Goal: Task Accomplishment & Management: Manage account settings

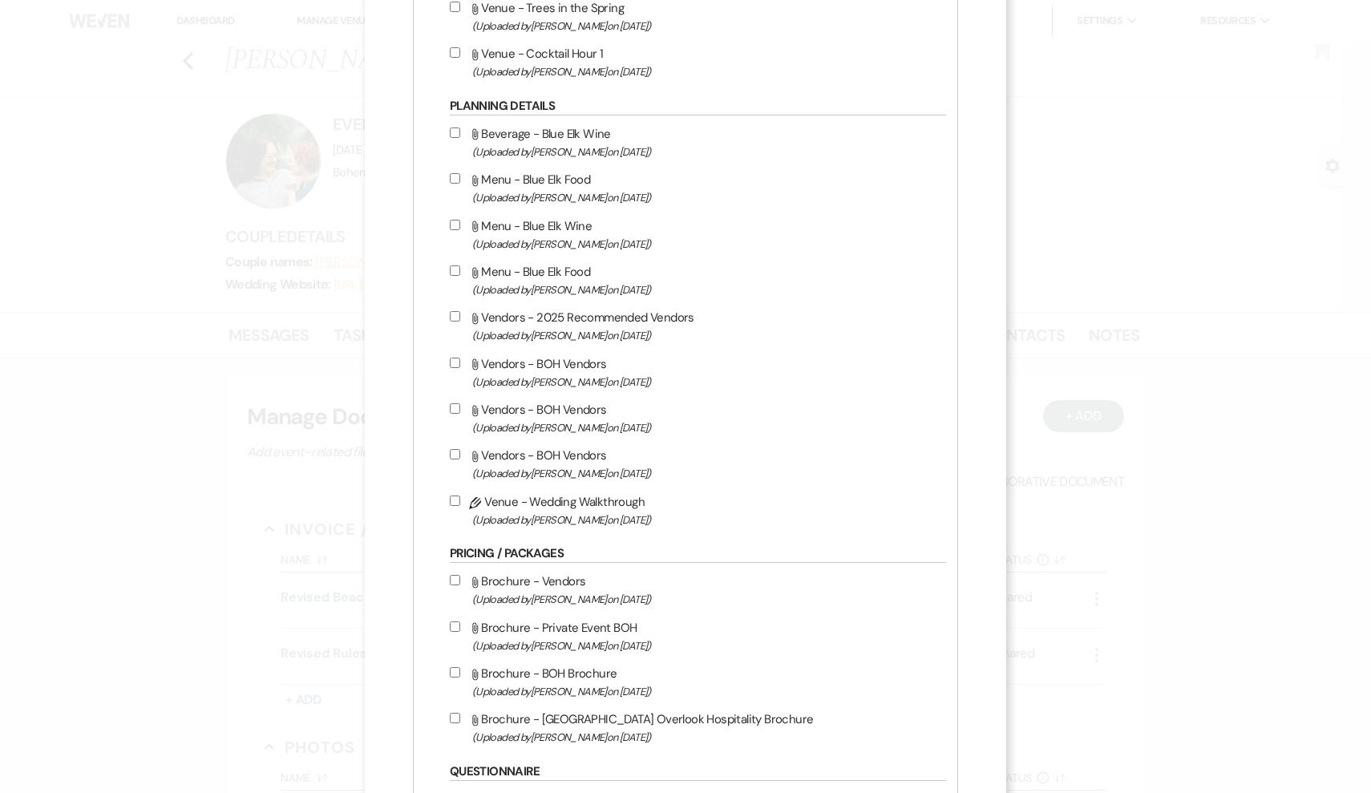
scroll to position [1727, 0]
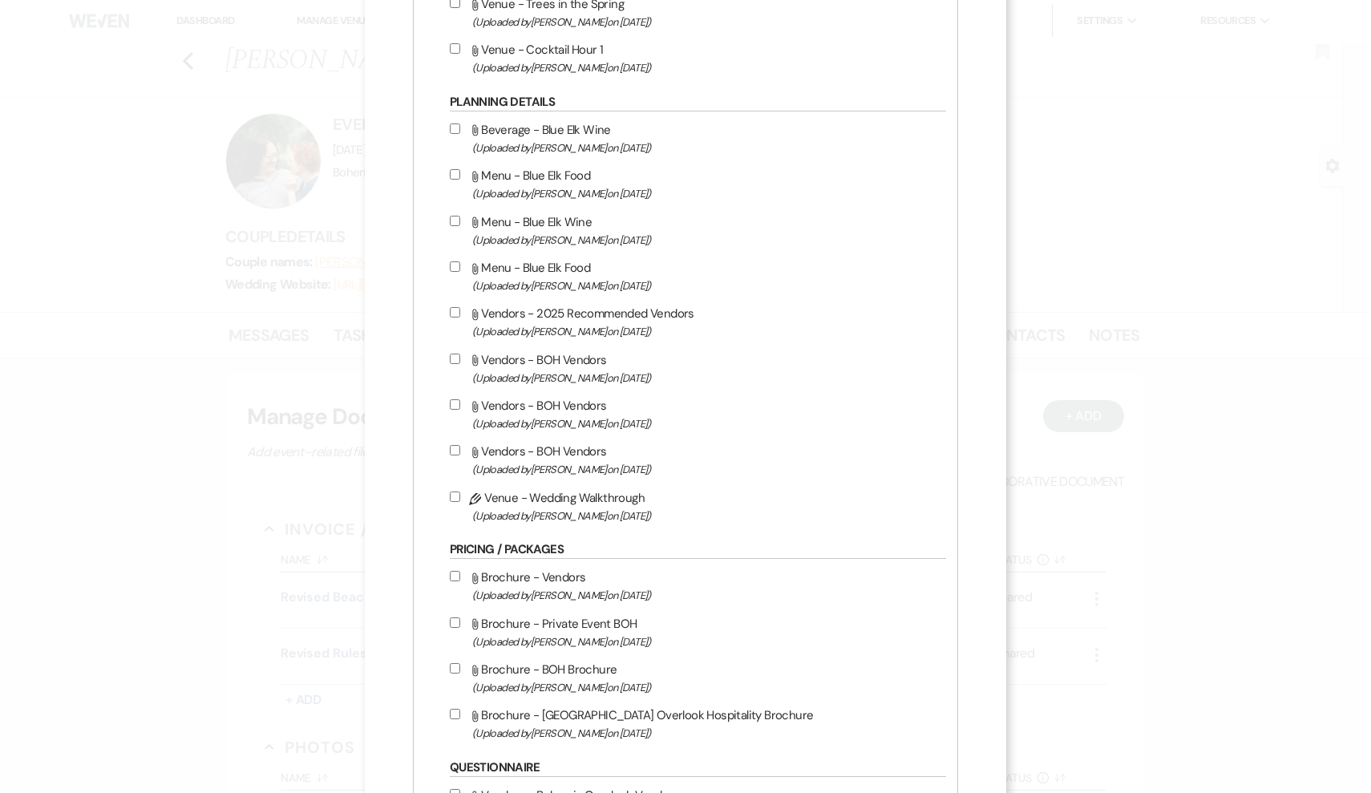
click at [460, 502] on input "Pencil Venue - Wedding Walkthrough (Uploaded by [PERSON_NAME] on [DATE] )" at bounding box center [455, 497] width 10 height 10
checkbox input "true"
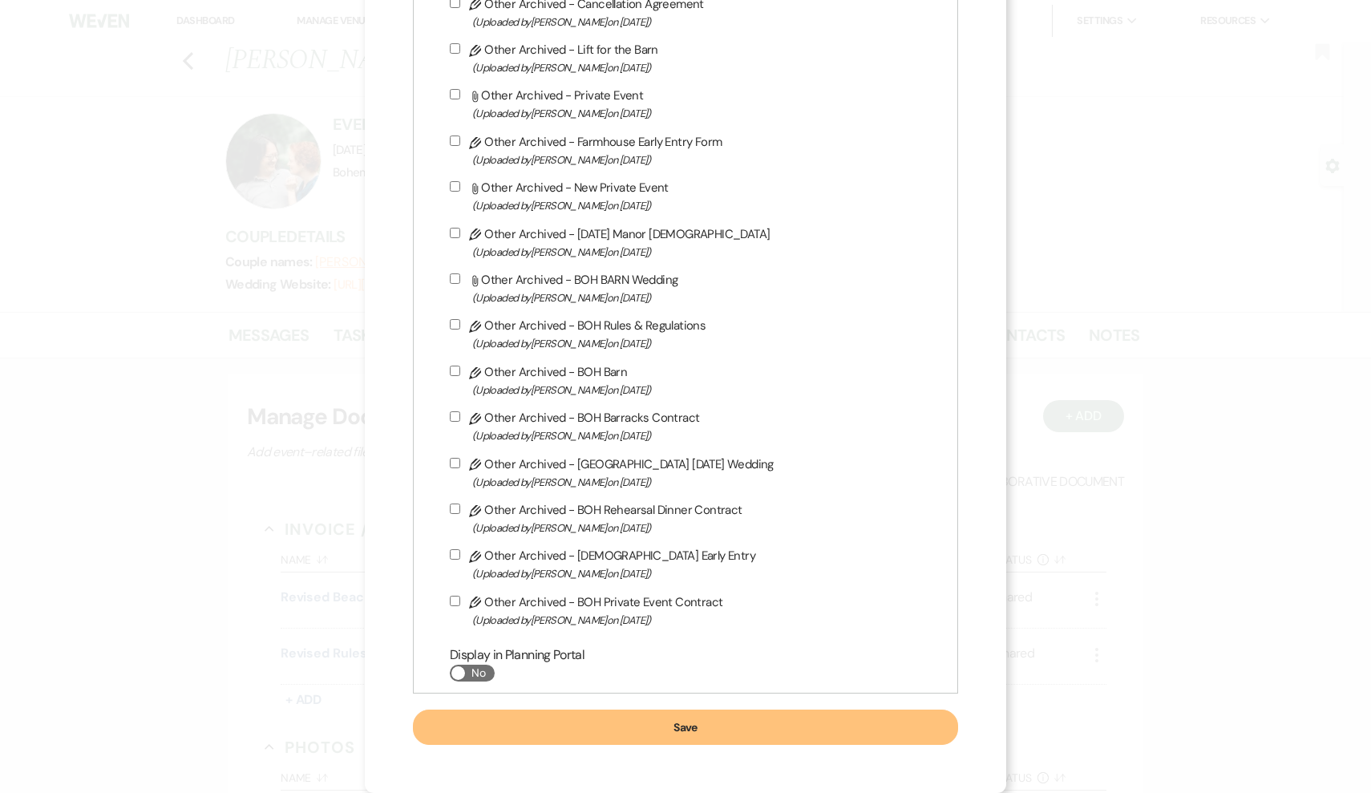
scroll to position [3400, 0]
click at [705, 716] on button "Save" at bounding box center [685, 727] width 545 height 35
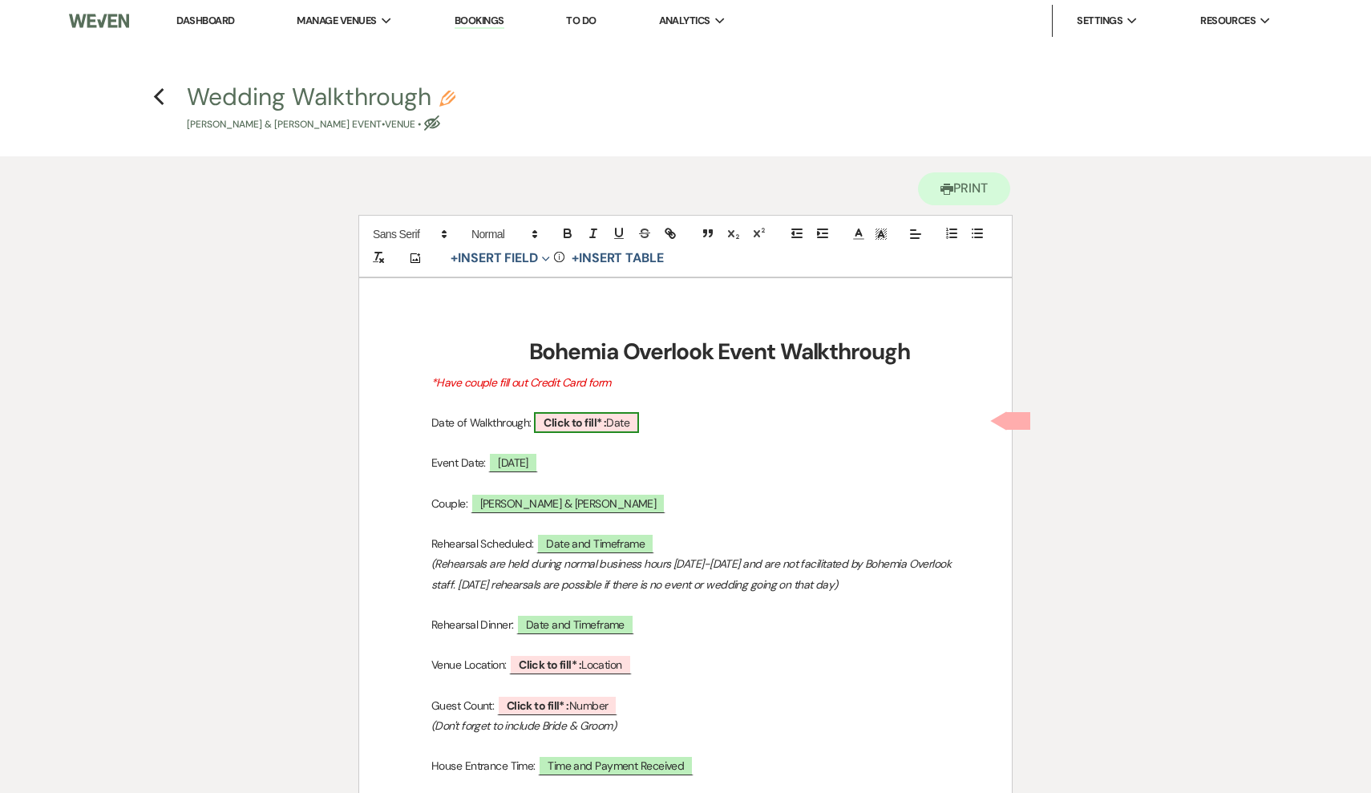
click at [639, 417] on span "Click to fill* : Date" at bounding box center [586, 422] width 105 height 21
select select "owner"
select select "Date"
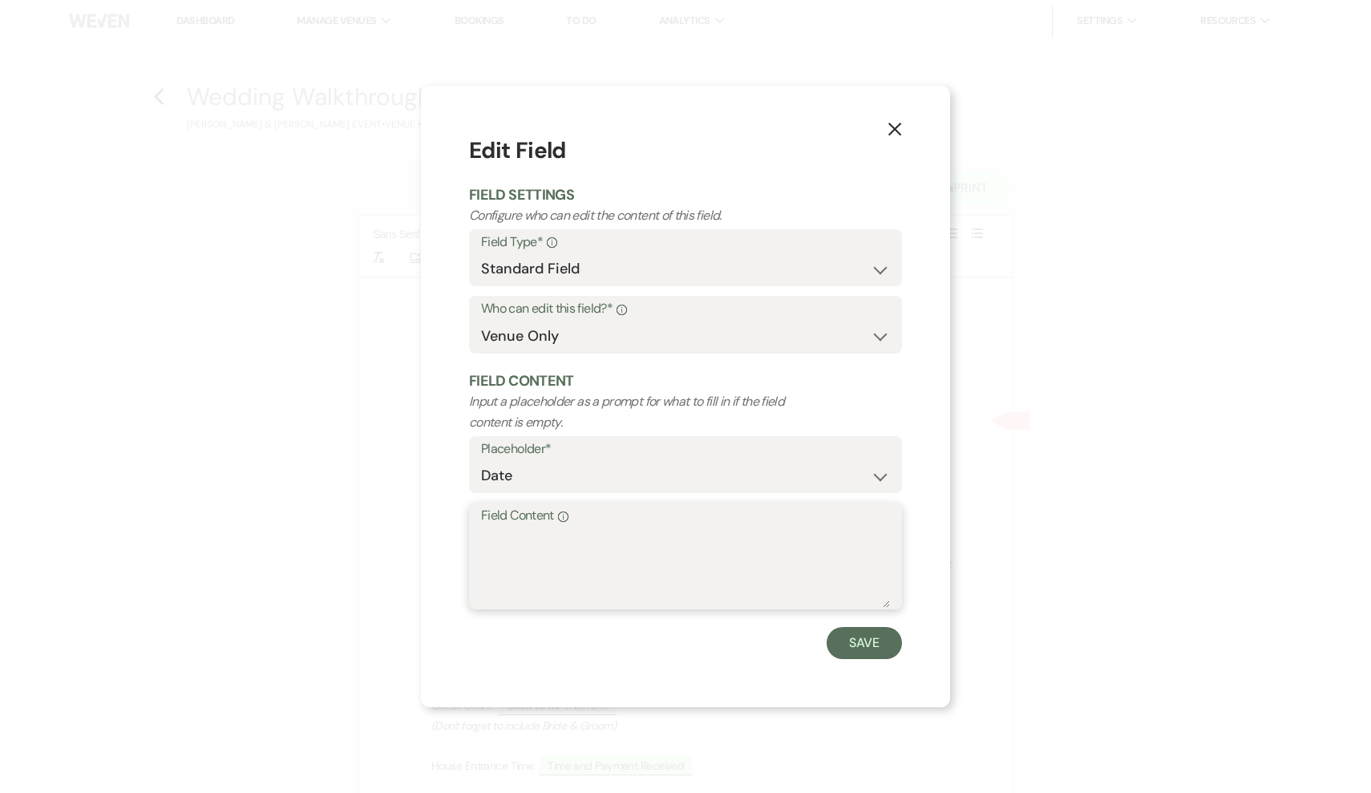
click at [747, 567] on textarea "Field Content Info" at bounding box center [685, 568] width 409 height 80
click at [901, 128] on icon "X" at bounding box center [895, 129] width 14 height 14
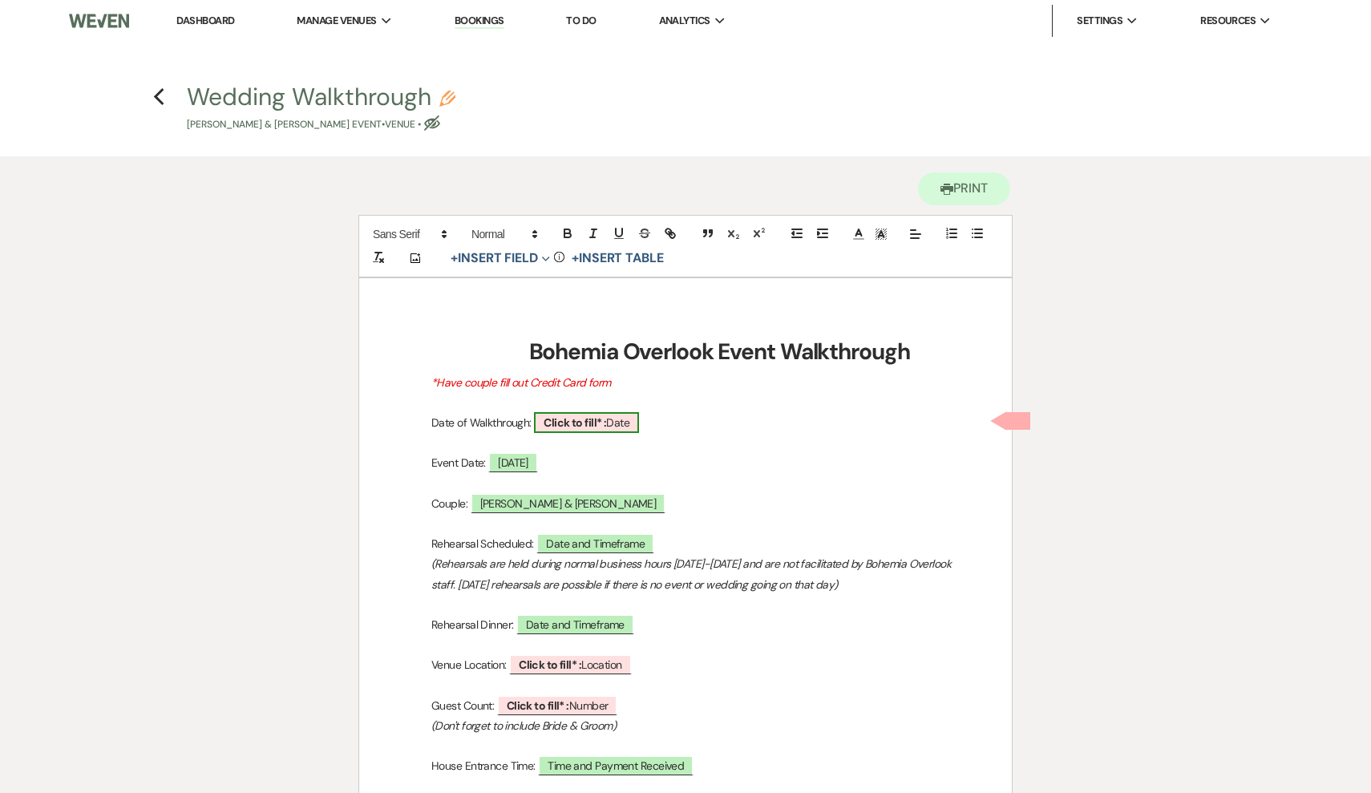
click at [597, 419] on b "Click to fill* :" at bounding box center [575, 422] width 63 height 14
select select "owner"
select select "Date"
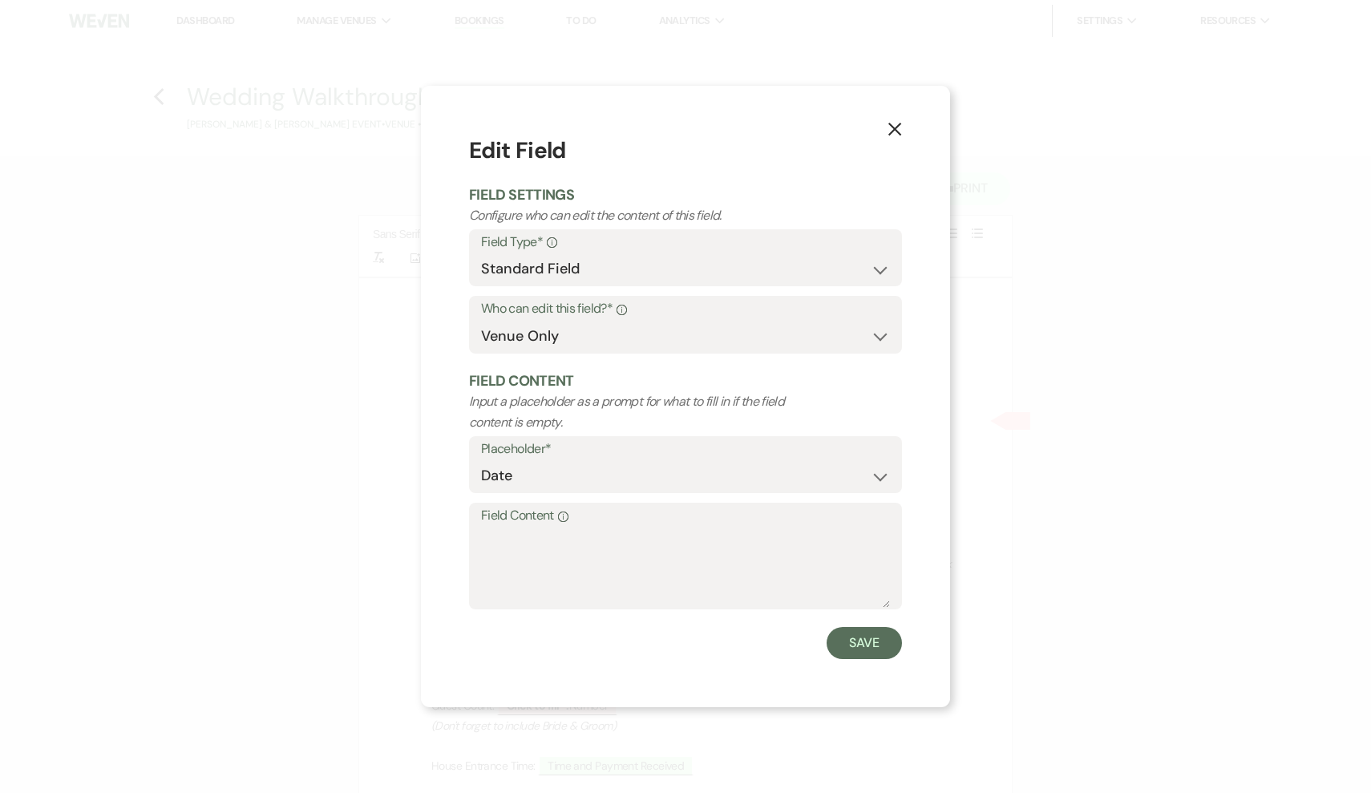
click at [426, 792] on div "X Edit Field Field Settings Configure who can edit the content of this field. F…" at bounding box center [685, 396] width 1371 height 793
click at [736, 516] on label "Field Content Info" at bounding box center [685, 515] width 409 height 23
click at [736, 528] on textarea "Field Content Info" at bounding box center [685, 568] width 409 height 80
type textarea "8/12/25"
click at [866, 640] on button "Save" at bounding box center [864, 643] width 75 height 32
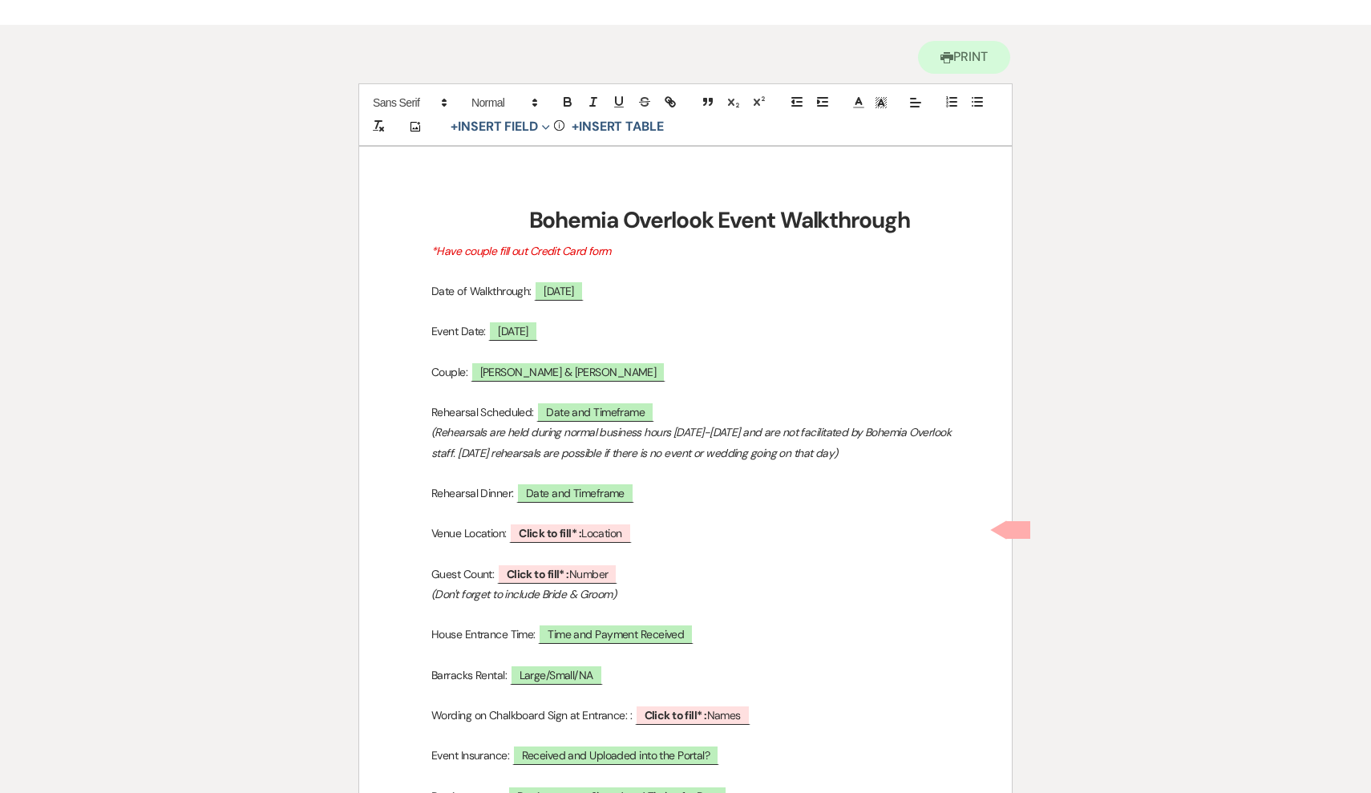
scroll to position [131, 0]
click at [622, 405] on span "Date and Timeframe" at bounding box center [596, 413] width 118 height 21
select select "owner"
select select "Date"
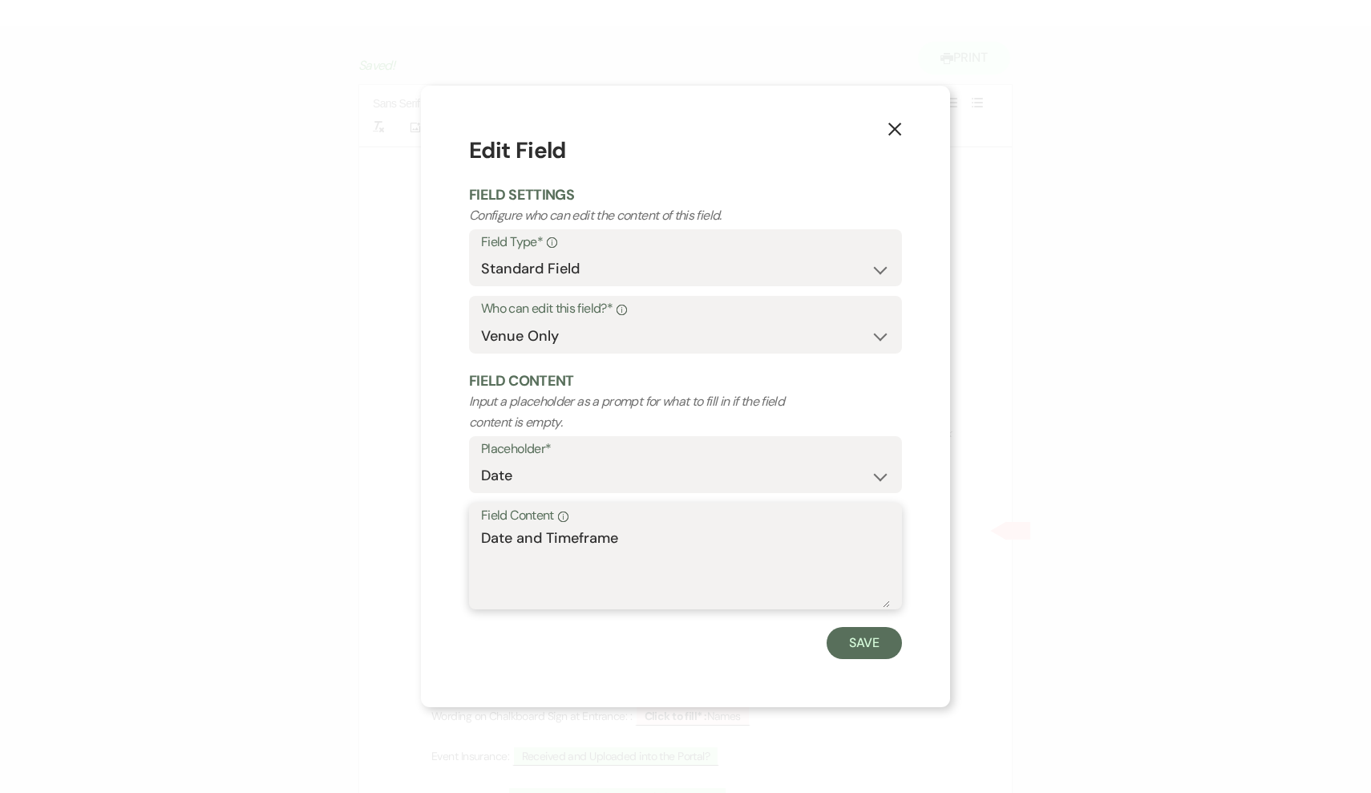
click at [674, 581] on textarea "Date and Timeframe" at bounding box center [685, 568] width 409 height 80
drag, startPoint x: 674, startPoint y: 581, endPoint x: 456, endPoint y: 542, distance: 221.7
click at [456, 542] on div "X Edit Field Field Settings Configure who can edit the content of this field. F…" at bounding box center [685, 397] width 529 height 622
type textarea "NA"
click at [865, 653] on button "Save" at bounding box center [864, 643] width 75 height 32
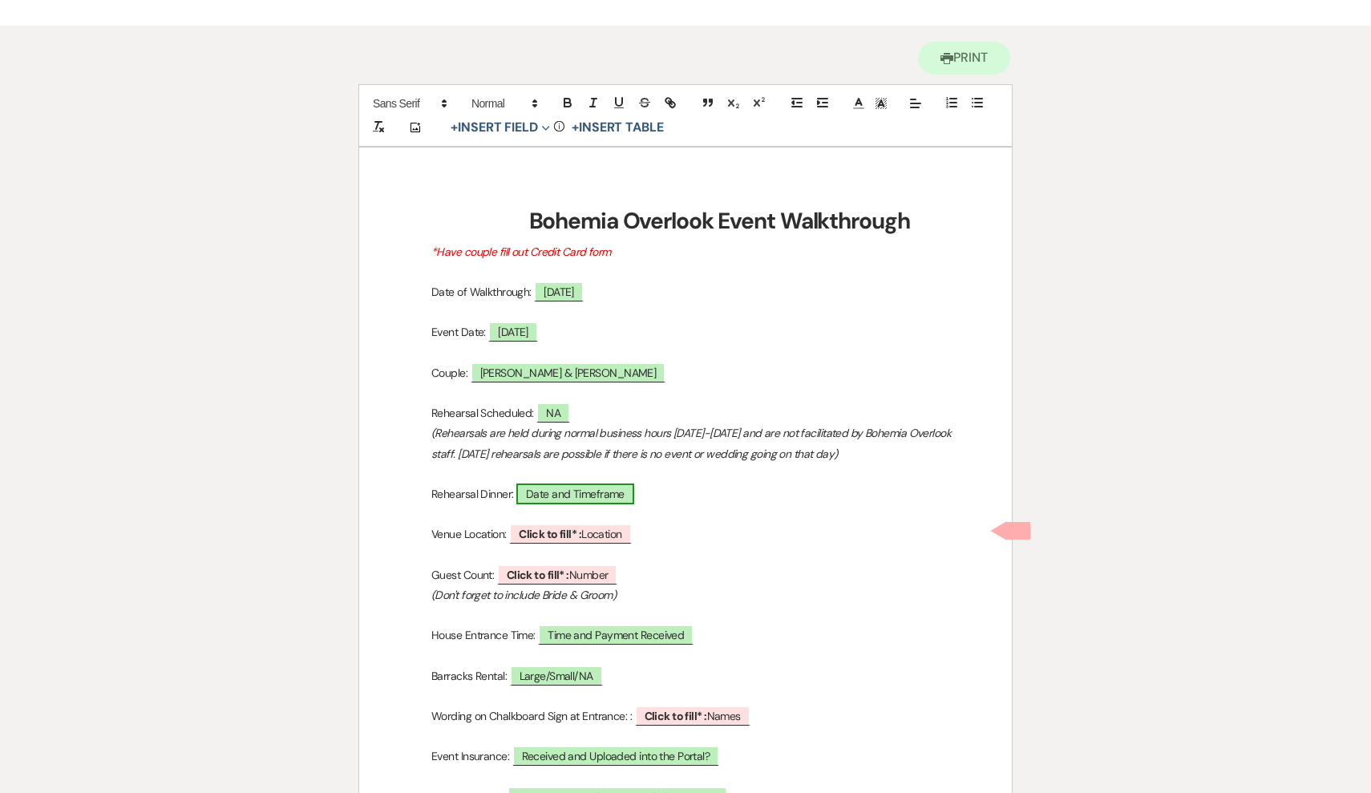
click at [617, 488] on span "Date and Timeframe" at bounding box center [575, 494] width 118 height 21
select select "owner"
select select "Date"
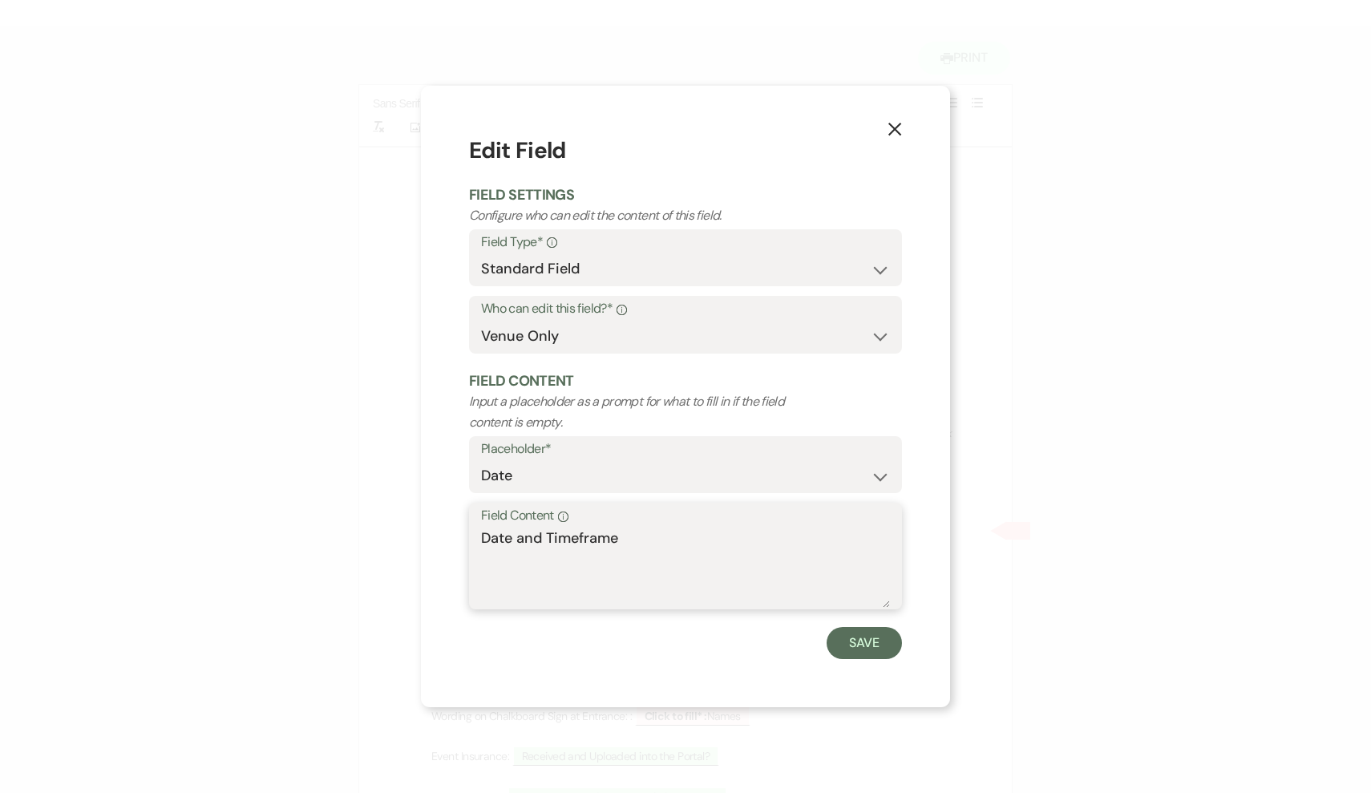
click at [698, 591] on textarea "Date and Timeframe" at bounding box center [685, 568] width 409 height 80
drag, startPoint x: 698, startPoint y: 591, endPoint x: 472, endPoint y: 523, distance: 236.2
click at [472, 523] on div "Field Content Info Date and Timeframe" at bounding box center [685, 556] width 433 height 107
type textarea "NA"
click at [858, 630] on button "Save" at bounding box center [864, 643] width 75 height 32
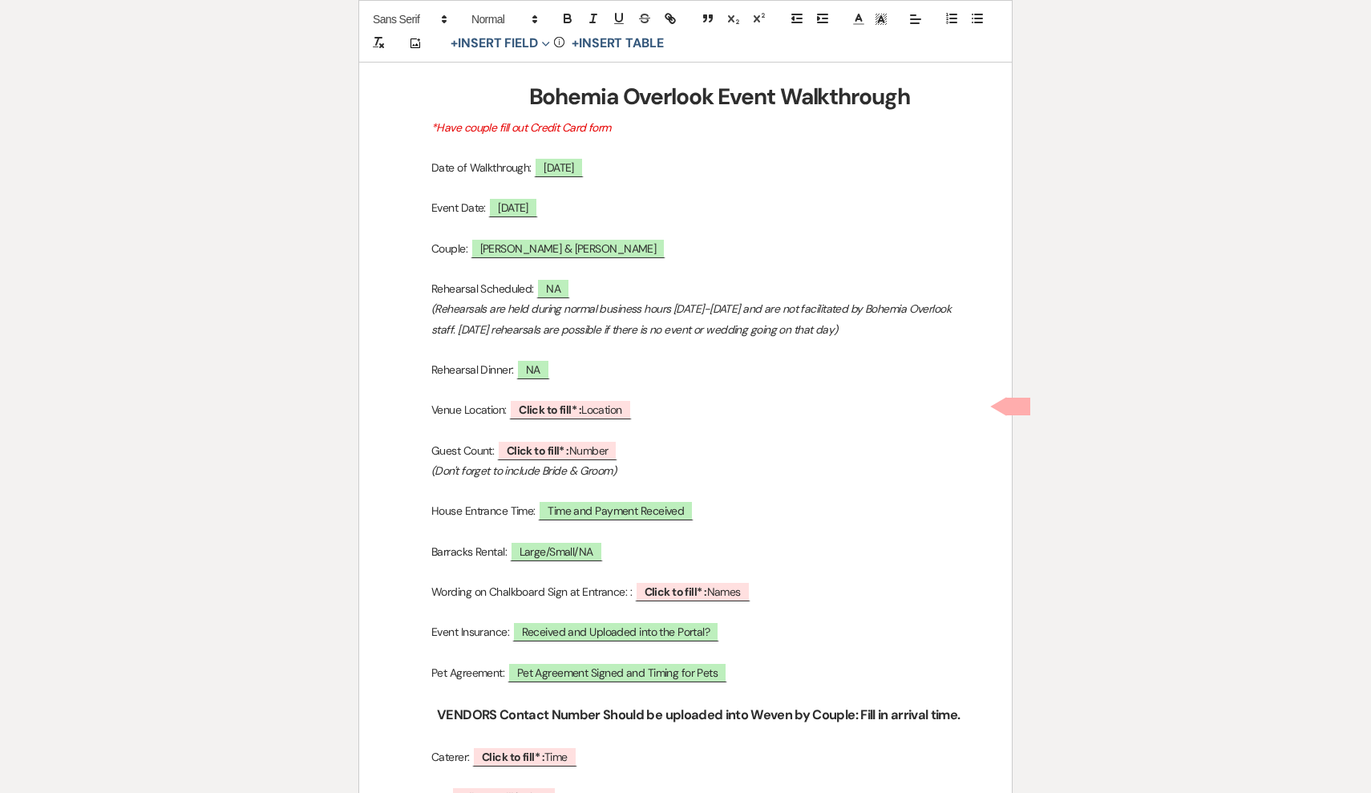
scroll to position [286, 0]
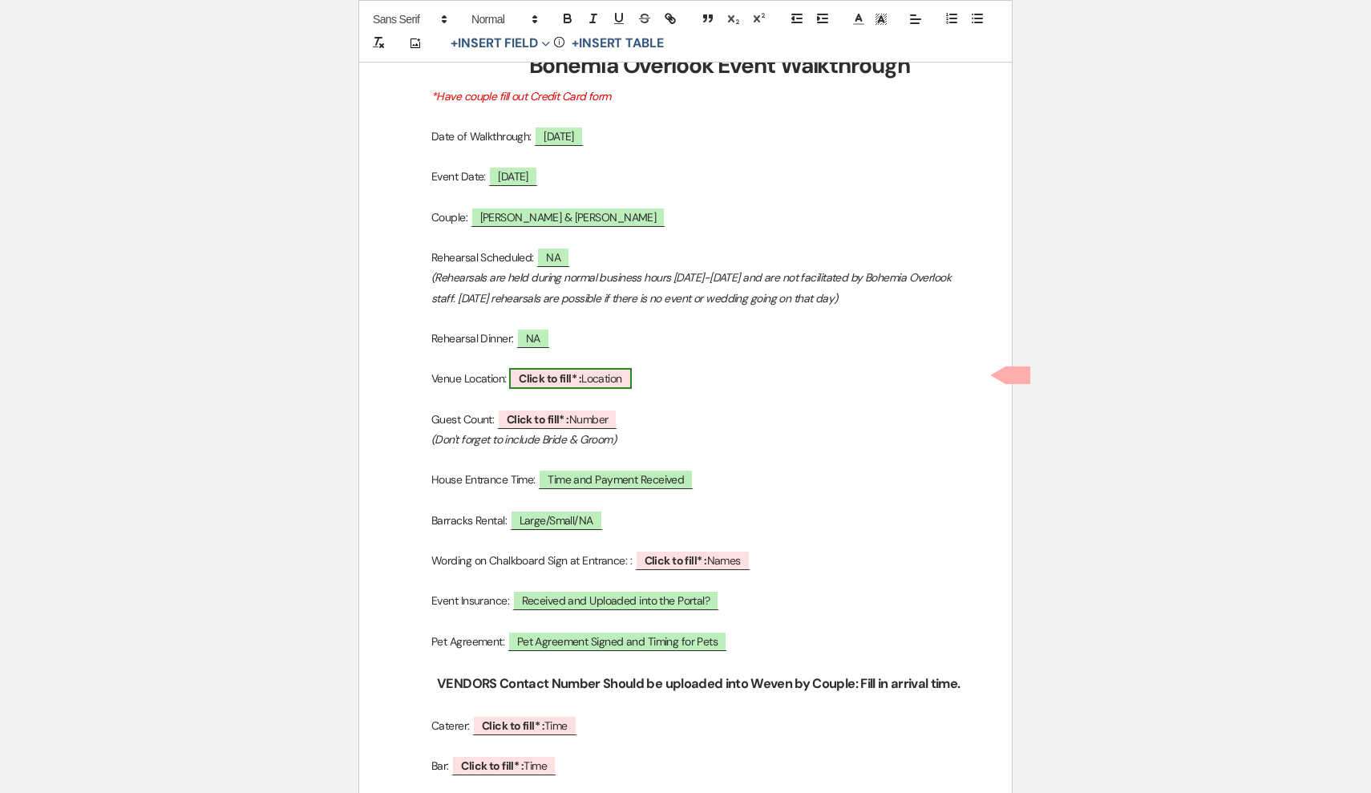
click at [586, 374] on span "Click to fill* : Location" at bounding box center [570, 378] width 123 height 21
select select "owner"
select select "Location"
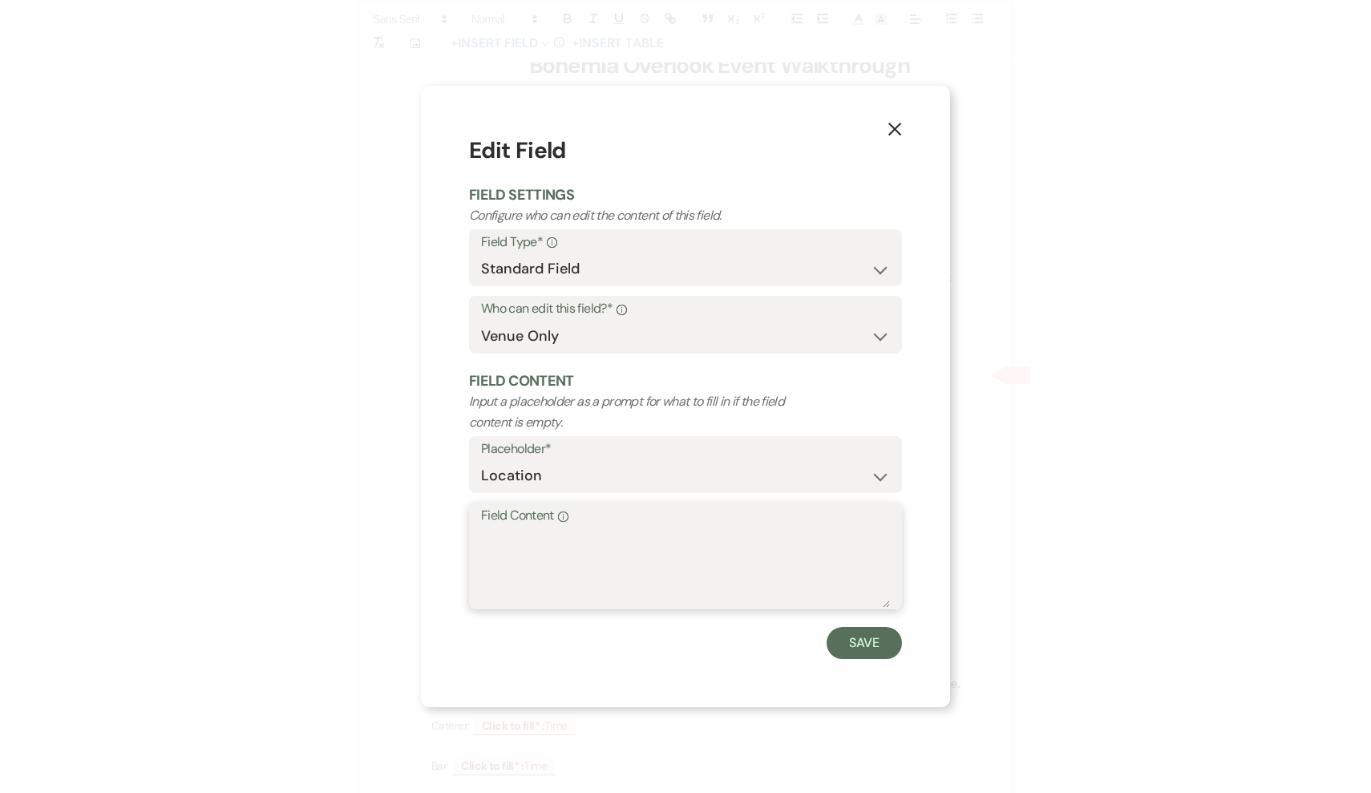
click at [654, 537] on textarea "Field Content Info" at bounding box center [685, 568] width 409 height 80
type textarea "Beach"
click at [857, 658] on div "X Edit Field Field Settings Configure who can edit the content of this field. F…" at bounding box center [685, 397] width 529 height 622
click at [851, 645] on button "Save" at bounding box center [864, 643] width 75 height 32
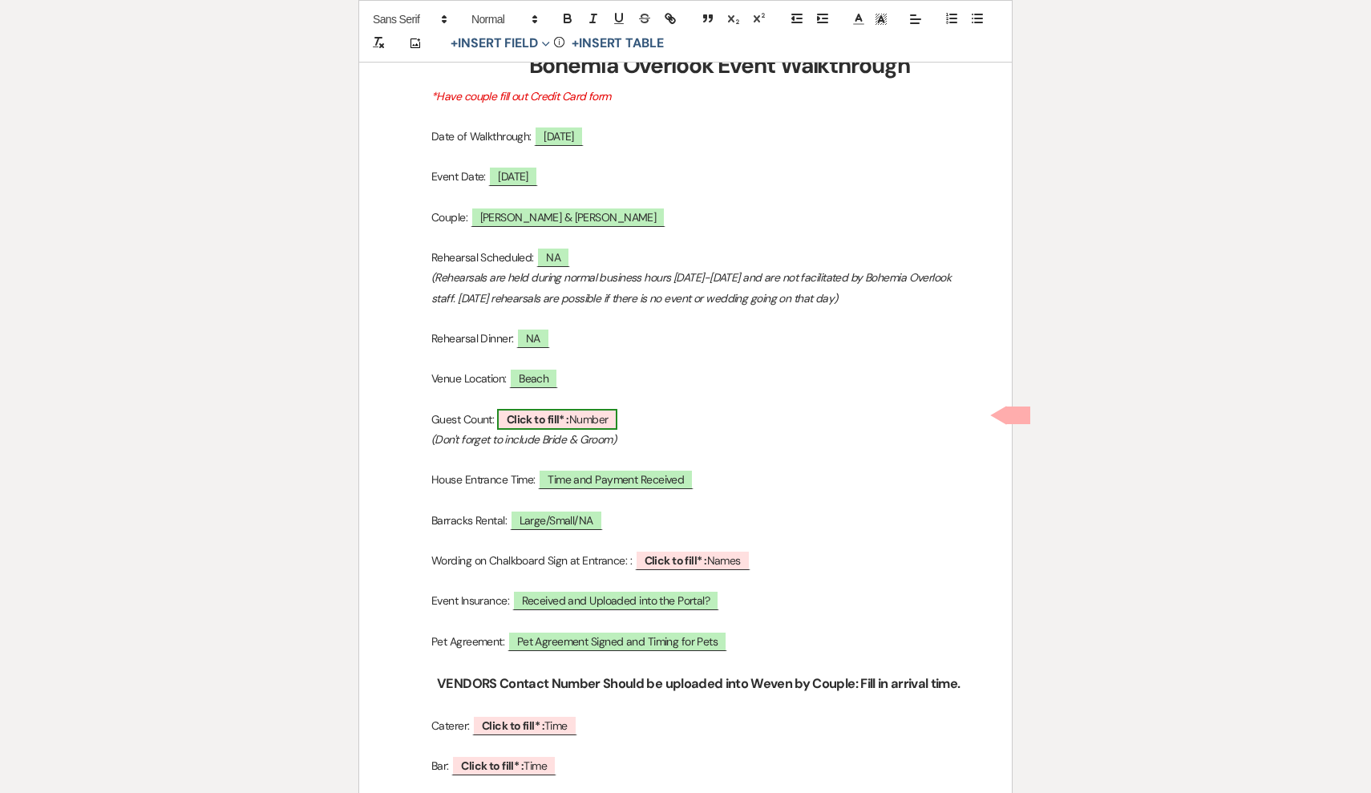
click at [597, 419] on span "Click to fill* : Number" at bounding box center [557, 419] width 121 height 21
select select "owner"
select select "Number"
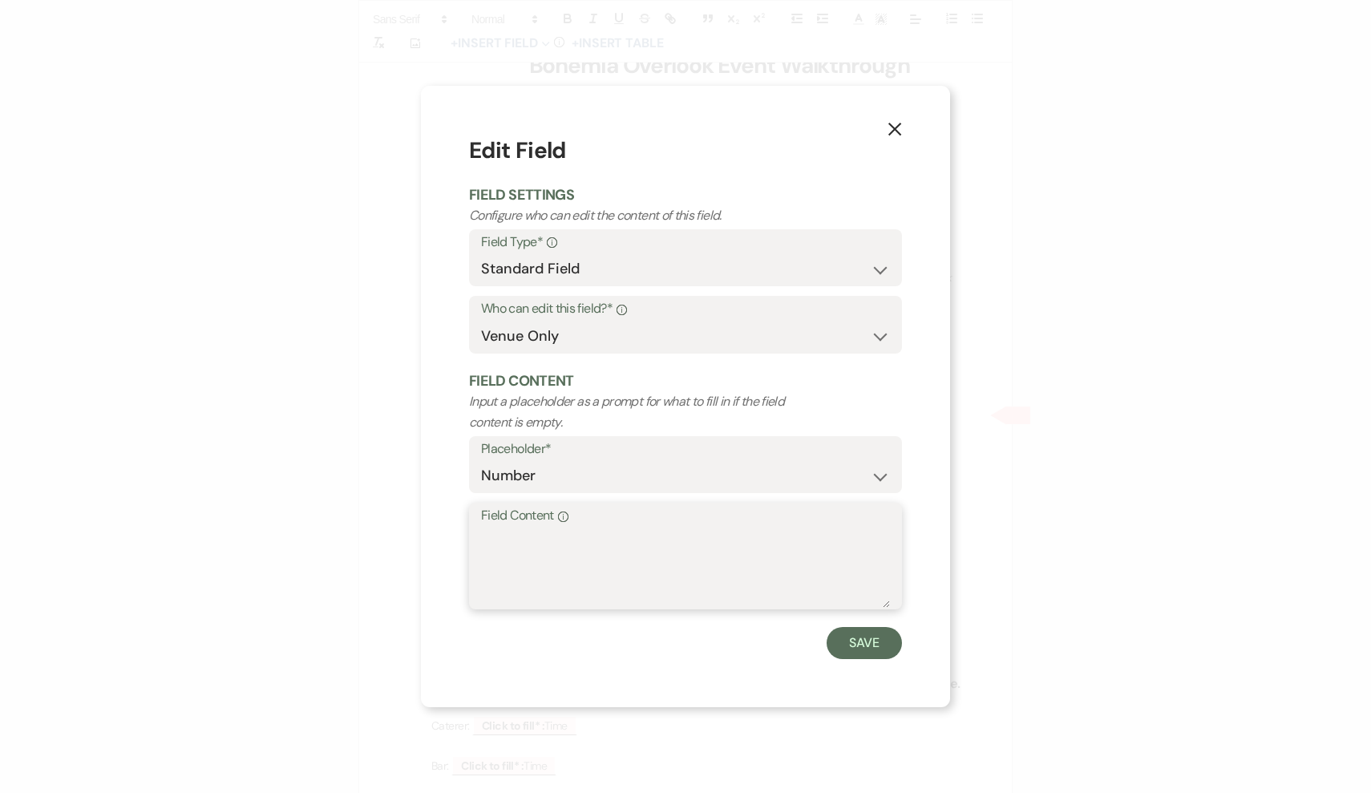
click at [626, 572] on textarea "Field Content Info" at bounding box center [685, 568] width 409 height 80
type textarea "130"
click at [856, 641] on button "Save" at bounding box center [864, 643] width 75 height 32
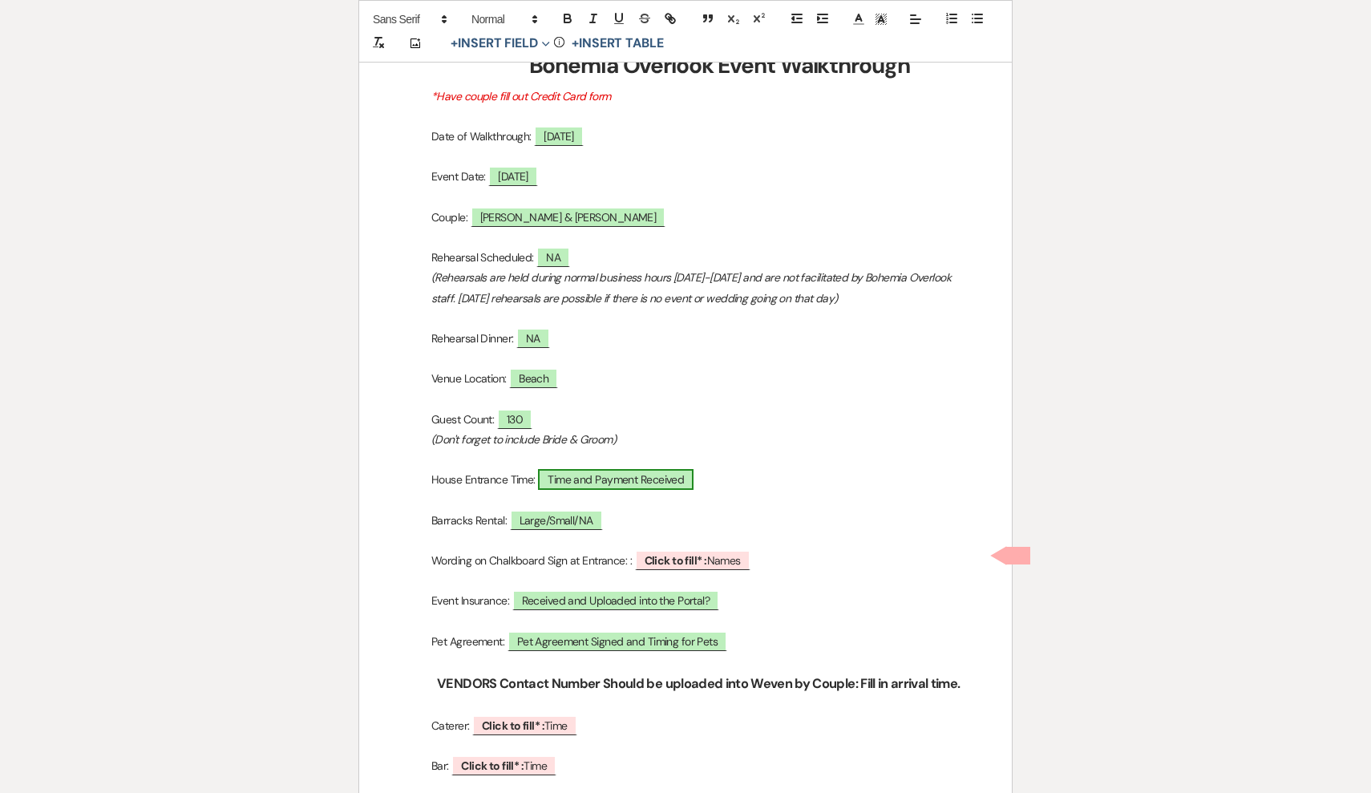
click at [590, 472] on span "Time and Payment Received" at bounding box center [616, 479] width 156 height 21
select select "owner"
select select "Time"
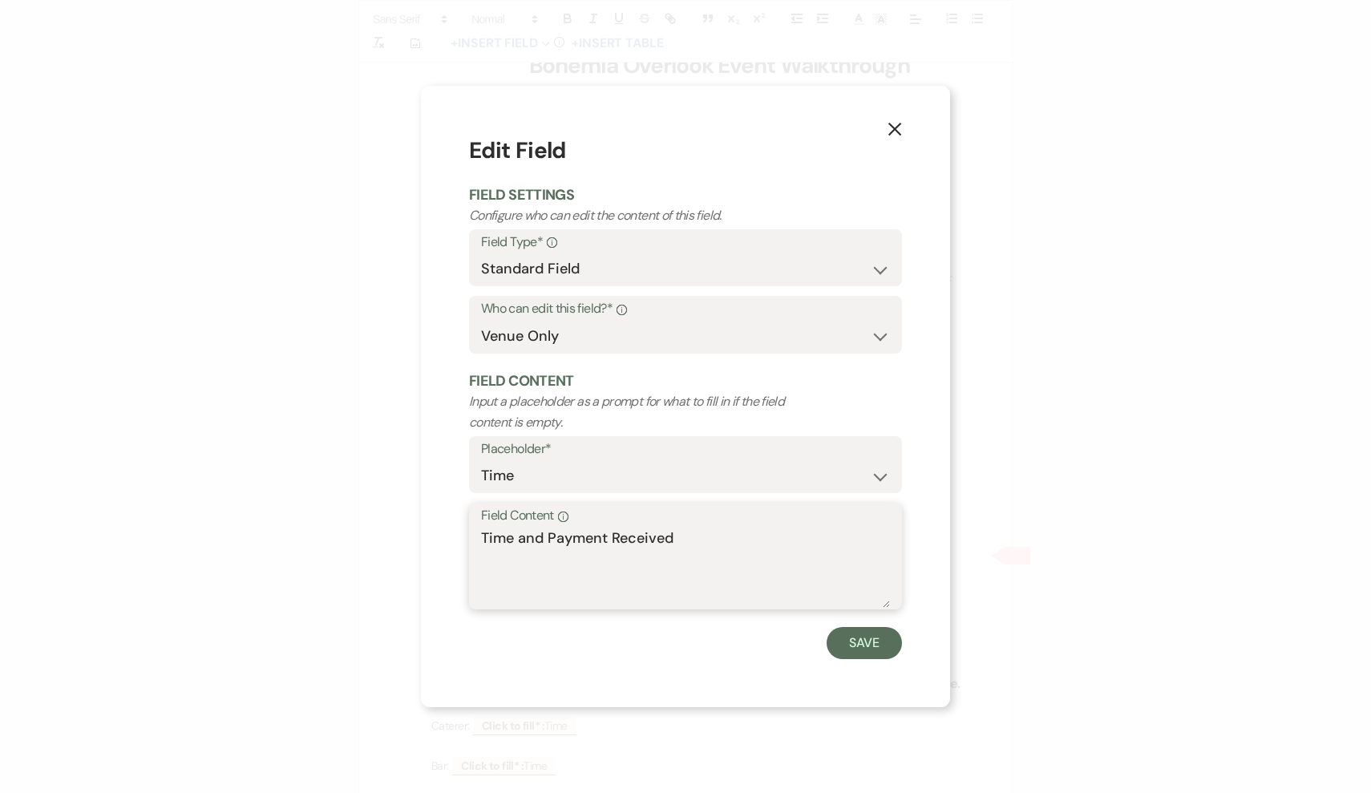
click at [695, 590] on textarea "Time and Payment Received" at bounding box center [685, 568] width 409 height 80
drag, startPoint x: 694, startPoint y: 573, endPoint x: 461, endPoint y: 538, distance: 235.2
click at [461, 538] on div "X Edit Field Field Settings Configure who can edit the content of this field. F…" at bounding box center [685, 397] width 529 height 622
click at [606, 547] on textarea "2:30pm (tentative)" at bounding box center [685, 568] width 409 height 80
drag, startPoint x: 634, startPoint y: 535, endPoint x: 529, endPoint y: 540, distance: 105.2
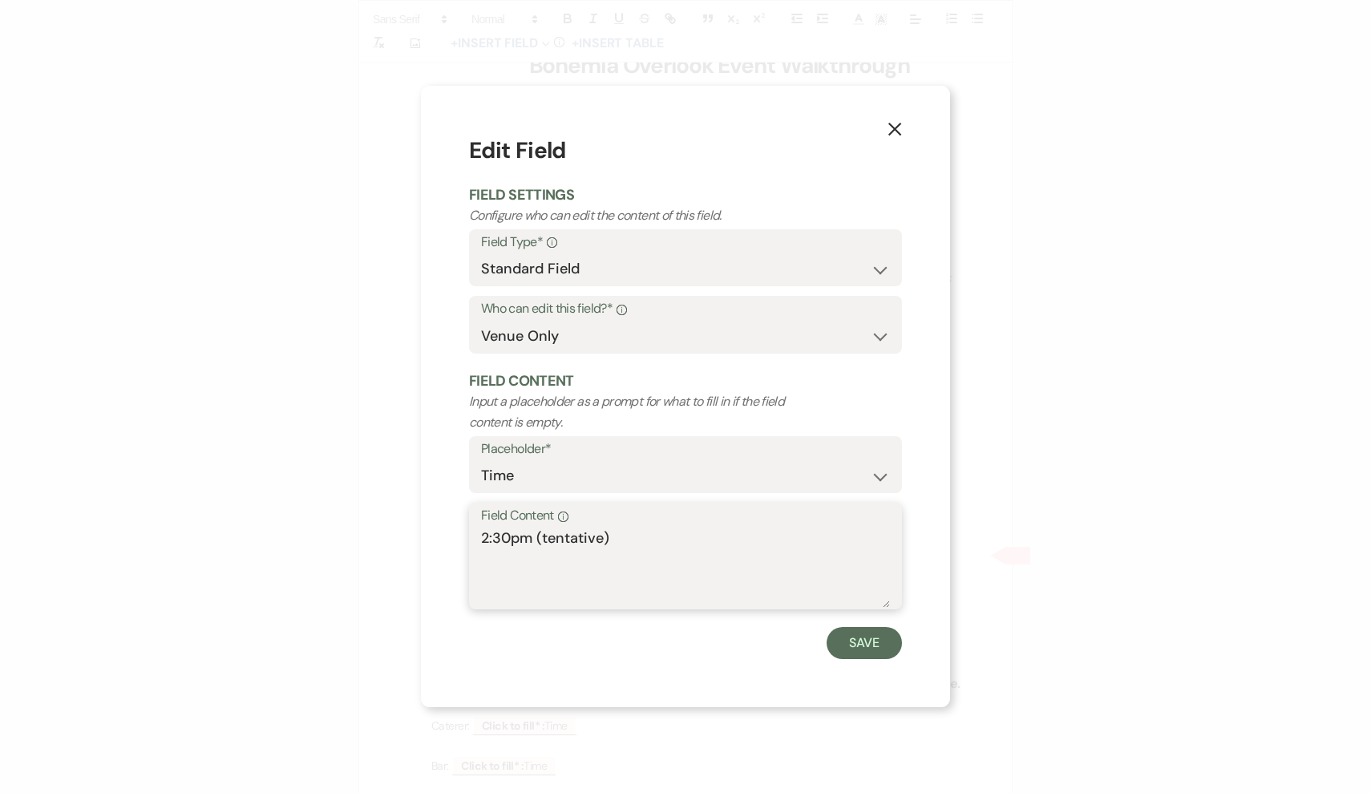
click at [529, 540] on textarea "2:30pm (tentative)" at bounding box center [685, 568] width 409 height 80
type textarea "2:30pm (Flexible)"
click at [840, 635] on button "Save" at bounding box center [864, 643] width 75 height 32
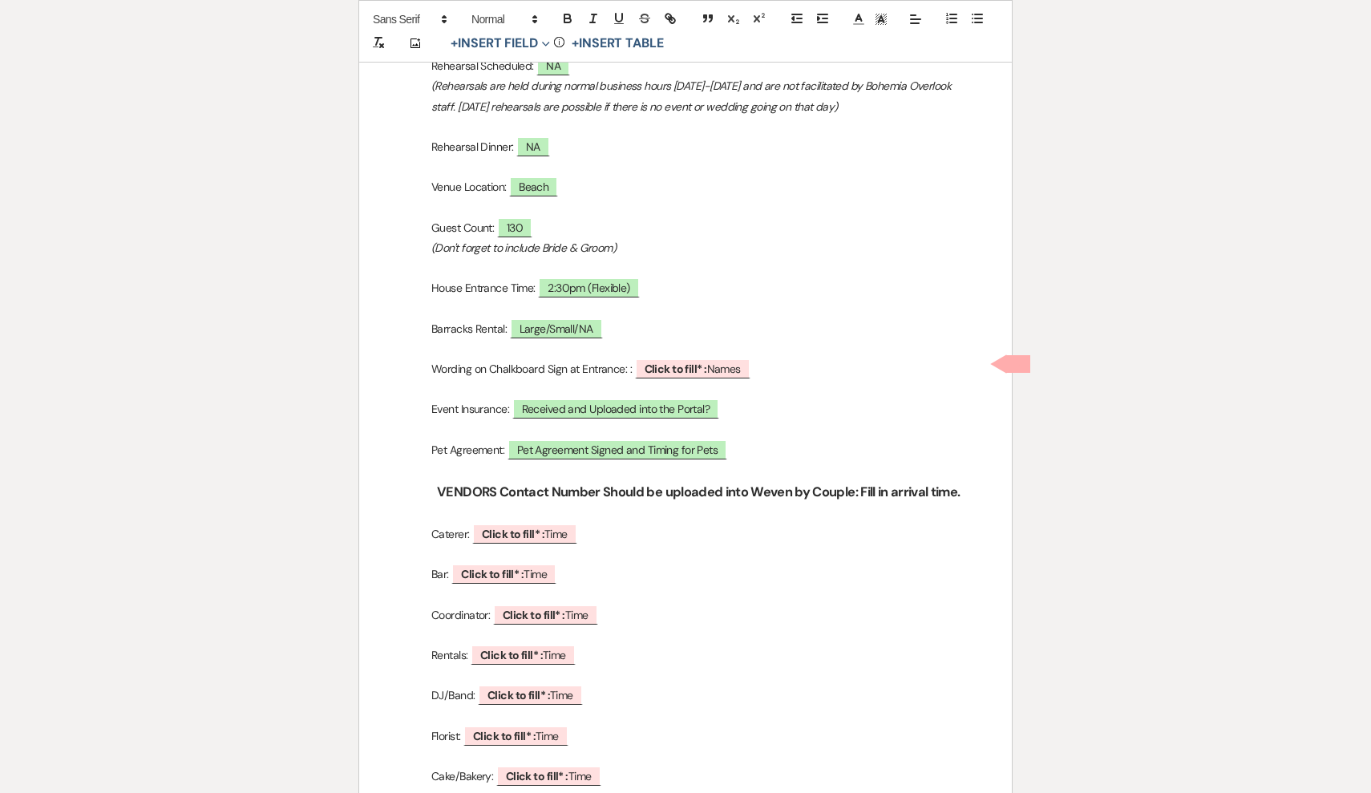
scroll to position [478, 0]
click at [568, 324] on span "Large/Small/NA" at bounding box center [556, 328] width 93 height 21
select select "owner"
select select "Type"
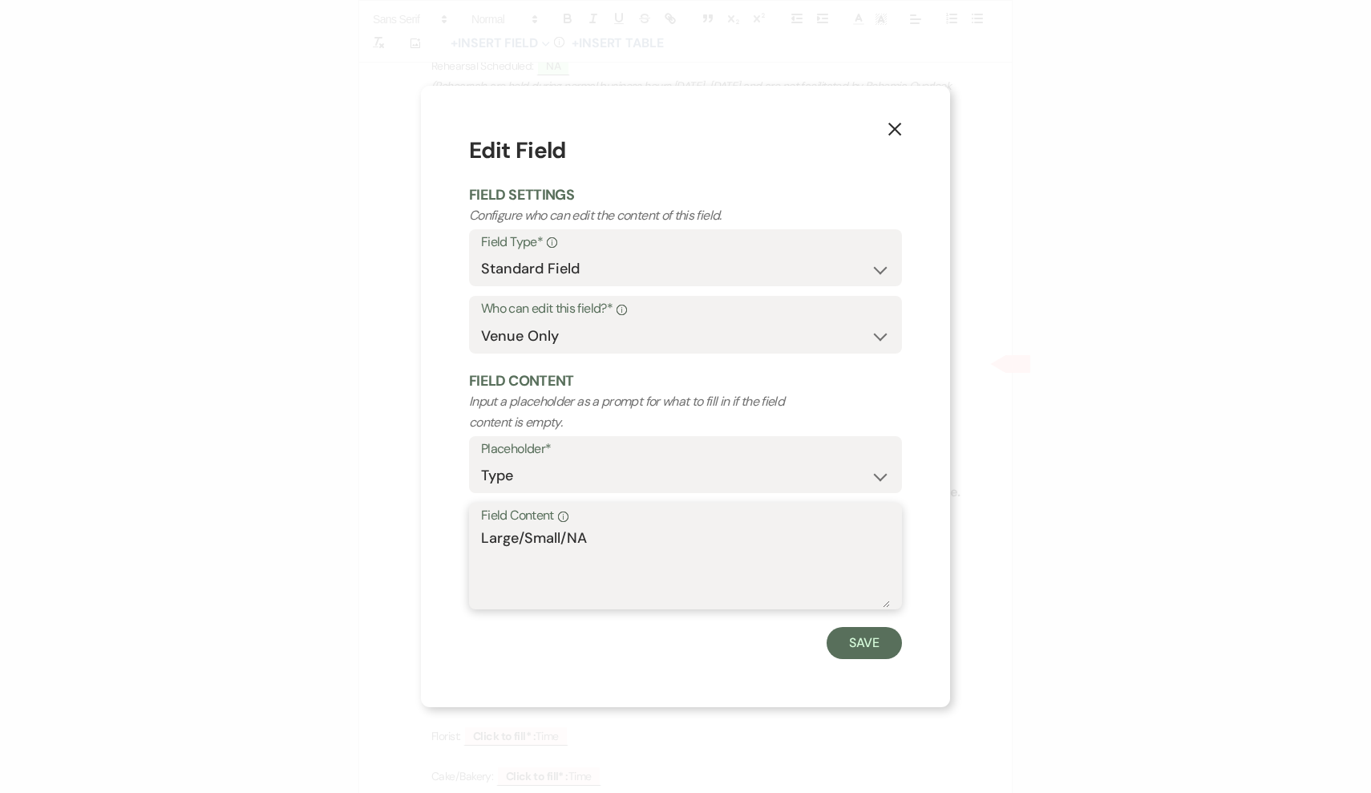
drag, startPoint x: 642, startPoint y: 526, endPoint x: 419, endPoint y: 525, distance: 222.2
click at [419, 525] on div "X Edit Field Field Settings Configure who can edit the content of this field. F…" at bounding box center [685, 396] width 1371 height 793
type textarea "NA"
click at [885, 631] on button "Save" at bounding box center [864, 643] width 75 height 32
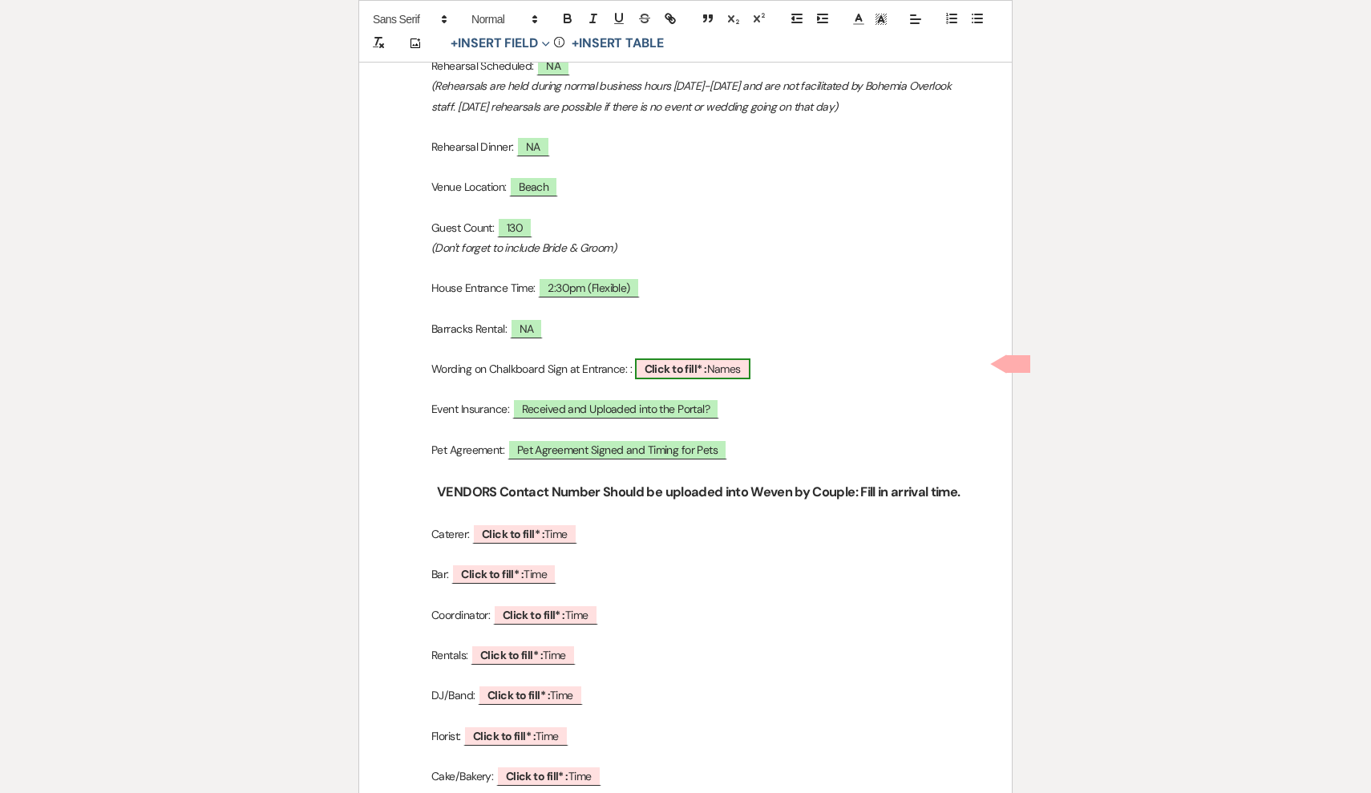
click at [737, 358] on span "Click to fill* : Names" at bounding box center [692, 368] width 115 height 21
select select "owner"
select select "custom_placeholder"
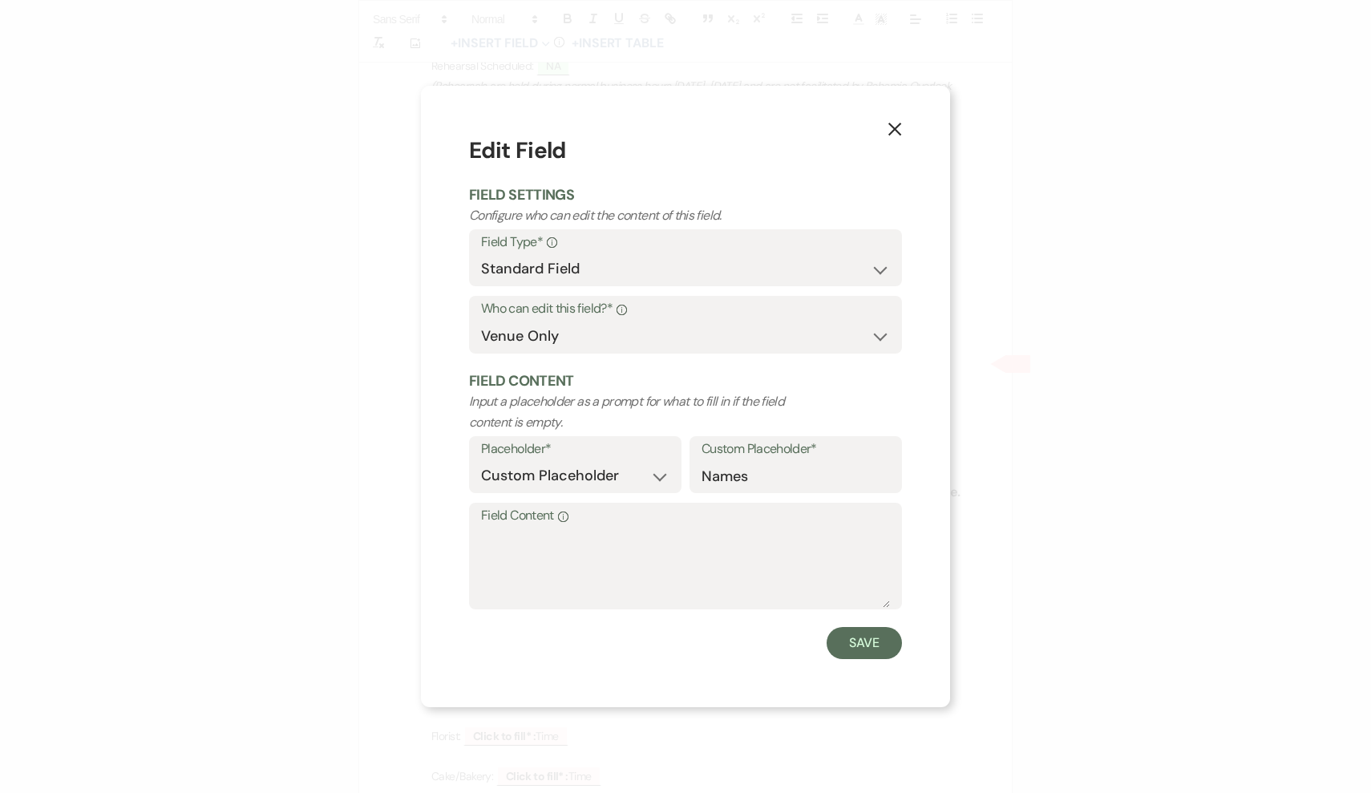
click at [901, 117] on button "X" at bounding box center [895, 129] width 24 height 28
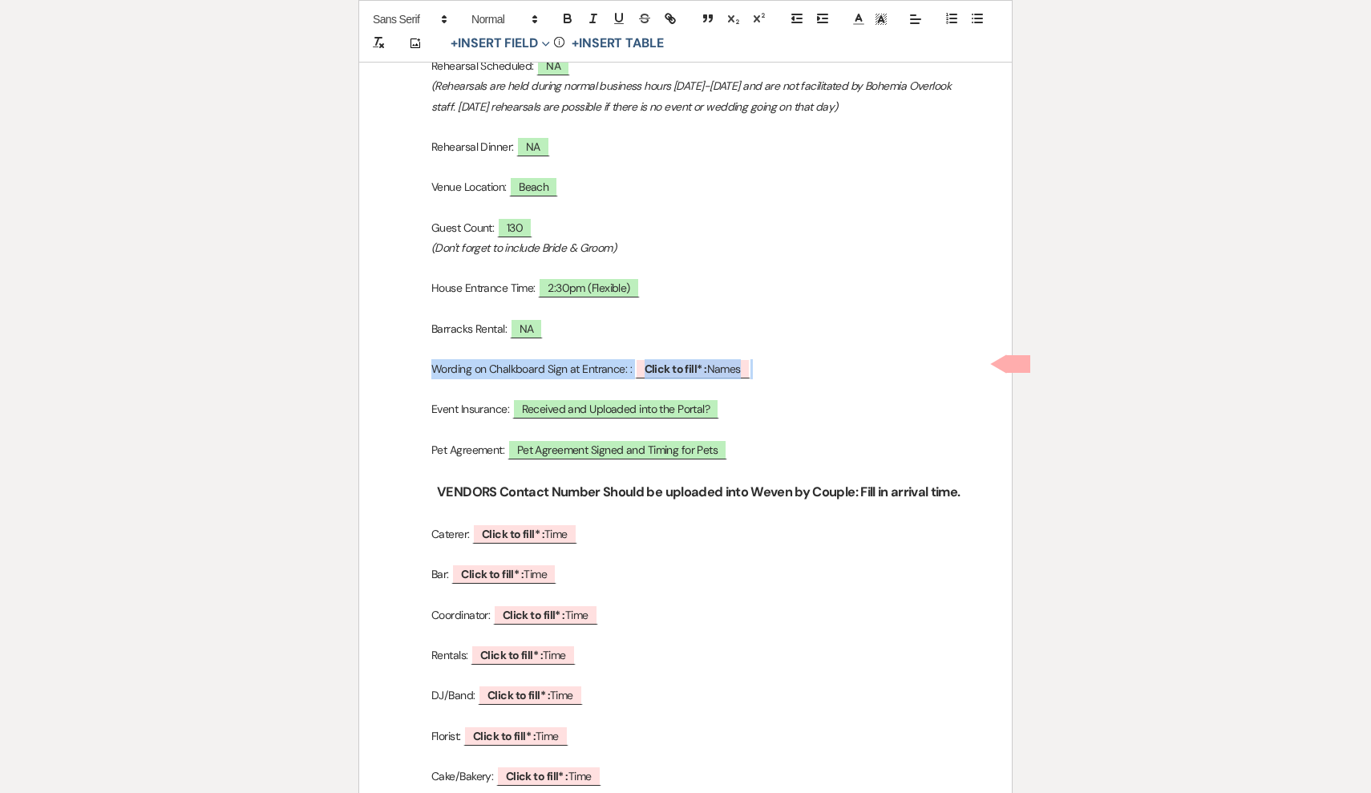
drag, startPoint x: 797, startPoint y: 373, endPoint x: 433, endPoint y: 370, distance: 364.1
click at [433, 370] on p "Wording on Chalkboard Sign at Entrance: : ﻿ Click to fill* : Names ﻿" at bounding box center [686, 369] width 576 height 20
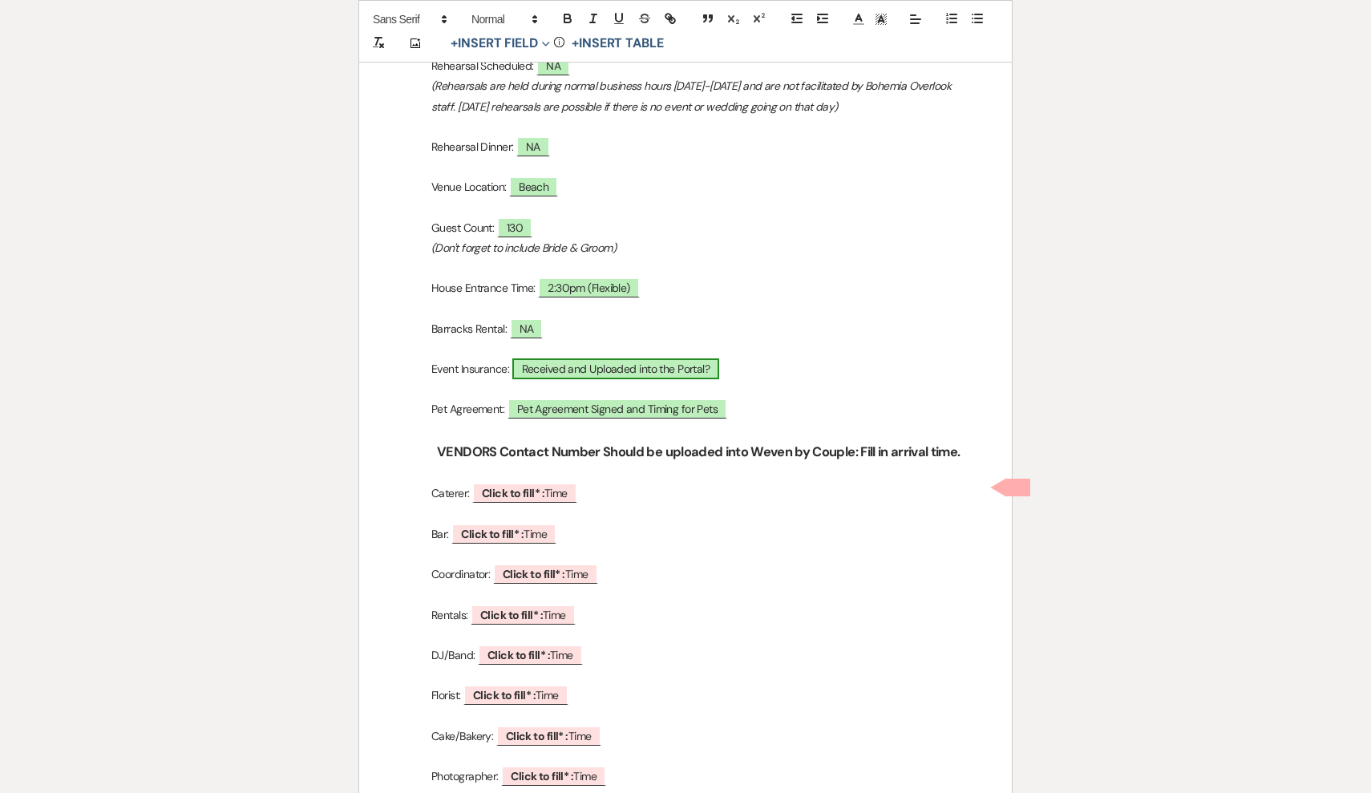
click at [673, 371] on span "Received and Uploaded into the Portal?" at bounding box center [616, 368] width 208 height 21
select select "owner"
select select "Name"
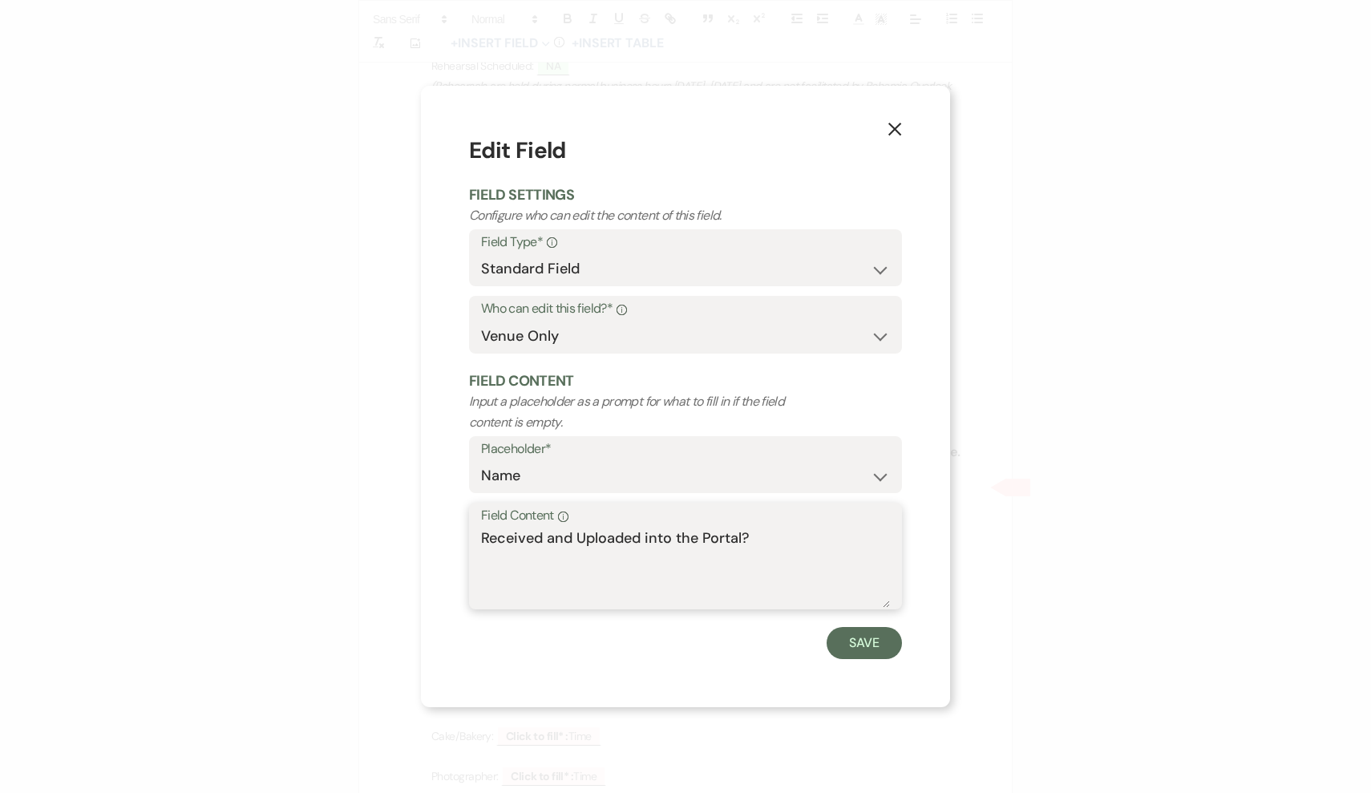
click at [758, 565] on textarea "Received and Uploaded into the Portal?" at bounding box center [685, 568] width 409 height 80
drag, startPoint x: 786, startPoint y: 537, endPoint x: 318, endPoint y: 517, distance: 468.0
click at [318, 517] on div "X Edit Field Field Settings Configure who can edit the content of this field. F…" at bounding box center [685, 396] width 1371 height 793
click at [481, 533] on textarea "Planner will send copy" at bounding box center [685, 568] width 409 height 80
type textarea "Obtained. Planner will send copy"
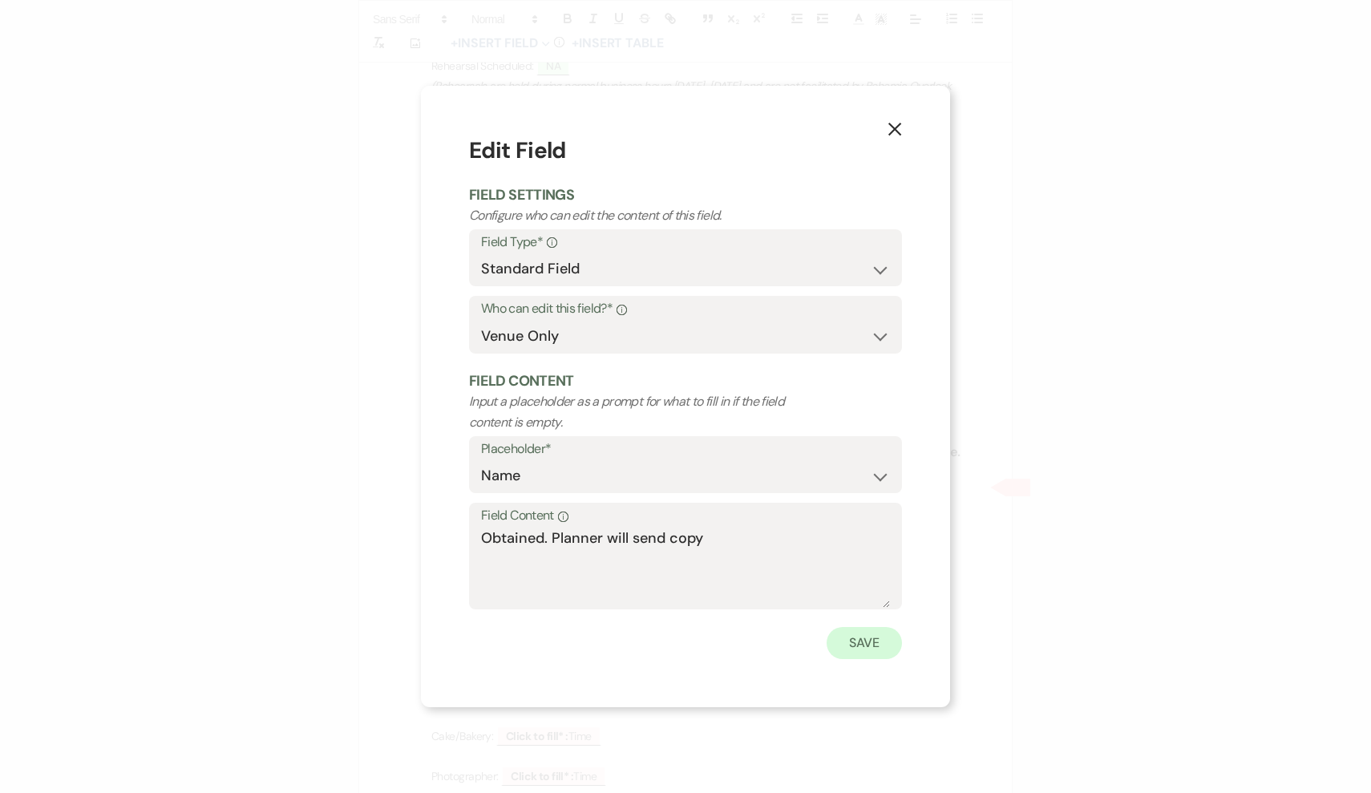
click at [883, 654] on button "Save" at bounding box center [864, 643] width 75 height 32
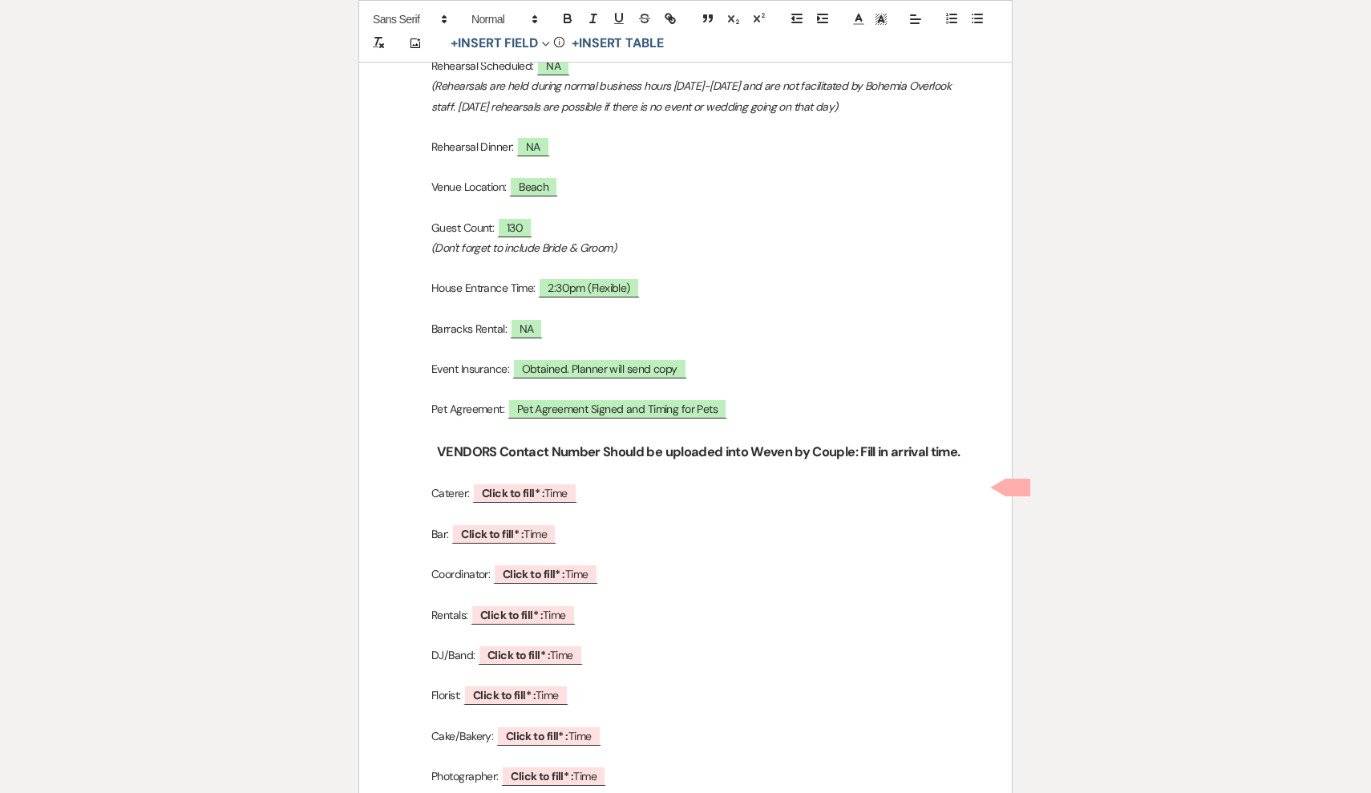
click at [747, 407] on p "Pet Agreement: ﻿ Pet Agreement Signed and Timing for Pets ﻿" at bounding box center [686, 409] width 576 height 20
click at [716, 407] on span "Pet Agreement Signed and Timing for Pets" at bounding box center [618, 409] width 221 height 21
select select "owner"
select select "Name"
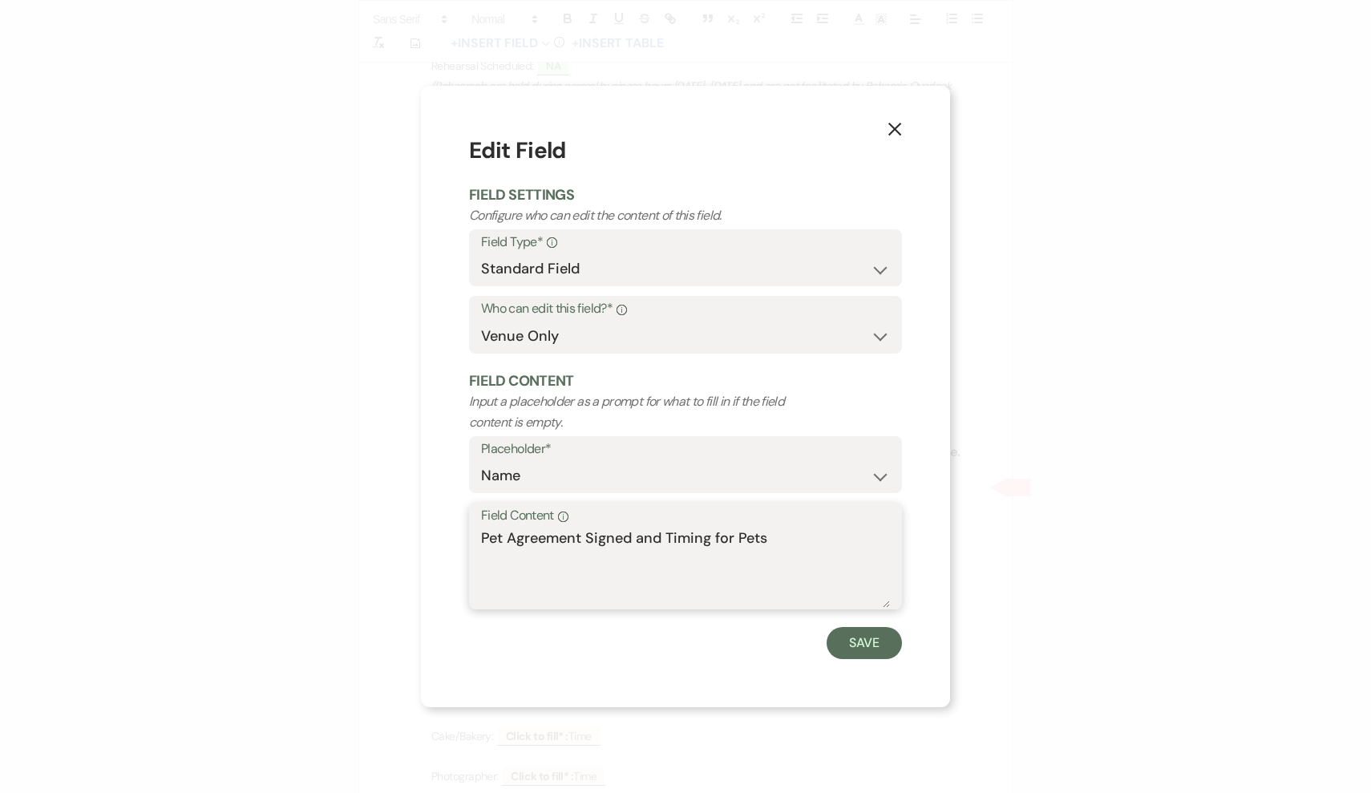
drag, startPoint x: 793, startPoint y: 551, endPoint x: 453, endPoint y: 529, distance: 340.7
click at [453, 529] on div "X Edit Field Field Settings Configure who can edit the content of this field. F…" at bounding box center [685, 397] width 529 height 622
type textarea "NA"
click at [901, 633] on div "Save" at bounding box center [685, 643] width 433 height 32
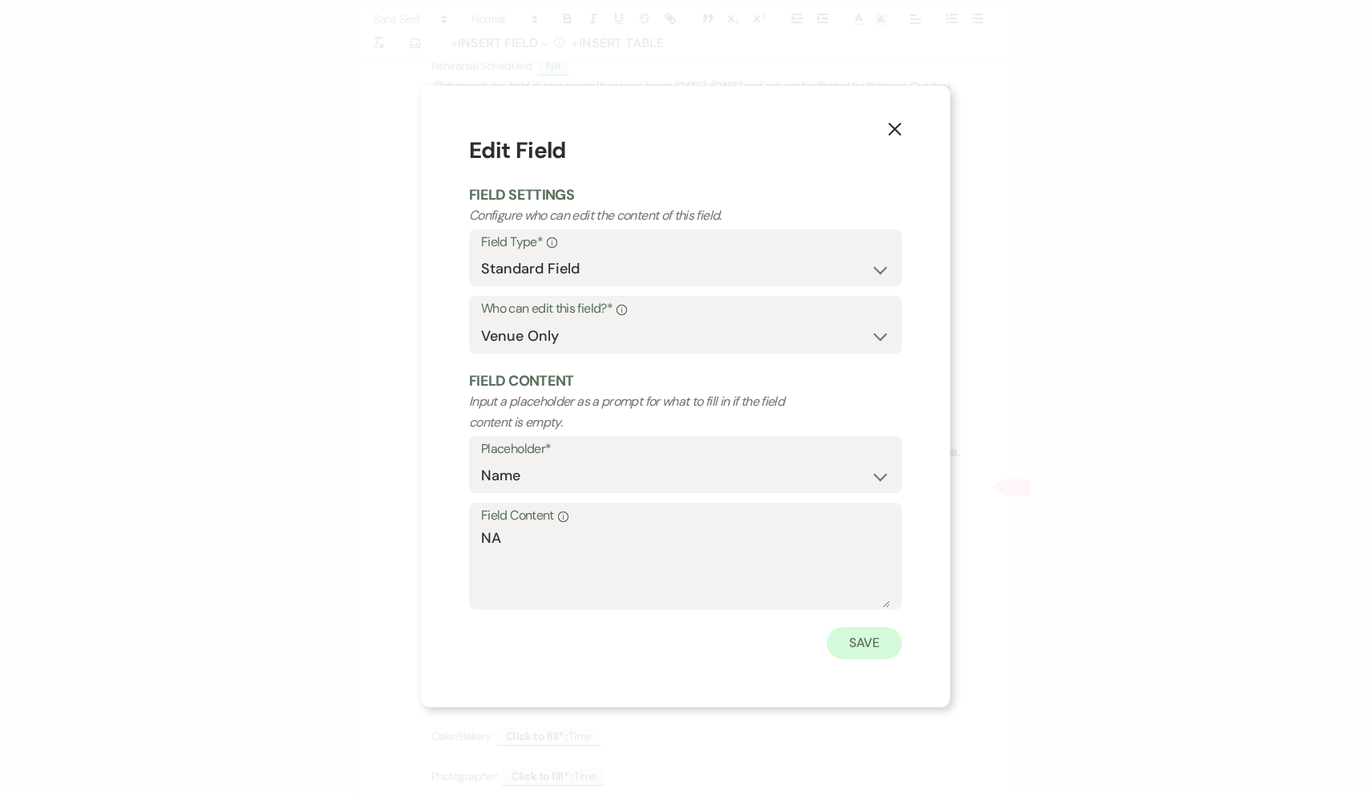
click at [878, 637] on button "Save" at bounding box center [864, 643] width 75 height 32
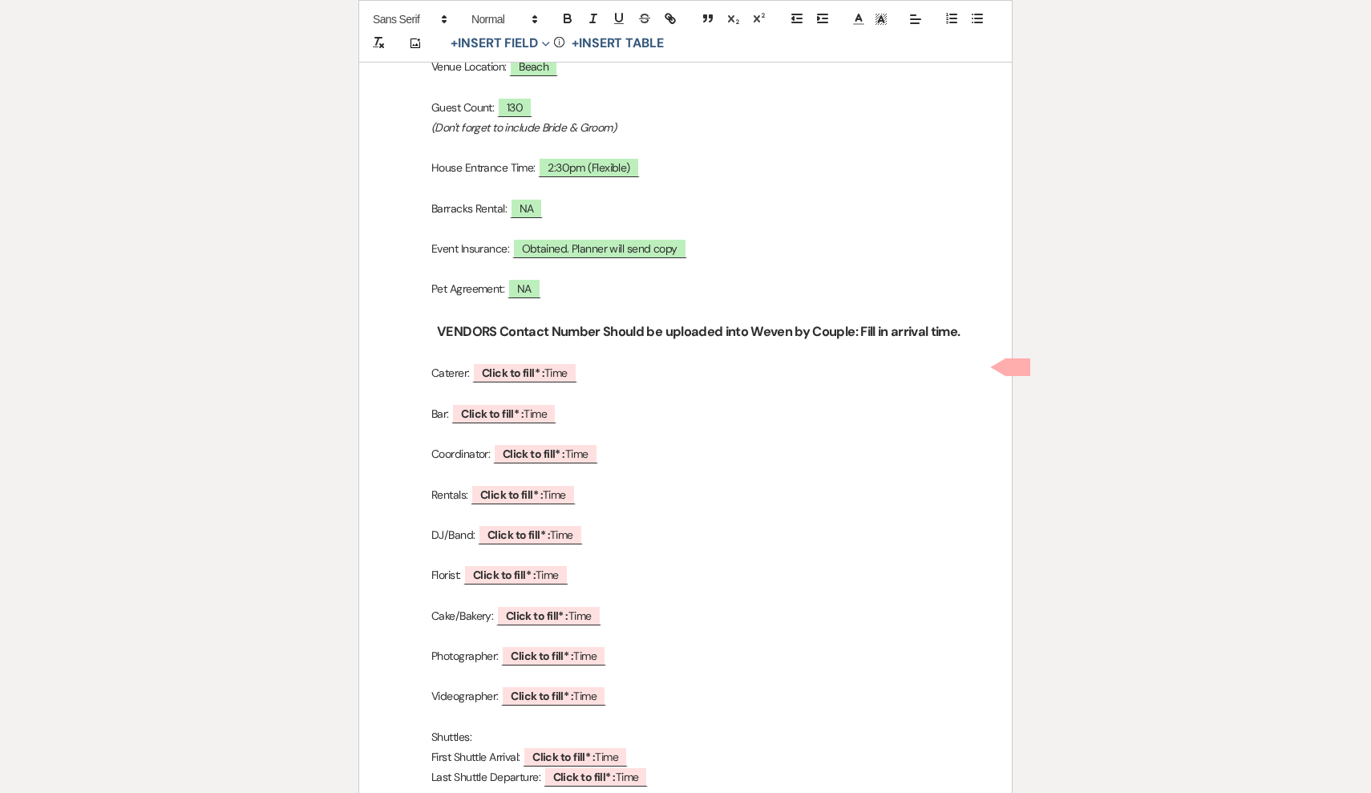
scroll to position [685, 0]
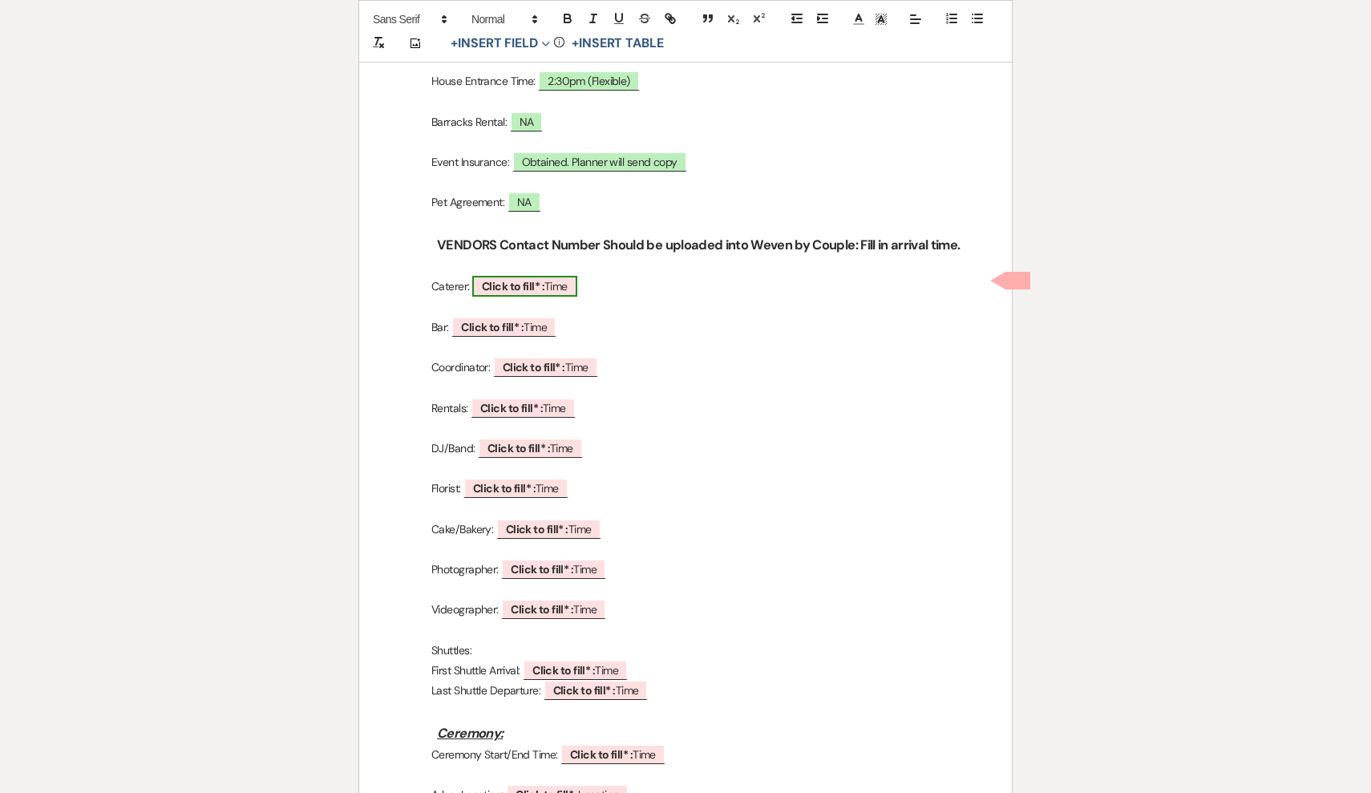
click at [544, 279] on b "Click to fill* :" at bounding box center [513, 286] width 63 height 14
select select "owner"
select select "Time"
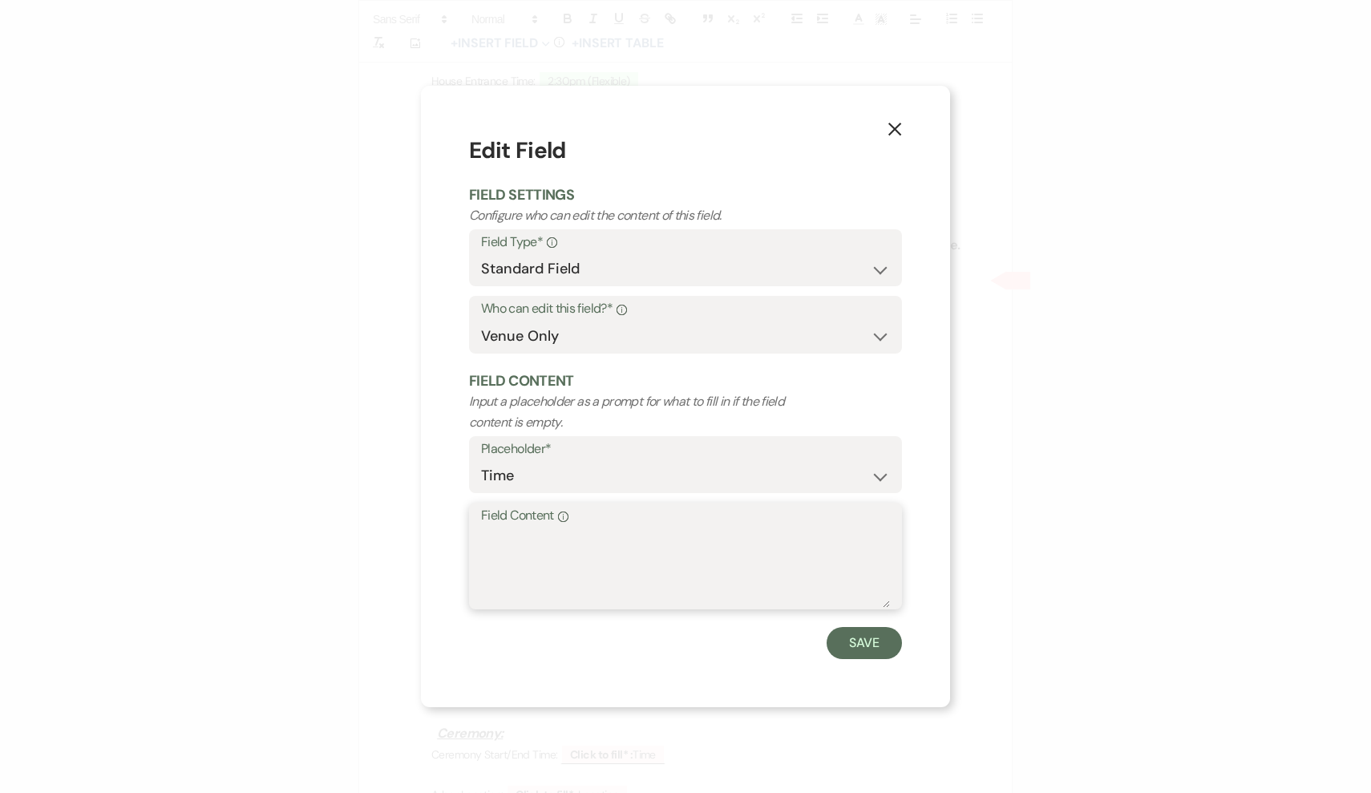
click at [674, 565] on textarea "Field Content Info" at bounding box center [685, 568] width 409 height 80
type textarea "Rouge, 2:00PM Arrival"
click at [853, 655] on button "Save" at bounding box center [864, 643] width 75 height 32
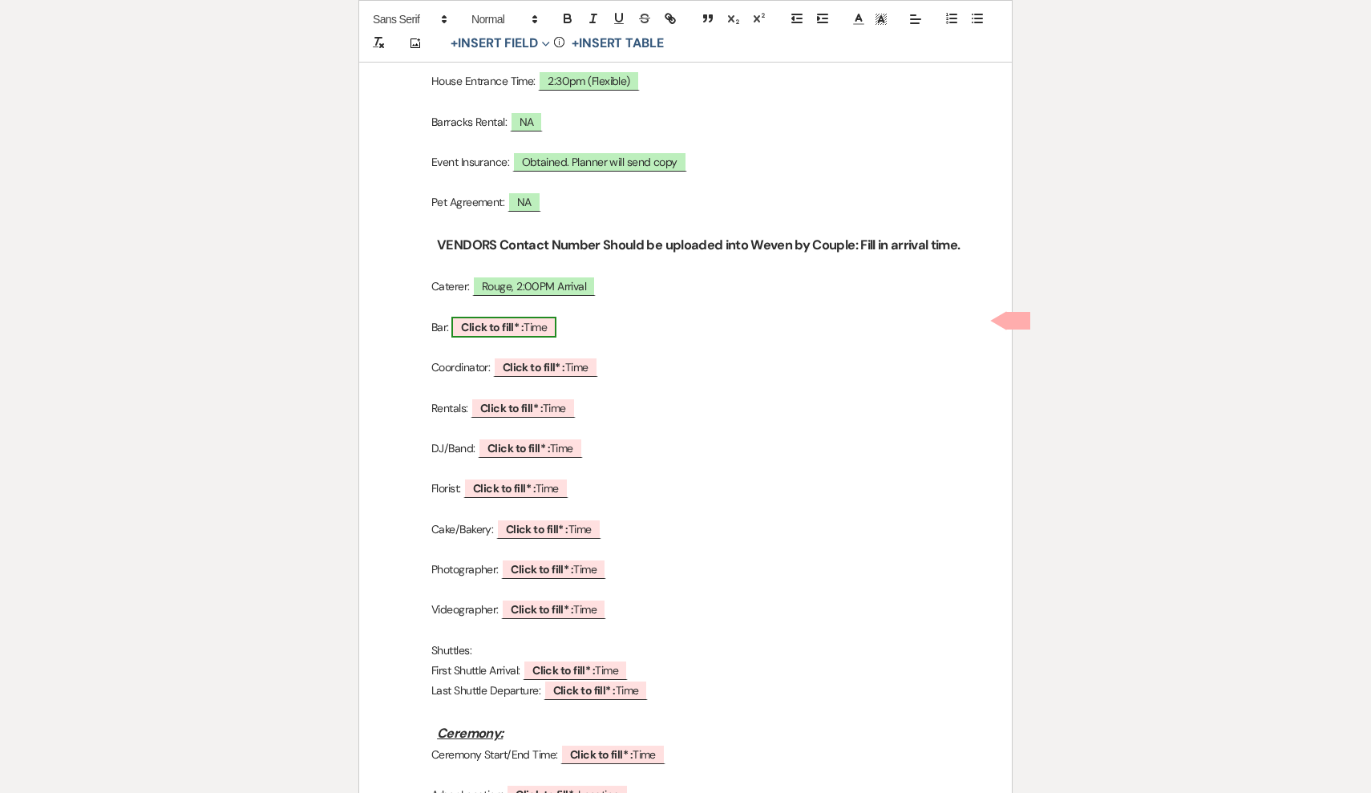
click at [553, 322] on span "Click to fill* : Time" at bounding box center [504, 327] width 105 height 21
select select "owner"
select select "Time"
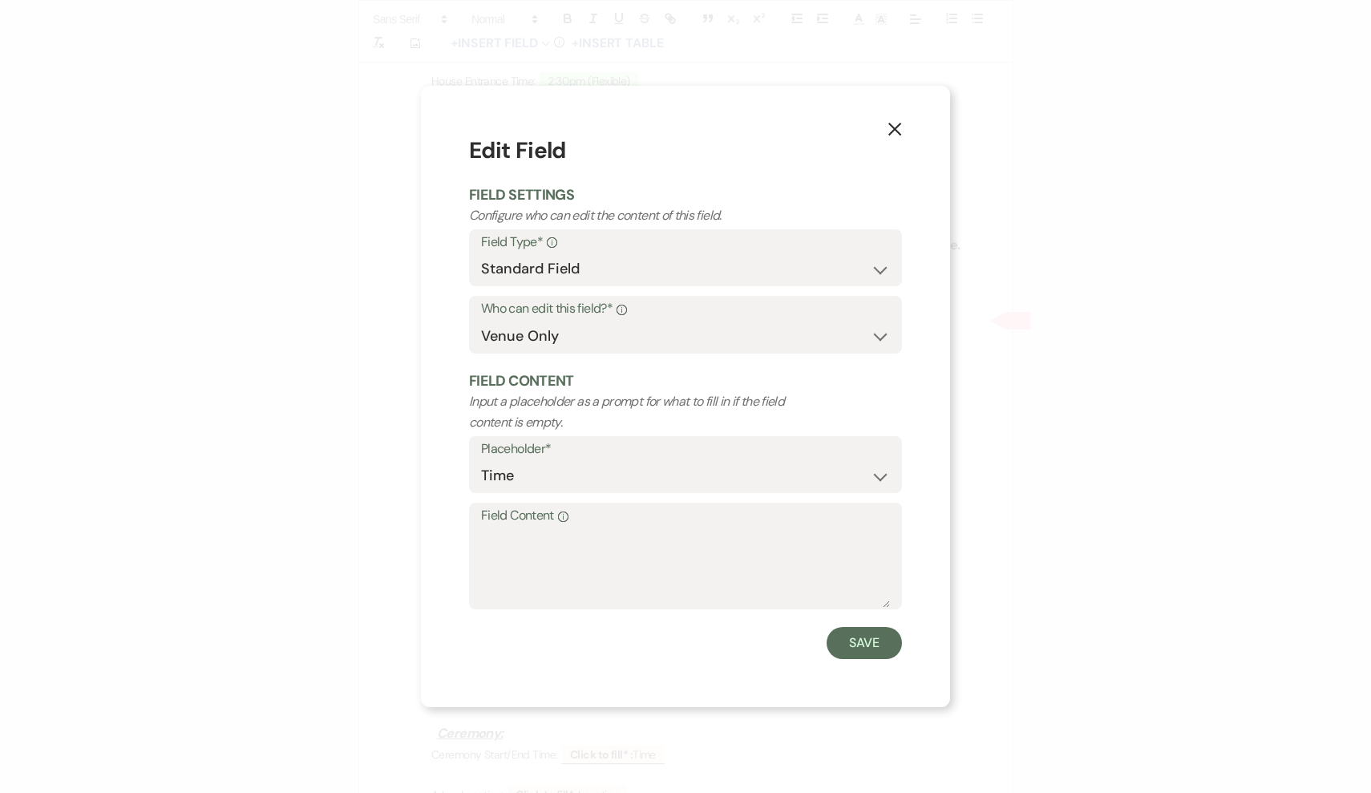
click at [666, 497] on div "Placeholder* Custom Placeholder Date Time Name Location Venue Name Type Number …" at bounding box center [685, 469] width 433 height 67
click at [650, 552] on textarea "Field Content Info" at bounding box center [685, 568] width 409 height 80
type textarea "Rouge, 2:00PM Arrival"
click at [882, 650] on button "Save" at bounding box center [864, 643] width 75 height 32
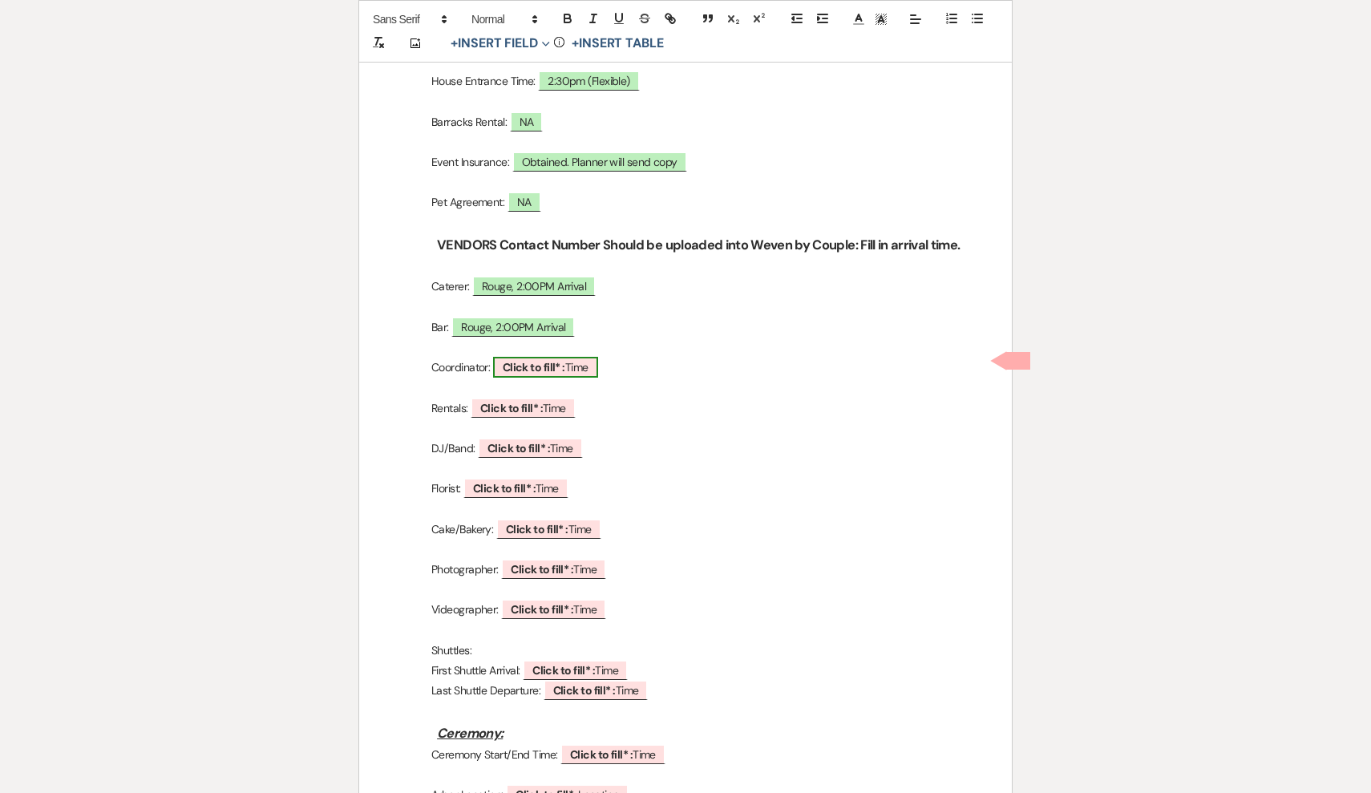
click at [591, 367] on span "Click to fill* : Time" at bounding box center [545, 367] width 105 height 21
select select "owner"
select select "Time"
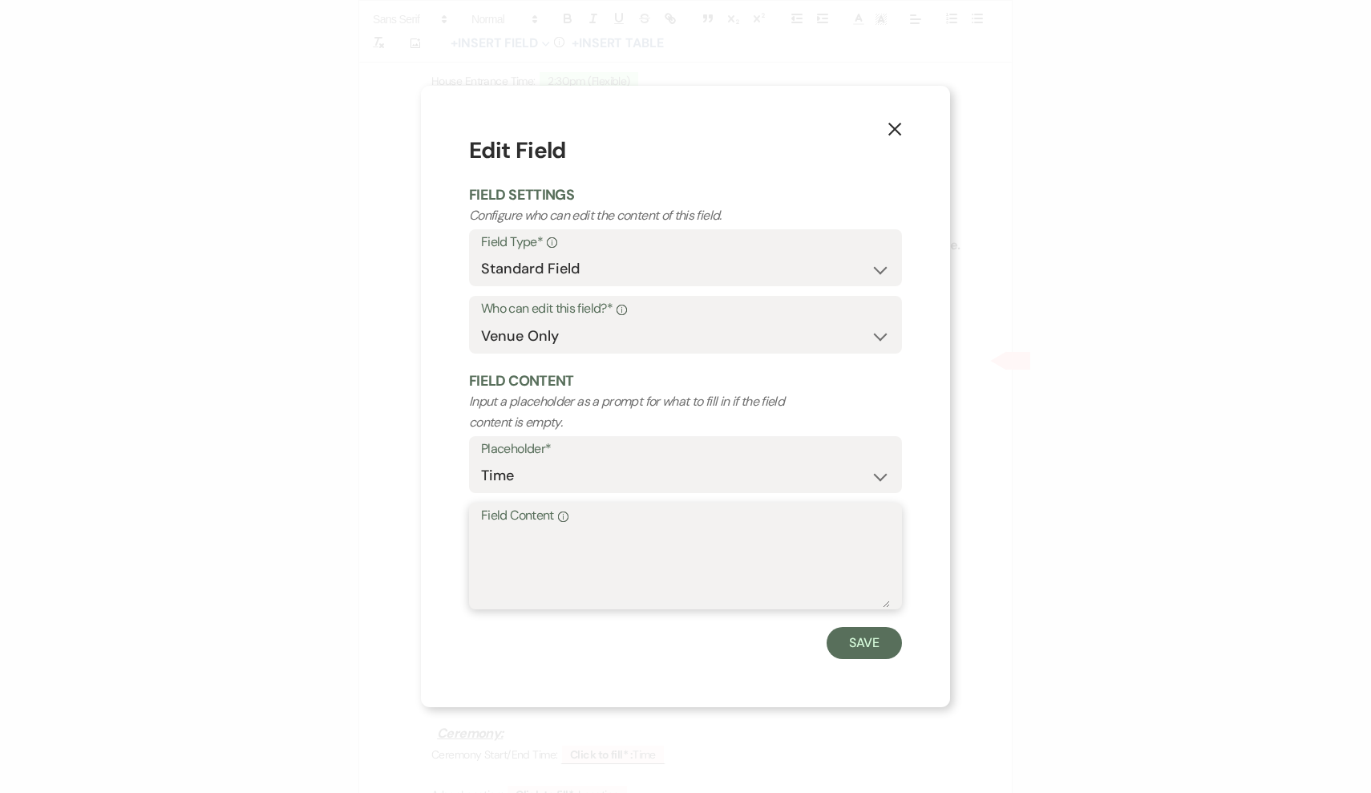
click at [683, 565] on textarea "Field Content Info" at bounding box center [685, 568] width 409 height 80
type textarea "Kristin Jarrell"
click at [872, 653] on button "Save" at bounding box center [864, 643] width 75 height 32
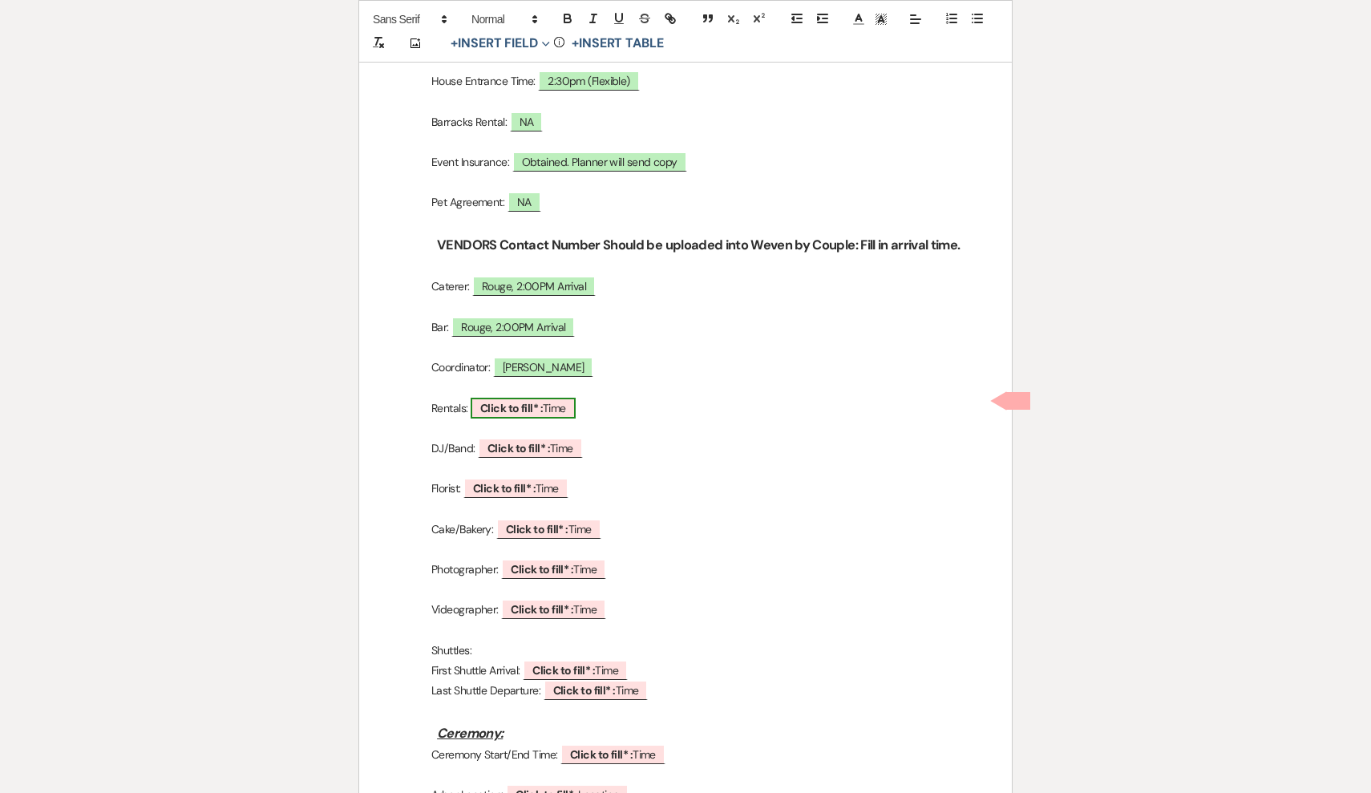
click at [568, 407] on span "Click to fill* : Time" at bounding box center [523, 408] width 105 height 21
select select "owner"
select select "Time"
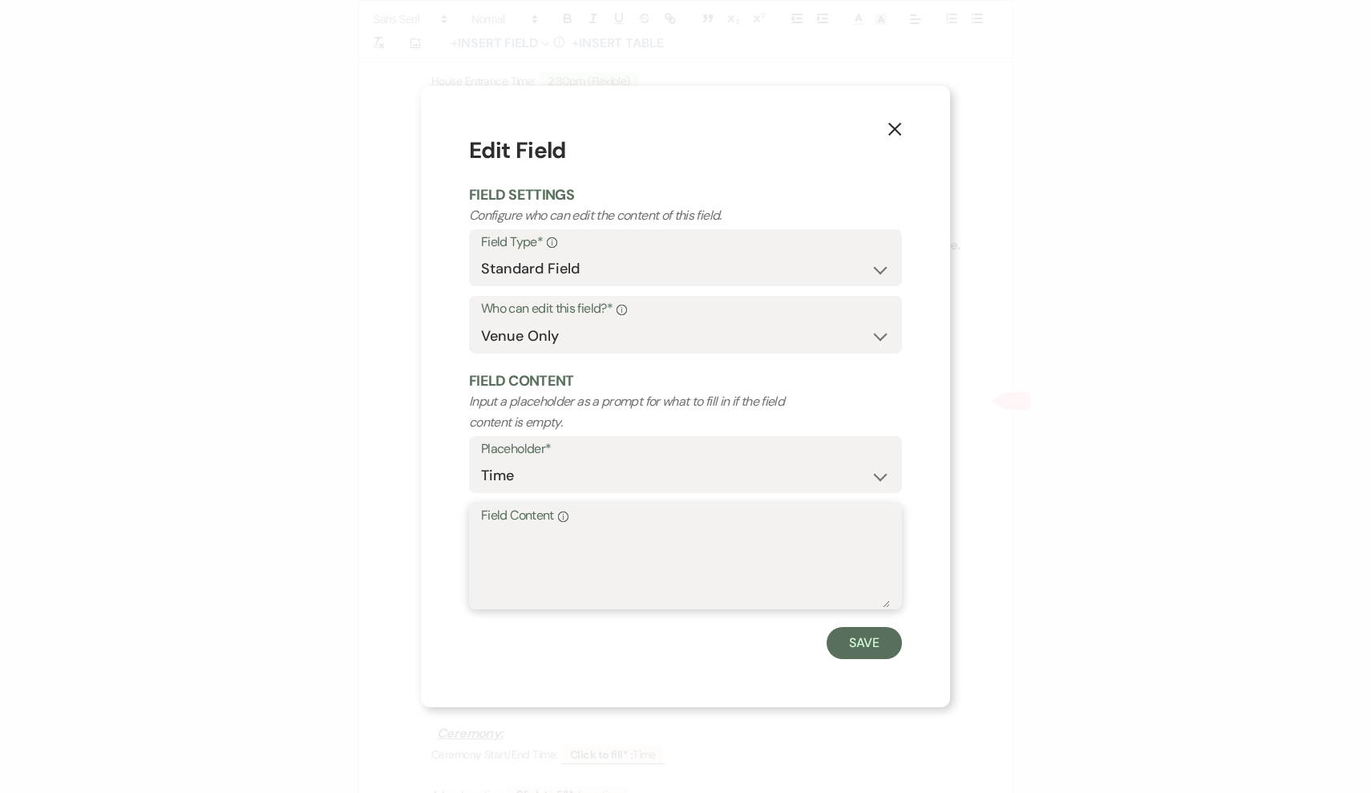
click at [631, 544] on textarea "Field Content Info" at bounding box center [685, 568] width 409 height 80
type textarea "Dance Floor (Baltimore Sound)"
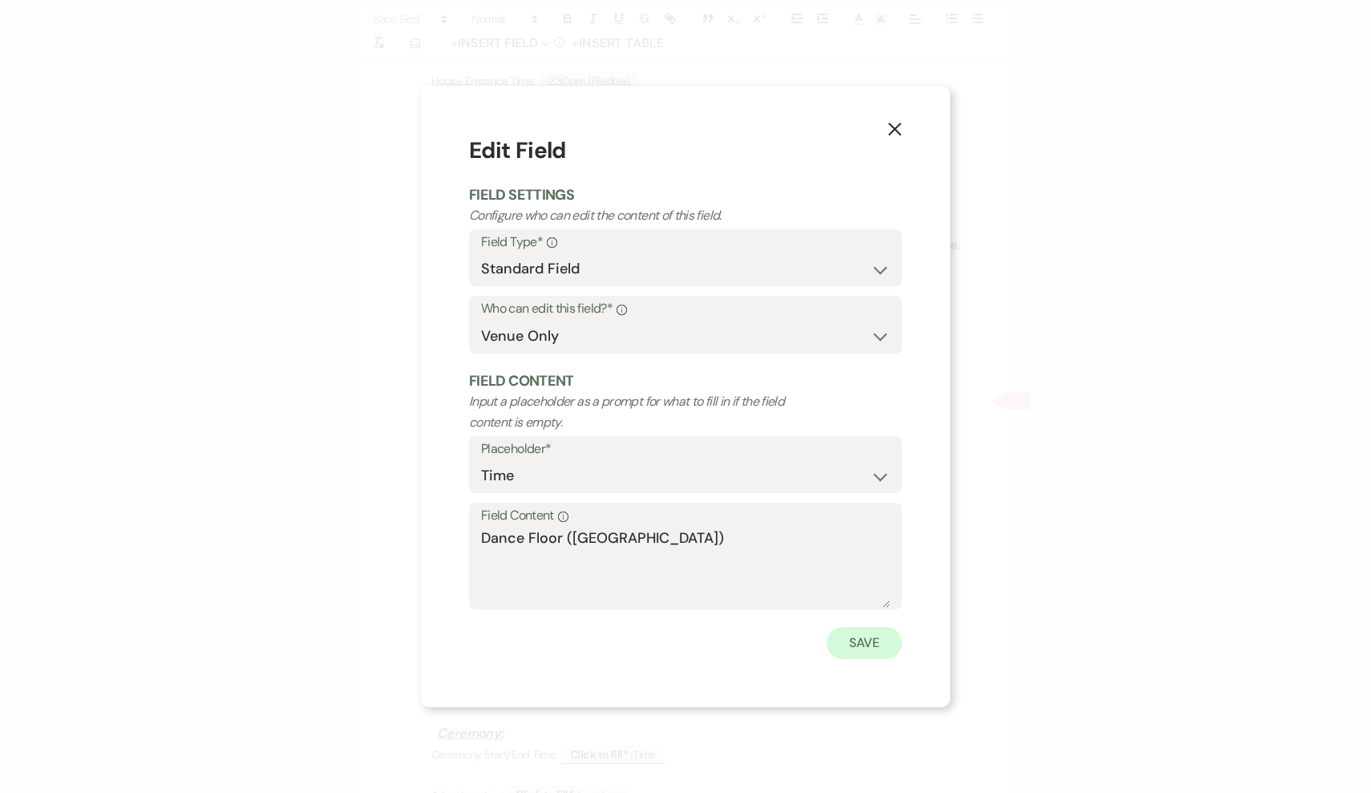
click at [883, 647] on button "Save" at bounding box center [864, 643] width 75 height 32
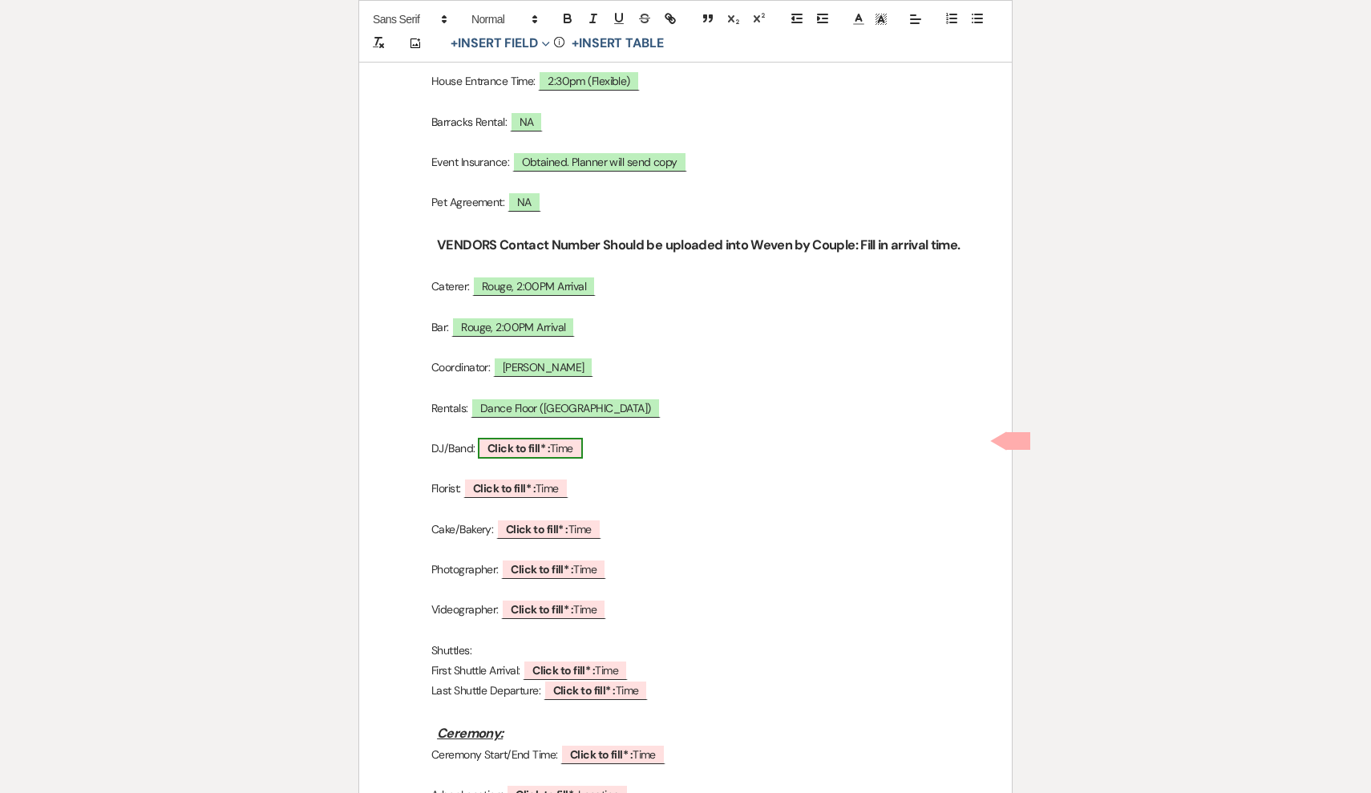
click at [572, 444] on span "Click to fill* : Time" at bounding box center [530, 448] width 105 height 21
select select "owner"
select select "Time"
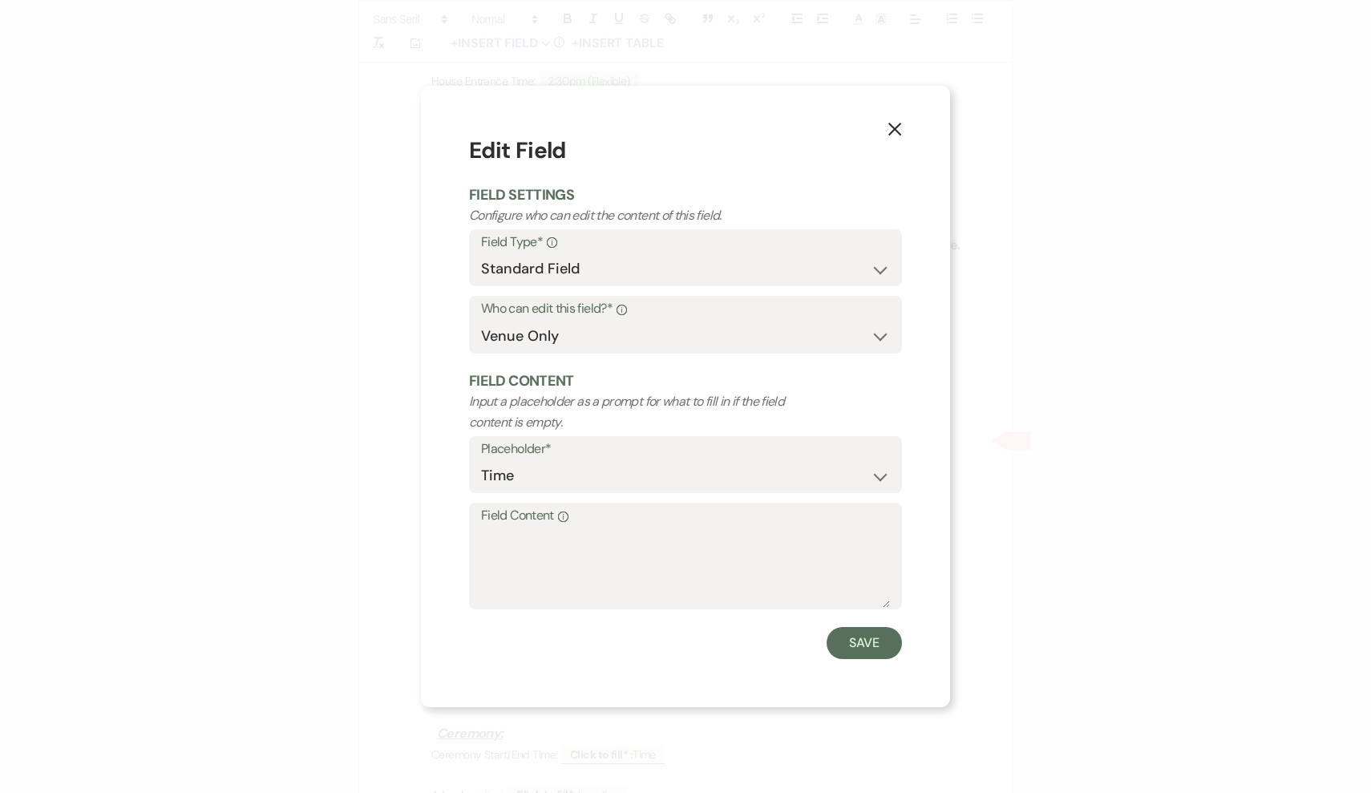
click at [618, 513] on label "Field Content Info" at bounding box center [685, 515] width 409 height 23
click at [618, 528] on textarea "Field Content Info" at bounding box center [685, 568] width 409 height 80
type textarea "Baltimore Sound 12:00PM"
click at [869, 658] on div "X Edit Field Field Settings Configure who can edit the content of this field. F…" at bounding box center [685, 397] width 529 height 622
click at [857, 644] on button "Save" at bounding box center [864, 643] width 75 height 32
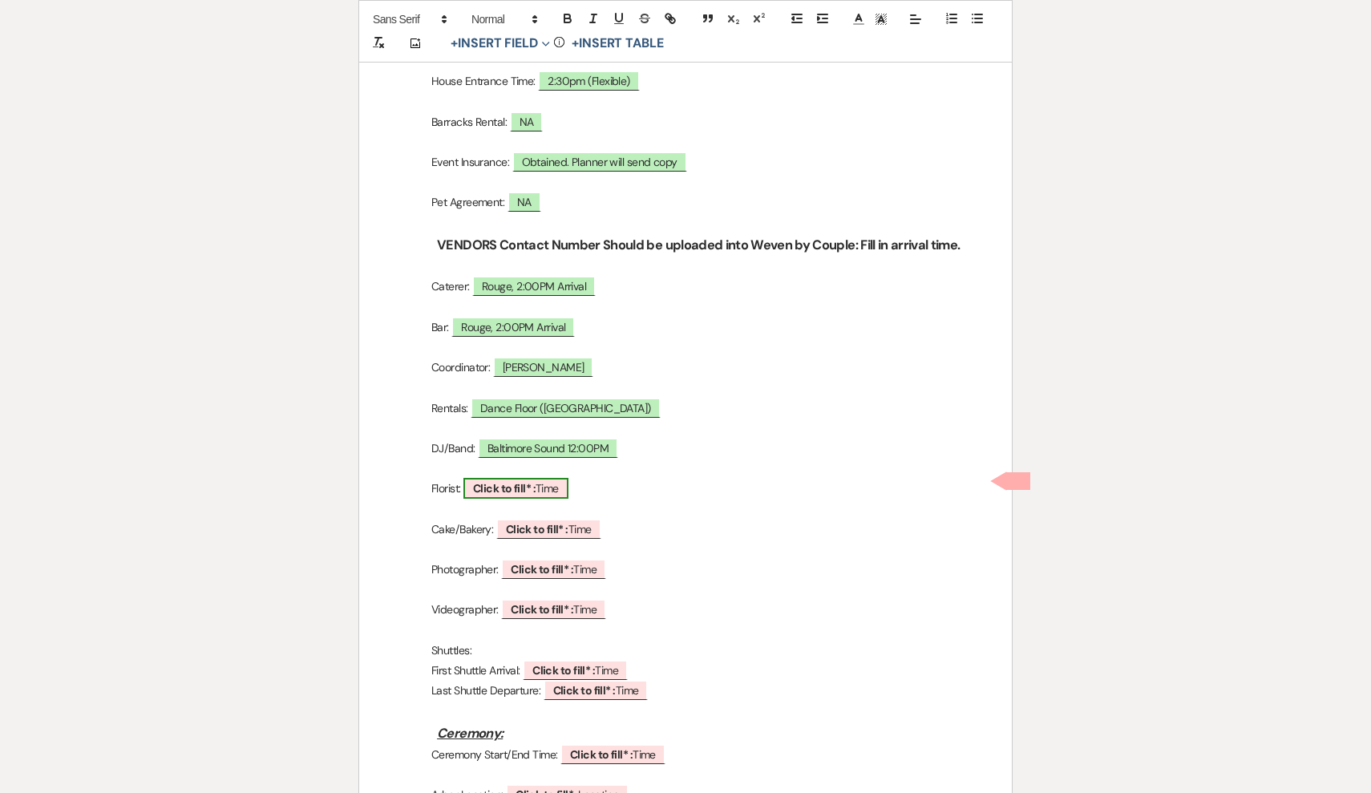
click at [568, 479] on span "Click to fill* : Time" at bounding box center [516, 488] width 105 height 21
select select "owner"
select select "Time"
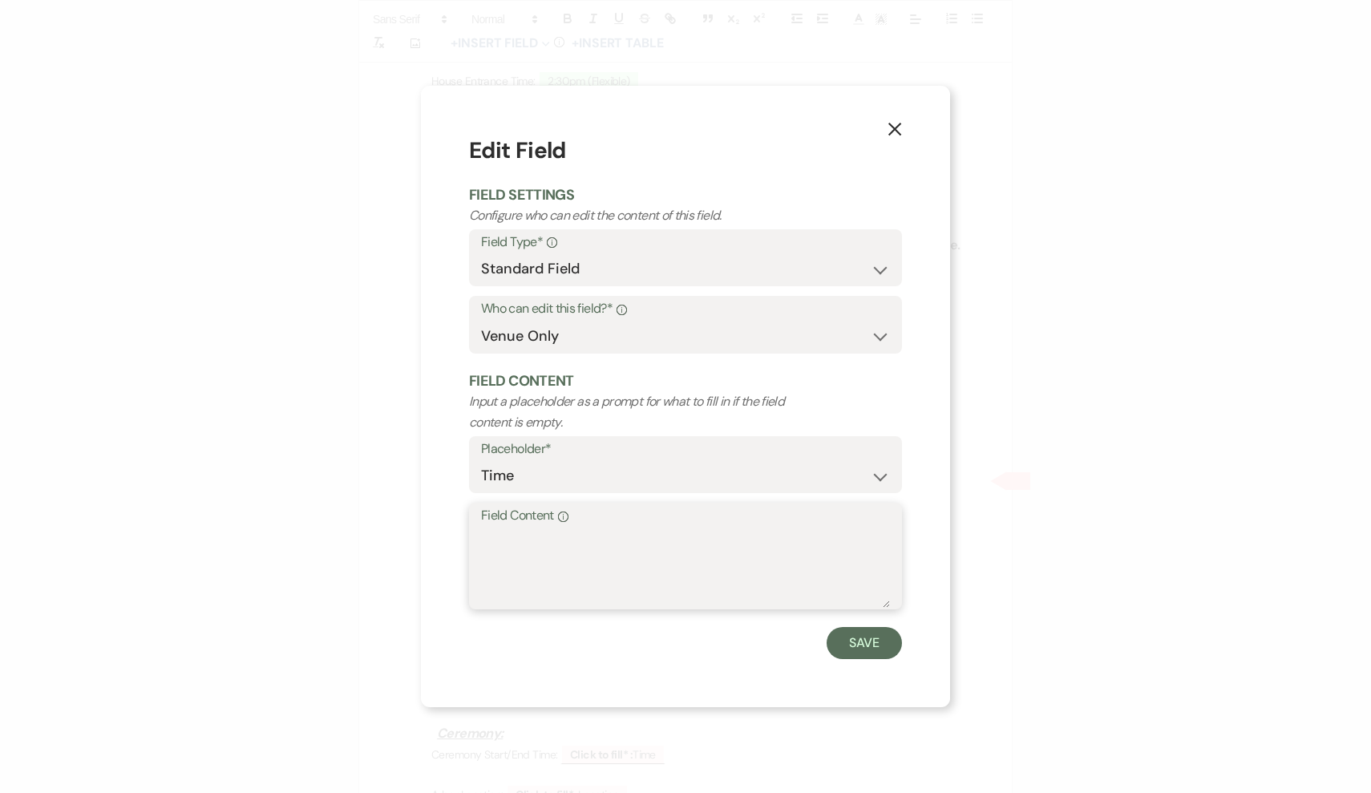
click at [620, 581] on textarea "Field Content Info" at bounding box center [685, 568] width 409 height 80
type textarea "Twisted Vines, 12:00PM Arrival"
click at [865, 649] on button "Save" at bounding box center [864, 643] width 75 height 32
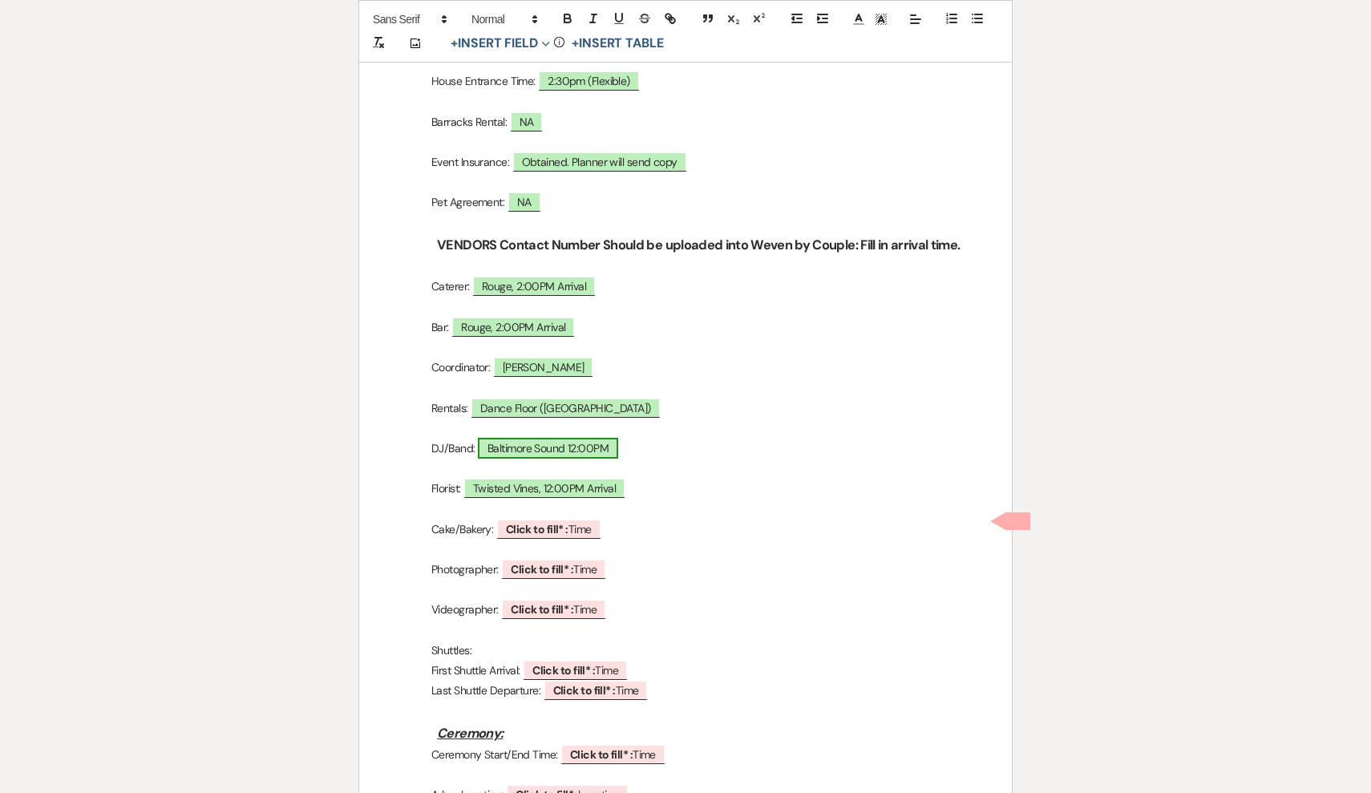
click at [592, 444] on span "Baltimore Sound 12:00PM" at bounding box center [548, 448] width 140 height 21
select select "owner"
select select "Time"
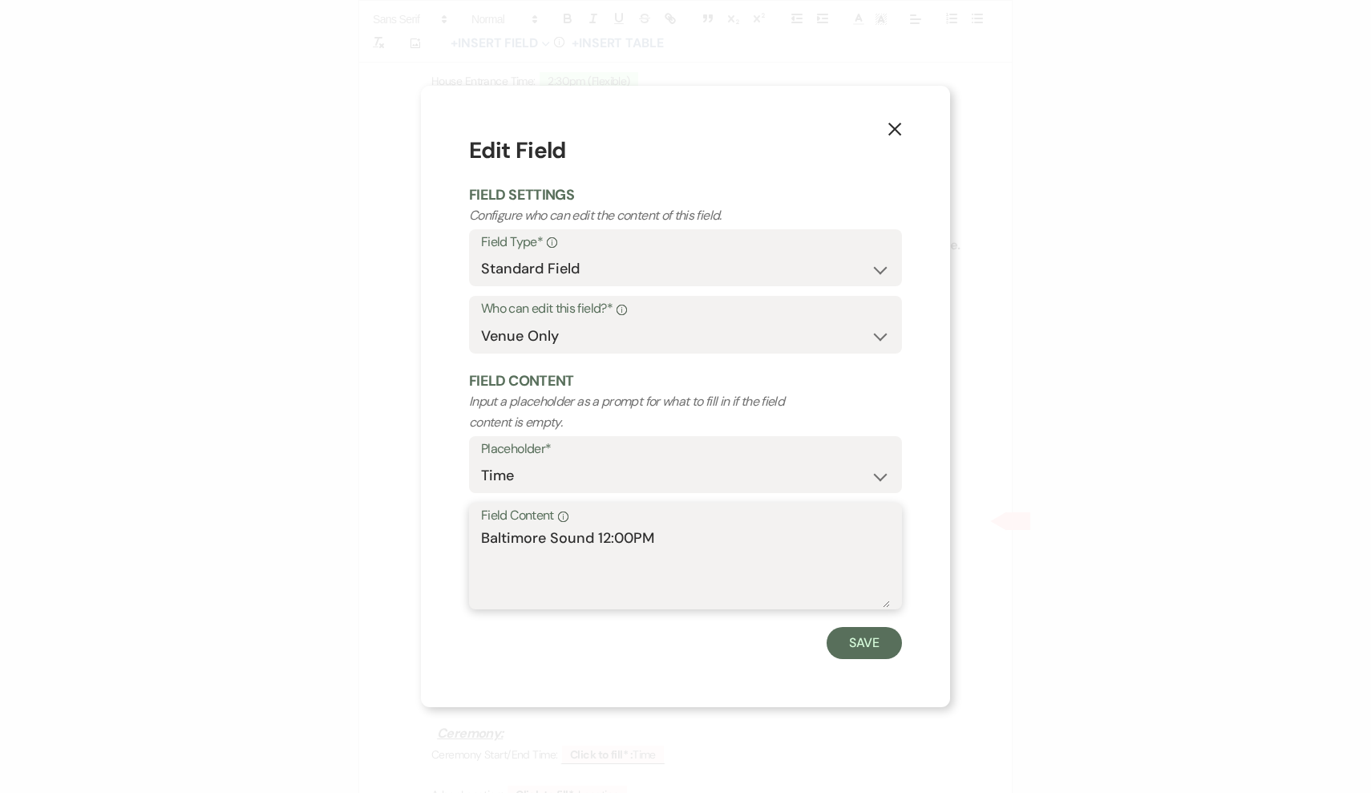
click at [731, 544] on textarea "Baltimore Sound 12:00PM" at bounding box center [685, 568] width 409 height 80
type textarea "Baltimore Sound 12:00PM Arrival"
click at [851, 648] on button "Save" at bounding box center [864, 643] width 75 height 32
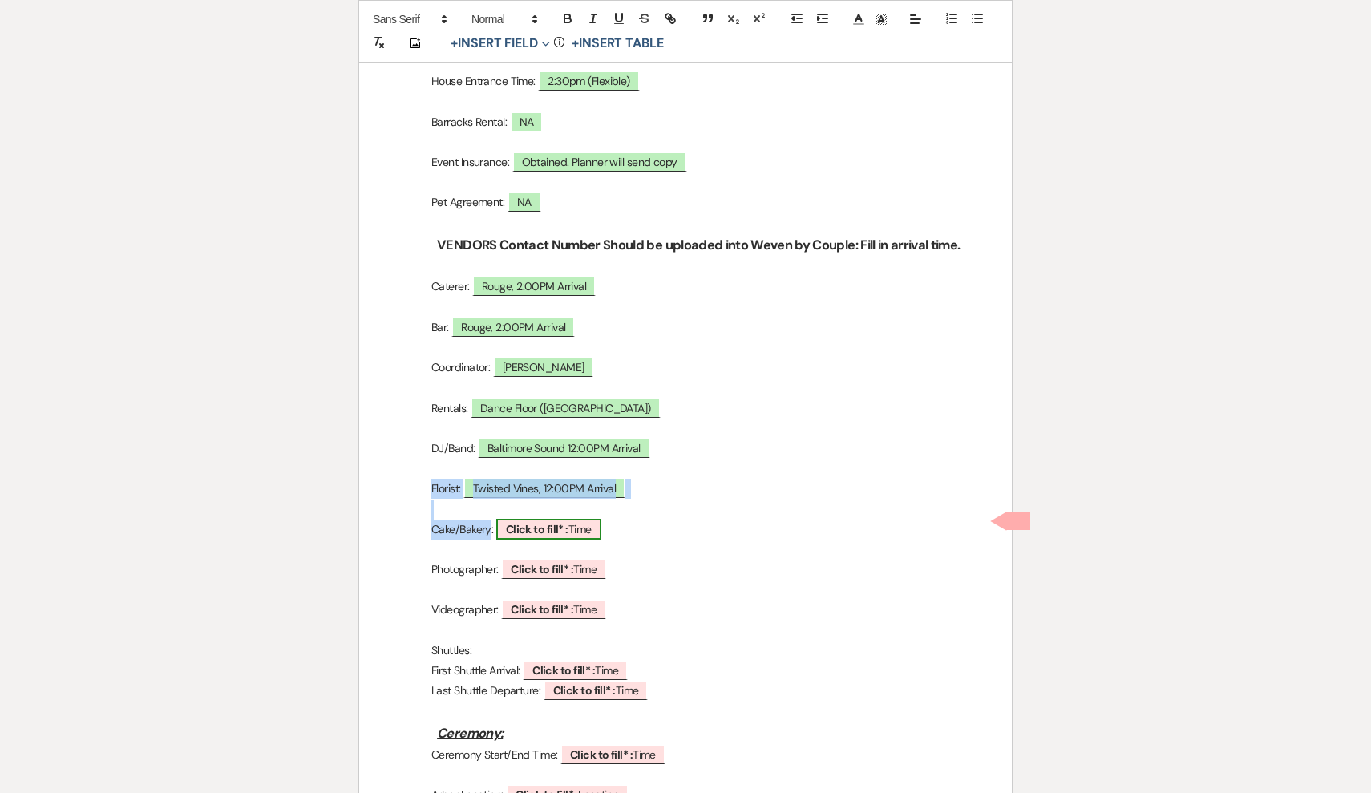
drag, startPoint x: 624, startPoint y: 522, endPoint x: 523, endPoint y: 525, distance: 101.1
click at [523, 524] on p "Cake/Bakery: ﻿ Click to fill* : Time ﻿" at bounding box center [686, 530] width 576 height 20
click at [701, 540] on p at bounding box center [686, 550] width 576 height 20
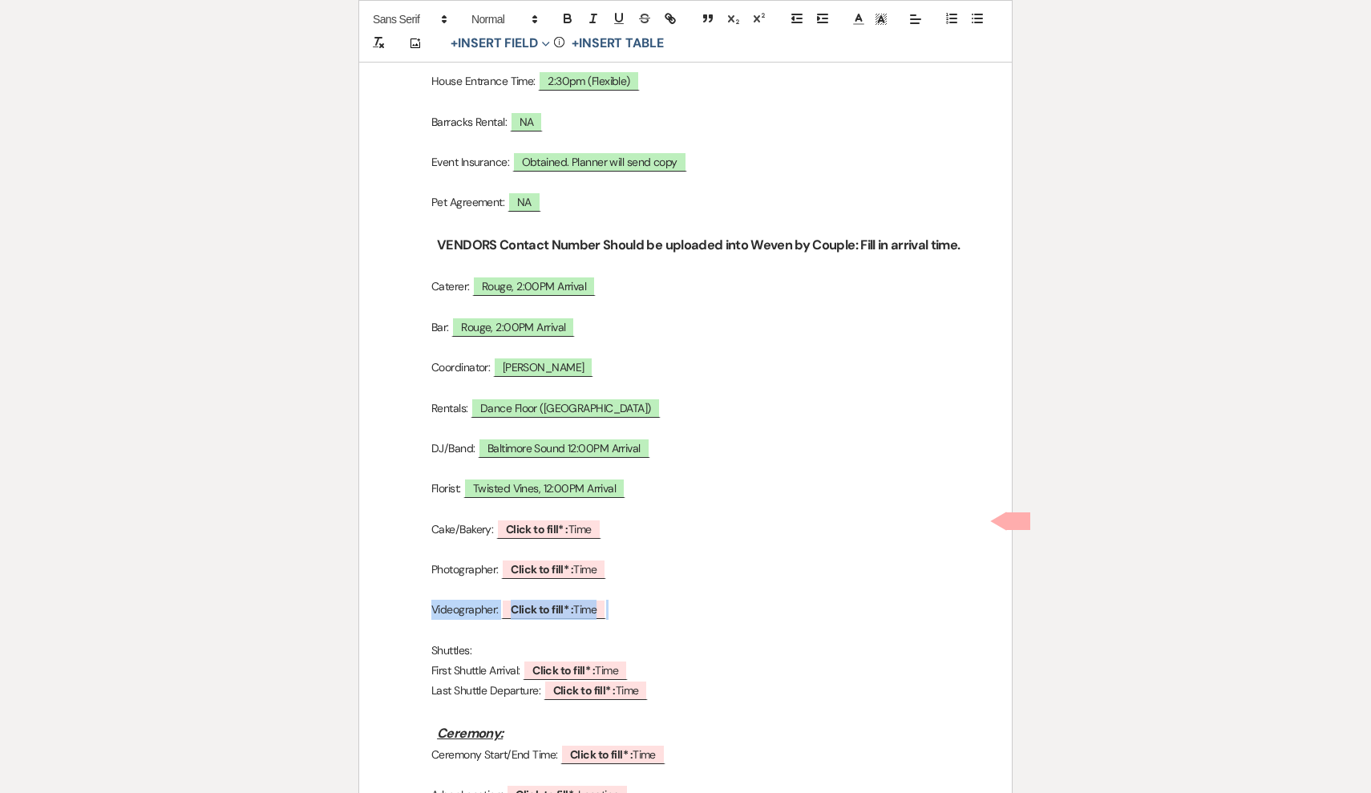
drag, startPoint x: 650, startPoint y: 607, endPoint x: 431, endPoint y: 596, distance: 219.2
click at [431, 600] on p "Videographer: ﻿ Click to fill* : Time ﻿" at bounding box center [686, 610] width 576 height 20
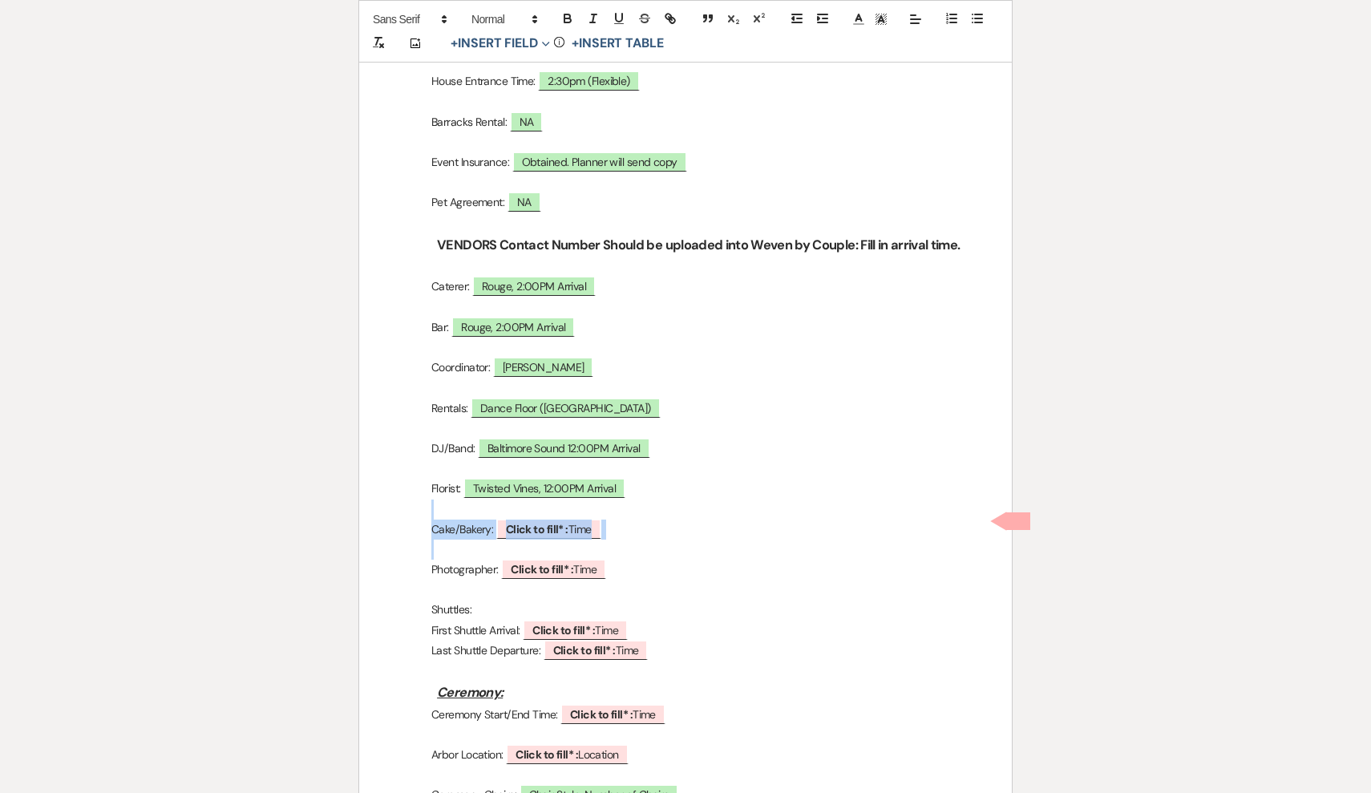
drag, startPoint x: 630, startPoint y: 531, endPoint x: 669, endPoint y: 537, distance: 39.7
click at [669, 540] on p at bounding box center [686, 550] width 576 height 20
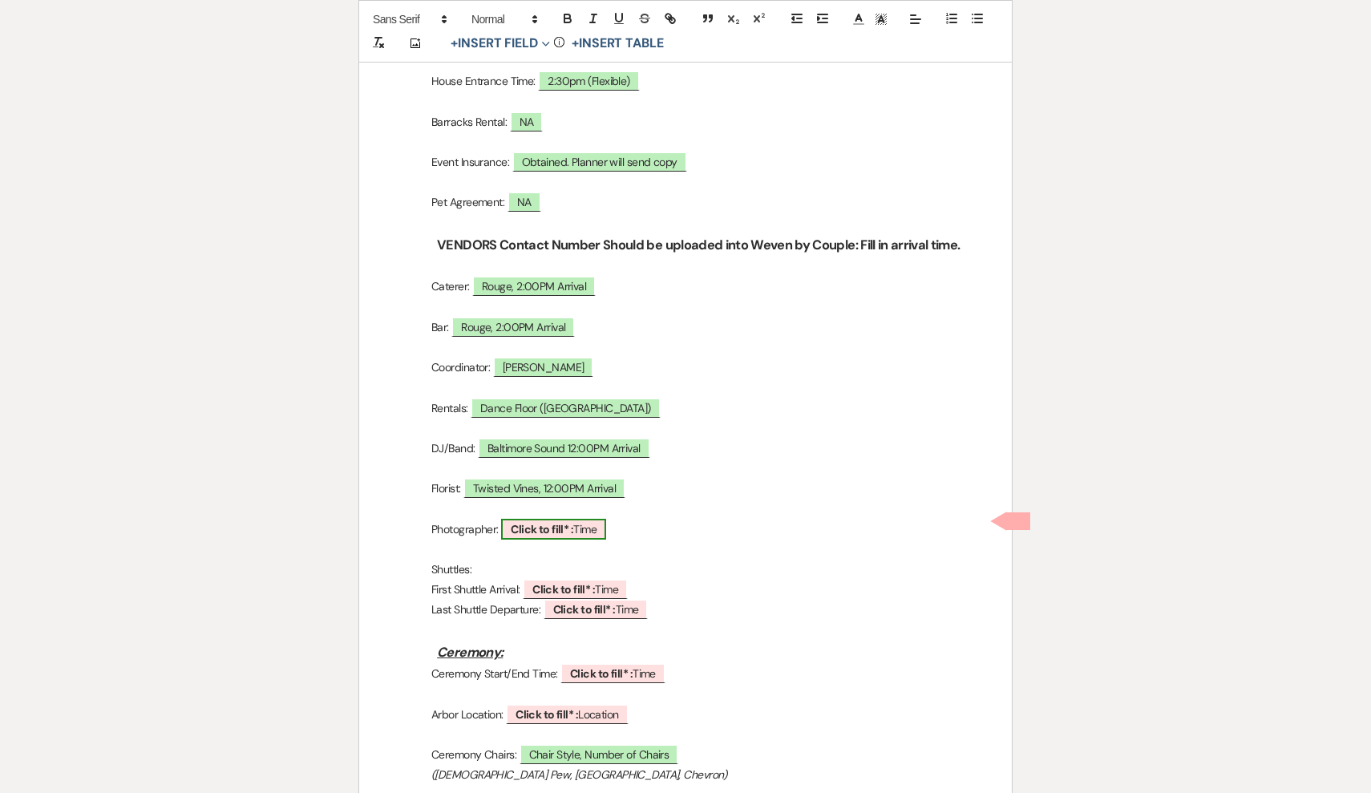
click at [606, 527] on span "Click to fill* : Time" at bounding box center [553, 529] width 105 height 21
select select "owner"
select select "Time"
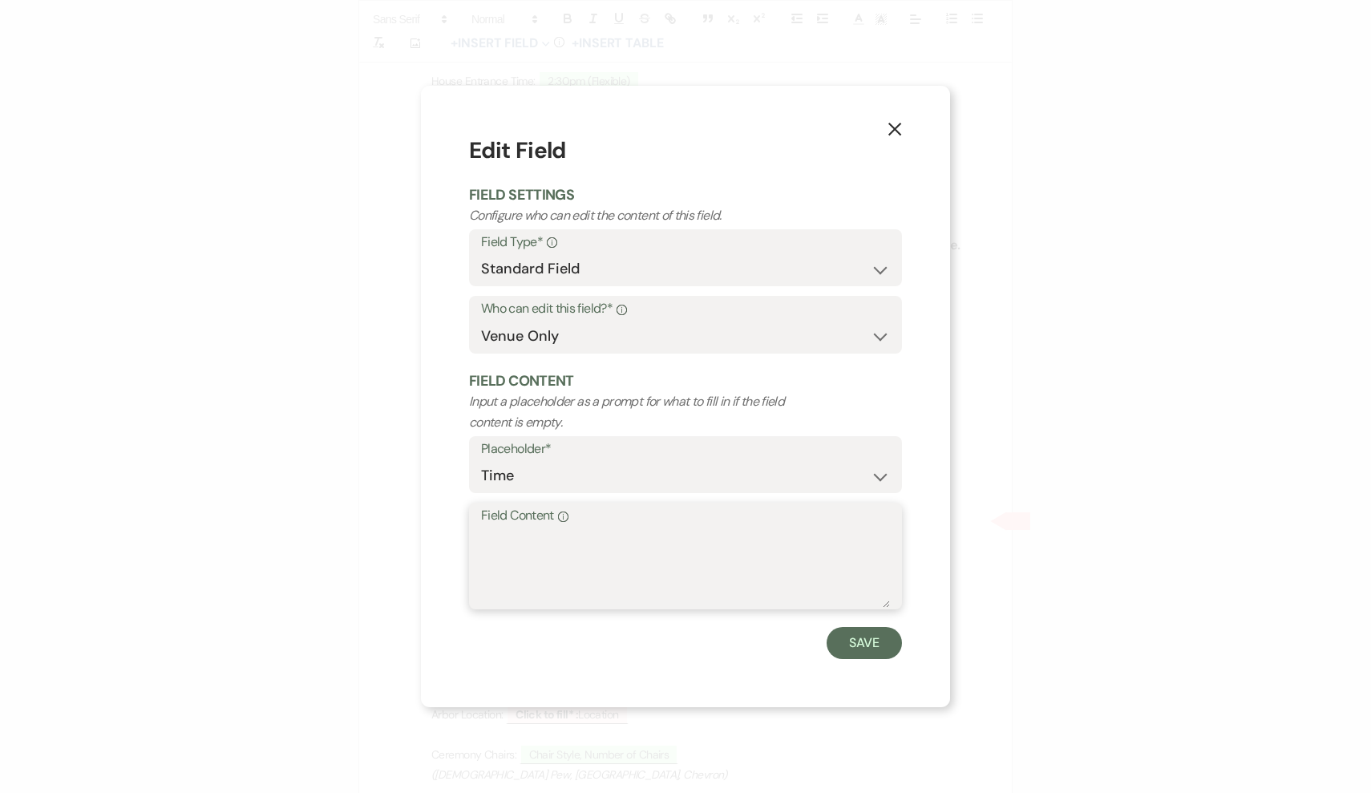
click at [620, 530] on textarea "Field Content Info" at bounding box center [685, 568] width 409 height 80
type textarea "Lyn Leland Photography"
click at [874, 631] on button "Save" at bounding box center [864, 643] width 75 height 32
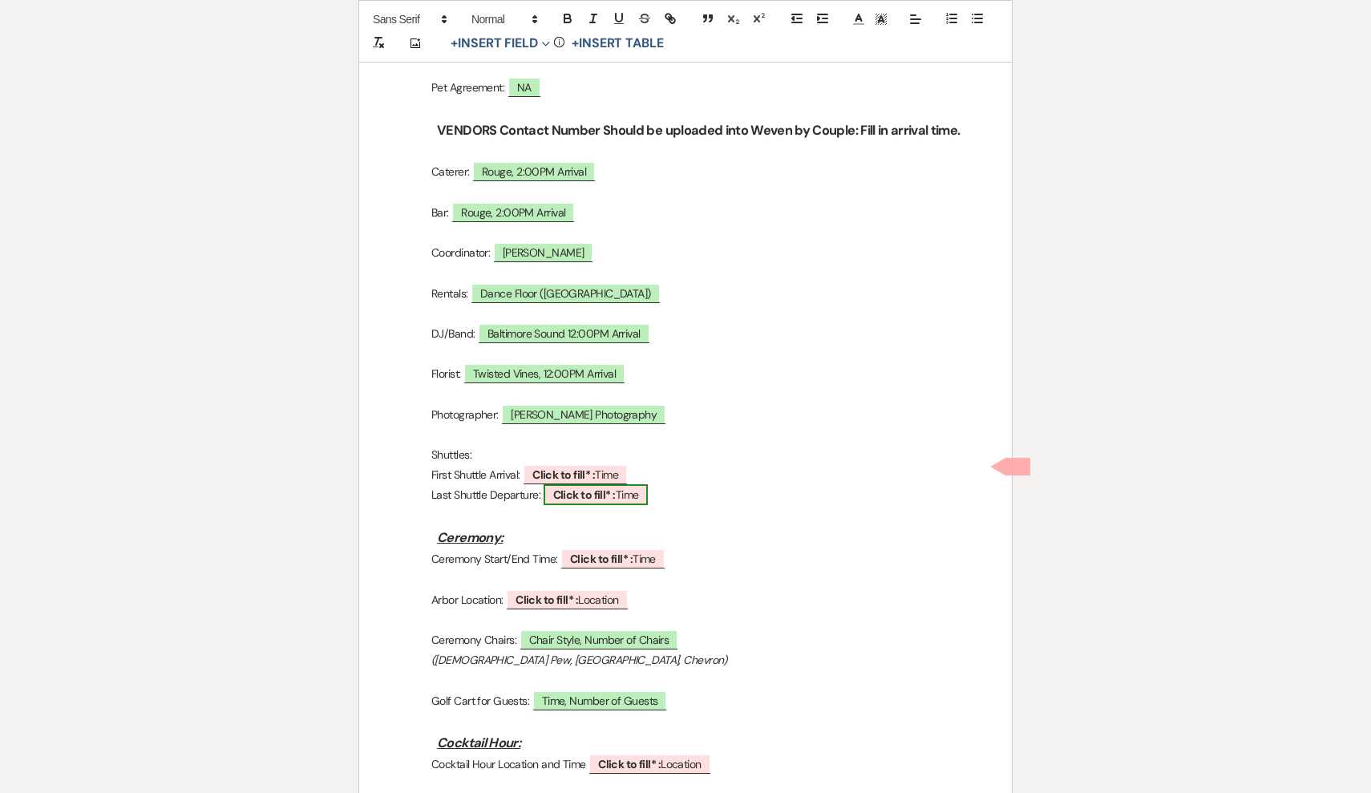
scroll to position [855, 0]
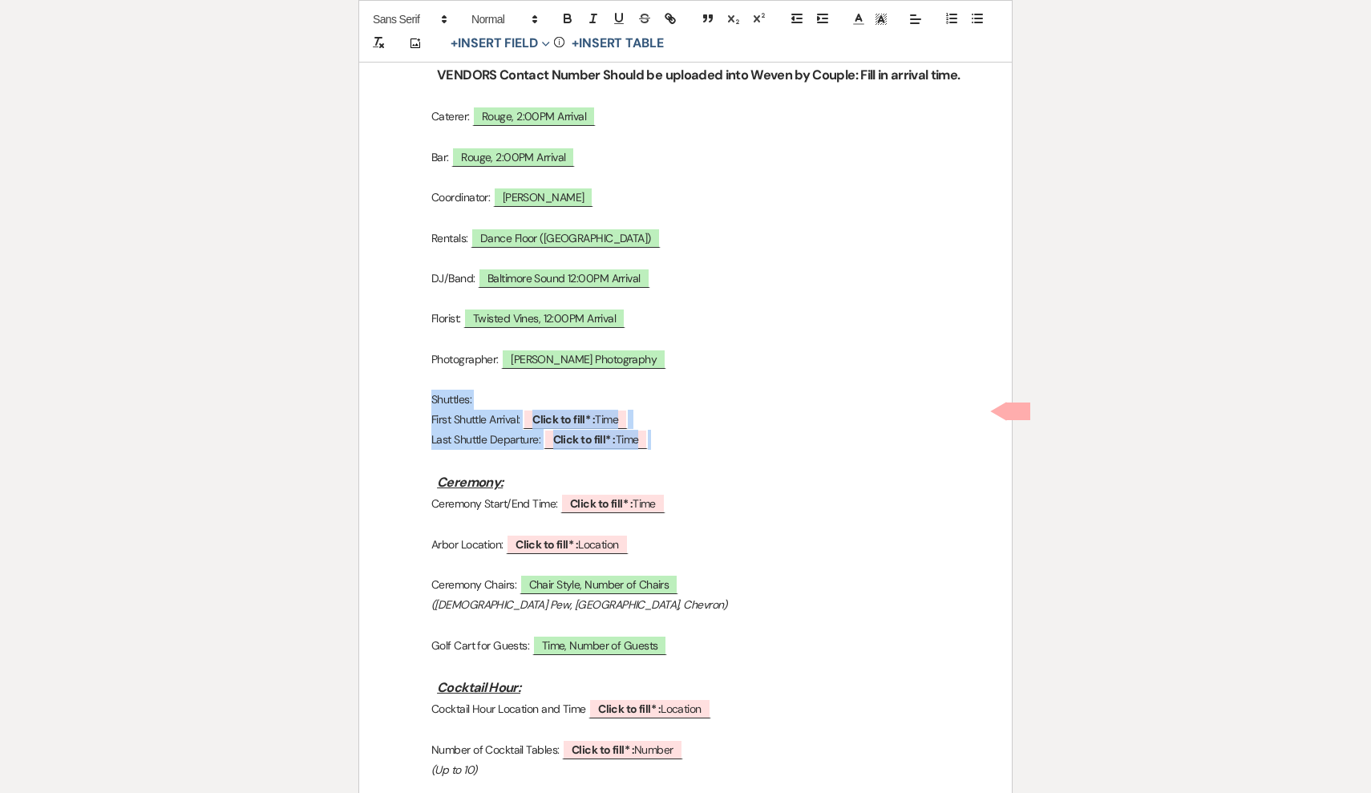
drag, startPoint x: 685, startPoint y: 438, endPoint x: 428, endPoint y: 391, distance: 261.0
click at [428, 391] on div "Bohemia Overlook Event Walkthrough *Have couple fill out Credit Card form Date …" at bounding box center [685, 722] width 653 height 2599
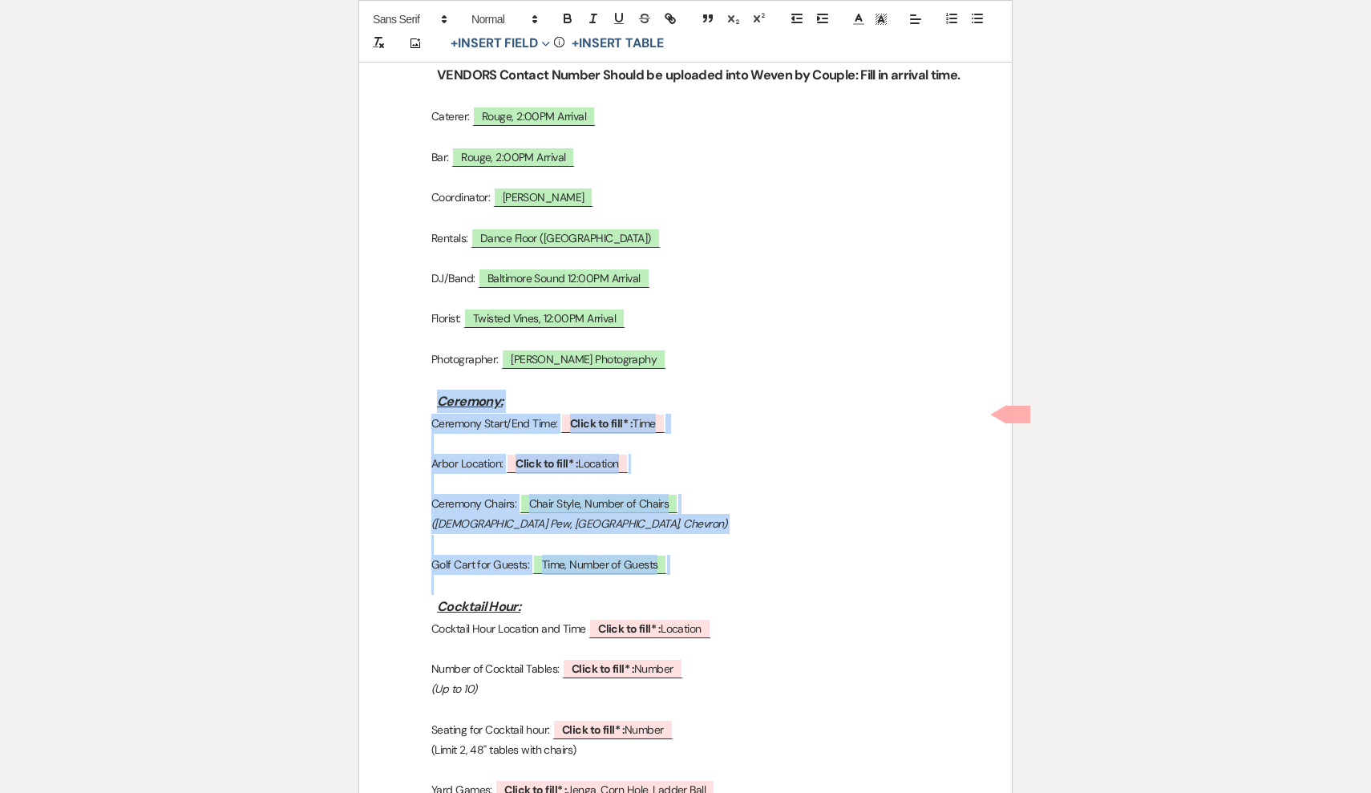
drag, startPoint x: 690, startPoint y: 565, endPoint x: 427, endPoint y: 392, distance: 315.0
click at [427, 392] on div "Bohemia Overlook Event Walkthrough *Have couple fill out Credit Card form Date …" at bounding box center [685, 682] width 653 height 2518
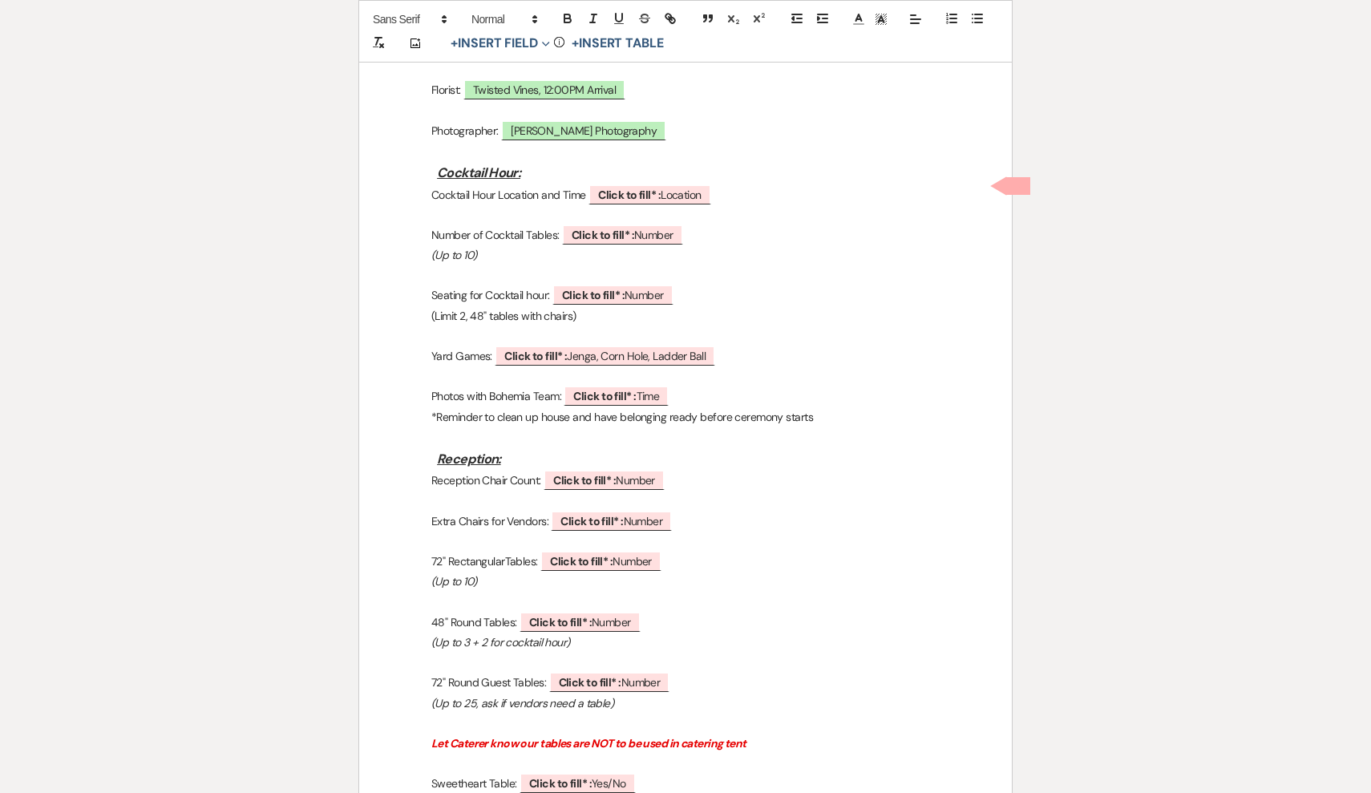
scroll to position [1083, 0]
click at [675, 185] on span "Click to fill* : Location" at bounding box center [650, 195] width 123 height 21
select select "owner"
select select "Location"
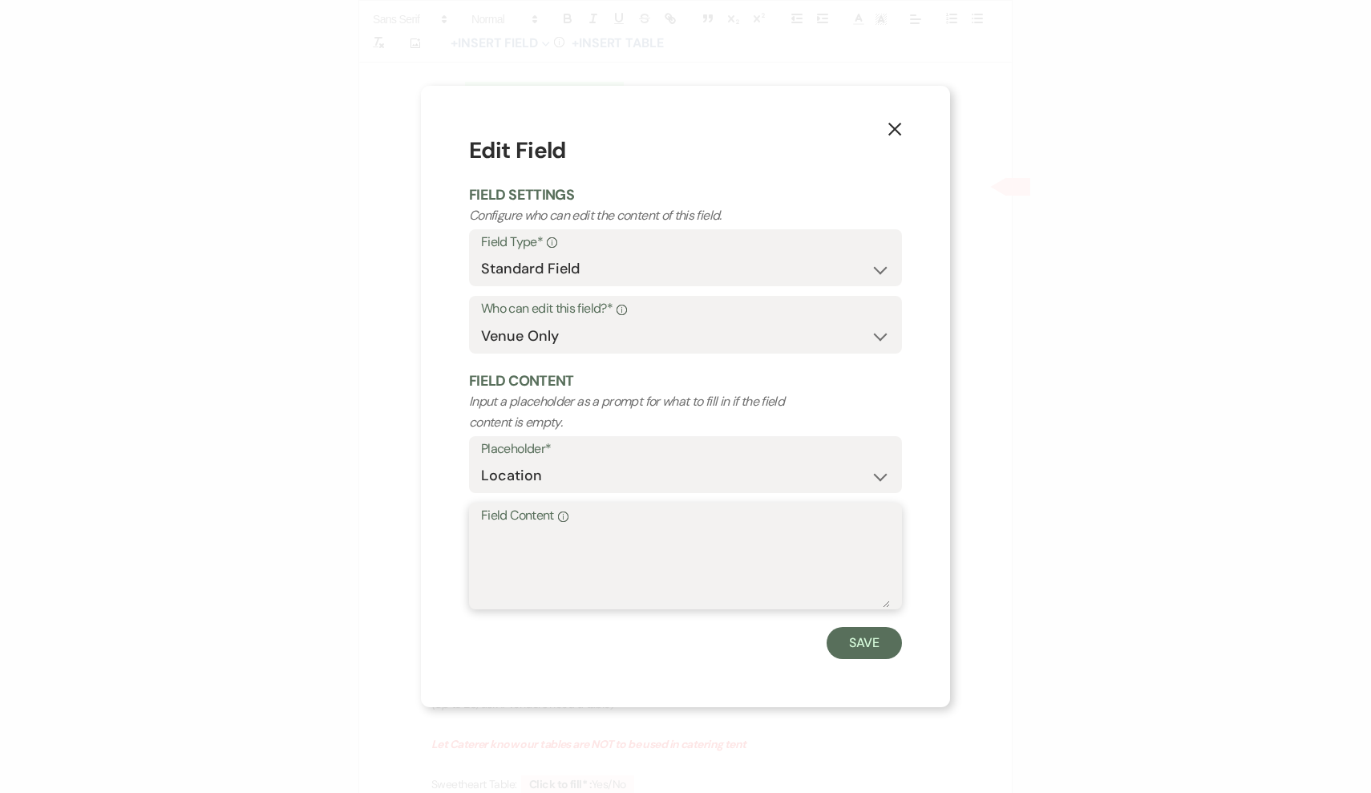
click at [616, 553] on textarea "Field Content Info" at bounding box center [685, 568] width 409 height 80
click at [484, 541] on textarea "Grass area" at bounding box center [685, 568] width 409 height 80
type textarea "5:00PM - 6:00PM, Grass area"
click at [867, 644] on button "Save" at bounding box center [864, 643] width 75 height 32
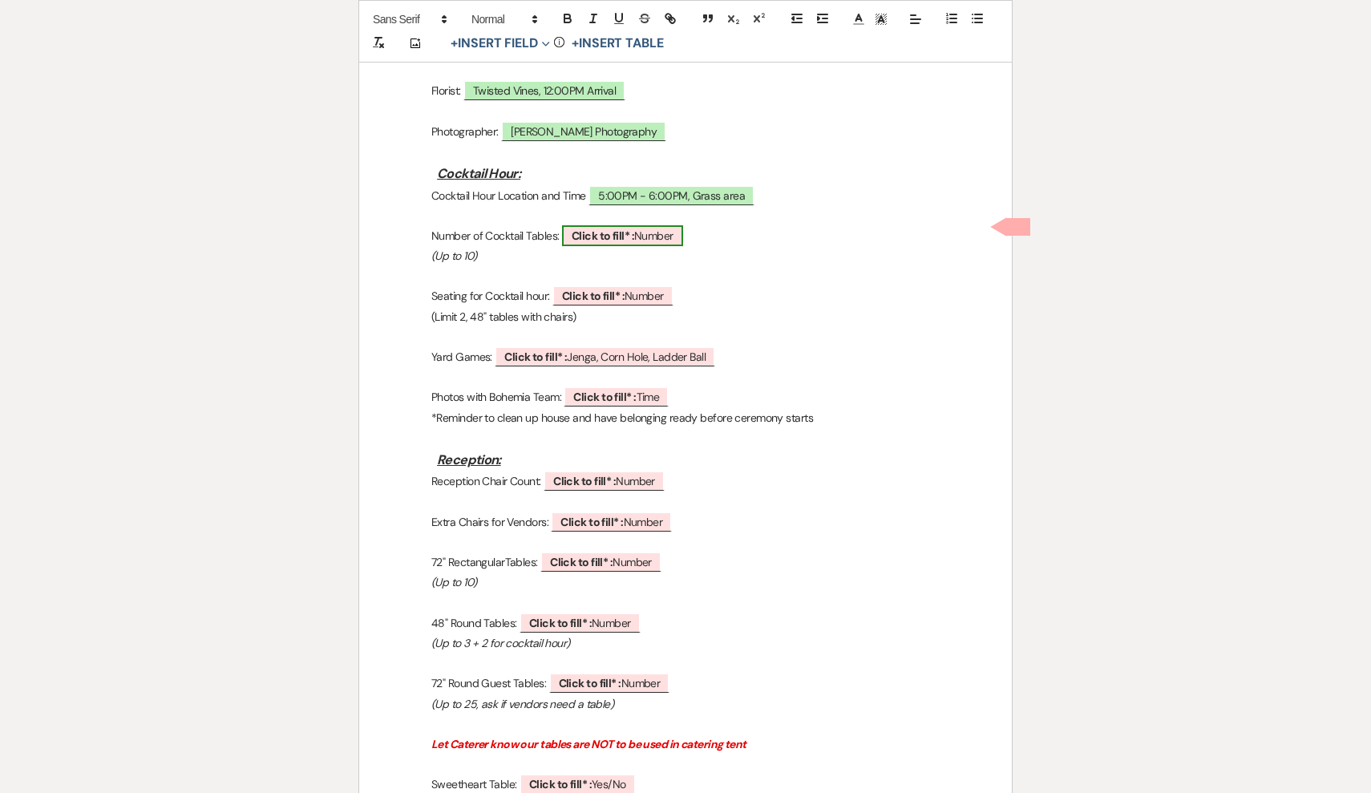
click at [671, 232] on span "Click to fill* : Number" at bounding box center [622, 235] width 121 height 21
select select "owner"
select select "Number"
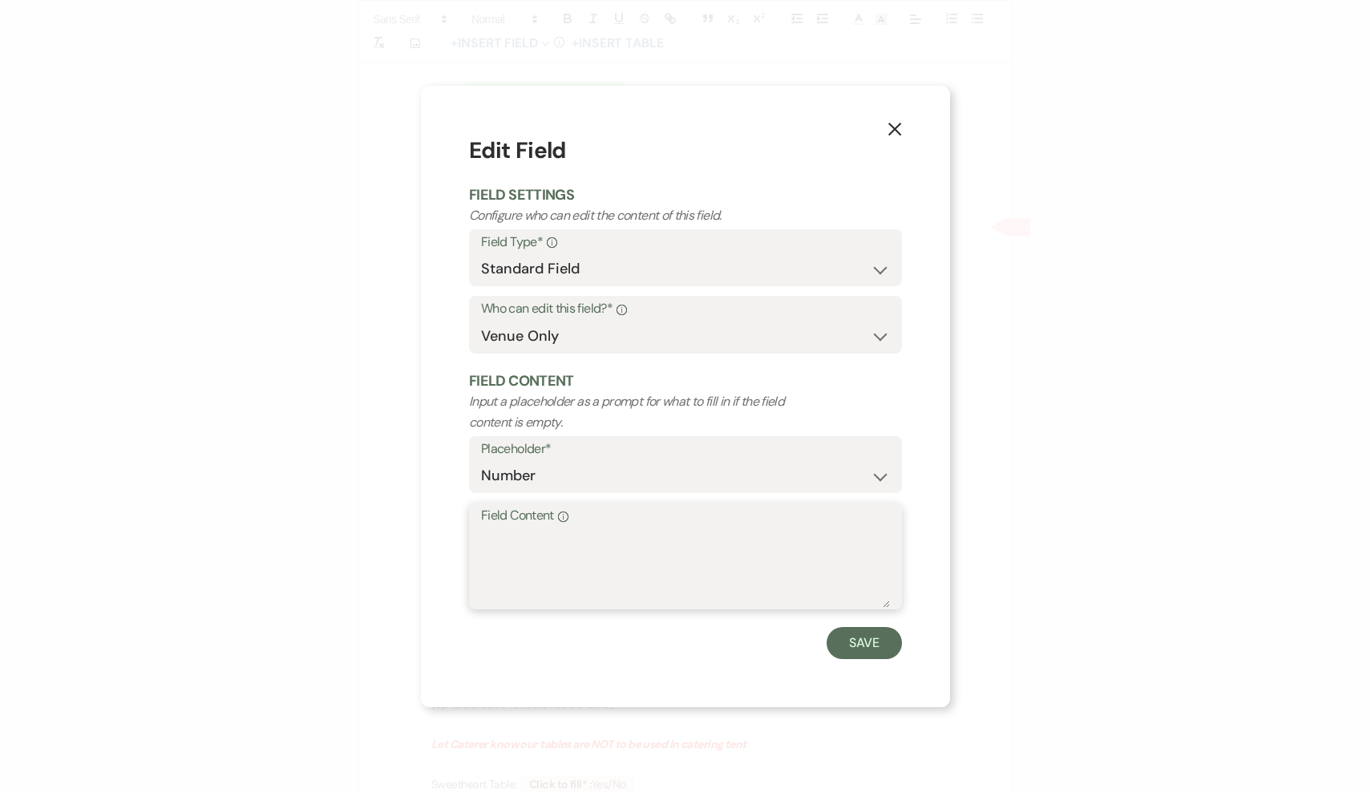
click at [609, 587] on textarea "Field Content Info" at bounding box center [685, 568] width 409 height 80
type textarea "7 (using 1 for ceremony)"
click at [860, 635] on button "Save" at bounding box center [864, 643] width 75 height 32
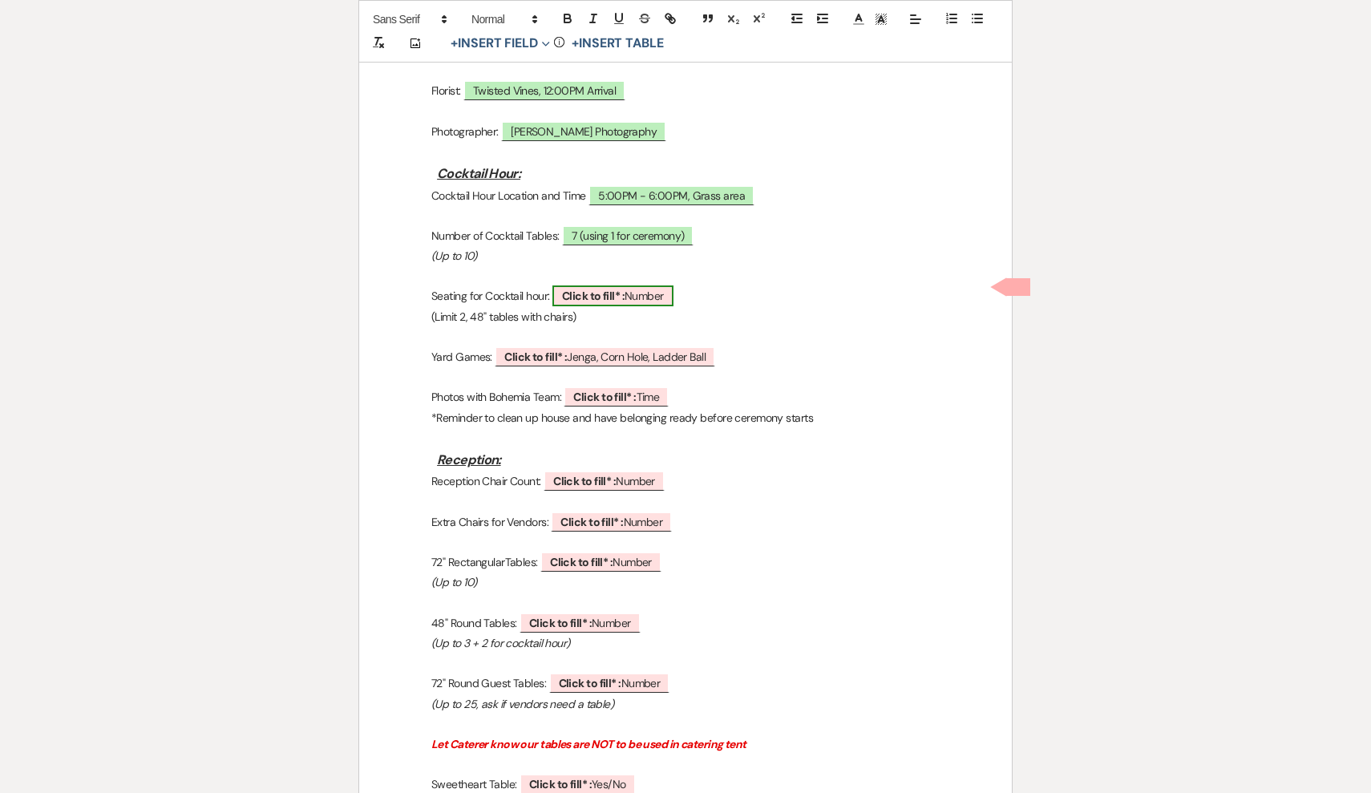
click at [652, 286] on span "Click to fill* : Number" at bounding box center [613, 296] width 121 height 21
select select "owner"
select select "Number"
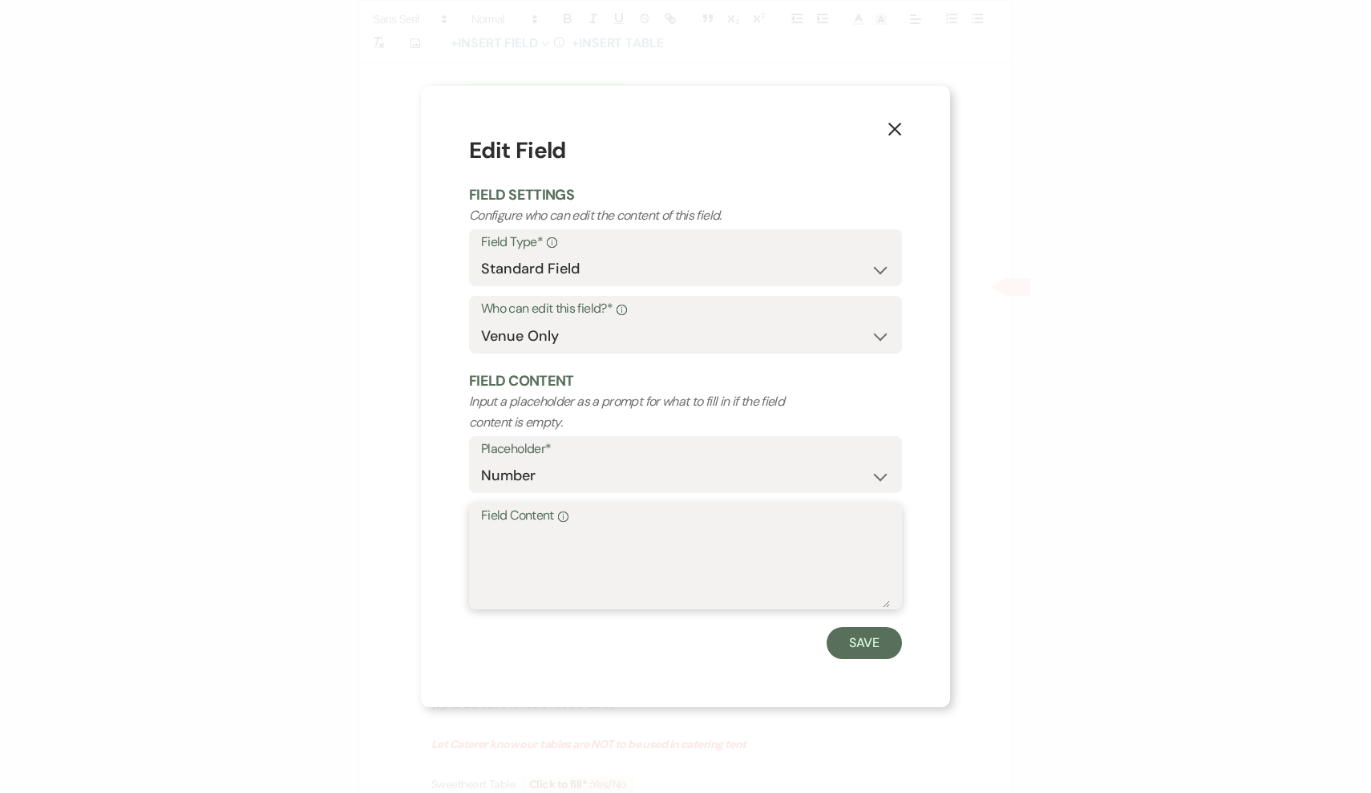
click at [563, 582] on textarea "Field Content Info" at bounding box center [685, 568] width 409 height 80
type textarea "2 tables (12 ceremony chairs)"
click at [863, 649] on button "Save" at bounding box center [864, 643] width 75 height 32
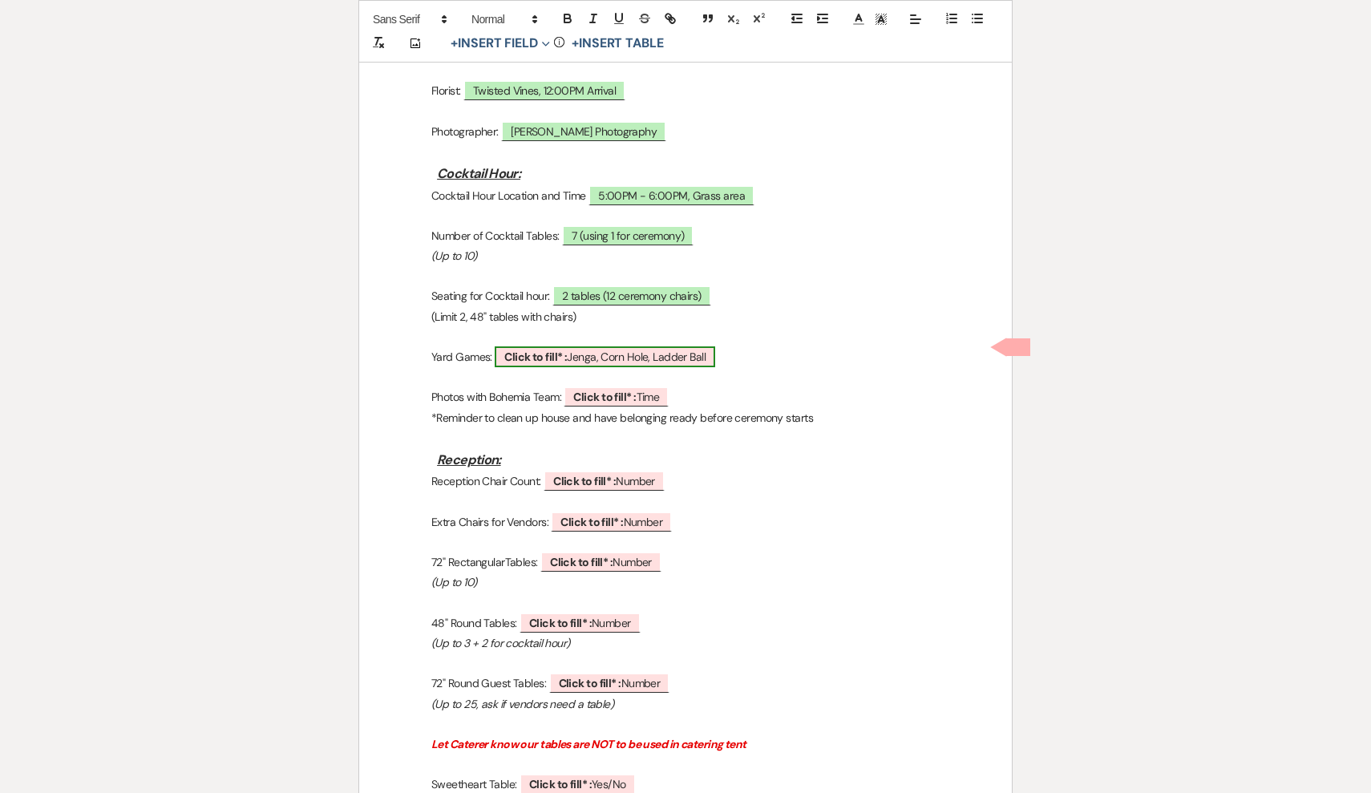
click at [704, 352] on span "Click to fill* : Jenga, Corn Hole, Ladder Ball" at bounding box center [605, 356] width 221 height 21
select select "owner"
select select "custom_placeholder"
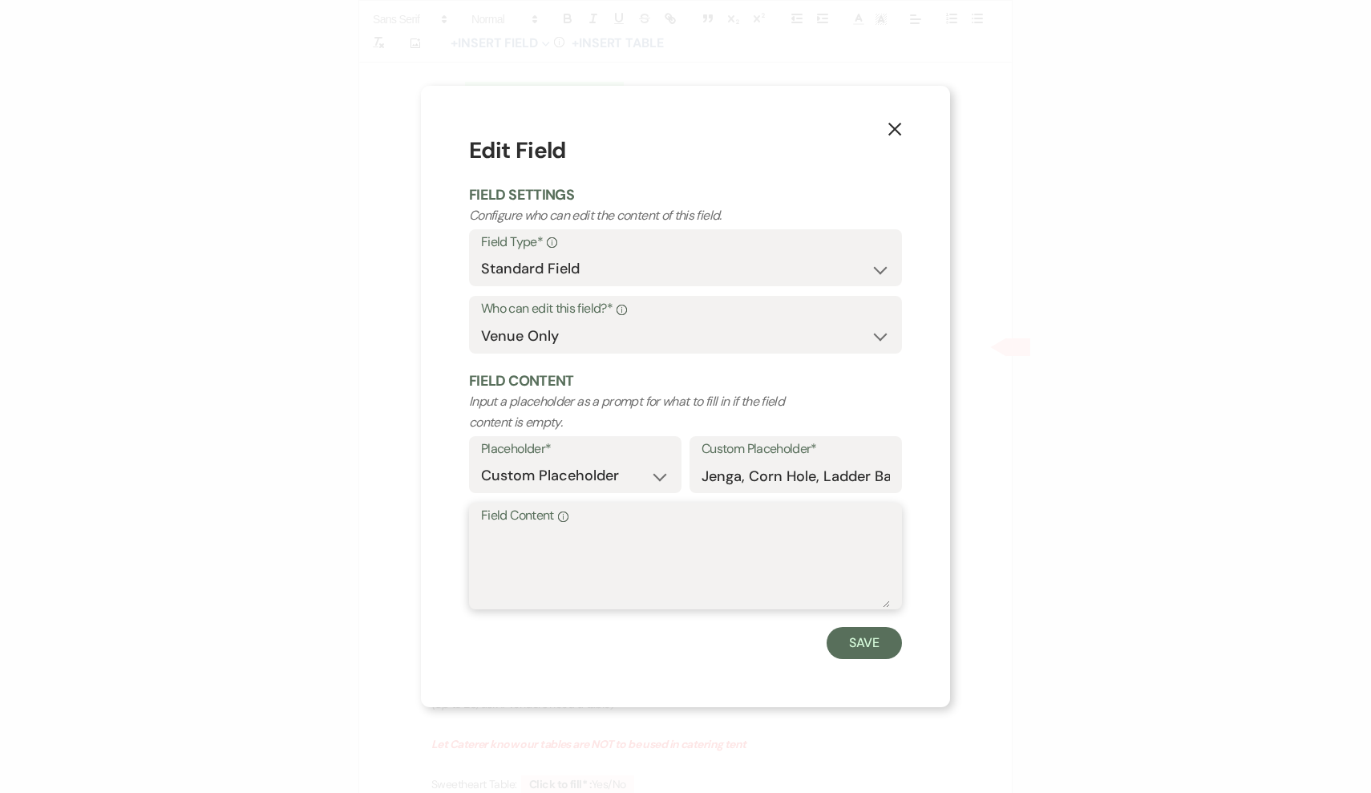
click at [706, 543] on textarea "Field Content Info" at bounding box center [685, 568] width 409 height 80
type textarea "Jenga, Cornhole, Ladder Ball"
click at [891, 640] on button "Save" at bounding box center [864, 643] width 75 height 32
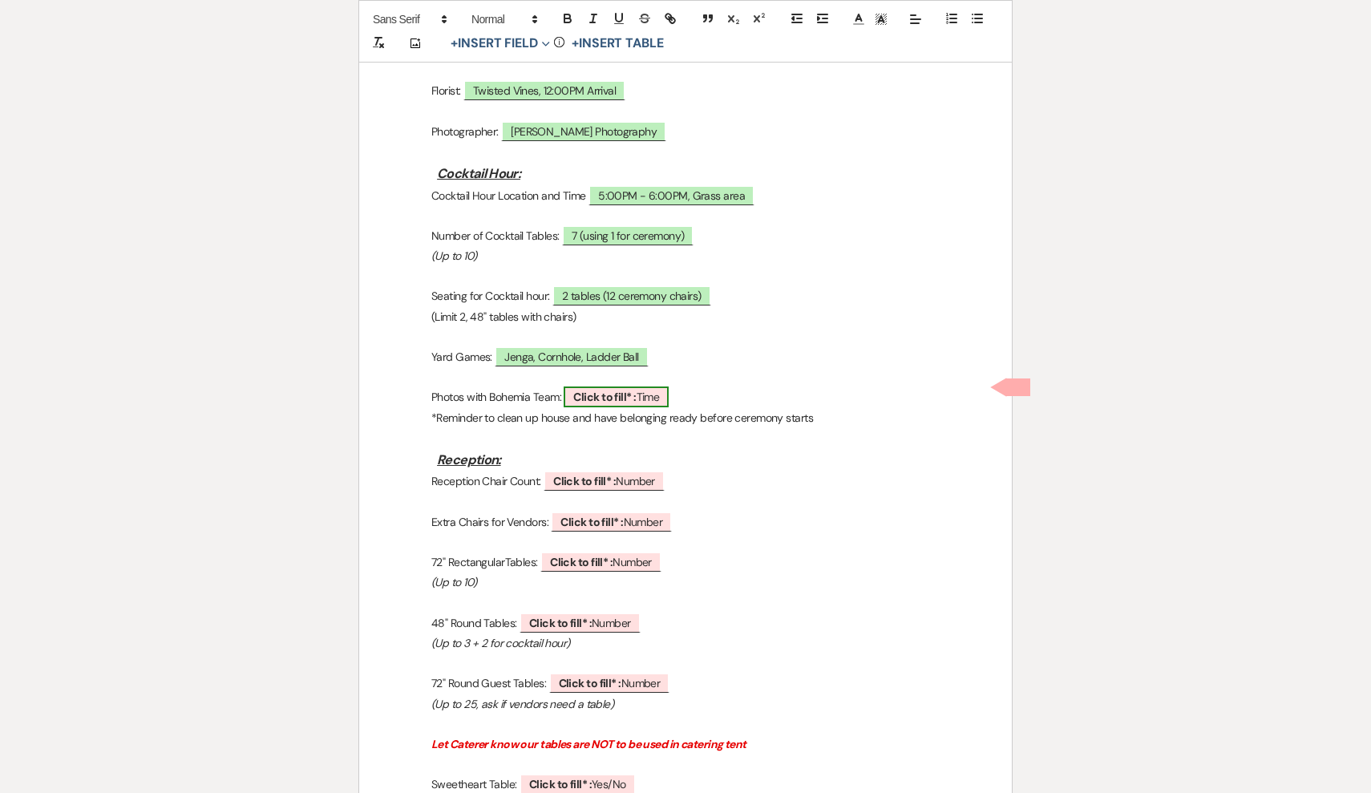
click at [652, 390] on span "Click to fill* : Time" at bounding box center [616, 397] width 105 height 21
select select "owner"
select select "Time"
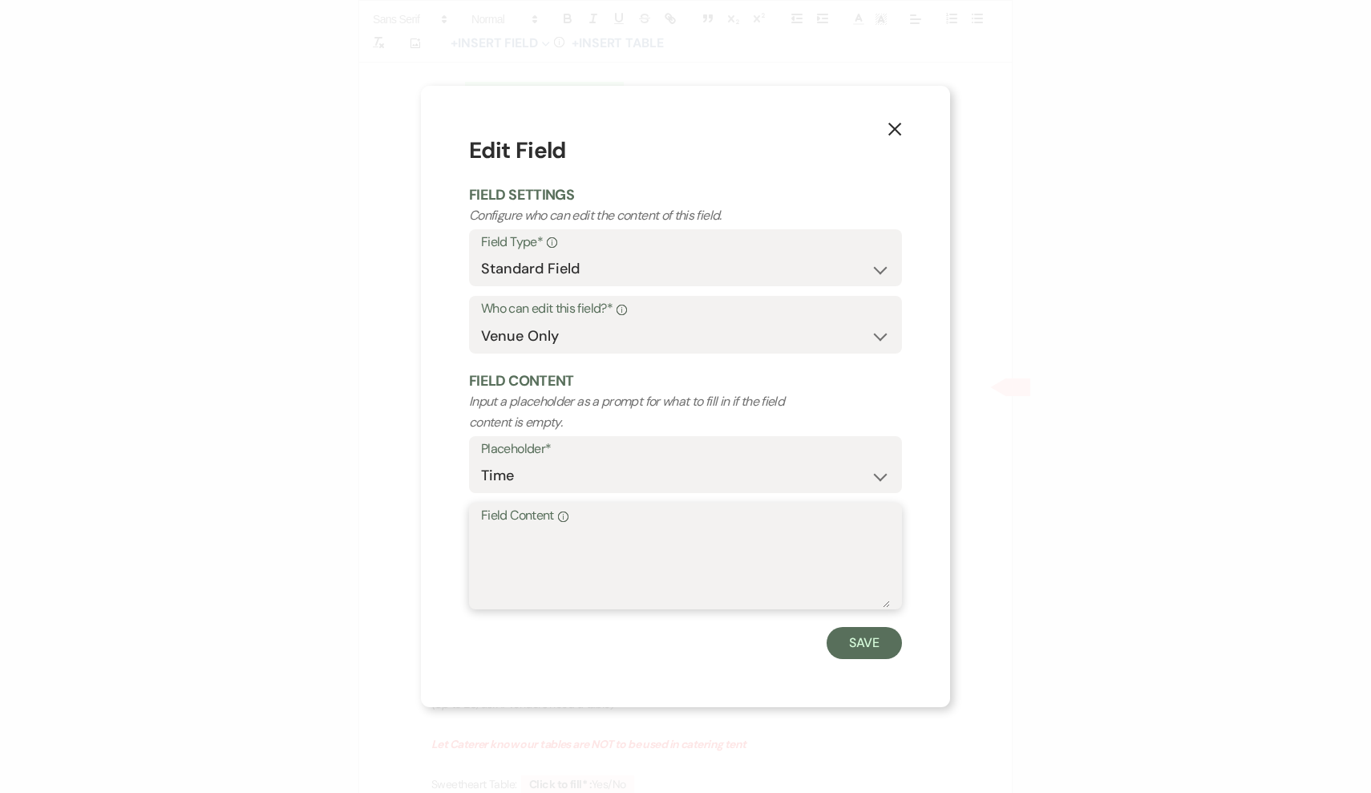
click at [658, 573] on textarea "Field Content Info" at bounding box center [685, 568] width 409 height 80
type textarea "S"
type textarea "TBD, Standby"
click at [857, 642] on button "Save" at bounding box center [864, 643] width 75 height 32
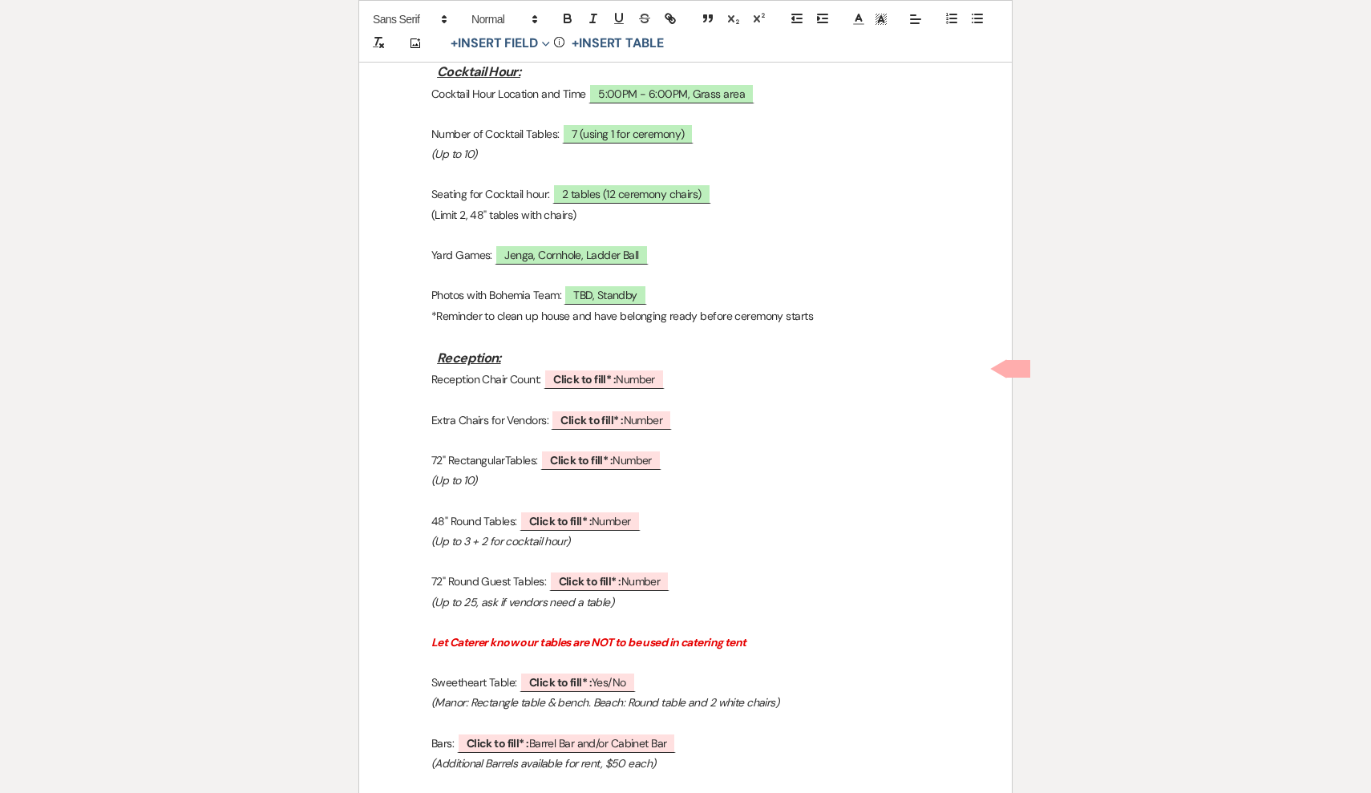
scroll to position [1334, 0]
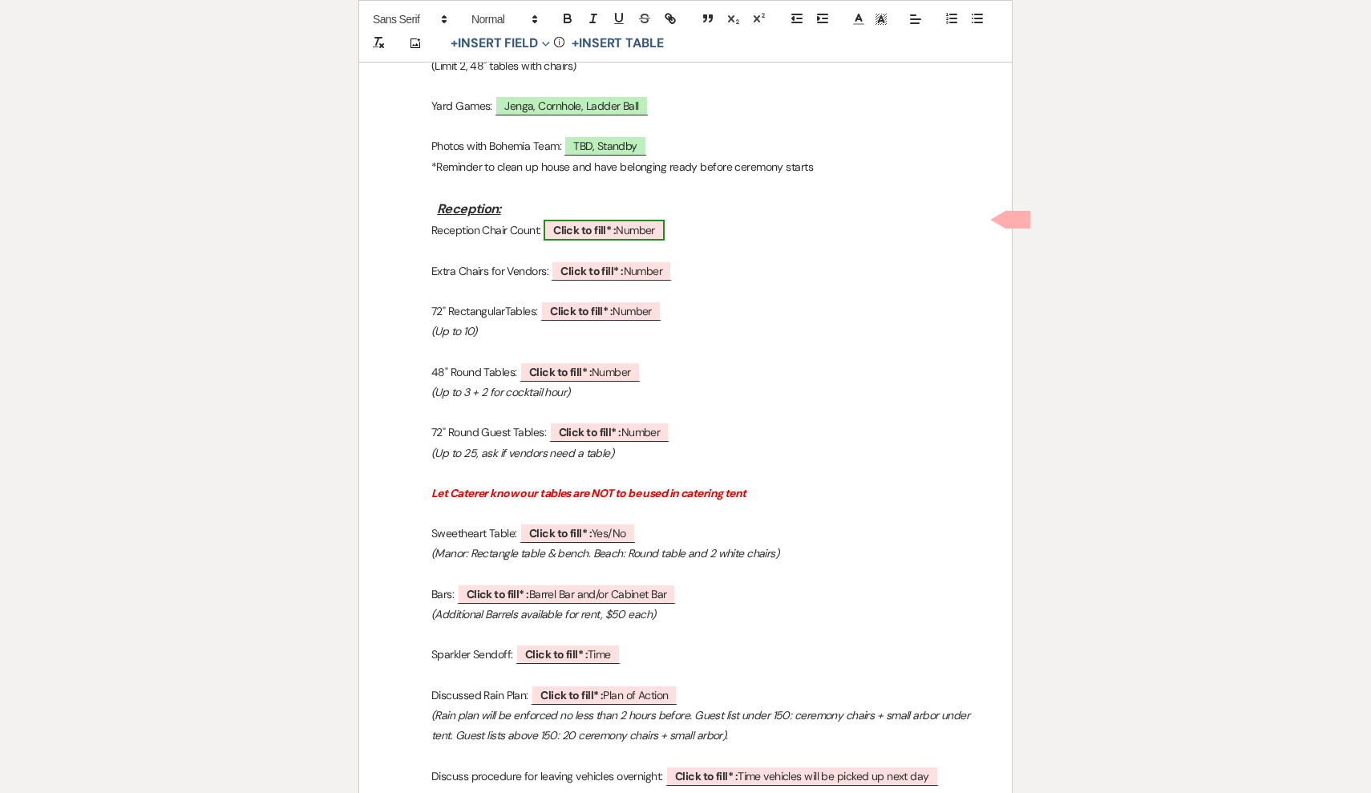
click at [658, 222] on span "Click to fill* : Number" at bounding box center [604, 230] width 121 height 21
select select "owner"
select select "Number"
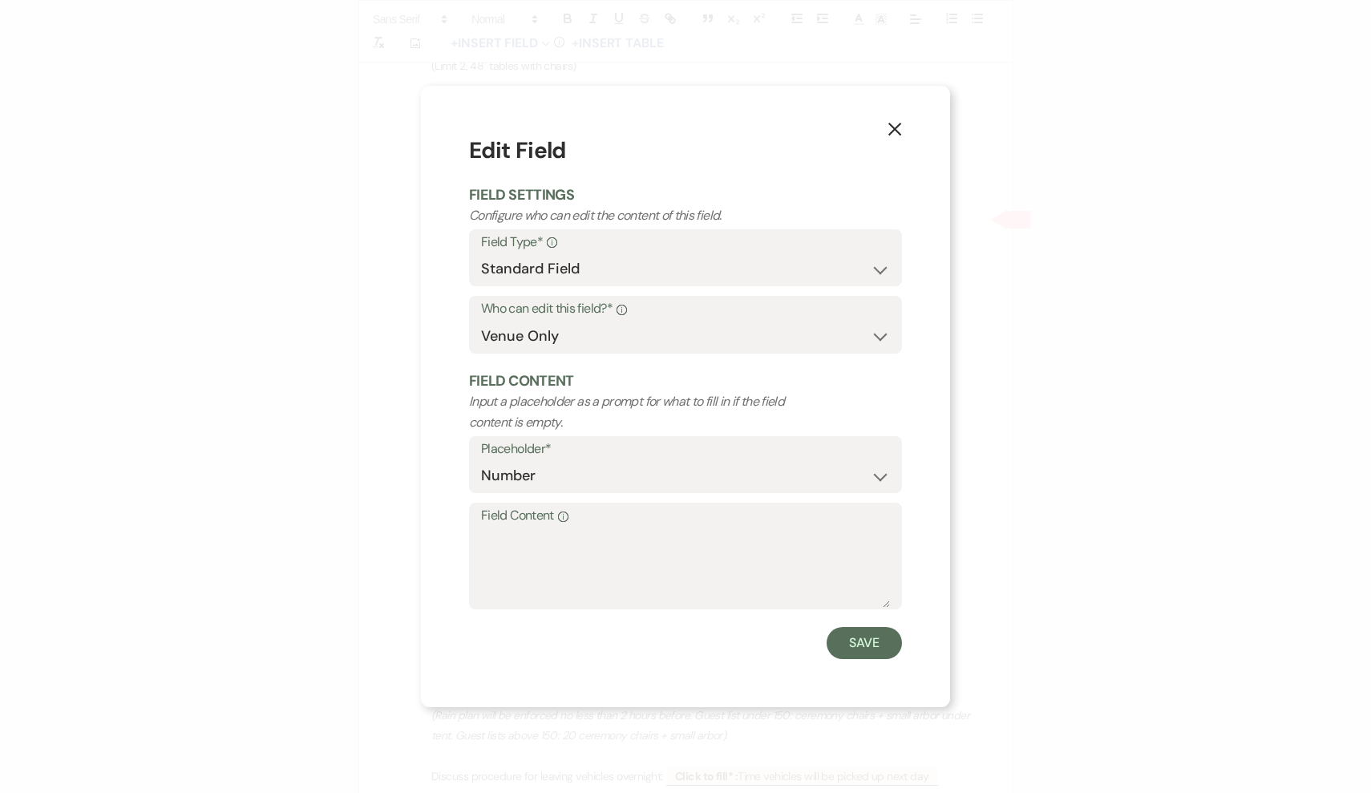
click at [644, 516] on label "Field Content Info" at bounding box center [685, 515] width 409 height 23
click at [644, 528] on textarea "Field Content Info" at bounding box center [685, 568] width 409 height 80
type textarea "140"
click at [863, 641] on button "Save" at bounding box center [864, 643] width 75 height 32
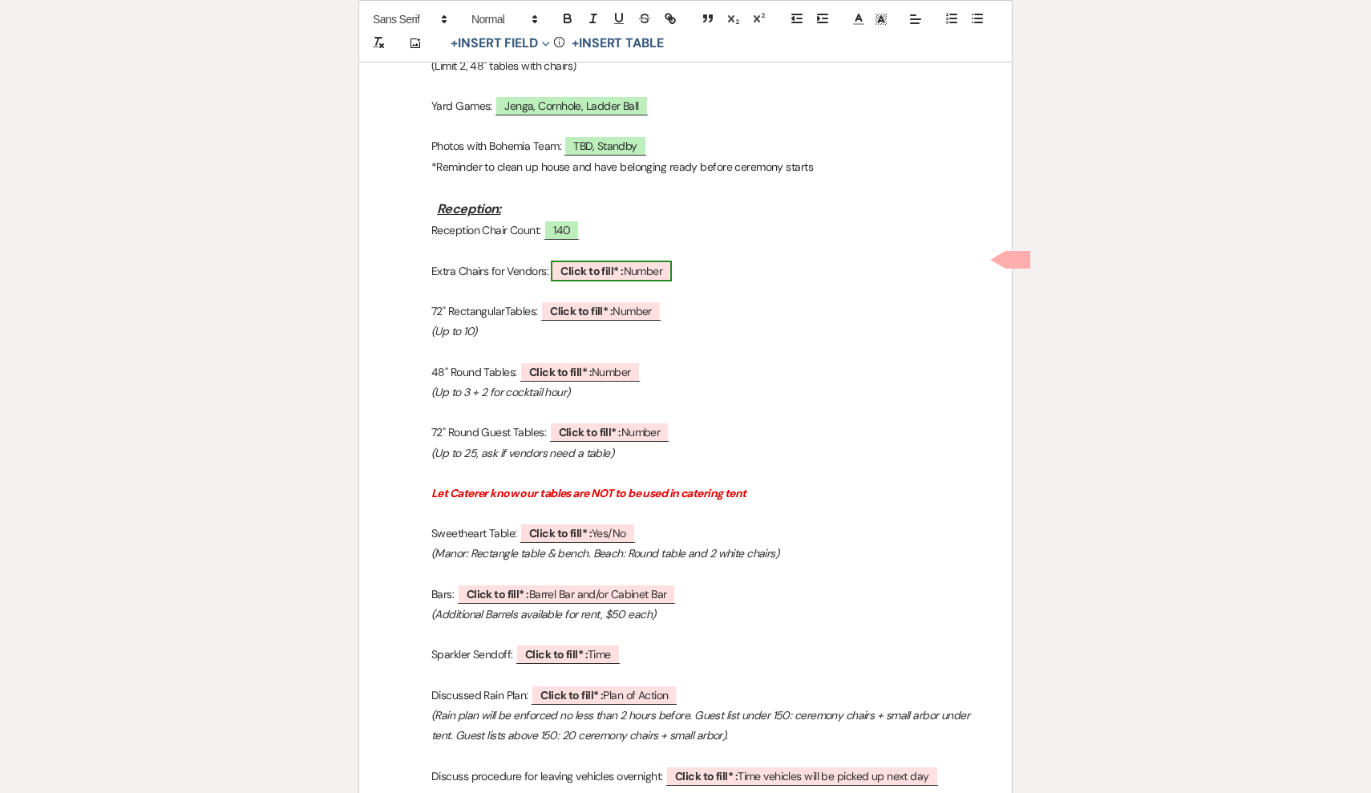
click at [644, 261] on span "Click to fill* : Number" at bounding box center [611, 271] width 121 height 21
select select "owner"
select select "Number"
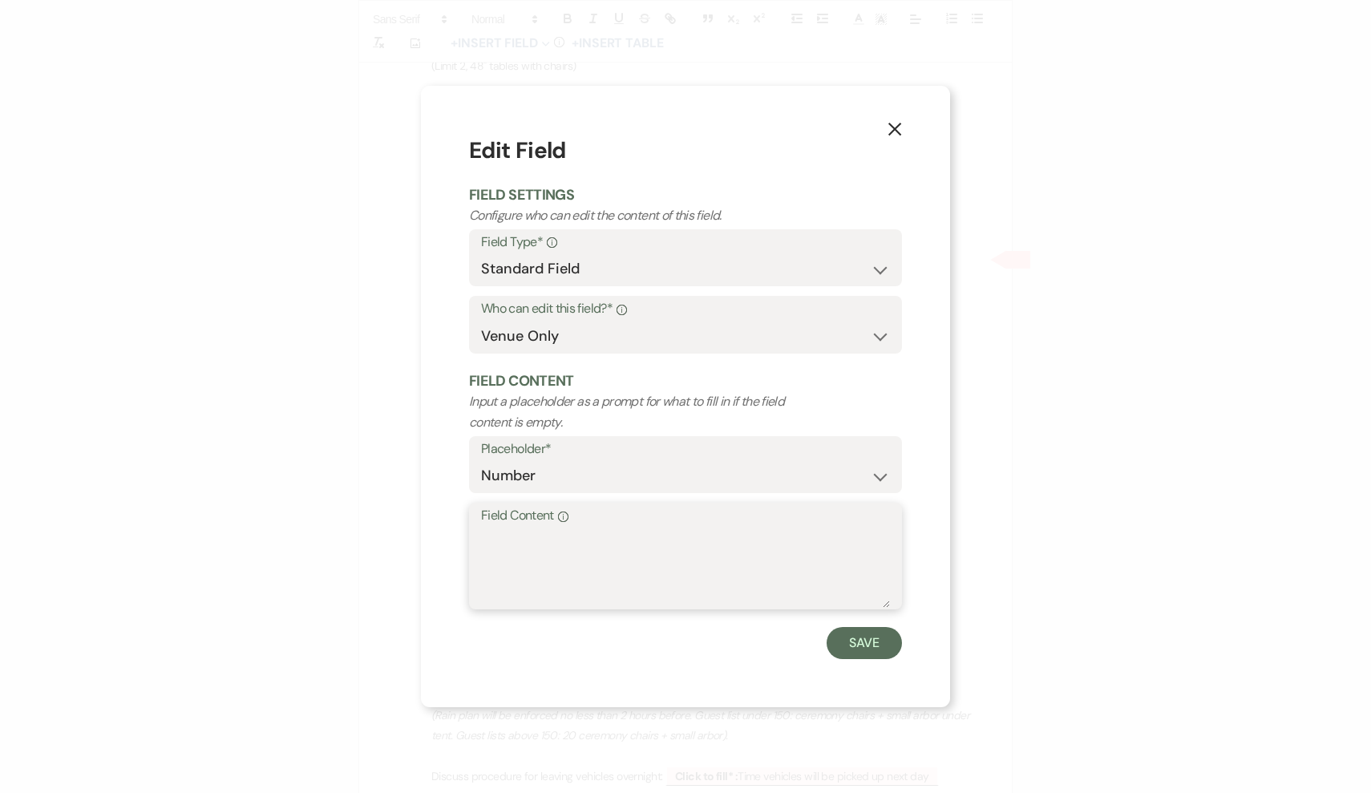
click at [703, 541] on textarea "Field Content Info" at bounding box center [685, 568] width 409 height 80
type textarea "NA"
click at [877, 646] on button "Save" at bounding box center [864, 643] width 75 height 32
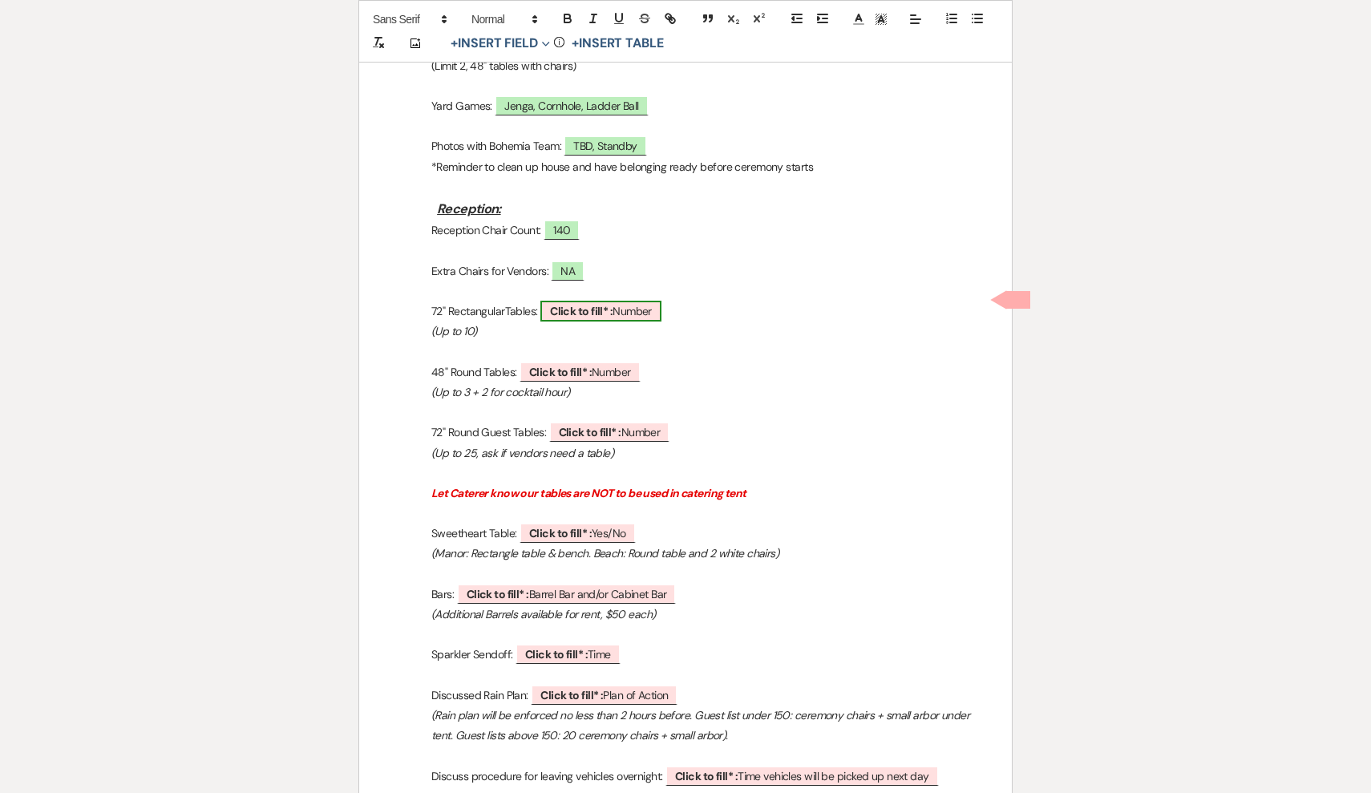
click at [618, 301] on span "Click to fill* : Number" at bounding box center [601, 311] width 121 height 21
select select "owner"
select select "Number"
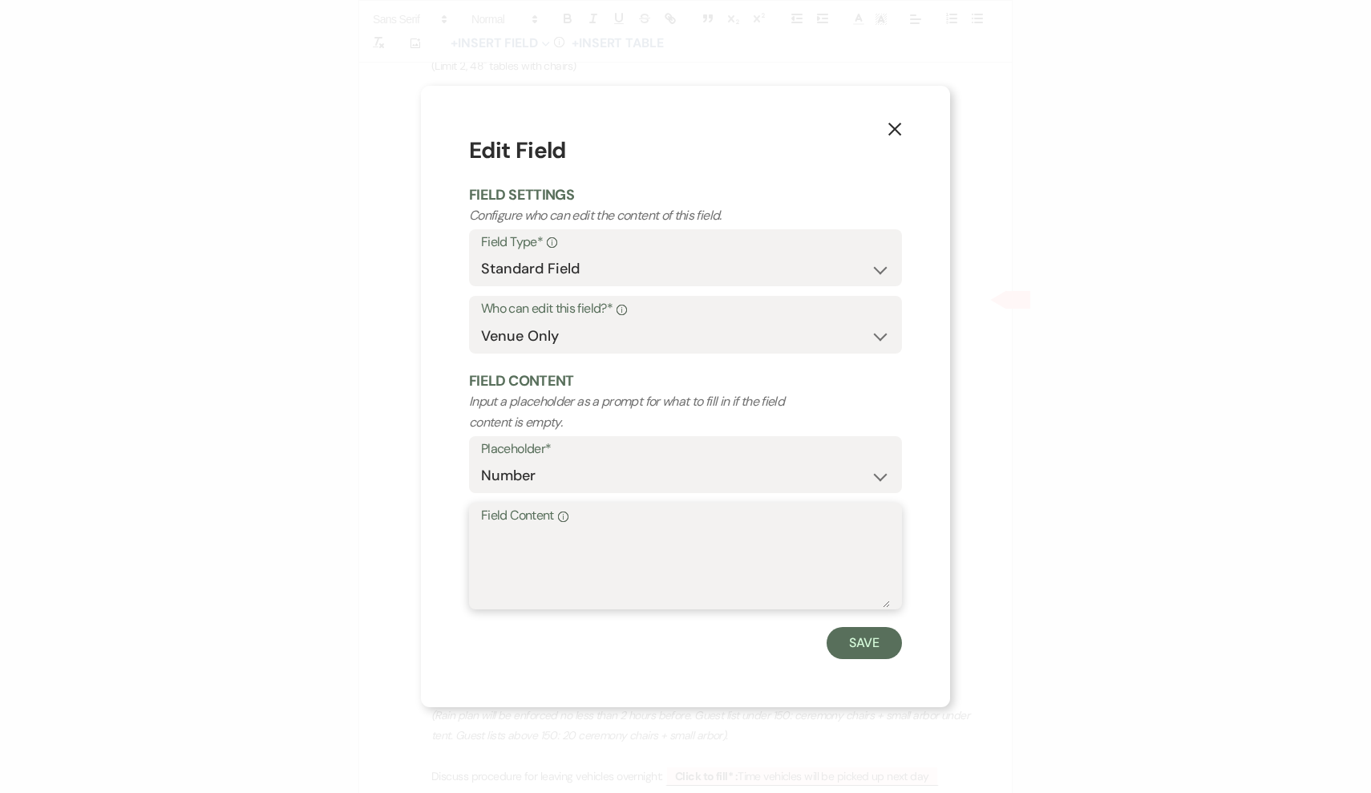
click at [608, 555] on textarea "Field Content Info" at bounding box center [685, 568] width 409 height 80
type textarea "7"
type textarea "6 Rectangle Tables"
click at [855, 635] on button "Save" at bounding box center [864, 643] width 75 height 32
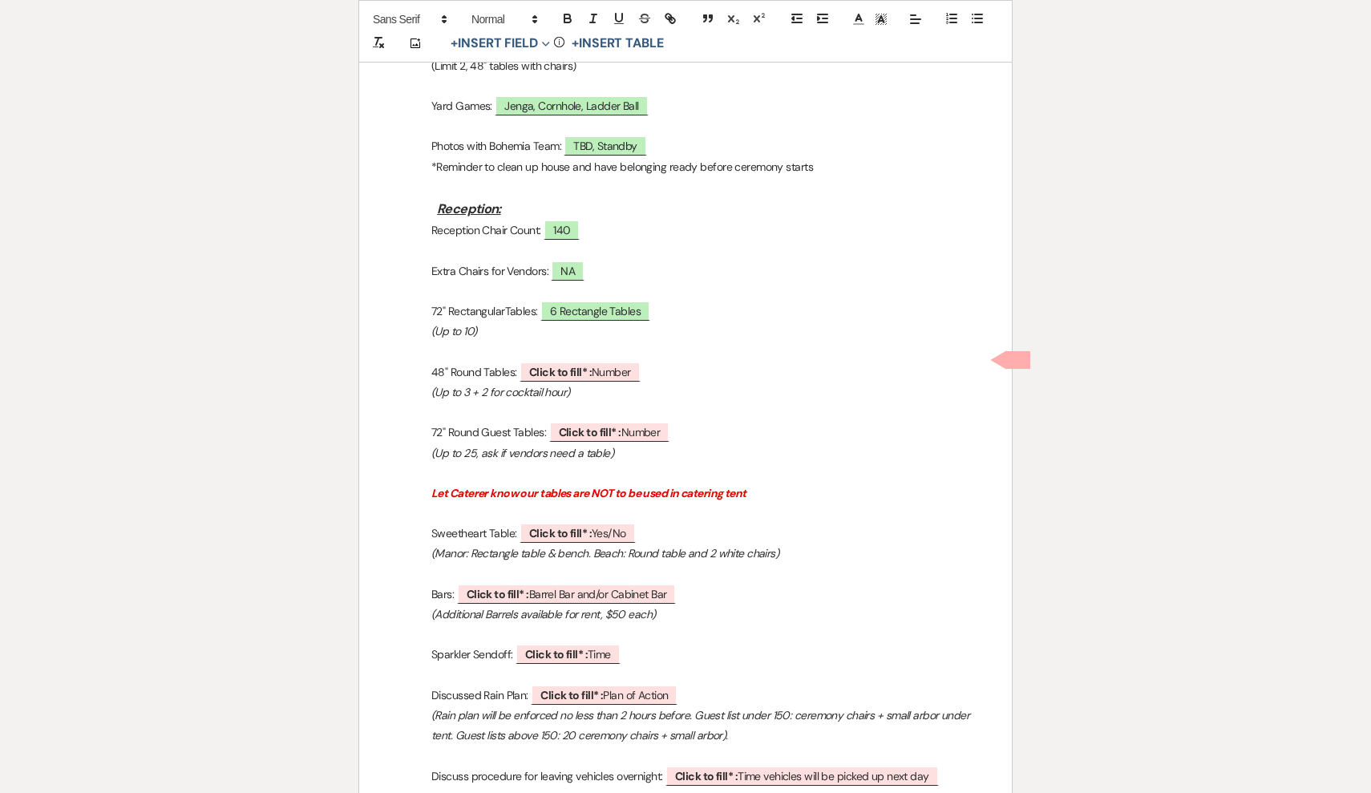
drag, startPoint x: 611, startPoint y: 383, endPoint x: 423, endPoint y: 361, distance: 189.0
click at [423, 361] on div "Bohemia Overlook Event Walkthrough *Have couple fill out Credit Card form Date …" at bounding box center [685, 101] width 653 height 2313
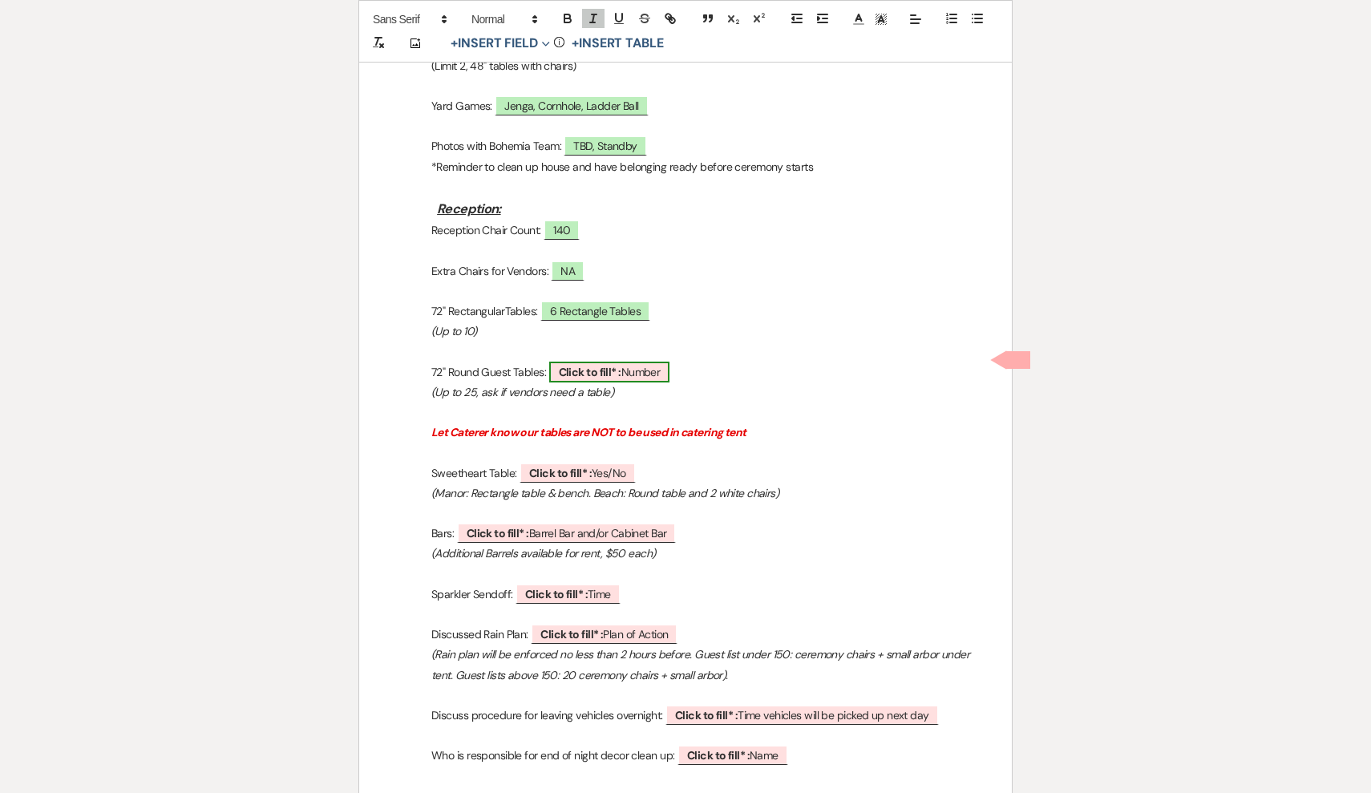
click at [651, 362] on span "Click to fill* : Number" at bounding box center [609, 372] width 121 height 21
select select "owner"
select select "Number"
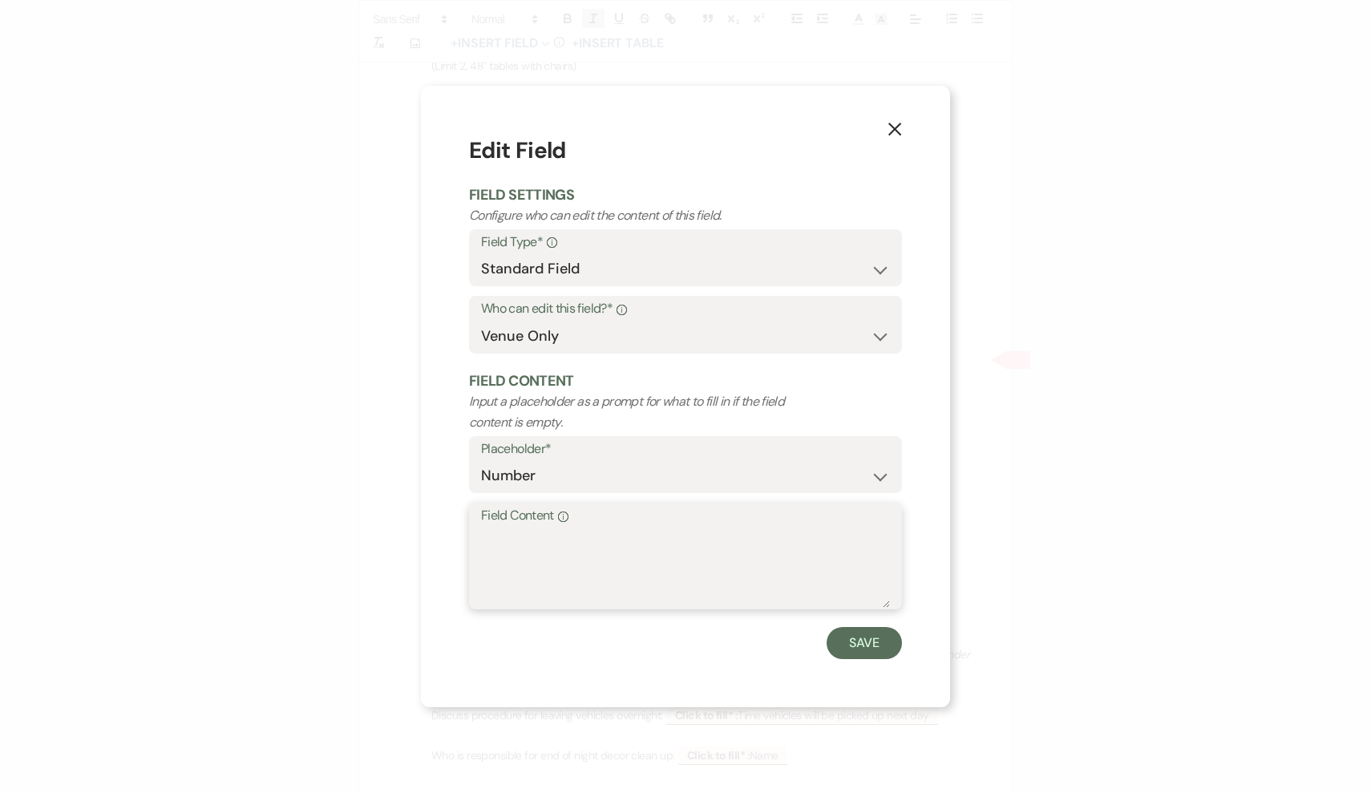
click at [633, 574] on textarea "Field Content Info" at bounding box center [685, 568] width 409 height 80
type textarea "14 Round Tables"
click at [859, 642] on button "Save" at bounding box center [864, 643] width 75 height 32
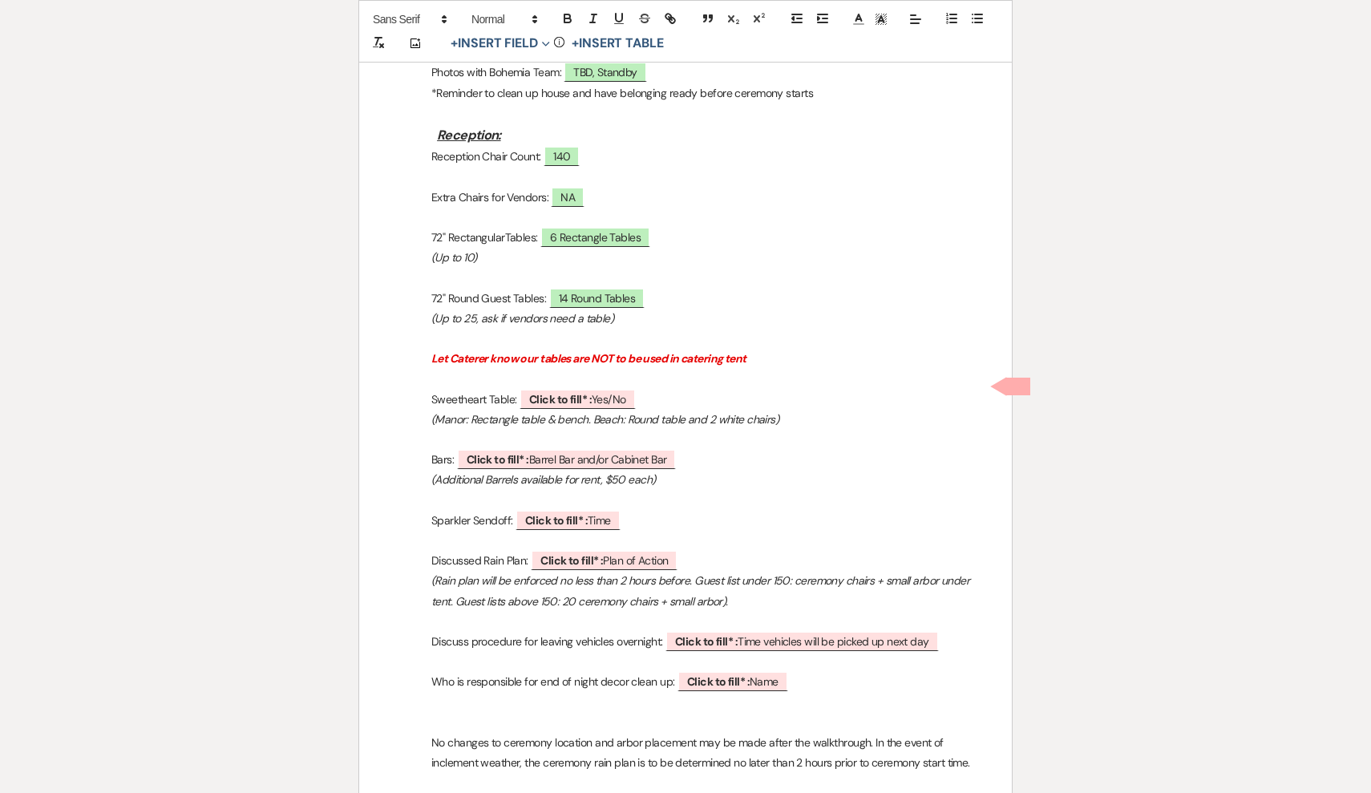
scroll to position [1403, 0]
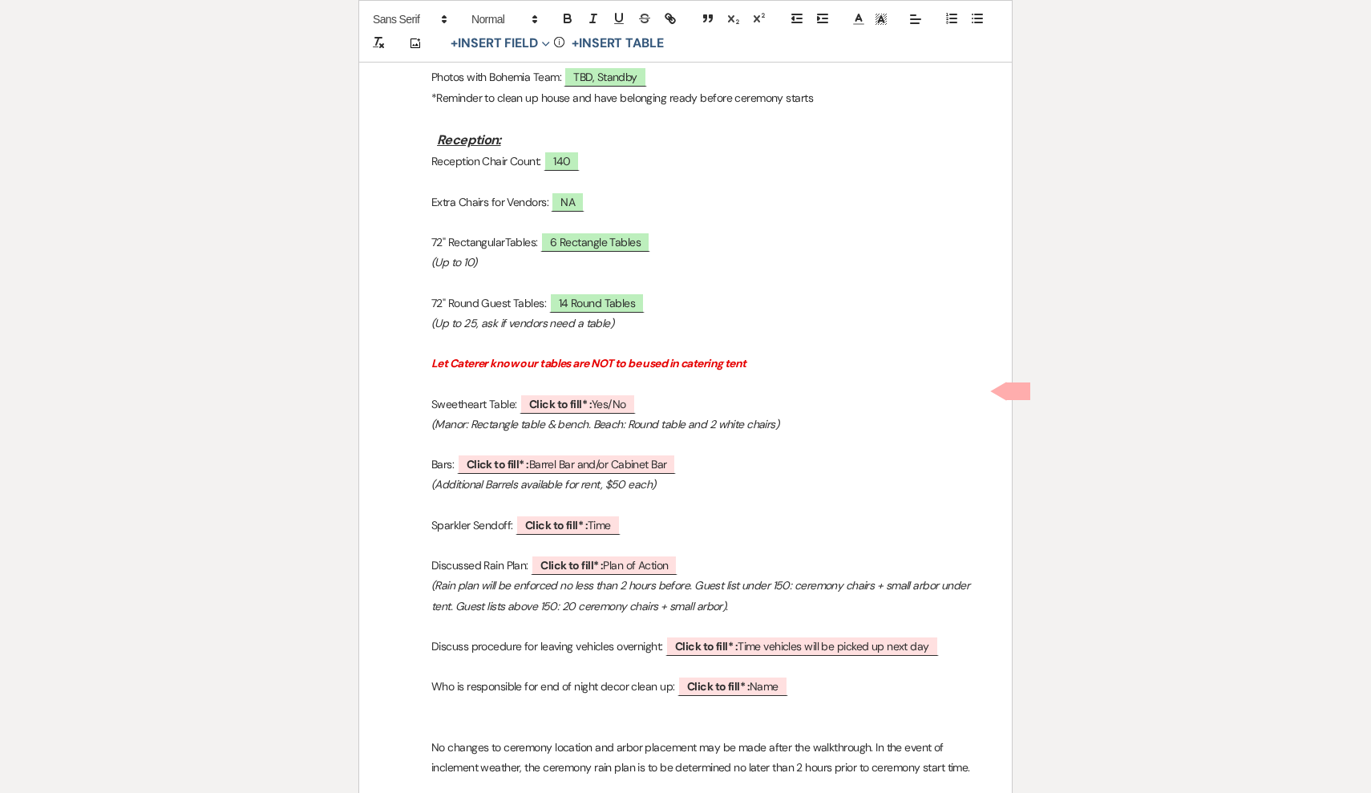
click at [654, 395] on p "Sweetheart Table: ﻿ Click to fill* : Yes/No ﻿" at bounding box center [686, 405] width 576 height 20
click at [625, 394] on span "Click to fill* : Yes/No" at bounding box center [578, 404] width 116 height 21
select select "owner"
select select "custom_placeholder"
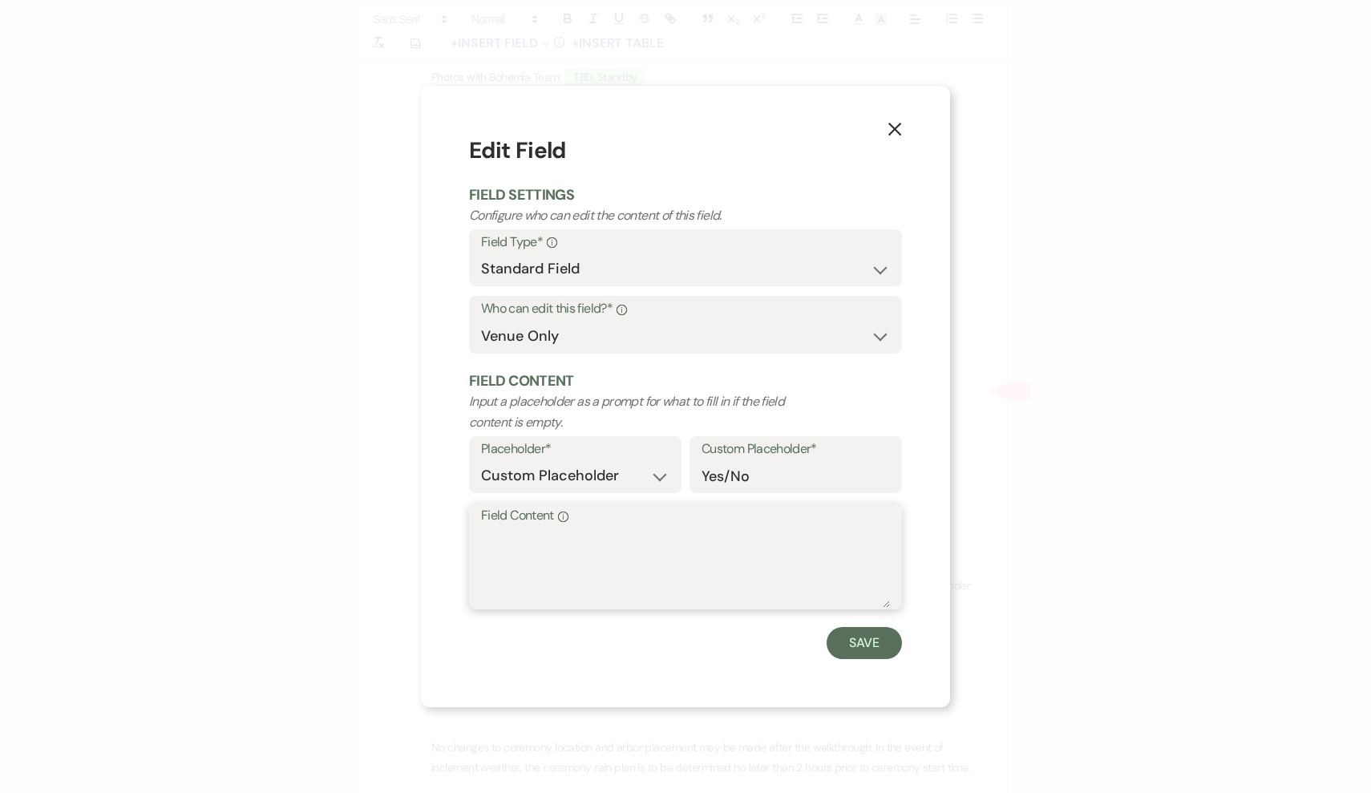
click at [638, 563] on textarea "Field Content Info" at bounding box center [685, 568] width 409 height 80
click at [627, 533] on textarea "Yes, Round Table and Chairs" at bounding box center [685, 568] width 409 height 80
type textarea "Yes, Round Table and White Chairs"
click at [874, 638] on button "Save" at bounding box center [864, 643] width 75 height 32
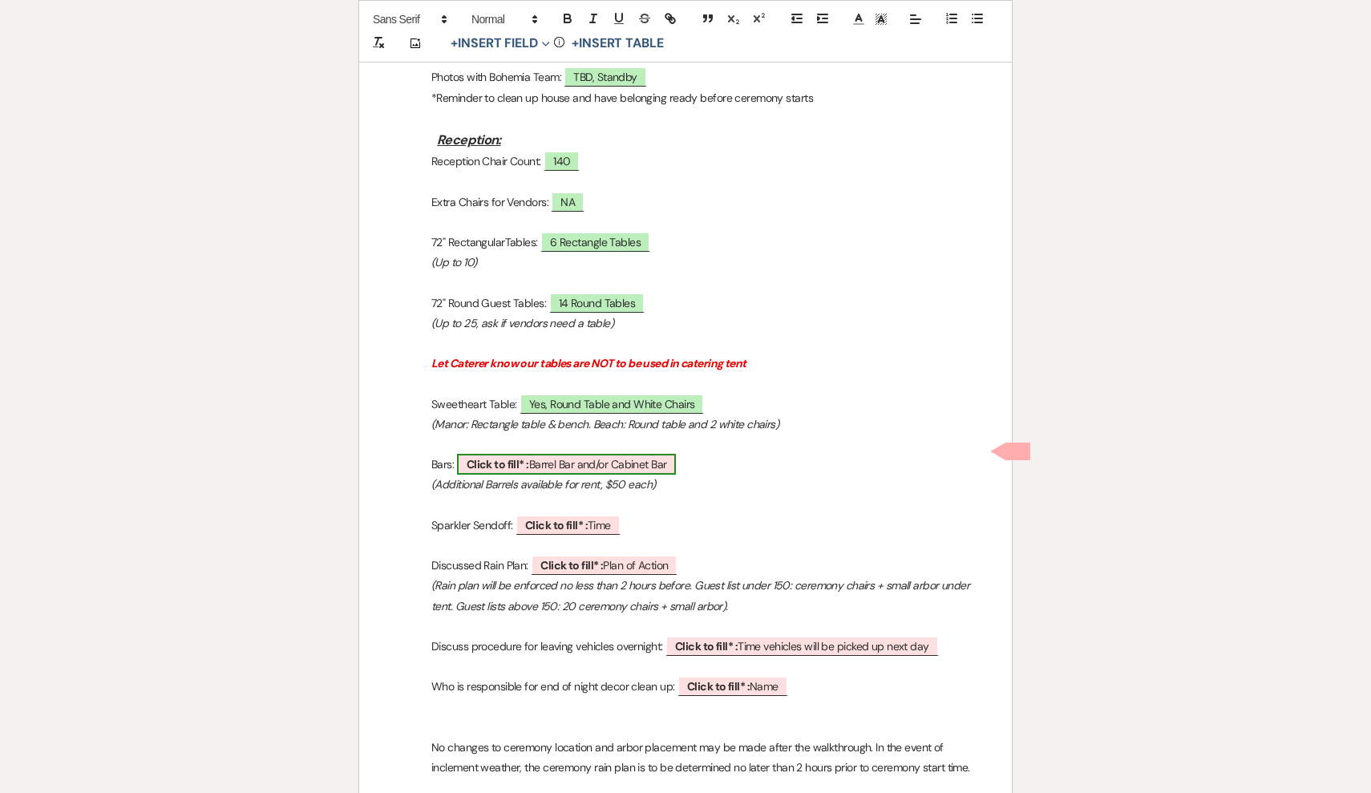
click at [616, 456] on span "Click to fill* : Barrel Bar and/or Cabinet Bar" at bounding box center [567, 464] width 220 height 21
select select "owner"
select select "custom_placeholder"
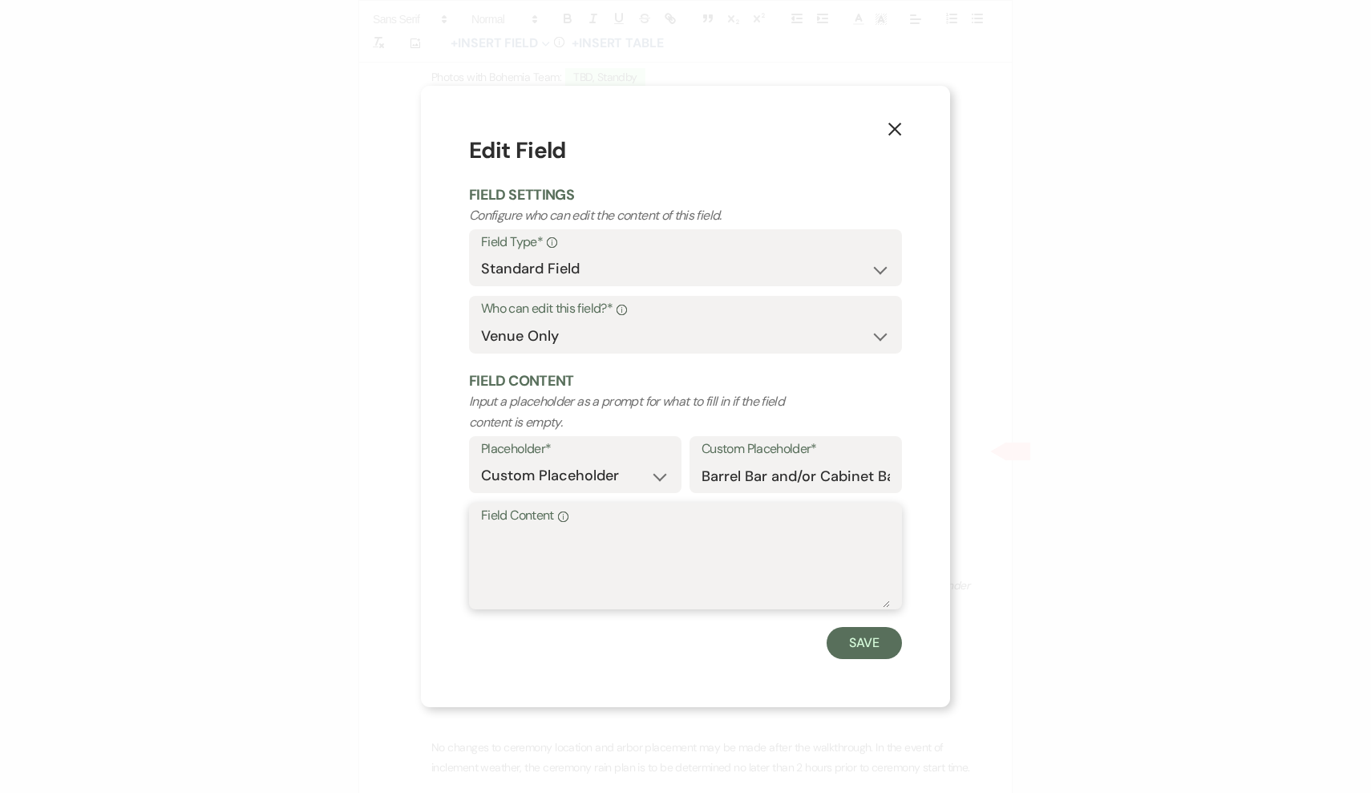
click at [678, 557] on textarea "Field Content Info" at bounding box center [685, 568] width 409 height 80
type textarea "Cabinet Bar"
click at [869, 643] on button "Save" at bounding box center [864, 643] width 75 height 32
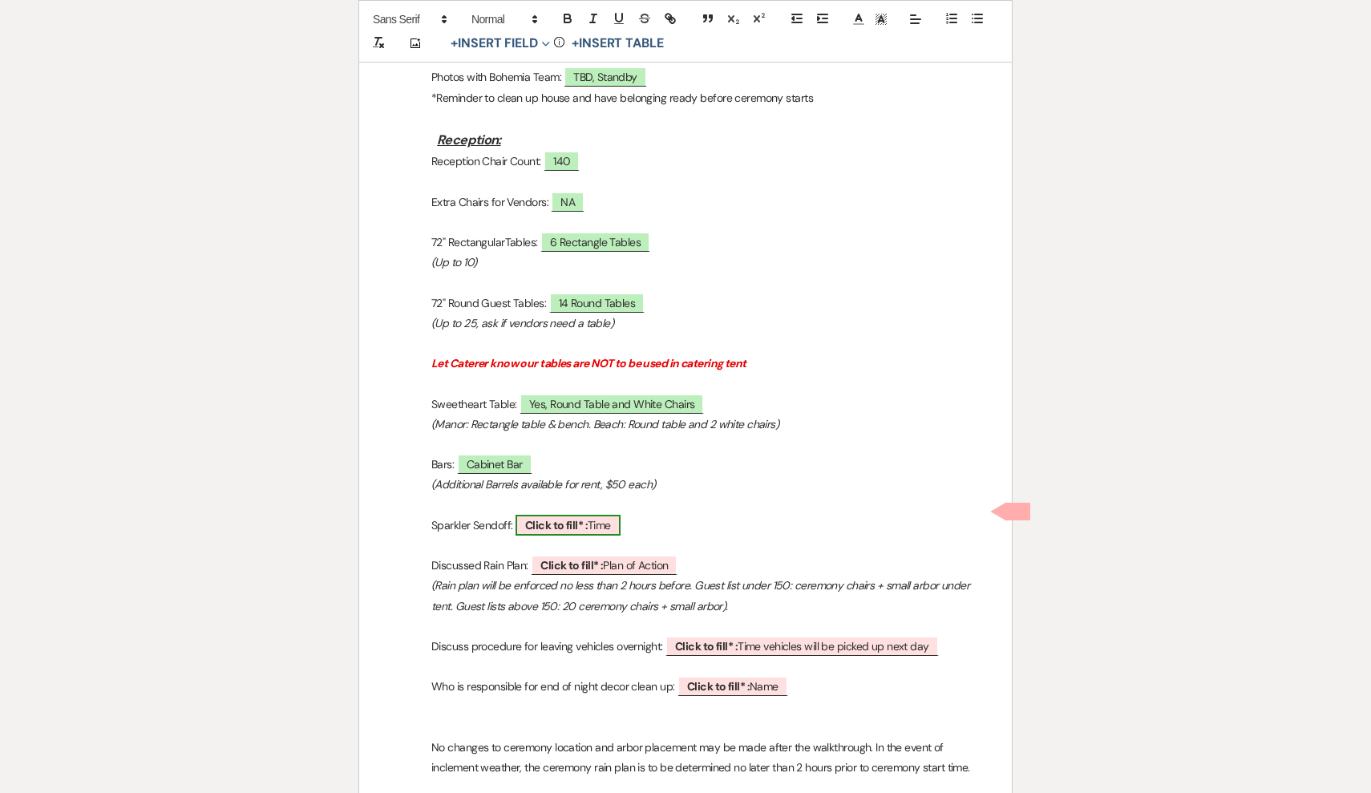
click at [578, 518] on b "Click to fill* :" at bounding box center [556, 525] width 63 height 14
select select "owner"
select select "Time"
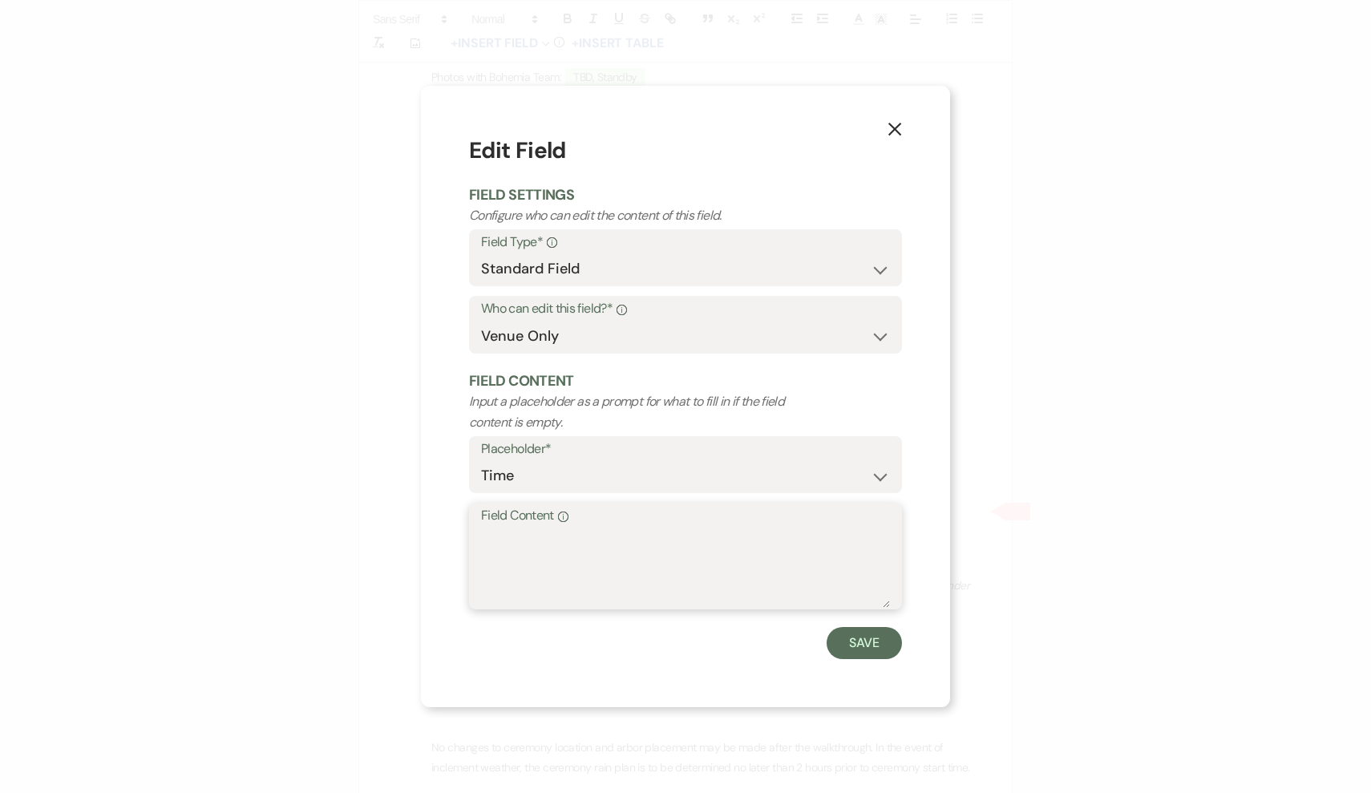
click at [695, 581] on textarea "Field Content Info" at bounding box center [685, 568] width 409 height 80
type textarea "NA"
click at [849, 639] on button "Save" at bounding box center [864, 643] width 75 height 32
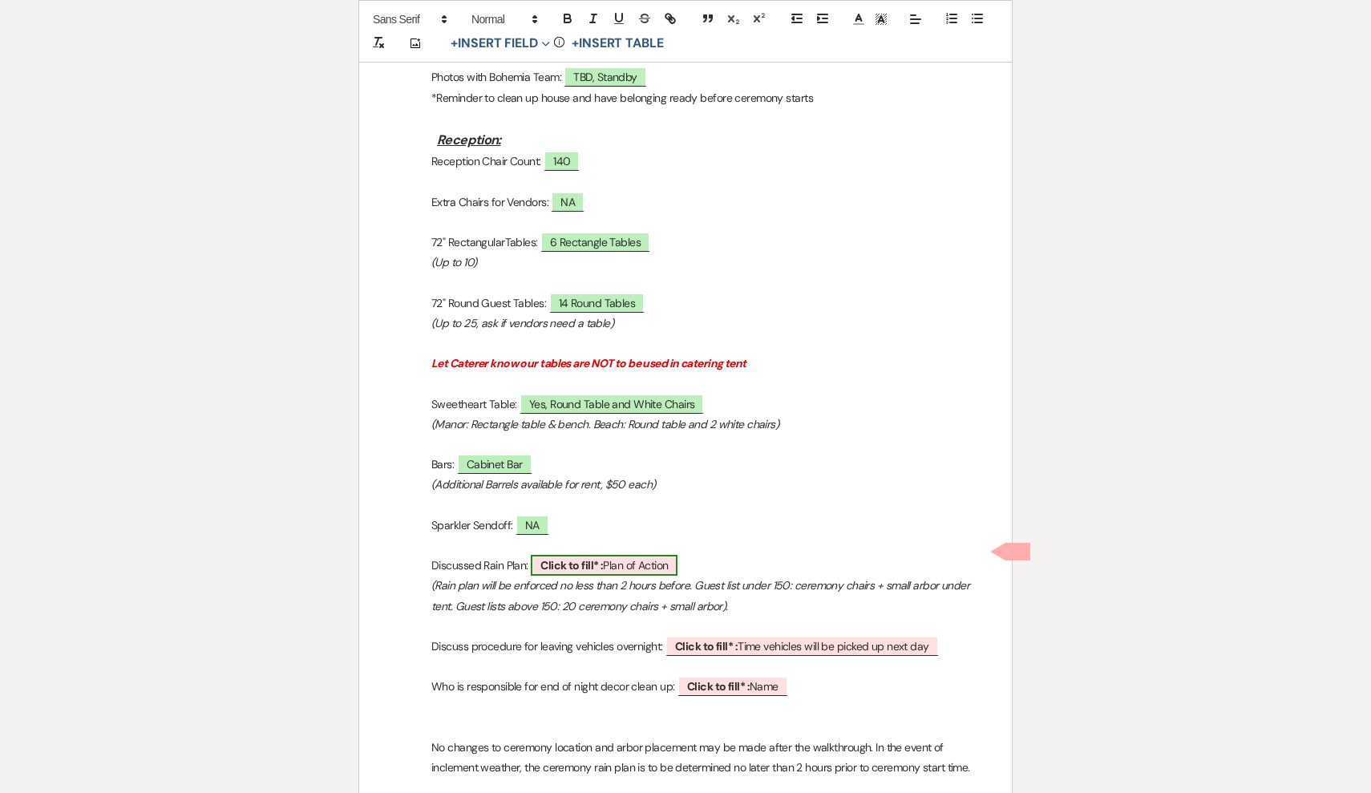
click at [626, 555] on span "Click to fill* : Plan of Action" at bounding box center [604, 565] width 147 height 21
select select "owner"
select select "custom_placeholder"
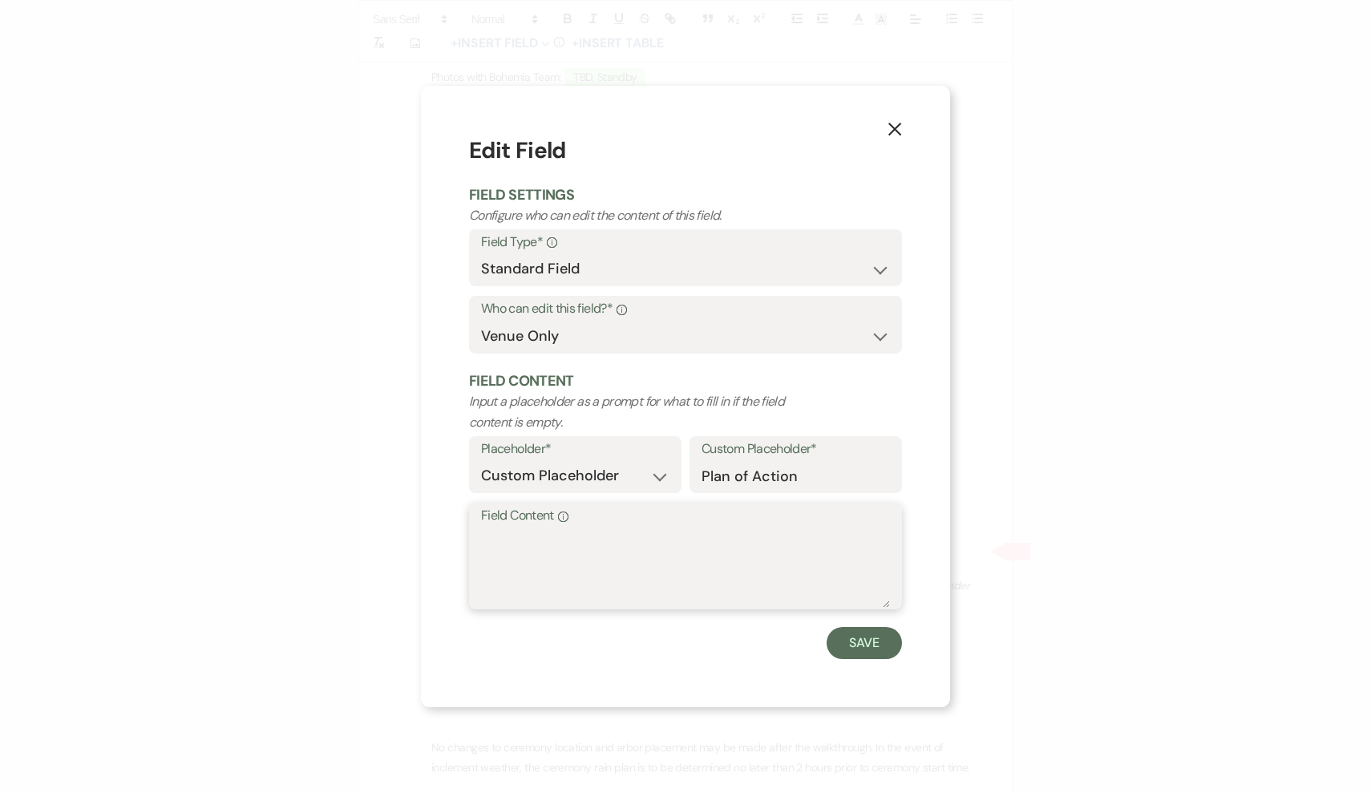
click at [655, 576] on textarea "Field Content Info" at bounding box center [685, 568] width 409 height 80
type textarea "Move cocktail hour under tent"
click at [848, 645] on button "Save" at bounding box center [864, 643] width 75 height 32
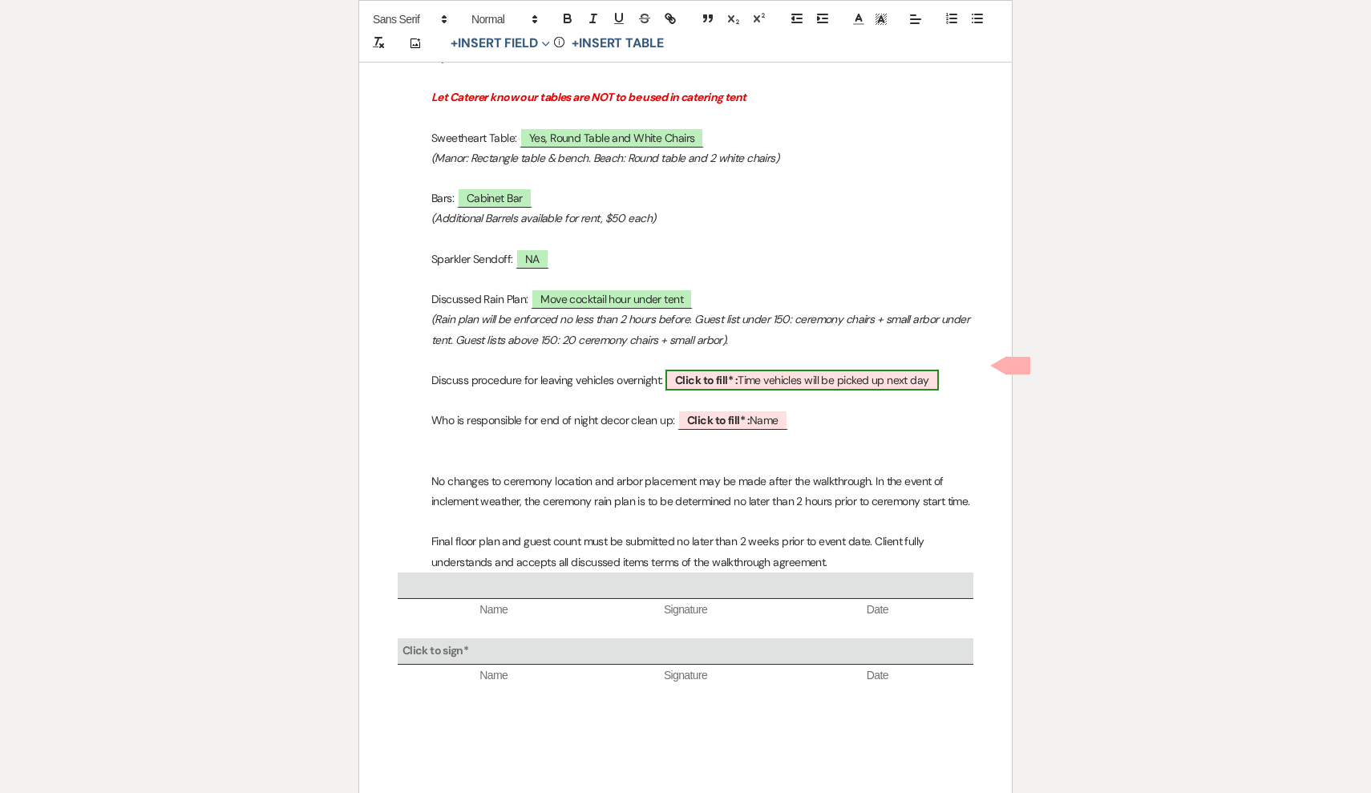
scroll to position [1674, 0]
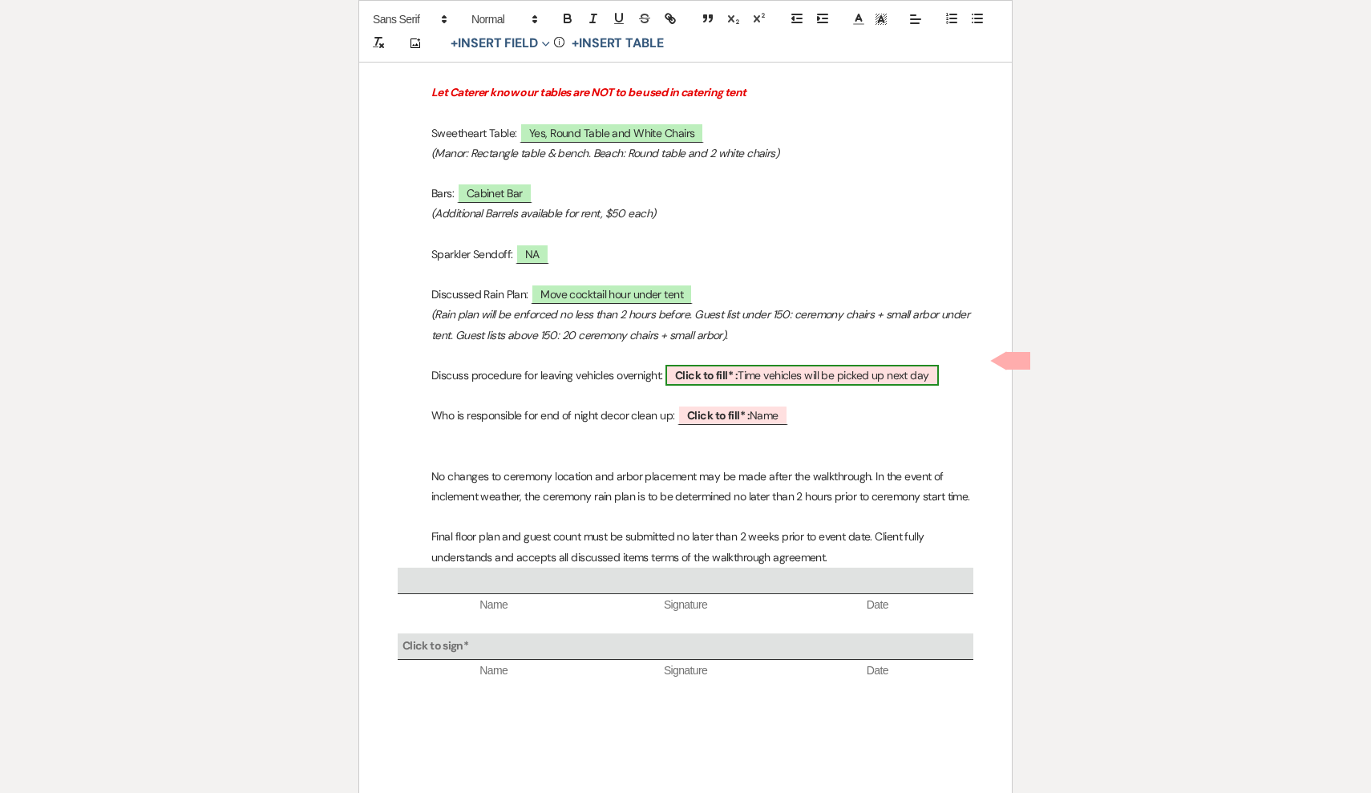
click at [819, 365] on span "Click to fill* : Time vehicles will be picked up next day" at bounding box center [802, 375] width 273 height 21
select select "owner"
select select "custom_placeholder"
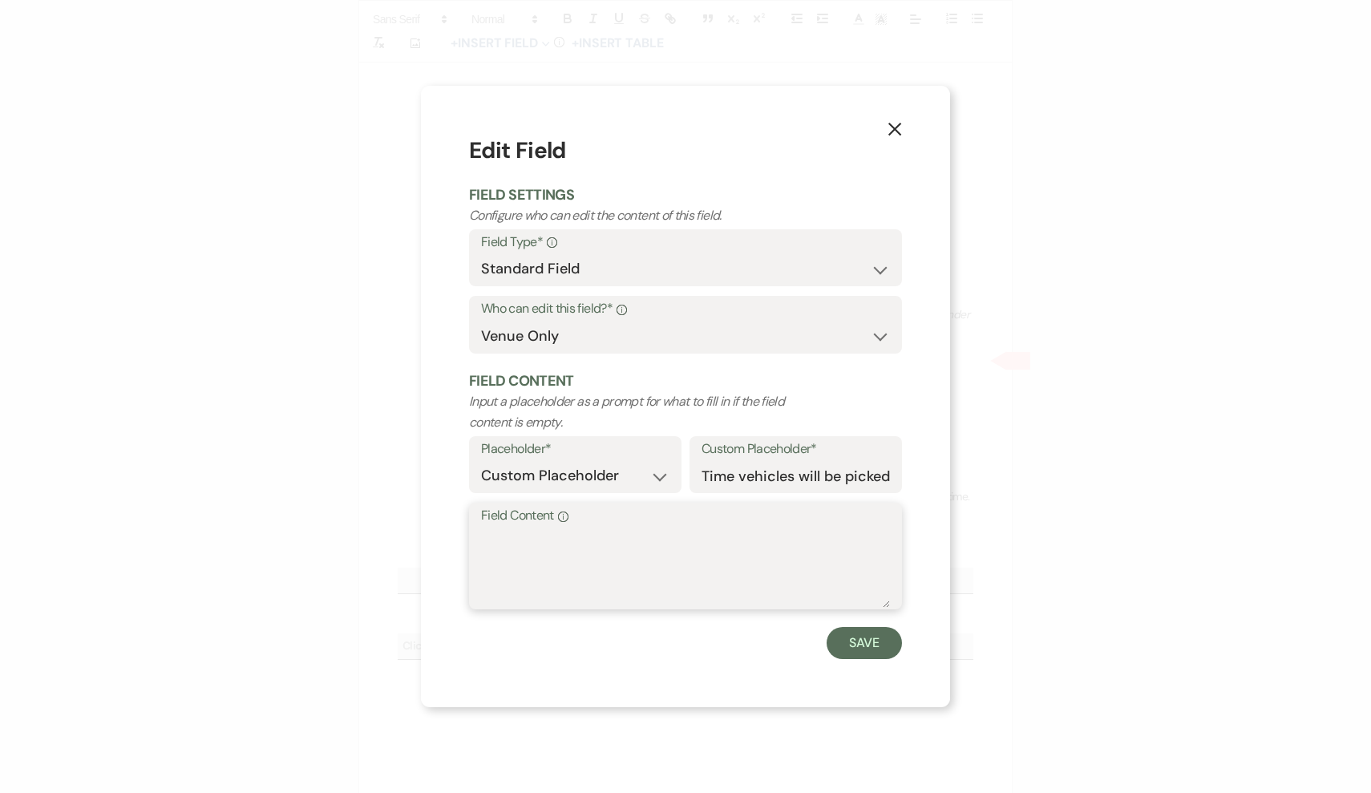
click at [765, 559] on textarea "Field Content Info" at bounding box center [685, 568] width 409 height 80
type textarea "T"
type textarea "Yes, will pick vehicles up between 10AM-12PM next day"
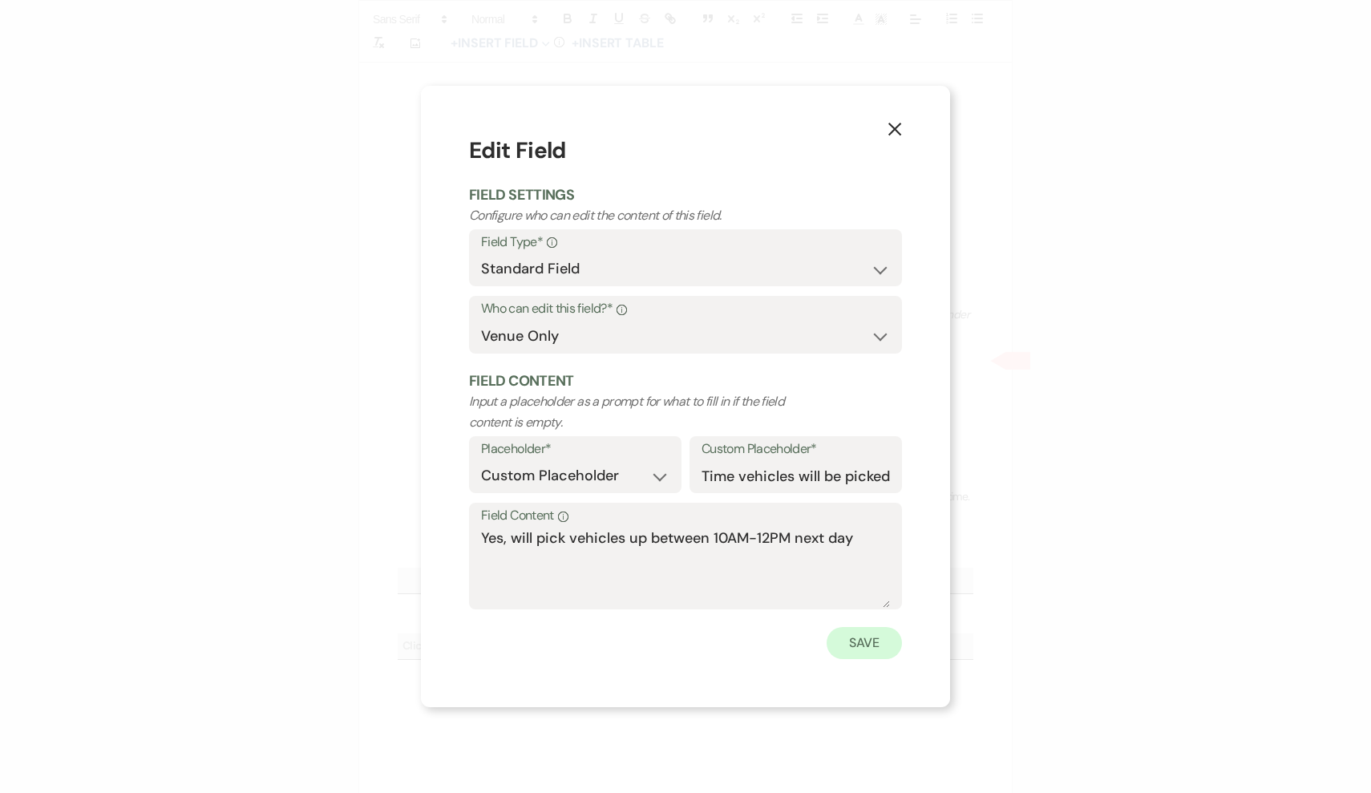
click at [885, 642] on button "Save" at bounding box center [864, 643] width 75 height 32
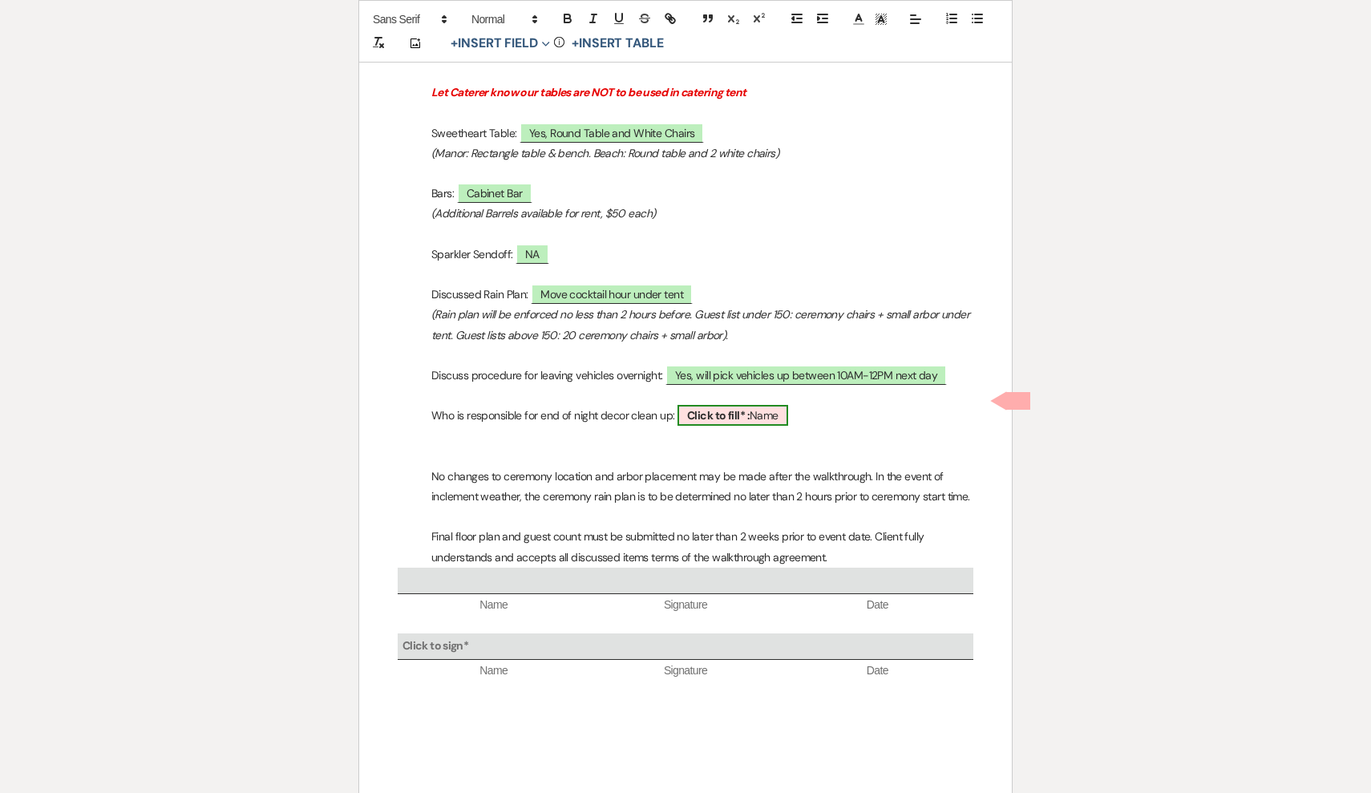
click at [760, 408] on span "Click to fill* : Name" at bounding box center [733, 415] width 111 height 21
select select "owner"
select select "Name"
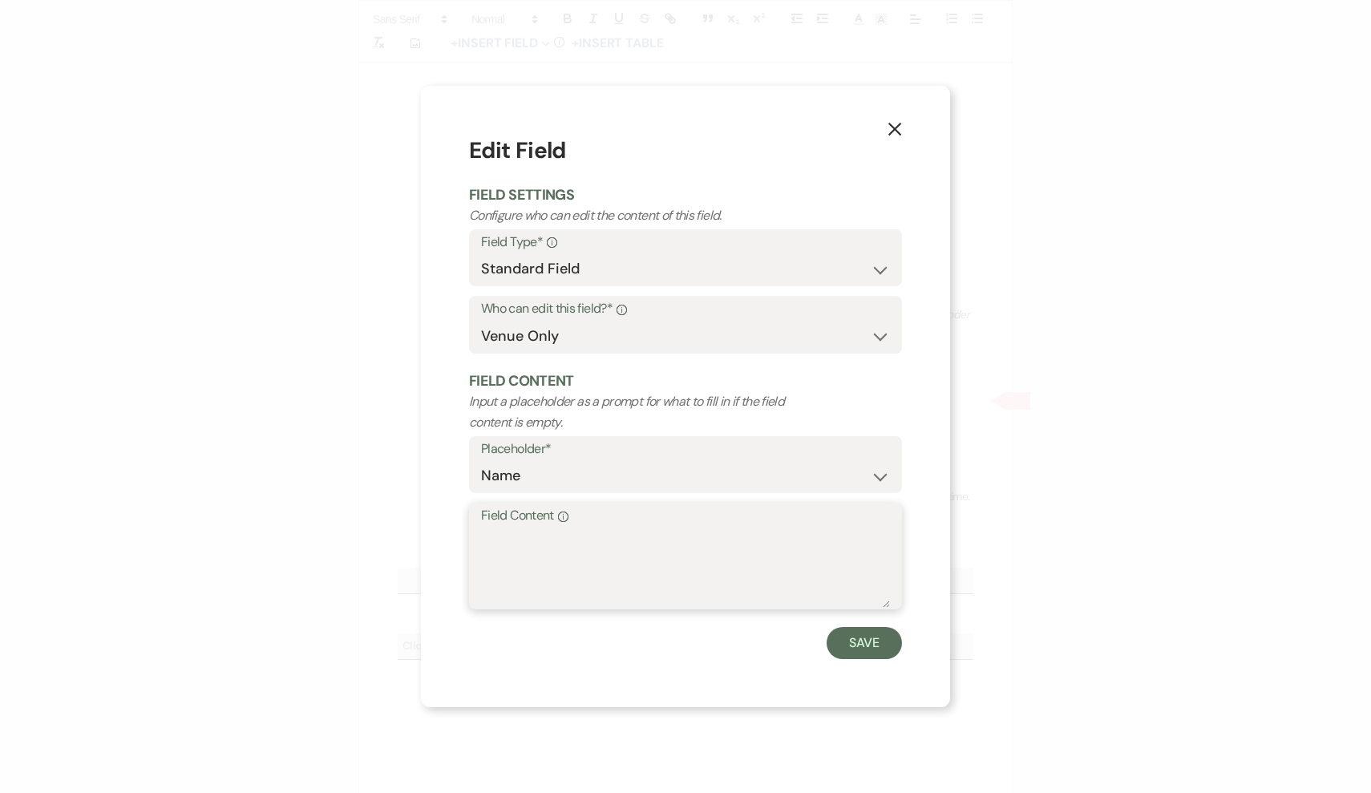
click at [765, 560] on textarea "Field Content Info" at bounding box center [685, 568] width 409 height 80
type textarea "Kristin Jarrell (Planner)"
click at [881, 645] on button "Save" at bounding box center [864, 643] width 75 height 32
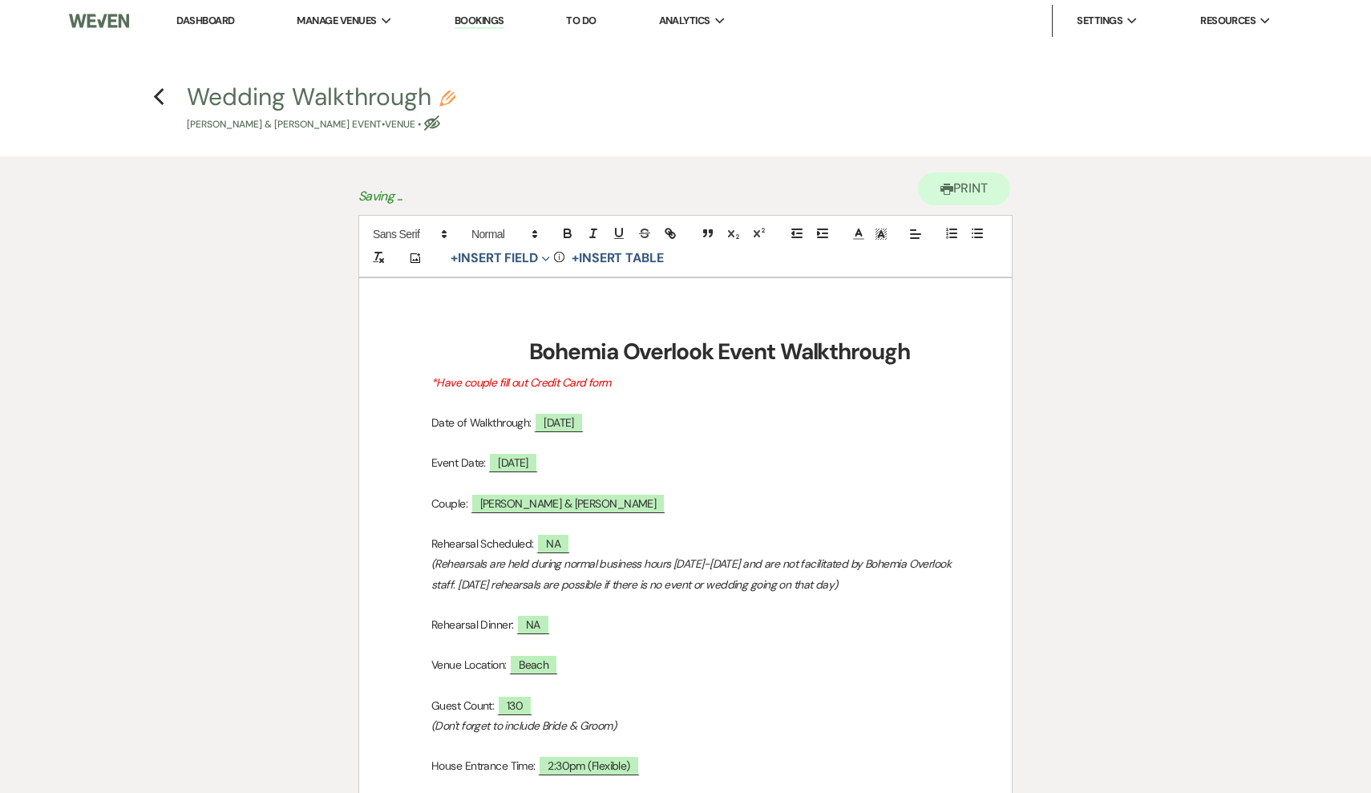
scroll to position [0, 0]
click at [159, 99] on icon "Previous" at bounding box center [159, 96] width 12 height 19
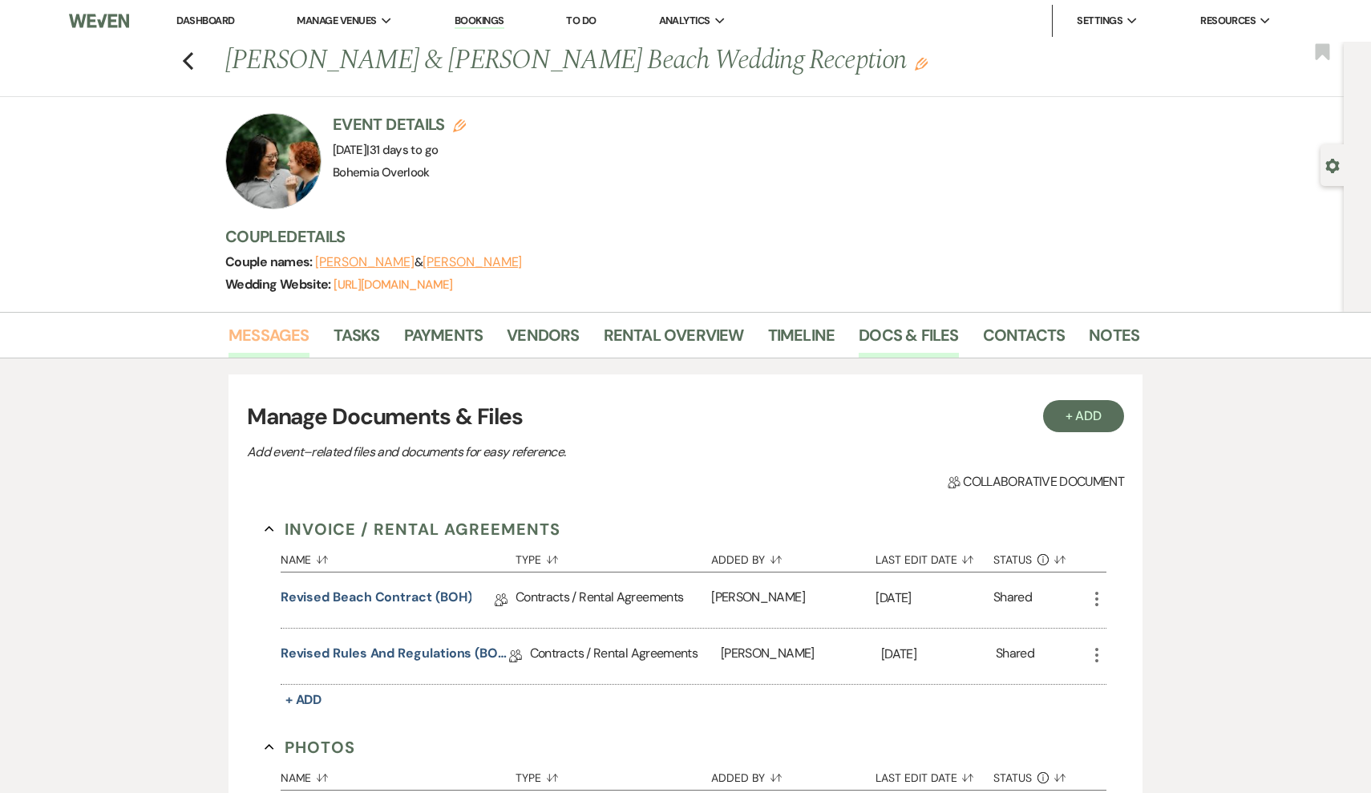
click at [266, 326] on link "Messages" at bounding box center [269, 339] width 81 height 35
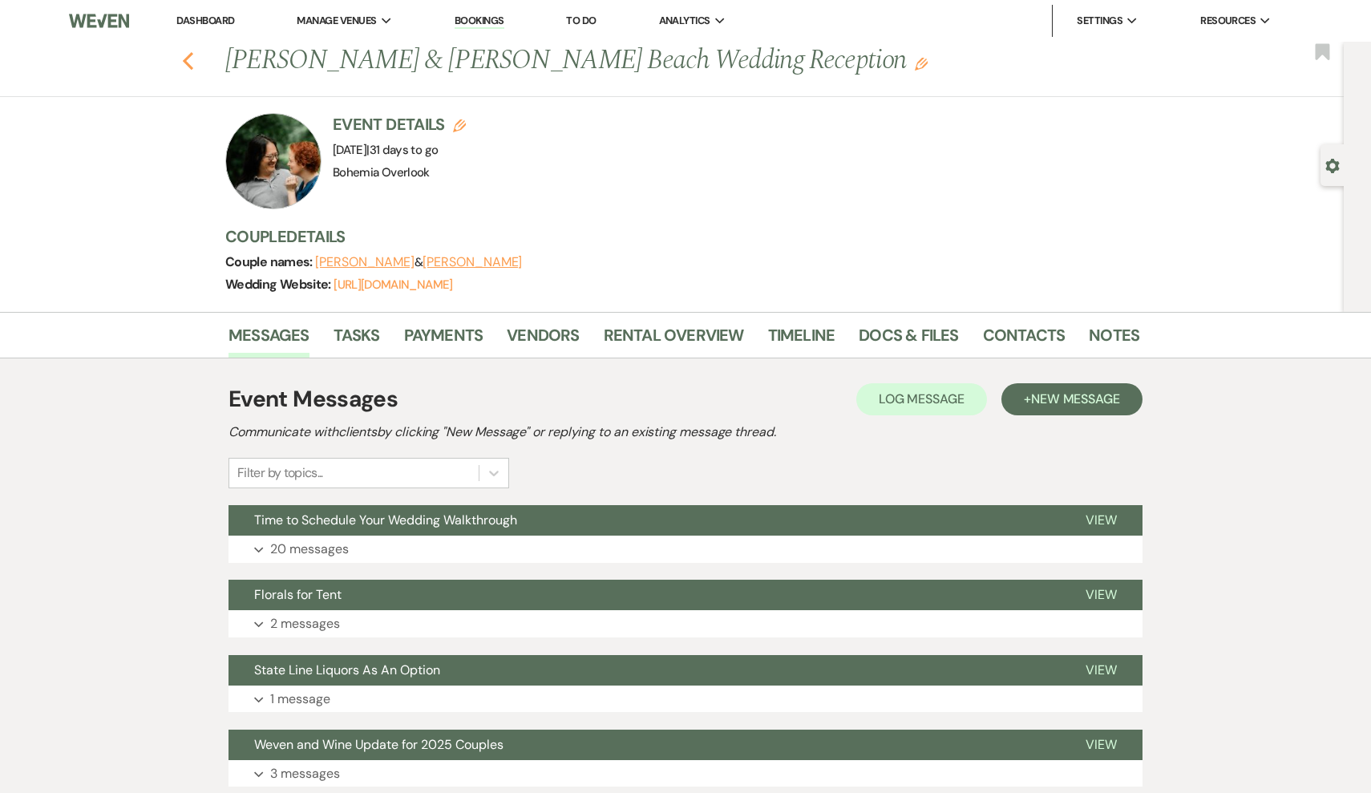
click at [188, 49] on button "Previous" at bounding box center [188, 59] width 12 height 22
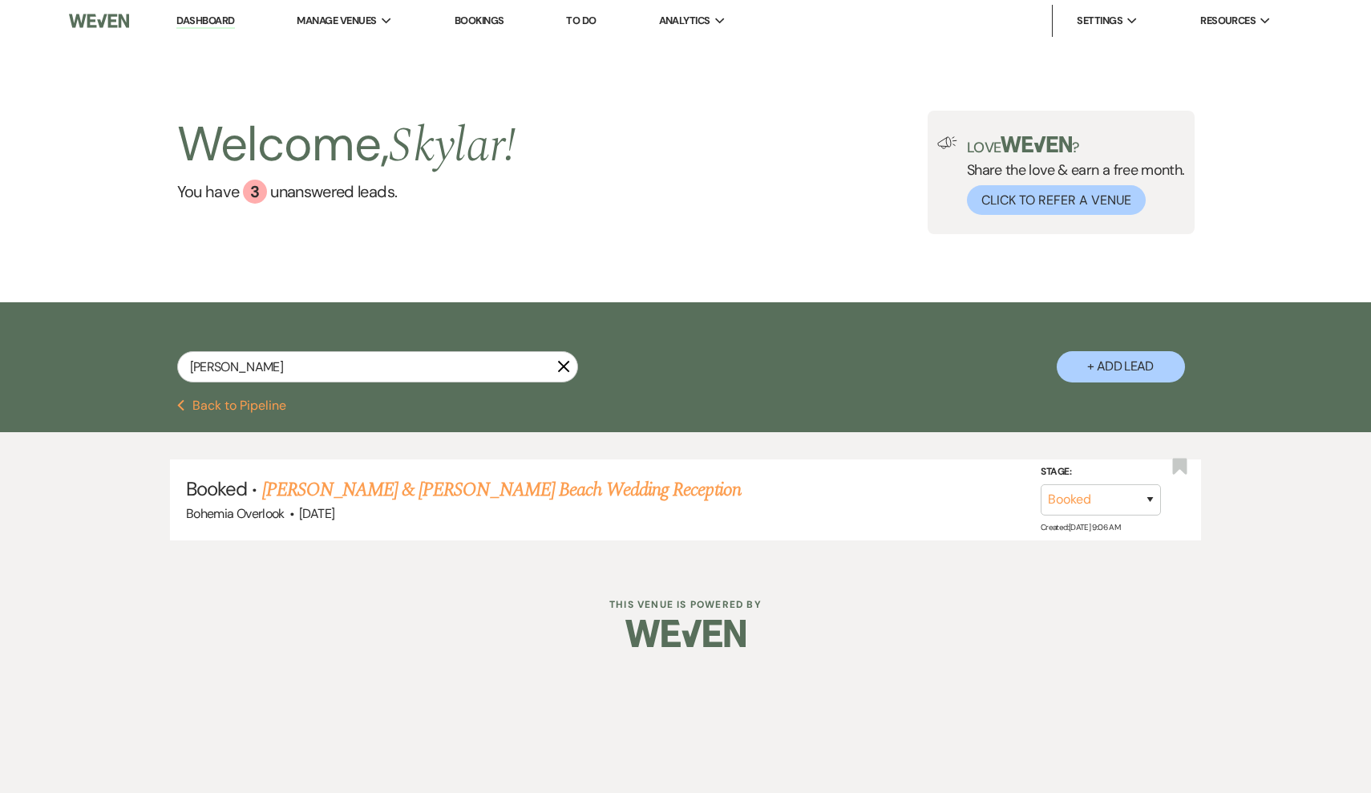
click at [561, 371] on icon "X" at bounding box center [563, 366] width 13 height 13
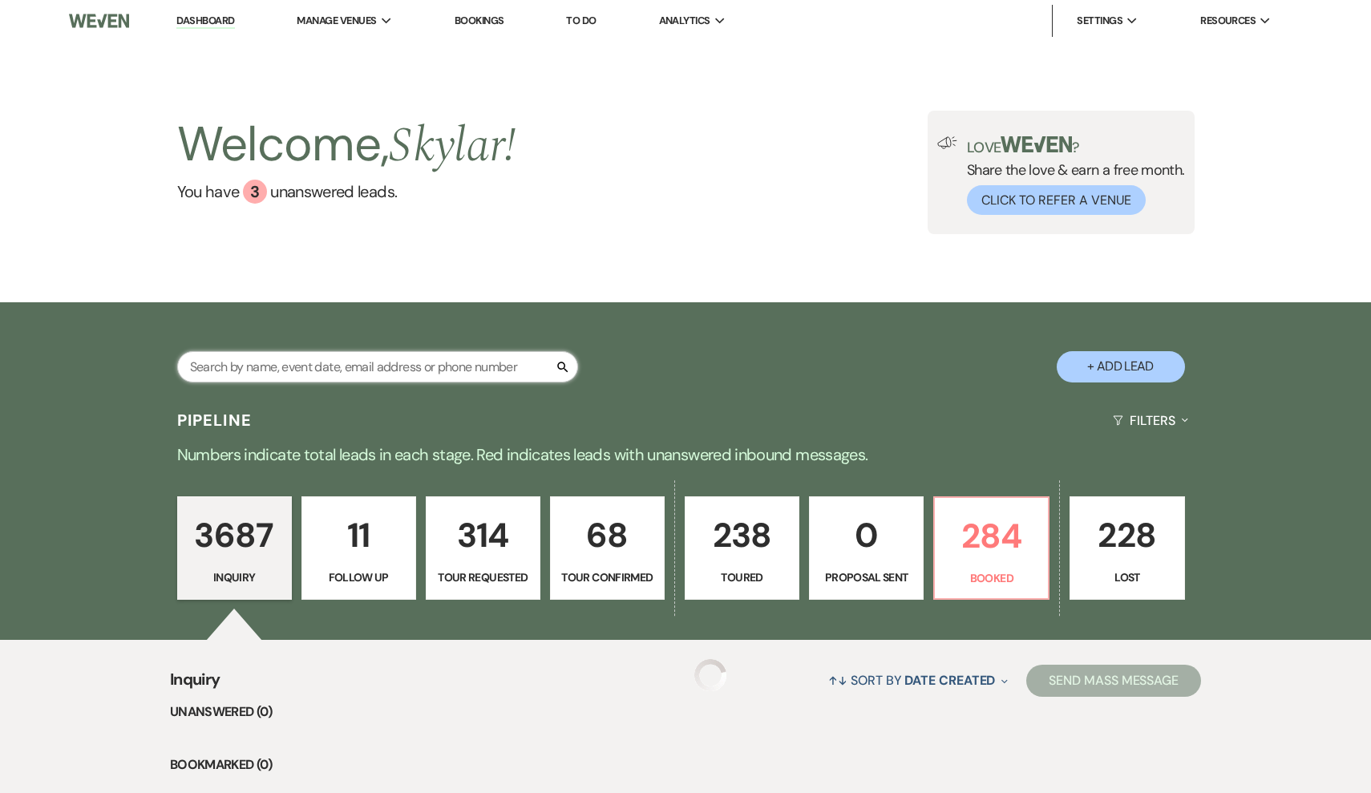
click at [486, 367] on input "text" at bounding box center [377, 366] width 401 height 31
type input "spr"
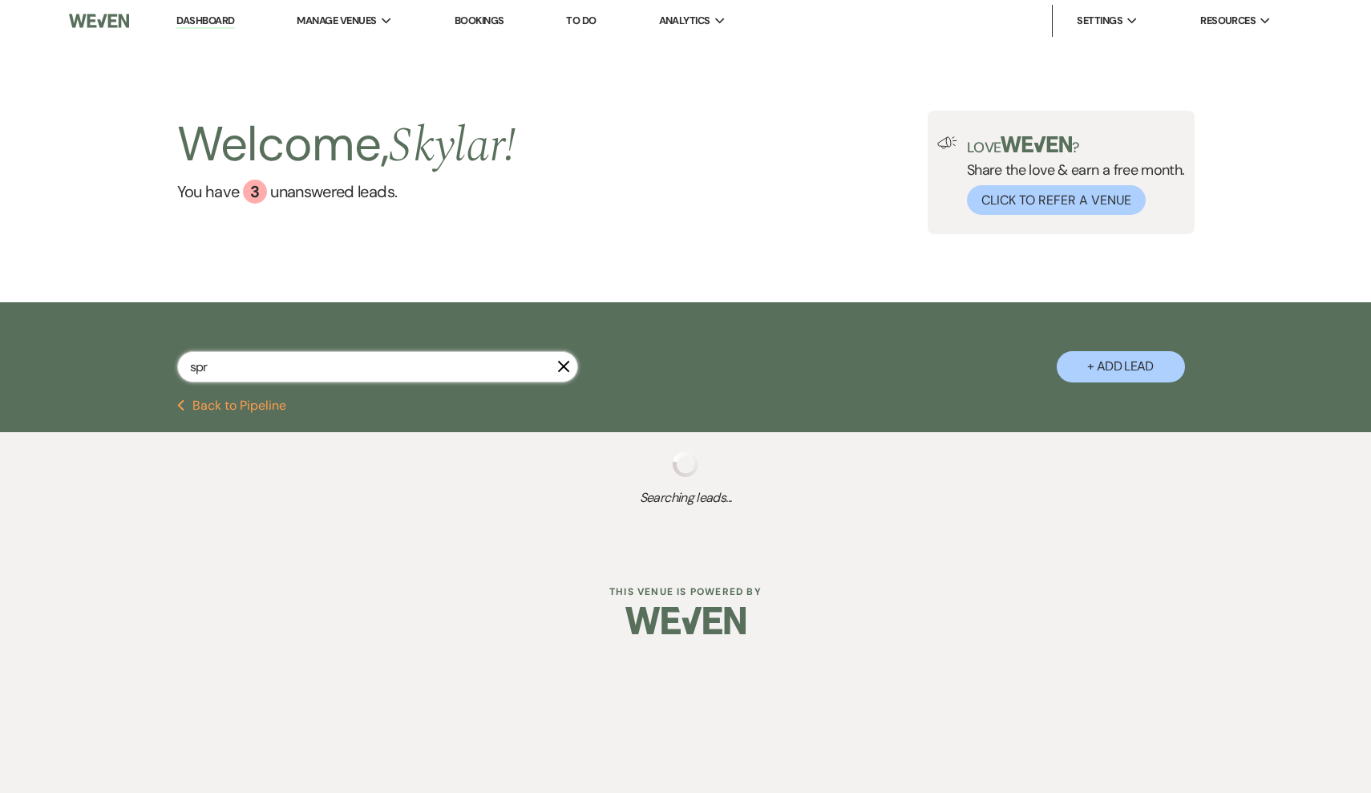
select select "8"
select select "6"
select select "5"
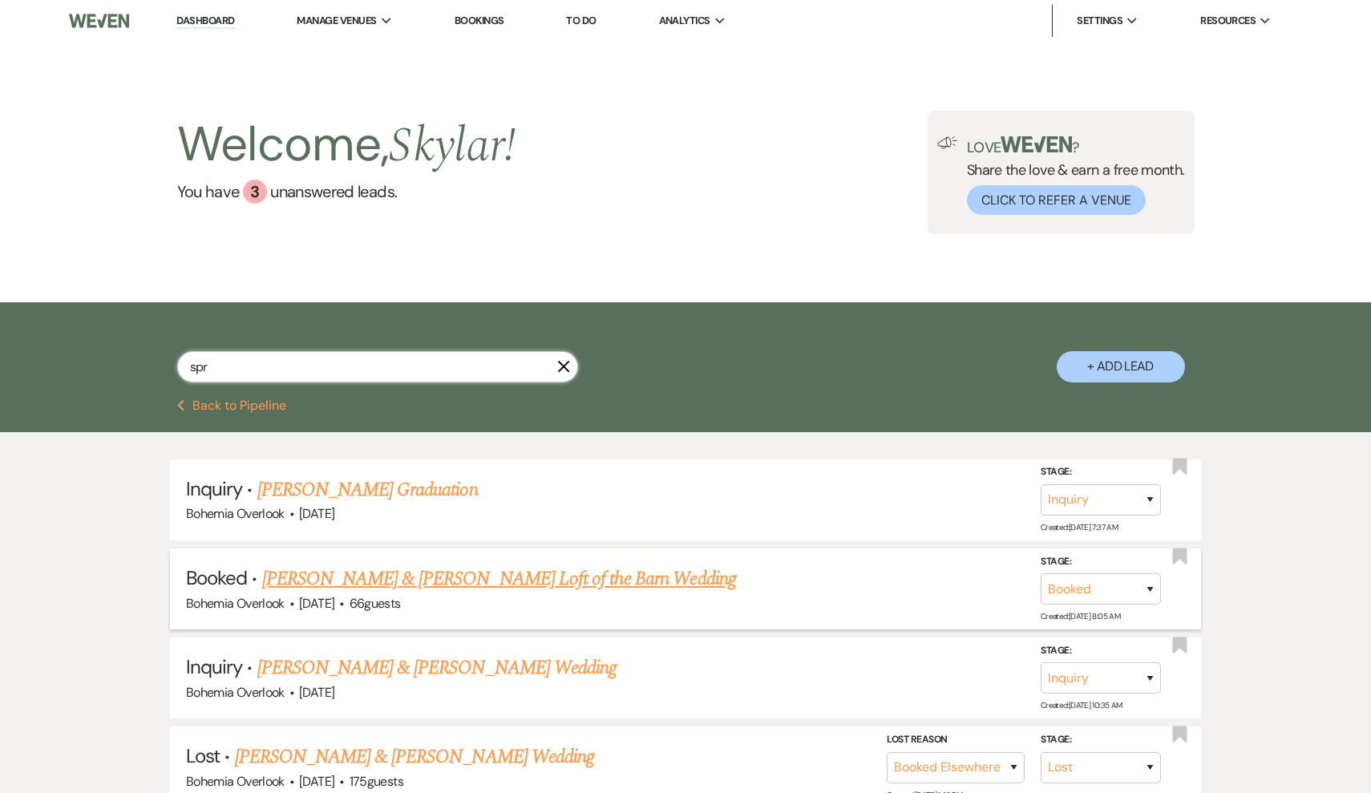
type input "spr"
click at [577, 570] on link "Alex Spracher & Julia Ferreira's Loft of the Barn Wedding" at bounding box center [499, 579] width 474 height 29
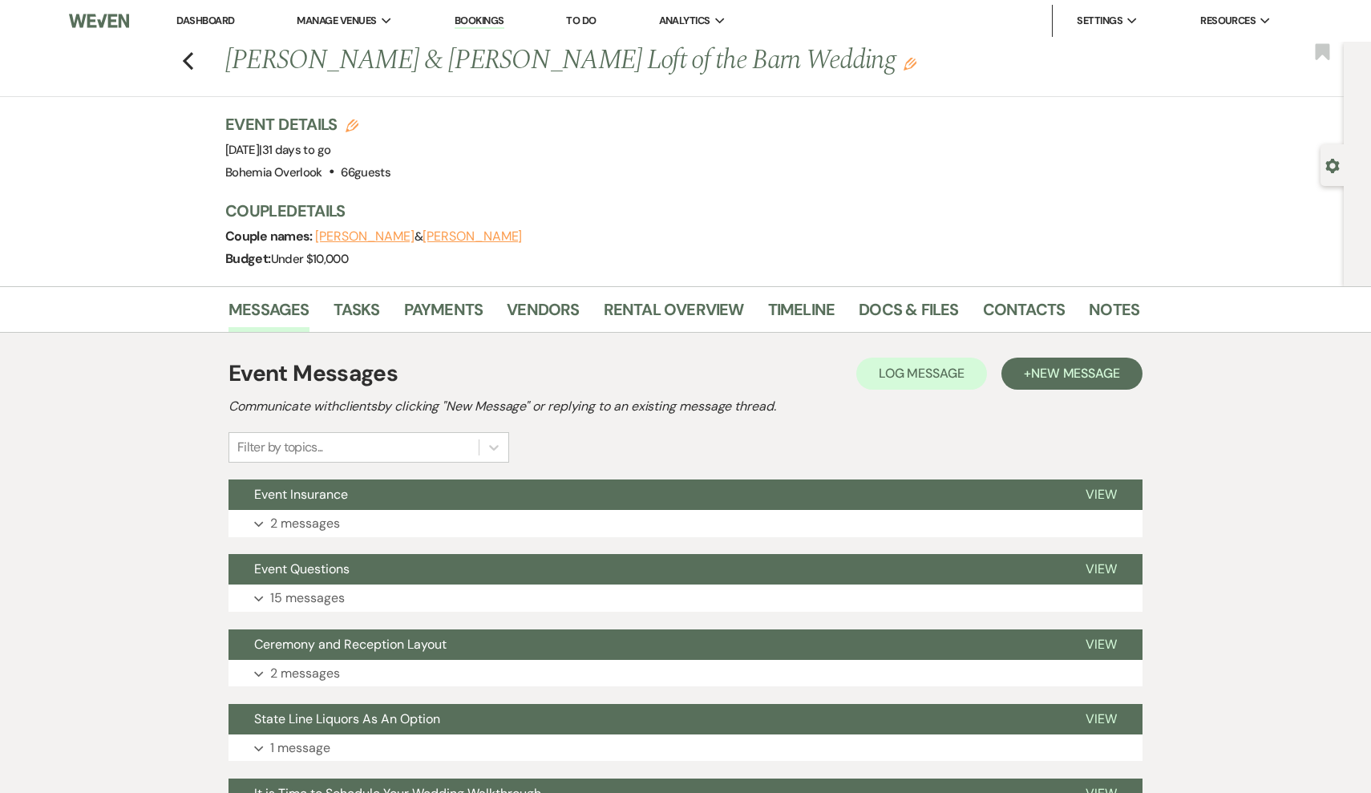
click at [904, 294] on li "Docs & Files" at bounding box center [921, 313] width 124 height 38
click at [904, 310] on link "Docs & Files" at bounding box center [908, 314] width 99 height 35
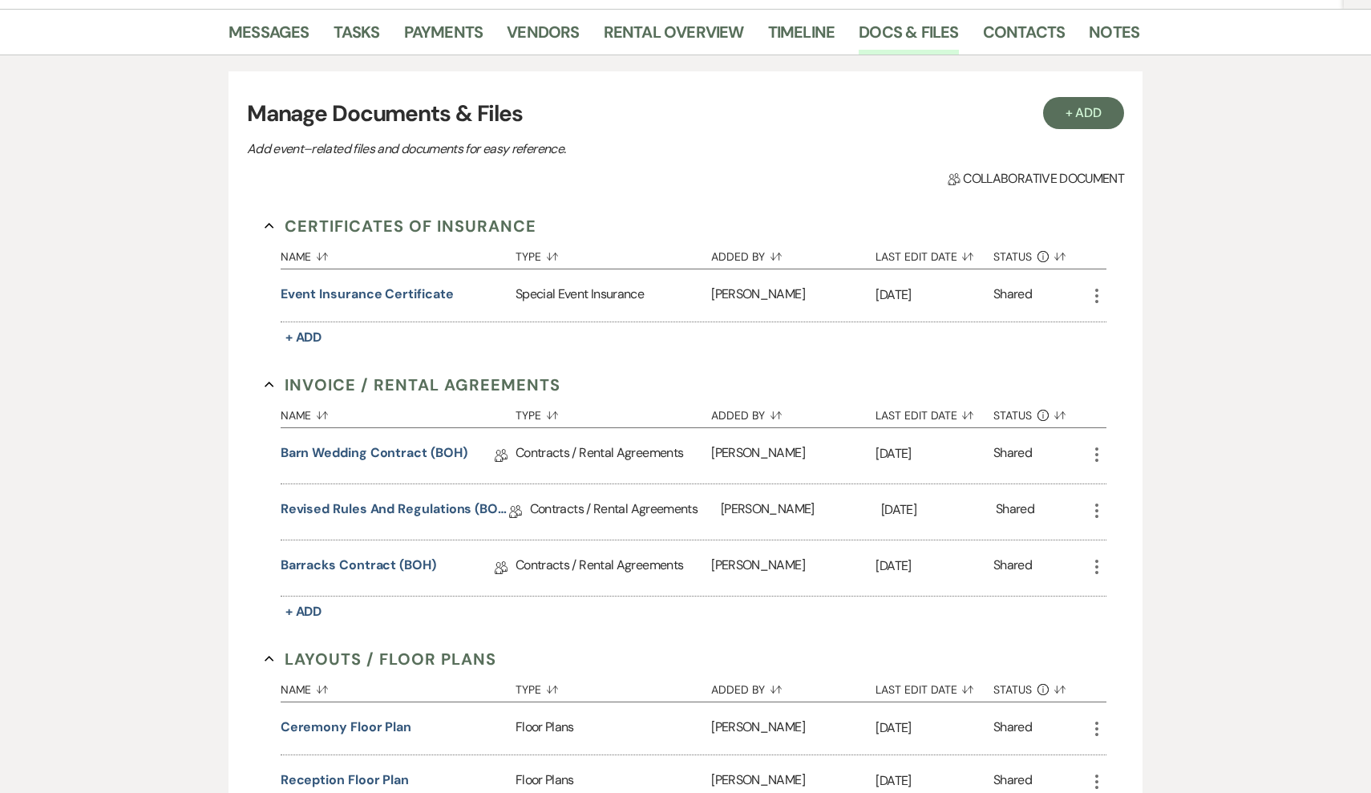
scroll to position [277, 0]
click at [1079, 115] on button "+ Add" at bounding box center [1084, 113] width 82 height 32
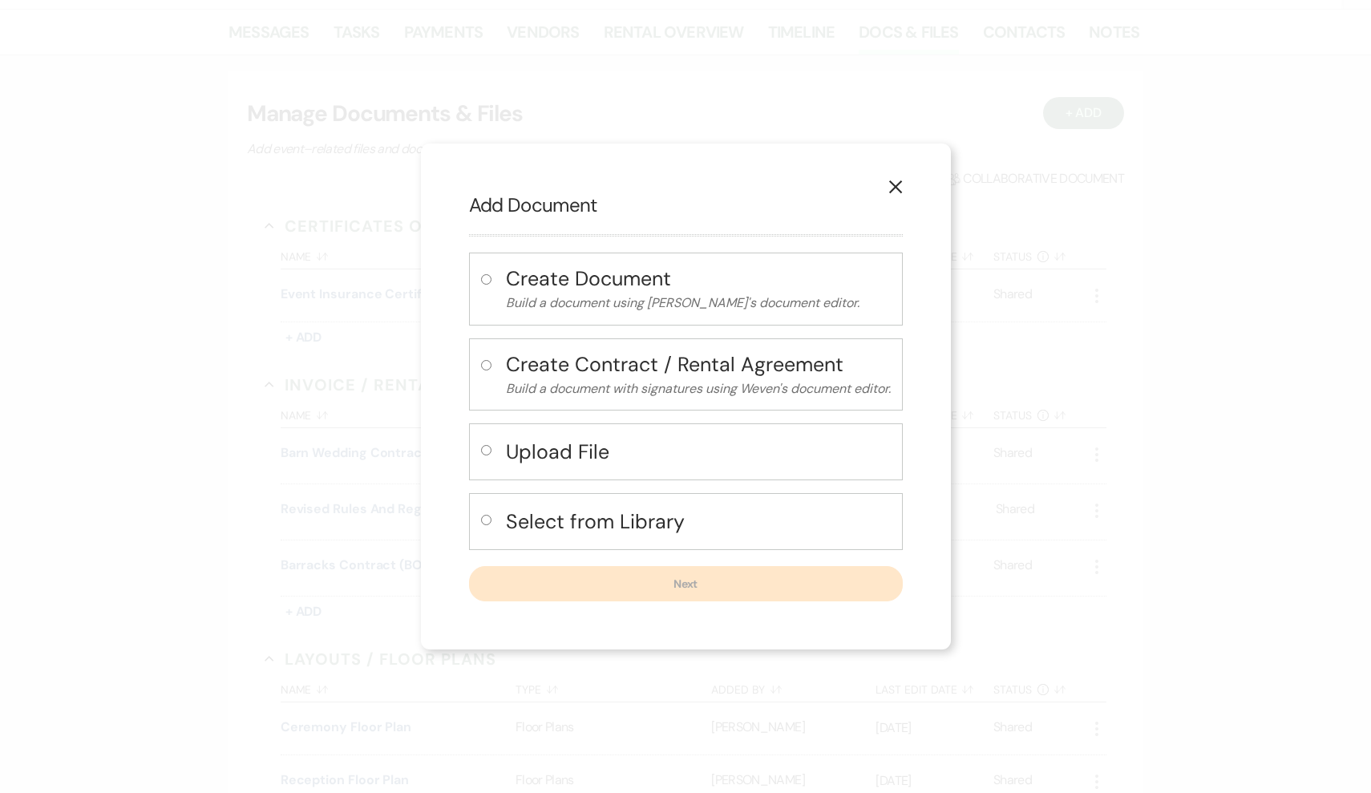
click at [642, 547] on div "Select from Library" at bounding box center [686, 521] width 434 height 57
click at [635, 518] on h4 "Select from Library" at bounding box center [698, 522] width 385 height 28
radio input "true"
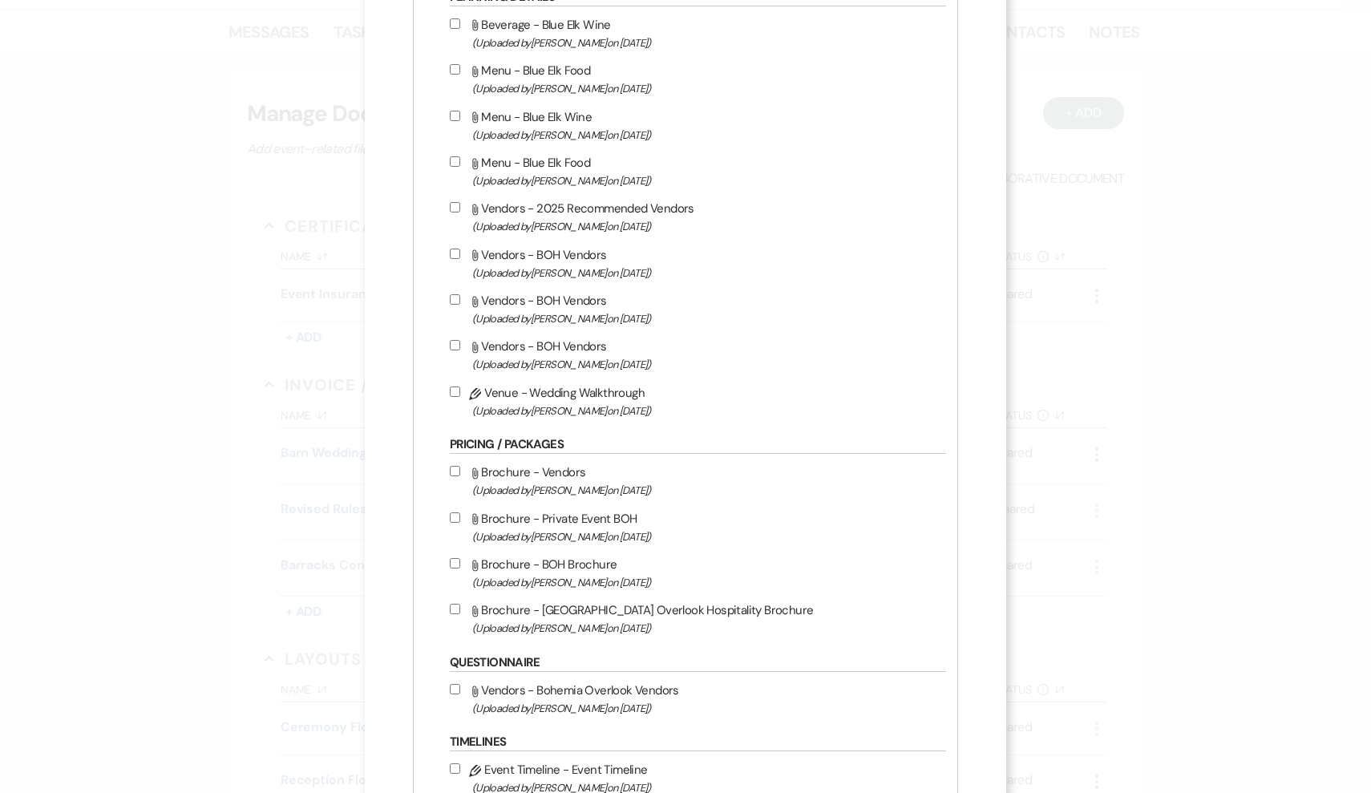
scroll to position [1841, 0]
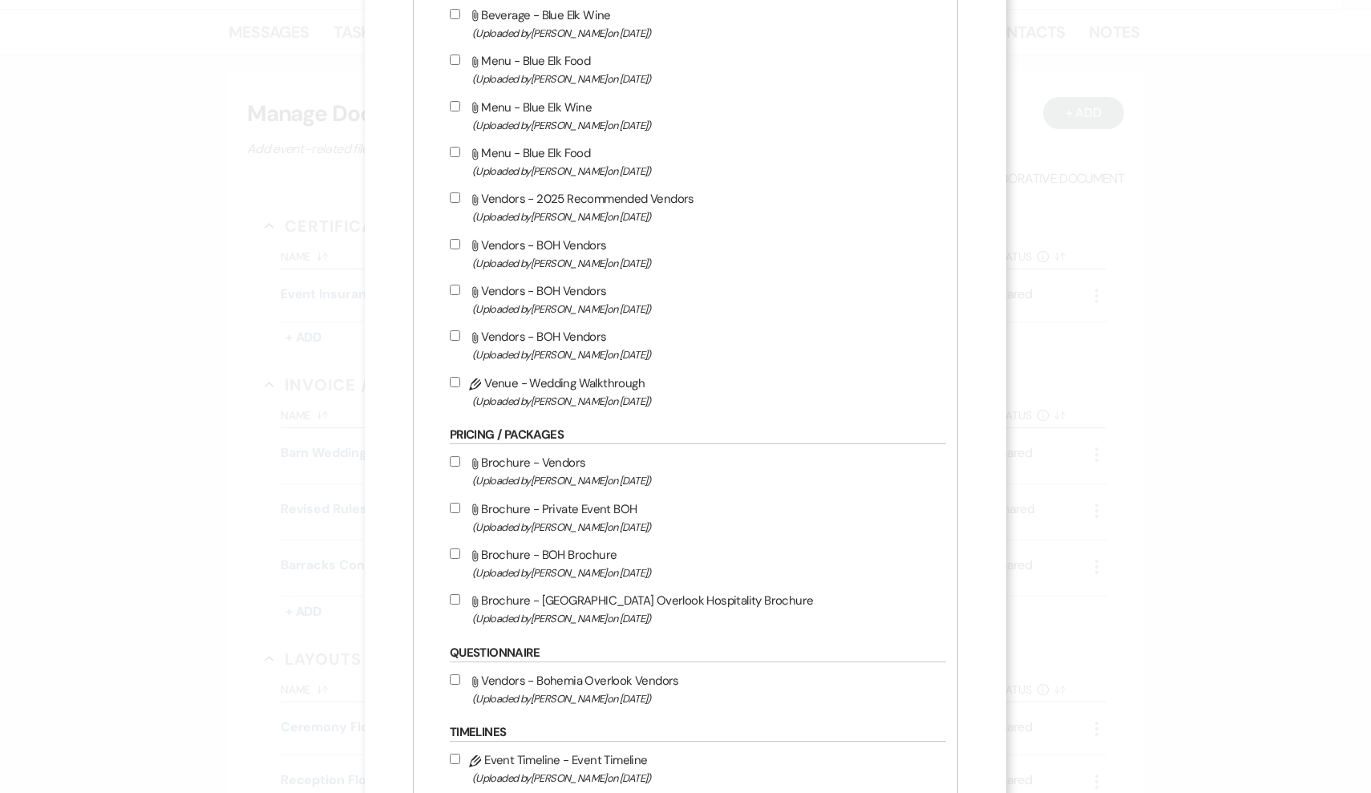
click at [460, 387] on input "Pencil Venue - Wedding Walkthrough (Uploaded by Kimberly Carew on Feb 20th, 202…" at bounding box center [455, 382] width 10 height 10
checkbox input "true"
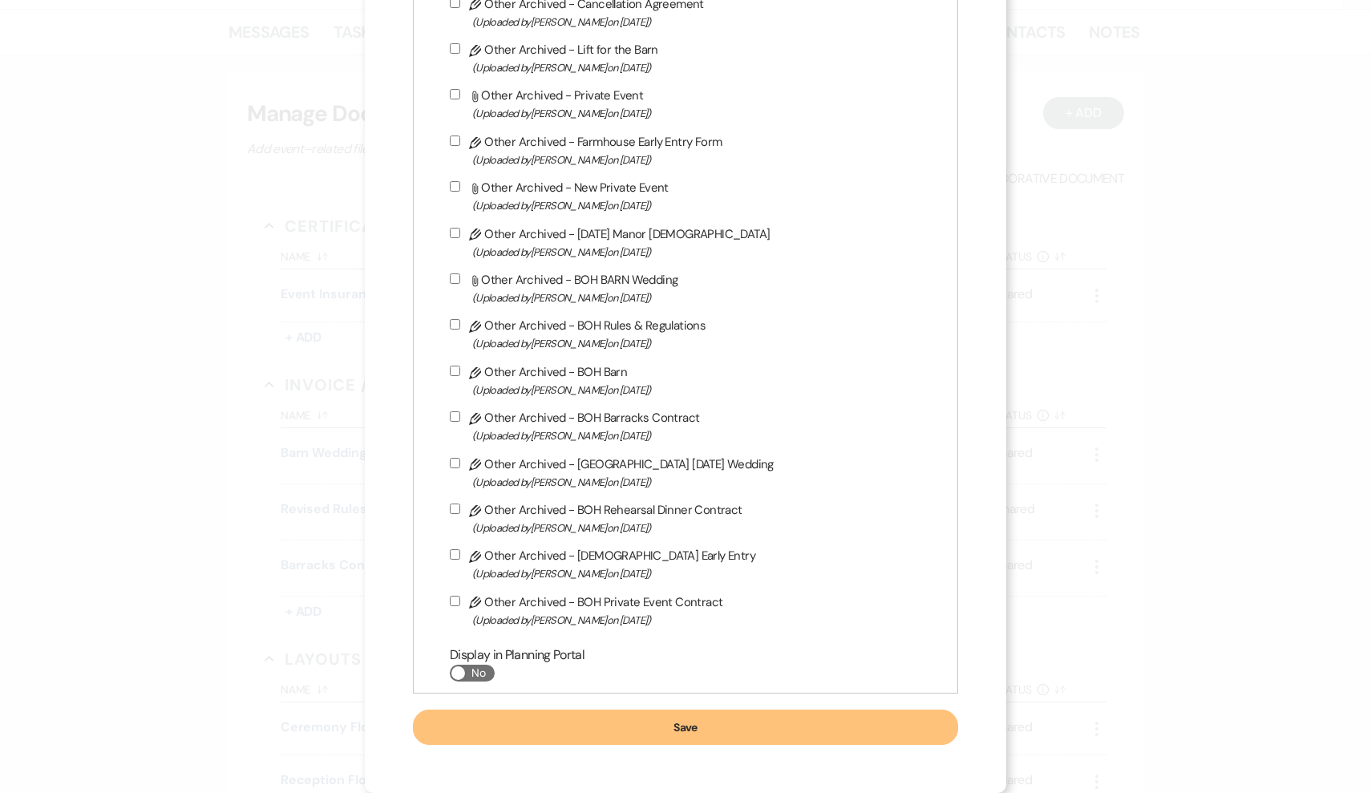
scroll to position [3400, 0]
click at [581, 736] on button "Save" at bounding box center [685, 727] width 545 height 35
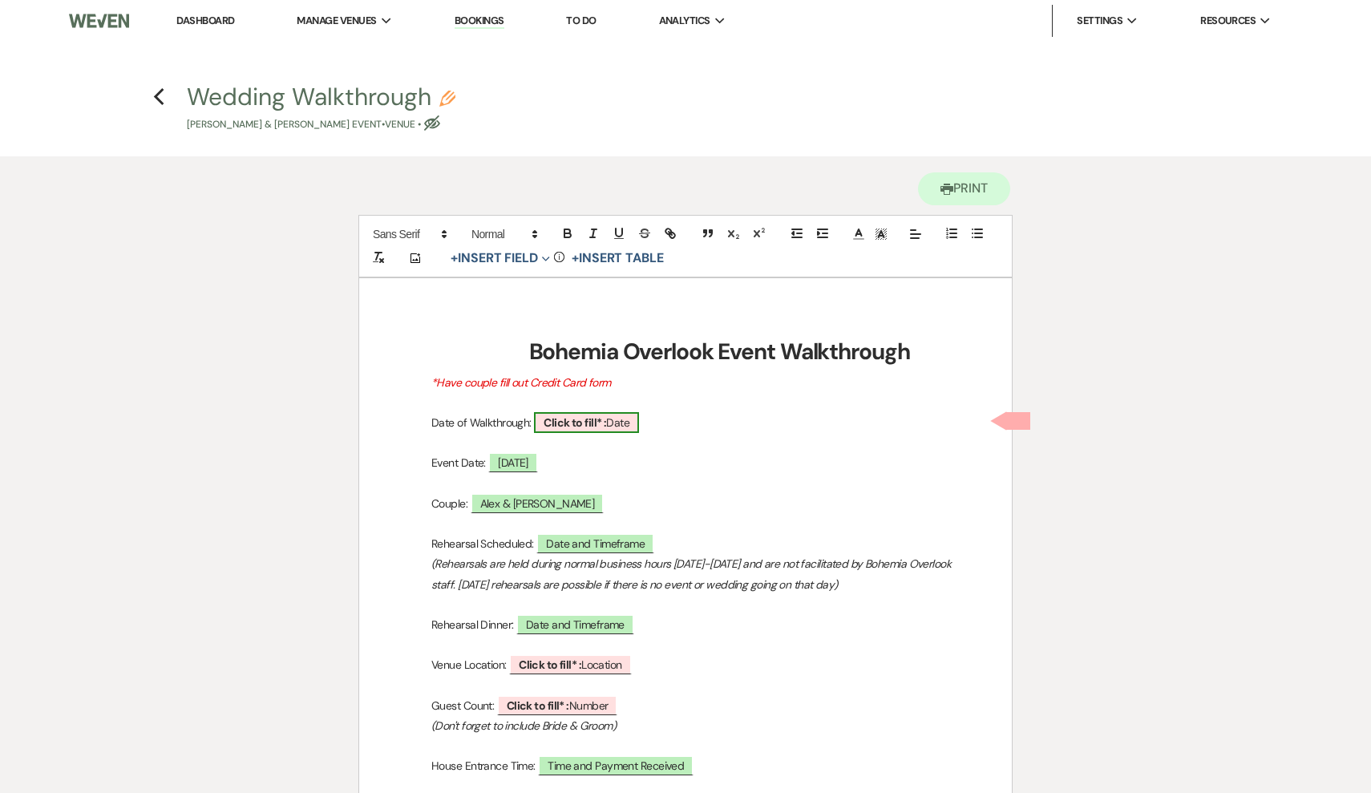
click at [627, 414] on span "Click to fill* : Date" at bounding box center [586, 422] width 105 height 21
select select "owner"
select select "Date"
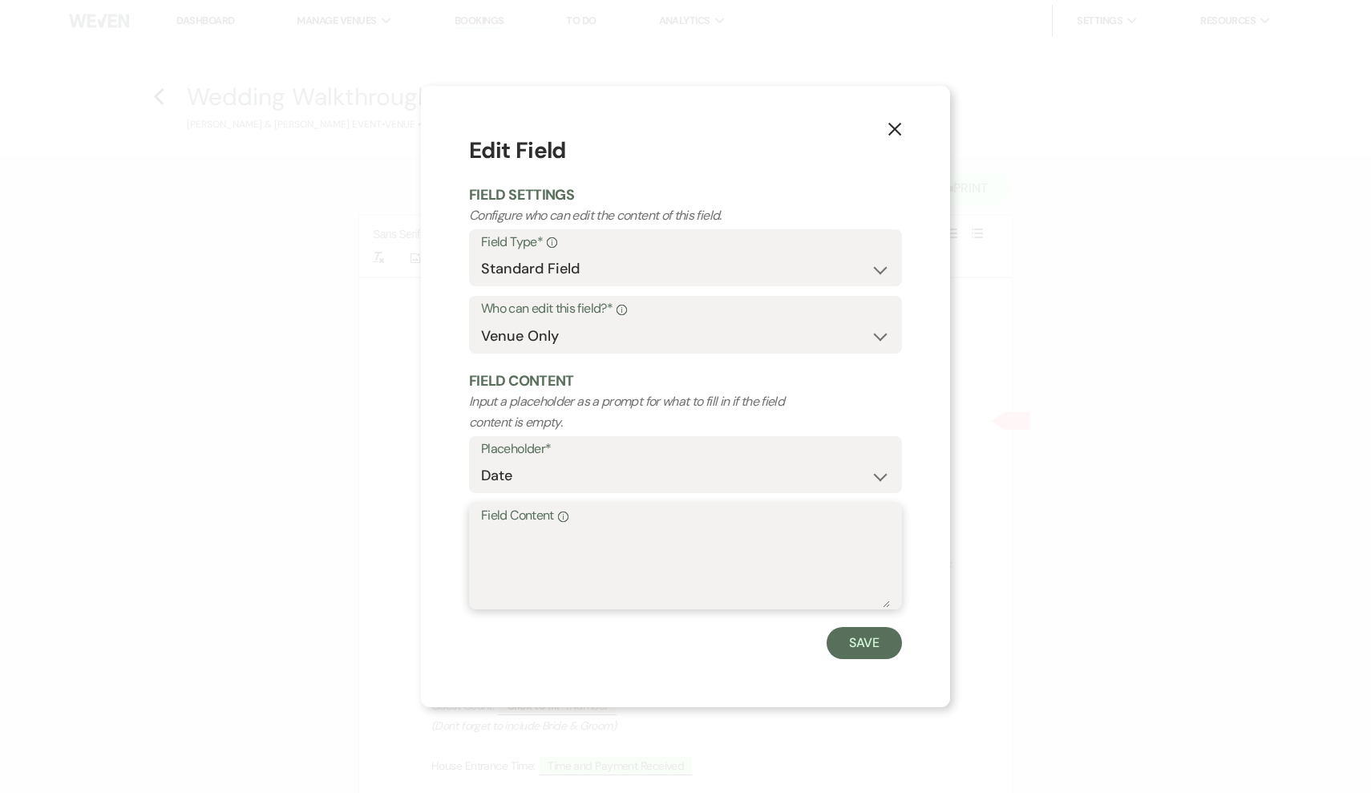
click at [648, 596] on textarea "Field Content Info" at bounding box center [685, 568] width 409 height 80
type textarea "9"
click at [511, 539] on textarea "8/12/25" at bounding box center [685, 568] width 409 height 80
type textarea "8/11/25"
click at [872, 649] on button "Save" at bounding box center [864, 643] width 75 height 32
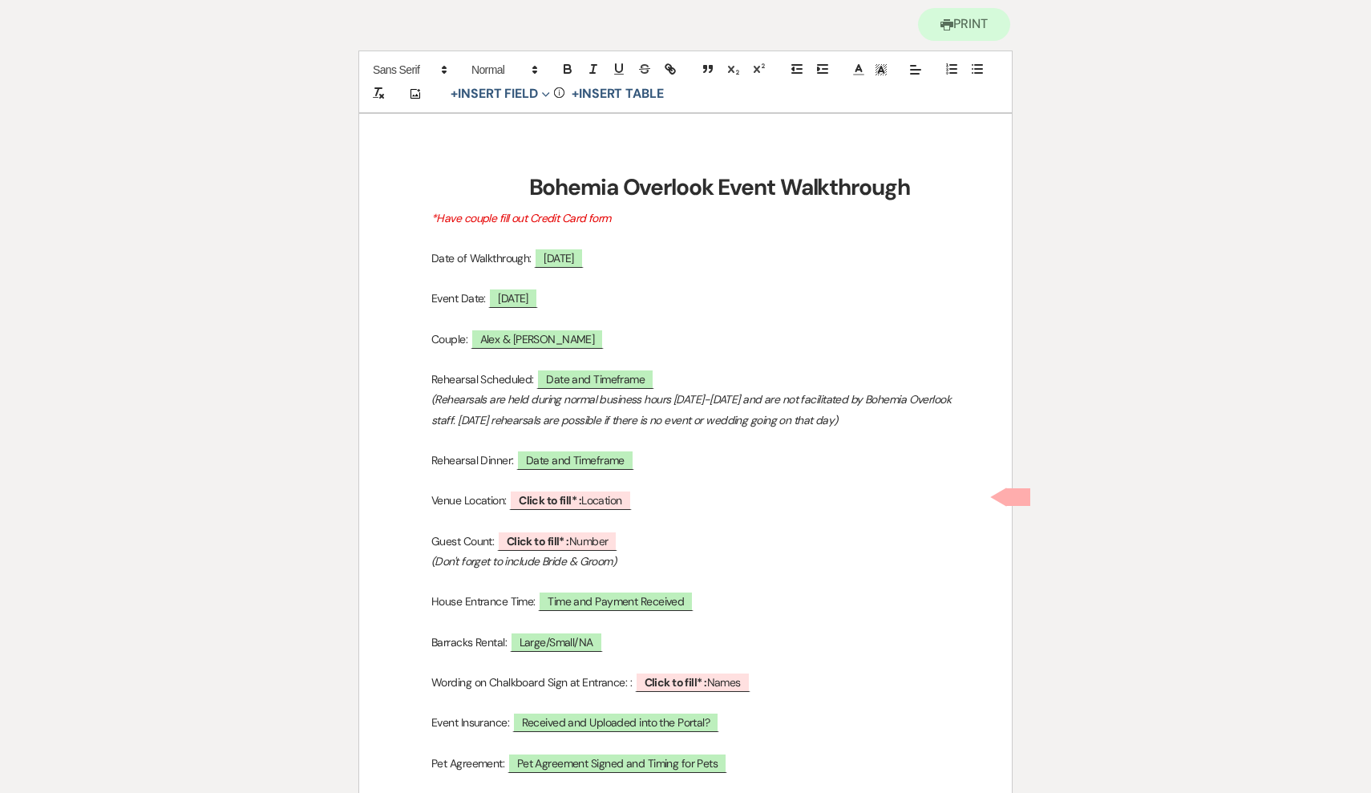
scroll to position [166, 0]
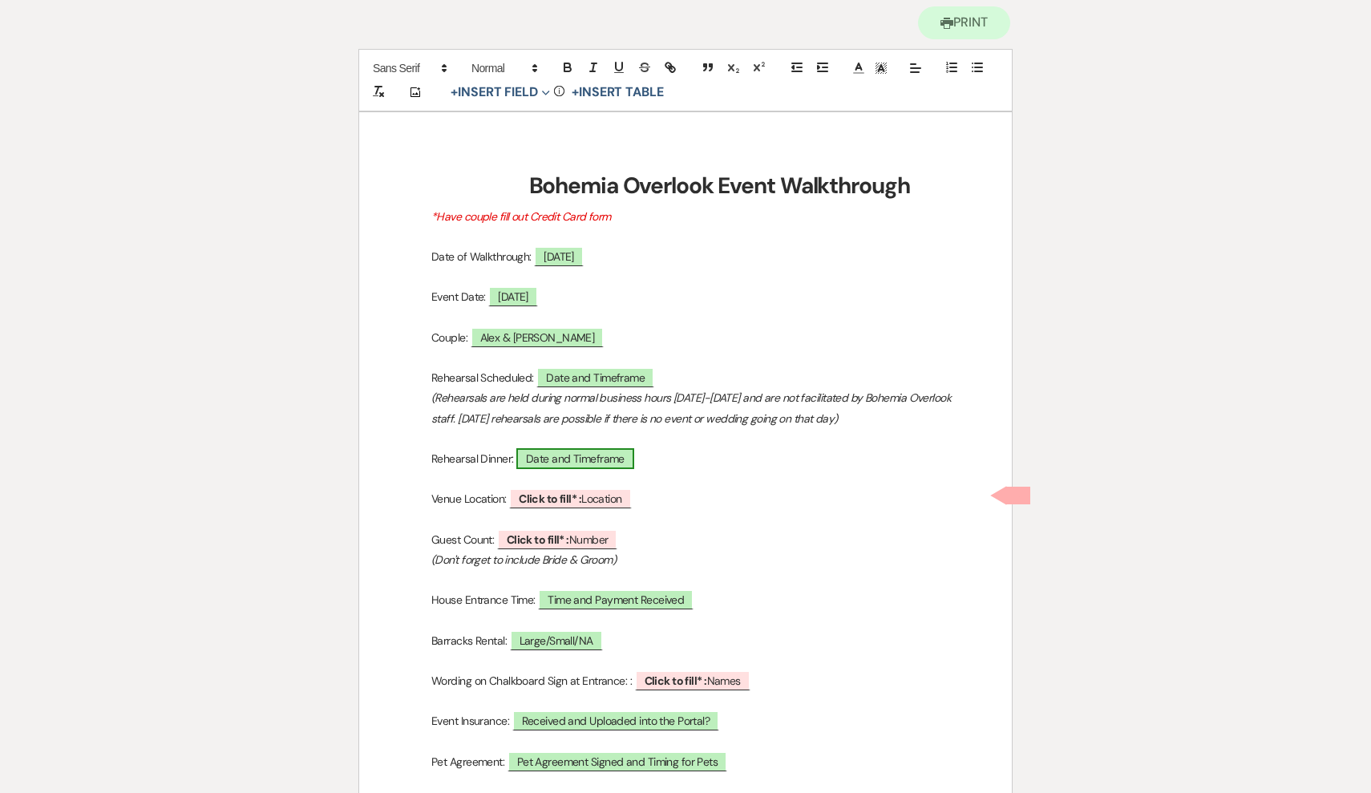
click at [585, 448] on span "Date and Timeframe" at bounding box center [575, 458] width 118 height 21
select select "owner"
select select "Date"
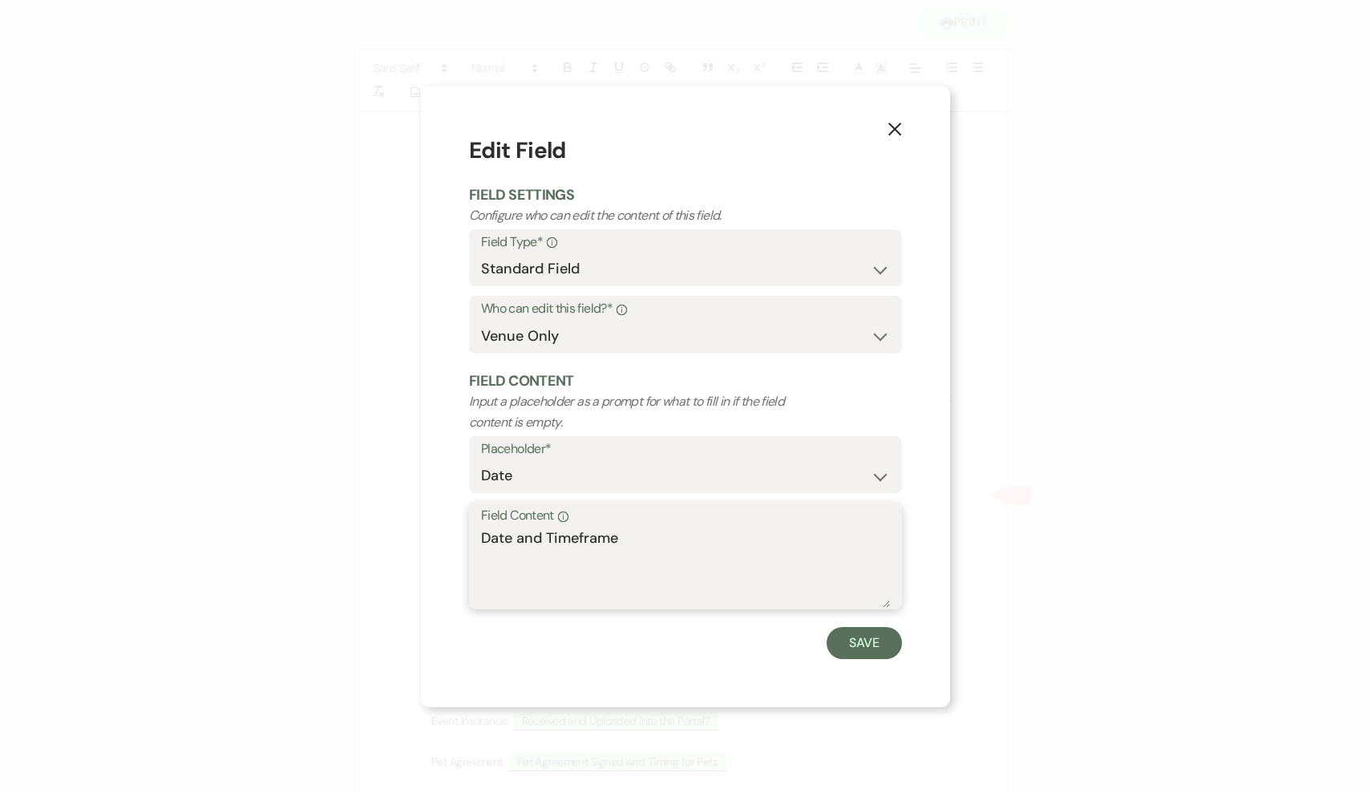
click at [622, 529] on textarea "Date and Timeframe" at bounding box center [685, 568] width 409 height 80
drag, startPoint x: 636, startPoint y: 538, endPoint x: 453, endPoint y: 530, distance: 183.0
click at [453, 530] on div "X Edit Field Field Settings Configure who can edit the content of this field. F…" at bounding box center [685, 397] width 529 height 622
type textarea "Offsite"
click at [889, 632] on button "Save" at bounding box center [864, 643] width 75 height 32
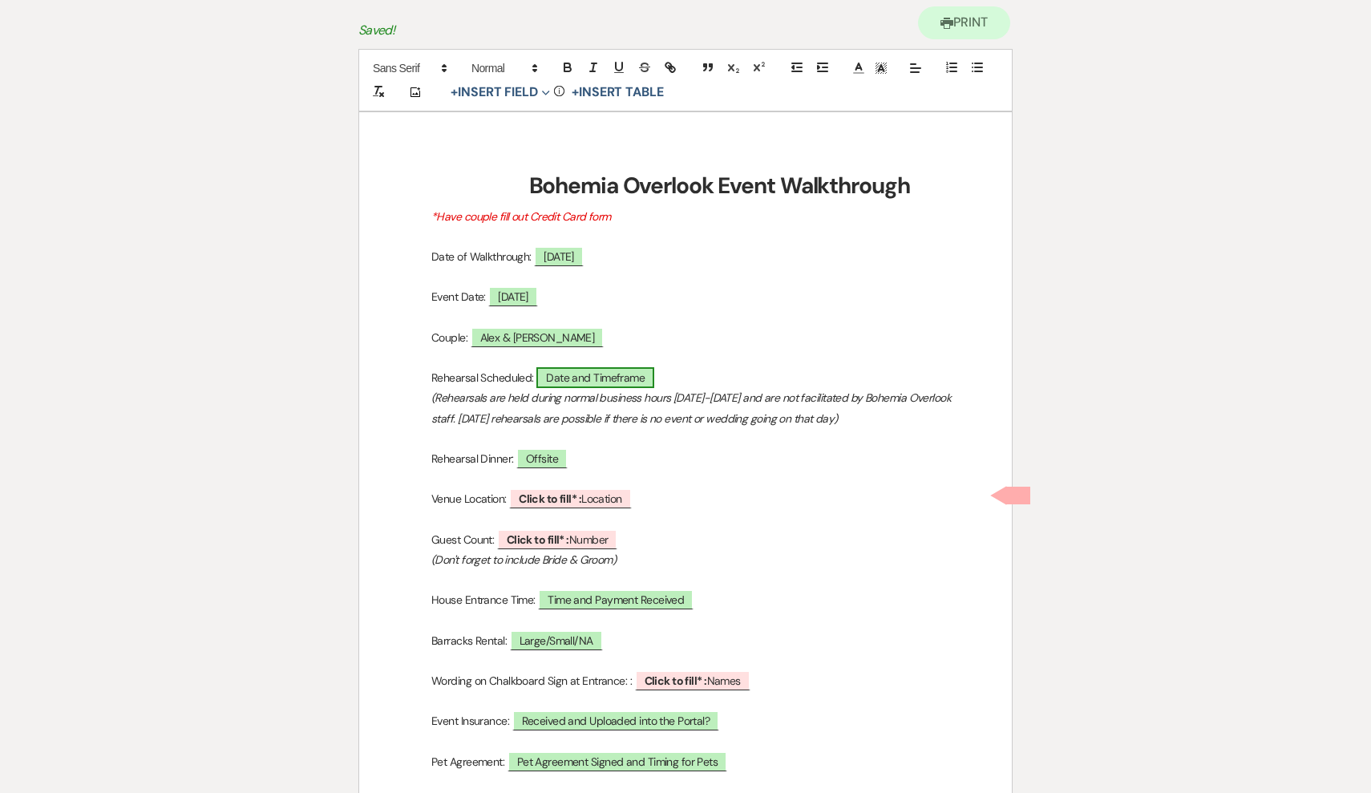
click at [637, 375] on span "Date and Timeframe" at bounding box center [596, 377] width 118 height 21
select select "owner"
select select "Date"
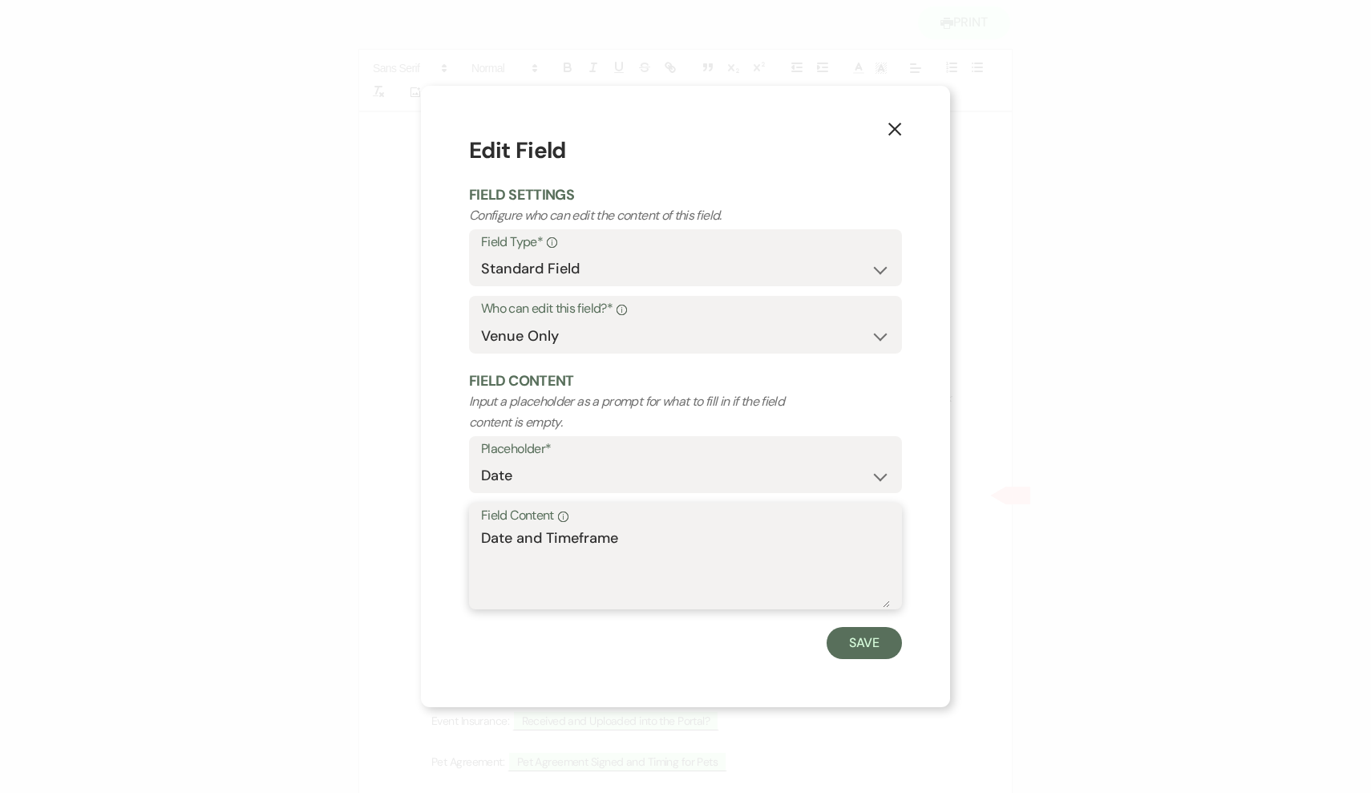
drag, startPoint x: 630, startPoint y: 541, endPoint x: 456, endPoint y: 500, distance: 179.7
click at [456, 500] on div "X Edit Field Field Settings Configure who can edit the content of this field. F…" at bounding box center [685, 397] width 529 height 622
type textarea "September 11 at 4:30pm"
click at [872, 638] on button "Save" at bounding box center [864, 643] width 75 height 32
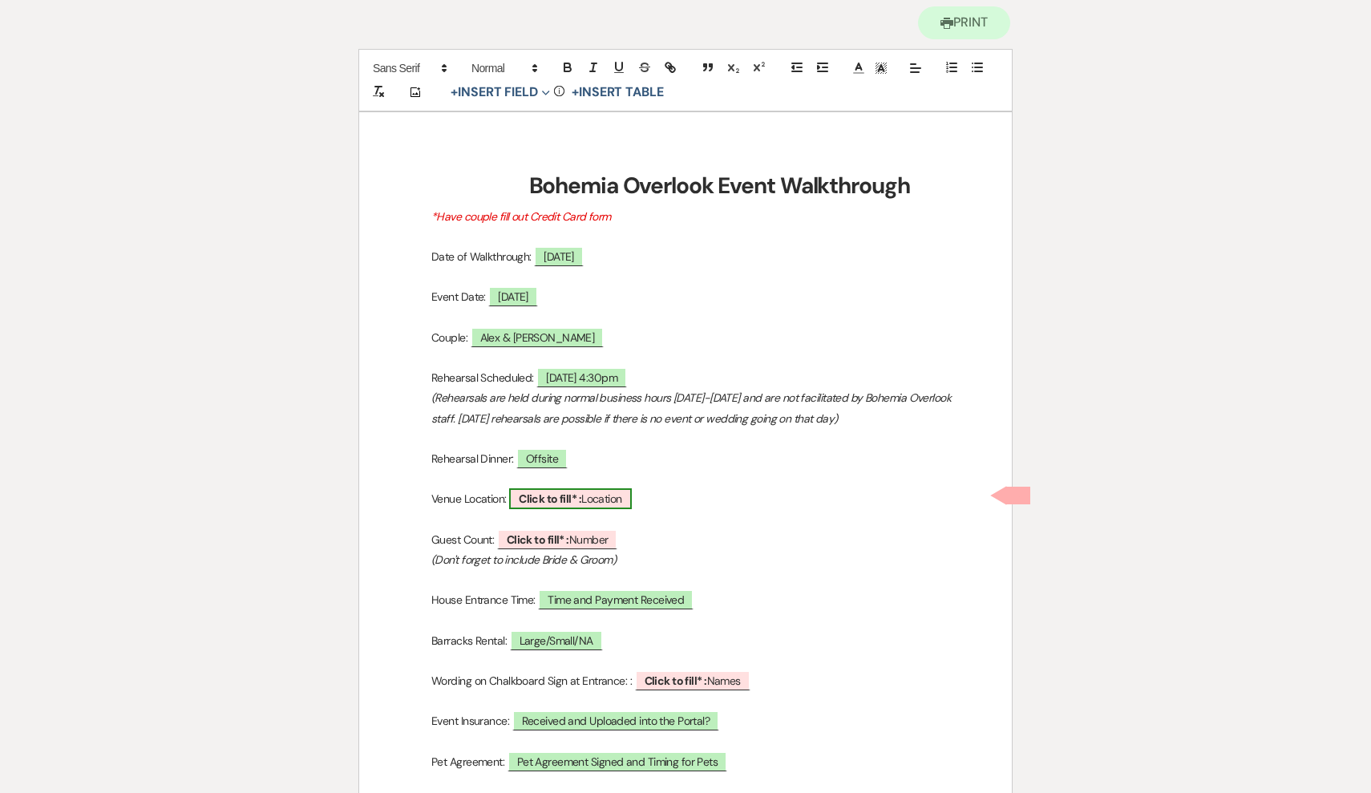
click at [602, 492] on span "Click to fill* : Location" at bounding box center [570, 498] width 123 height 21
select select "owner"
select select "Location"
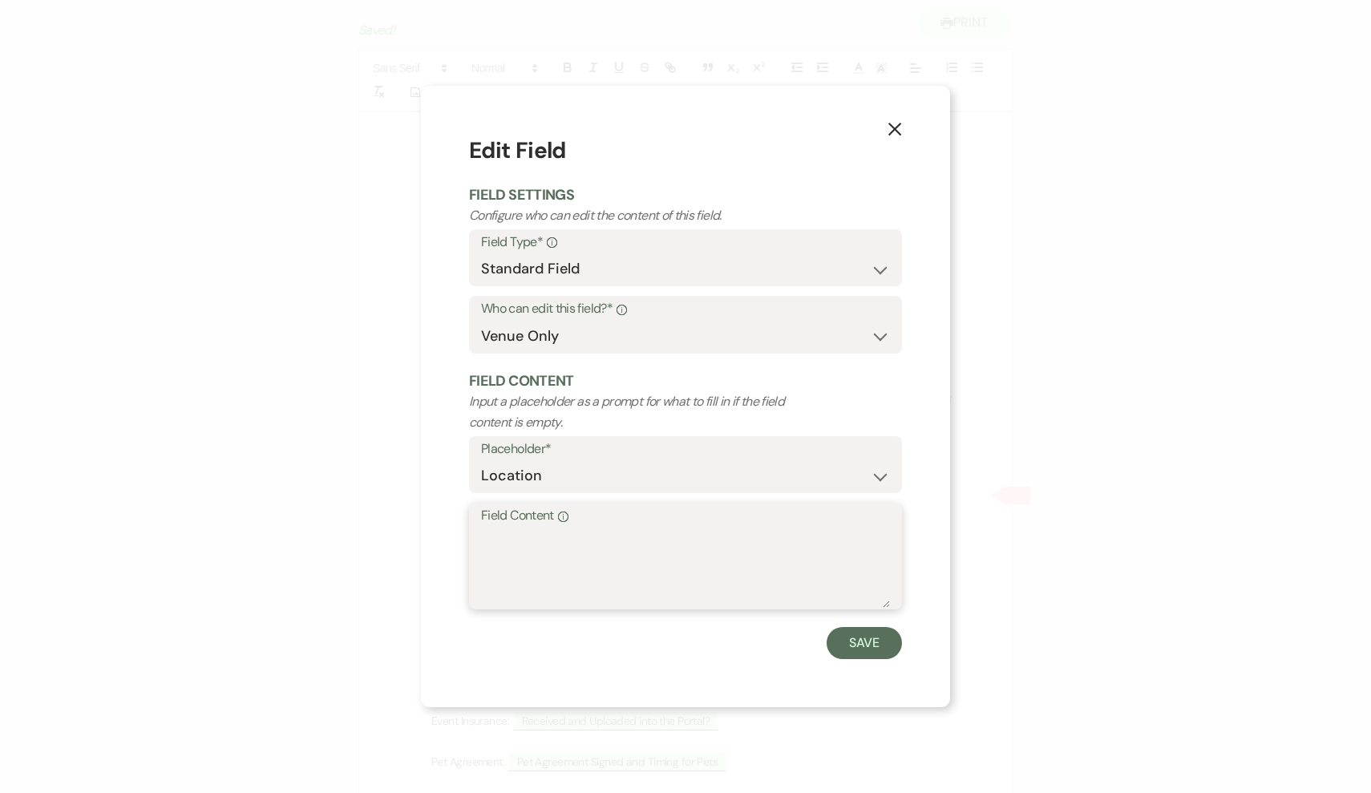
click at [623, 548] on textarea "Field Content Info" at bounding box center [685, 568] width 409 height 80
type textarea "Barn"
click at [893, 654] on button "Save" at bounding box center [864, 643] width 75 height 32
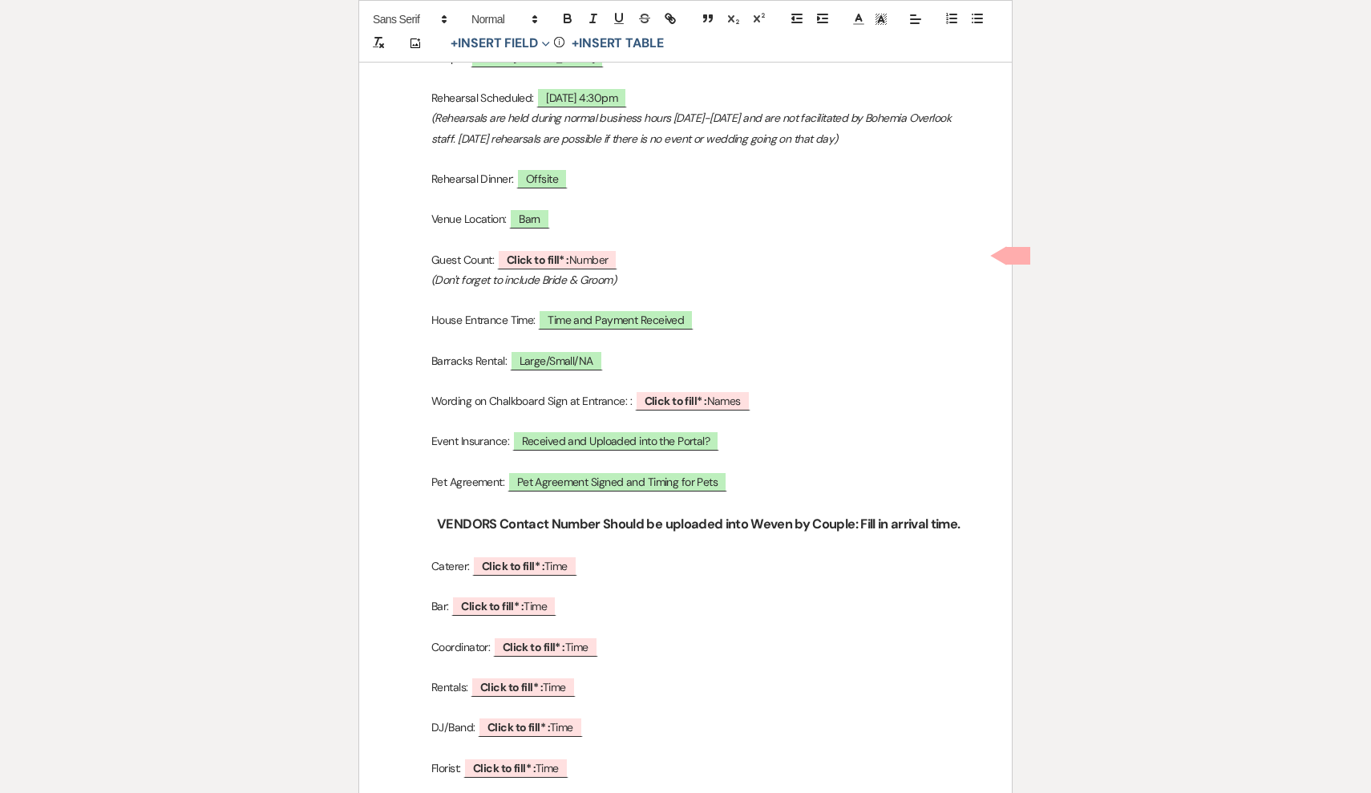
scroll to position [448, 0]
click at [543, 209] on span "Barn" at bounding box center [529, 217] width 41 height 21
select select "owner"
select select "Location"
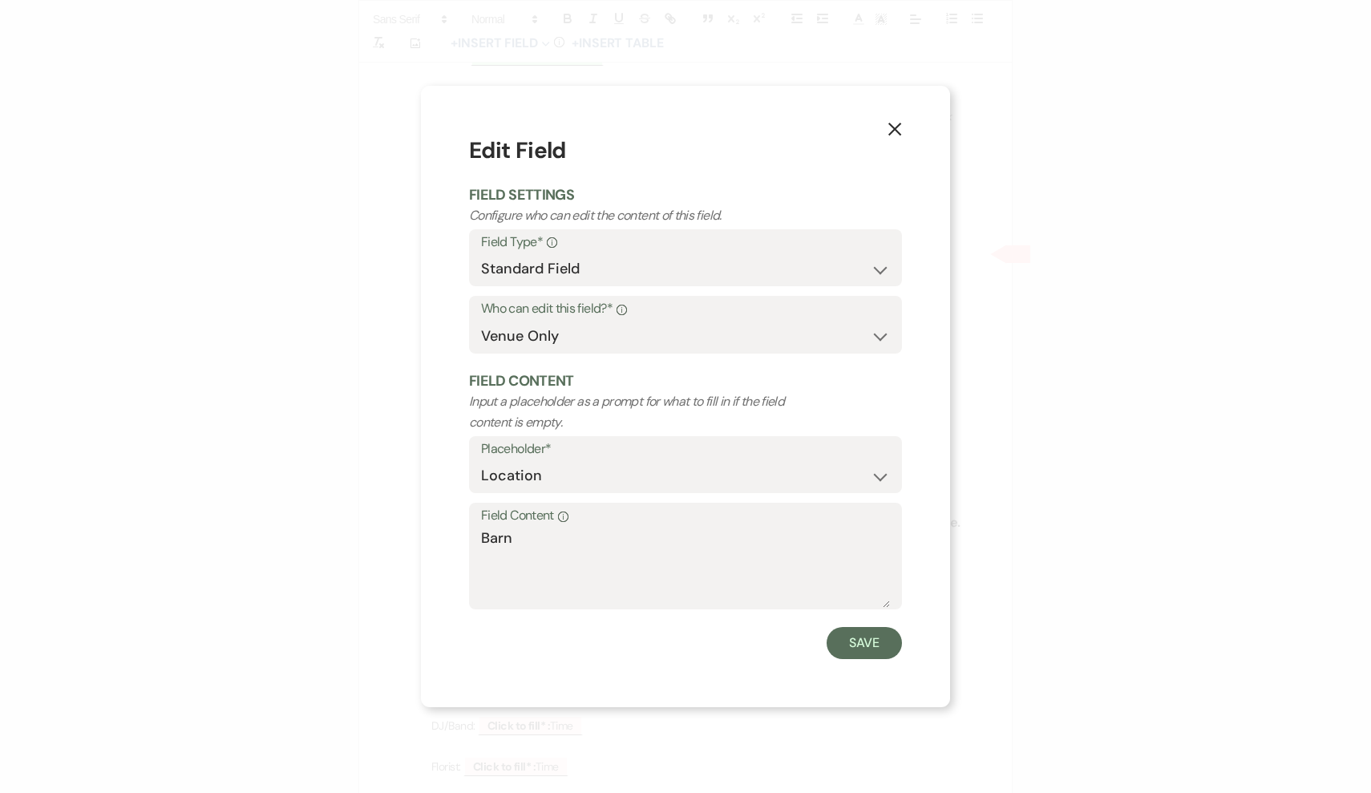
click at [609, 622] on form "Edit Field Field Settings Configure who can edit the content of this field. Fie…" at bounding box center [685, 396] width 433 height 525
click at [583, 558] on textarea "Barn" at bounding box center [685, 568] width 409 height 80
type textarea "Barn Venue"
click at [847, 643] on button "Save" at bounding box center [864, 643] width 75 height 32
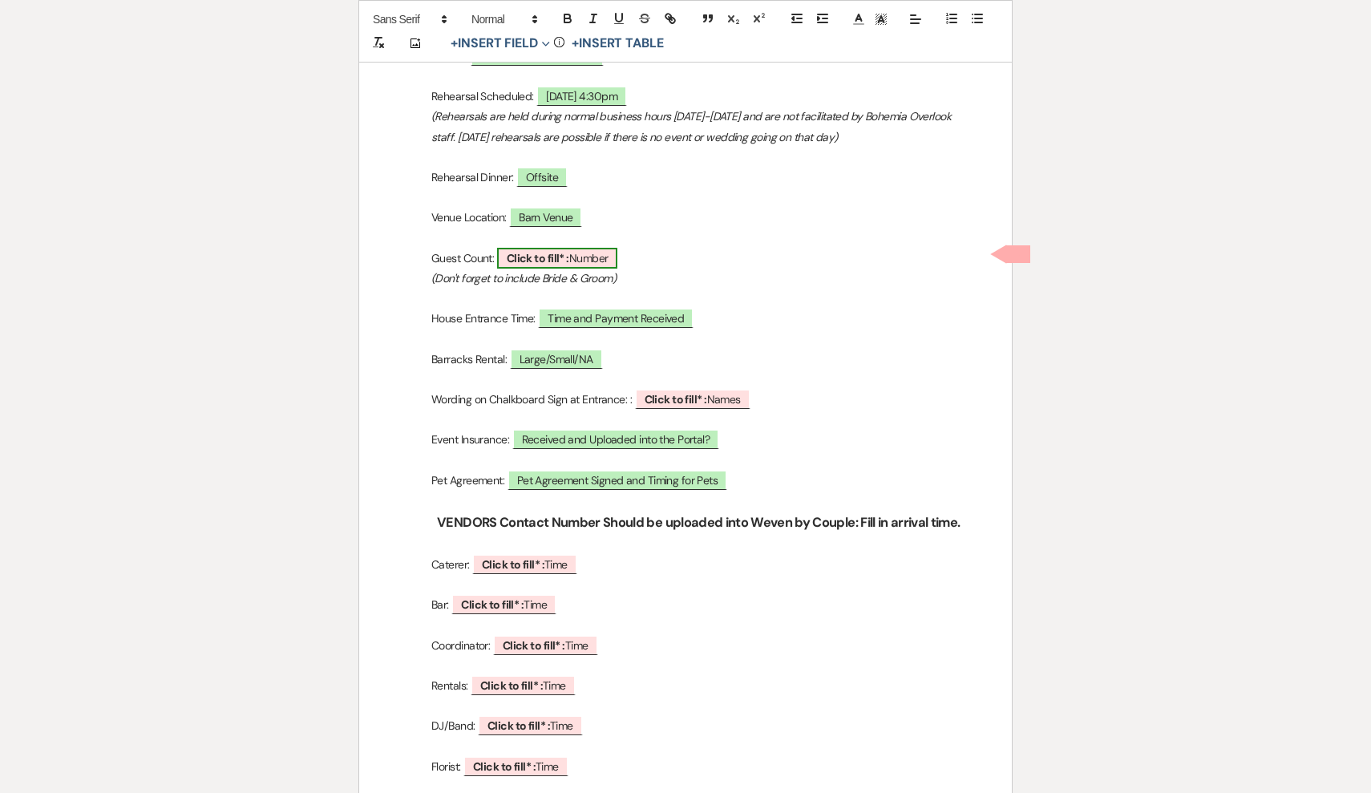
click at [608, 254] on span "Click to fill* : Number" at bounding box center [557, 258] width 121 height 21
select select "owner"
select select "Number"
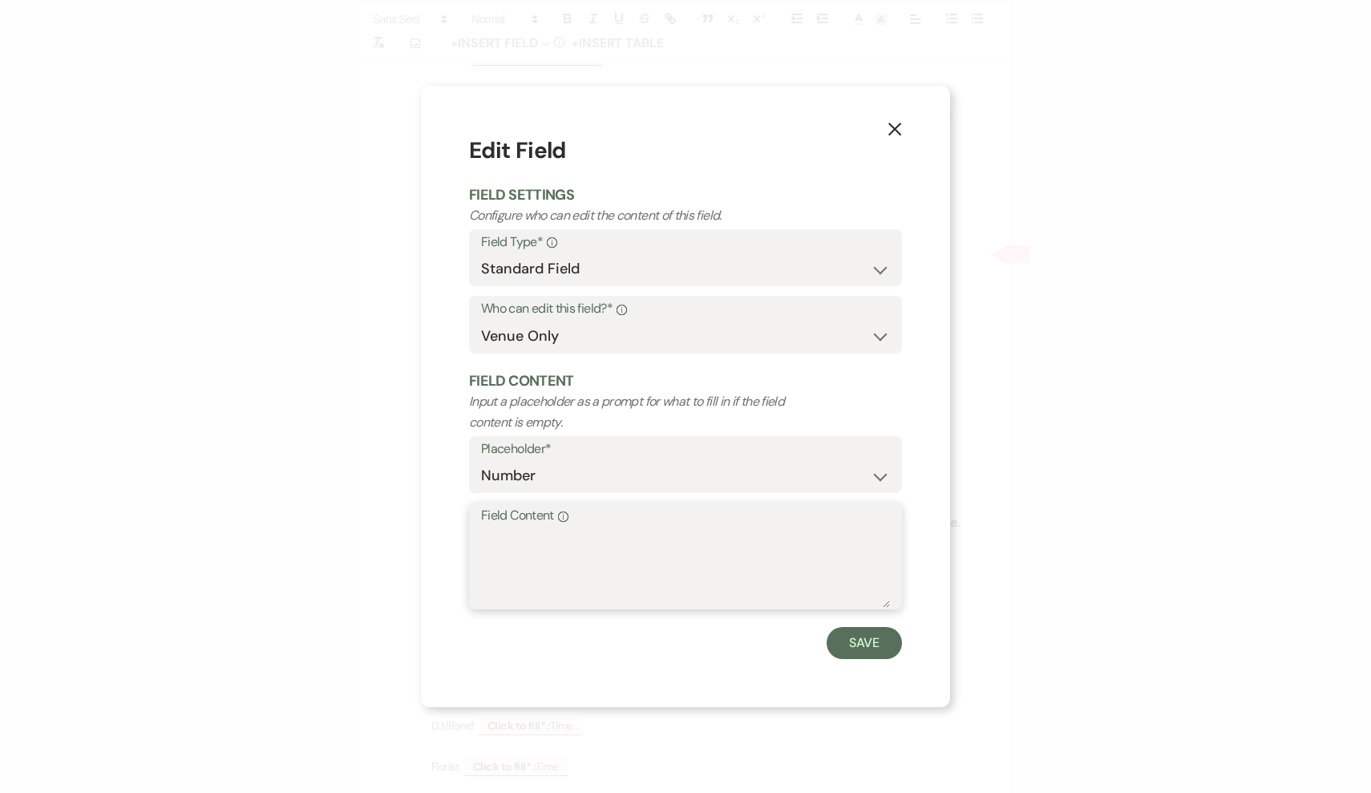
click at [606, 528] on textarea "Field Content Info" at bounding box center [685, 568] width 409 height 80
type textarea "65"
click at [879, 640] on button "Save" at bounding box center [864, 643] width 75 height 32
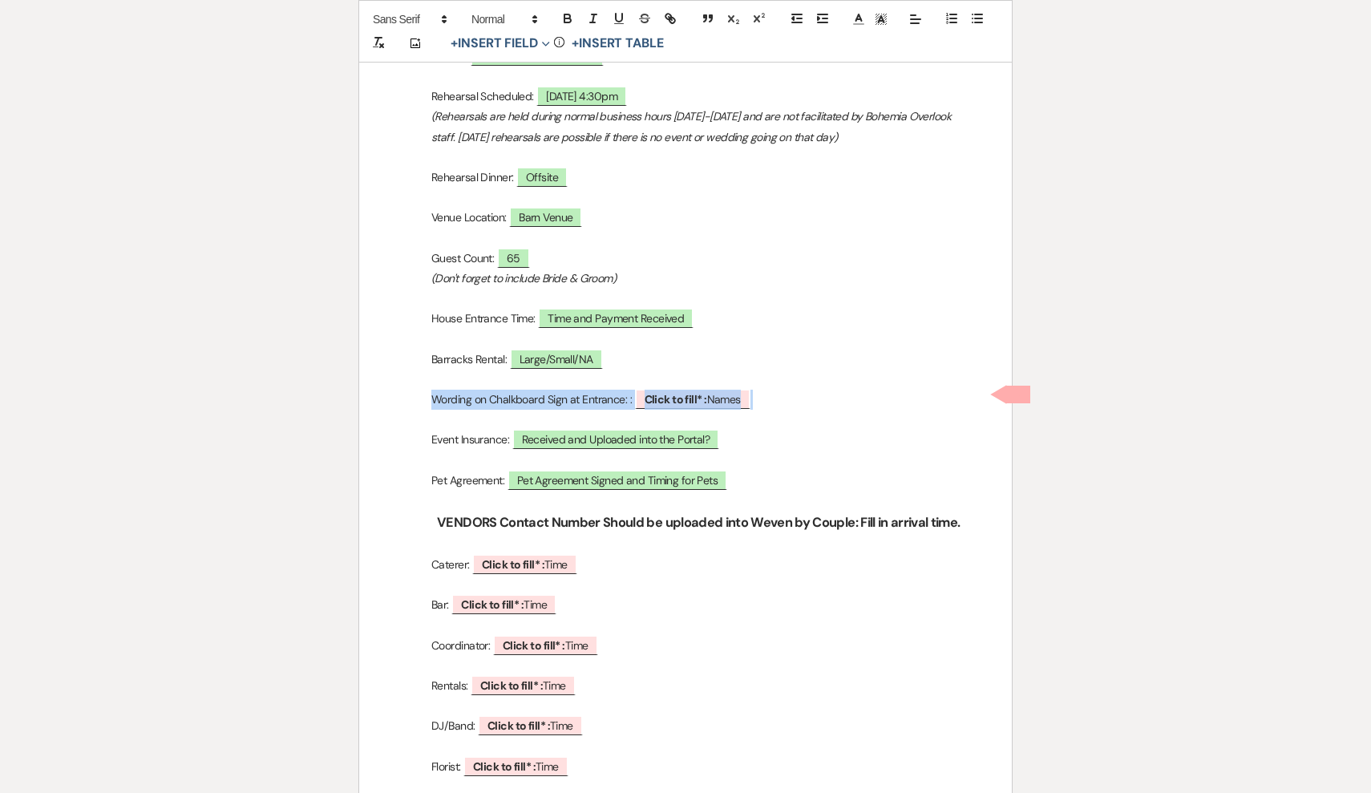
drag, startPoint x: 799, startPoint y: 397, endPoint x: 433, endPoint y: 391, distance: 365.8
click at [433, 391] on p "Wording on Chalkboard Sign at Entrance: : ﻿ Click to fill* : Names ﻿" at bounding box center [686, 400] width 576 height 20
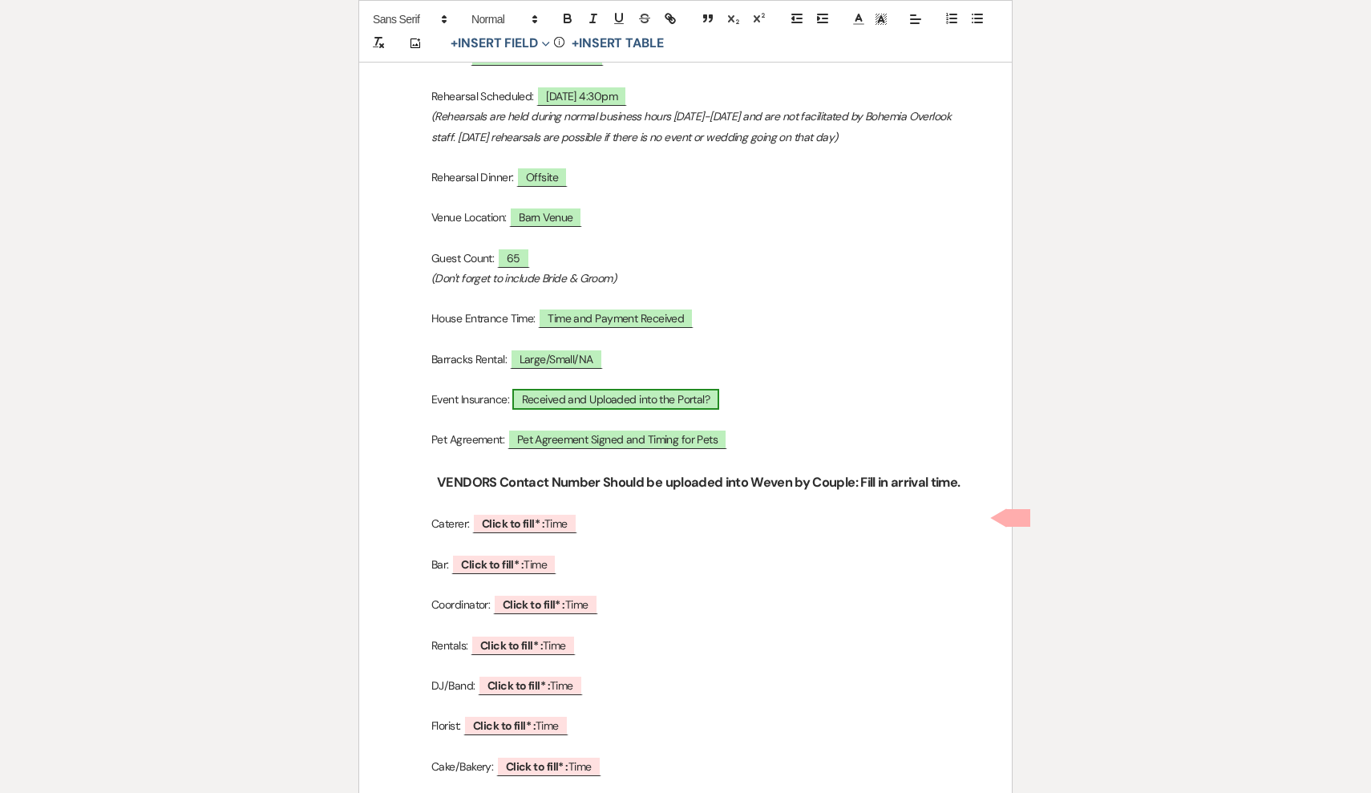
click at [597, 395] on span "Received and Uploaded into the Portal?" at bounding box center [616, 399] width 208 height 21
select select "owner"
select select "Name"
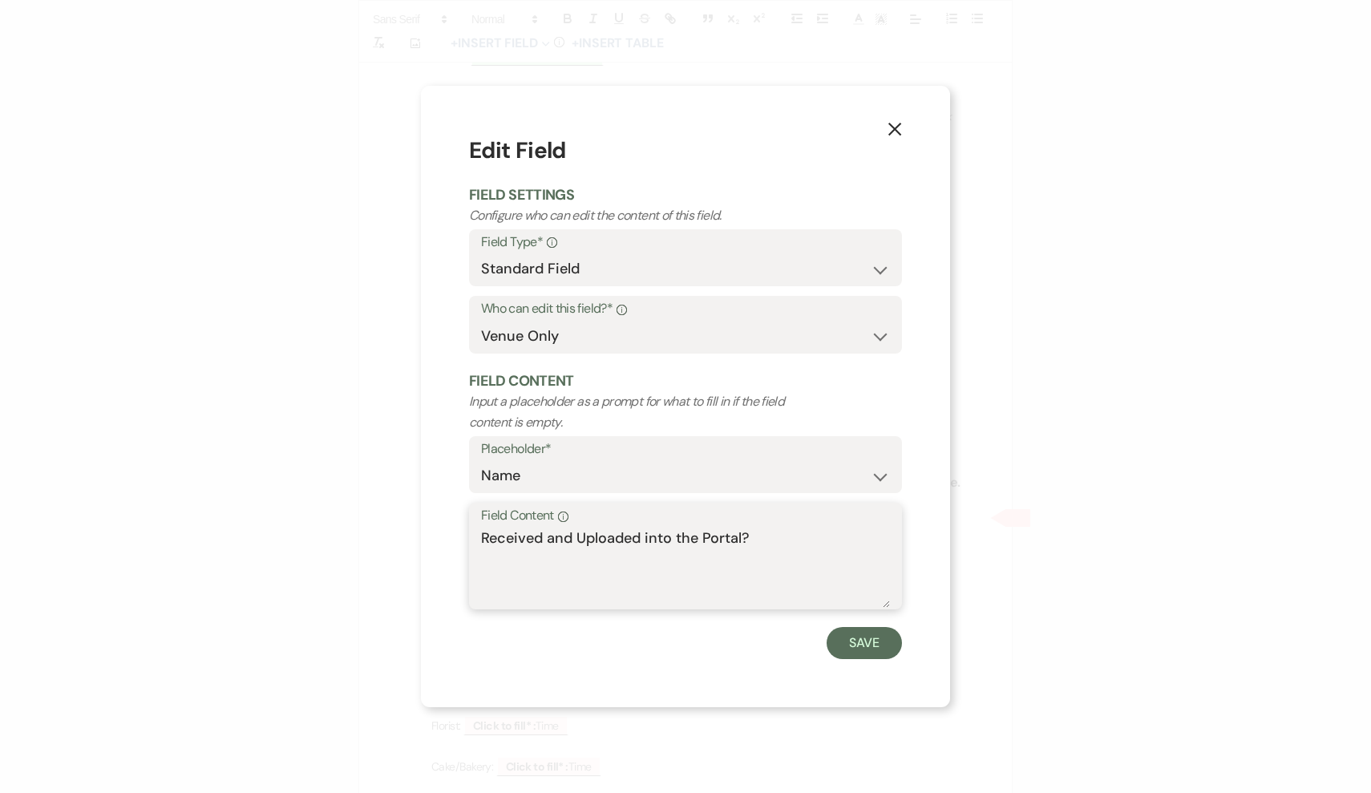
drag, startPoint x: 804, startPoint y: 530, endPoint x: 545, endPoint y: 531, distance: 258.2
click at [545, 531] on textarea "Received and Uploaded into the Portal?" at bounding box center [685, 568] width 409 height 80
type textarea "Received"
click at [853, 650] on button "Save" at bounding box center [864, 643] width 75 height 32
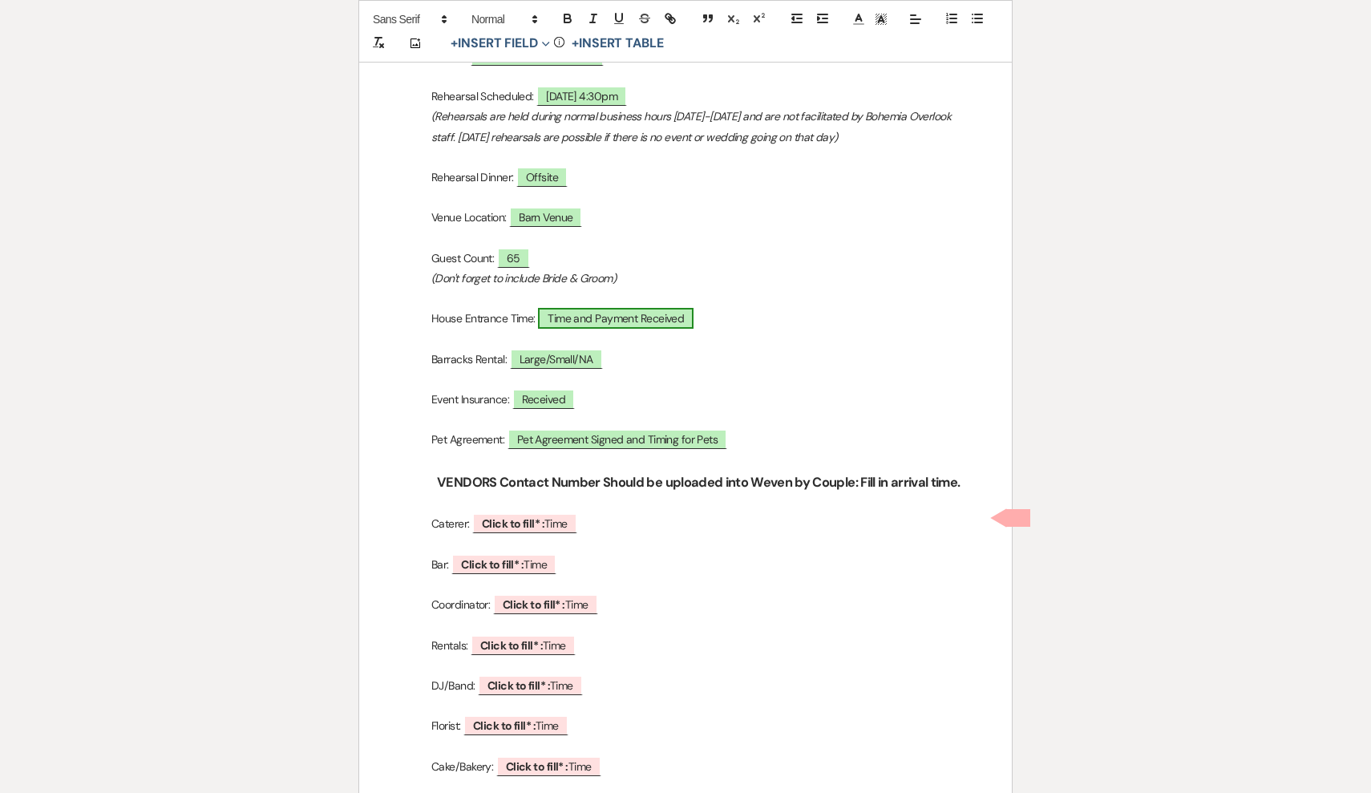
click at [651, 311] on span "Time and Payment Received" at bounding box center [616, 318] width 156 height 21
select select "owner"
select select "Time"
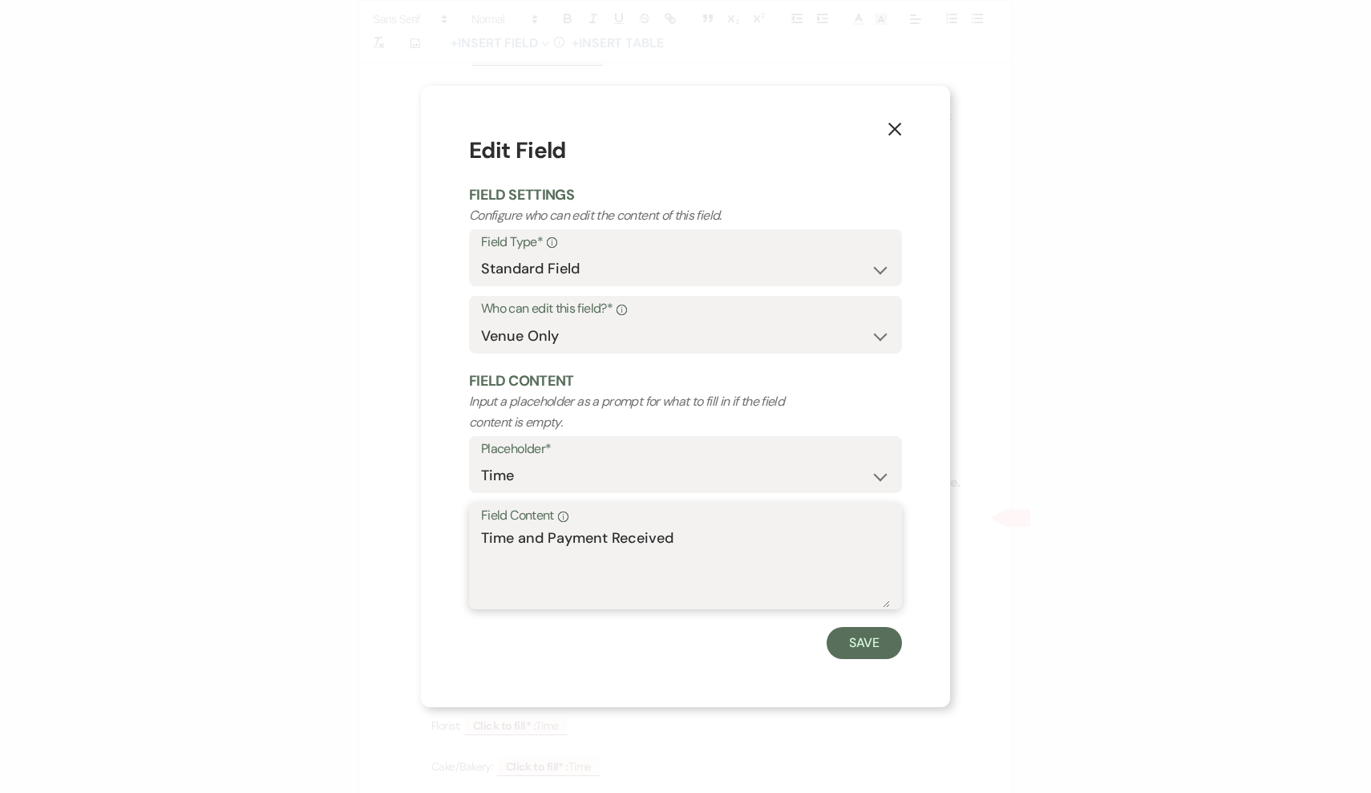
drag, startPoint x: 727, startPoint y: 565, endPoint x: 431, endPoint y: 519, distance: 298.8
click at [431, 519] on div "X Edit Field Field Settings Configure who can edit the content of this field. F…" at bounding box center [685, 397] width 529 height 622
type textarea "10:00AM (Barracks)"
click at [878, 650] on button "Save" at bounding box center [864, 643] width 75 height 32
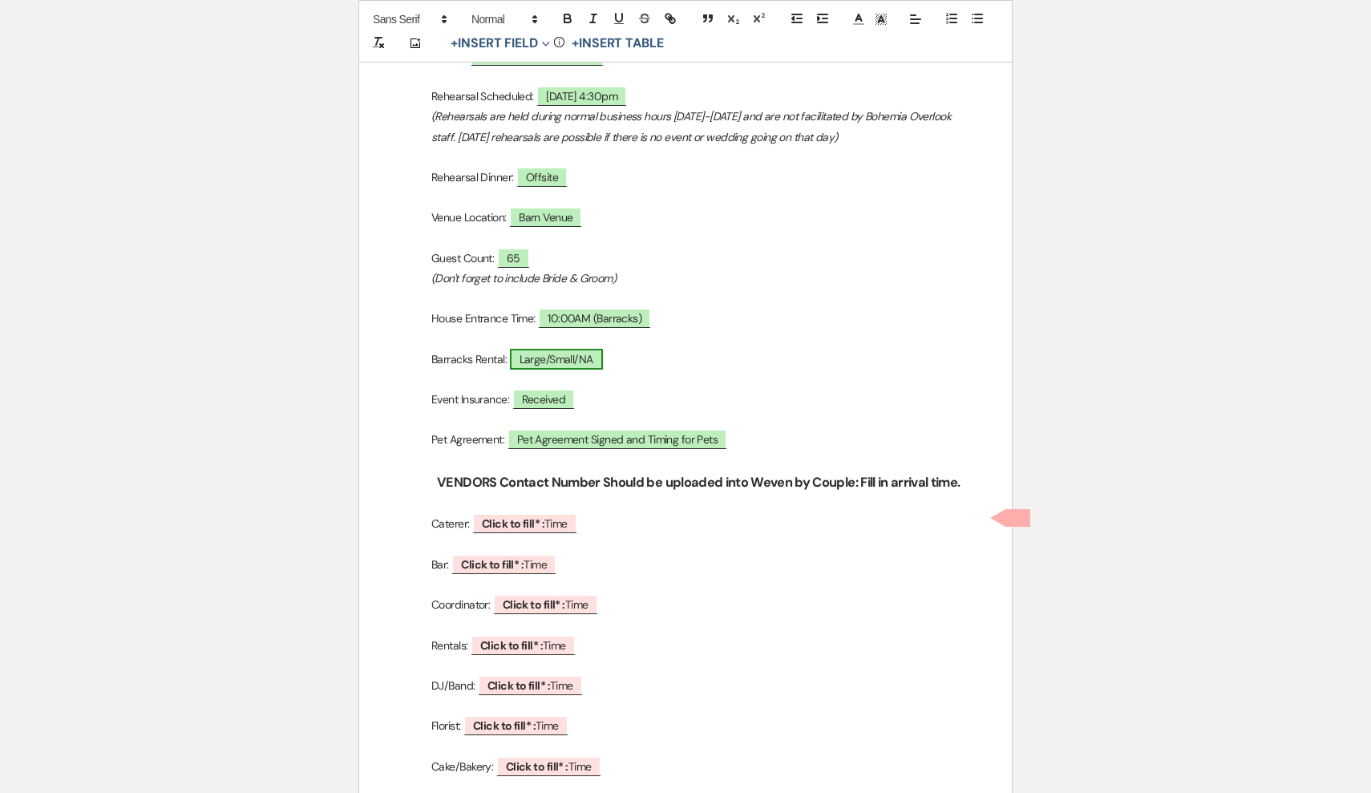
click at [554, 362] on span "Large/Small/NA" at bounding box center [556, 359] width 93 height 21
select select "owner"
select select "Type"
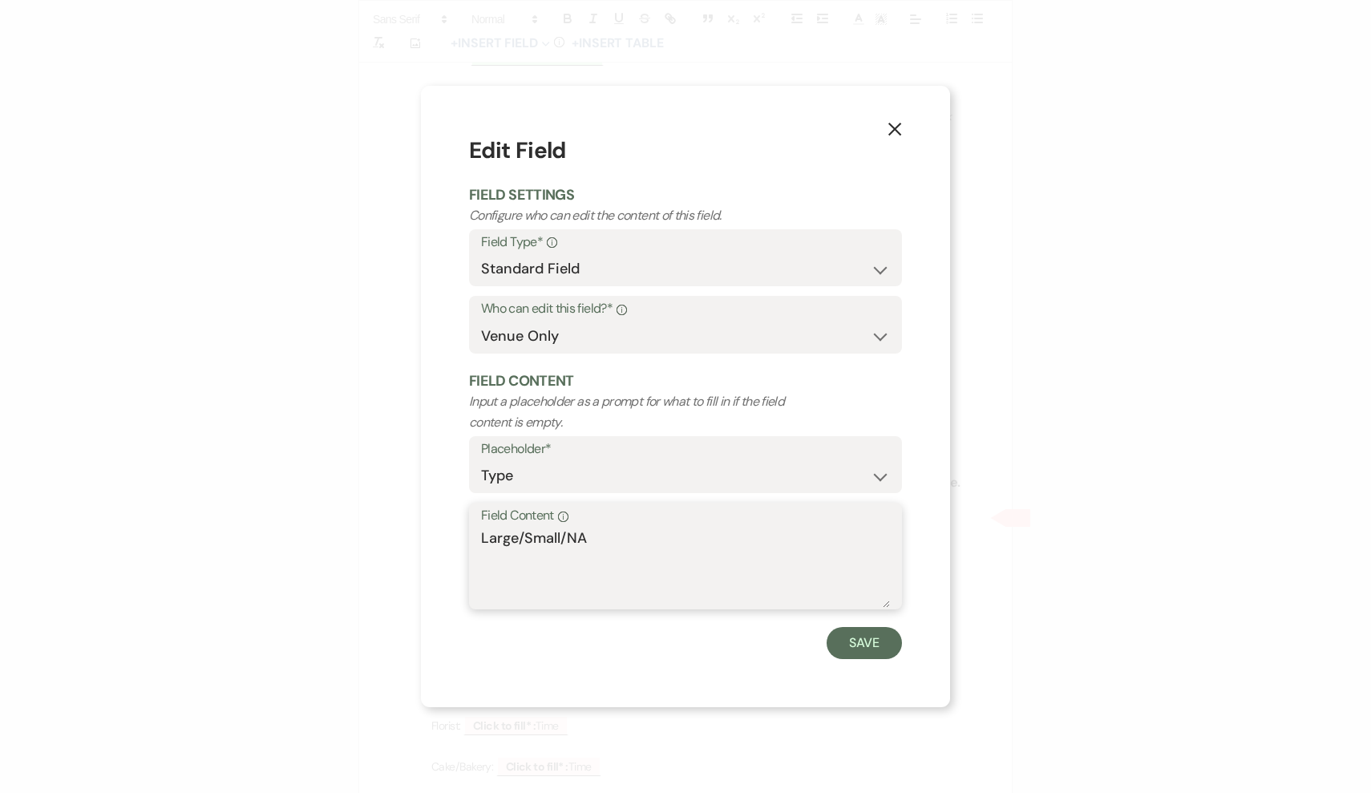
drag, startPoint x: 703, startPoint y: 539, endPoint x: 474, endPoint y: 531, distance: 229.5
click at [474, 531] on div "Field Content Info Large/Small/NA" at bounding box center [685, 556] width 433 height 107
type textarea "Large"
click at [840, 640] on button "Save" at bounding box center [864, 643] width 75 height 32
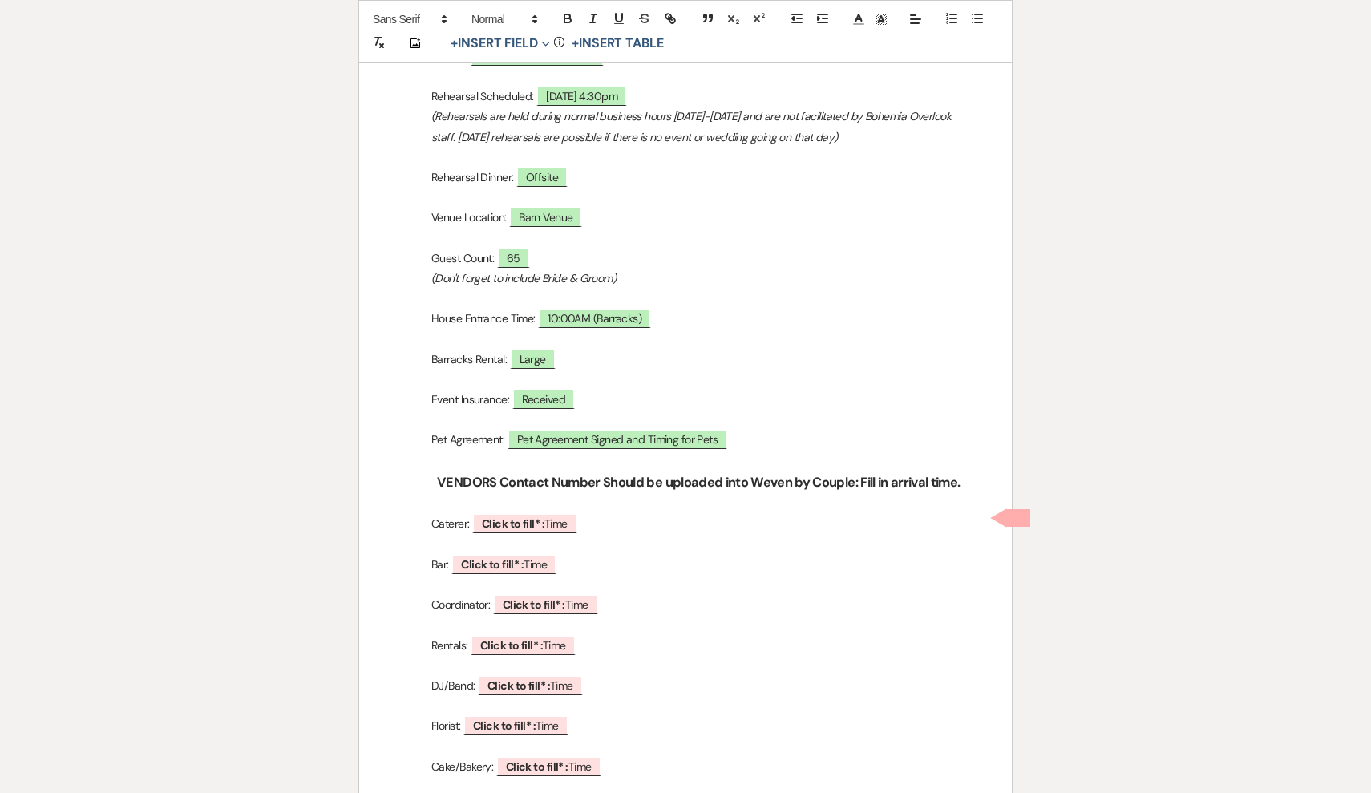
click at [611, 451] on p at bounding box center [686, 461] width 576 height 20
click at [611, 434] on span "Pet Agreement Signed and Timing for Pets" at bounding box center [618, 439] width 221 height 21
select select "owner"
select select "Name"
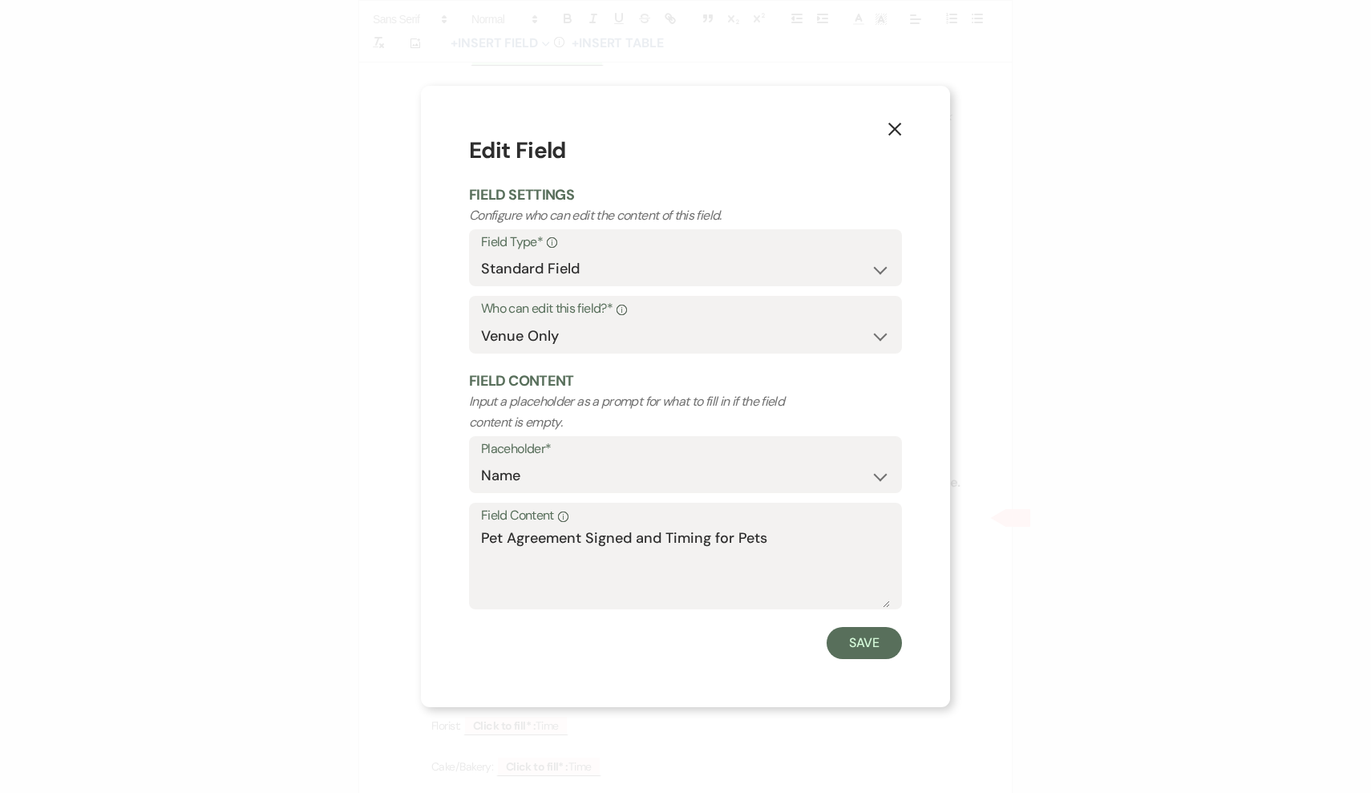
click at [816, 519] on label "Field Content Info" at bounding box center [685, 515] width 409 height 23
click at [816, 528] on textarea "Pet Agreement Signed and Timing for Pets" at bounding box center [685, 568] width 409 height 80
drag, startPoint x: 797, startPoint y: 532, endPoint x: 634, endPoint y: 531, distance: 162.8
click at [634, 531] on textarea "Pet Agreement Signed and Timing for Pets" at bounding box center [685, 568] width 409 height 80
type textarea "Pet Agreement Signed"
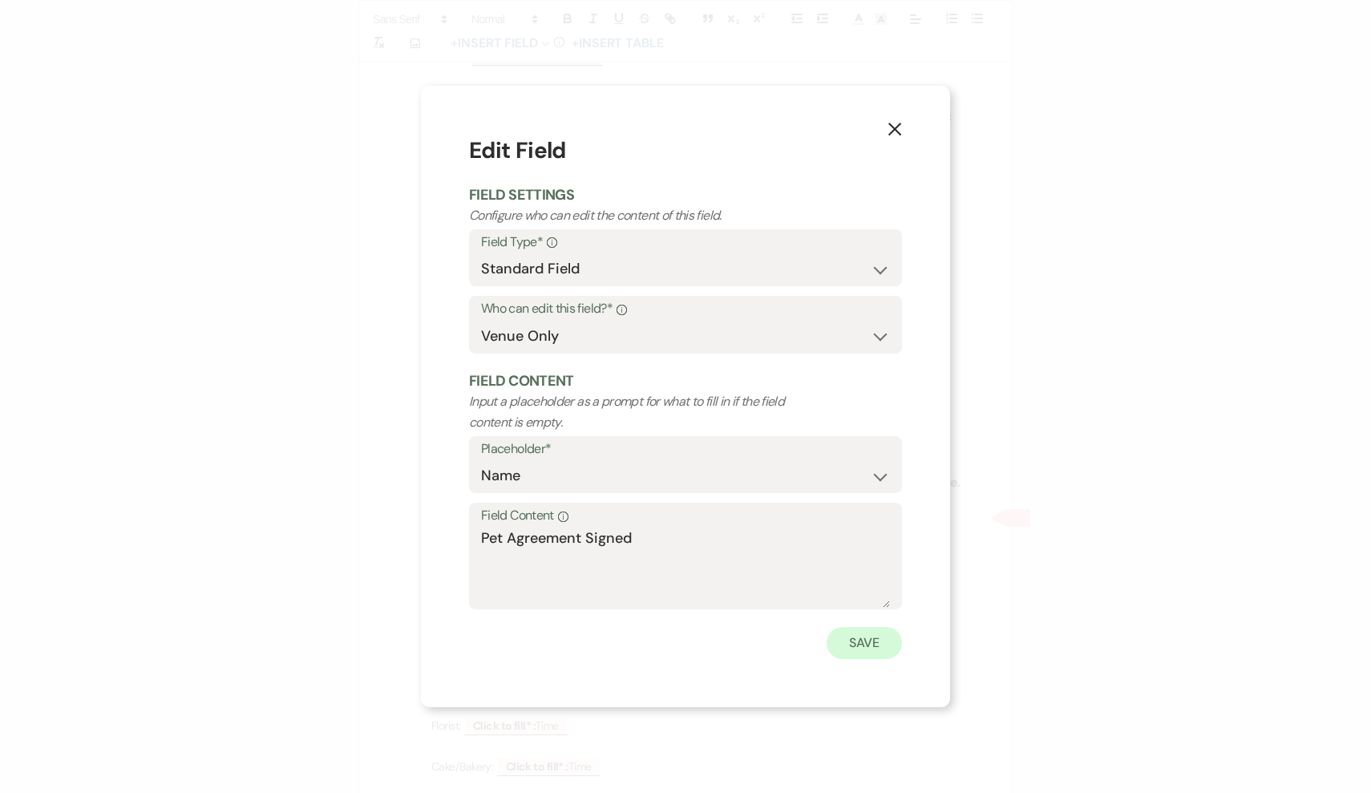
click at [853, 652] on button "Save" at bounding box center [864, 643] width 75 height 32
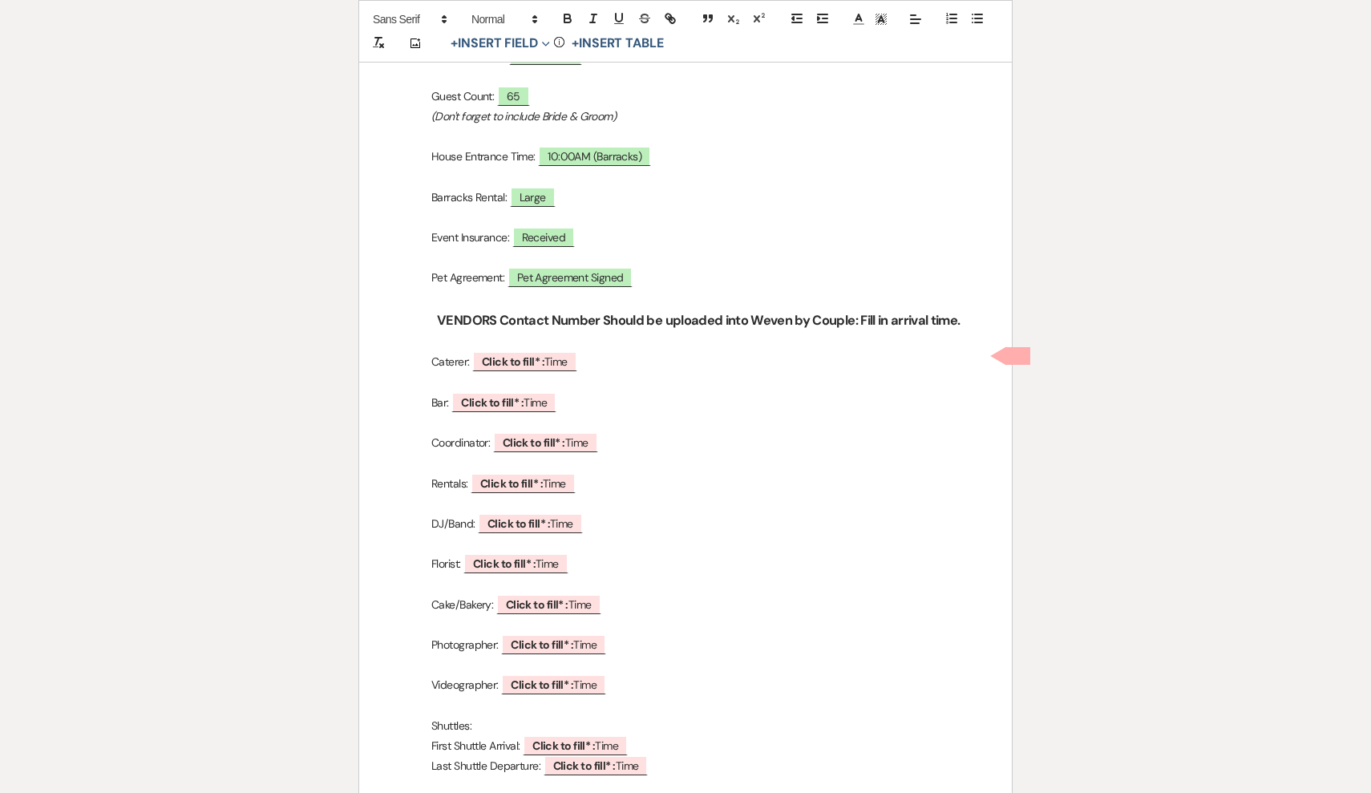
scroll to position [614, 0]
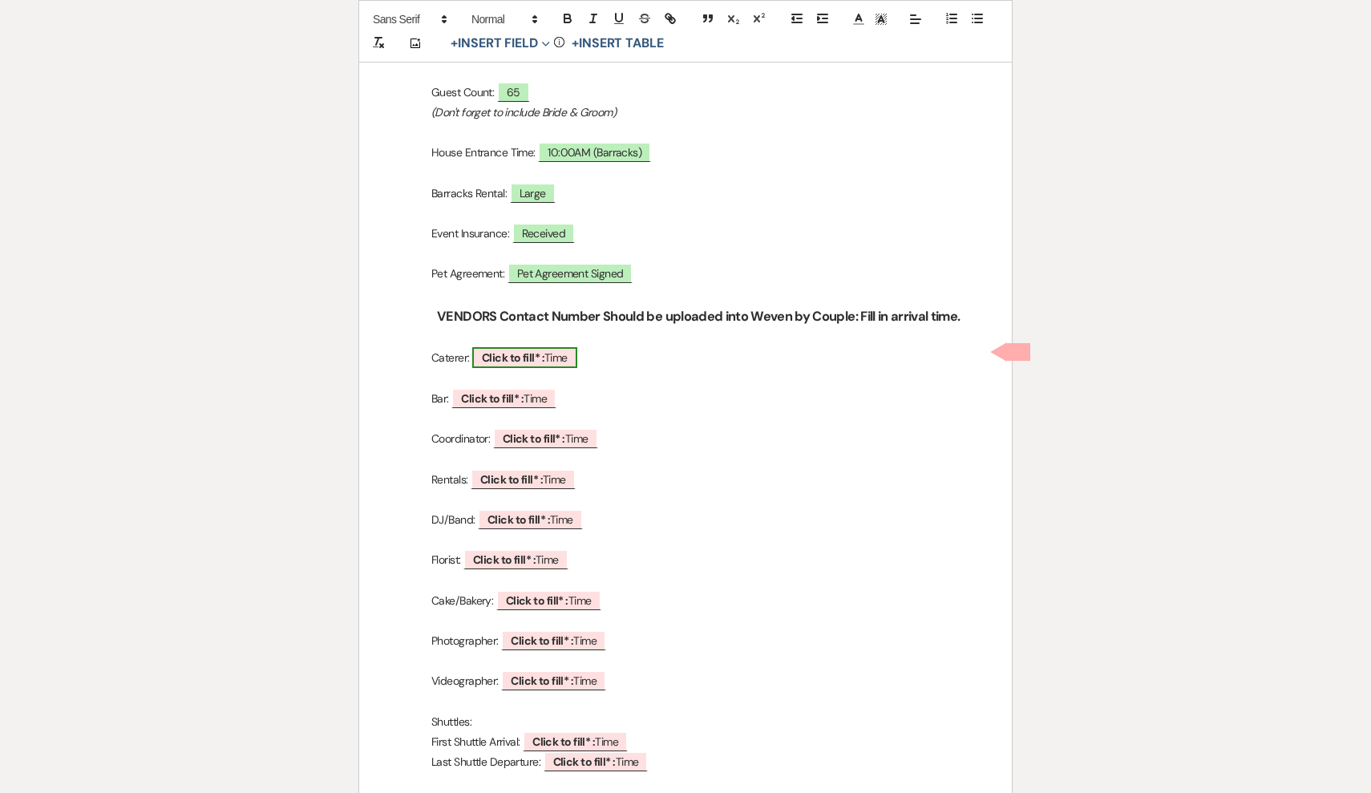
click at [559, 348] on span "Click to fill* : Time" at bounding box center [524, 357] width 105 height 21
select select "owner"
select select "Time"
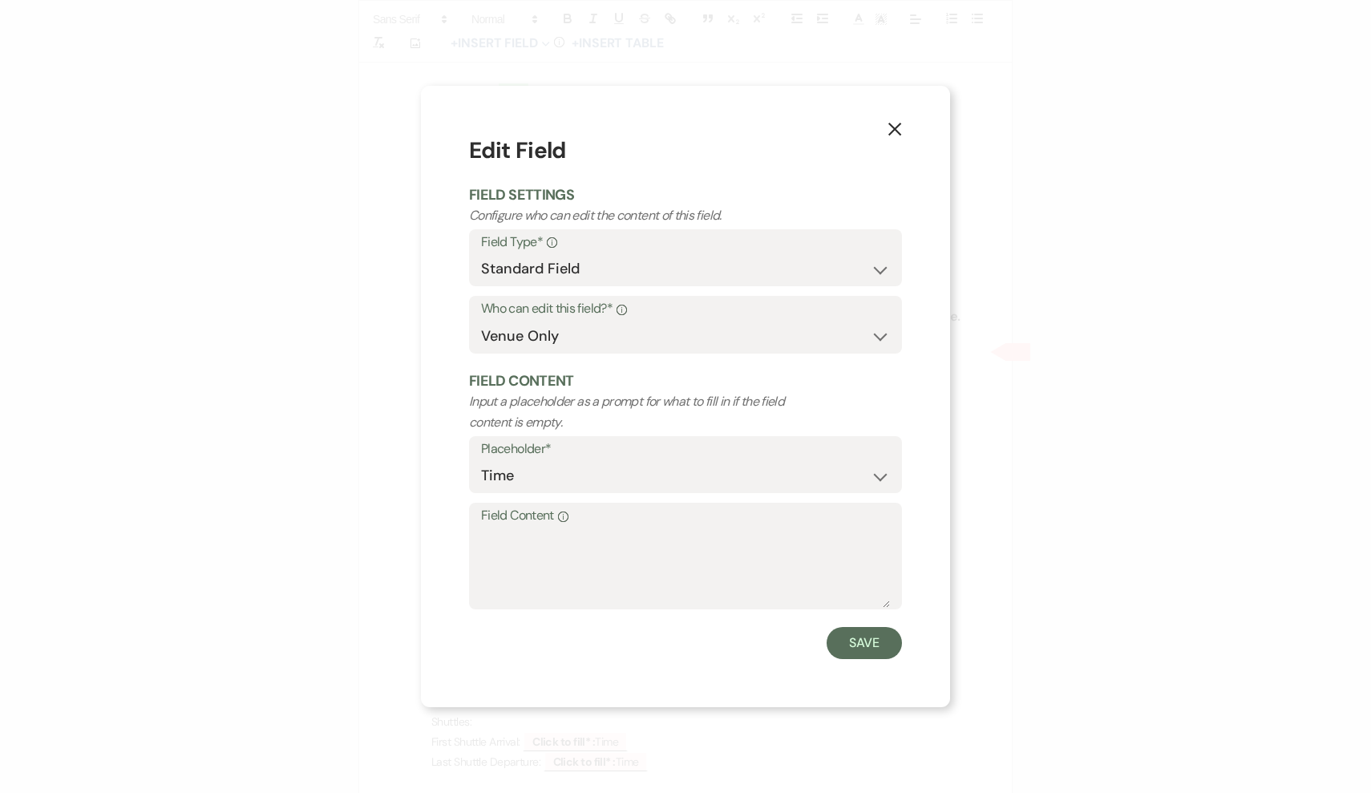
click at [631, 521] on label "Field Content Info" at bounding box center [685, 515] width 409 height 23
click at [631, 528] on textarea "Field Content Info" at bounding box center [685, 568] width 409 height 80
type textarea "In Jest Catering 1:30PM"
click at [868, 654] on button "Save" at bounding box center [864, 643] width 75 height 32
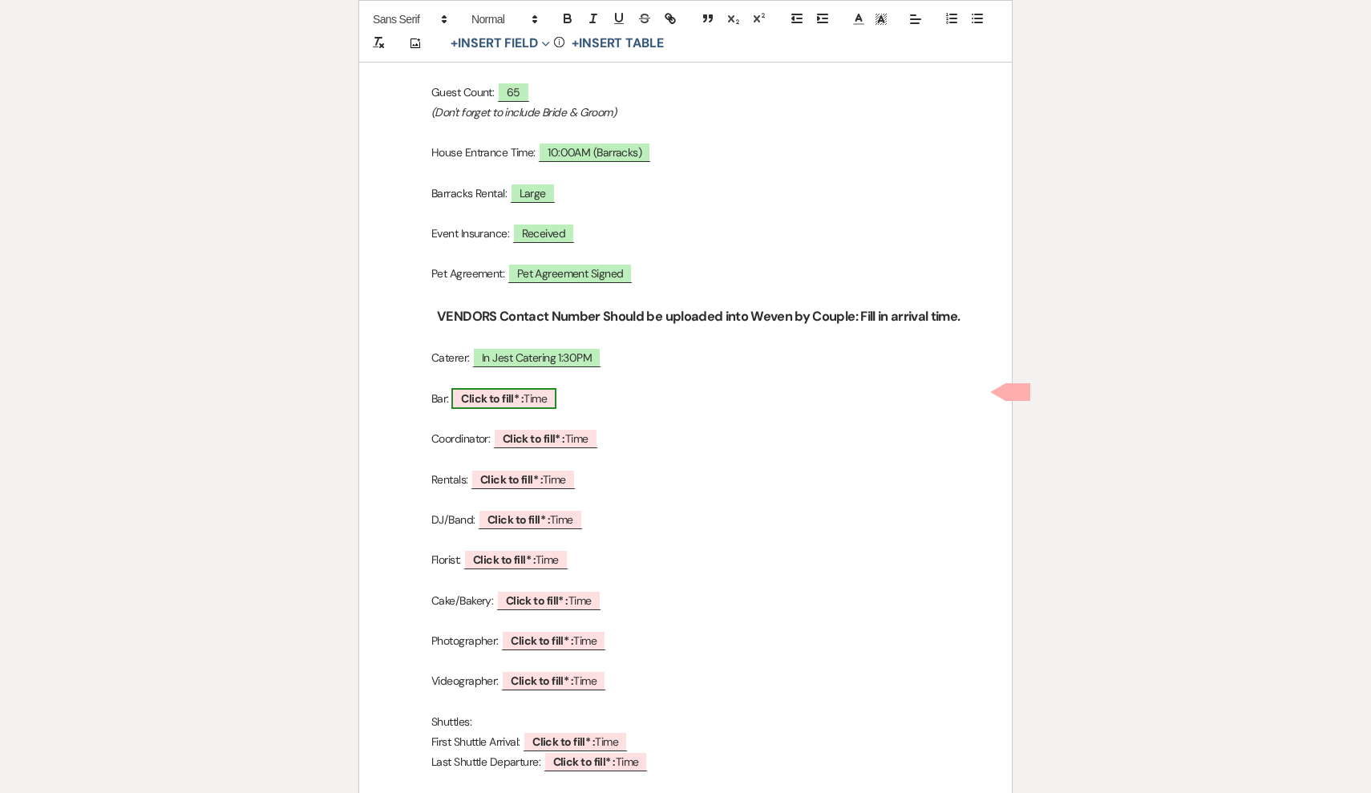
click at [551, 392] on span "Click to fill* : Time" at bounding box center [504, 398] width 105 height 21
select select "owner"
select select "Time"
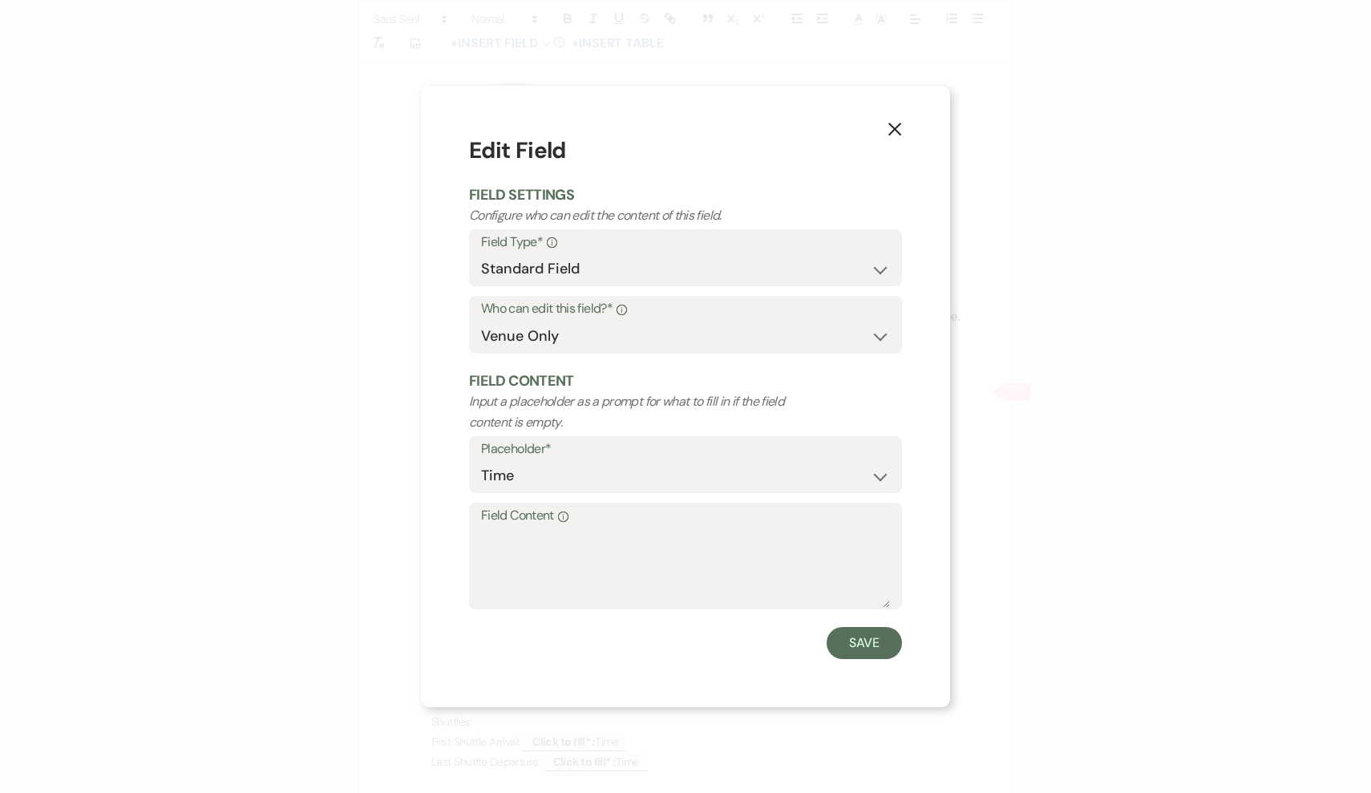
click at [663, 612] on form "Edit Field Field Settings Configure who can edit the content of this field. Fie…" at bounding box center [685, 396] width 433 height 525
click at [644, 569] on textarea "Field Content Info" at bounding box center [685, 568] width 409 height 80
type textarea "In Jest Catering, 1:30pm"
click at [832, 650] on button "Save" at bounding box center [864, 643] width 75 height 32
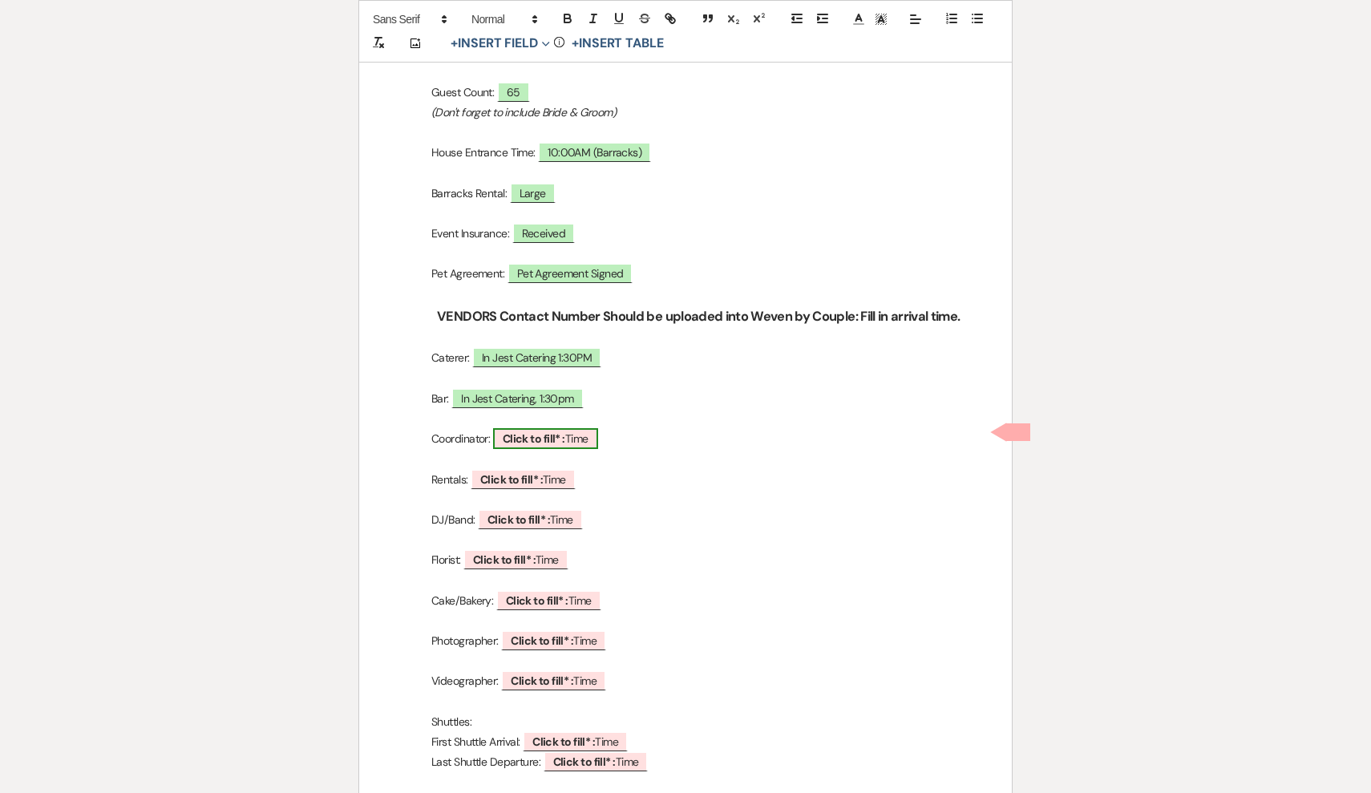
click at [555, 435] on b "Click to fill* :" at bounding box center [534, 438] width 63 height 14
select select "owner"
select select "Time"
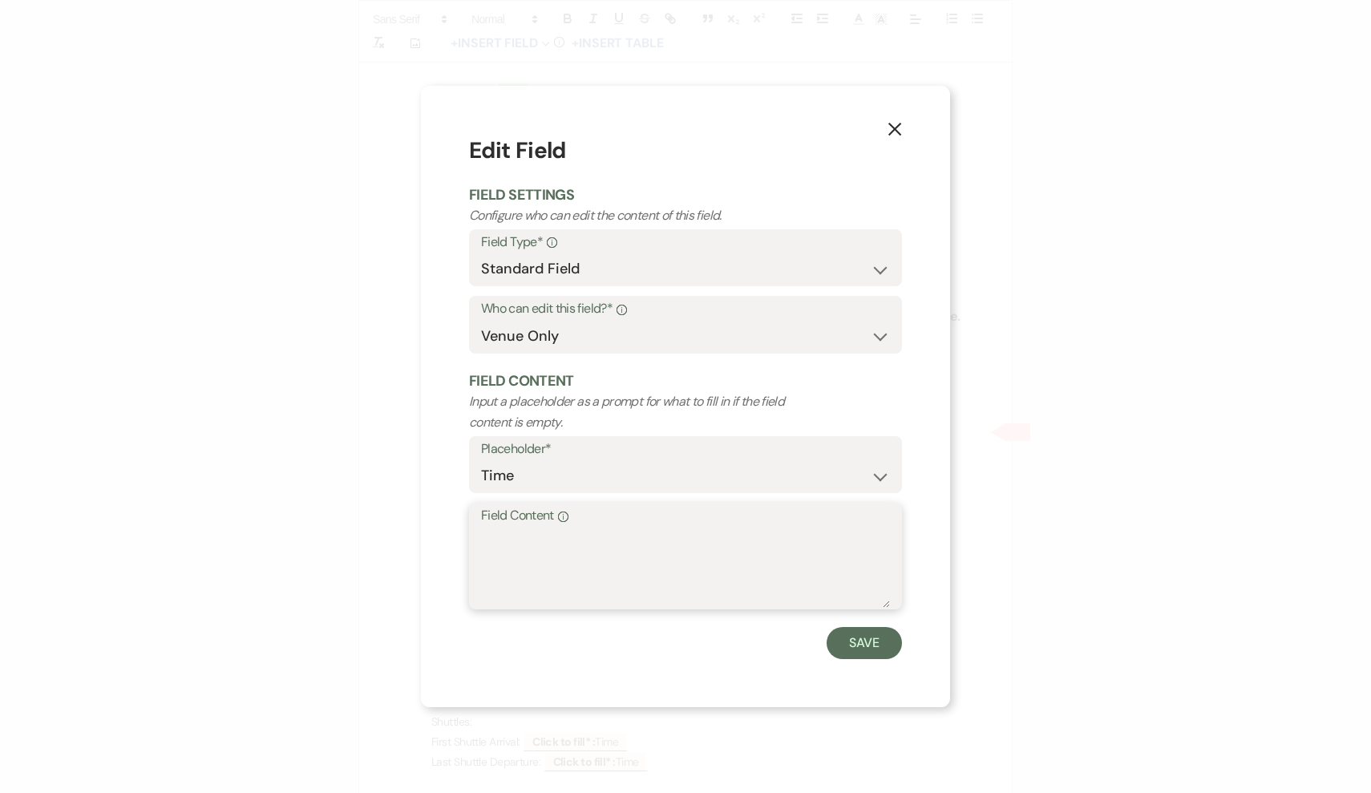
click at [641, 536] on textarea "Field Content Info" at bounding box center [685, 568] width 409 height 80
type textarea "Julia Basquill, 12:00PM"
click at [894, 650] on button "Save" at bounding box center [864, 643] width 75 height 32
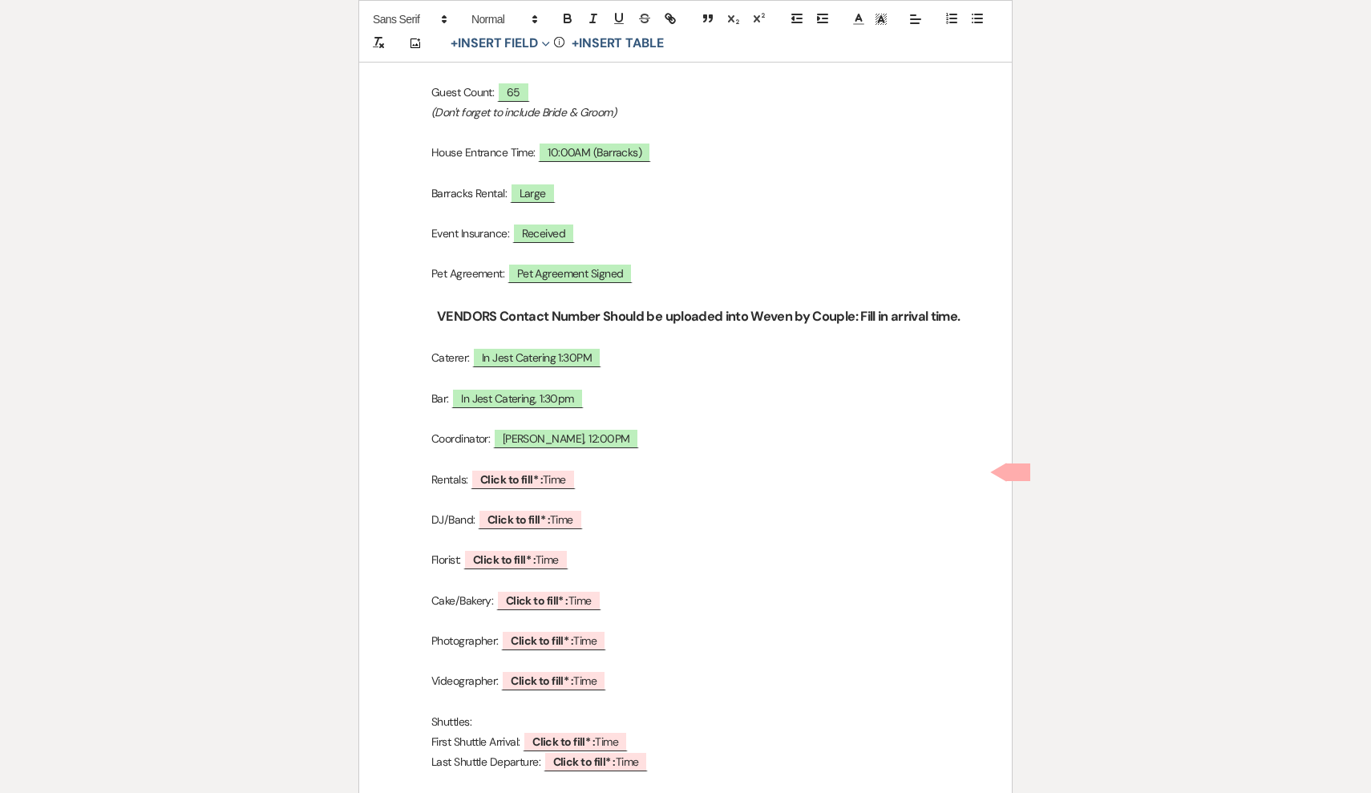
click at [574, 379] on p at bounding box center [686, 379] width 576 height 20
click at [575, 395] on span "In Jest Catering, 1:30pm" at bounding box center [518, 398] width 132 height 21
select select "owner"
select select "Time"
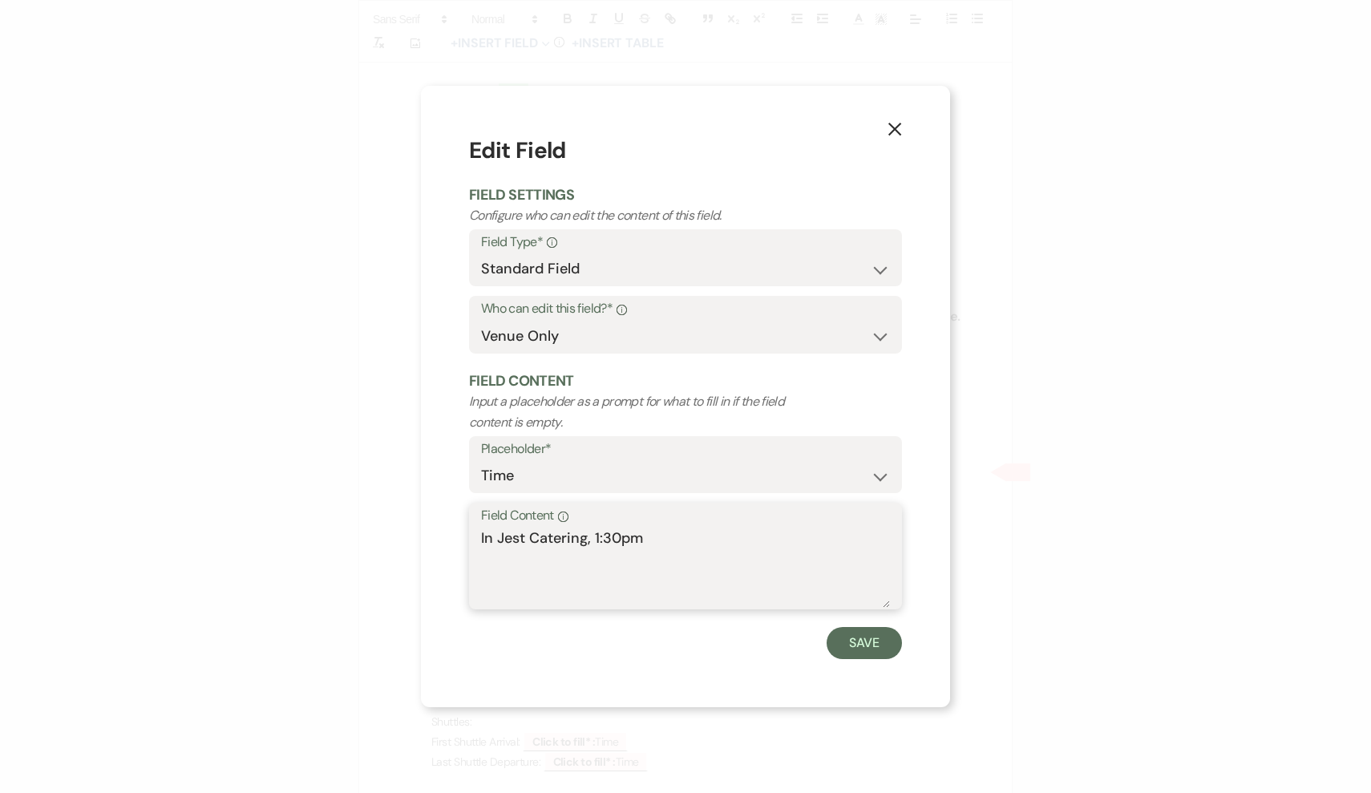
click at [678, 536] on textarea "In Jest Catering, 1:30pm" at bounding box center [685, 568] width 409 height 80
type textarea "In Jest Catering, 1:30PM"
click at [865, 634] on button "Save" at bounding box center [864, 643] width 75 height 32
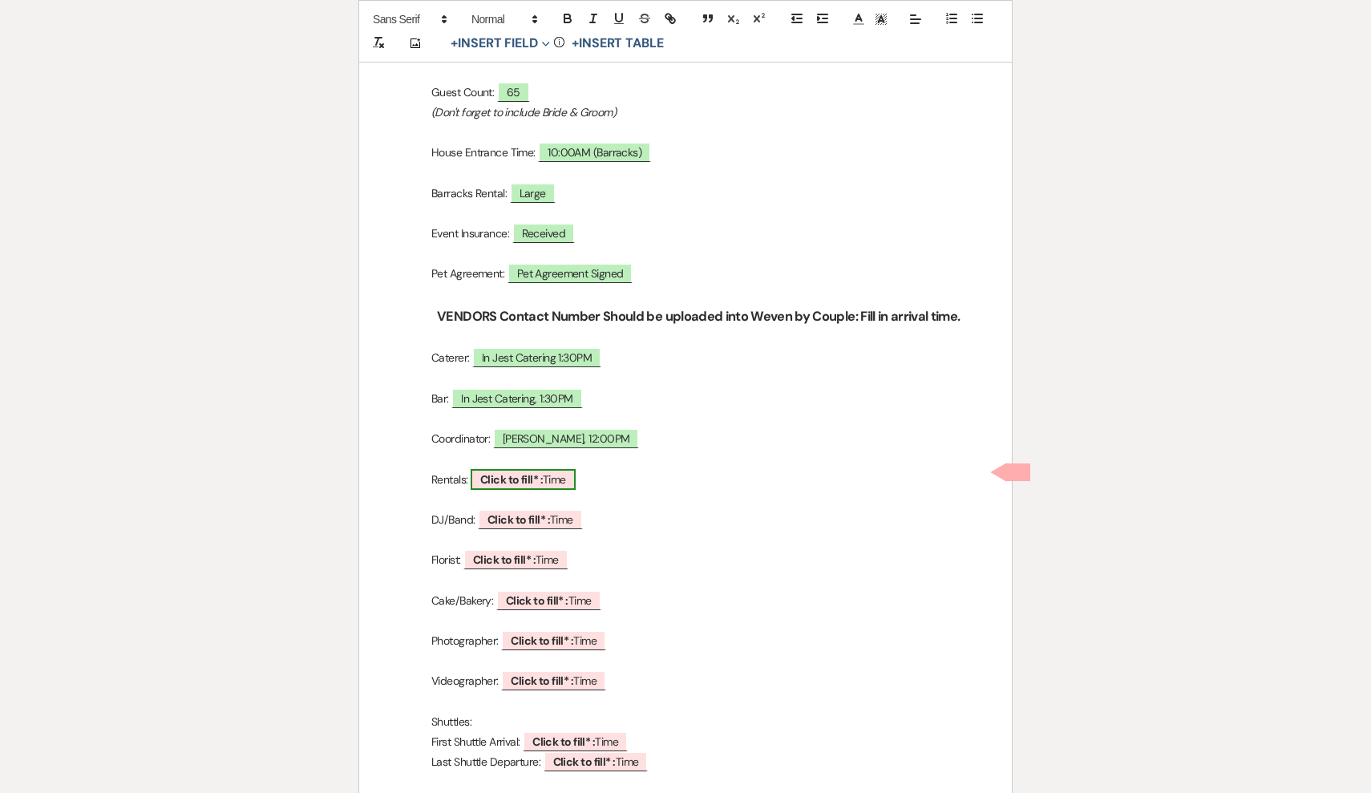
click at [557, 469] on span "Click to fill* : Time" at bounding box center [523, 479] width 105 height 21
select select "owner"
select select "Time"
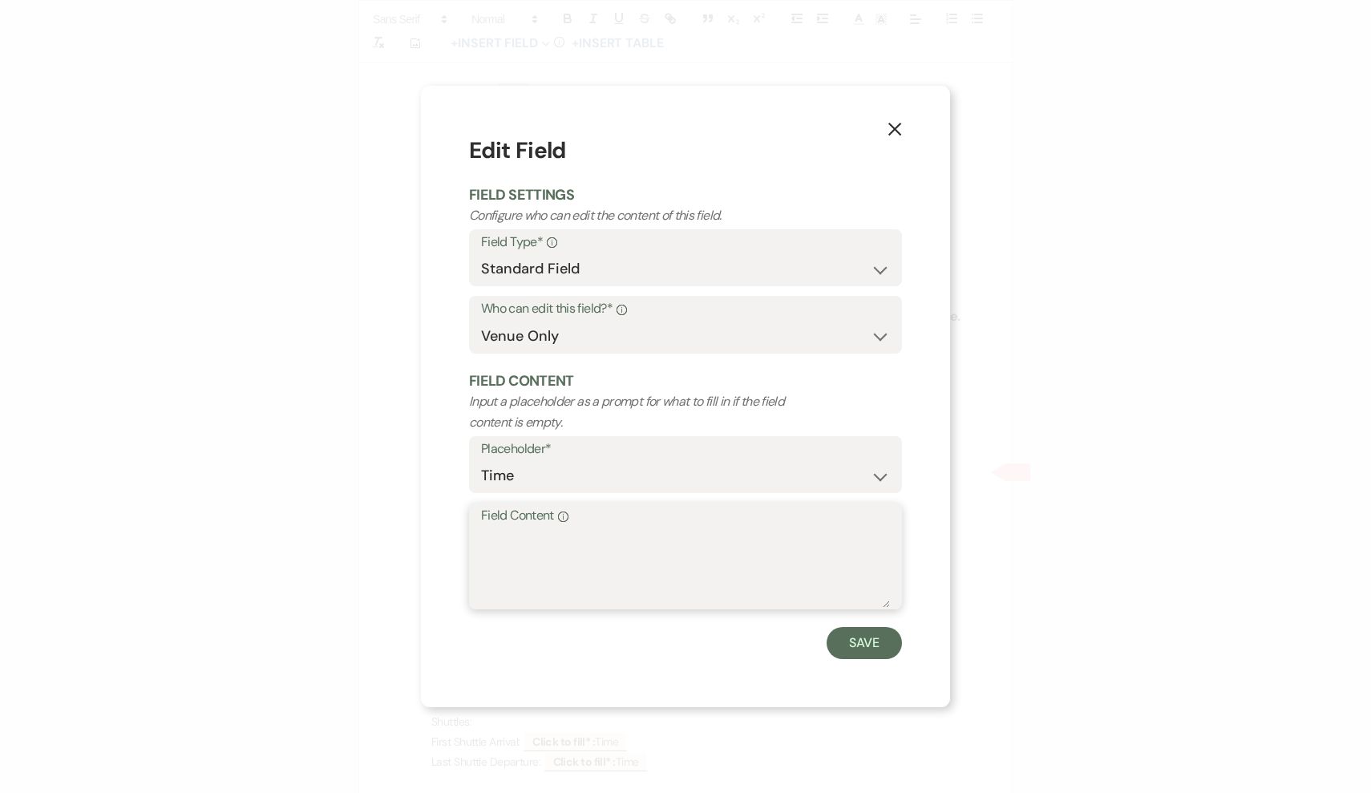
click at [644, 594] on textarea "Field Content Info" at bounding box center [685, 568] width 409 height 80
type textarea "Photo Booth 5:30PM"
click at [870, 646] on button "Save" at bounding box center [864, 643] width 75 height 32
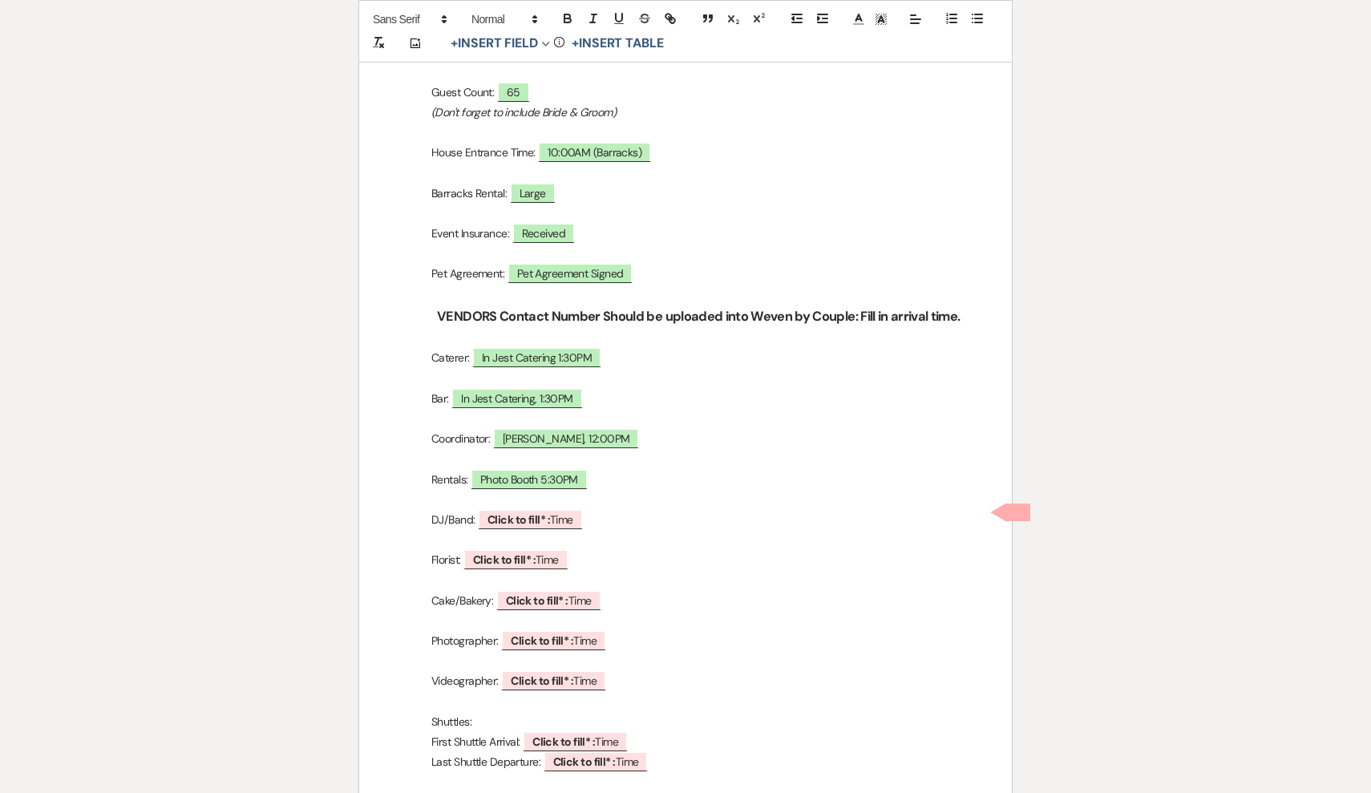
scroll to position [711, 0]
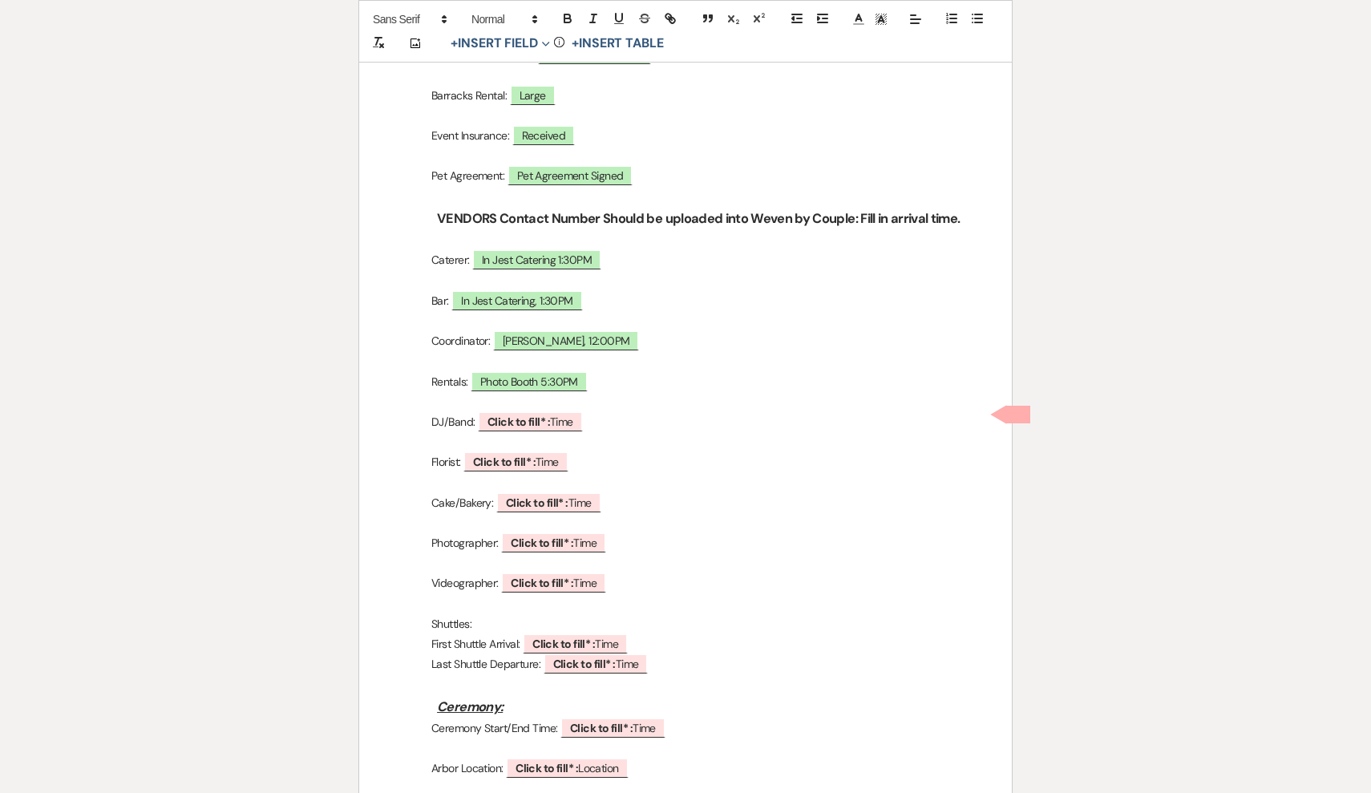
drag, startPoint x: 636, startPoint y: 575, endPoint x: 493, endPoint y: 557, distance: 143.9
click at [472, 555] on p at bounding box center [686, 563] width 576 height 20
click at [479, 553] on p at bounding box center [686, 563] width 576 height 20
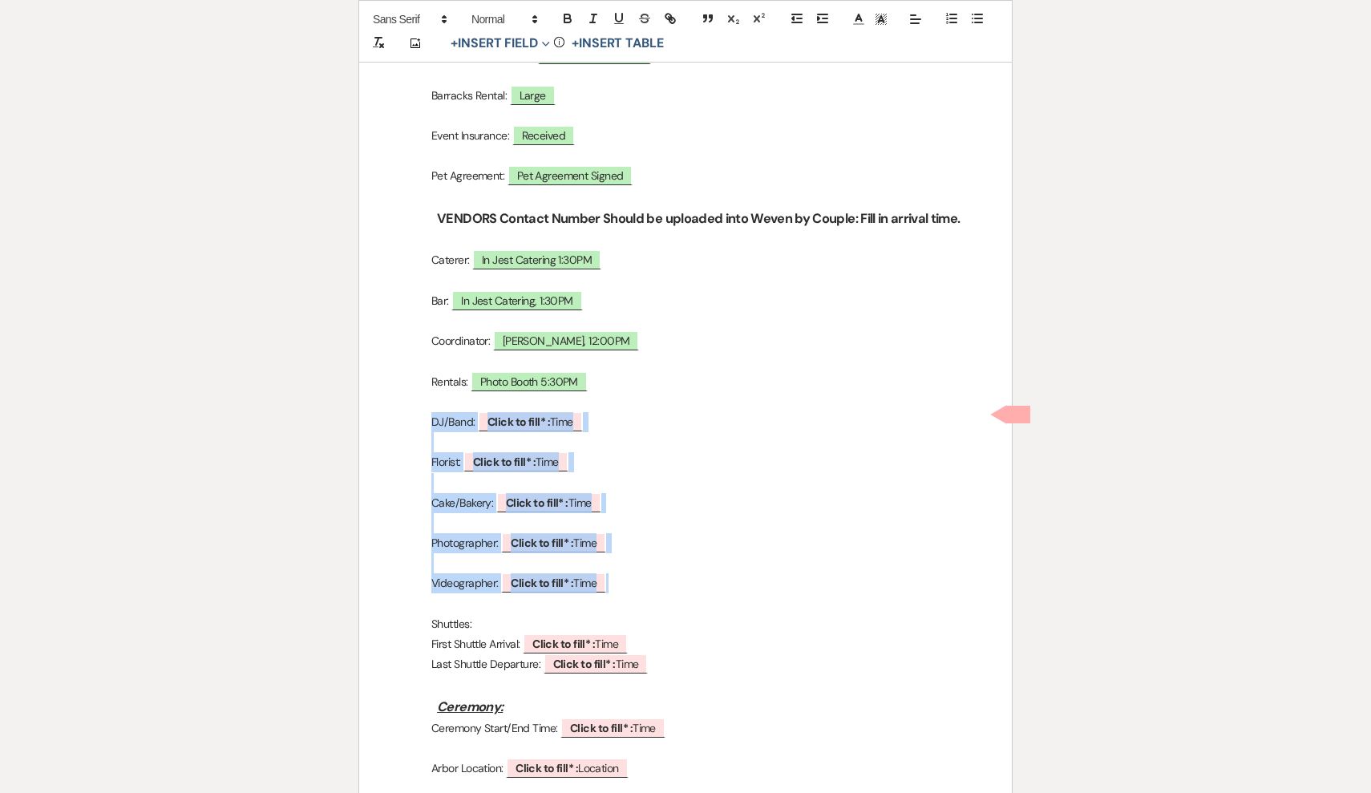
drag, startPoint x: 634, startPoint y: 573, endPoint x: 432, endPoint y: 416, distance: 255.4
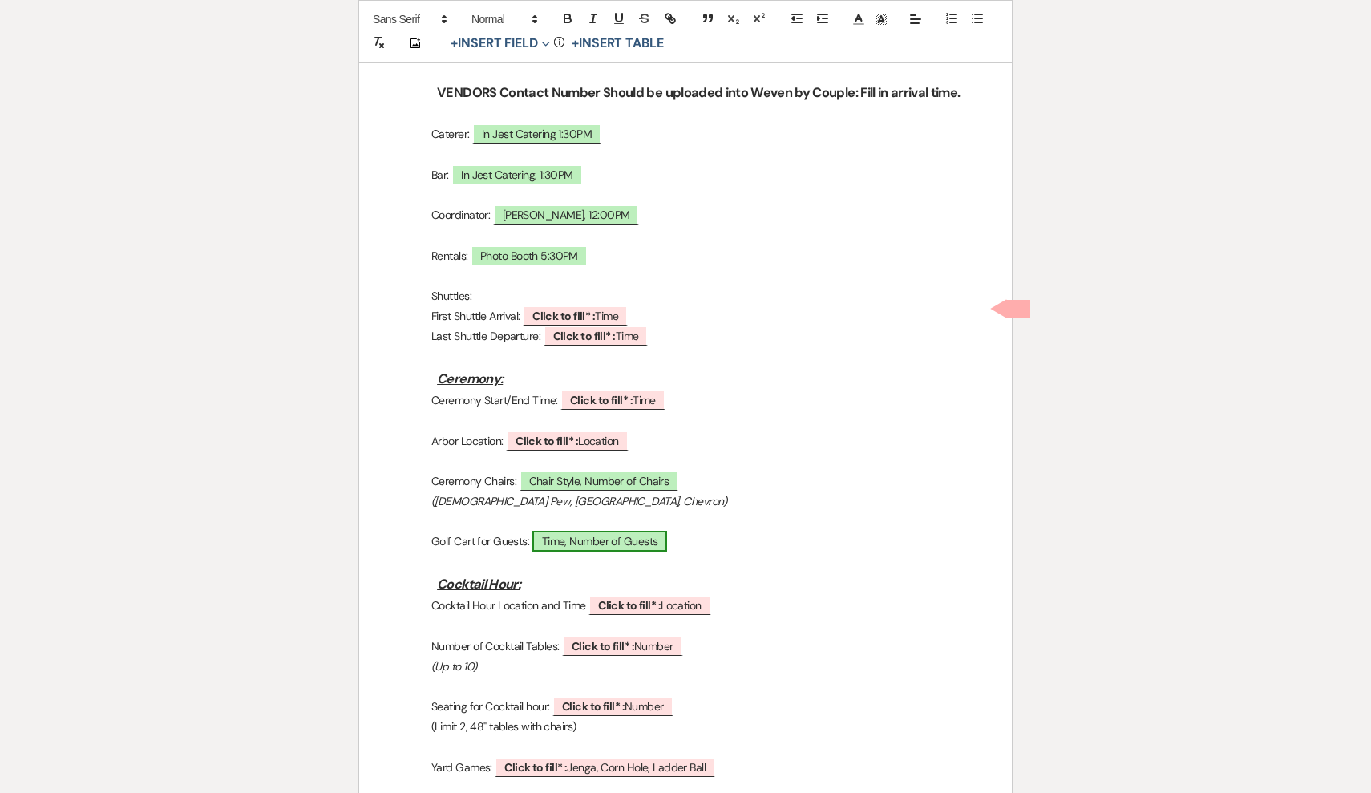
scroll to position [784, 0]
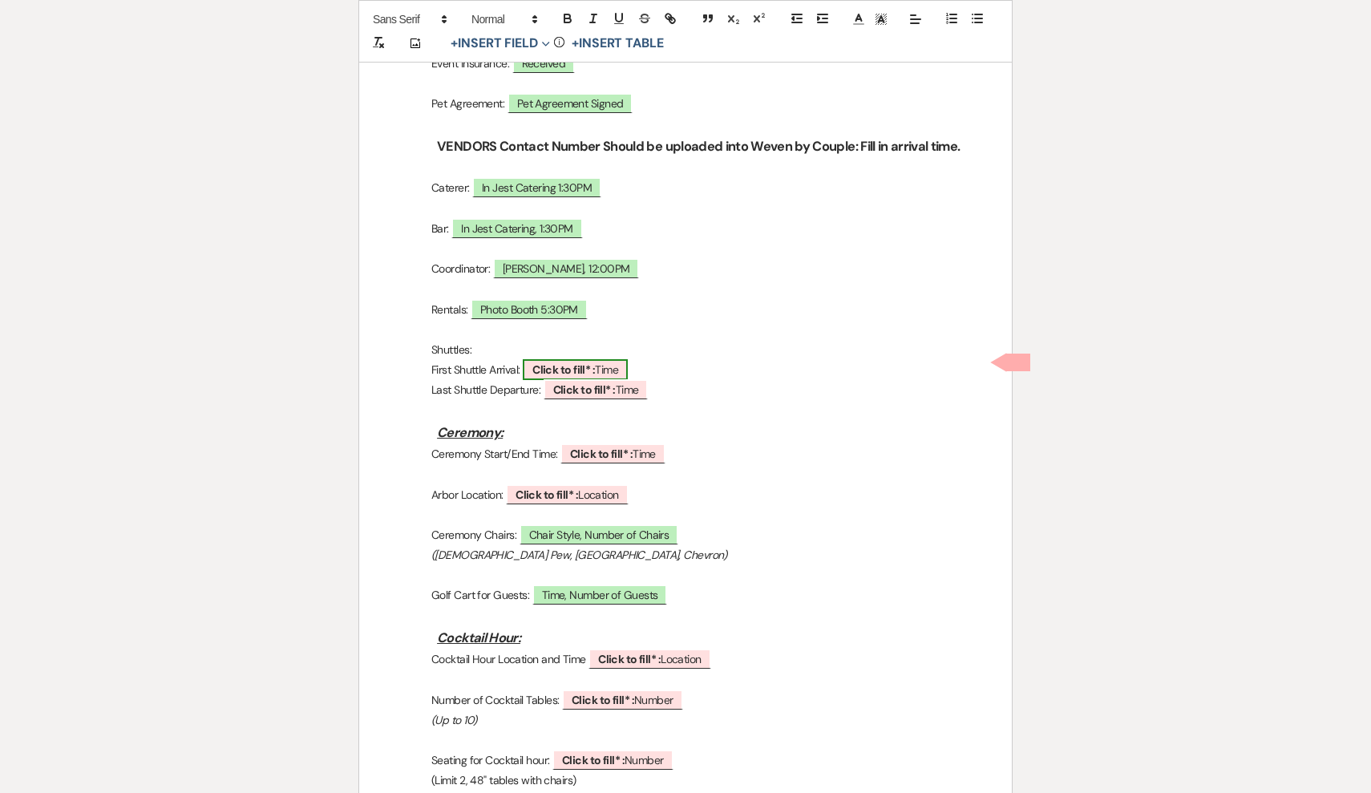
click at [606, 365] on span "Click to fill* : Time" at bounding box center [575, 369] width 105 height 21
select select "owner"
select select "Time"
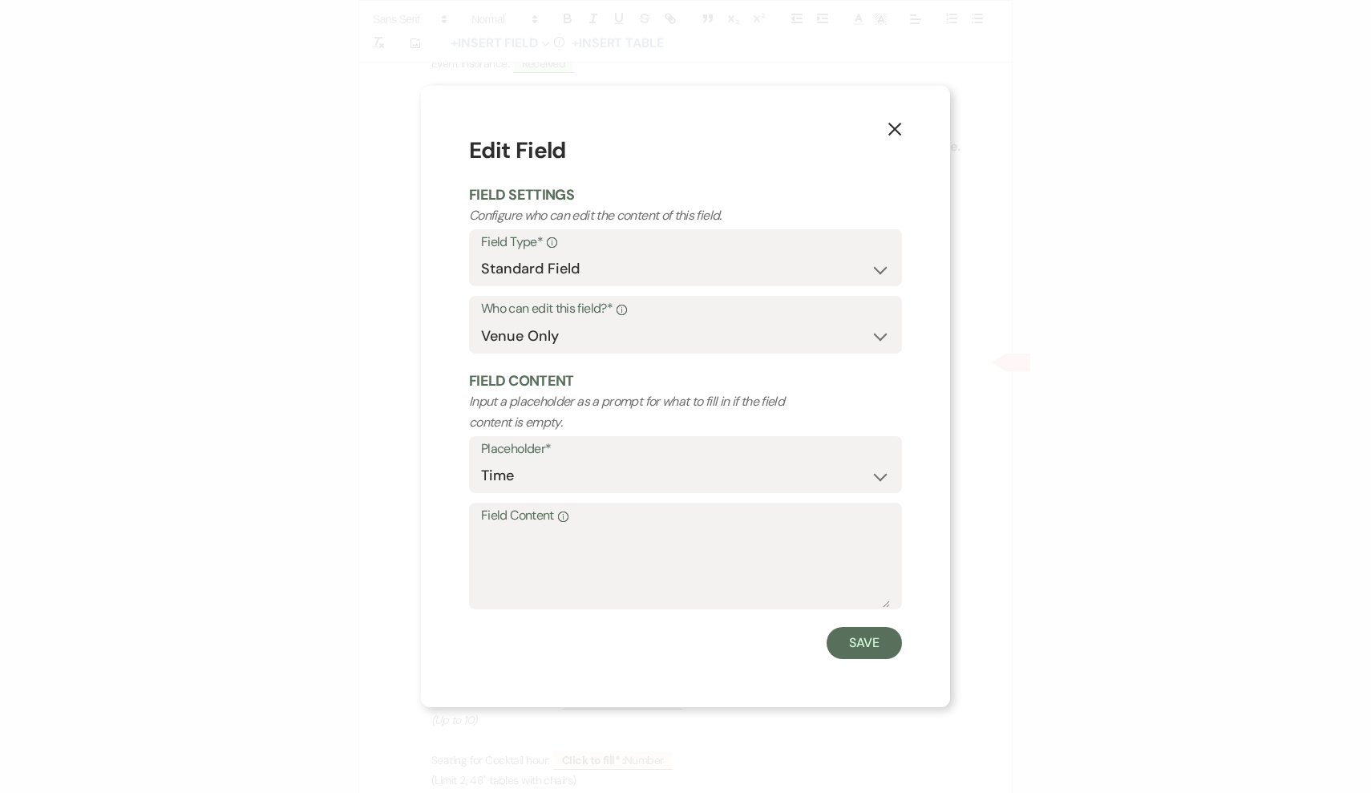
click at [647, 520] on label "Field Content Info" at bounding box center [685, 515] width 409 height 23
click at [647, 528] on textarea "Field Content Info" at bounding box center [685, 568] width 409 height 80
type textarea "Two Buses 3:30/4:00PM Arrival"
click at [879, 635] on button "Save" at bounding box center [864, 643] width 75 height 32
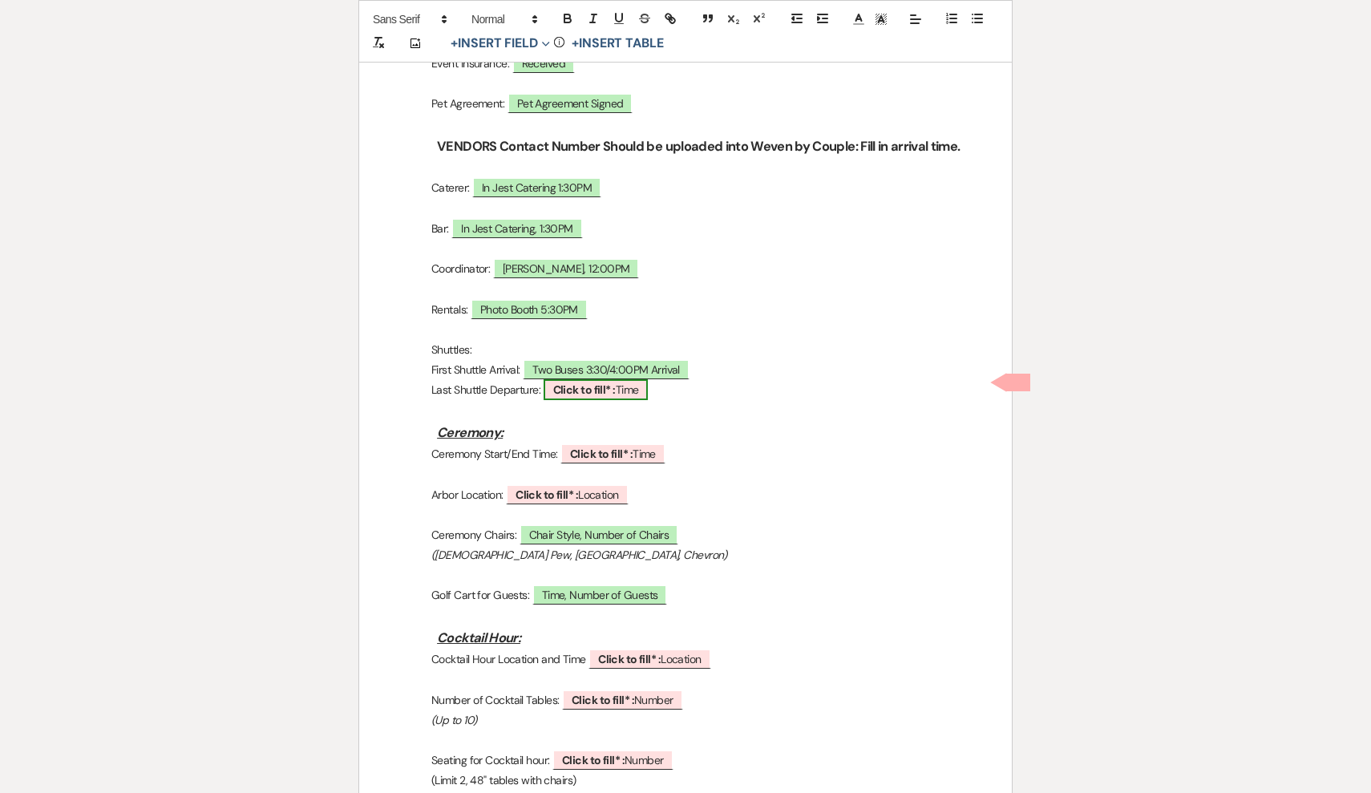
click at [627, 389] on span "Click to fill* : Time" at bounding box center [596, 389] width 105 height 21
select select "owner"
select select "Time"
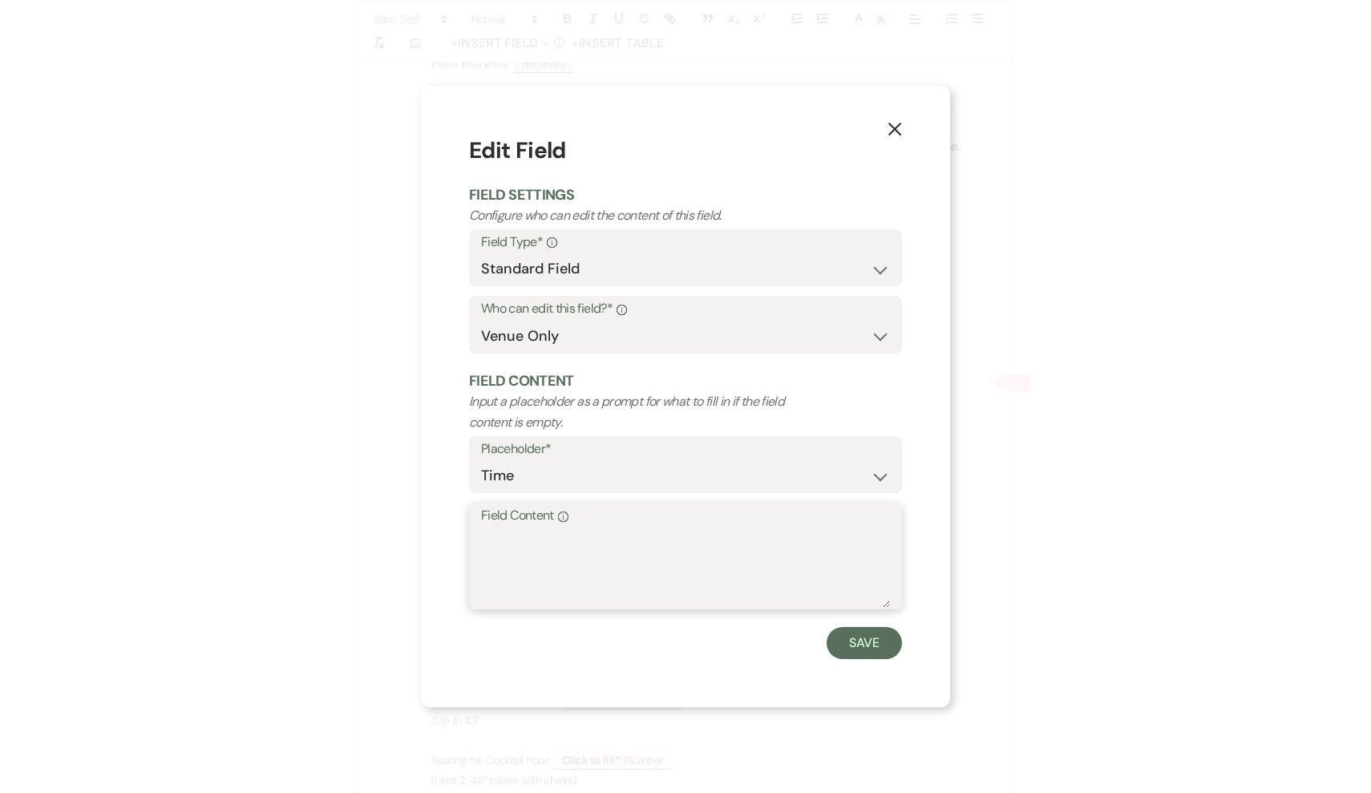
click at [664, 533] on textarea "Field Content Info" at bounding box center [685, 568] width 409 height 80
type textarea "2 Buses, 9:00PM"
click at [851, 657] on button "Save" at bounding box center [864, 643] width 75 height 32
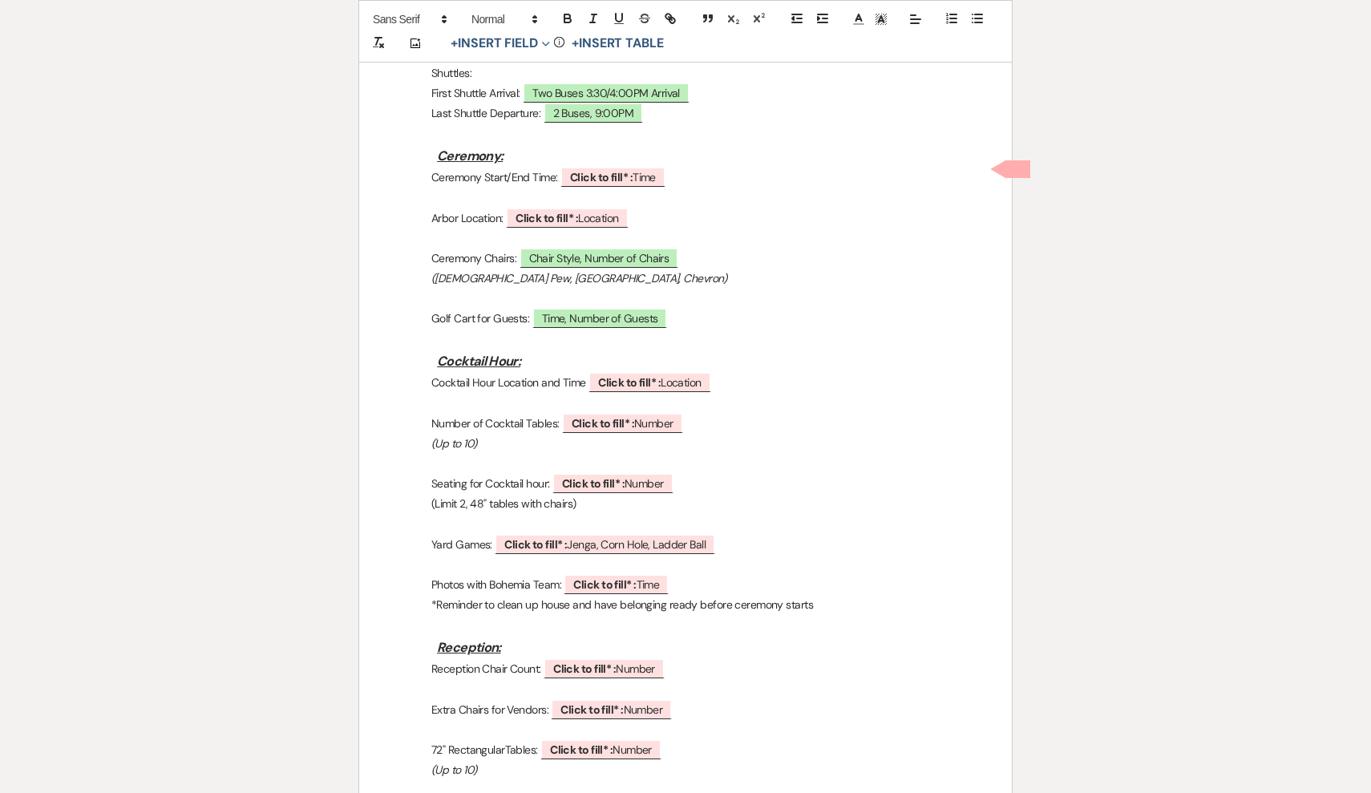
scroll to position [1061, 0]
click at [652, 166] on span "Click to fill* : Time" at bounding box center [613, 176] width 105 height 21
select select "owner"
select select "Time"
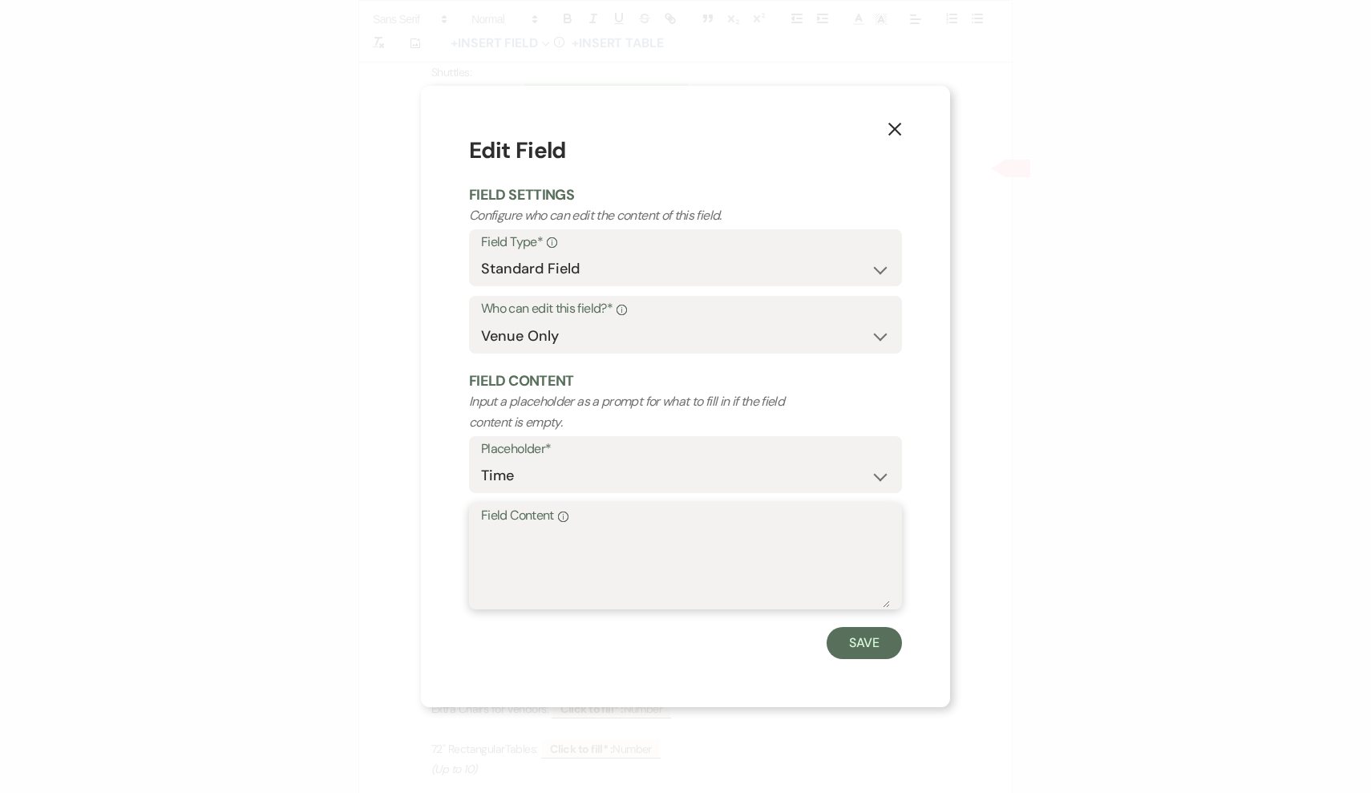
click at [645, 538] on textarea "Field Content Info" at bounding box center [685, 568] width 409 height 80
click at [892, 133] on icon "X" at bounding box center [895, 129] width 14 height 14
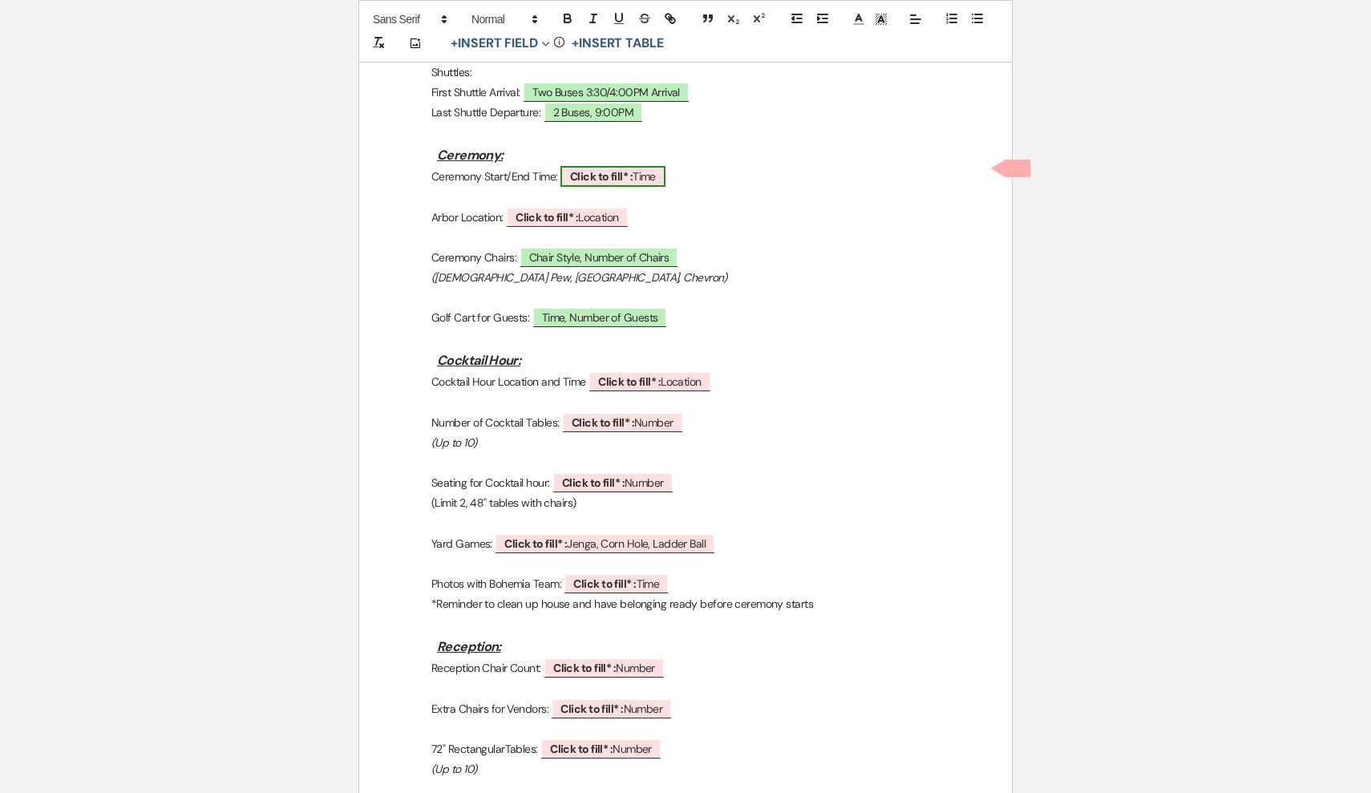
click at [647, 166] on span "Click to fill* : Time" at bounding box center [613, 176] width 105 height 21
select select "owner"
select select "Time"
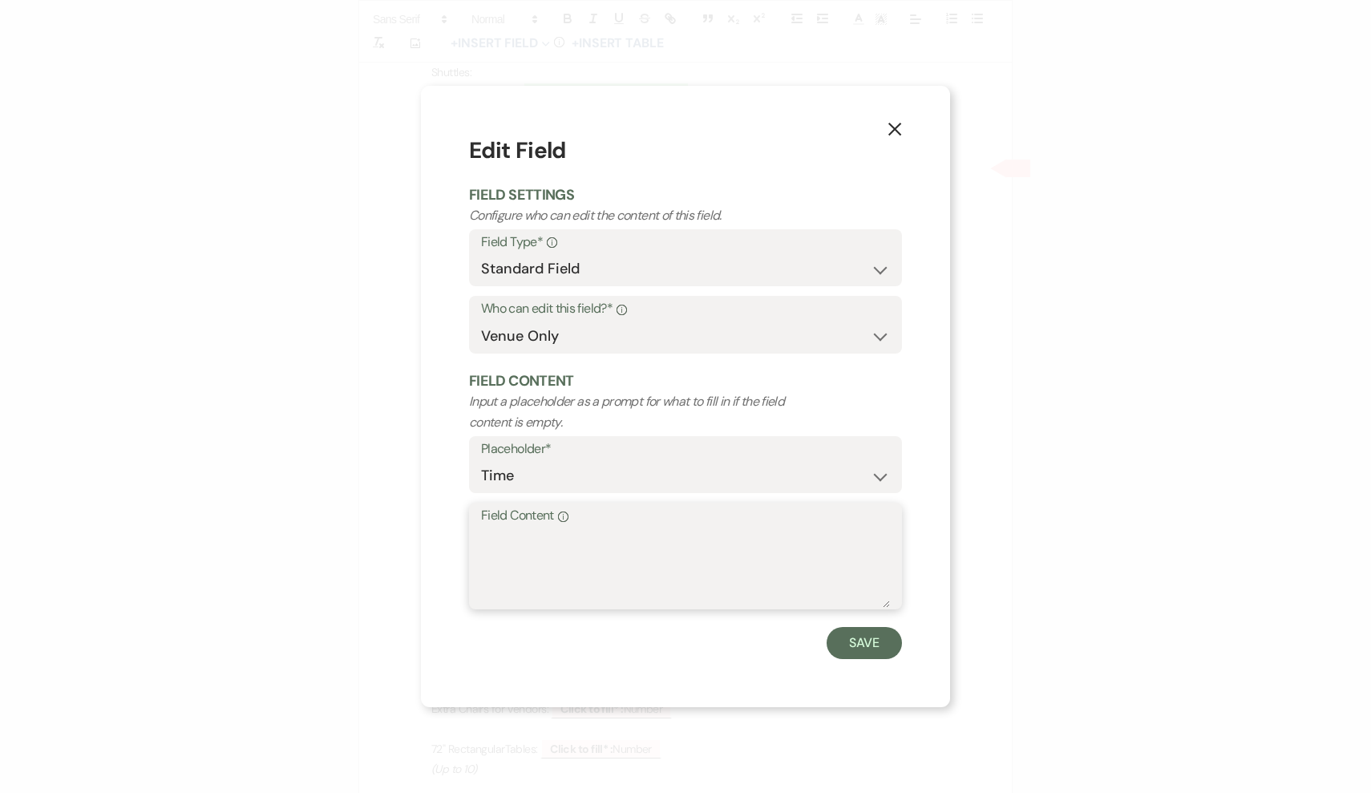
click at [648, 585] on textarea "Field Content Info" at bounding box center [685, 568] width 409 height 80
type textarea "4:00PM-4:30PM"
click at [887, 642] on button "Save" at bounding box center [864, 643] width 75 height 32
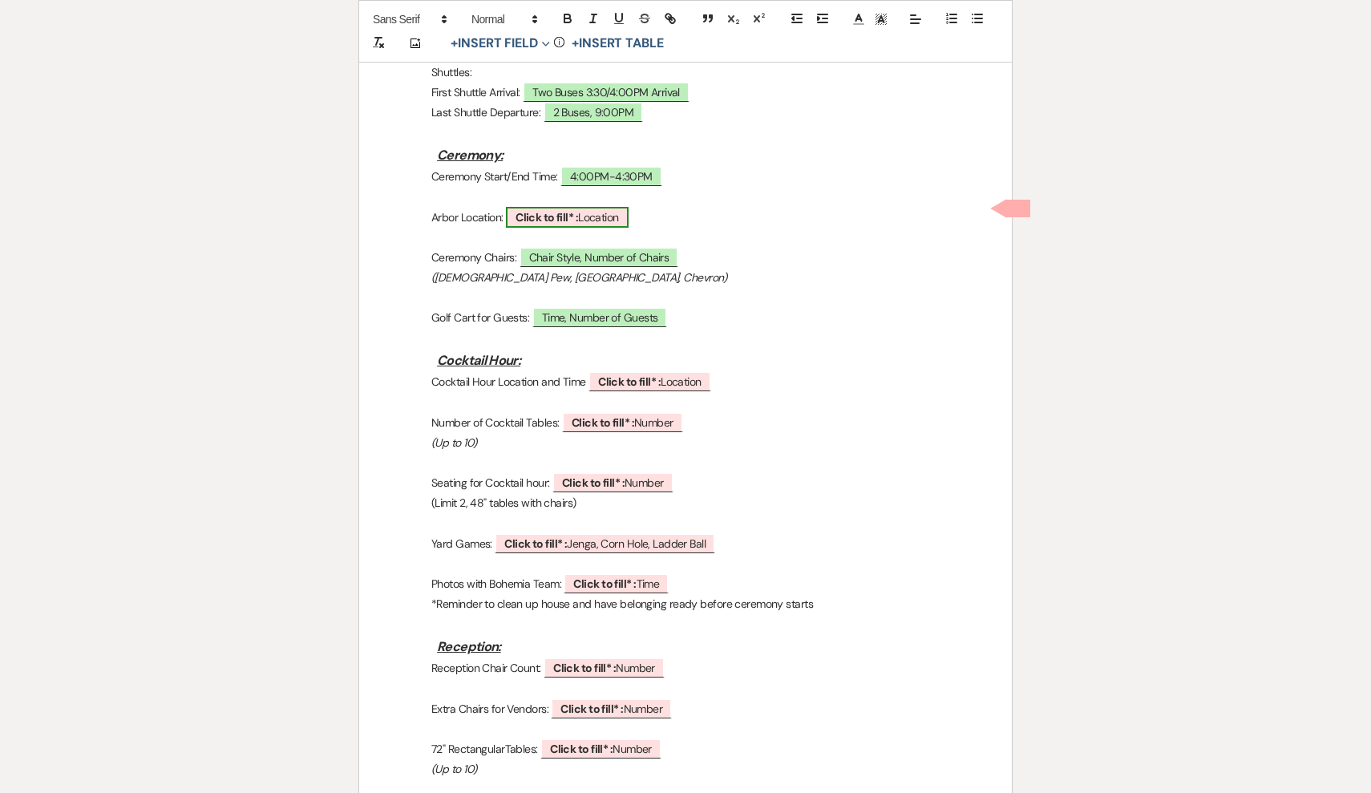
click at [622, 207] on span "Click to fill* : Location" at bounding box center [567, 217] width 123 height 21
select select "owner"
select select "Location"
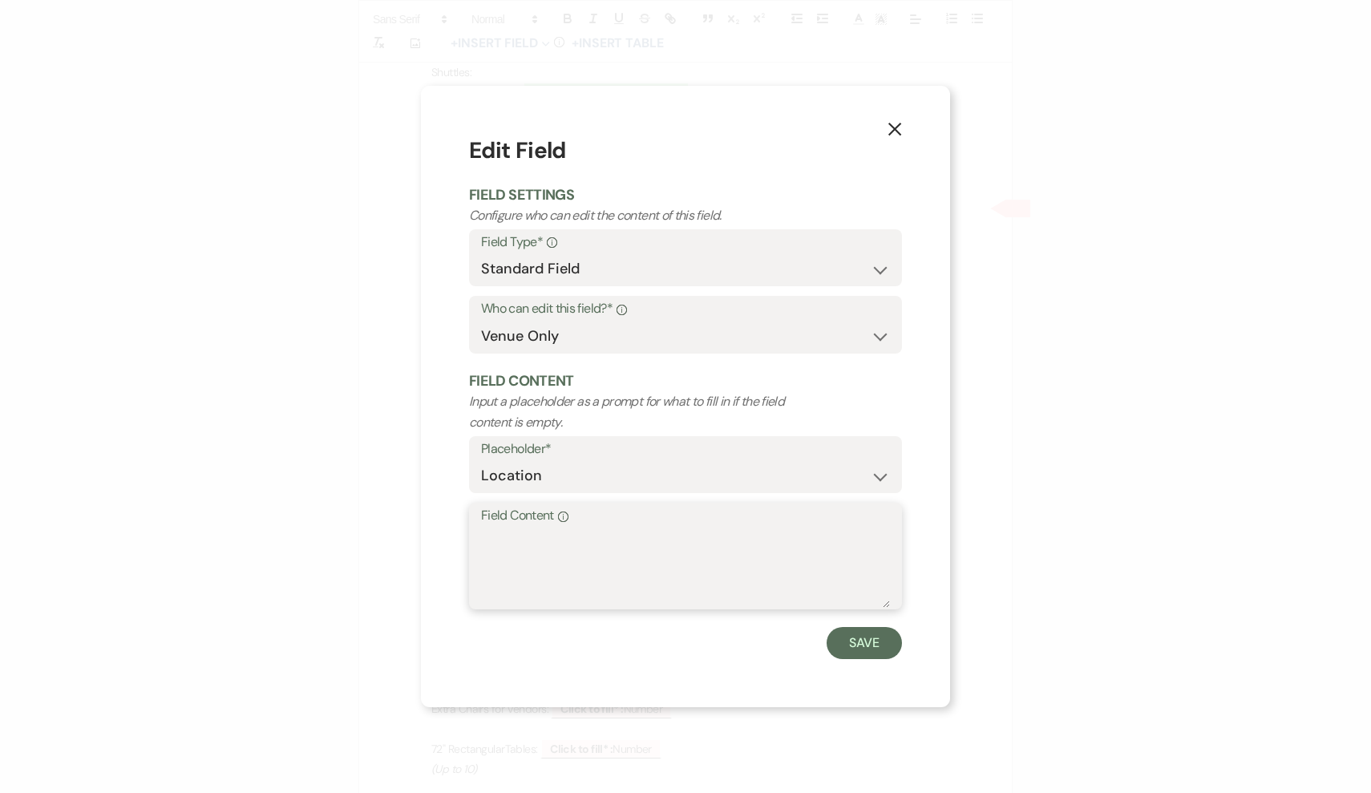
click at [673, 533] on textarea "Field Content Info" at bounding box center [685, 568] width 409 height 80
type textarea "Outside by tree"
click at [863, 637] on button "Save" at bounding box center [864, 643] width 75 height 32
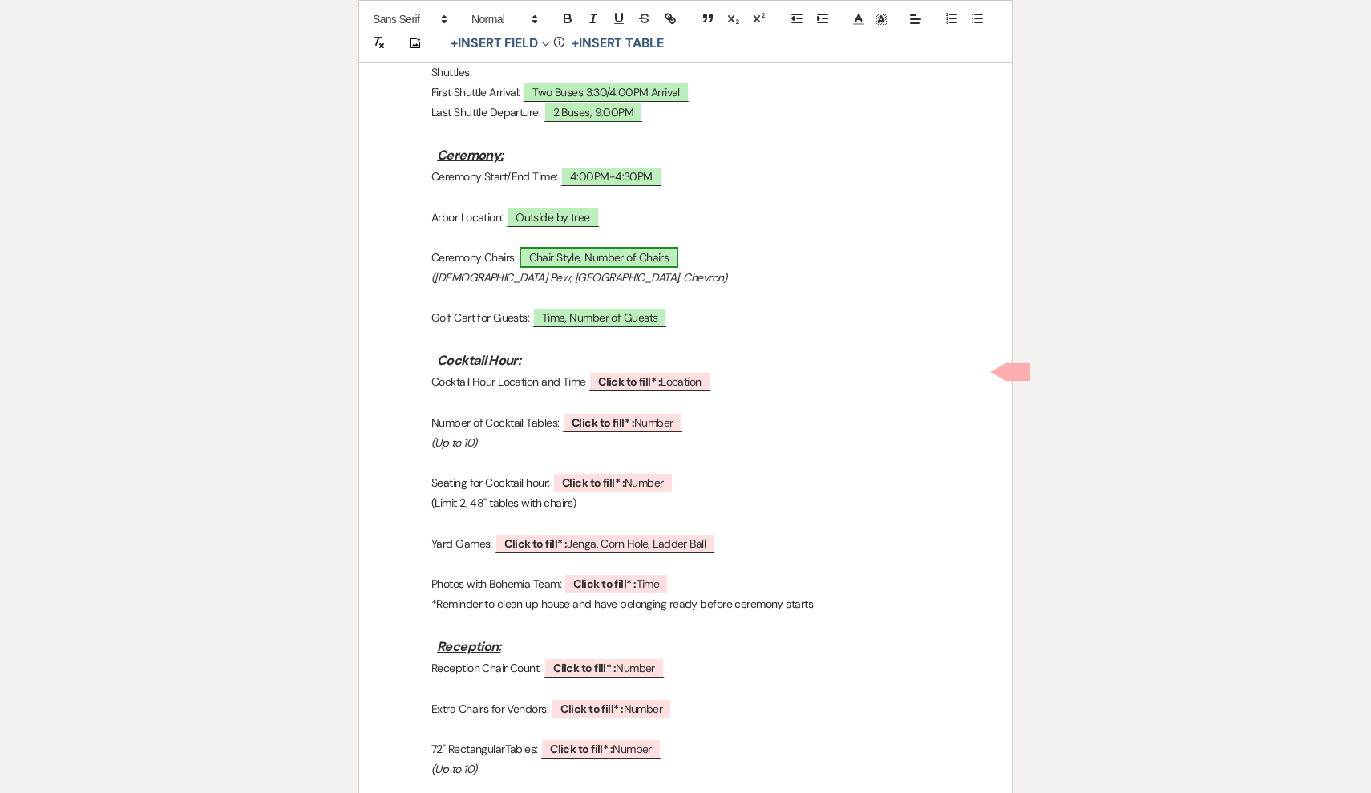
click at [661, 251] on span "Chair Style, Number of Chairs" at bounding box center [600, 257] width 160 height 21
select select "owner"
select select "Time"
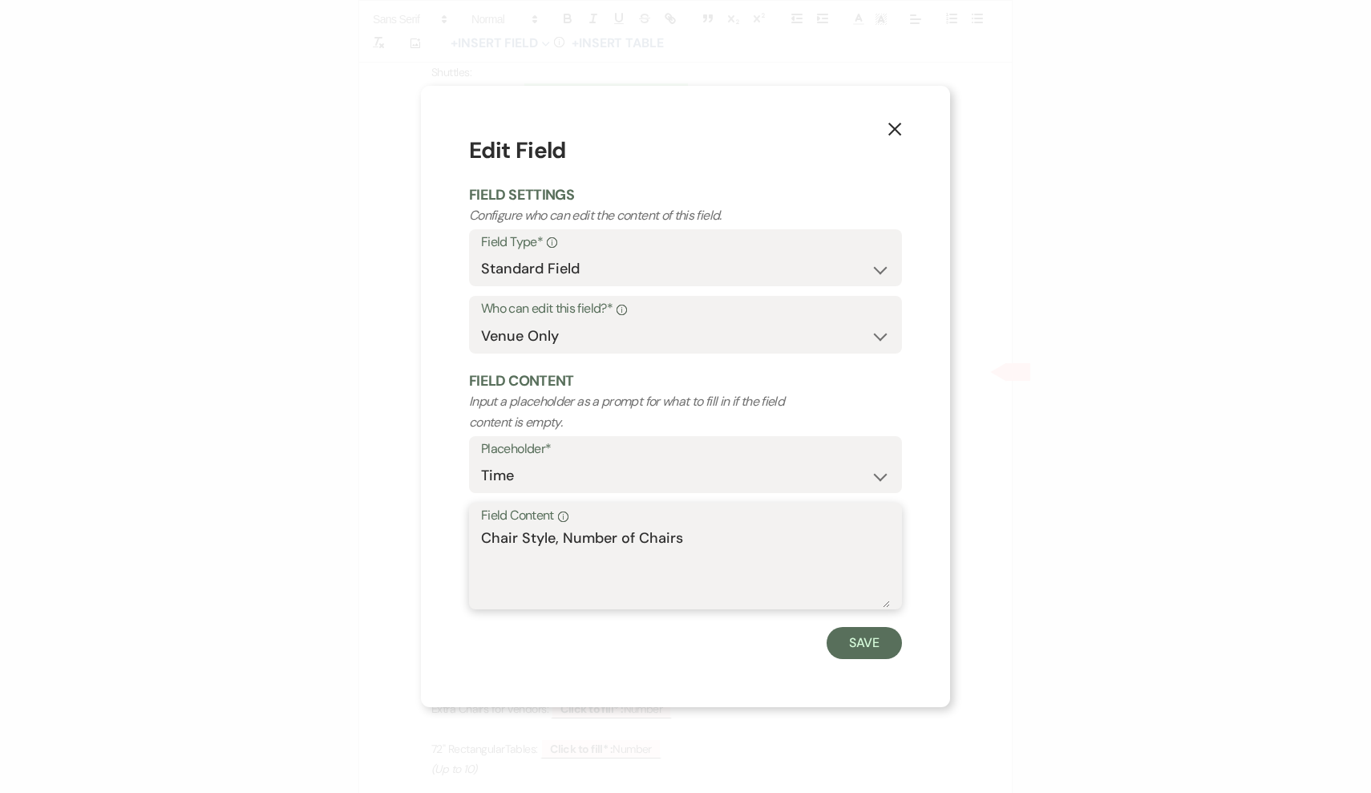
drag, startPoint x: 719, startPoint y: 568, endPoint x: 503, endPoint y: 521, distance: 220.7
click at [503, 521] on div "Field Content Info Chair Style, Number of Chairs" at bounding box center [685, 556] width 433 height 107
type textarea "Chevron, 60 (30 each side, start with 4 and add one each row)"
click at [859, 649] on button "Save" at bounding box center [864, 643] width 75 height 32
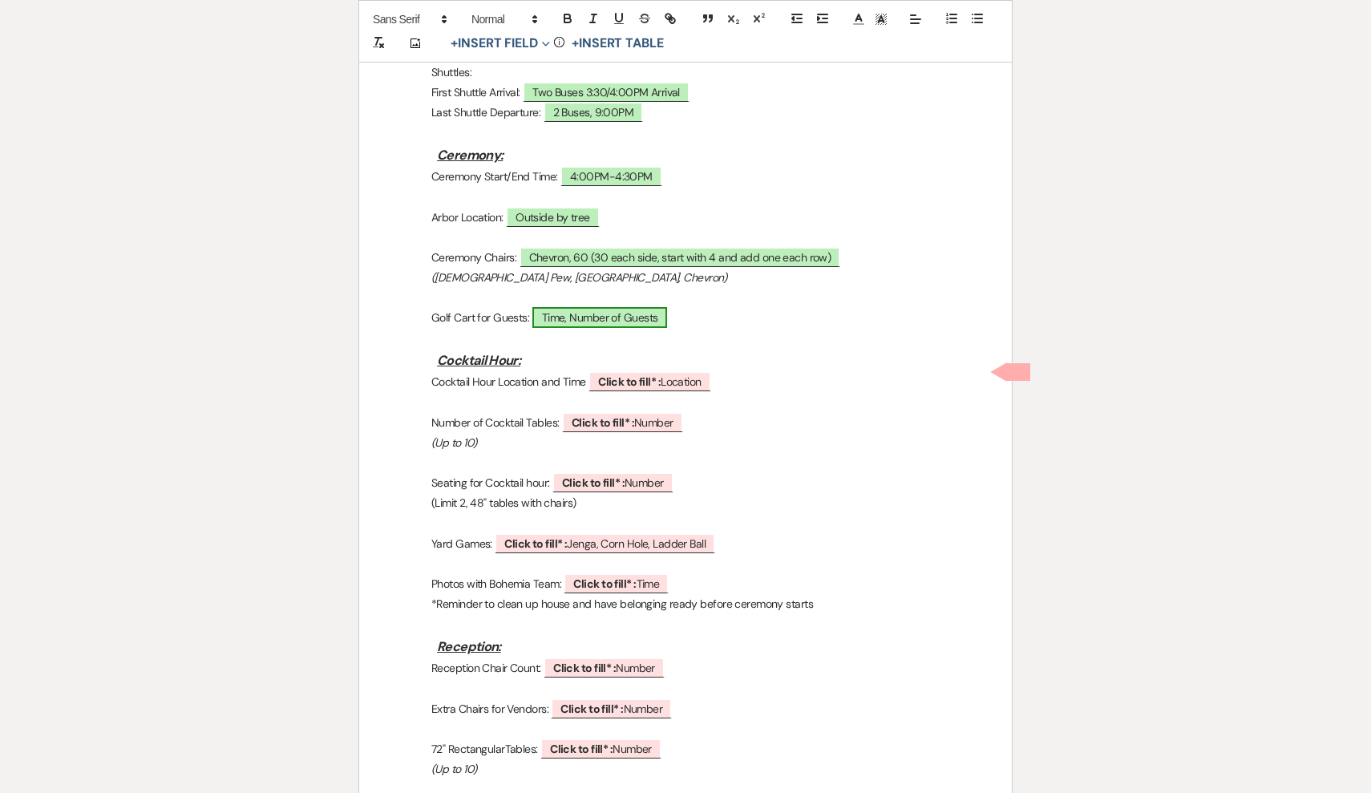
click at [657, 307] on span "Time, Number of Guests" at bounding box center [601, 317] width 136 height 21
select select "owner"
select select "Time"
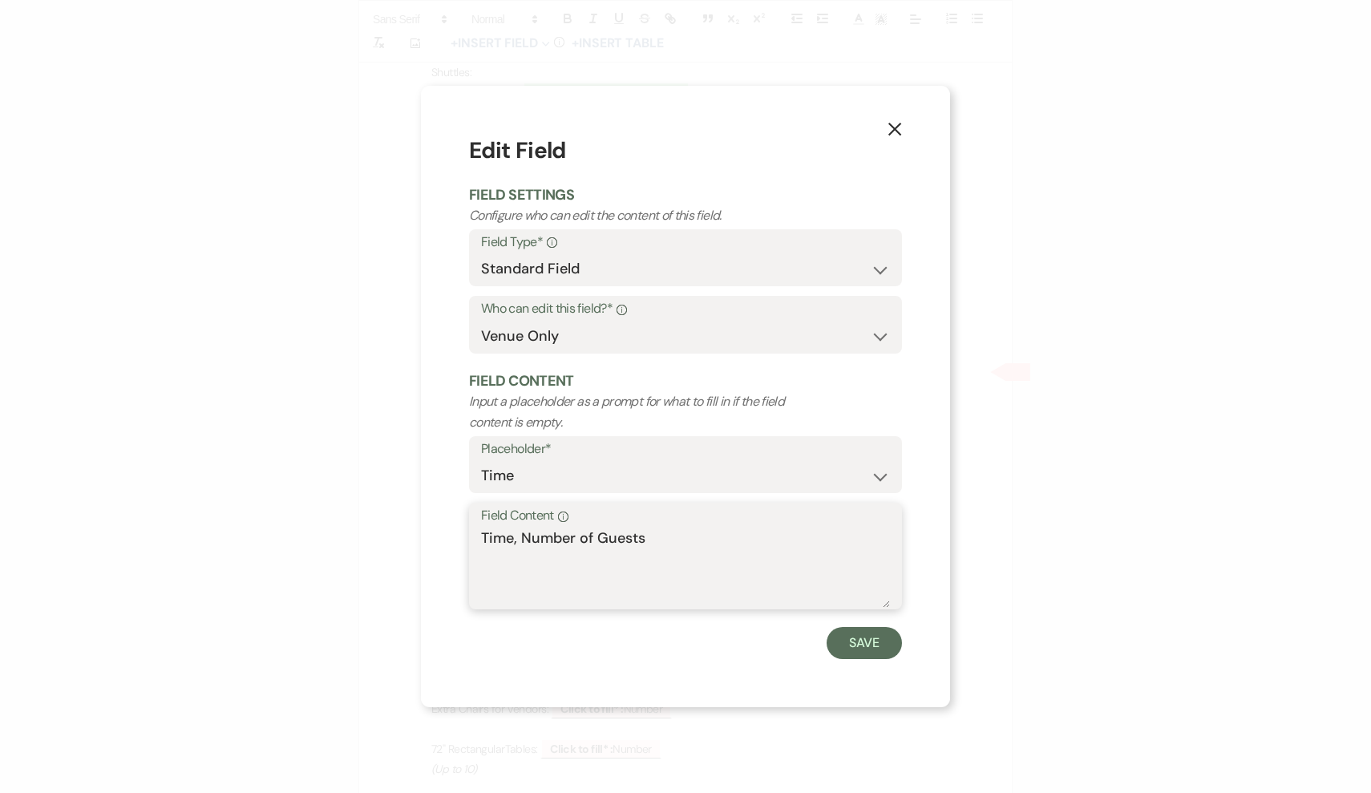
click at [646, 547] on textarea "Time, Number of Guests" at bounding box center [685, 568] width 409 height 80
drag, startPoint x: 662, startPoint y: 547, endPoint x: 451, endPoint y: 528, distance: 211.8
click at [451, 528] on div "X Edit Field Field Settings Configure who can edit the content of this field. F…" at bounding box center [685, 397] width 529 height 622
type textarea "Standby"
click at [875, 646] on button "Save" at bounding box center [864, 643] width 75 height 32
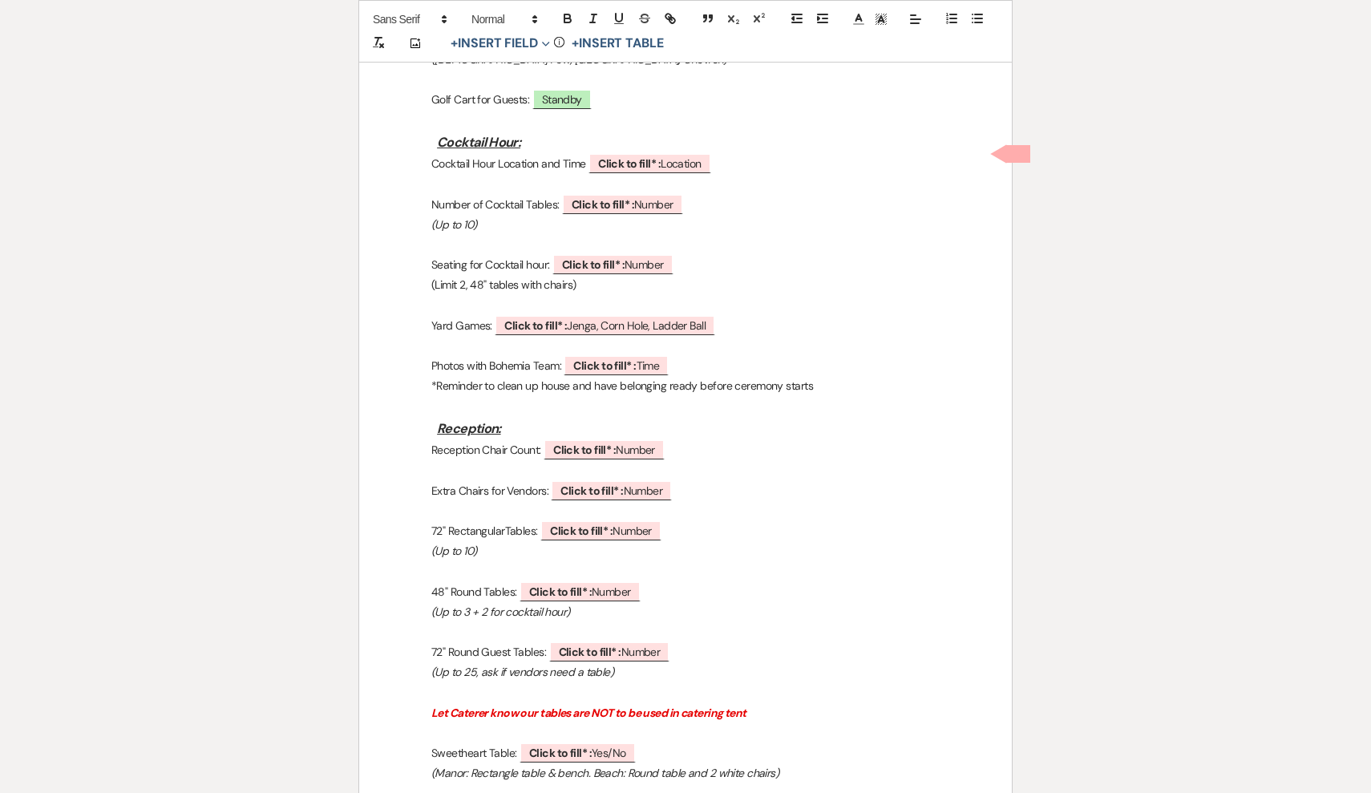
scroll to position [1296, 0]
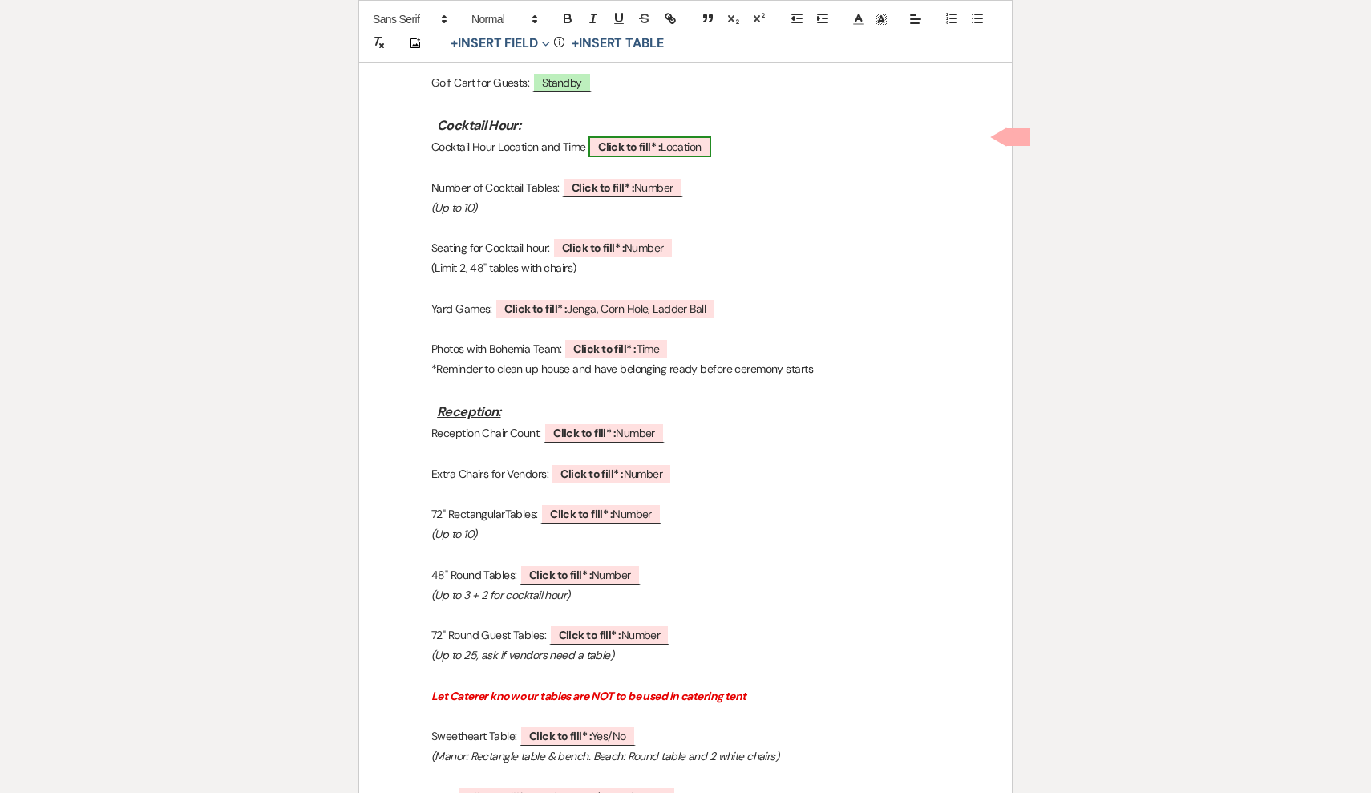
click at [695, 141] on span "Click to fill* : Location" at bounding box center [650, 146] width 123 height 21
select select "owner"
select select "Location"
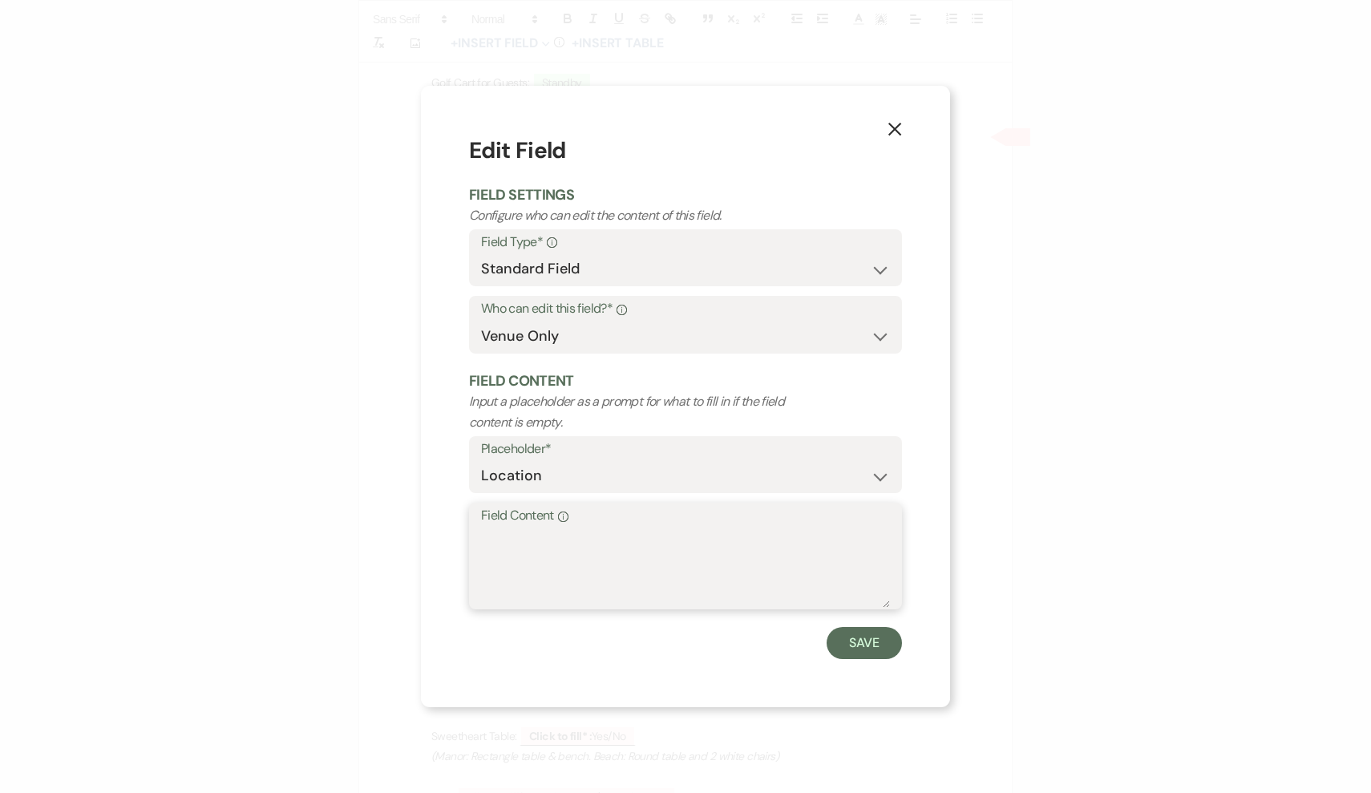
click at [593, 574] on textarea "Field Content Info" at bounding box center [685, 568] width 409 height 80
type textarea "Tasting Room (Bottom Level of the Barn)"
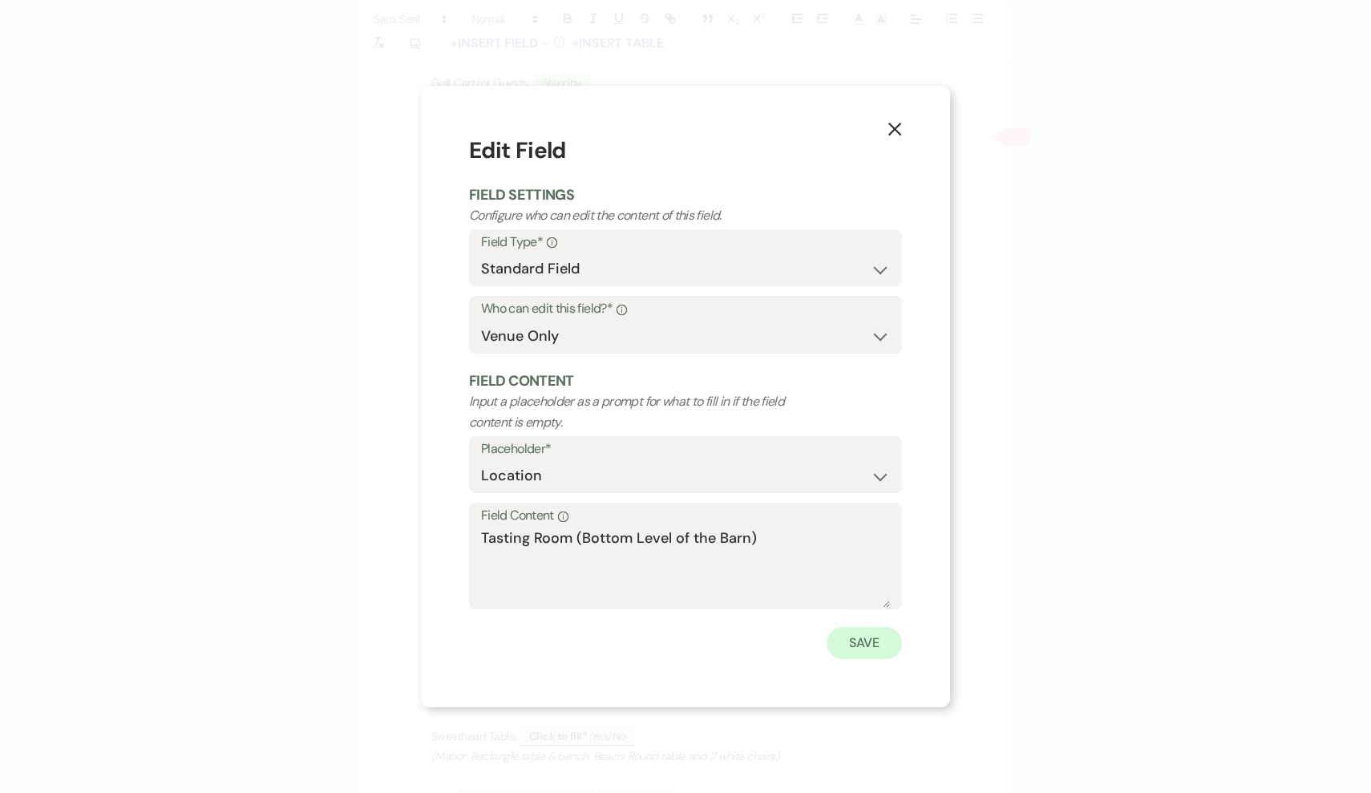
click at [883, 651] on button "Save" at bounding box center [864, 643] width 75 height 32
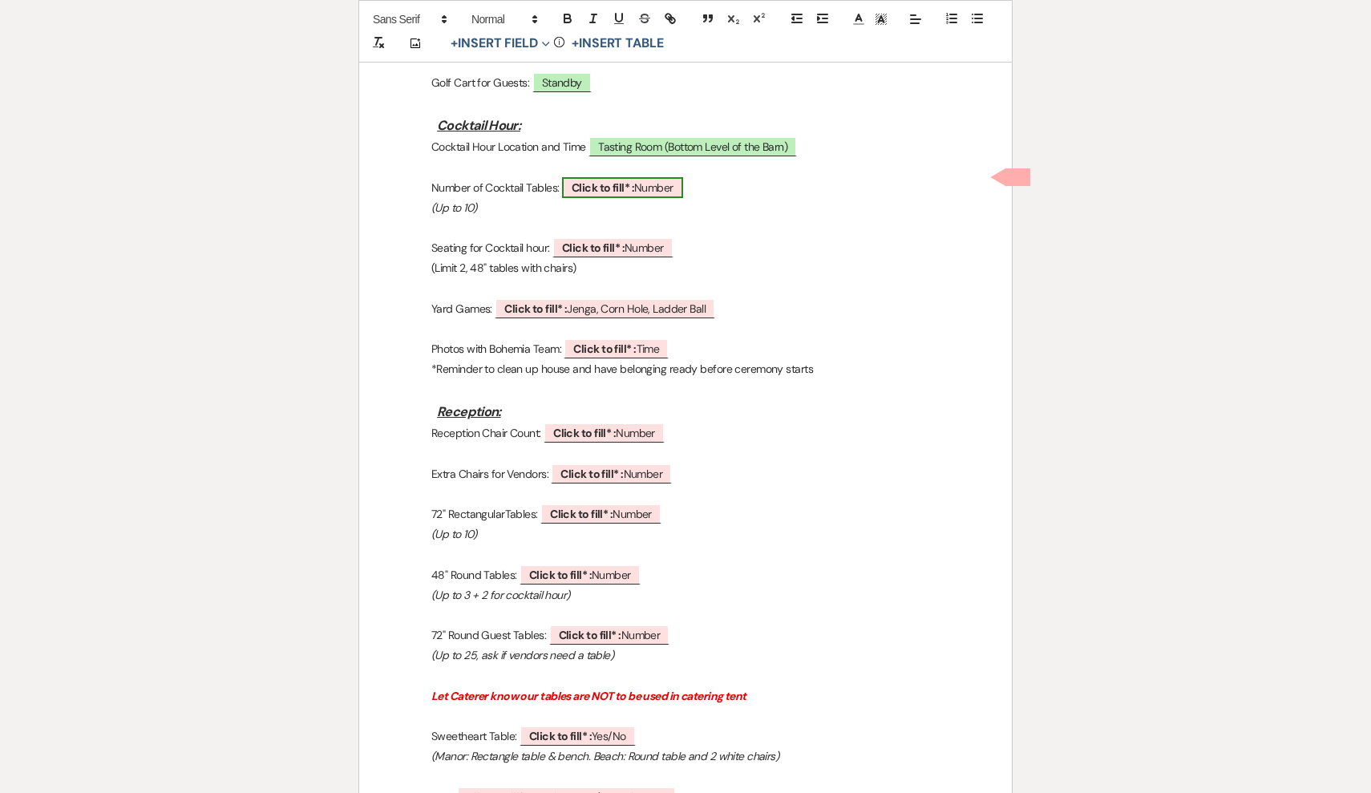
click at [666, 178] on span "Click to fill* : Number" at bounding box center [622, 187] width 121 height 21
select select "owner"
select select "Number"
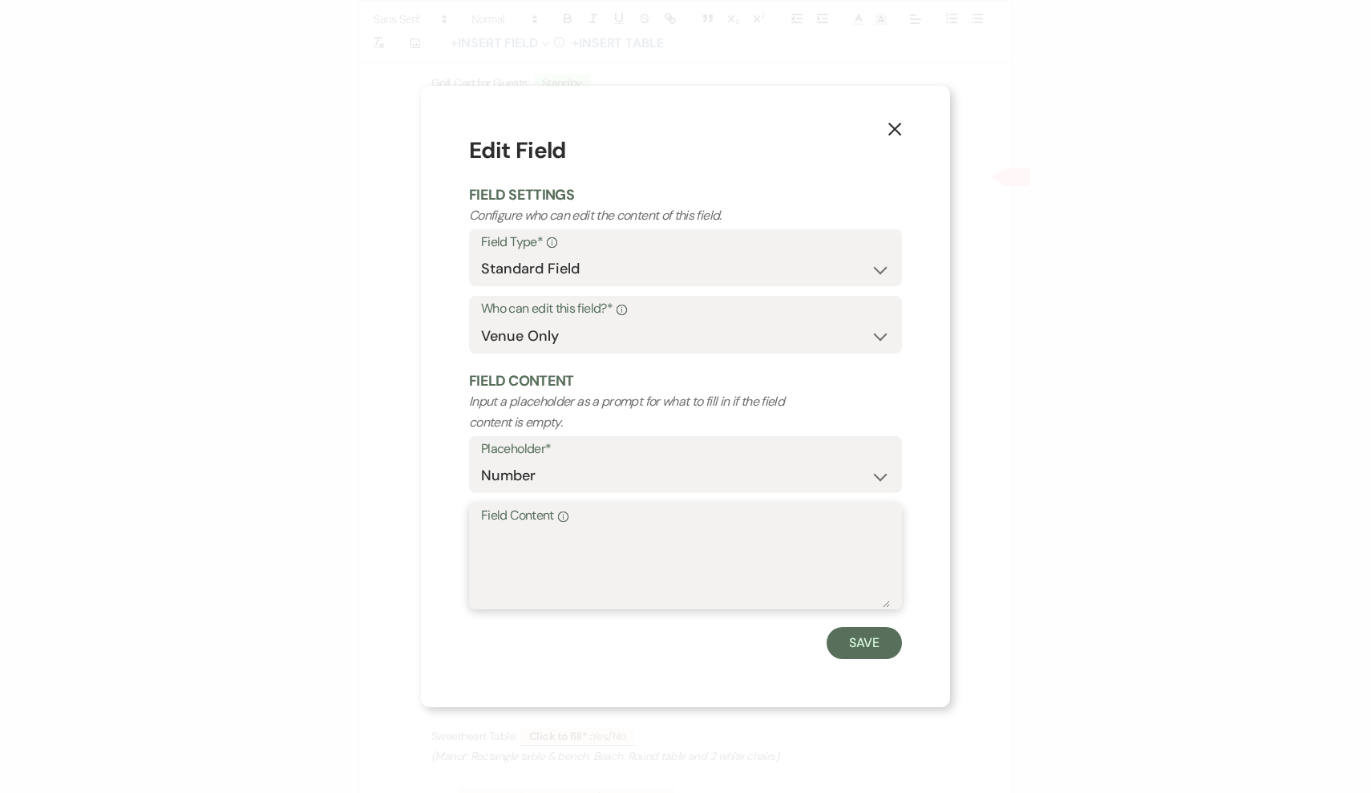
click at [630, 549] on textarea "Field Content Info" at bounding box center [685, 568] width 409 height 80
type textarea "NA (Using Tasting Room)"
click at [883, 638] on button "Save" at bounding box center [864, 643] width 75 height 32
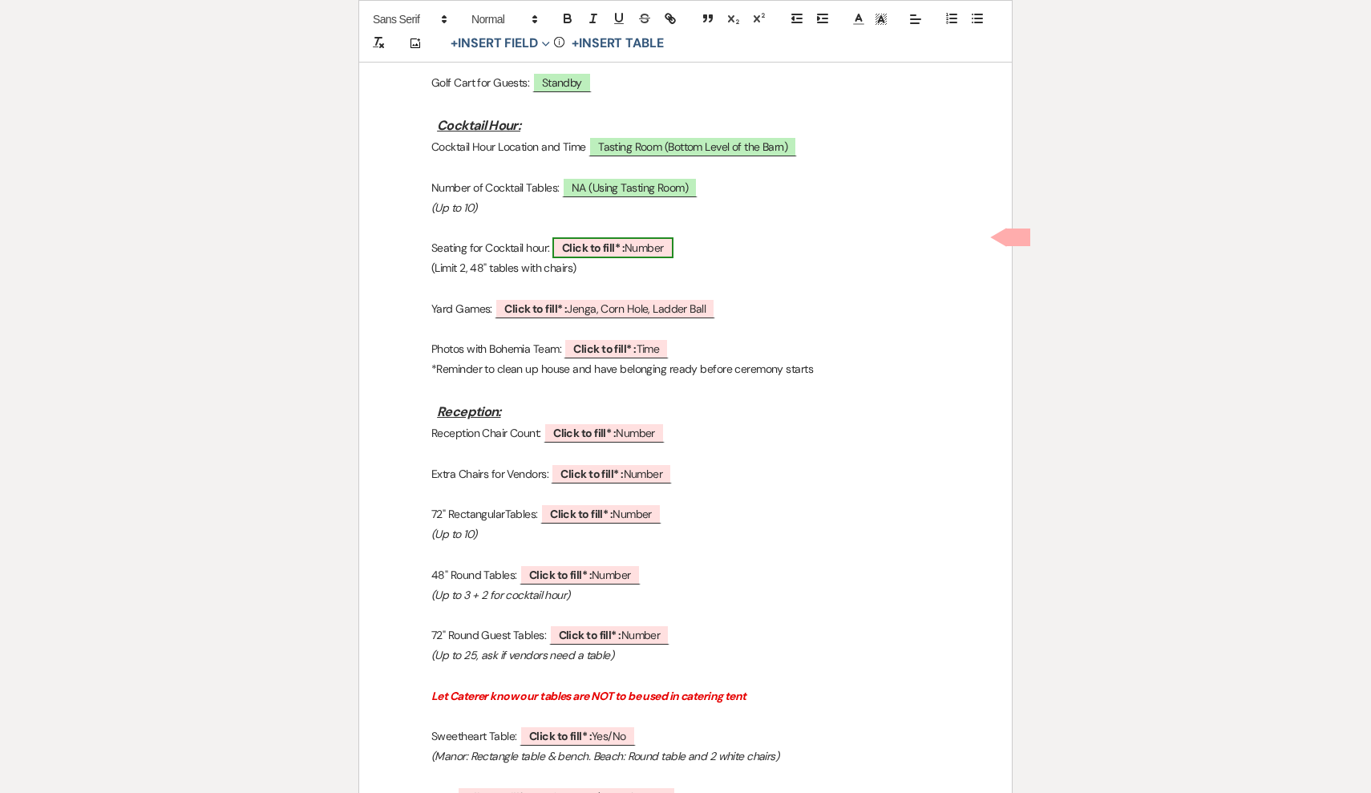
click at [646, 240] on span "Click to fill* : Number" at bounding box center [613, 247] width 121 height 21
select select "owner"
select select "Number"
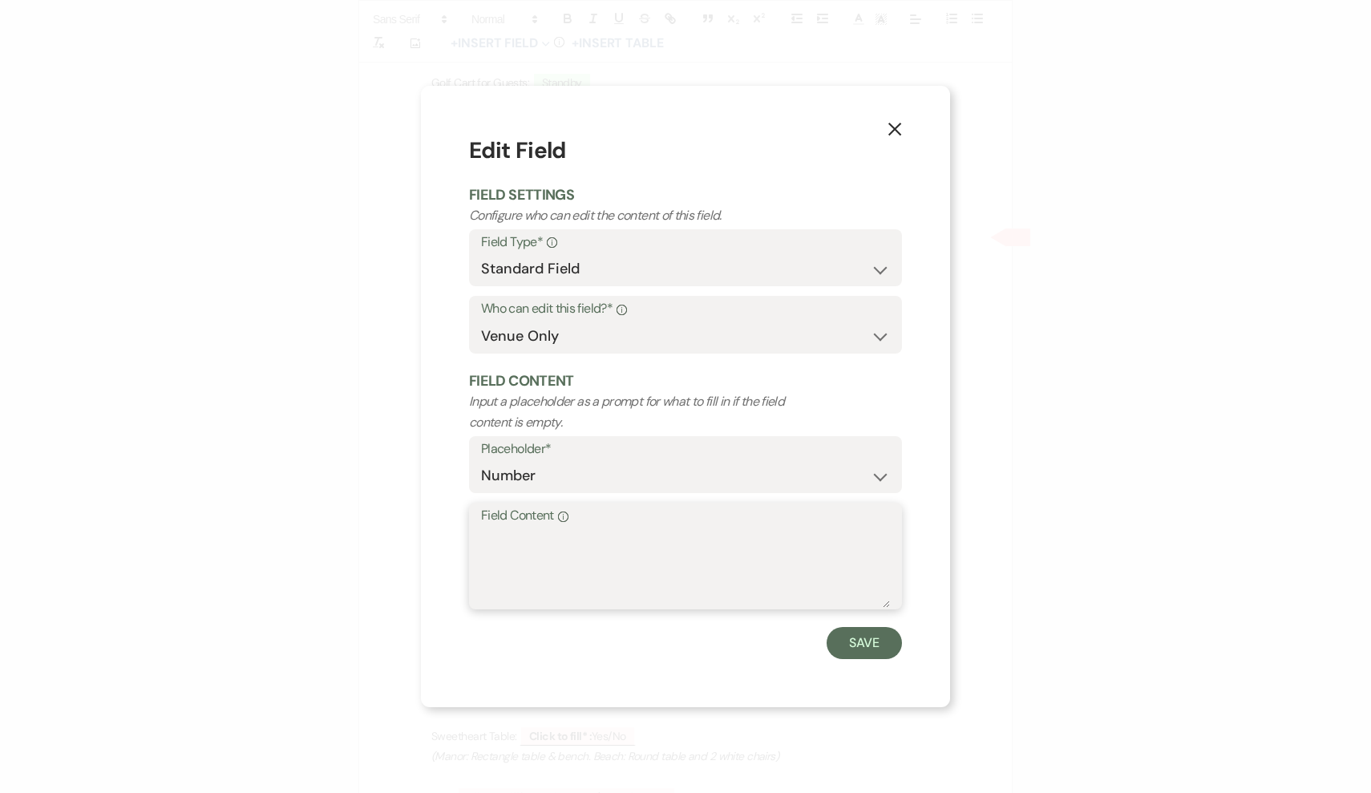
click at [575, 537] on textarea "Field Content Info" at bounding box center [685, 568] width 409 height 80
type textarea "NA (Using Tasting Room)"
click at [851, 634] on button "Save" at bounding box center [864, 643] width 75 height 32
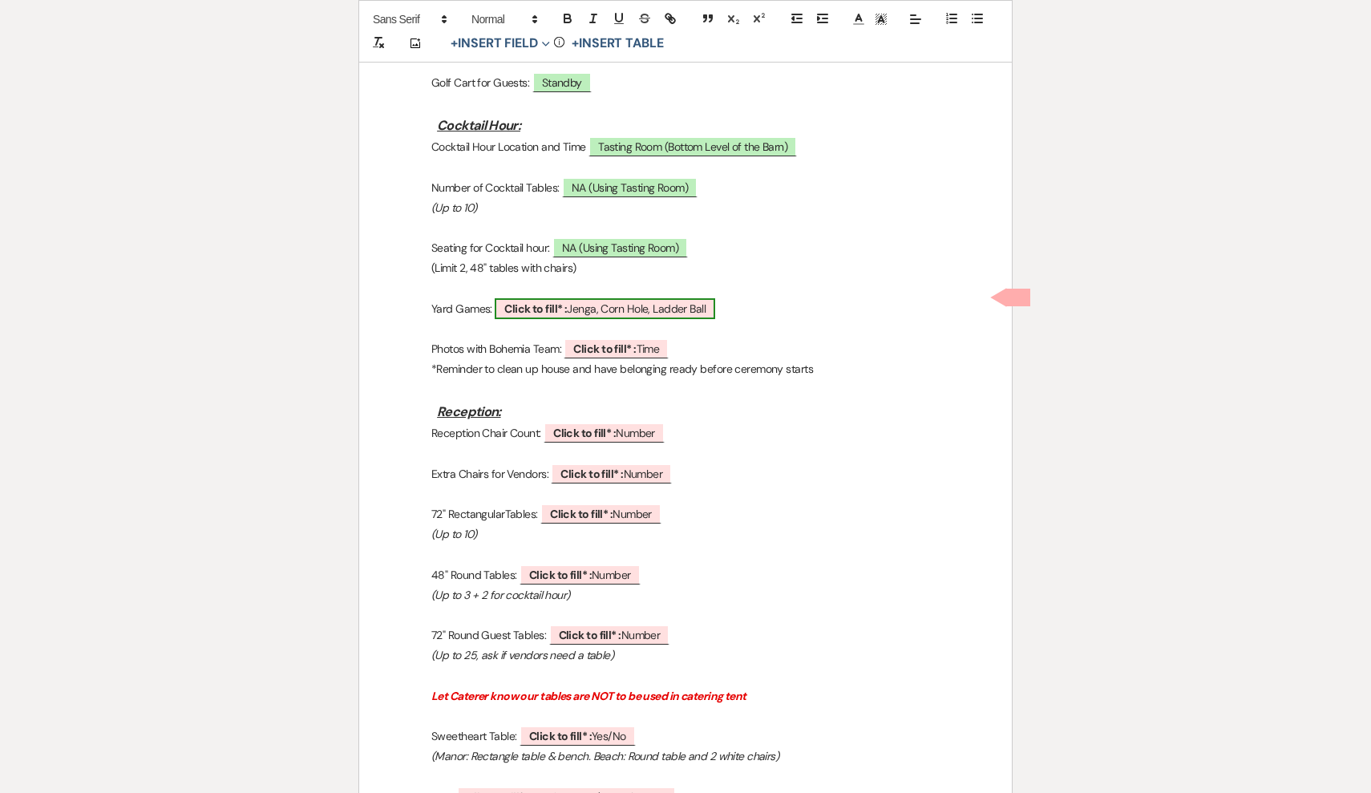
click at [653, 298] on span "Click to fill* : Jenga, Corn Hole, Ladder Ball" at bounding box center [605, 308] width 221 height 21
select select "owner"
select select "custom_placeholder"
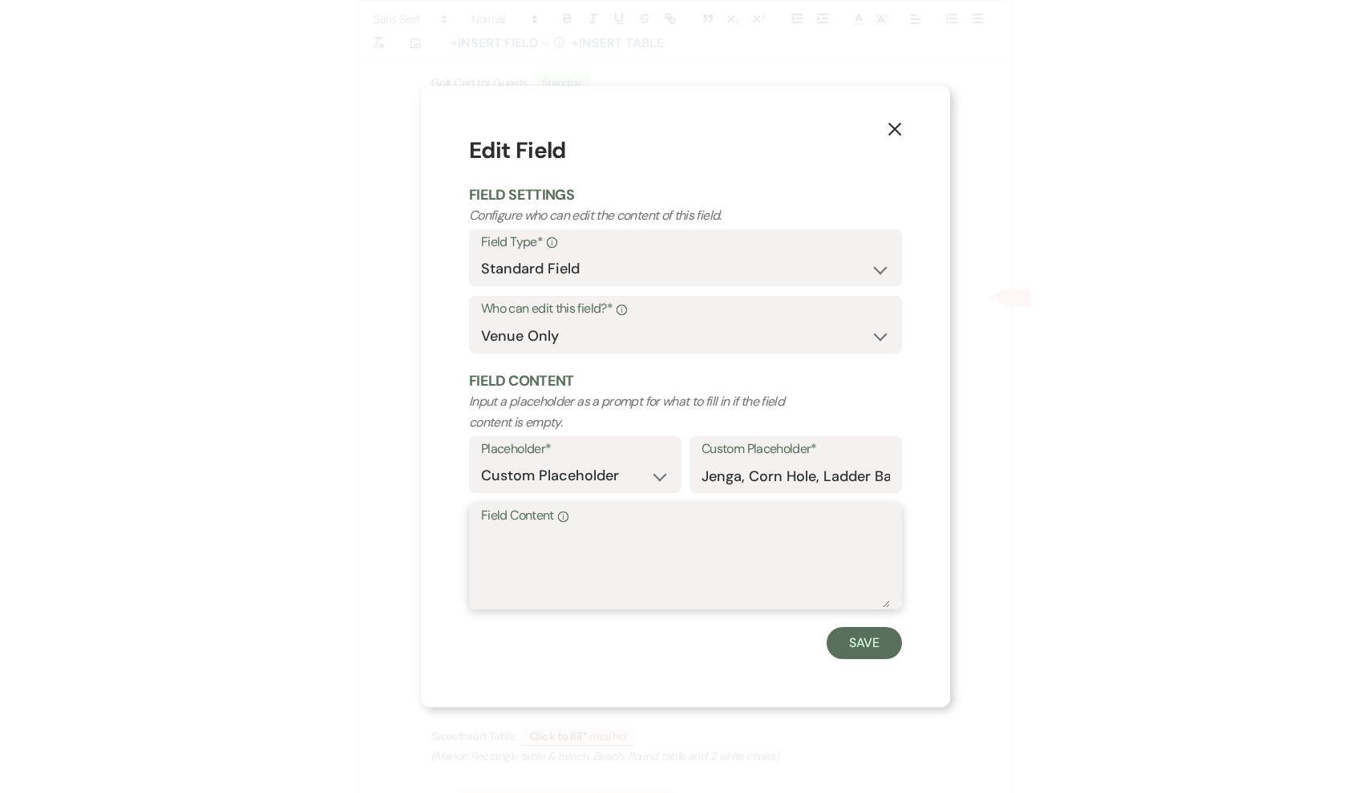
click at [715, 592] on textarea "Field Content Info" at bounding box center [685, 568] width 409 height 80
type textarea "G"
type textarea "Jenga, Cornhole, Ladder Ball"
click at [850, 640] on button "Save" at bounding box center [864, 643] width 75 height 32
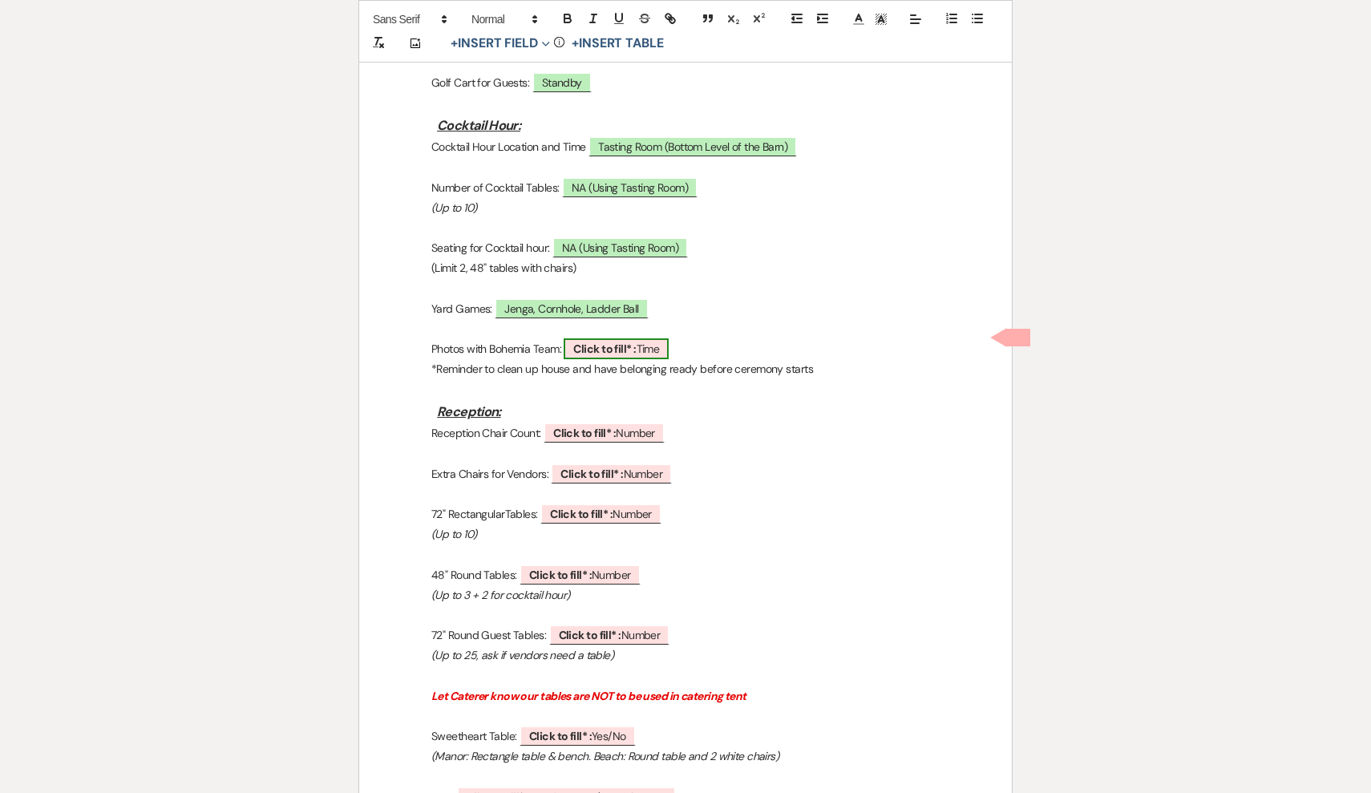
click at [659, 342] on span "Click to fill* : Time" at bounding box center [616, 348] width 105 height 21
select select "owner"
select select "Time"
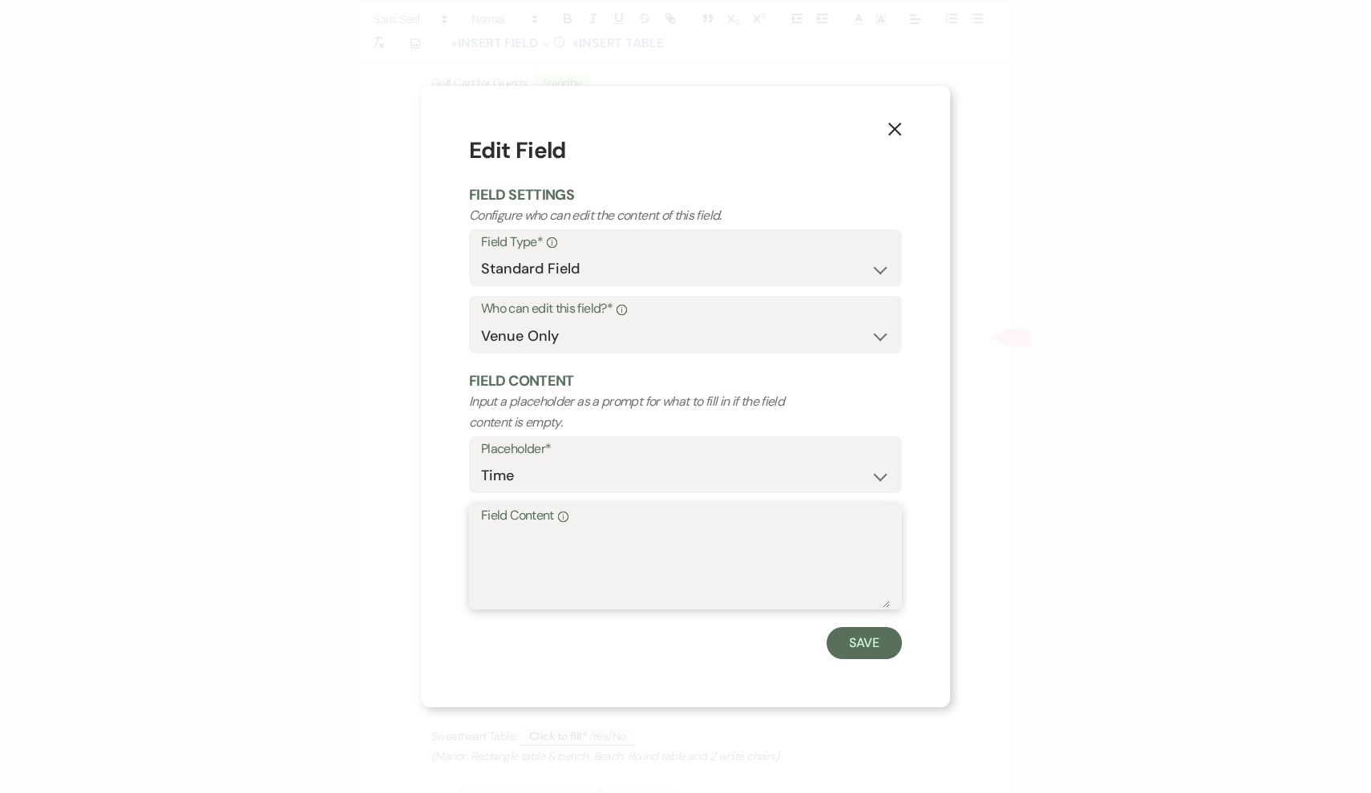
click at [587, 558] on textarea "Field Content Info" at bounding box center [685, 568] width 409 height 80
type textarea "Yes, Standby. First Look in the Vineyard"
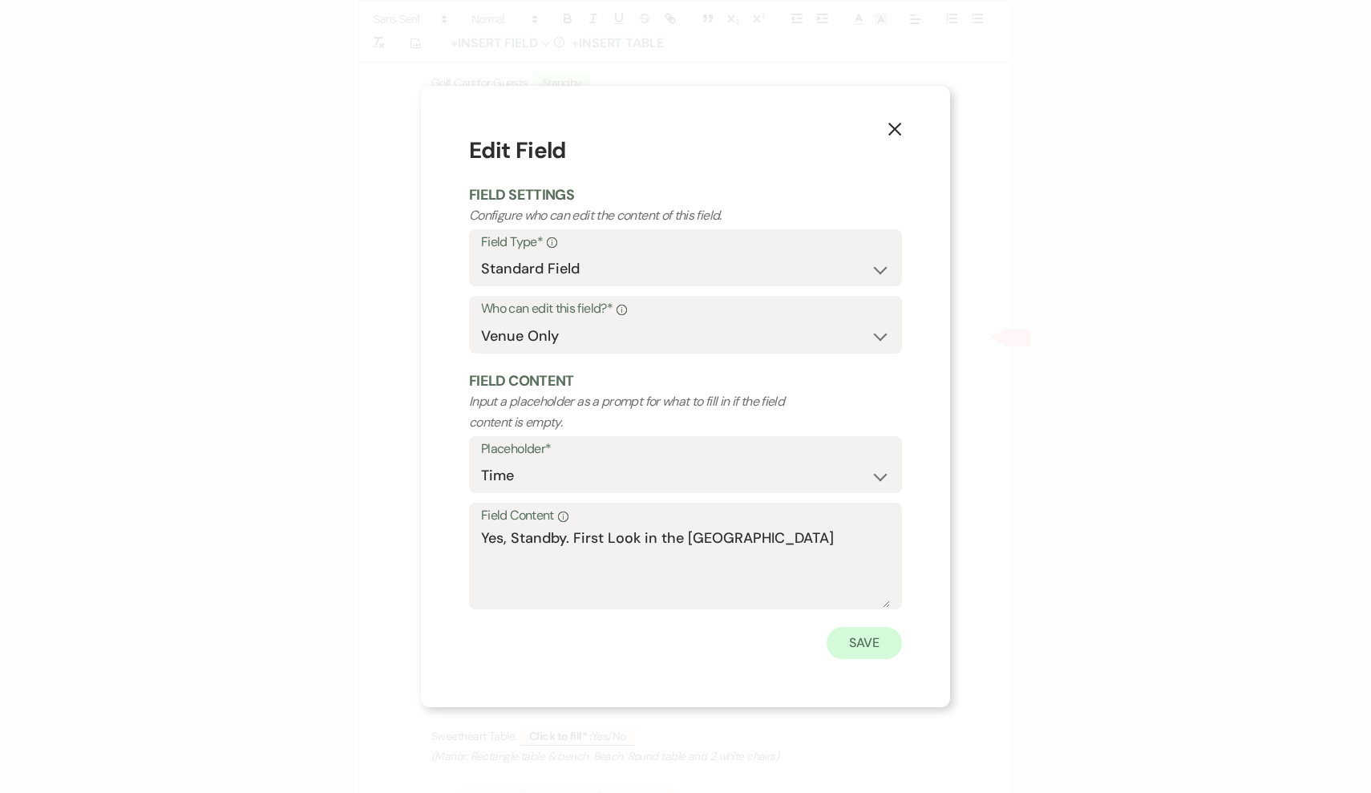
click at [881, 644] on button "Save" at bounding box center [864, 643] width 75 height 32
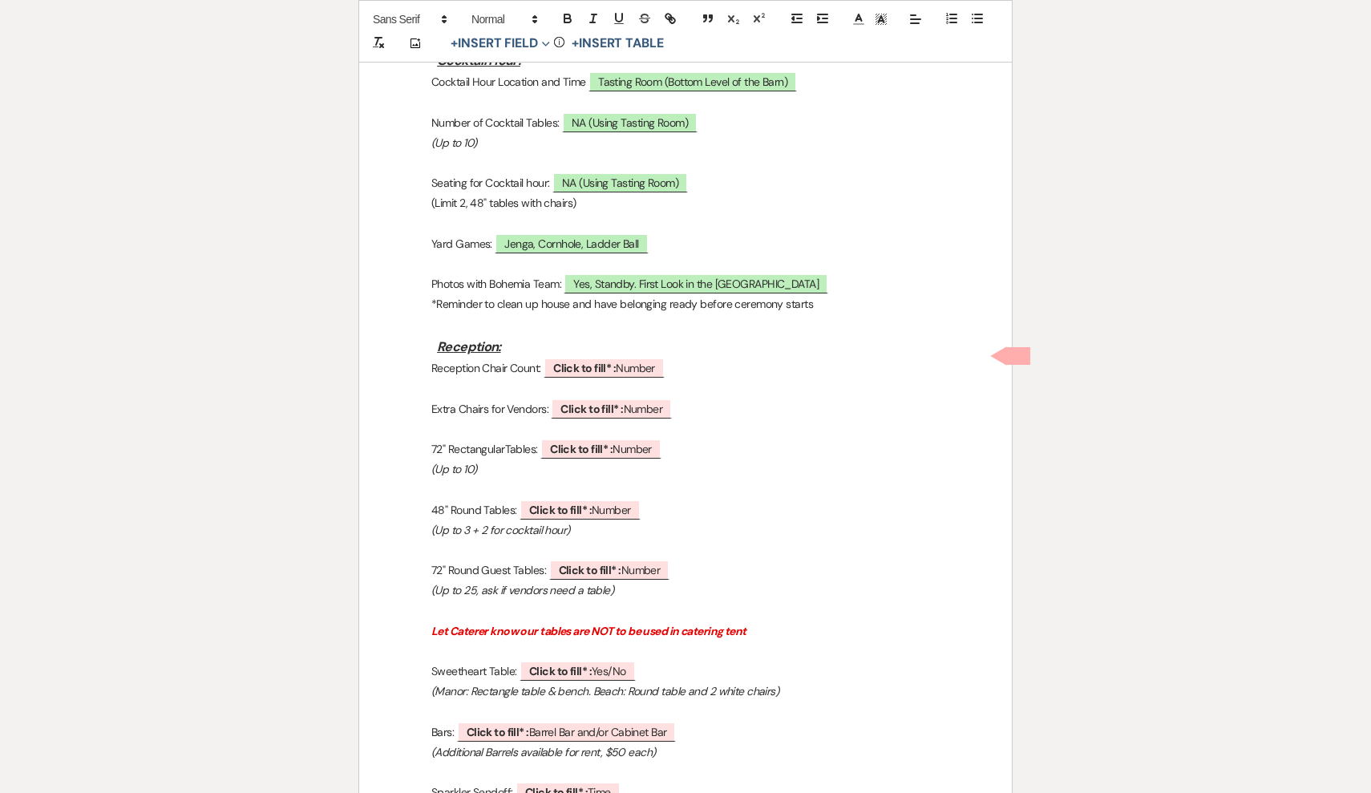
scroll to position [1379, 0]
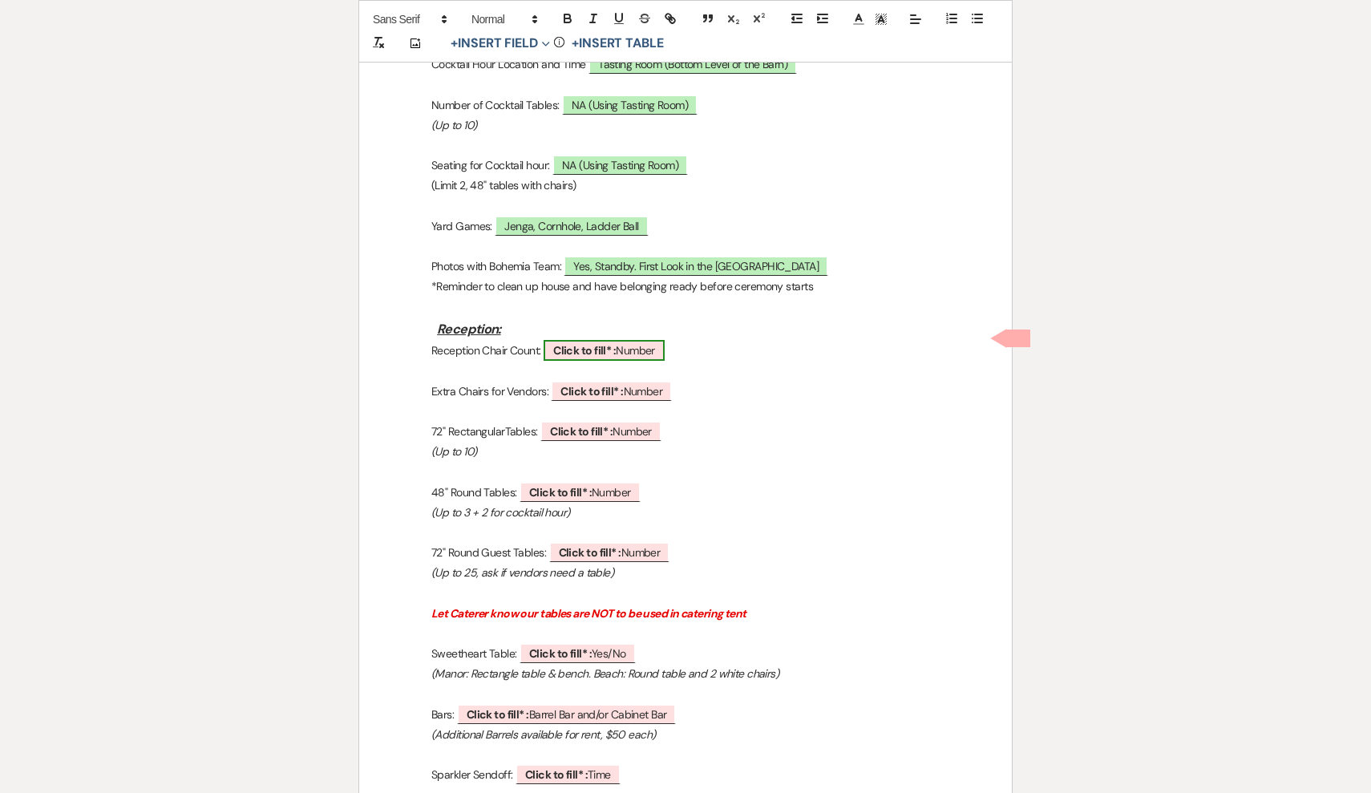
click at [647, 343] on span "Click to fill* : Number" at bounding box center [604, 350] width 121 height 21
select select "owner"
select select "Number"
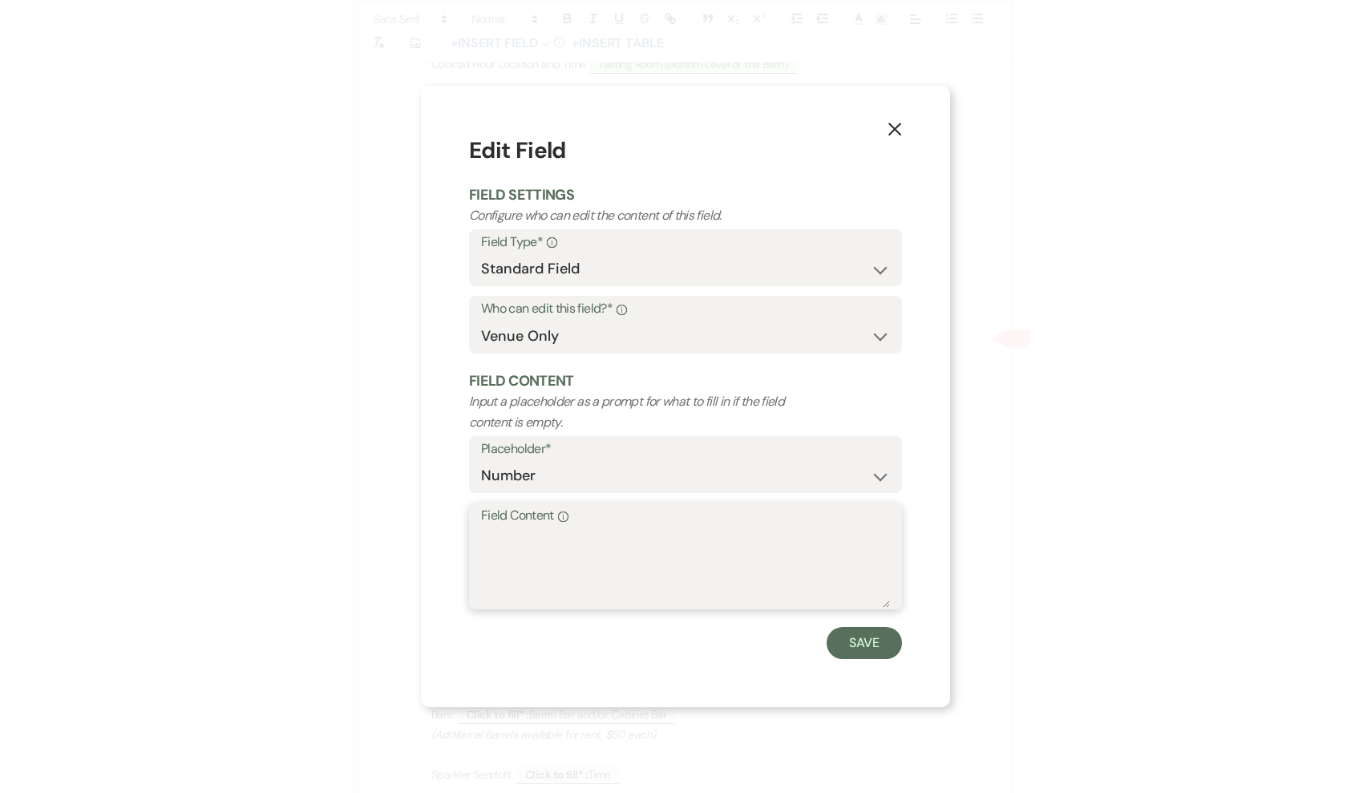
click at [616, 569] on textarea "Field Content Info" at bounding box center [685, 568] width 409 height 80
click at [900, 134] on icon "X" at bounding box center [895, 129] width 14 height 14
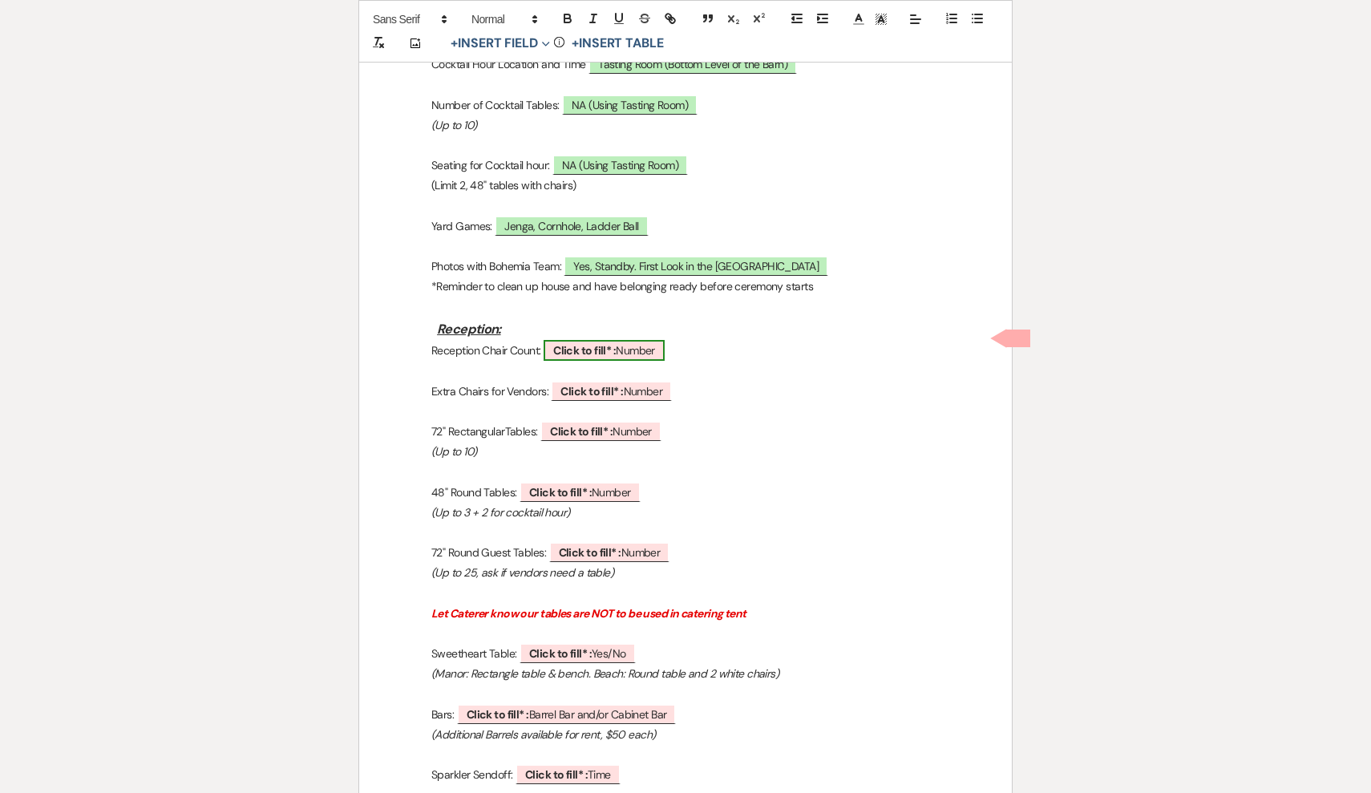
click at [648, 340] on span "Click to fill* : Number" at bounding box center [604, 350] width 121 height 21
select select "owner"
select select "Number"
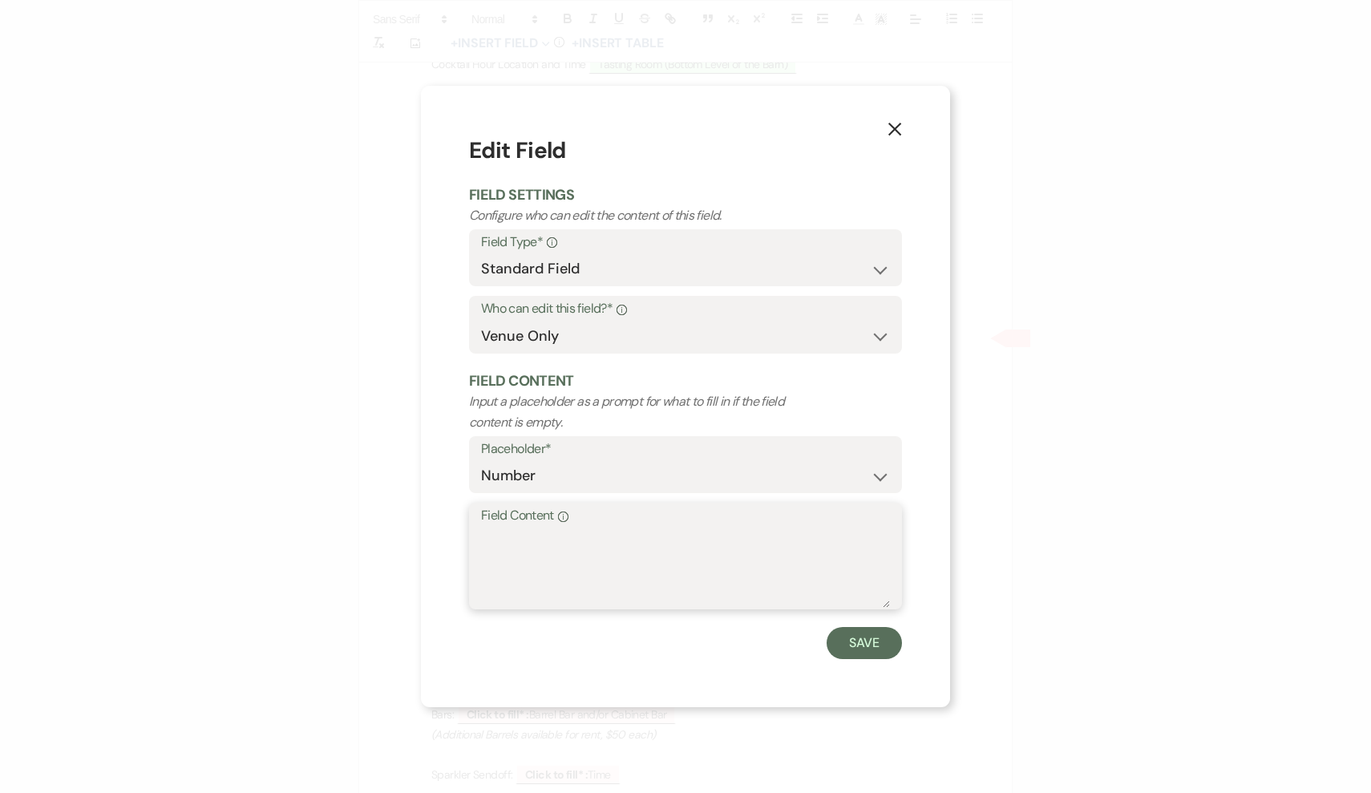
click at [583, 585] on textarea "Field Content Info" at bounding box center [685, 568] width 409 height 80
type textarea "6"
type textarea "100"
click at [833, 644] on button "Save" at bounding box center [864, 643] width 75 height 32
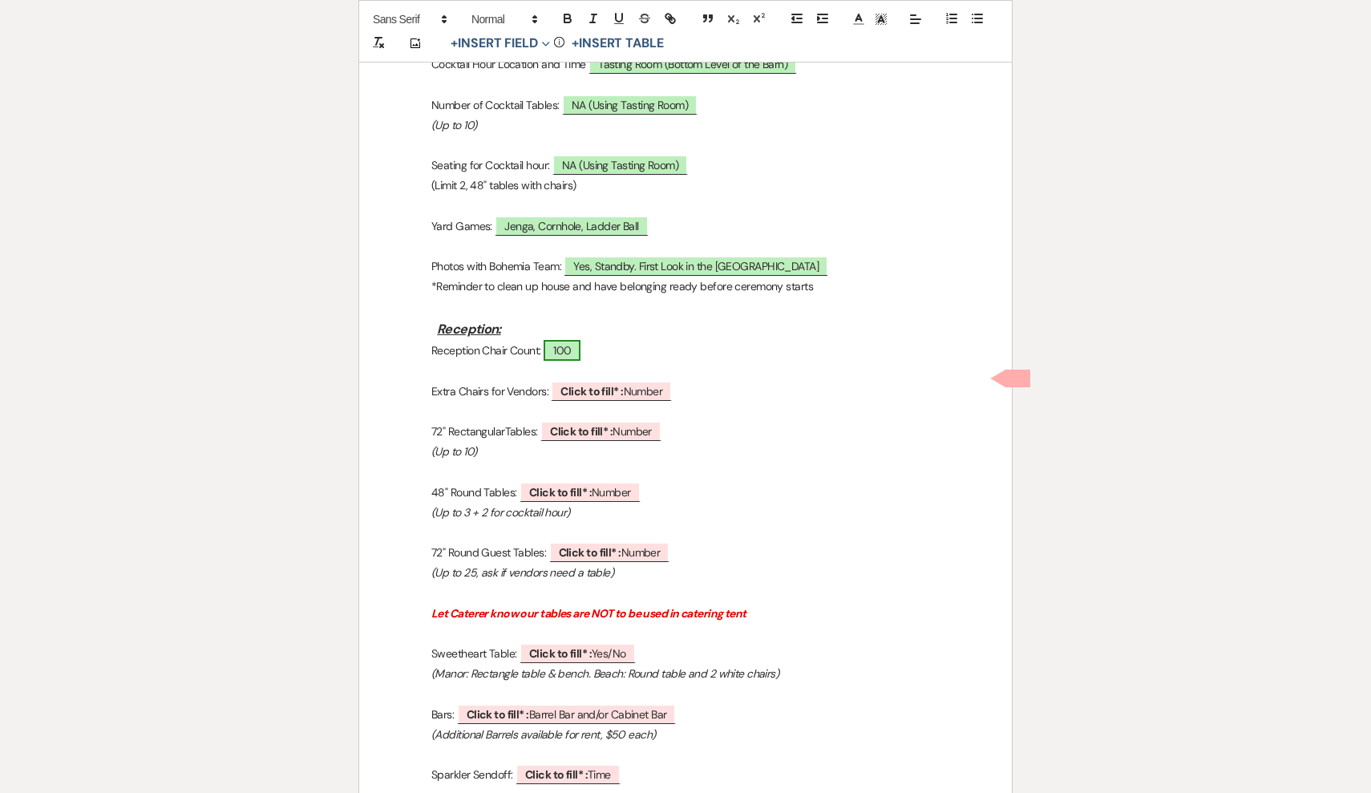
click at [579, 340] on span "100" at bounding box center [562, 350] width 37 height 21
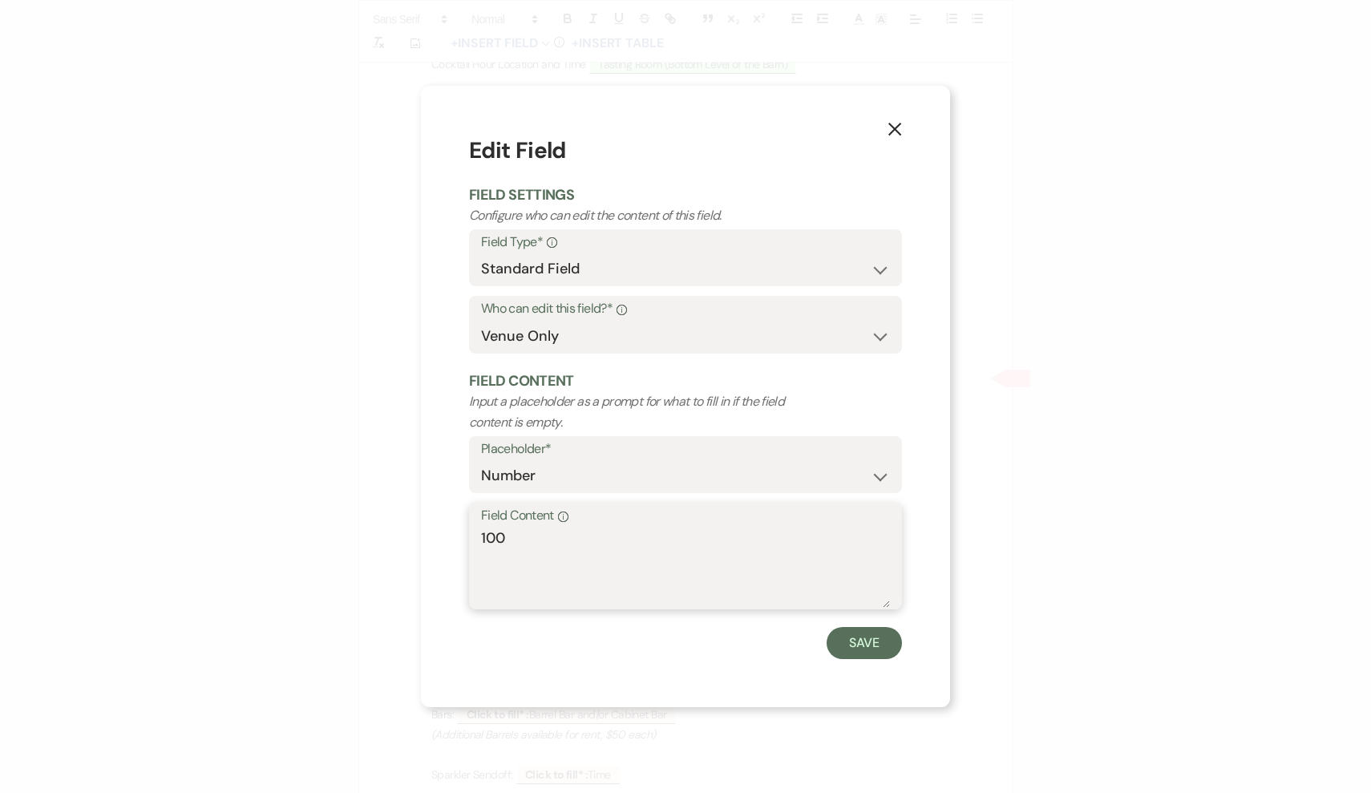
click at [626, 577] on textarea "100" at bounding box center [685, 568] width 409 height 80
click at [842, 652] on button "Save" at bounding box center [864, 643] width 75 height 32
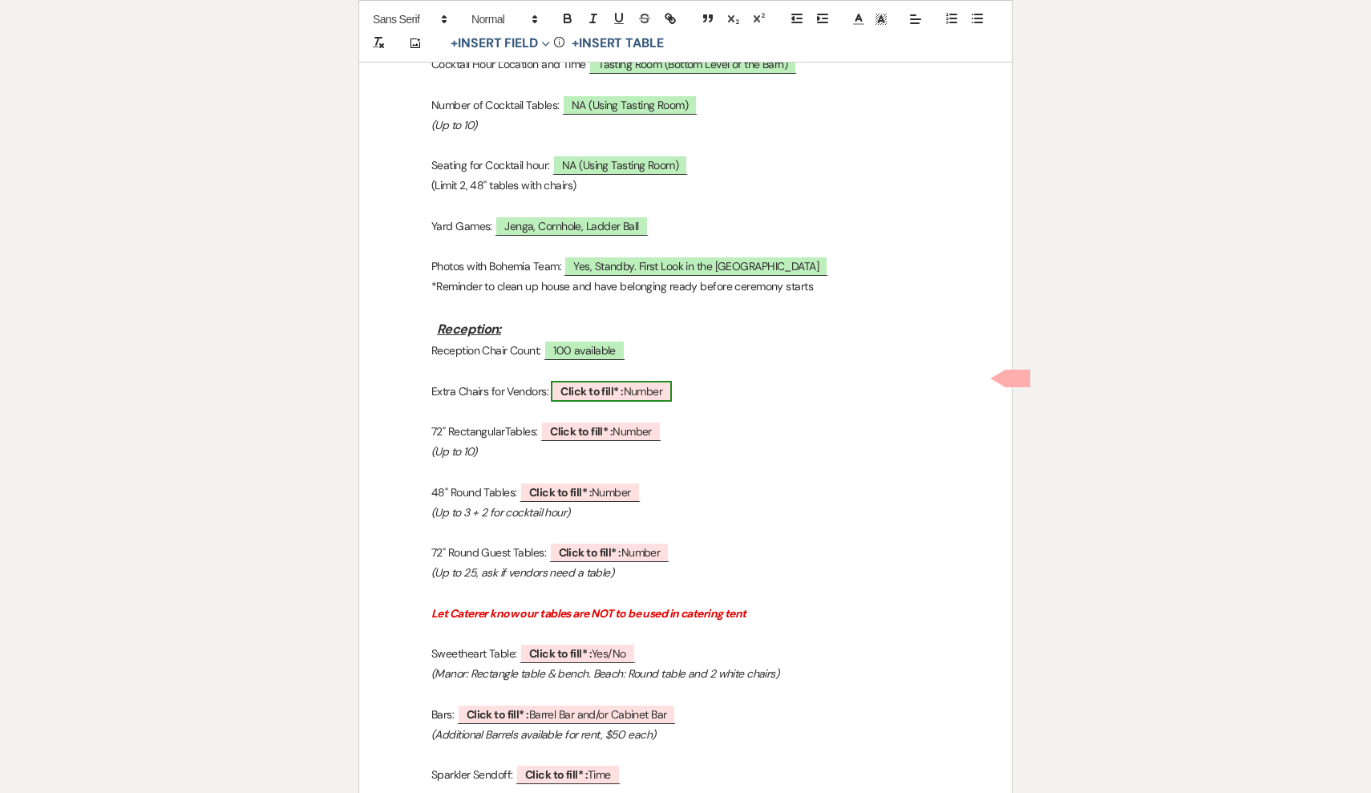
click at [646, 383] on span "Click to fill* : Number" at bounding box center [611, 391] width 121 height 21
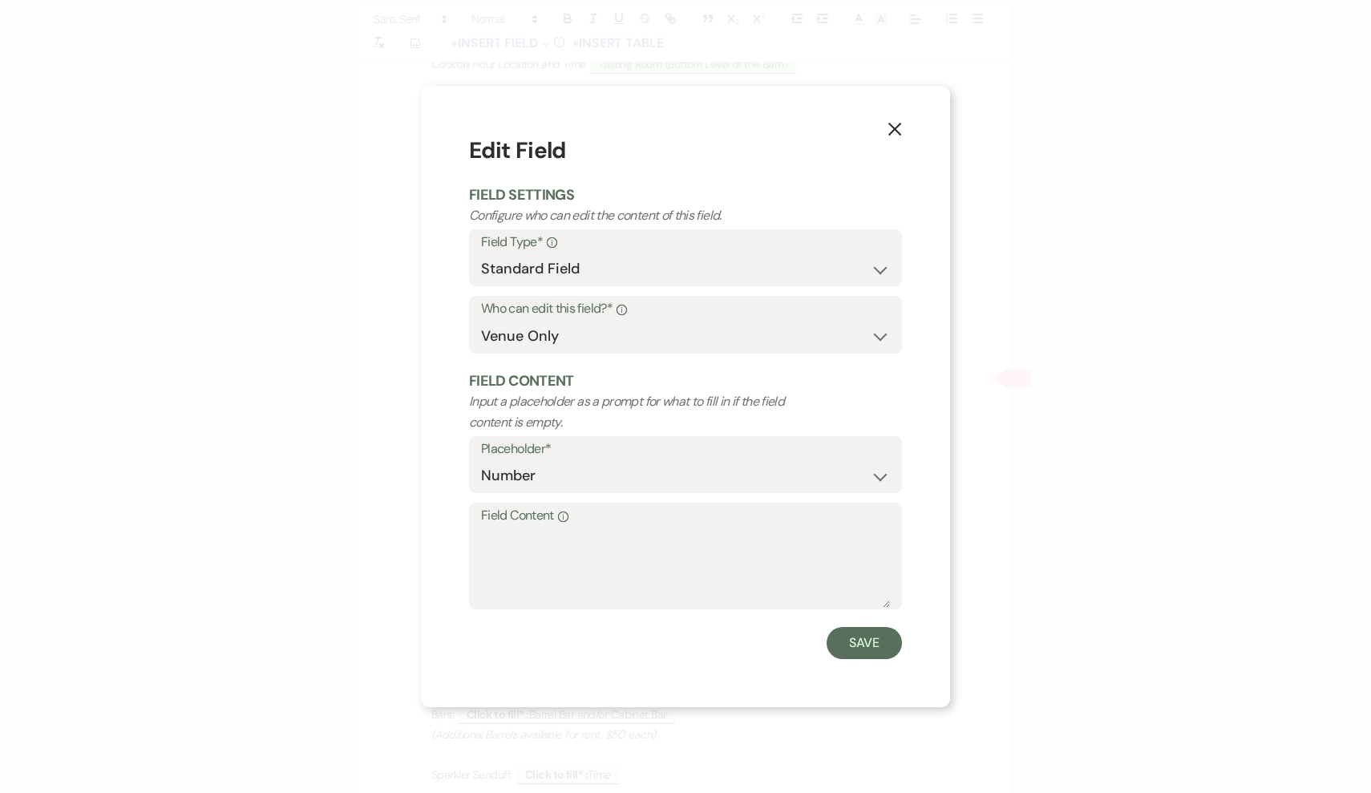
click at [896, 129] on icon "X" at bounding box center [895, 129] width 14 height 14
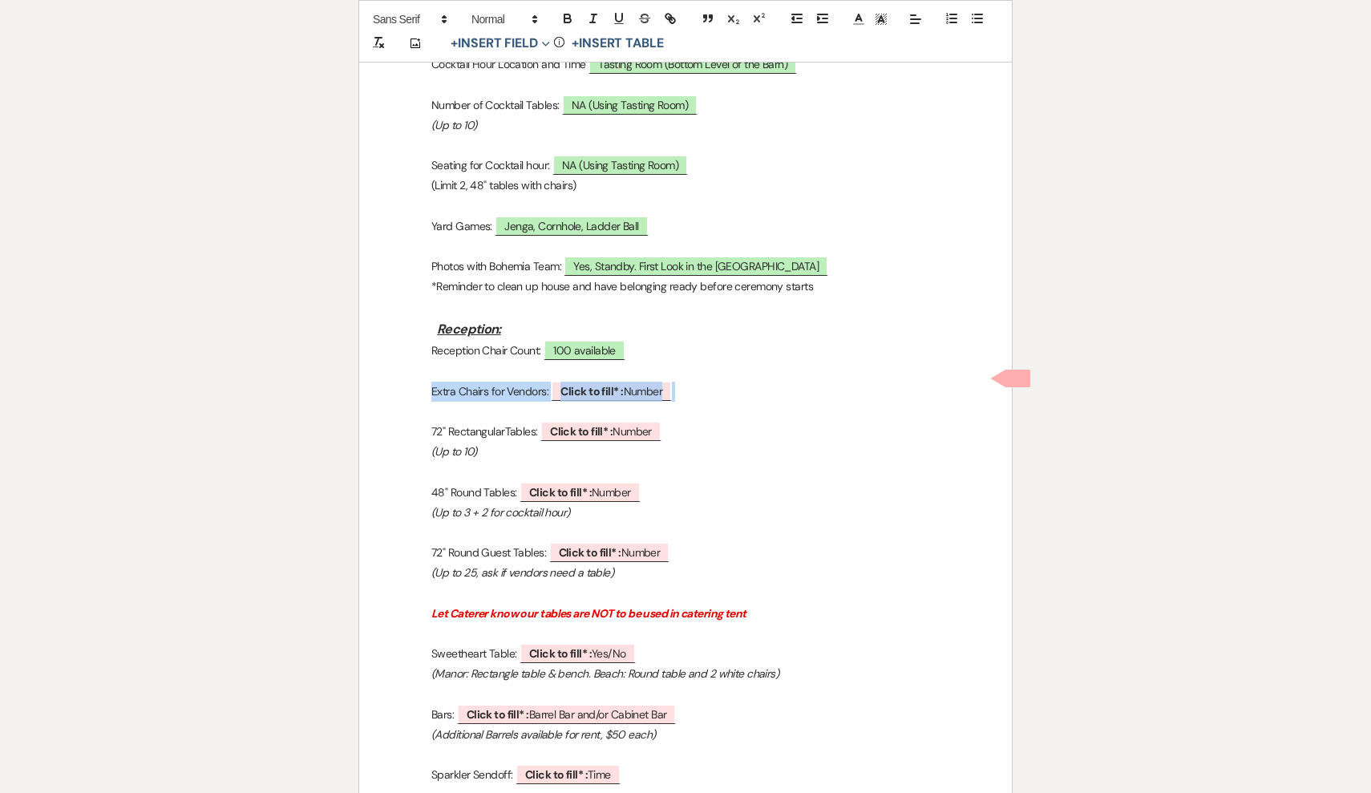
drag, startPoint x: 713, startPoint y: 377, endPoint x: 428, endPoint y: 374, distance: 284.7
click at [428, 382] on p "Extra Chairs for Vendors: ﻿ Click to fill* : Number ﻿" at bounding box center [686, 392] width 576 height 20
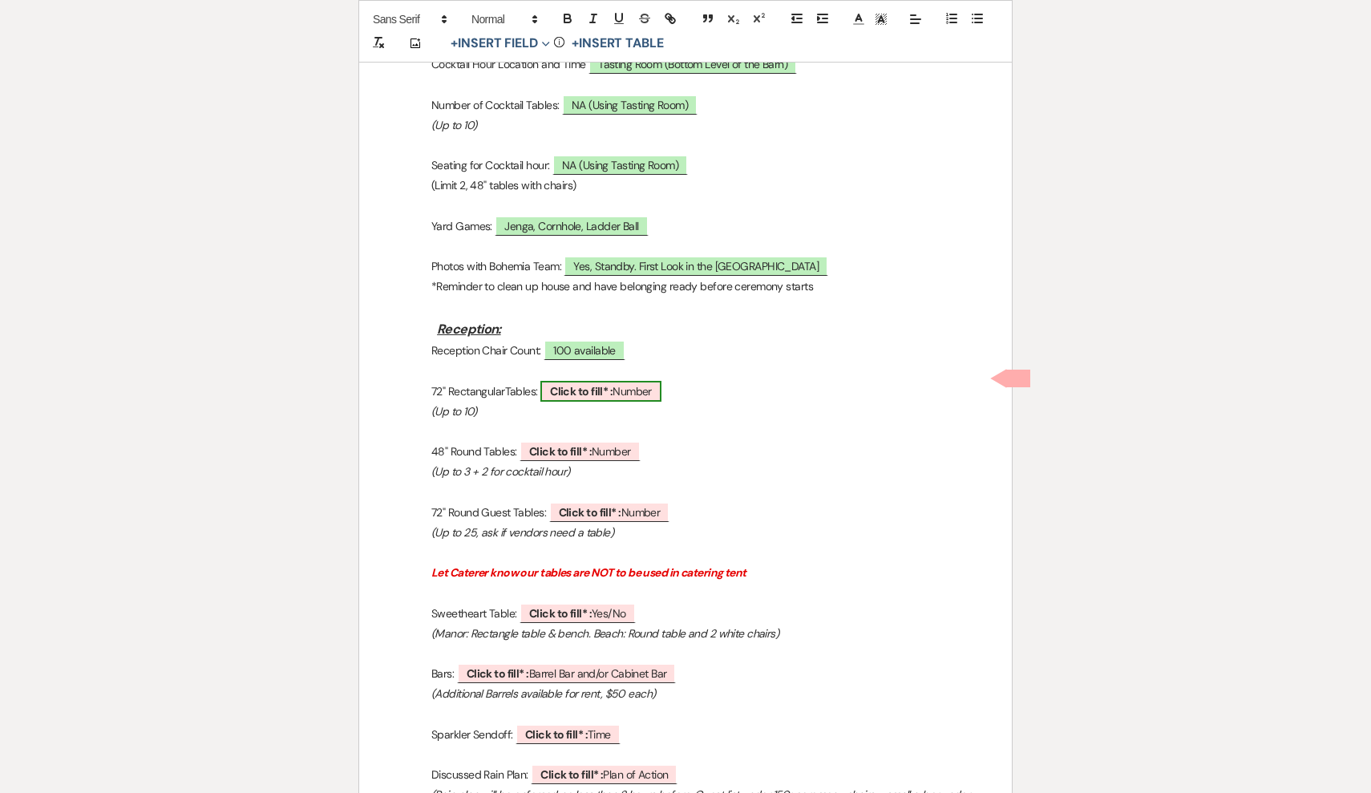
click at [650, 382] on span "Click to fill* : Number" at bounding box center [601, 391] width 121 height 21
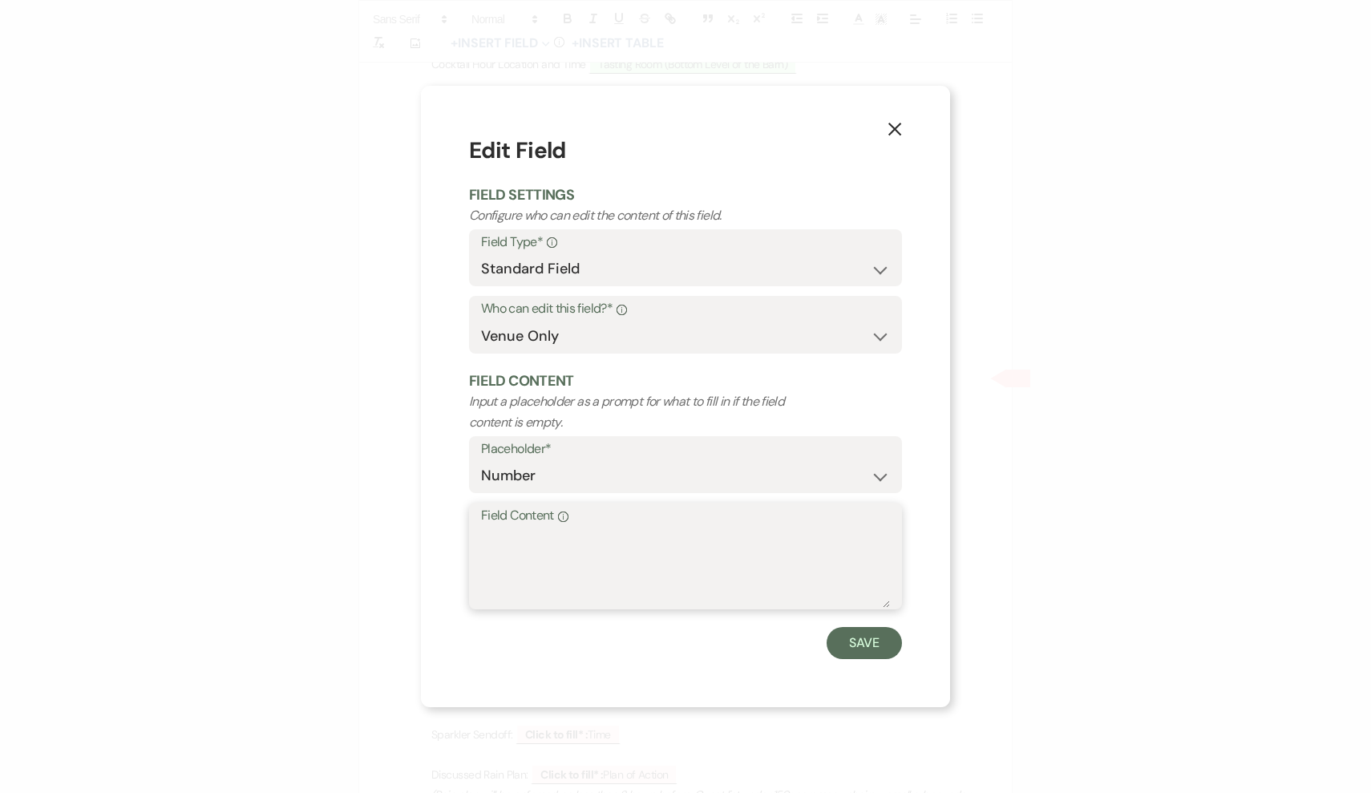
click at [630, 574] on textarea "Field Content Info" at bounding box center [685, 568] width 409 height 80
click at [886, 639] on button "Save" at bounding box center [864, 643] width 75 height 32
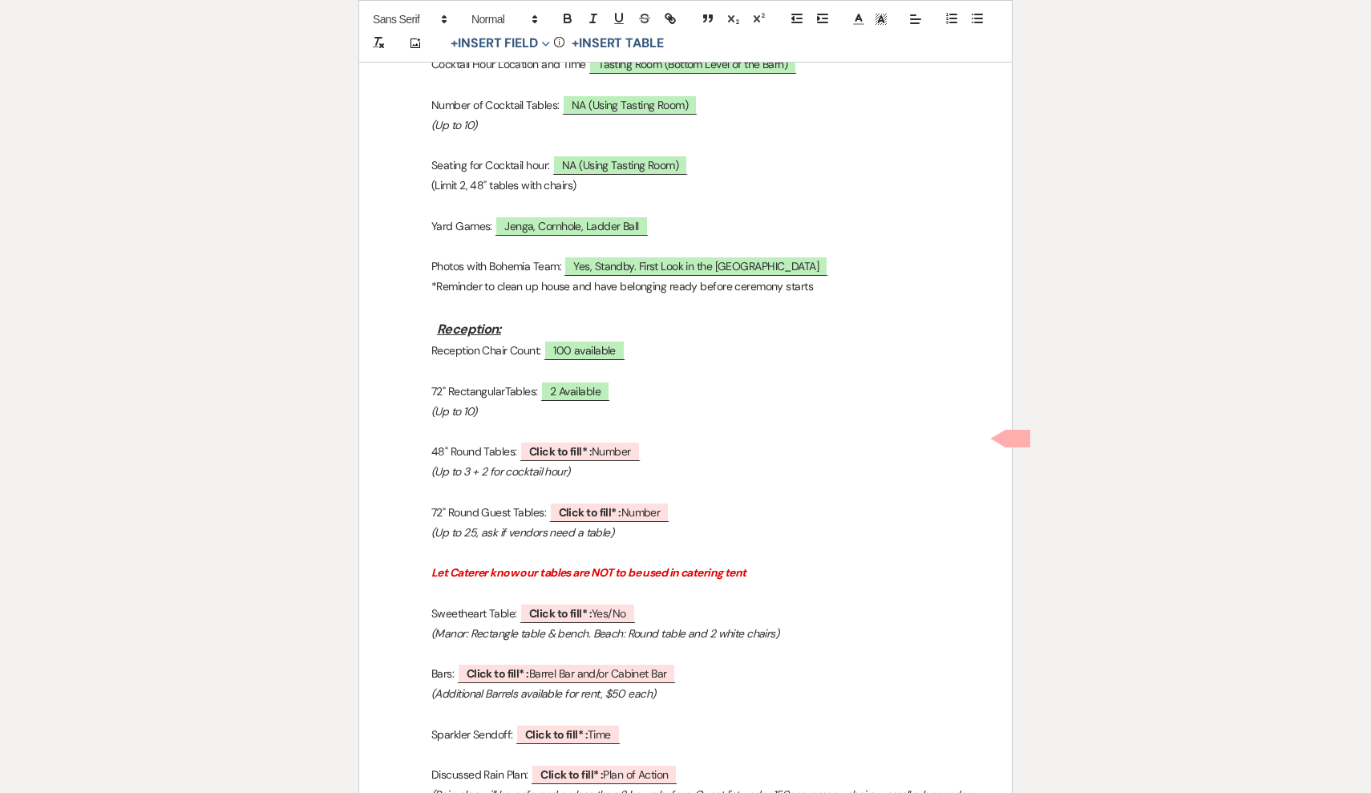
drag, startPoint x: 503, startPoint y: 400, endPoint x: 419, endPoint y: 397, distance: 83.5
click at [419, 402] on p "(Up to 10)" at bounding box center [686, 412] width 576 height 20
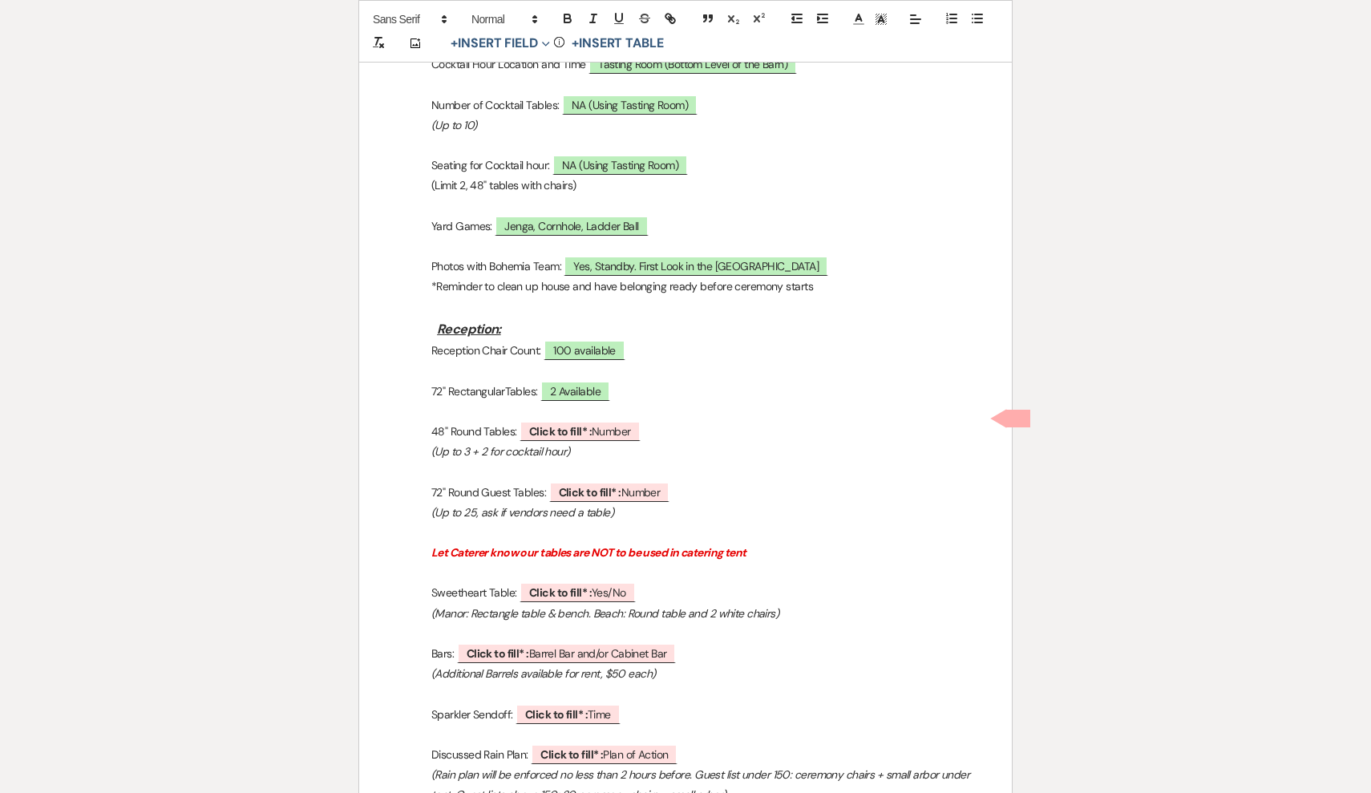
drag, startPoint x: 604, startPoint y: 435, endPoint x: 421, endPoint y: 413, distance: 184.2
click at [421, 413] on div "Bohemia Overlook Event Walkthrough *Have couple fill out Credit Card form Date …" at bounding box center [685, 108] width 653 height 2417
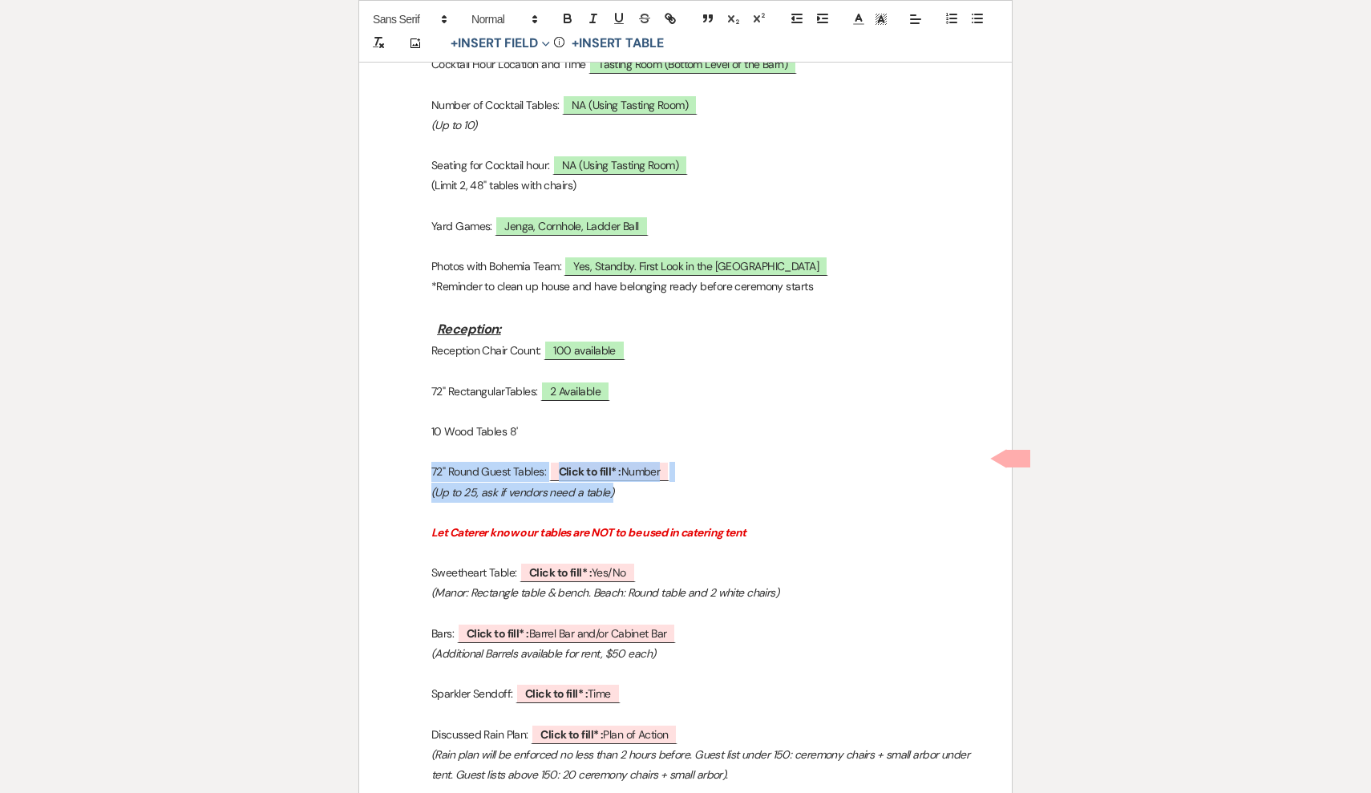
drag, startPoint x: 650, startPoint y: 473, endPoint x: 411, endPoint y: 449, distance: 240.2
click at [411, 449] on div "Bohemia Overlook Event Walkthrough *Have couple fill out Credit Card form Date …" at bounding box center [685, 98] width 653 height 2397
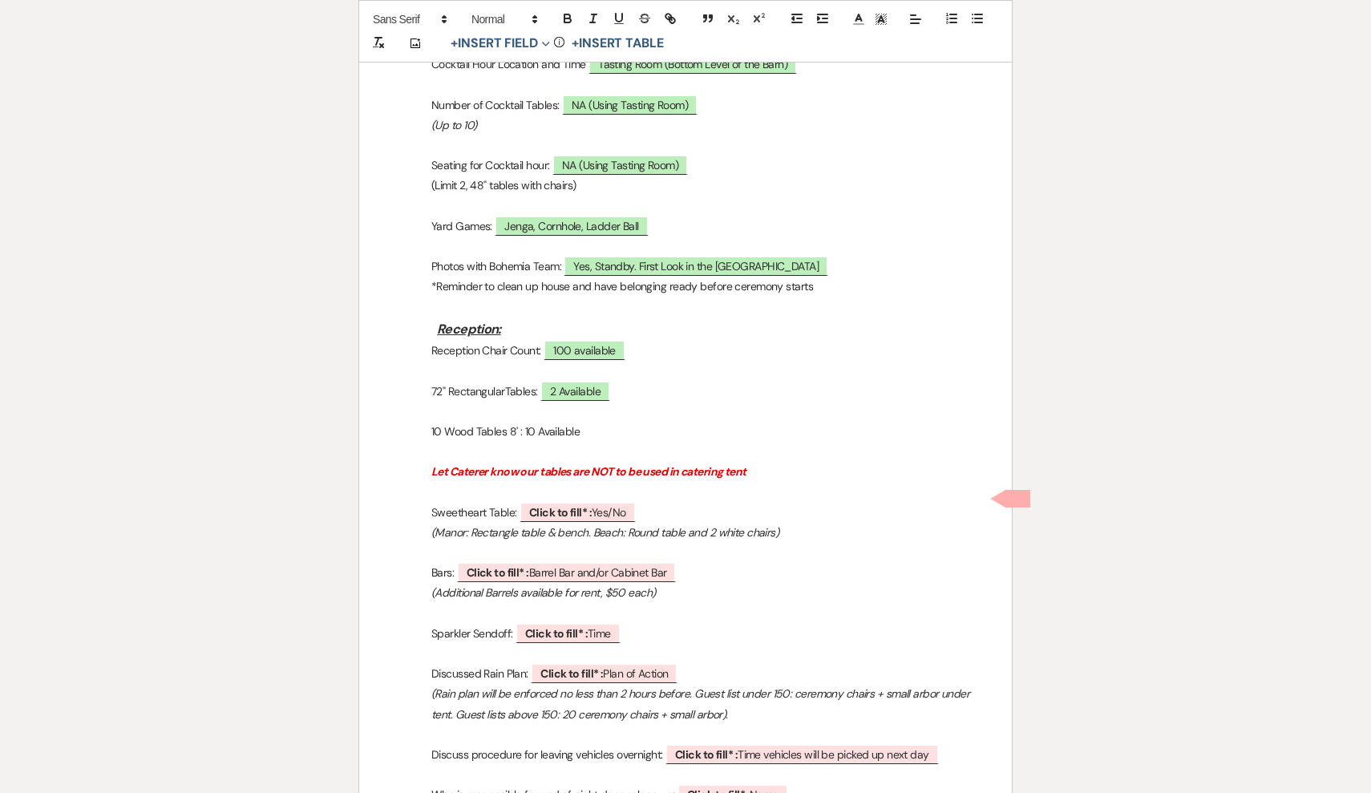
click at [606, 525] on em "(Manor: Rectangle table & bench. Beach: Round table and 2 white chairs)" at bounding box center [604, 532] width 347 height 14
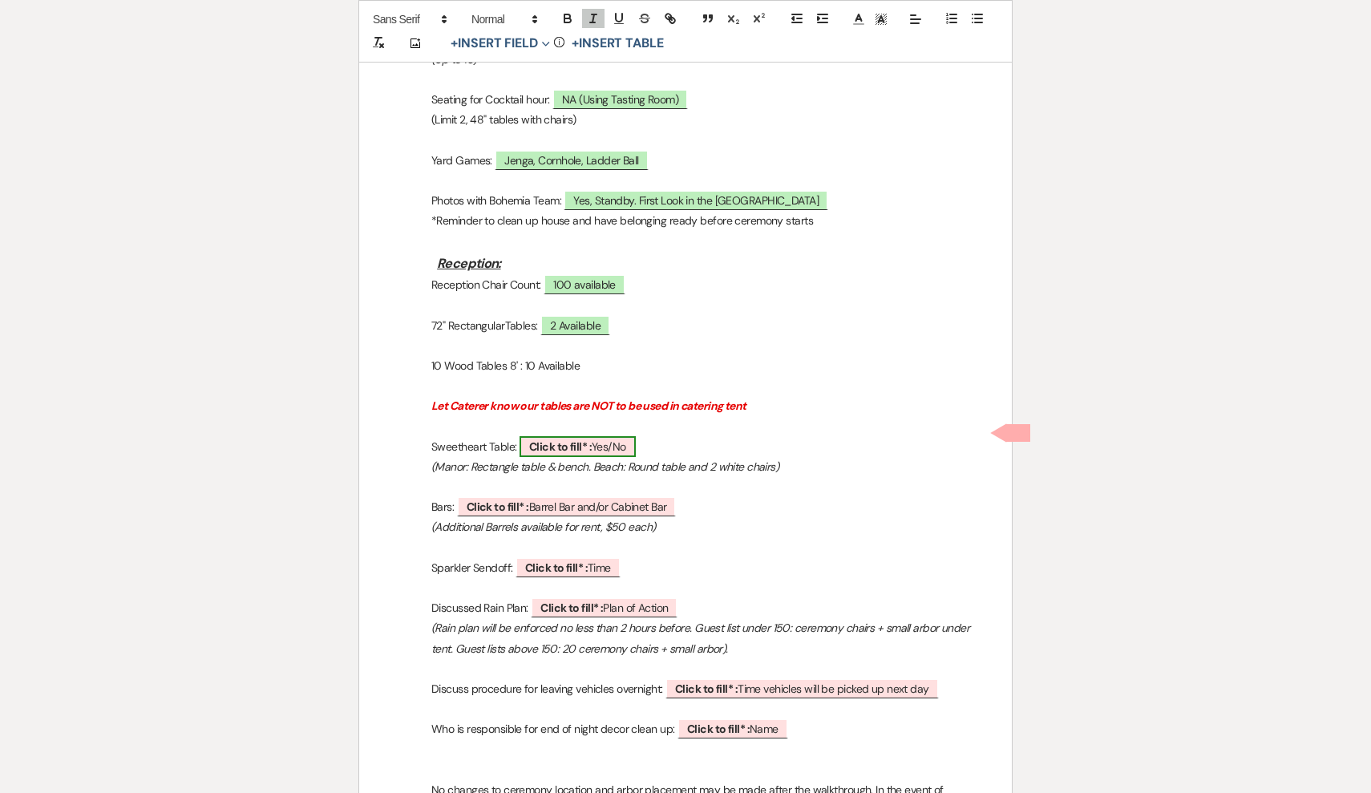
scroll to position [1464, 0]
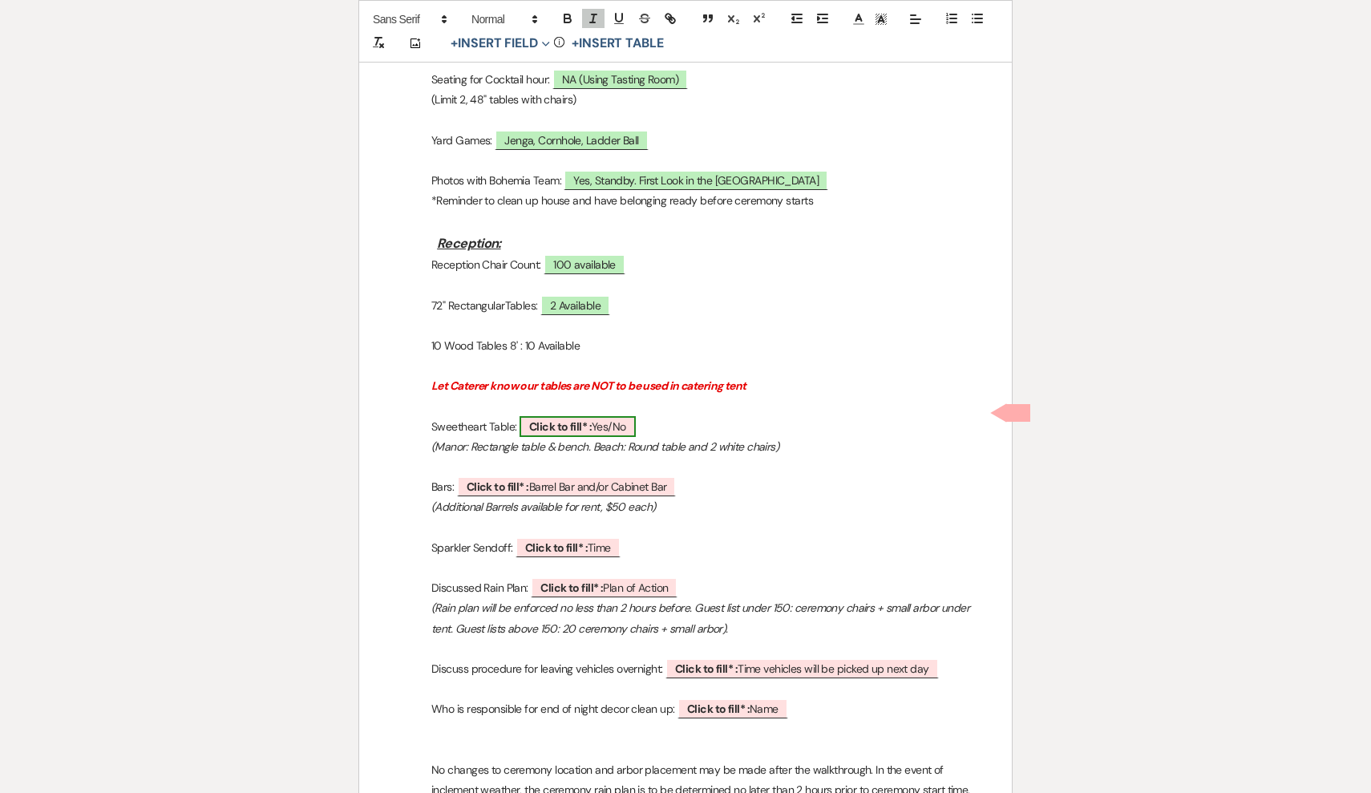
click at [618, 422] on span "Click to fill* : Yes/No" at bounding box center [578, 426] width 116 height 21
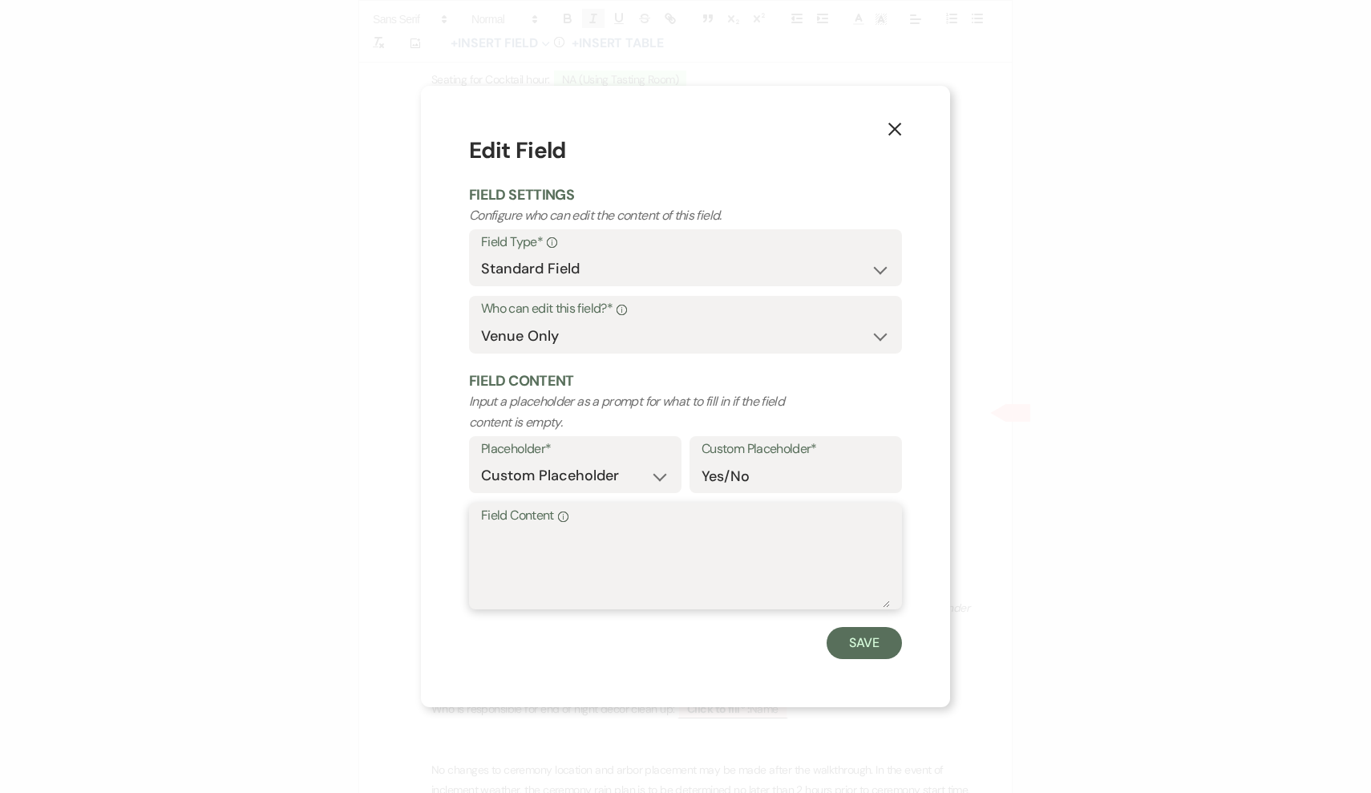
click at [634, 542] on textarea "Field Content Info" at bounding box center [685, 568] width 409 height 80
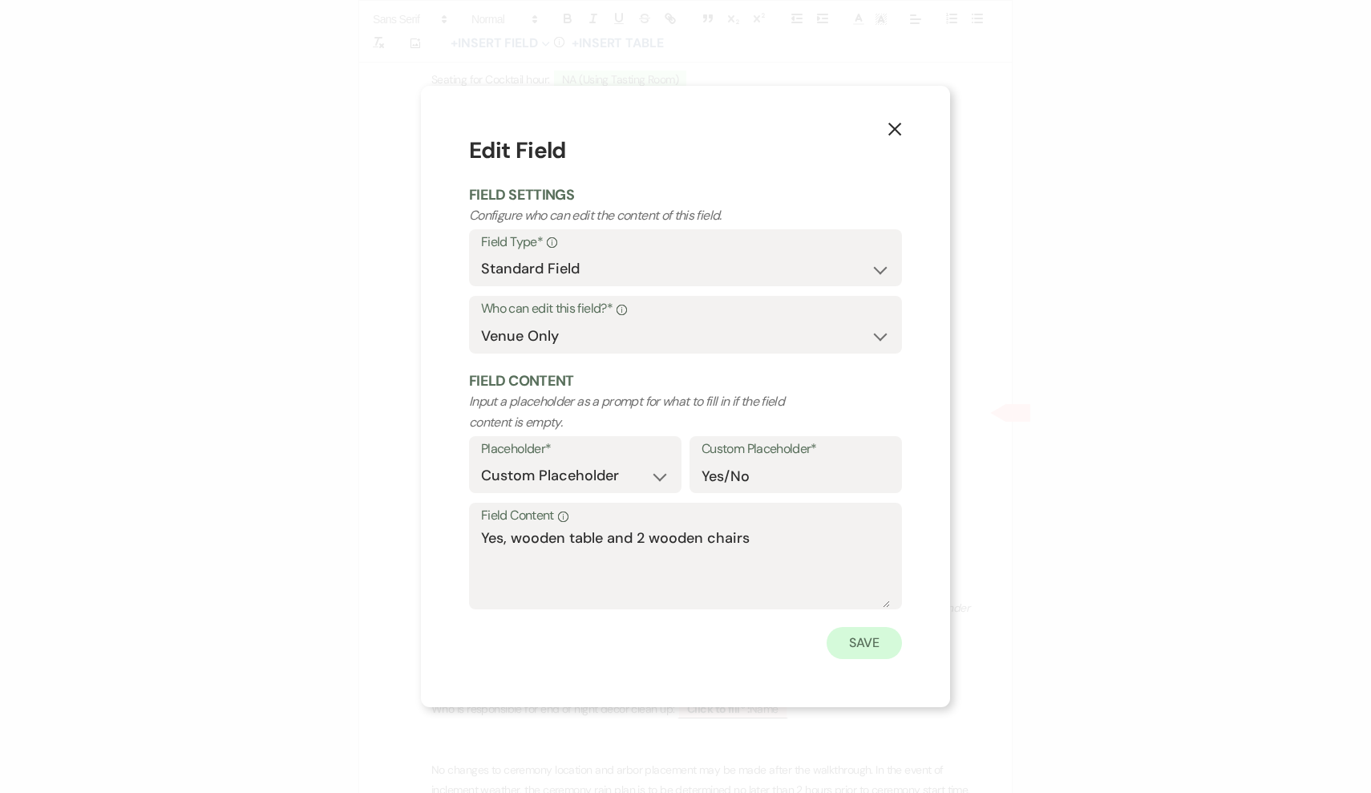
click at [869, 644] on button "Save" at bounding box center [864, 643] width 75 height 32
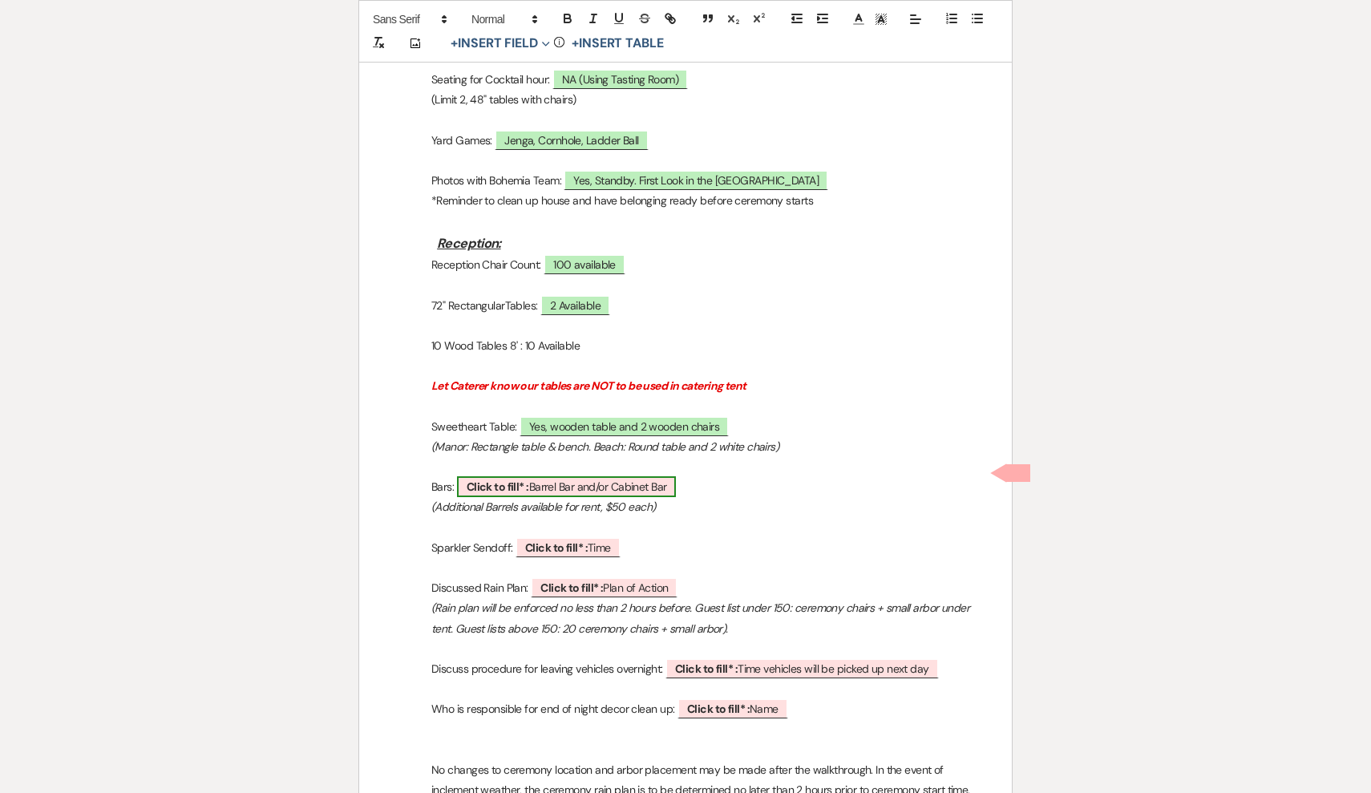
click at [653, 476] on span "Click to fill* : Barrel Bar and/or Cabinet Bar" at bounding box center [567, 486] width 220 height 21
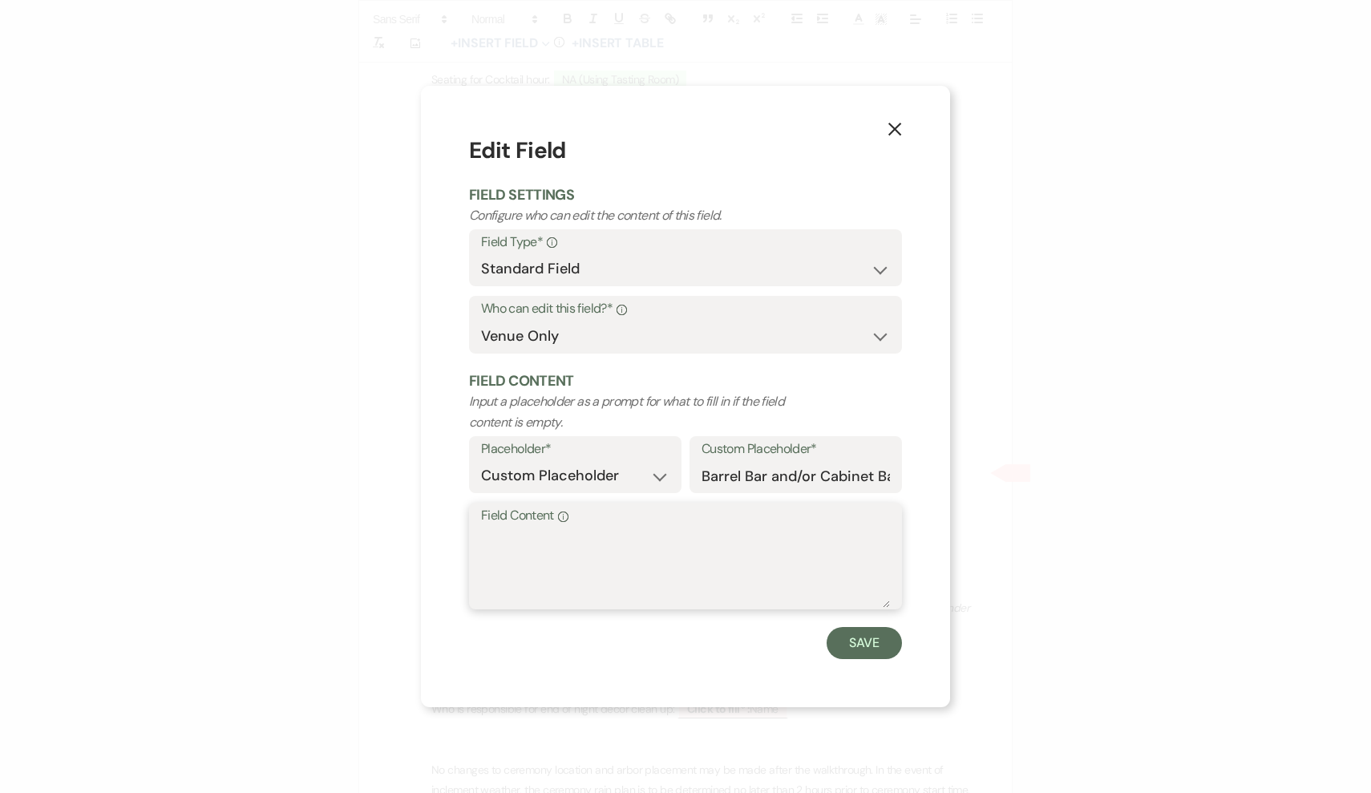
click at [642, 593] on textarea "Field Content Info" at bounding box center [685, 568] width 409 height 80
click at [868, 643] on button "Save" at bounding box center [864, 643] width 75 height 32
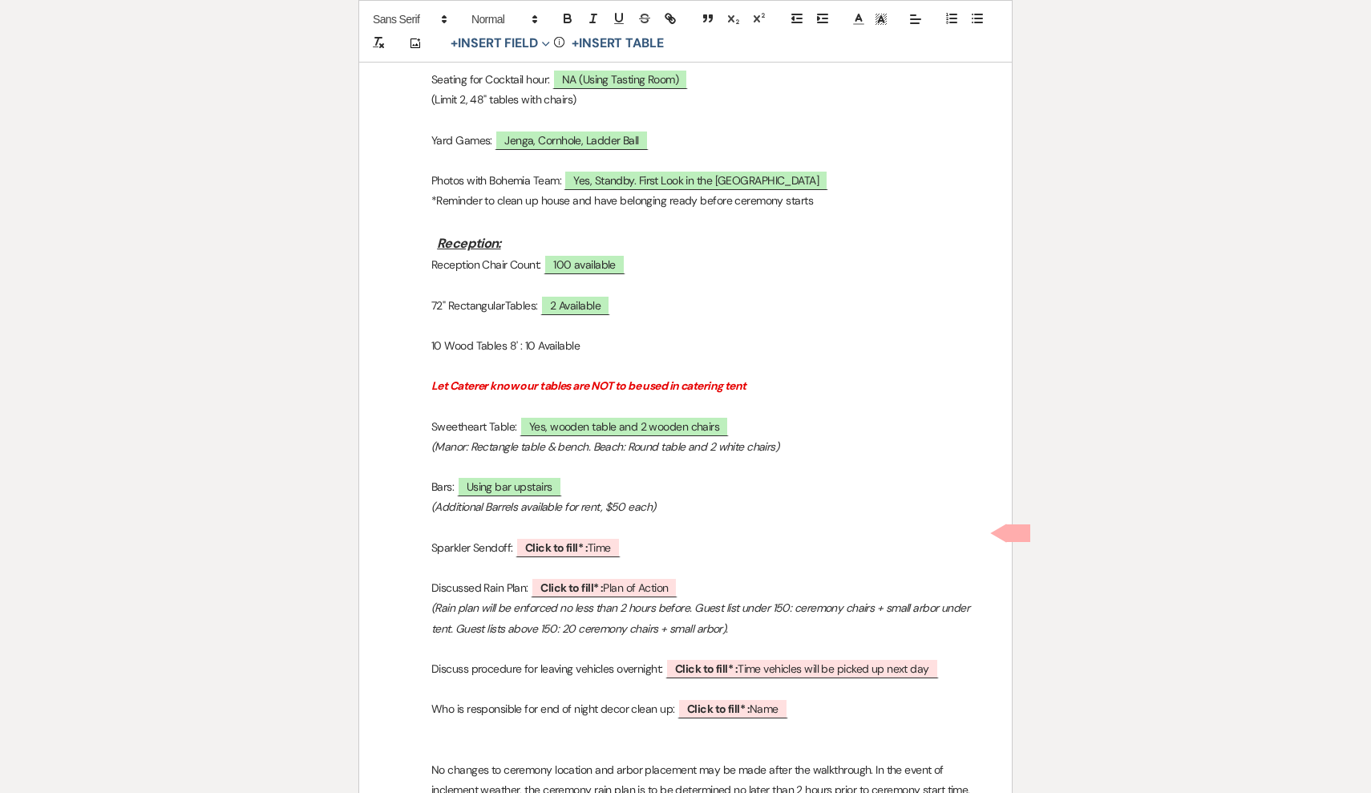
drag, startPoint x: 802, startPoint y: 438, endPoint x: 427, endPoint y: 431, distance: 374.6
click at [427, 437] on p "(Manor: Rectangle table & bench. Beach: Round table and 2 white chairs)" at bounding box center [686, 447] width 576 height 20
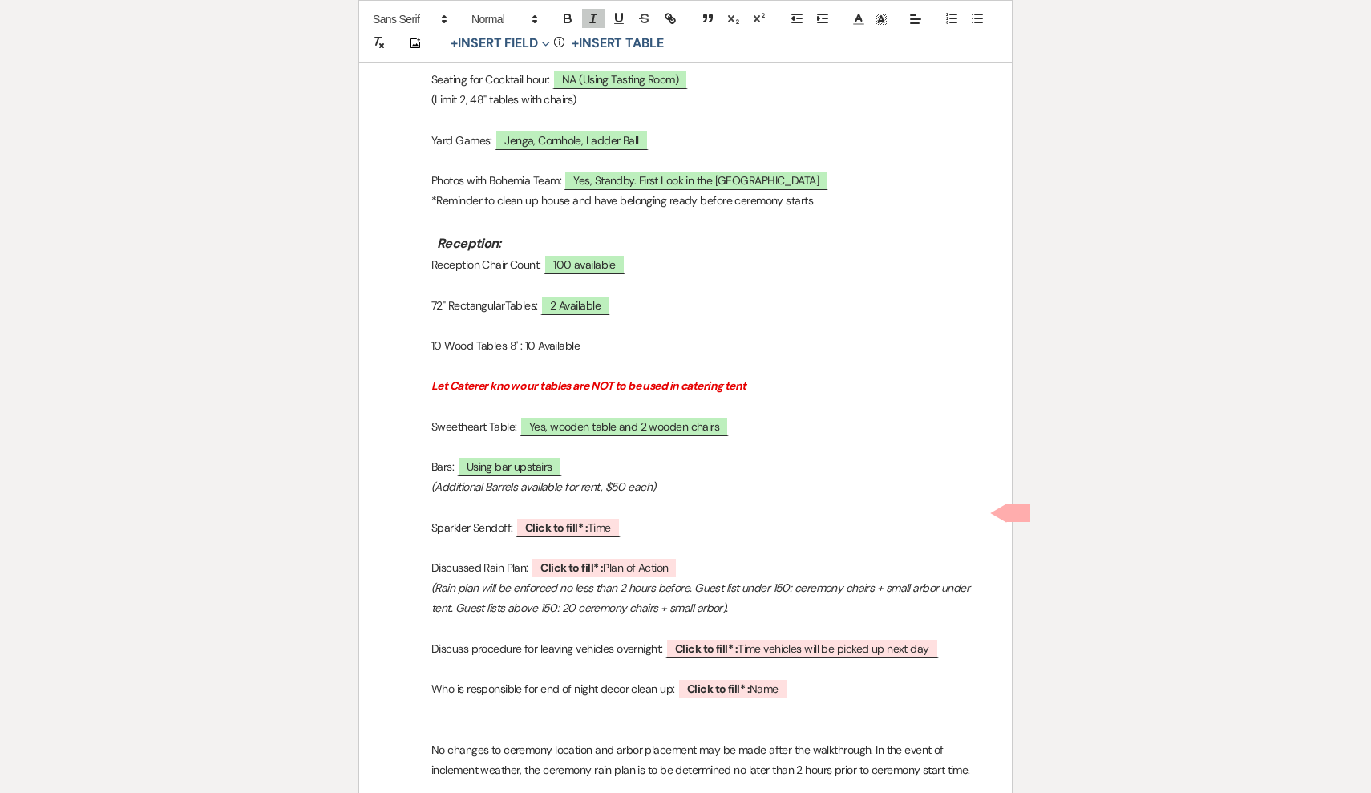
drag, startPoint x: 669, startPoint y: 481, endPoint x: 397, endPoint y: 468, distance: 272.2
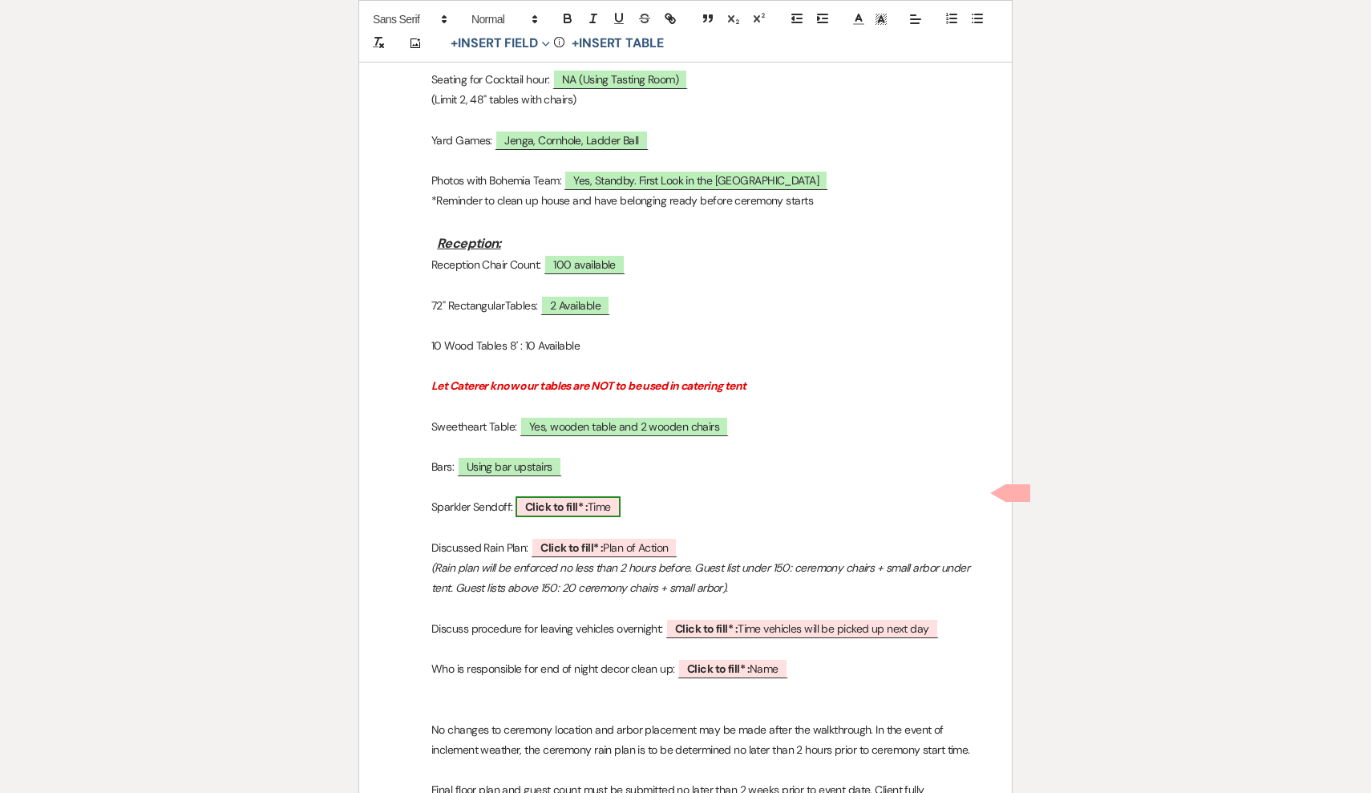
click at [621, 496] on span "Click to fill* : Time" at bounding box center [568, 506] width 105 height 21
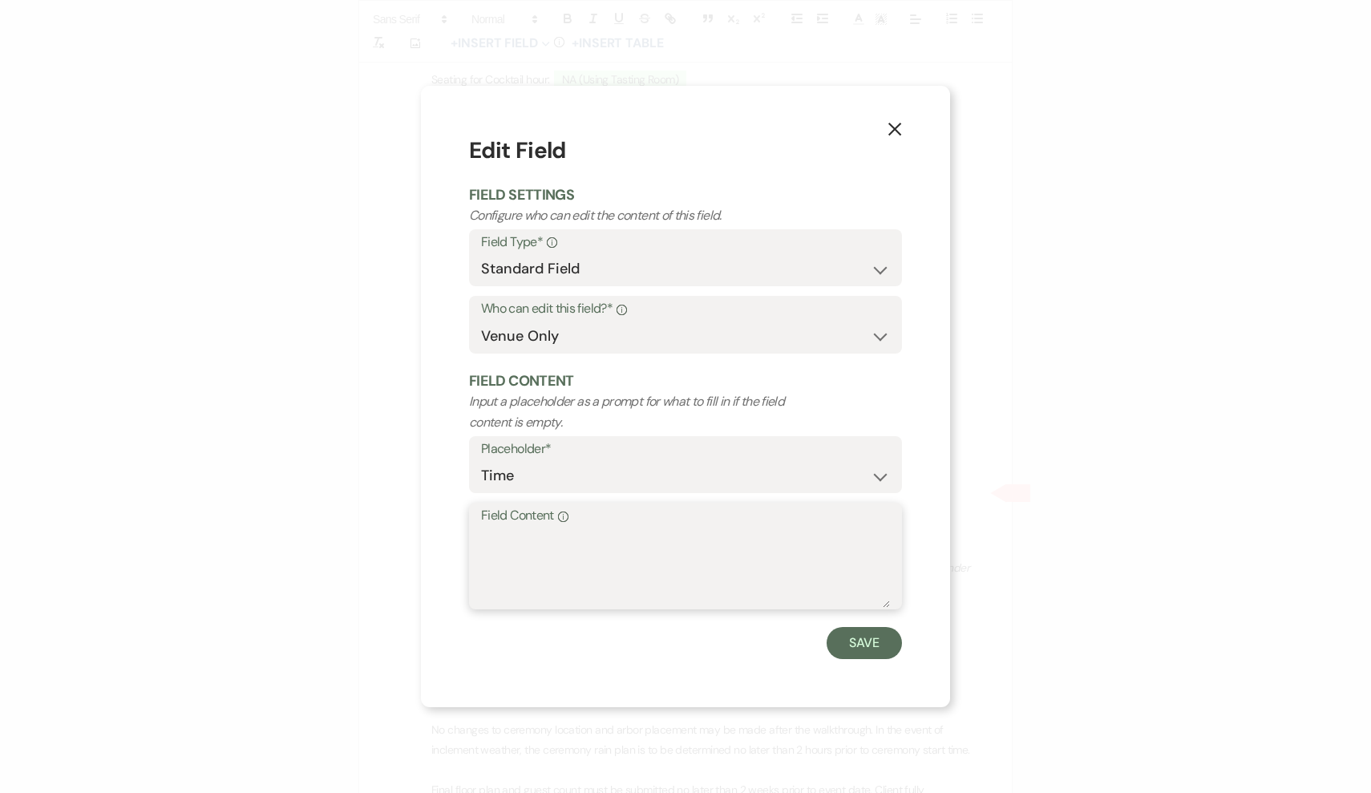
click at [598, 592] on textarea "Field Content Info" at bounding box center [685, 568] width 409 height 80
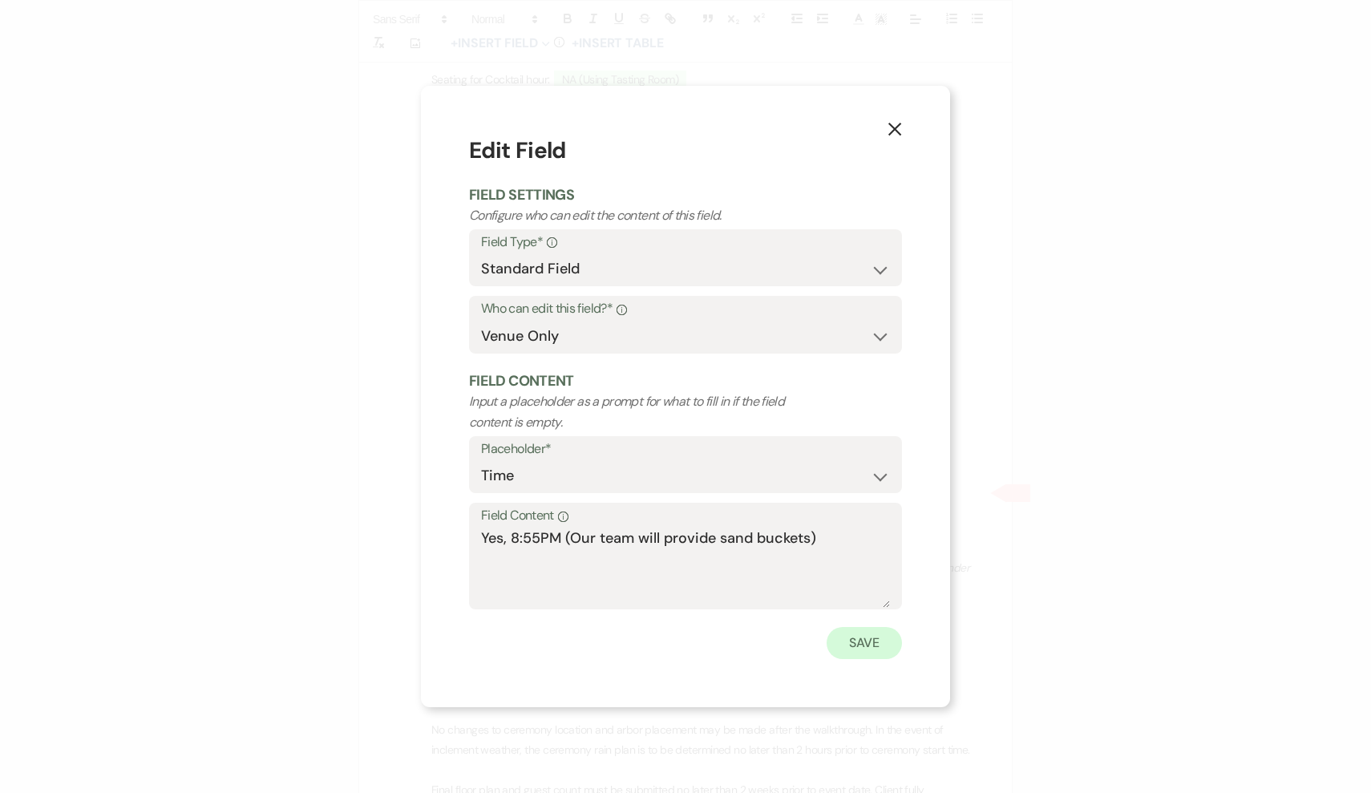
click at [856, 636] on button "Save" at bounding box center [864, 643] width 75 height 32
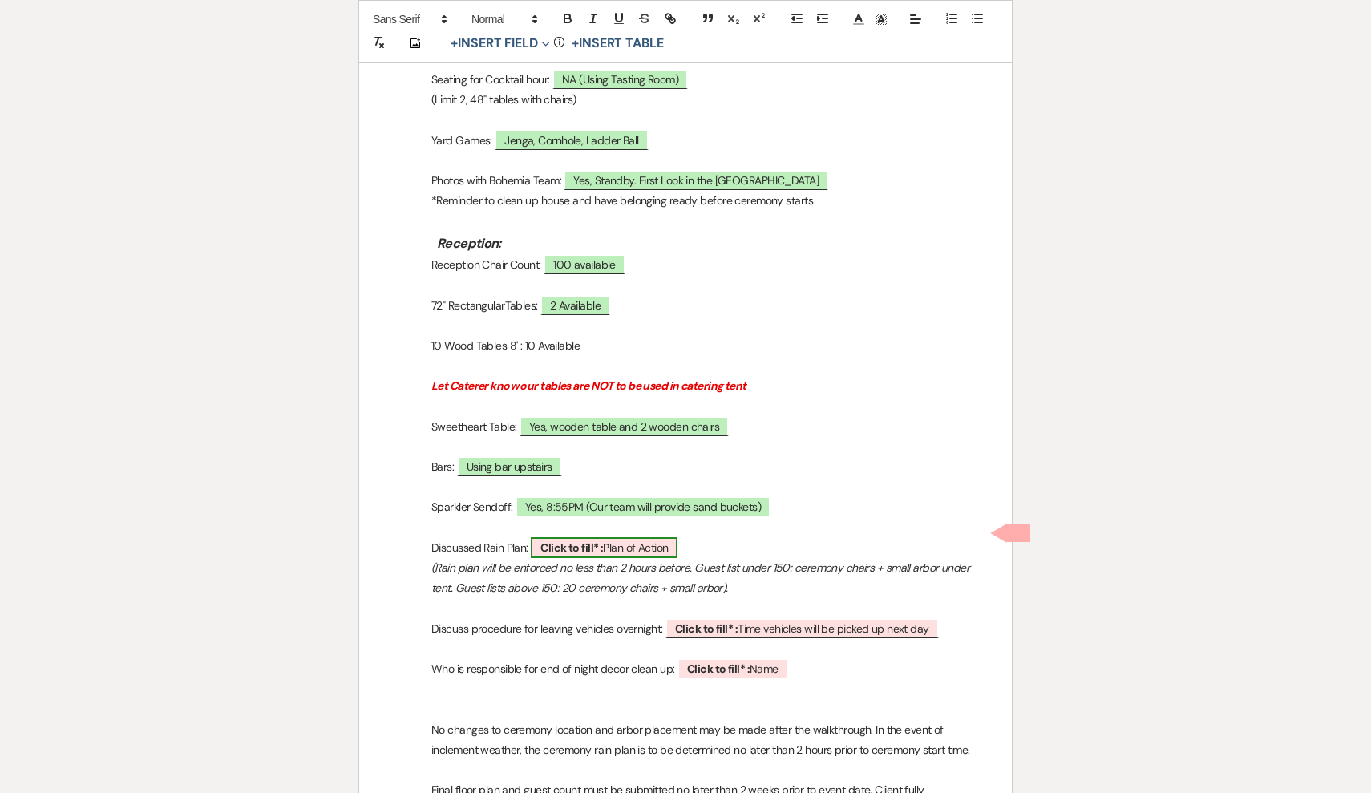
click at [656, 537] on span "Click to fill* : Plan of Action" at bounding box center [604, 547] width 147 height 21
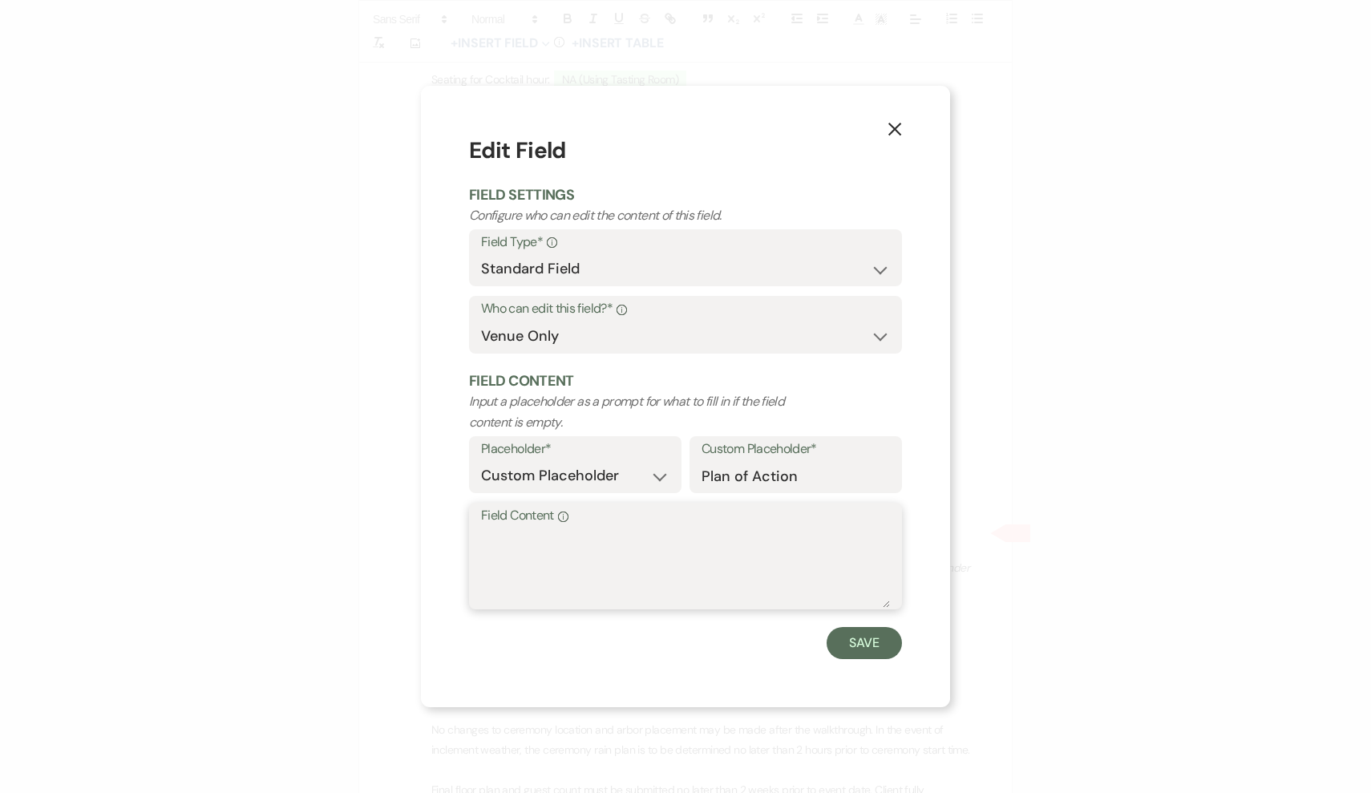
click at [660, 592] on textarea "Field Content Info" at bounding box center [685, 568] width 409 height 80
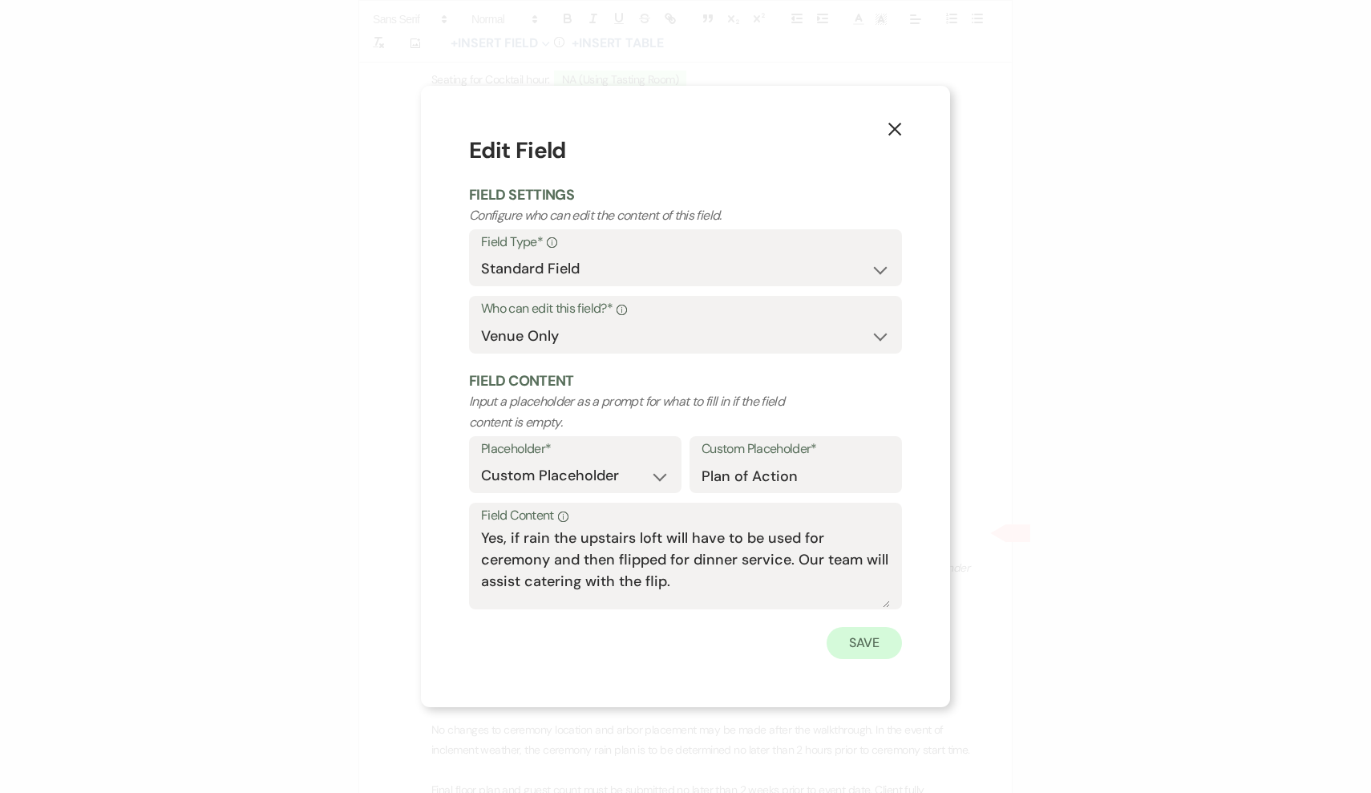
click at [862, 634] on button "Save" at bounding box center [864, 643] width 75 height 32
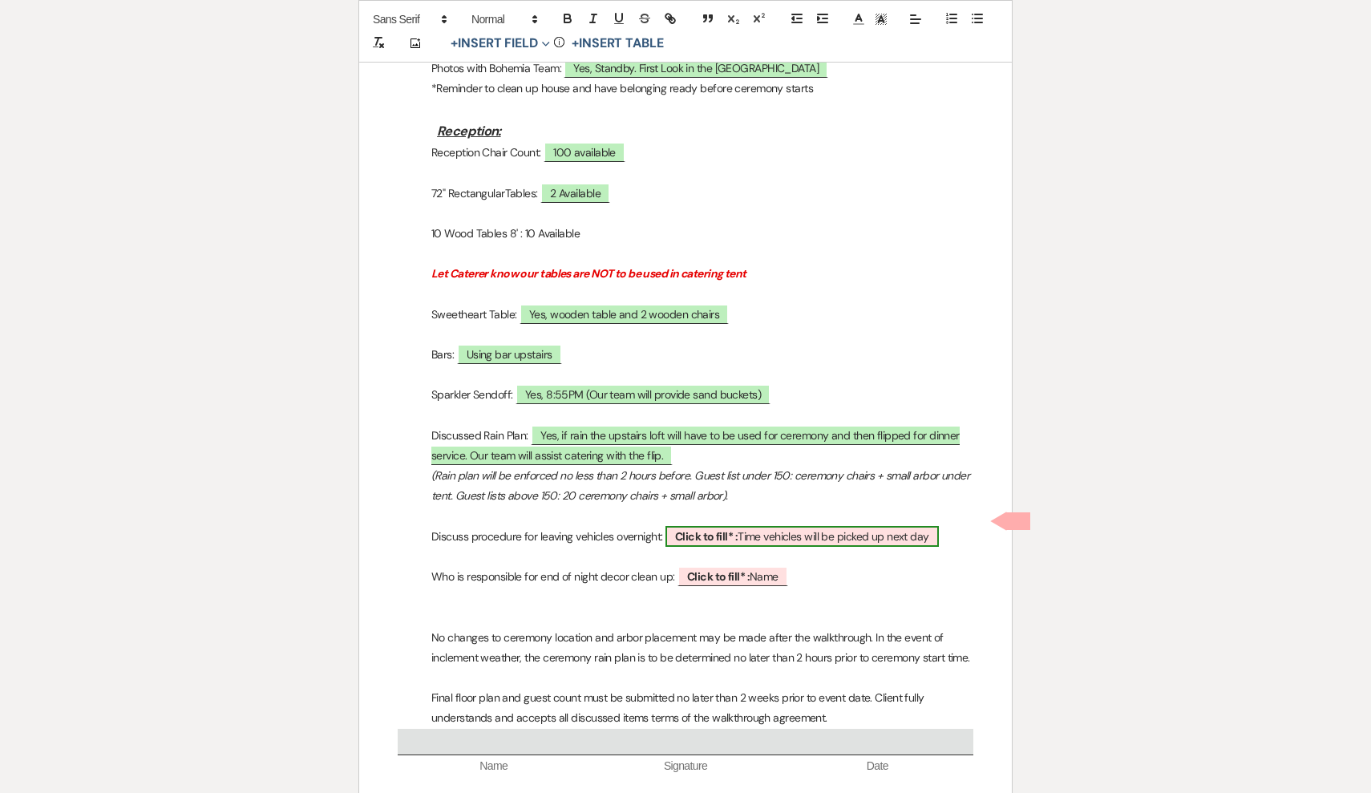
scroll to position [1598, 0]
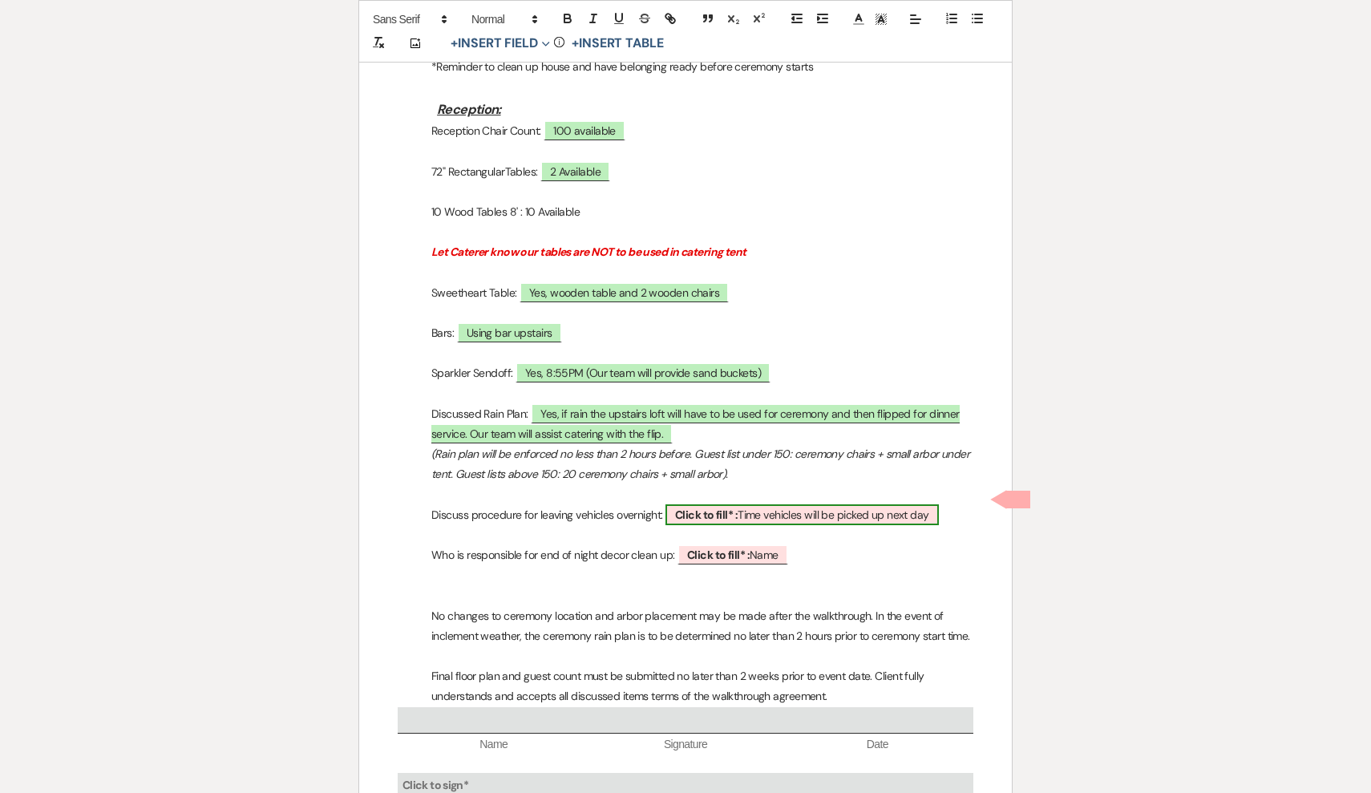
click at [824, 504] on span "Click to fill* : Time vehicles will be picked up next day" at bounding box center [802, 514] width 273 height 21
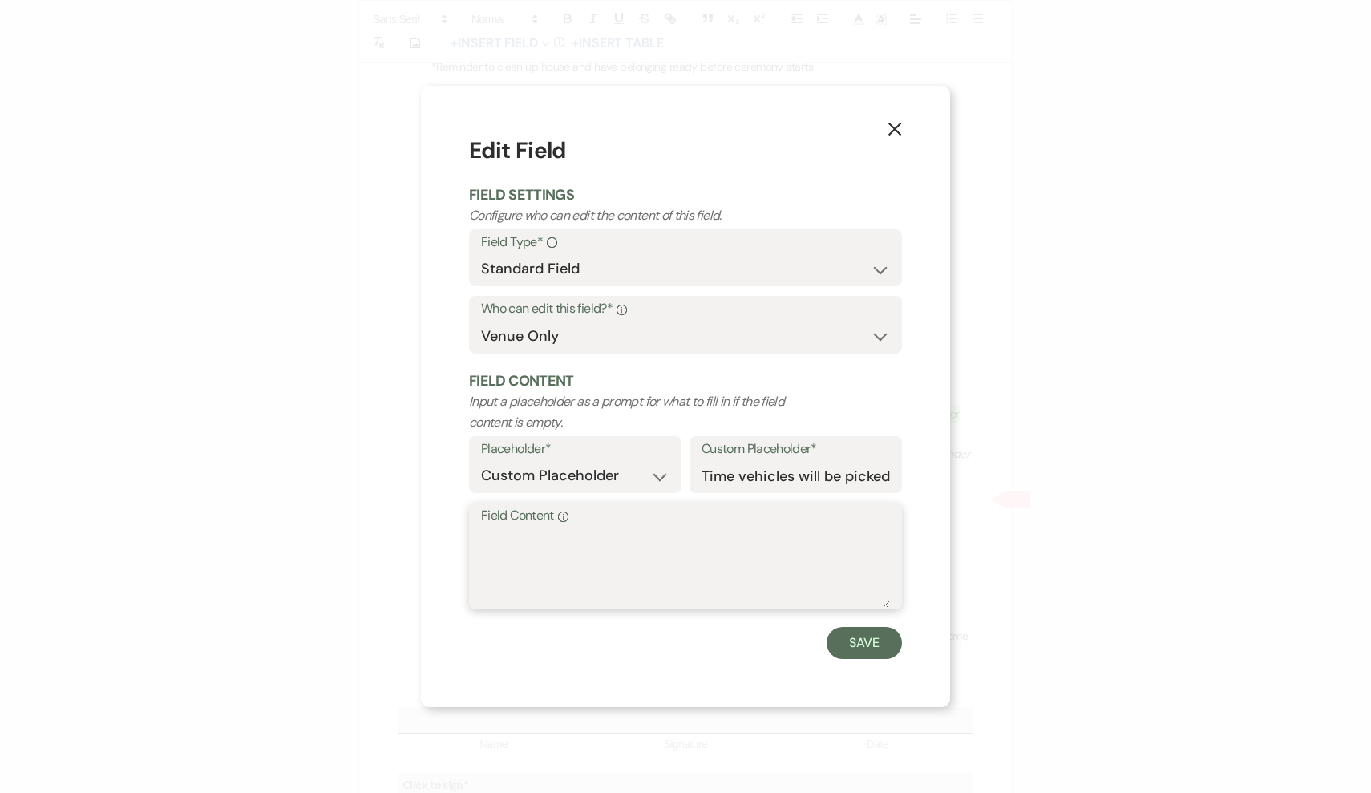
click at [700, 572] on textarea "Field Content Info" at bounding box center [685, 568] width 409 height 80
click at [896, 134] on icon "X" at bounding box center [895, 129] width 14 height 14
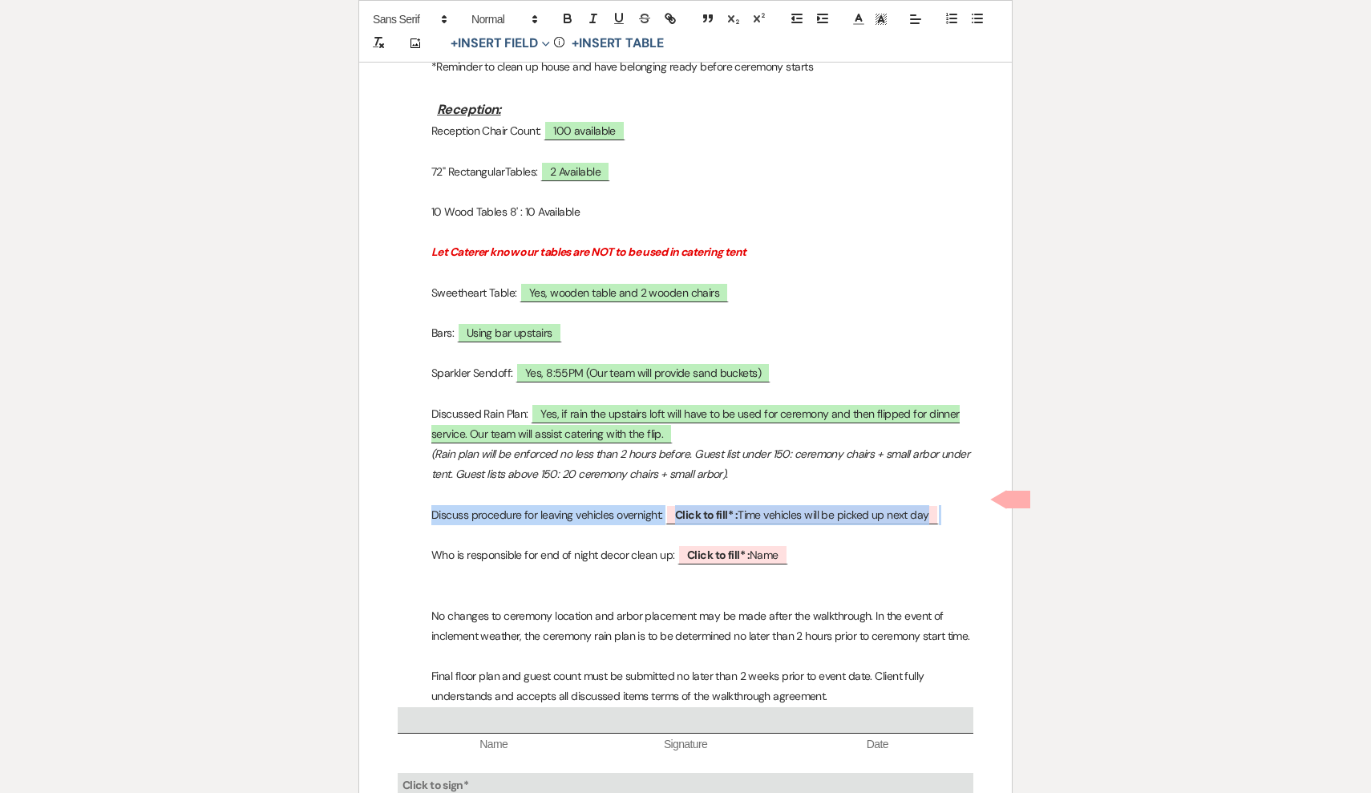
drag, startPoint x: 968, startPoint y: 496, endPoint x: 428, endPoint y: 496, distance: 539.7
click at [428, 505] on p "Discuss procedure for leaving vehicles overnight: ﻿ Click to fill* : Time vehic…" at bounding box center [686, 515] width 576 height 20
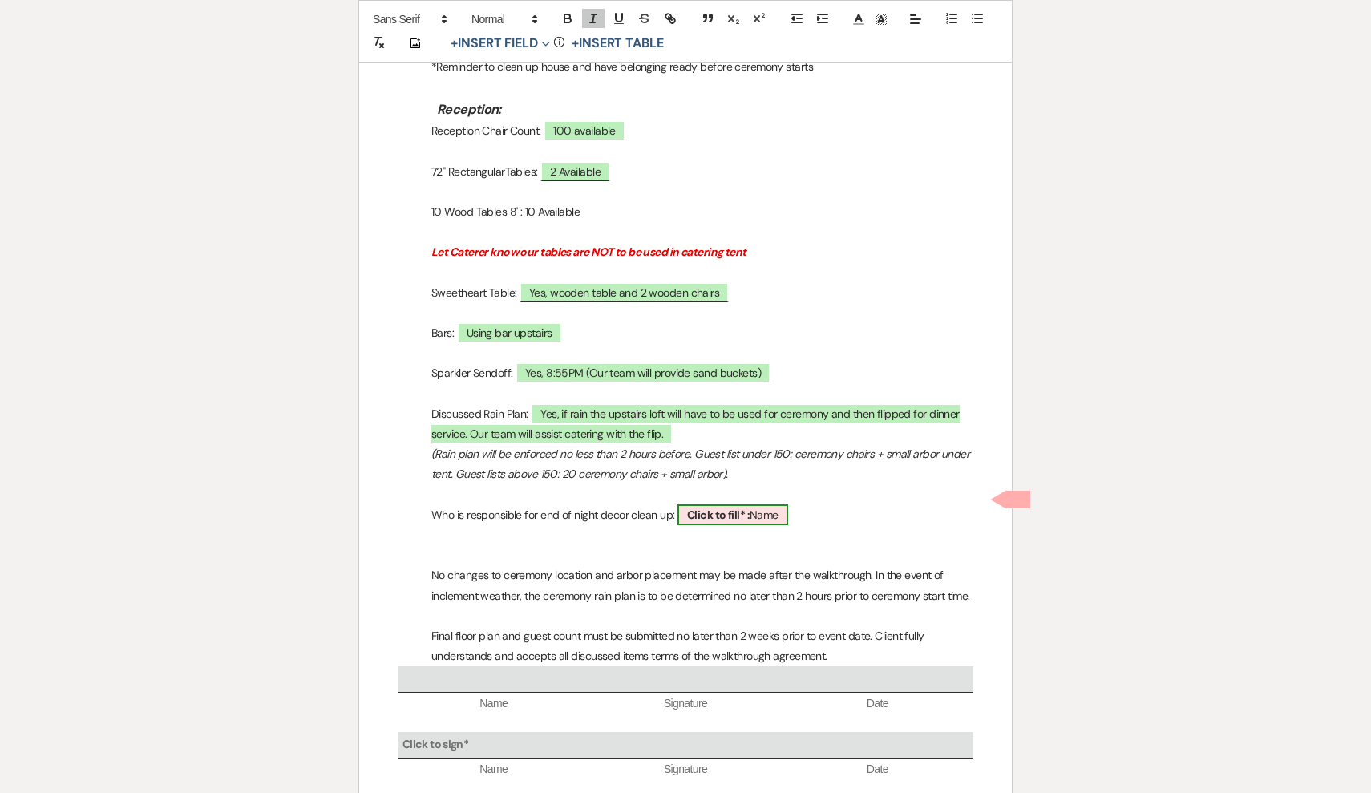
click at [775, 504] on span "Click to fill* : Name" at bounding box center [733, 514] width 111 height 21
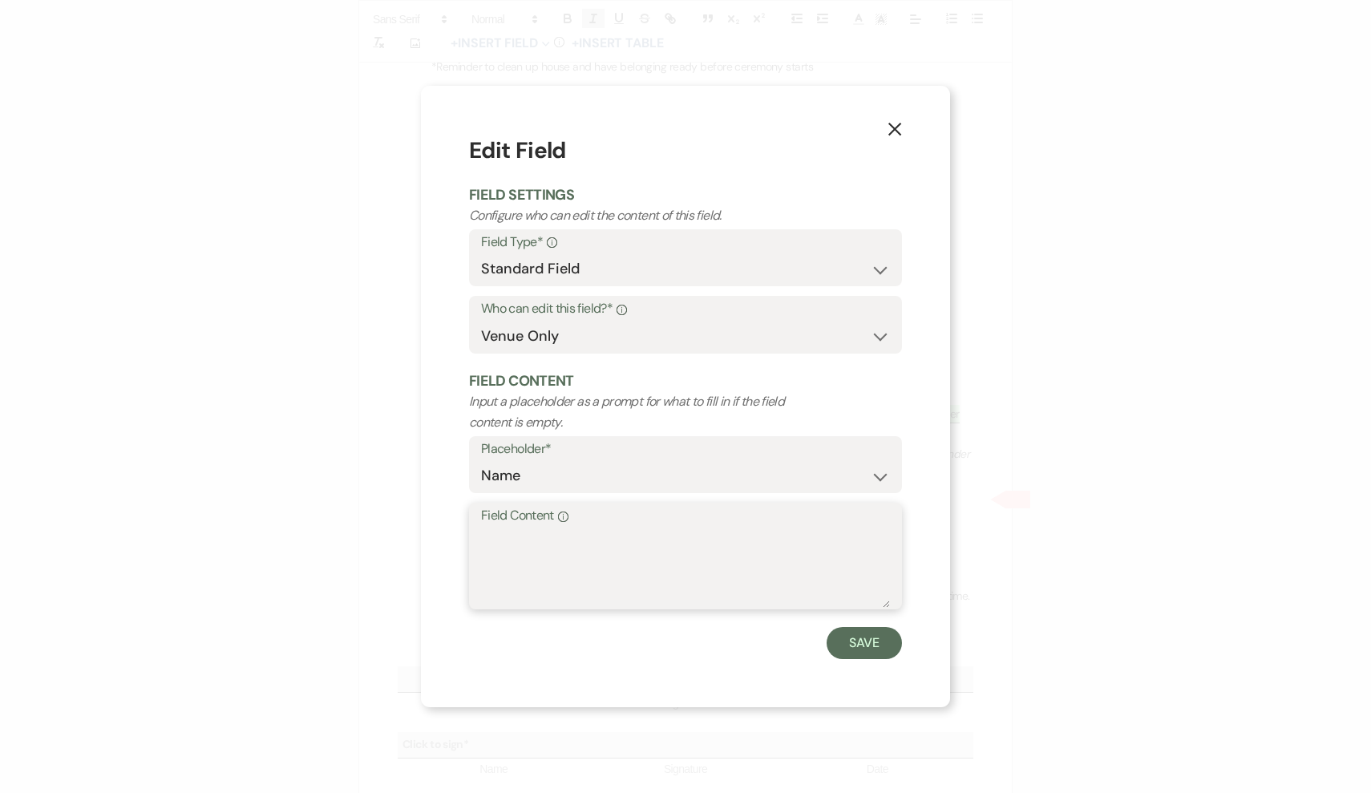
click at [745, 576] on textarea "Field Content Info" at bounding box center [685, 568] width 409 height 80
click at [481, 535] on textarea "Planner" at bounding box center [685, 568] width 409 height 80
click at [869, 647] on button "Save" at bounding box center [864, 643] width 75 height 32
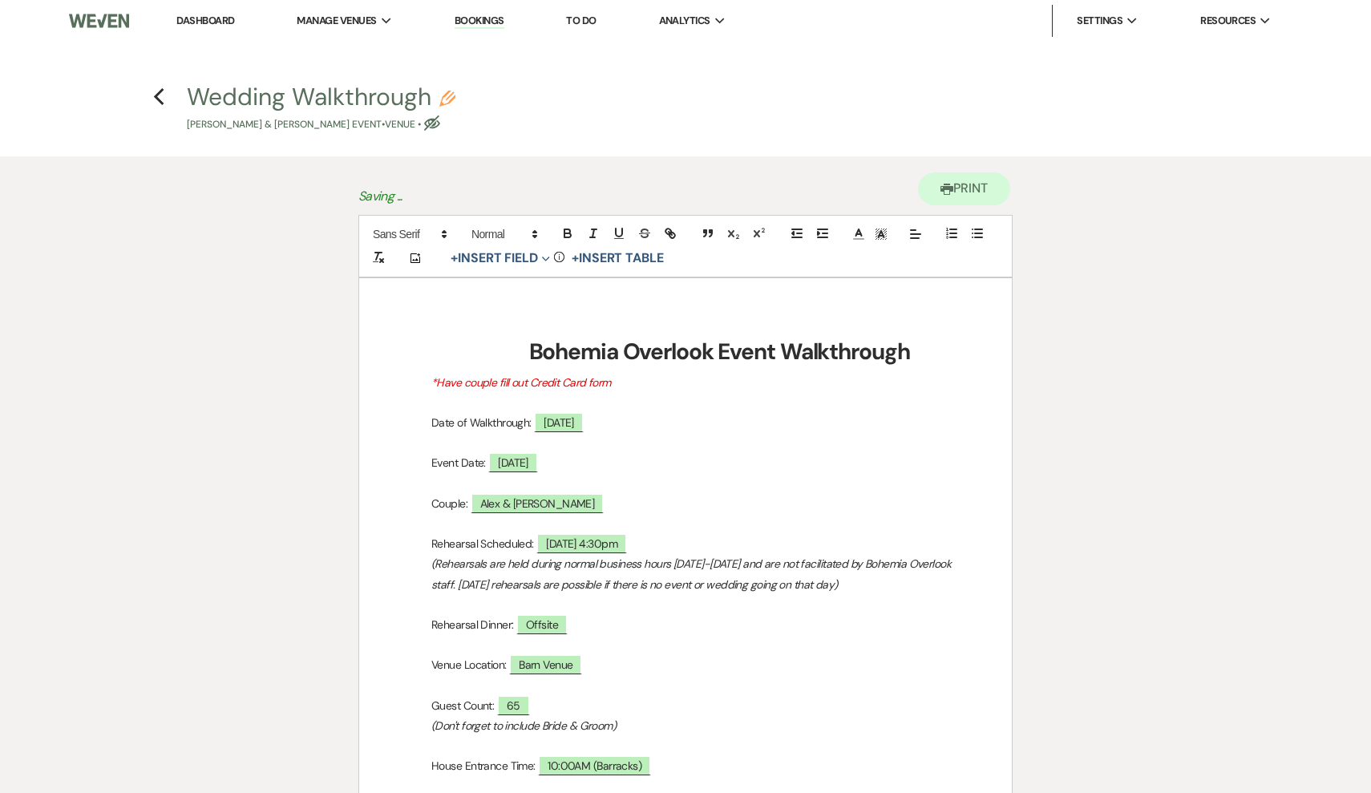
scroll to position [0, 0]
click at [157, 100] on use "button" at bounding box center [158, 97] width 10 height 18
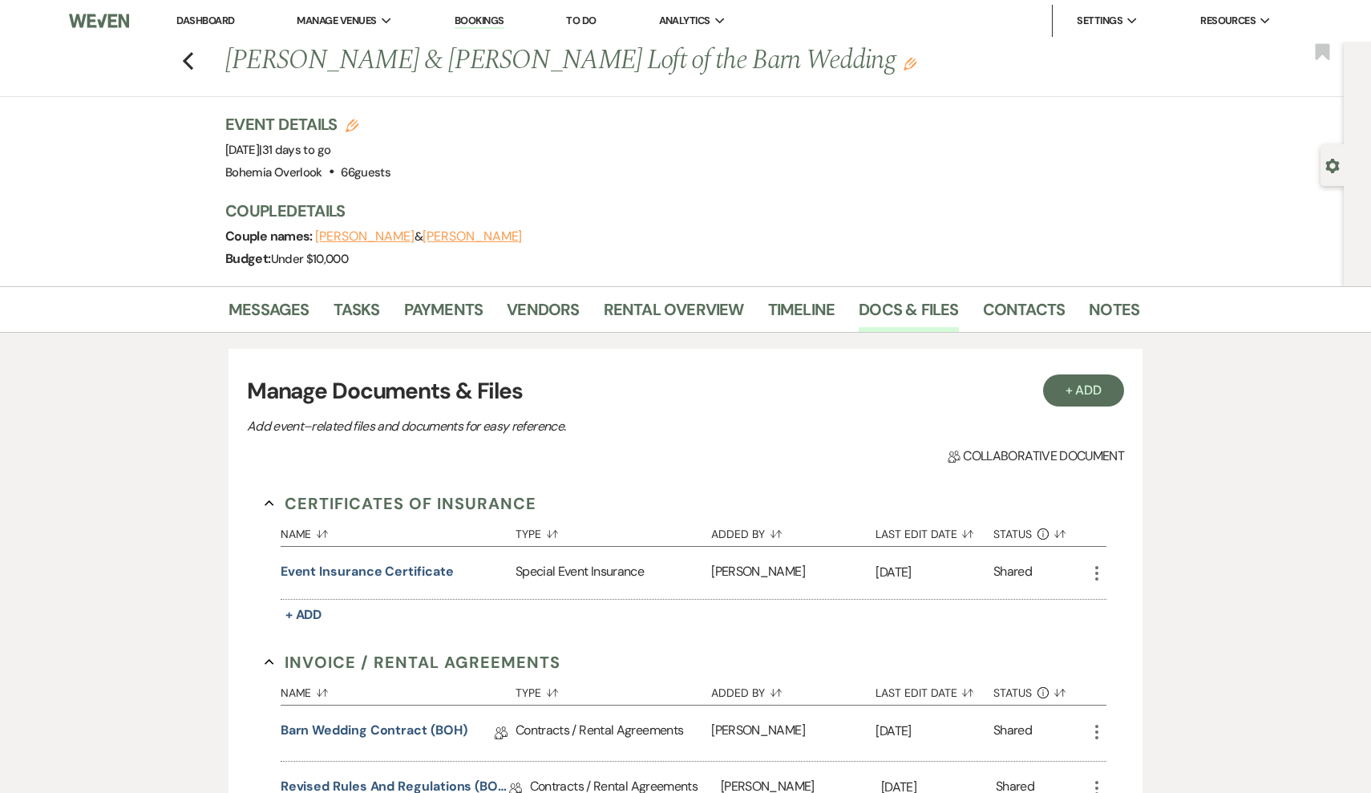
scroll to position [277, 0]
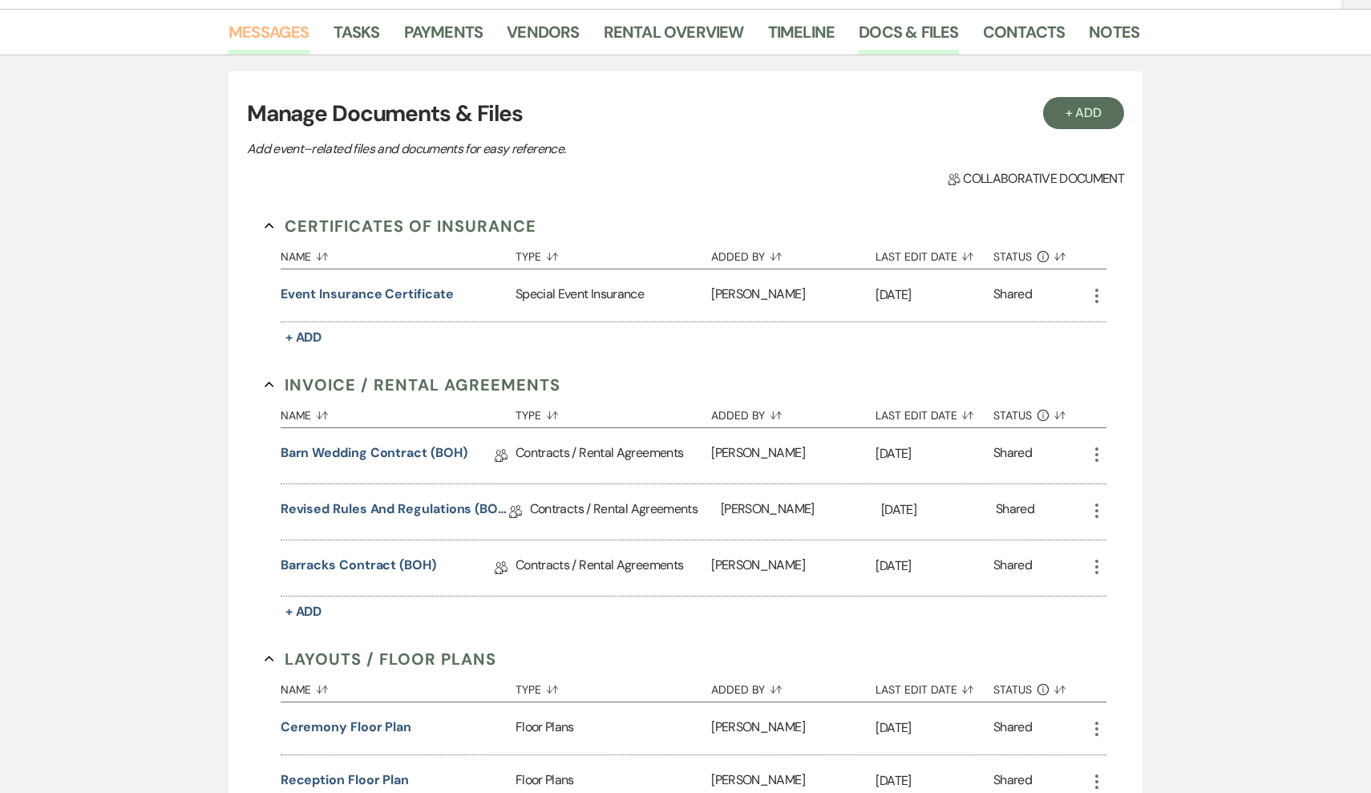
click at [286, 33] on link "Messages" at bounding box center [269, 36] width 81 height 35
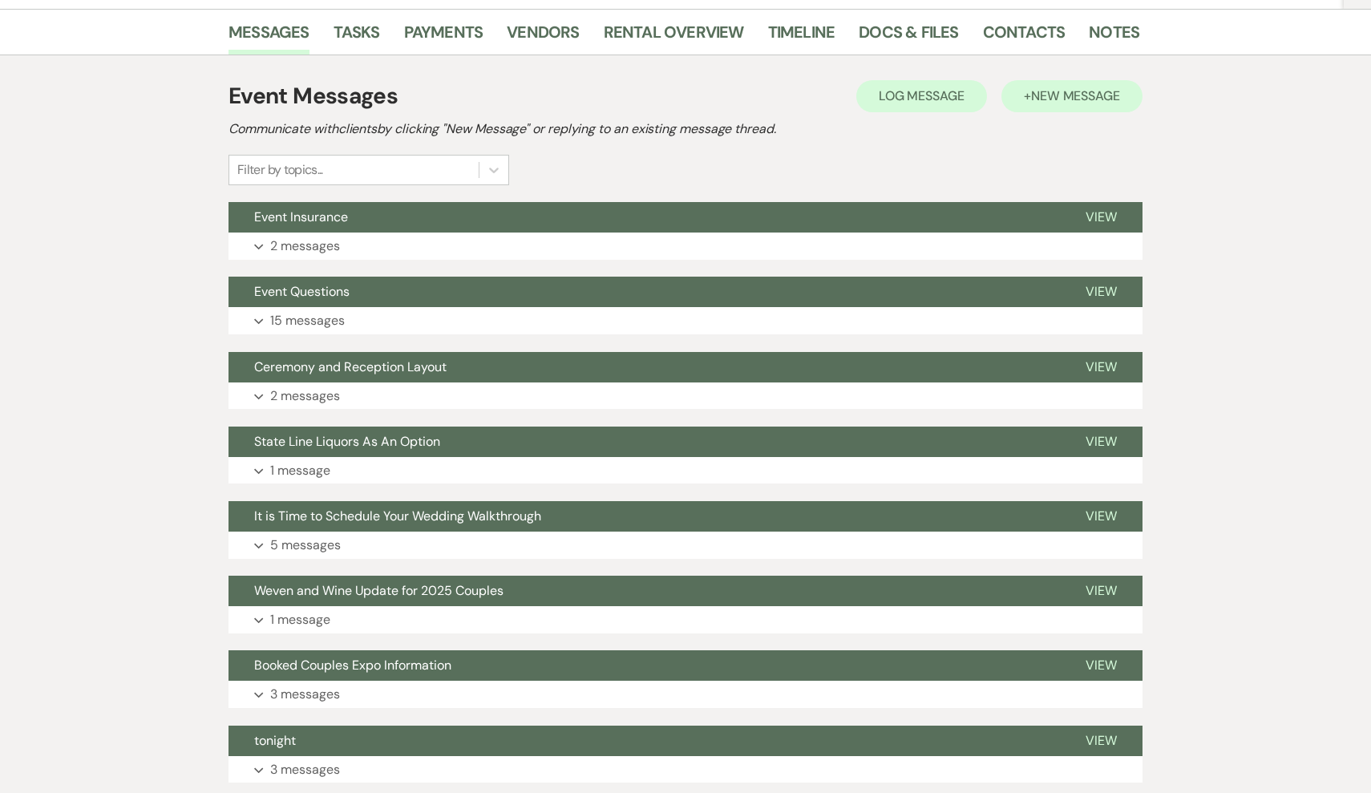
click at [1029, 99] on button "+ New Message" at bounding box center [1072, 96] width 141 height 32
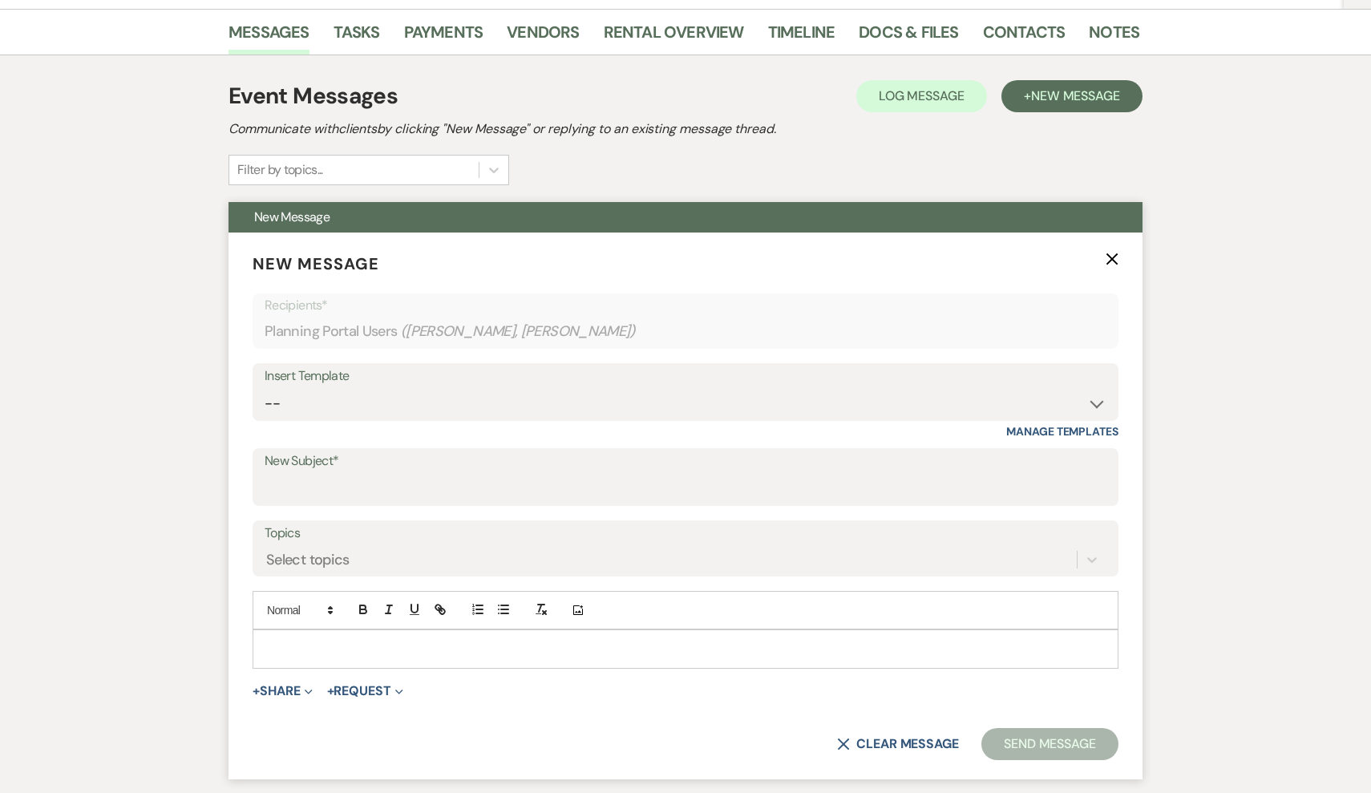
click at [362, 450] on label "New Subject*" at bounding box center [686, 461] width 842 height 23
click at [362, 473] on input "New Subject*" at bounding box center [686, 488] width 842 height 31
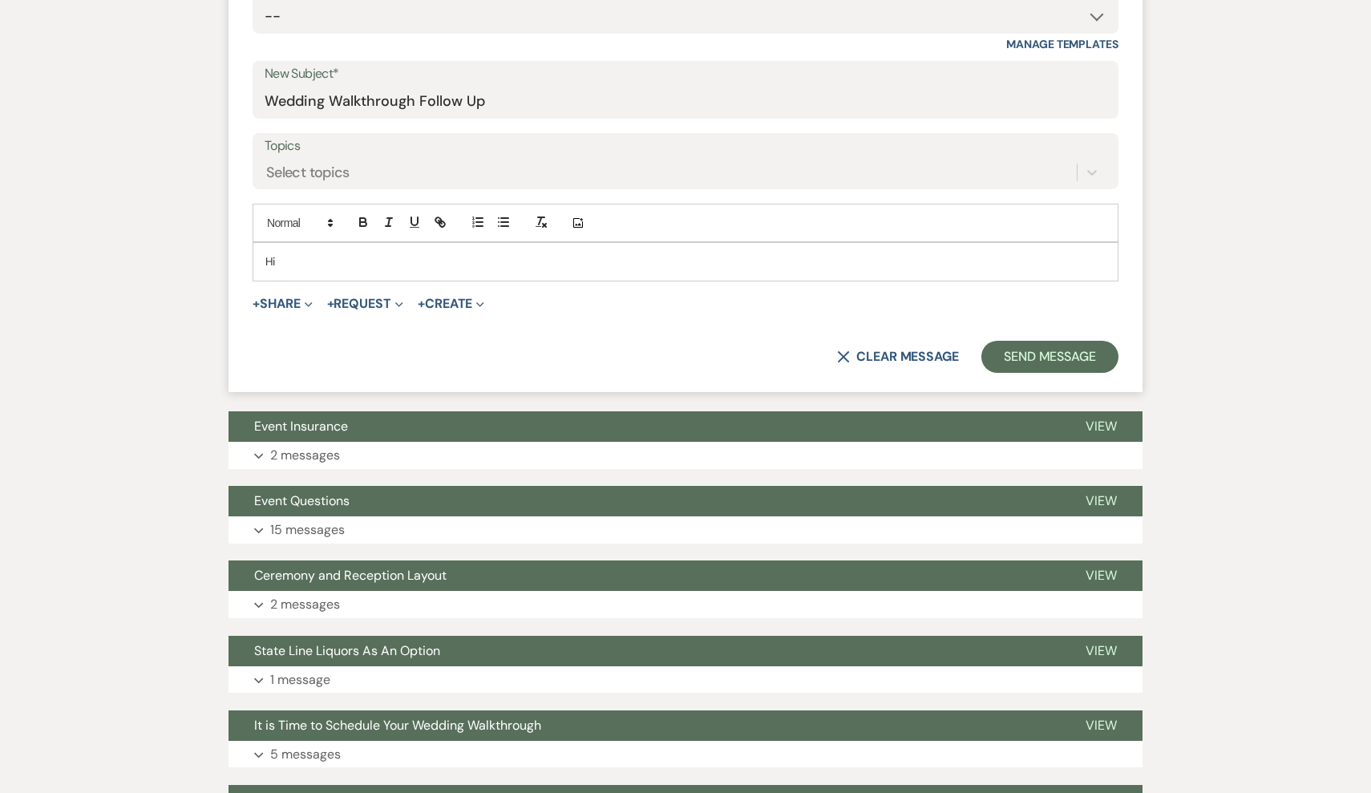
scroll to position [663, 0]
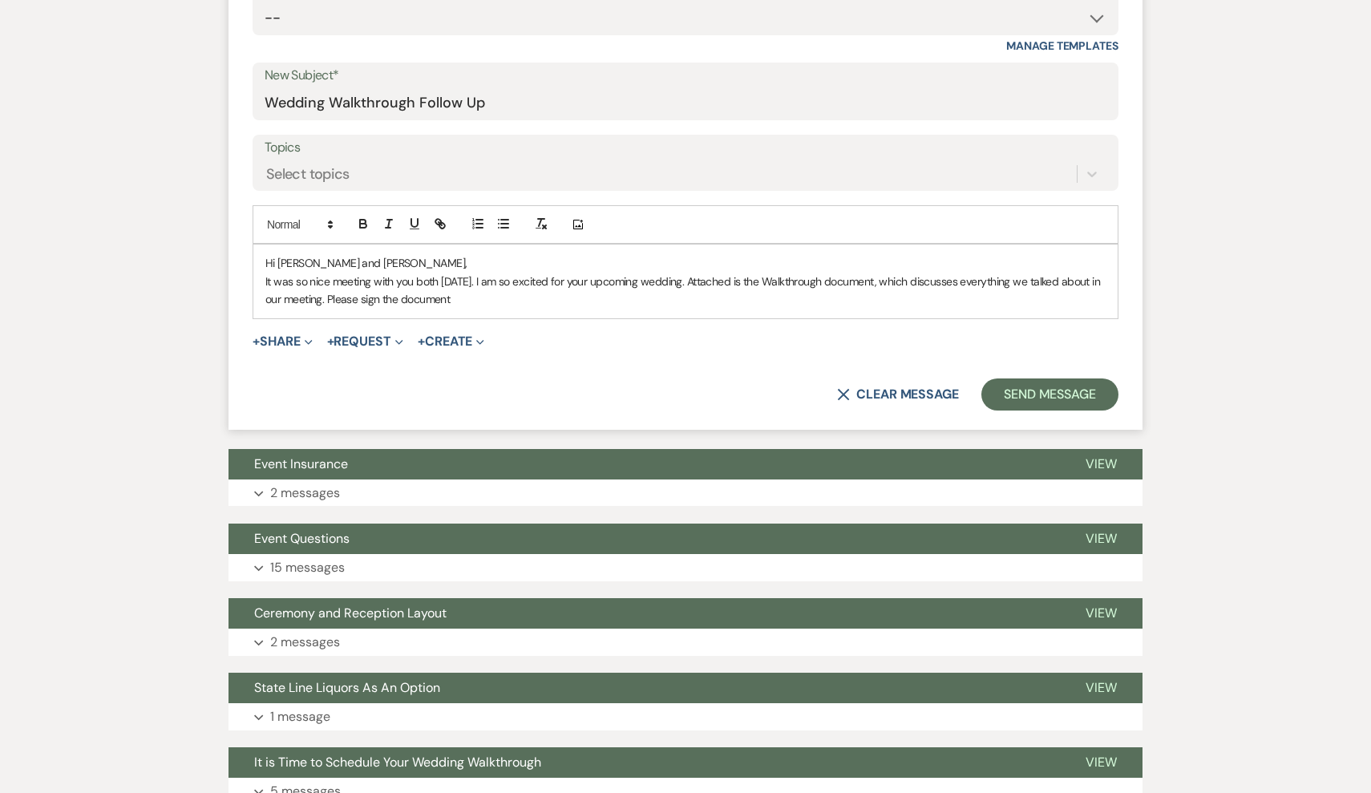
click at [371, 294] on p "It was so nice meeting with you both yesterday. I am so excited for your upcomi…" at bounding box center [685, 291] width 840 height 36
click at [614, 303] on p "It was so nice meeting with you both yesterday. I am so excited for your upcomi…" at bounding box center [685, 291] width 840 height 36
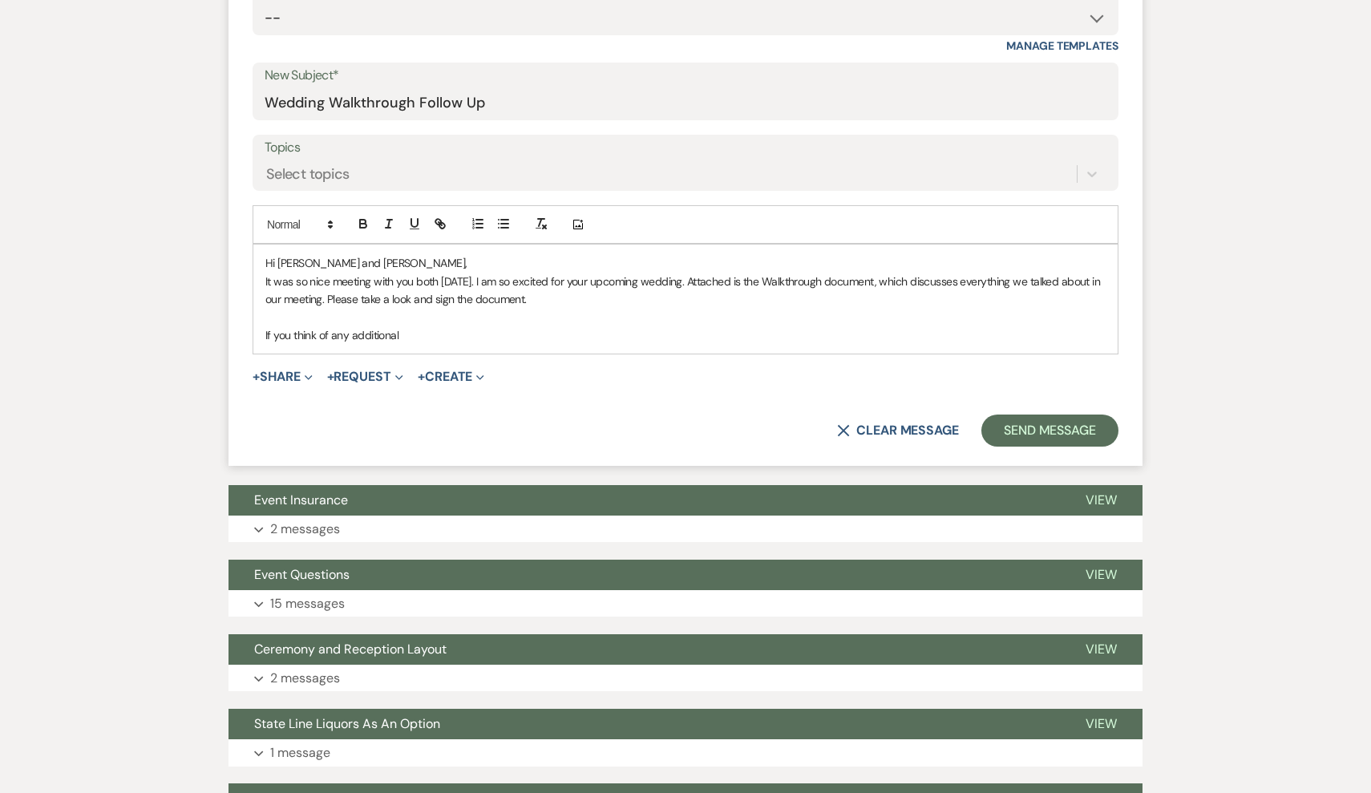
click at [595, 290] on p "It was so nice meeting with you both yesterday. I am so excited for your upcomi…" at bounding box center [685, 291] width 840 height 36
drag, startPoint x: 792, startPoint y: 293, endPoint x: 545, endPoint y: 294, distance: 246.2
click at [545, 294] on p "It was so nice meeting with you both yesterday. I am so excited for your upcomi…" at bounding box center [685, 291] width 840 height 36
click at [547, 290] on p "It was so nice meeting with you both yesterday. I am so excited for your upcomi…" at bounding box center [685, 291] width 840 height 36
click at [858, 309] on p at bounding box center [685, 318] width 840 height 18
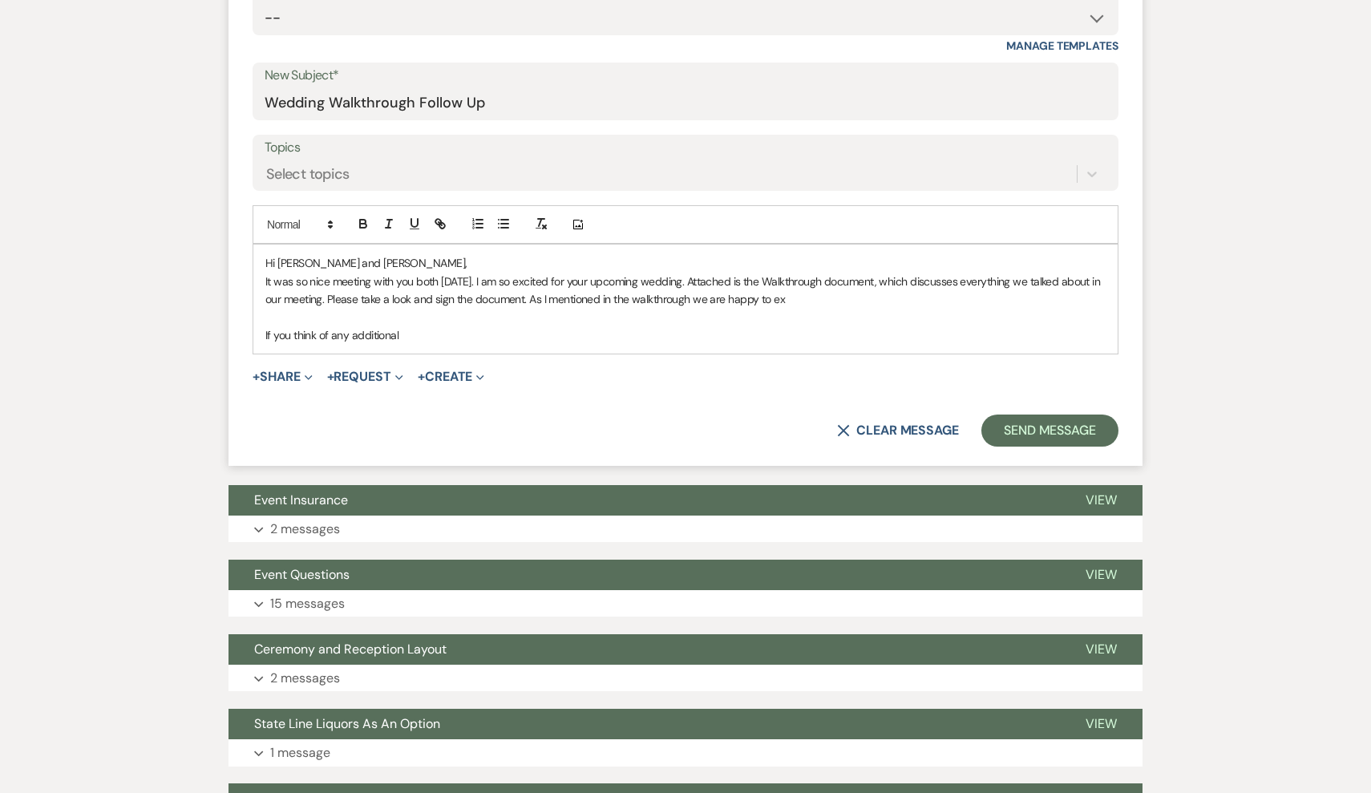
click at [822, 296] on p "It was so nice meeting with you both yesterday. I am so excited for your upcomi…" at bounding box center [685, 291] width 840 height 36
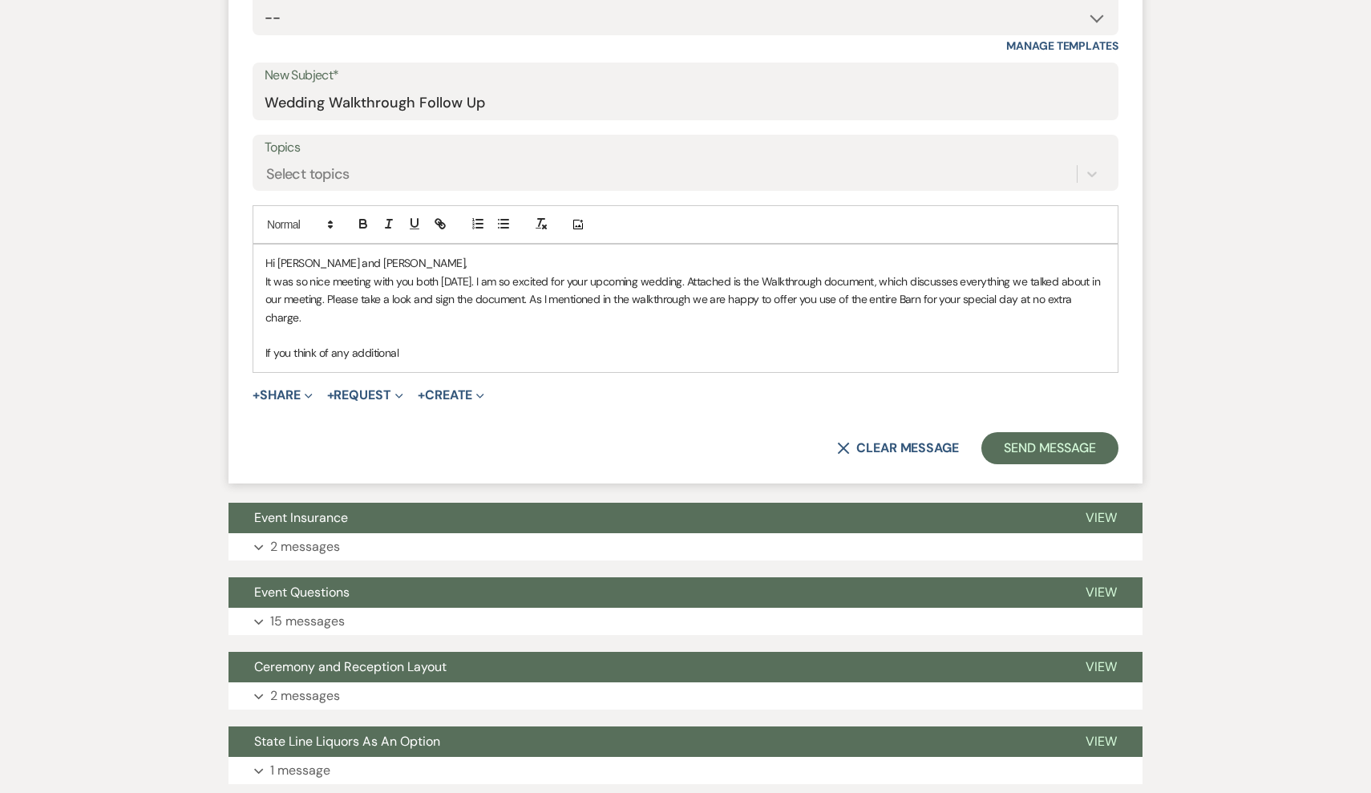
click at [492, 349] on p "If you think of any additional" at bounding box center [685, 353] width 840 height 18
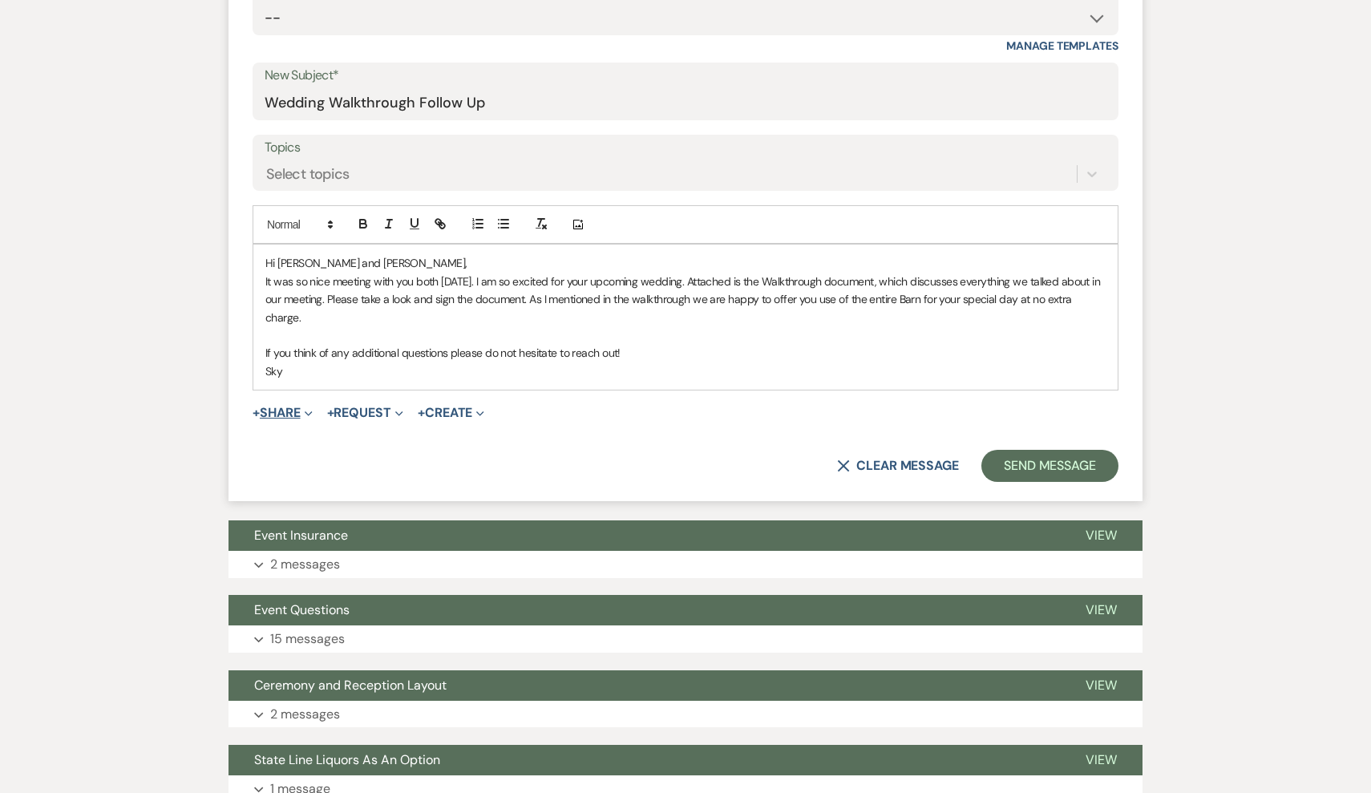
click at [280, 407] on button "+ Share Expand" at bounding box center [283, 413] width 60 height 13
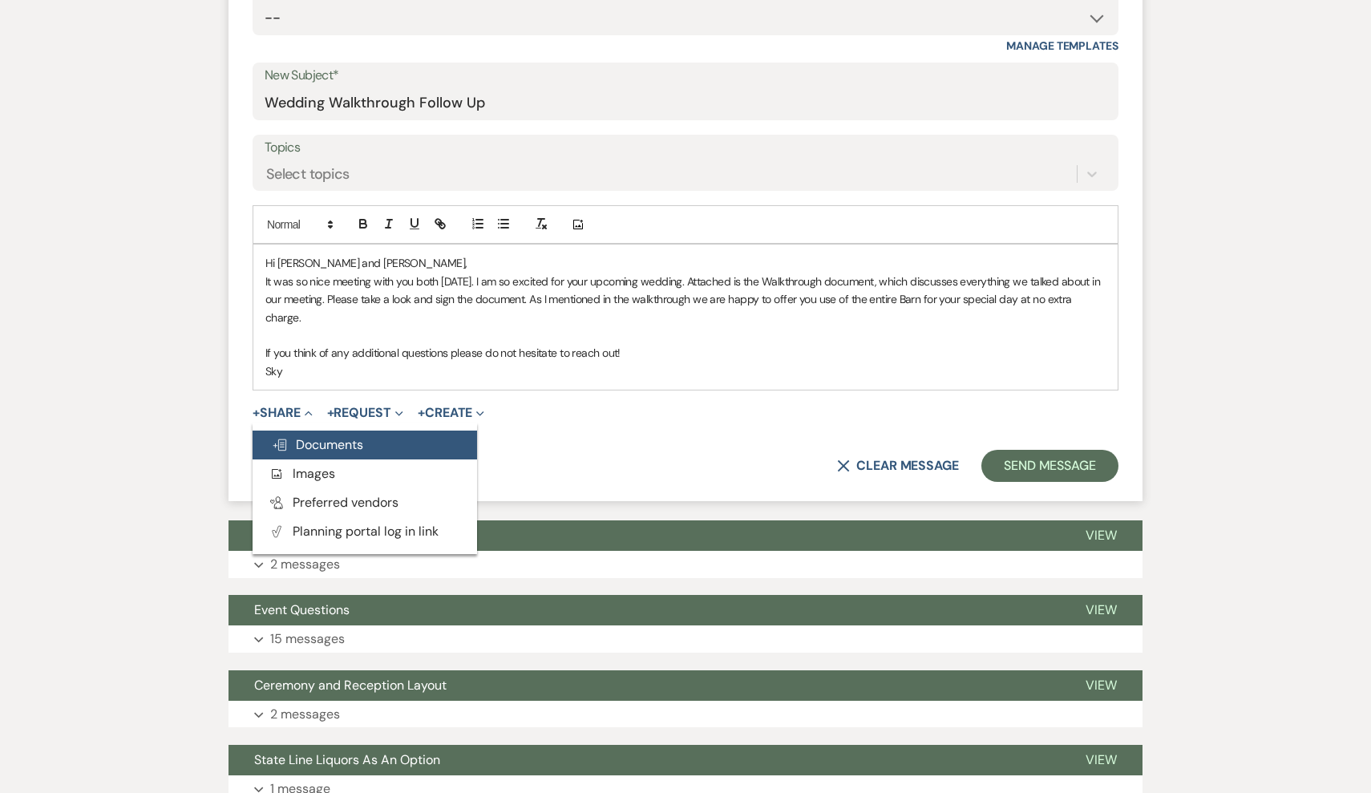
click at [377, 445] on button "Doc Upload Documents" at bounding box center [365, 445] width 225 height 29
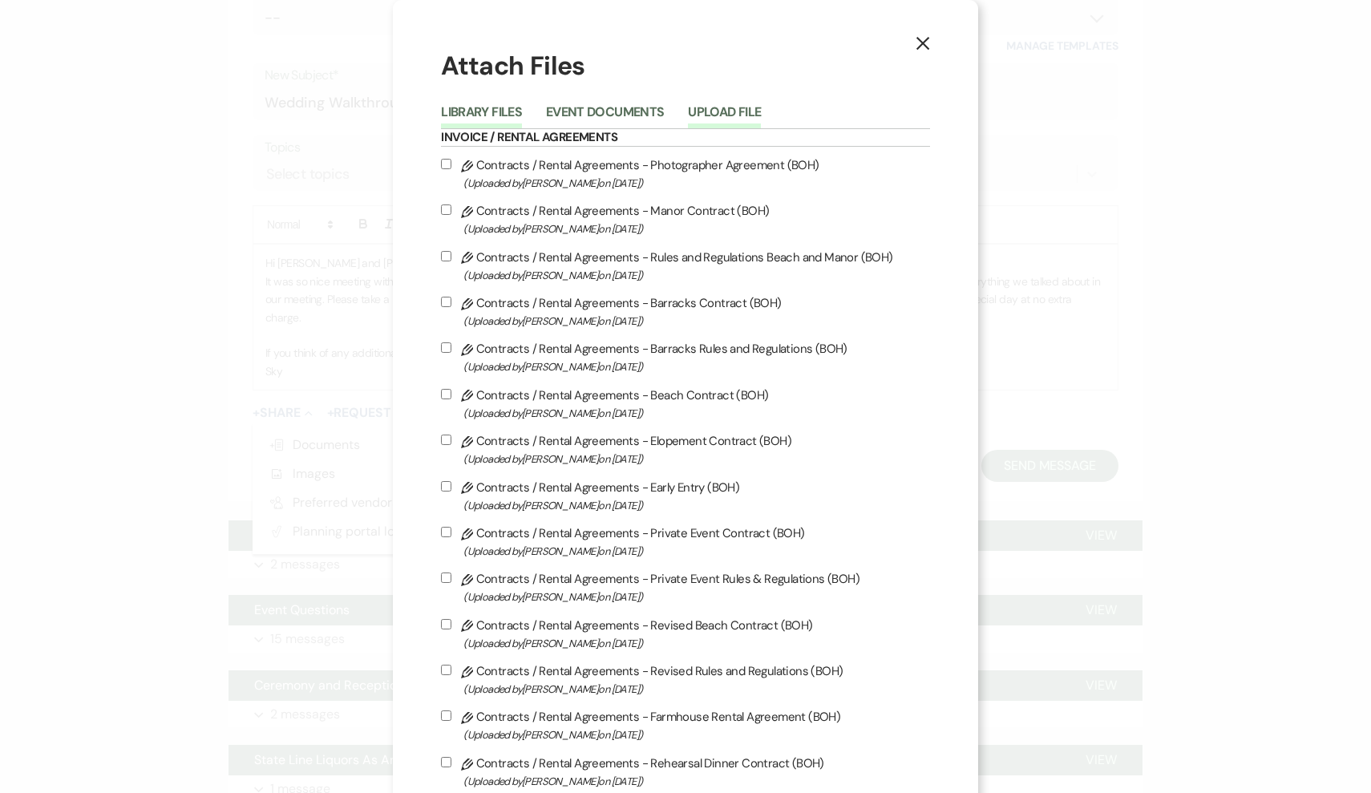
click at [729, 113] on button "Upload File" at bounding box center [724, 117] width 73 height 22
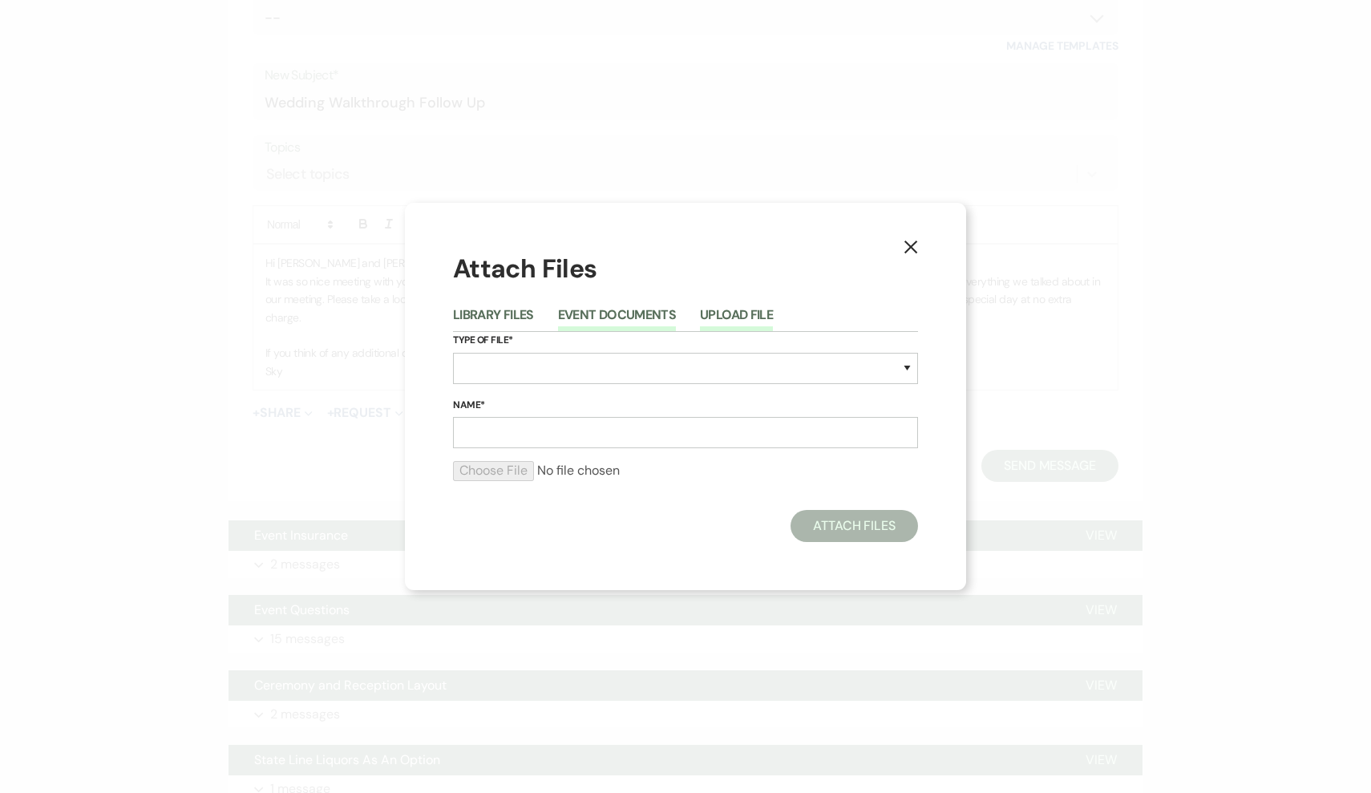
click at [650, 309] on button "Event Documents" at bounding box center [617, 320] width 118 height 22
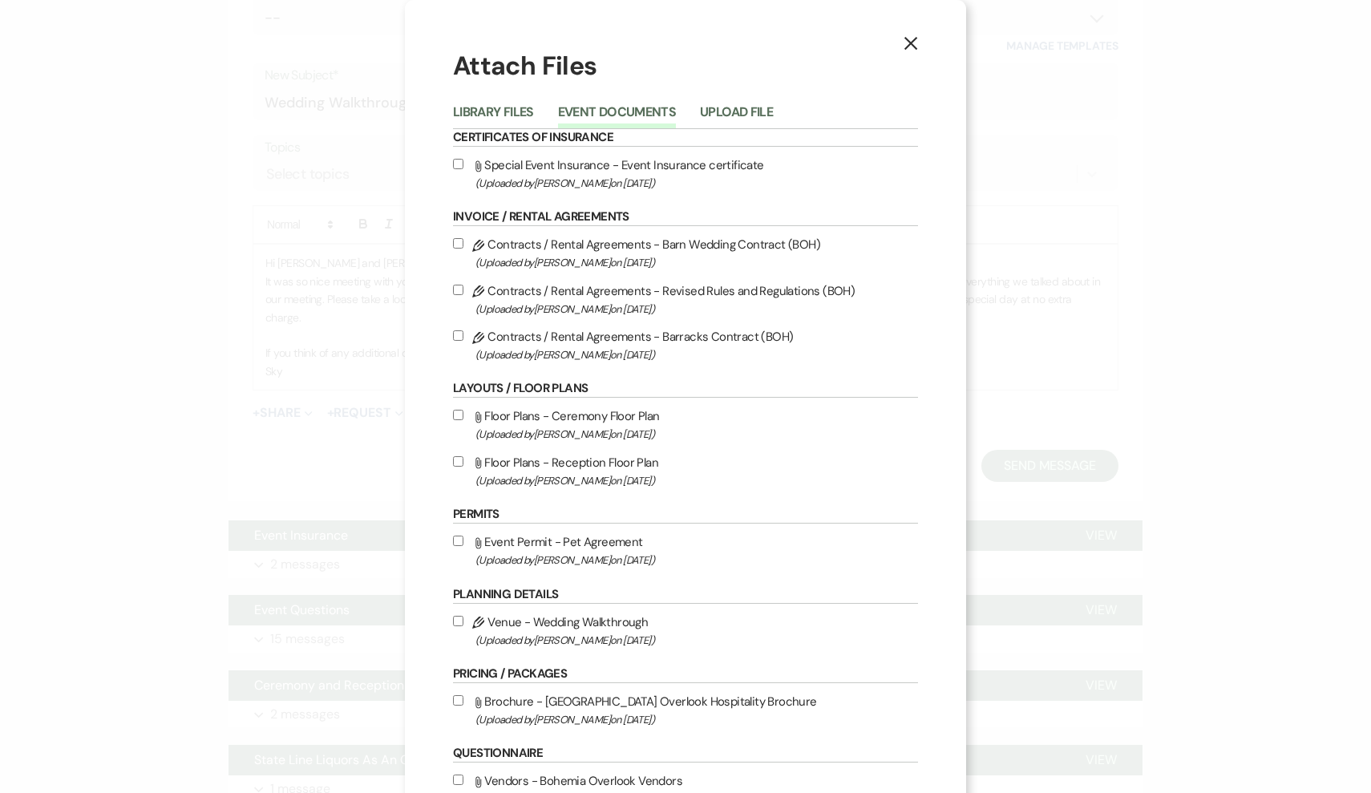
click at [536, 118] on li "Library Files" at bounding box center [505, 115] width 105 height 26
click at [528, 114] on button "Library Files" at bounding box center [493, 117] width 81 height 22
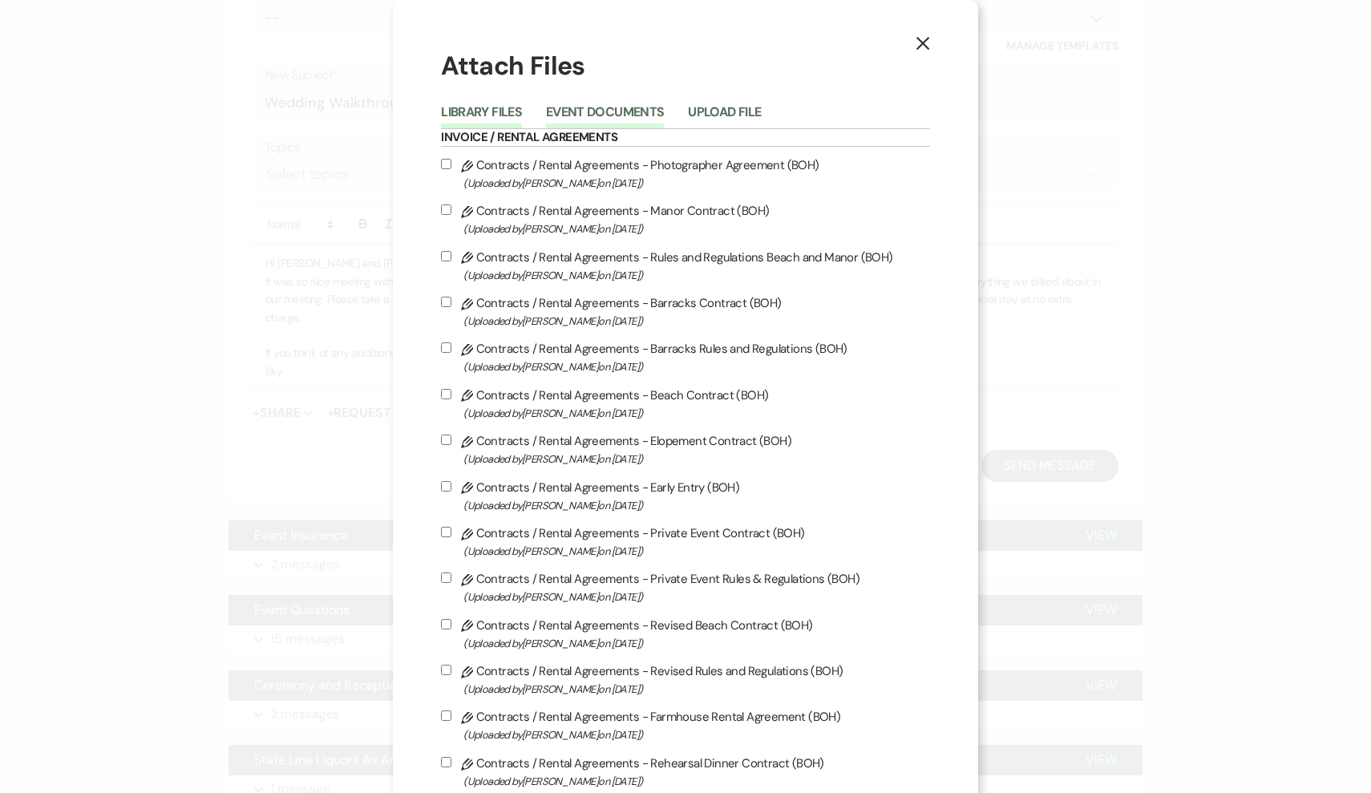
click at [611, 108] on button "Event Documents" at bounding box center [605, 117] width 118 height 22
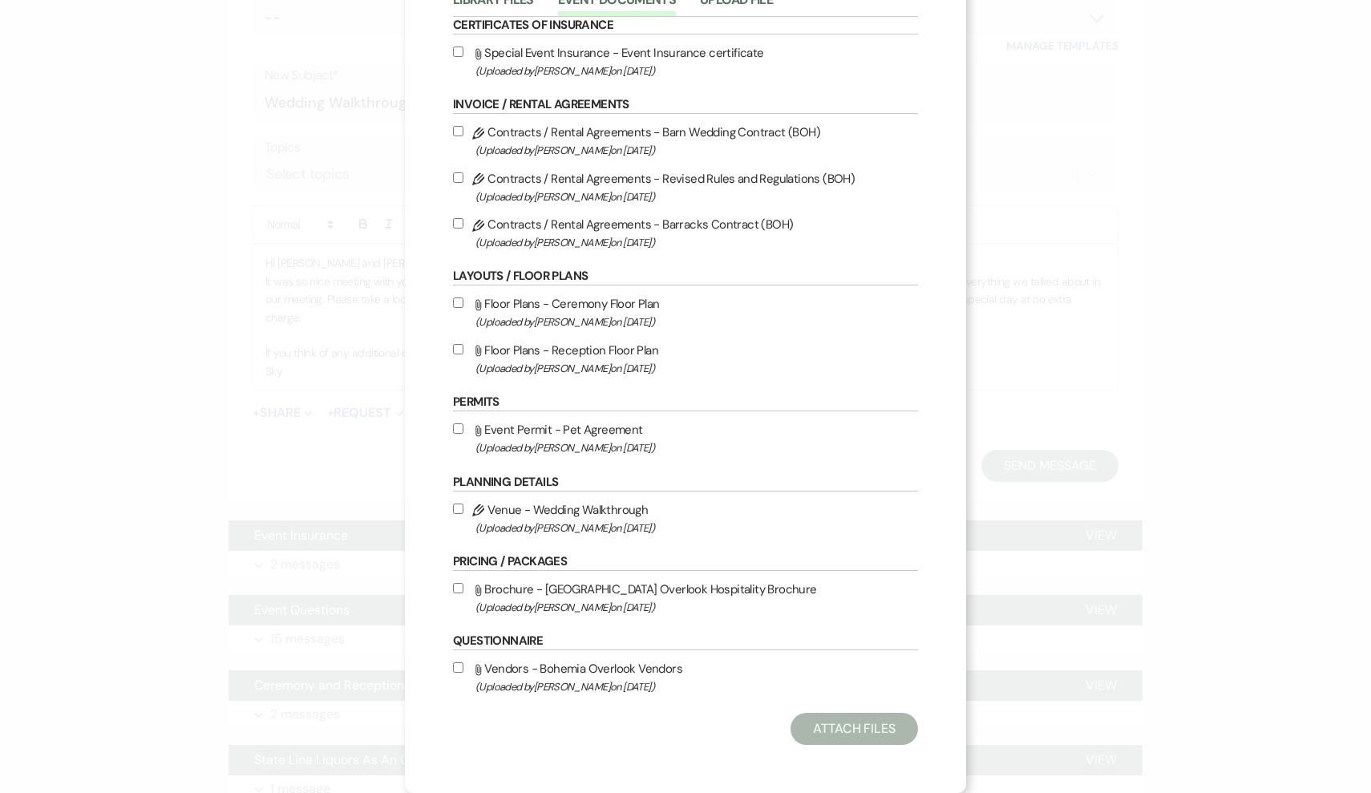
scroll to position [124, 0]
click at [454, 509] on input "Pencil Venue - Wedding Walkthrough (Uploaded by Skylar Doherty on Aug 12th, 202…" at bounding box center [458, 509] width 10 height 10
click at [890, 724] on button "Attach Files" at bounding box center [855, 729] width 128 height 32
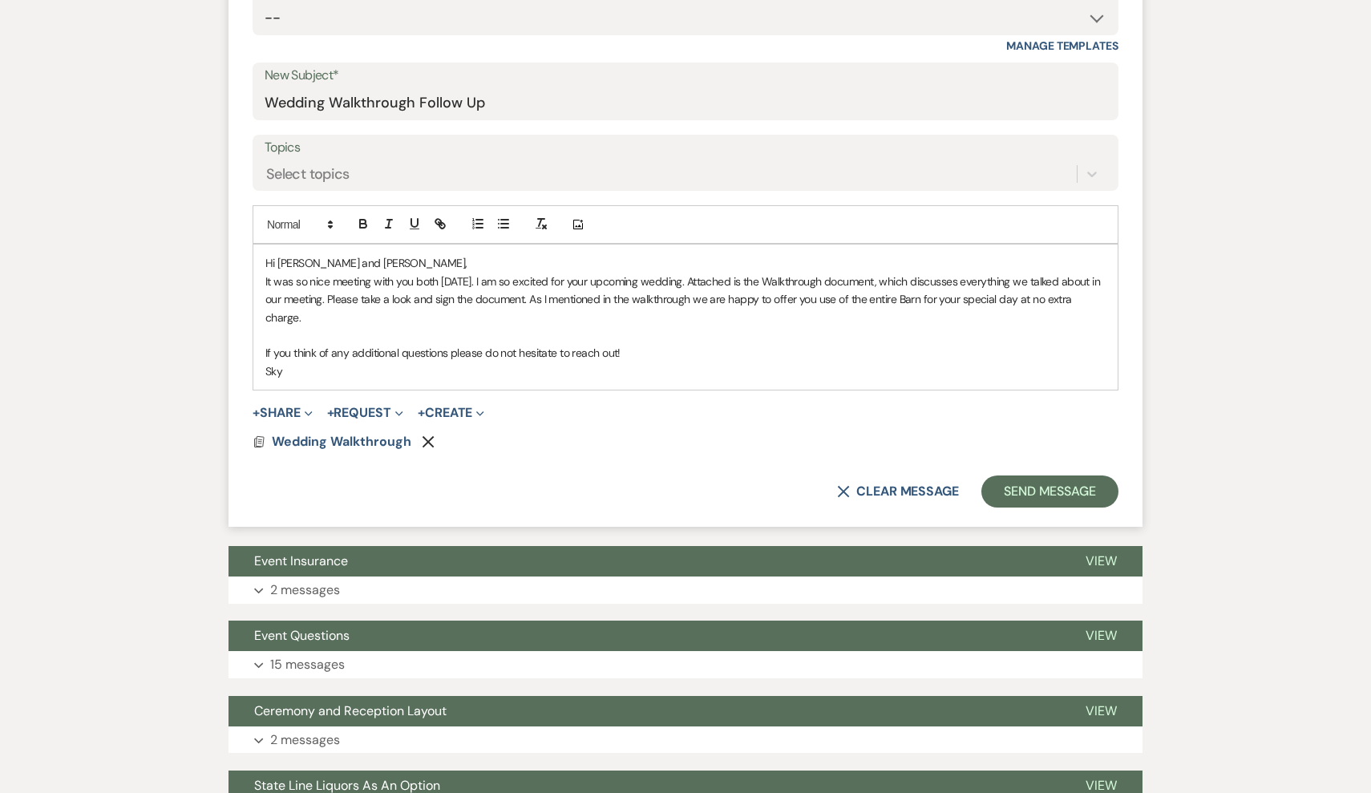
click at [643, 344] on p "If you think of any additional questions please do not hesitate to reach out!" at bounding box center [685, 353] width 840 height 18
click at [529, 364] on p "Sky" at bounding box center [685, 372] width 840 height 18
click at [607, 355] on p "If you think of any additional questions please do not hesitate to reach out!" at bounding box center [685, 353] width 840 height 18
click at [1024, 490] on button "Send Message" at bounding box center [1050, 492] width 137 height 32
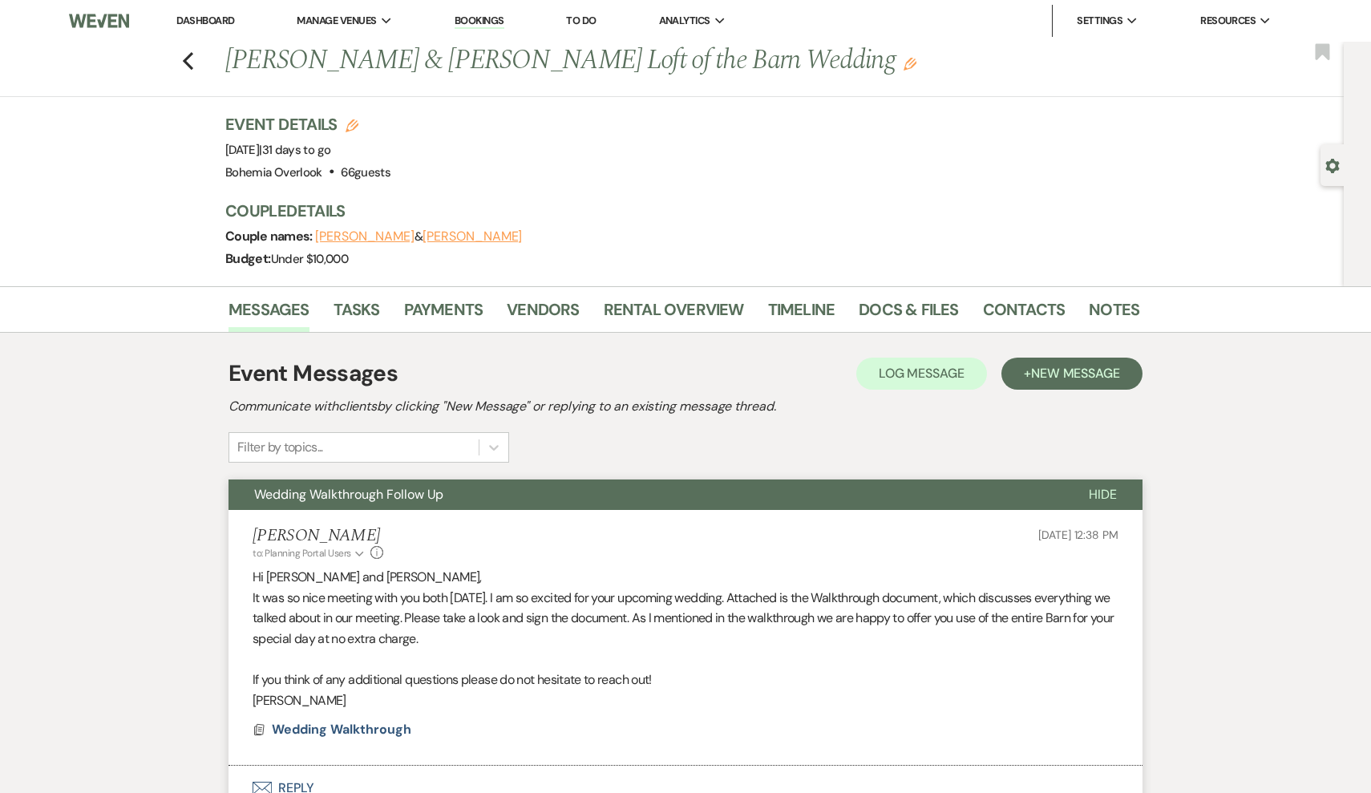
scroll to position [0, 0]
click at [184, 65] on icon "Previous" at bounding box center [188, 60] width 12 height 19
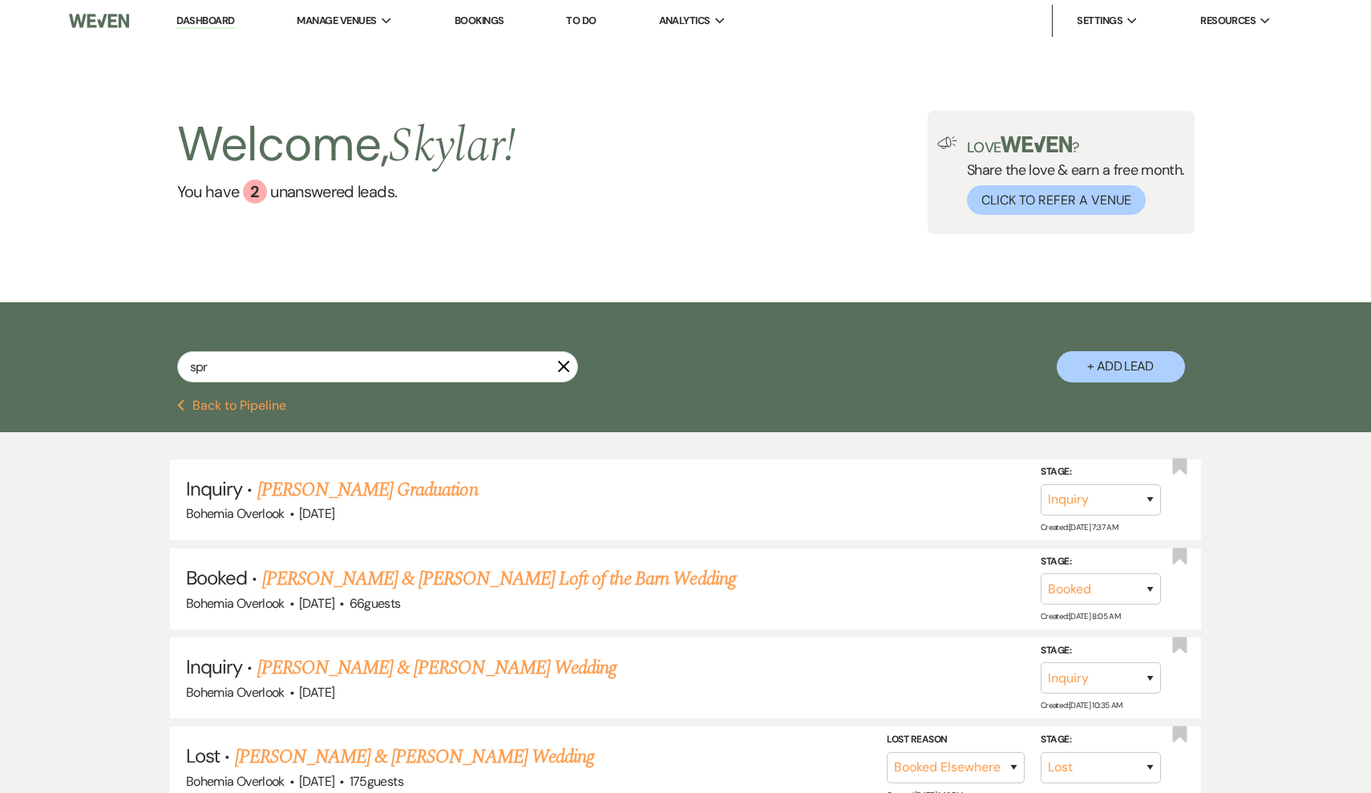
click at [199, 34] on li "Dashboard" at bounding box center [205, 21] width 74 height 32
click at [199, 23] on link "Dashboard" at bounding box center [205, 21] width 58 height 15
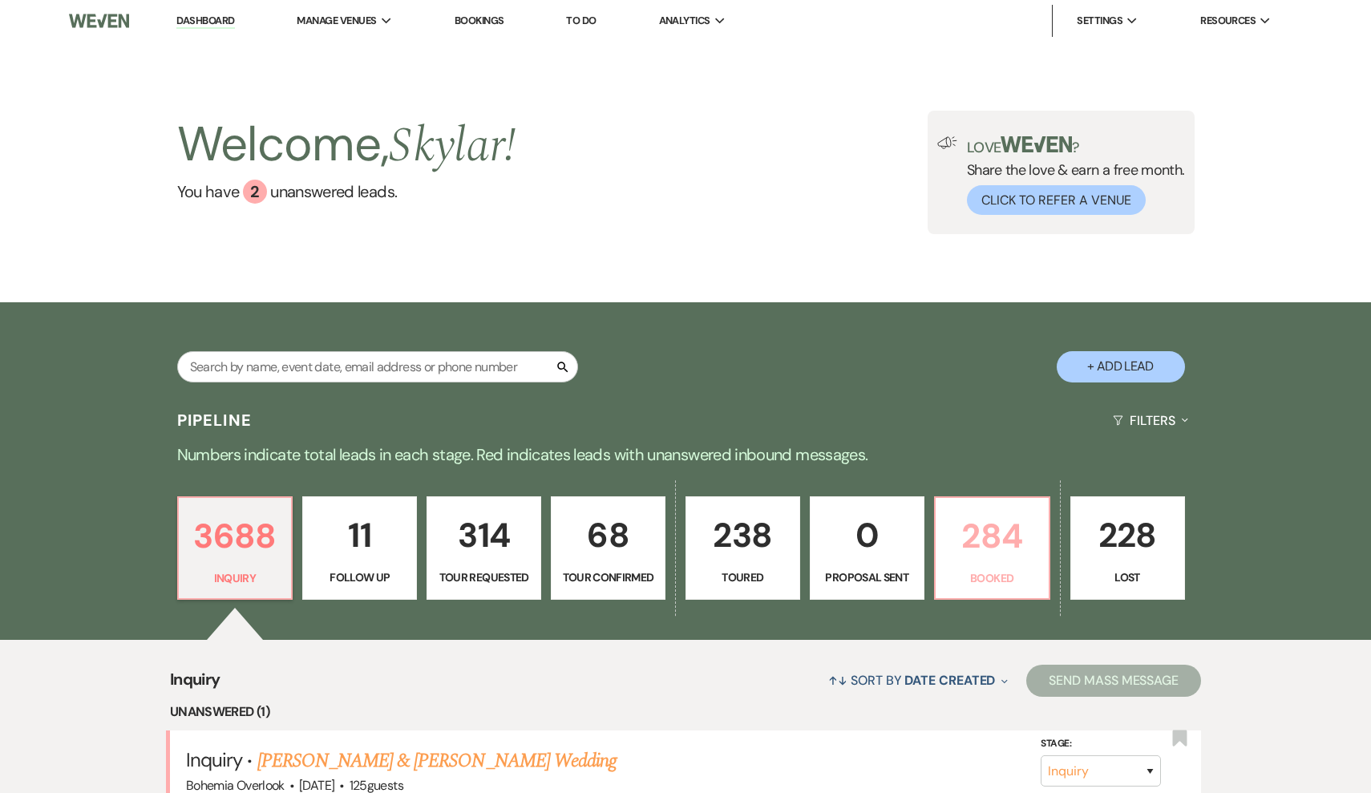
click at [982, 549] on p "284" at bounding box center [993, 536] width 94 height 54
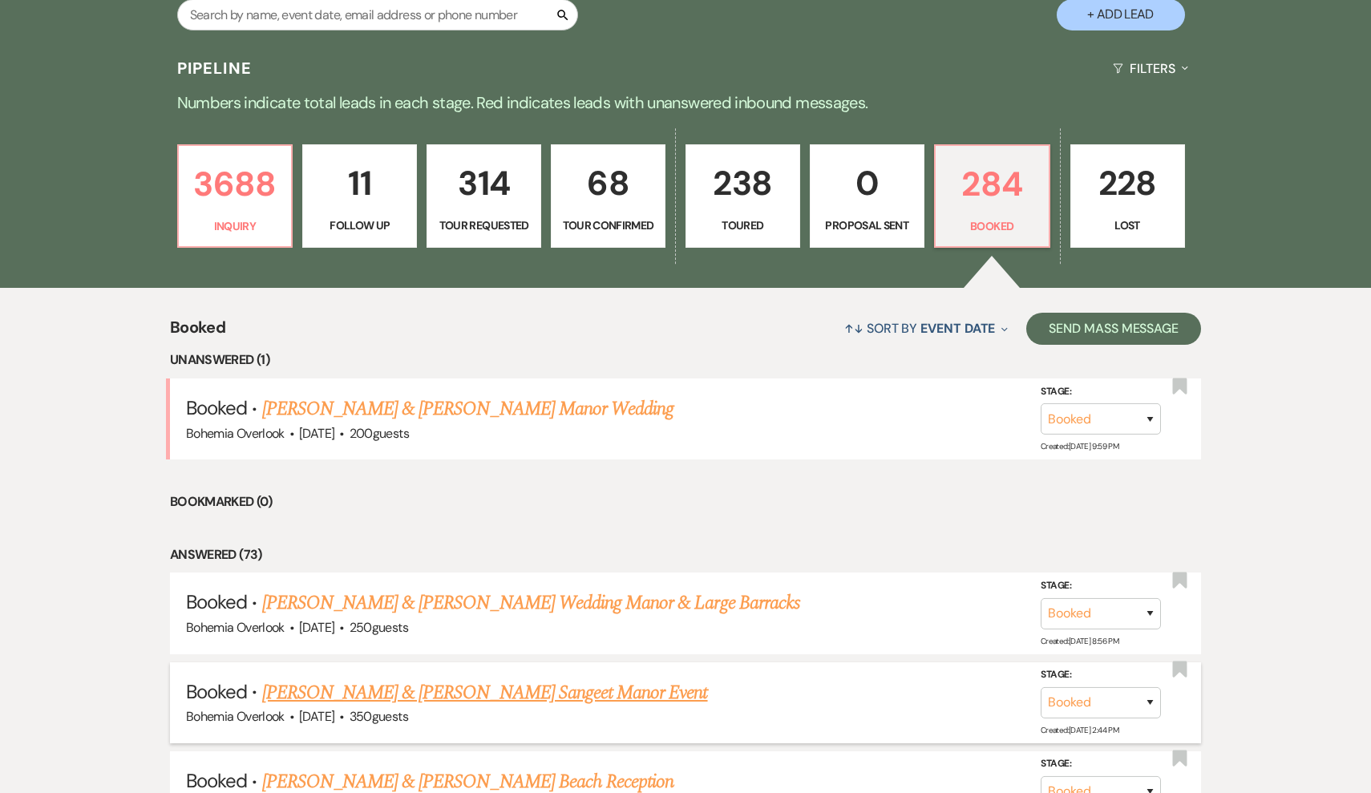
scroll to position [361, 0]
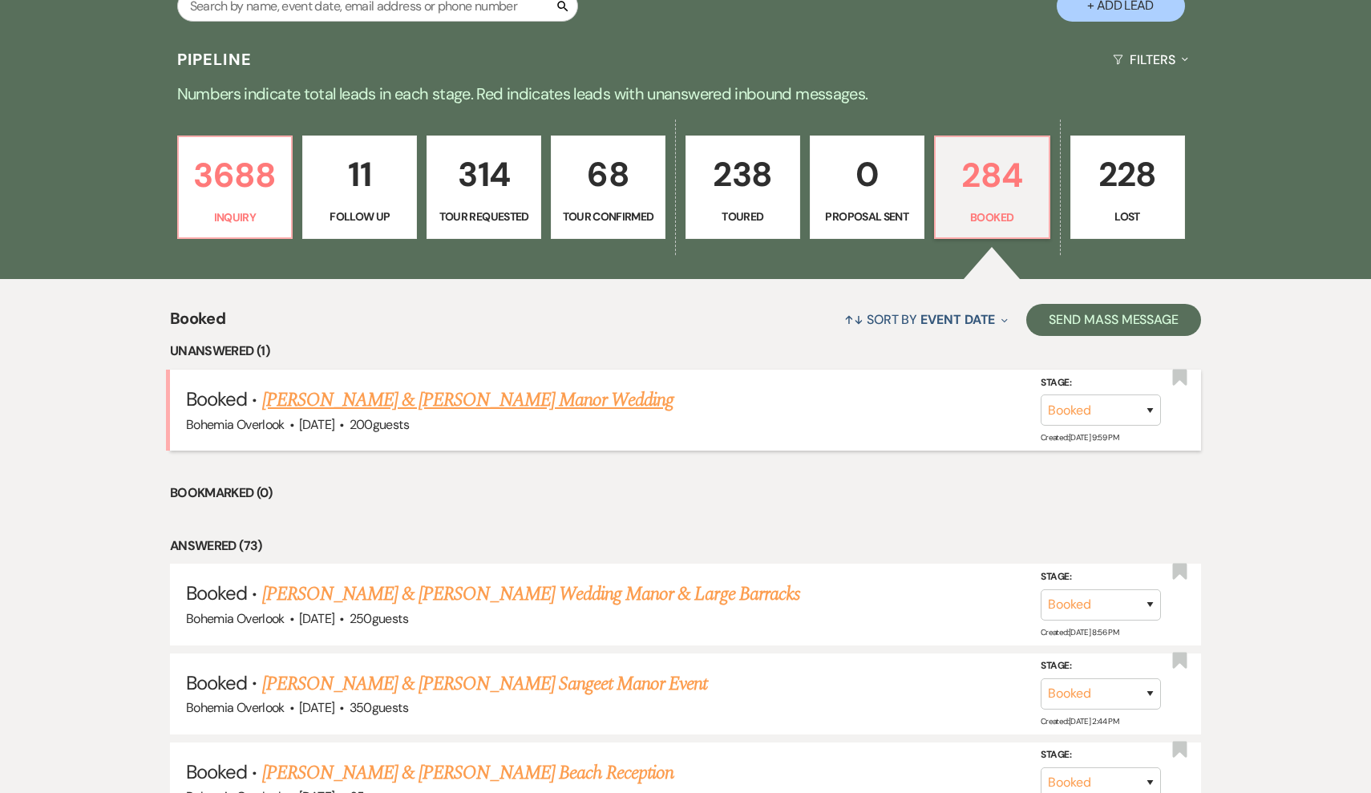
click at [604, 403] on link "[PERSON_NAME] & [PERSON_NAME] Manor Wedding" at bounding box center [468, 400] width 412 height 29
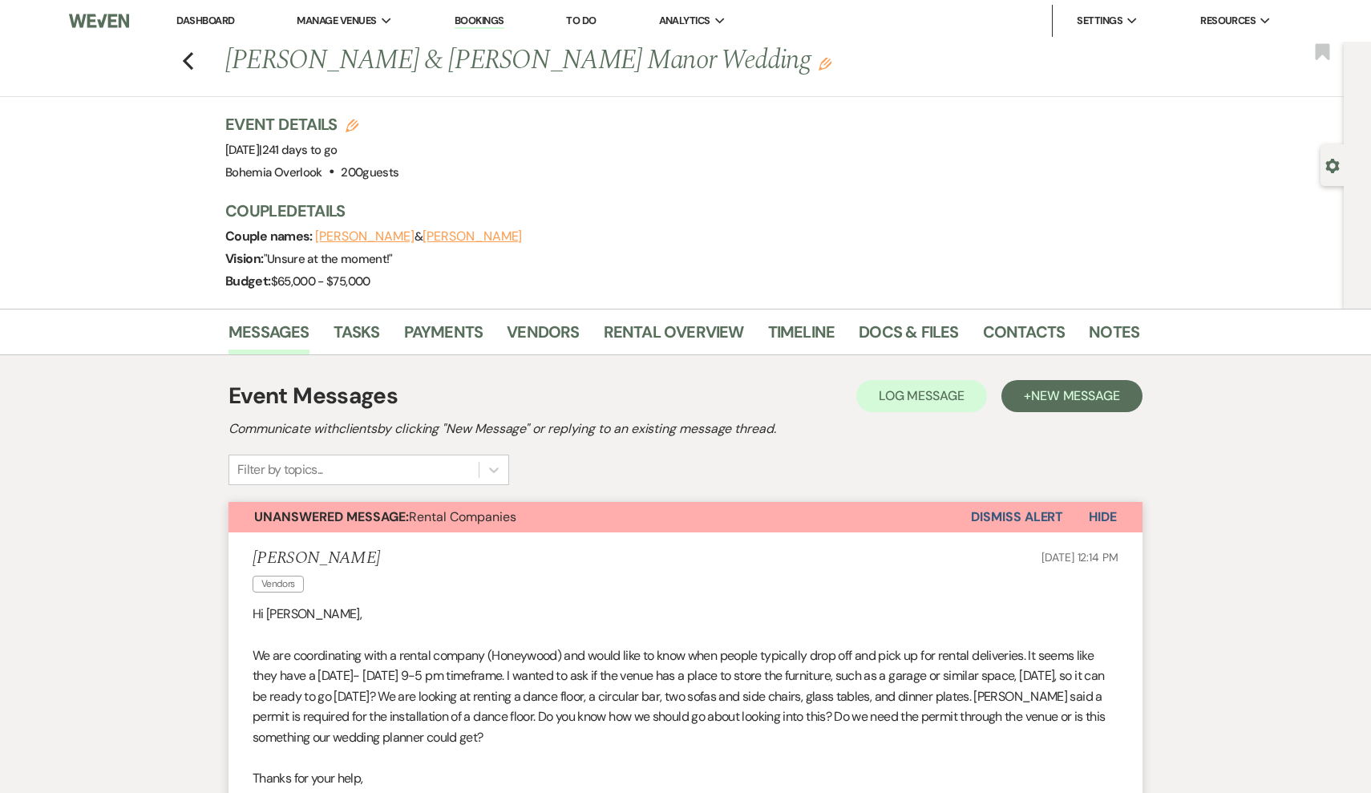
click at [990, 504] on button "Dismiss Alert" at bounding box center [1017, 517] width 92 height 30
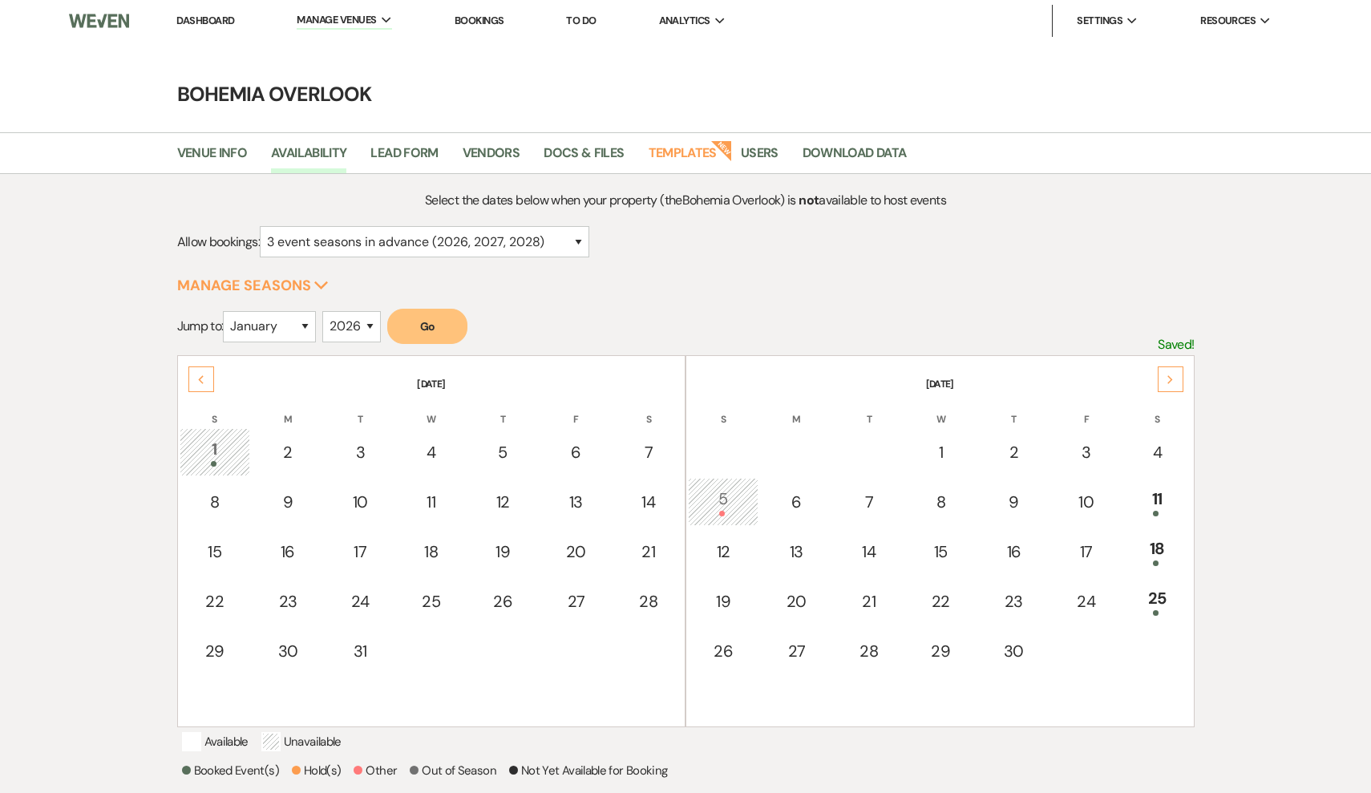
select select "3"
select select "2026"
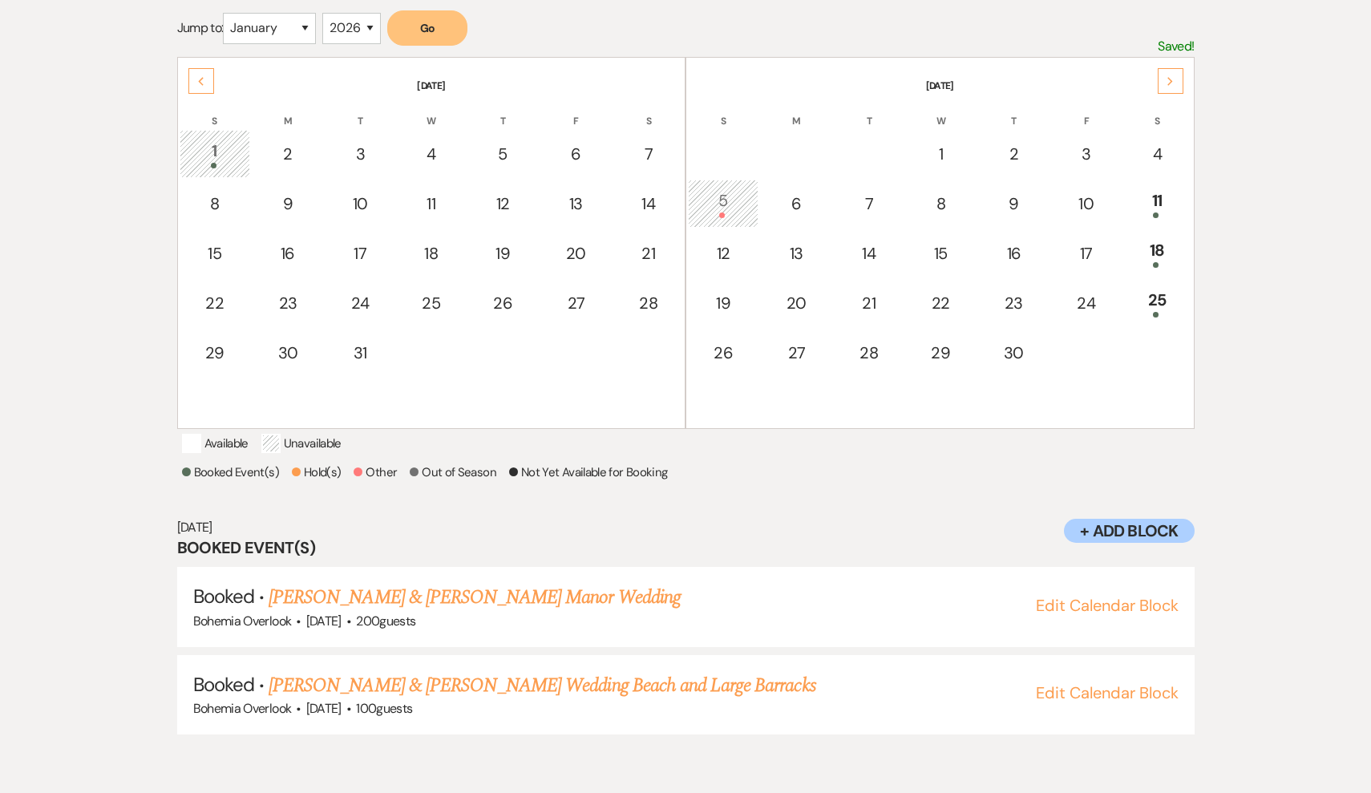
scroll to position [298, 0]
click at [750, 205] on td "5" at bounding box center [723, 204] width 71 height 48
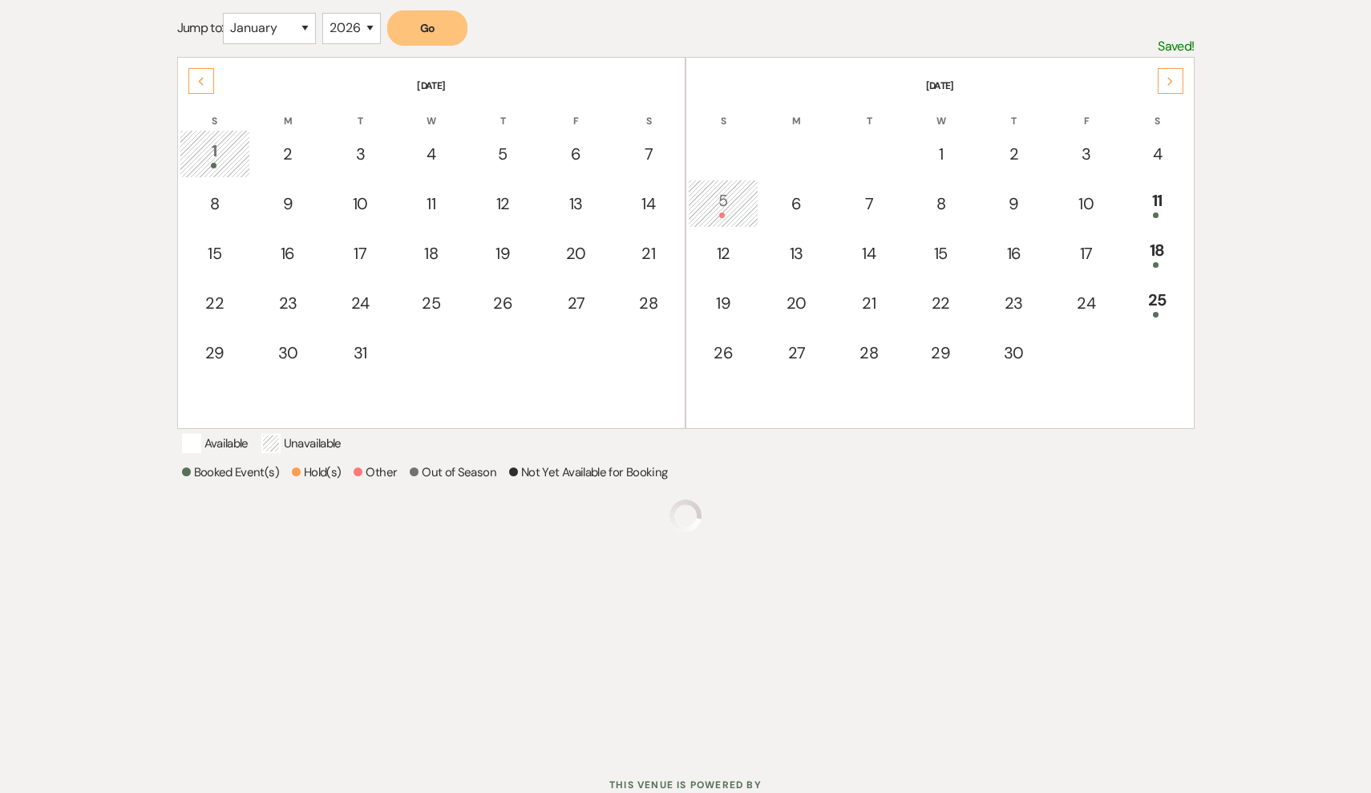
scroll to position [204, 0]
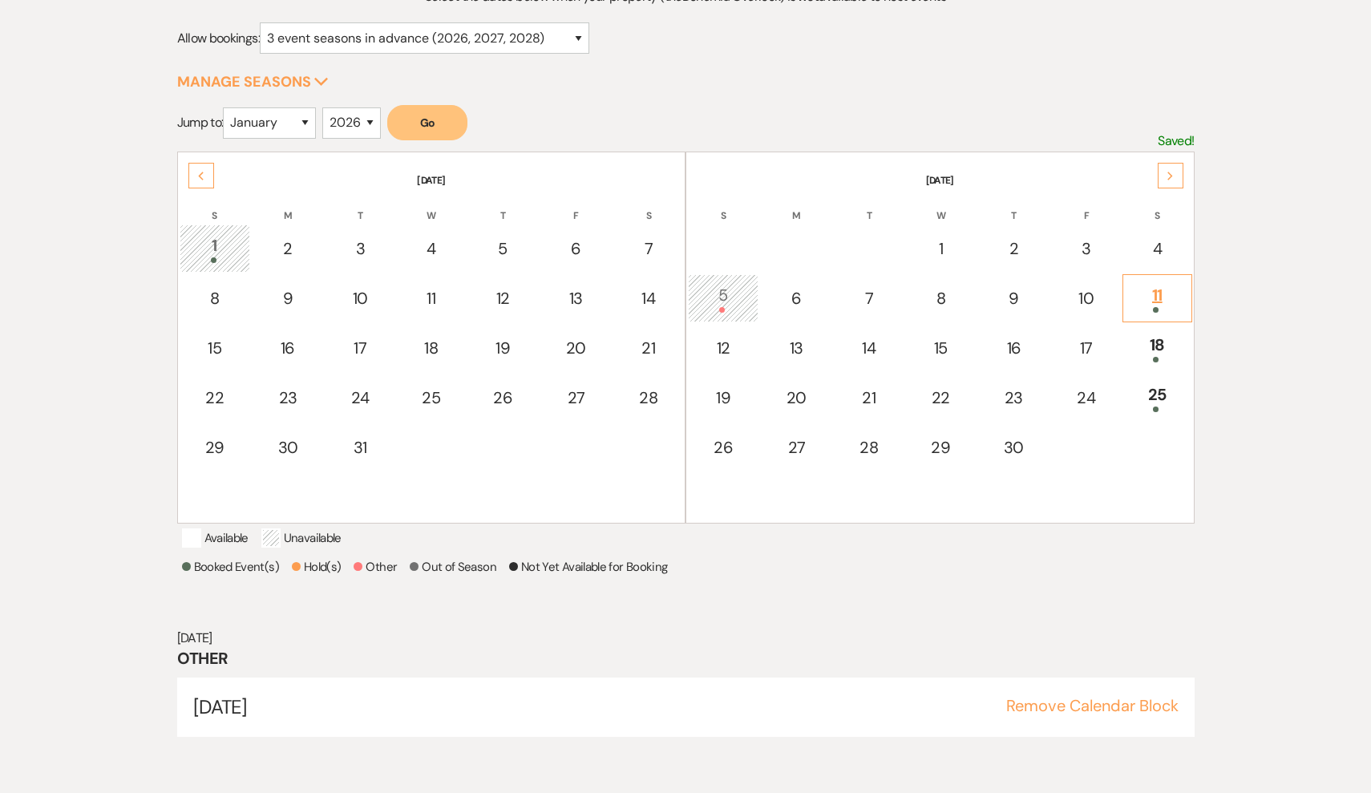
click at [1159, 306] on div "11" at bounding box center [1157, 298] width 51 height 30
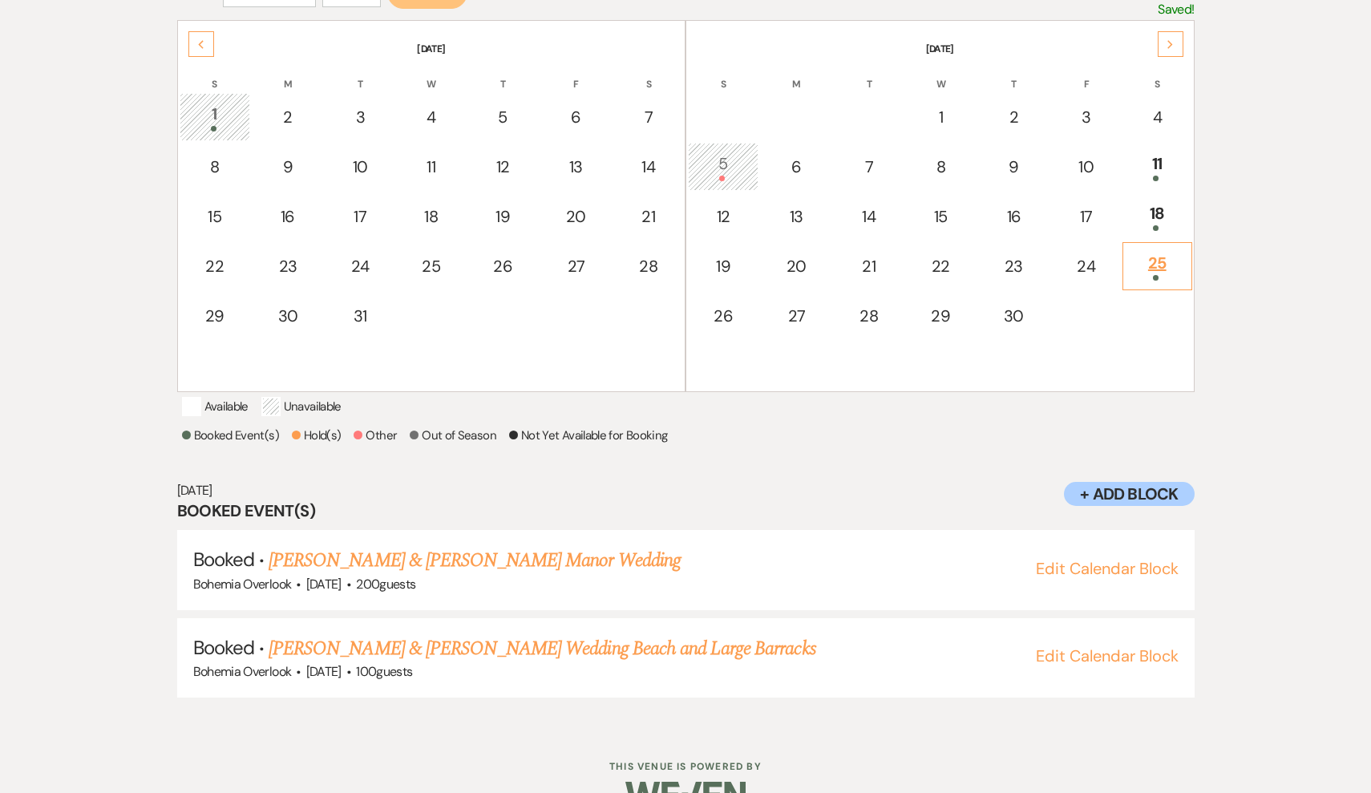
scroll to position [376, 0]
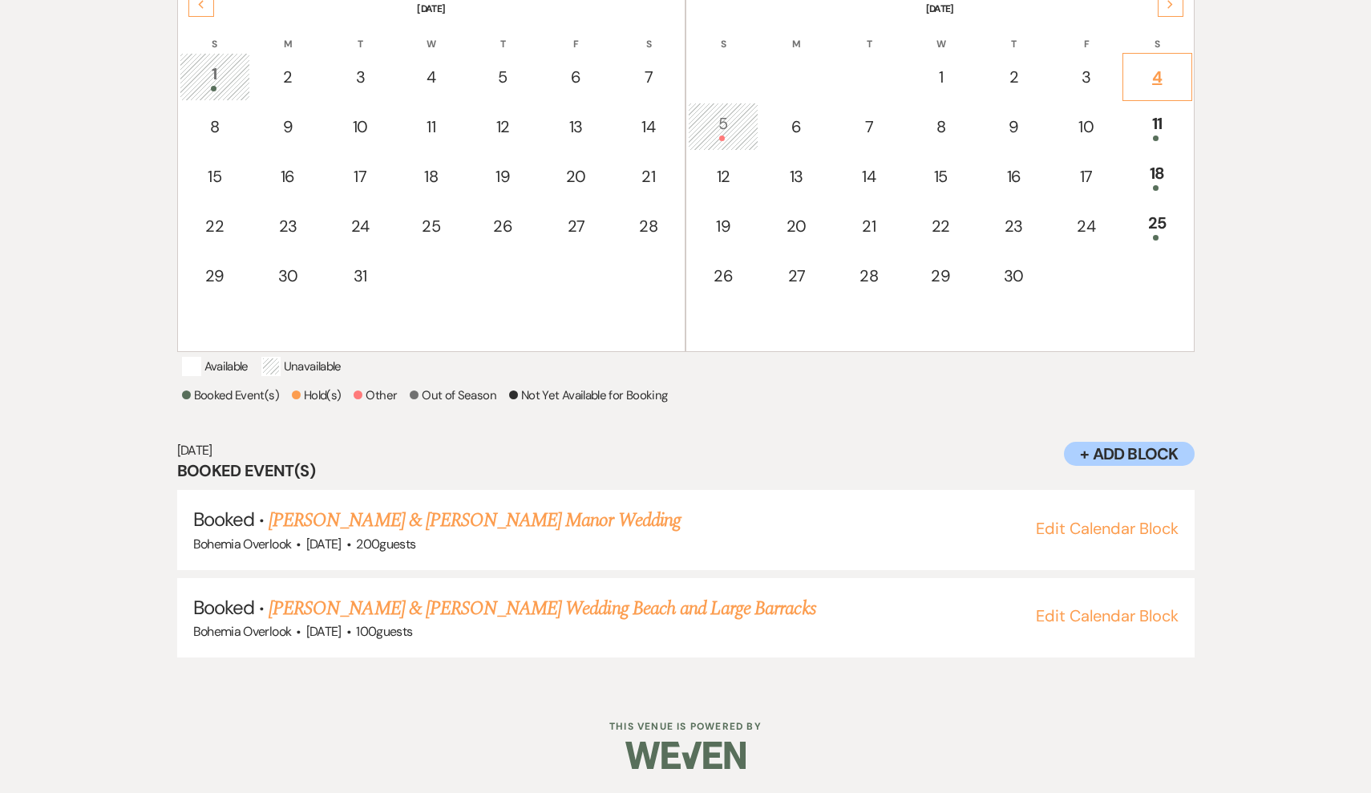
click at [1165, 71] on div "4" at bounding box center [1157, 77] width 51 height 24
select select "other"
select select "false"
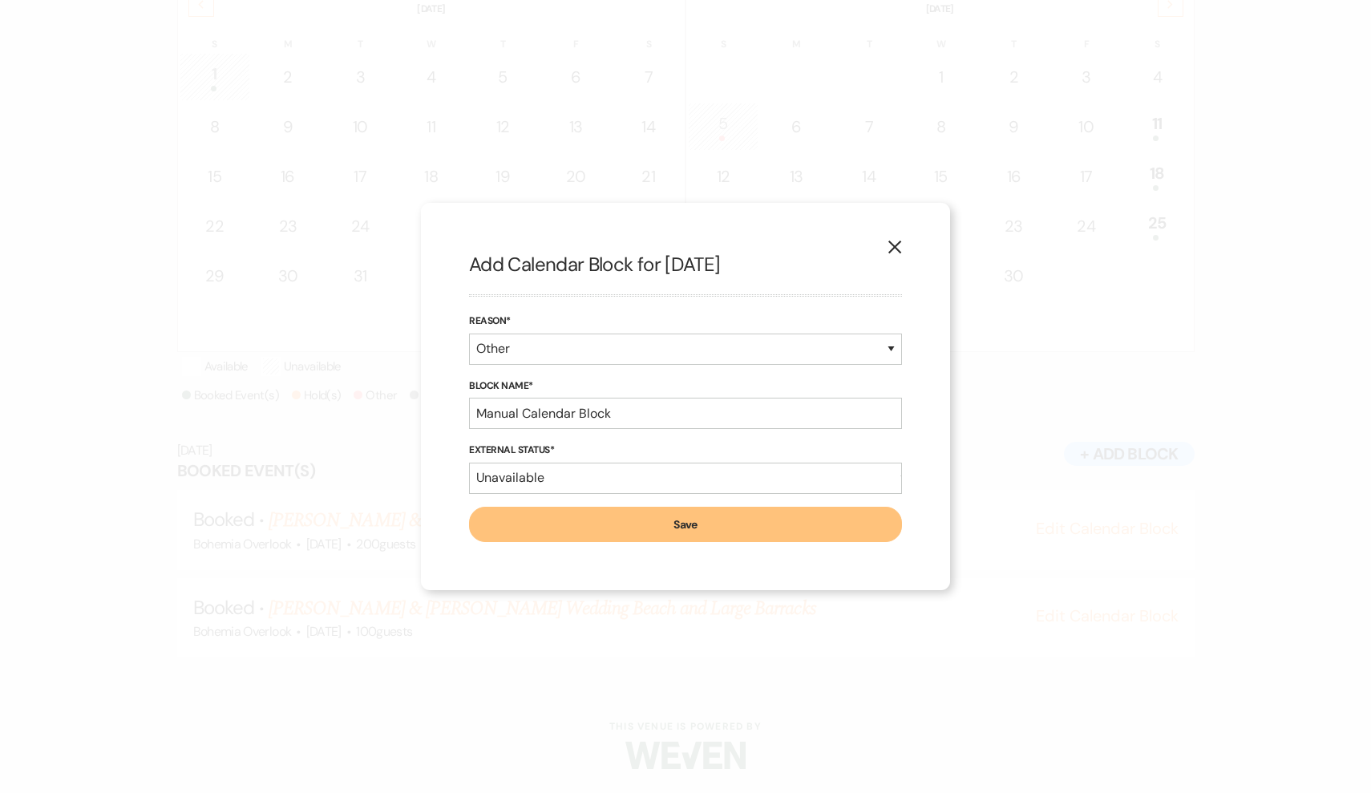
click at [895, 238] on button "X" at bounding box center [895, 246] width 24 height 28
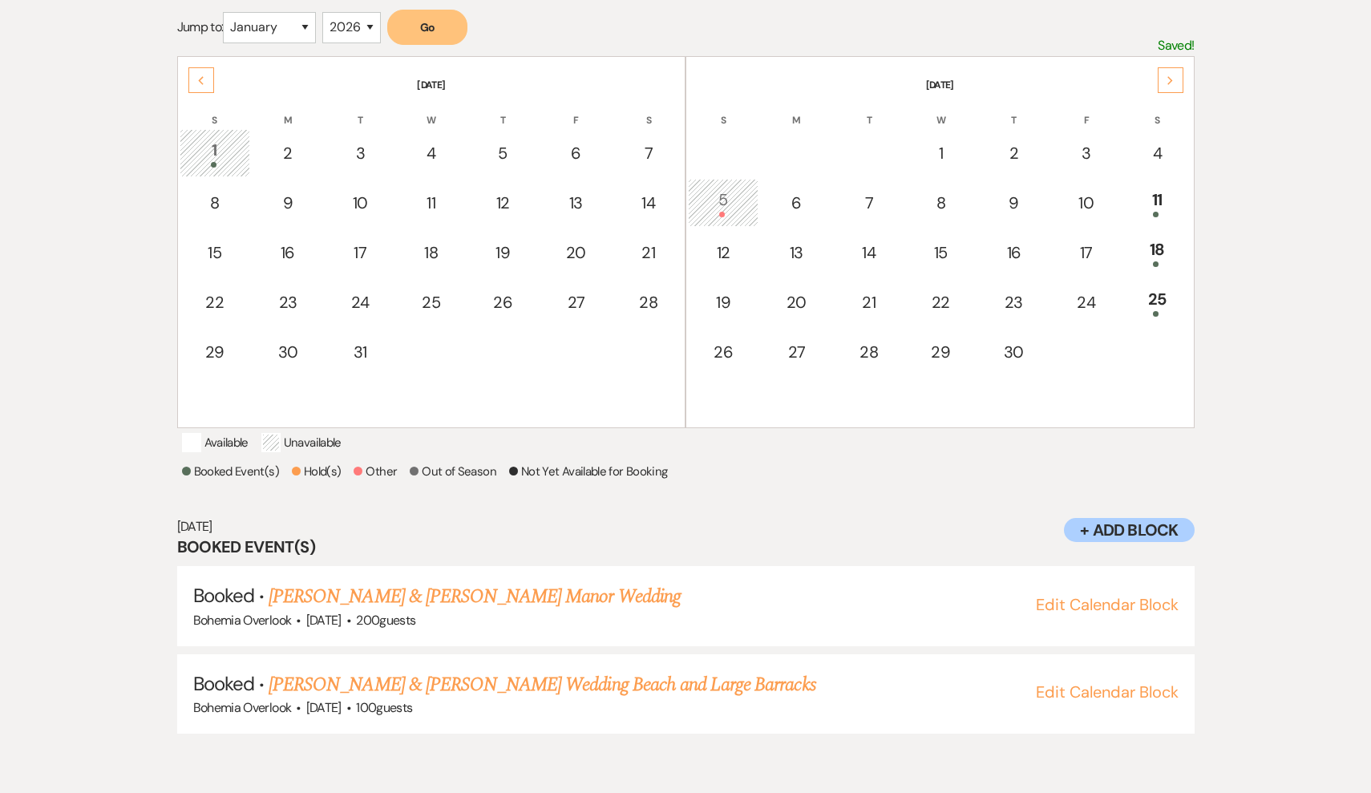
scroll to position [304, 1]
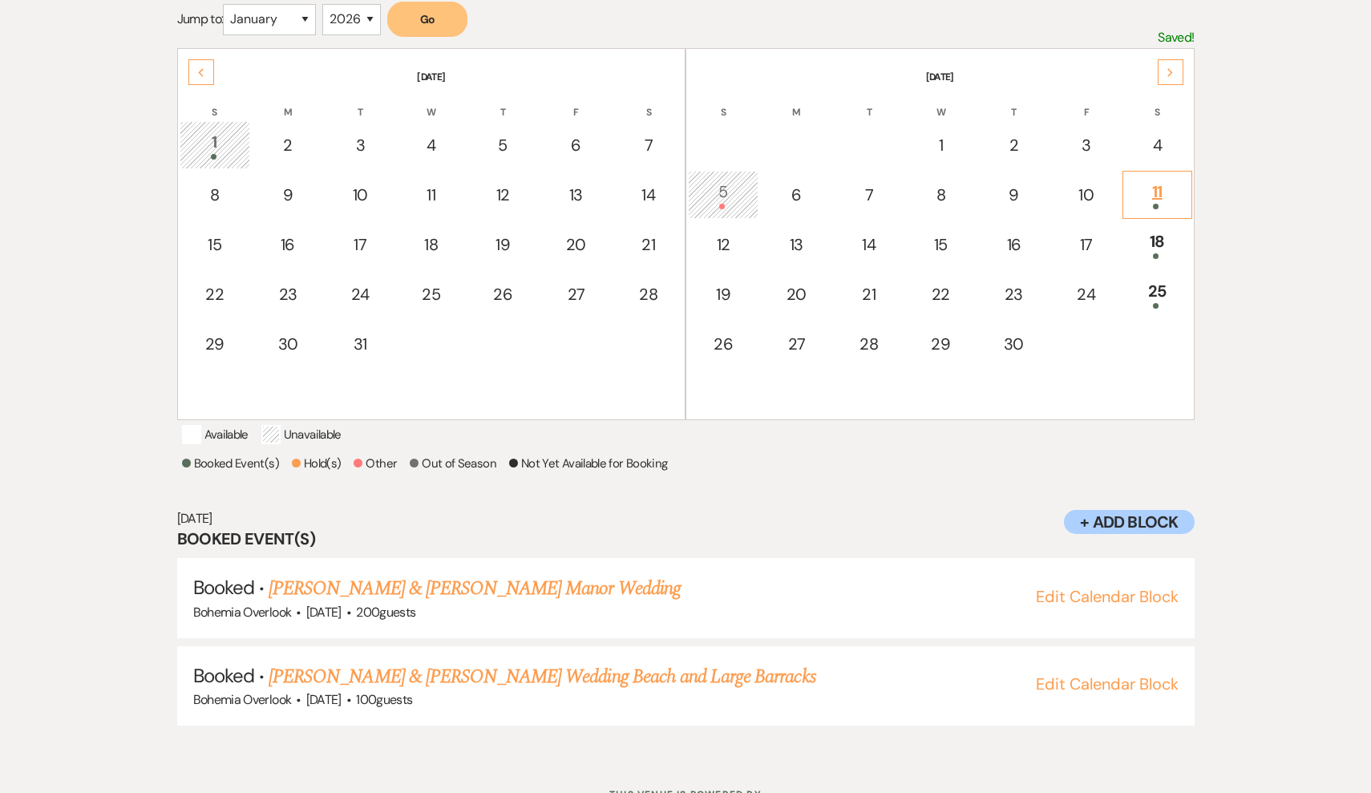
click at [1148, 201] on div "11" at bounding box center [1157, 195] width 51 height 30
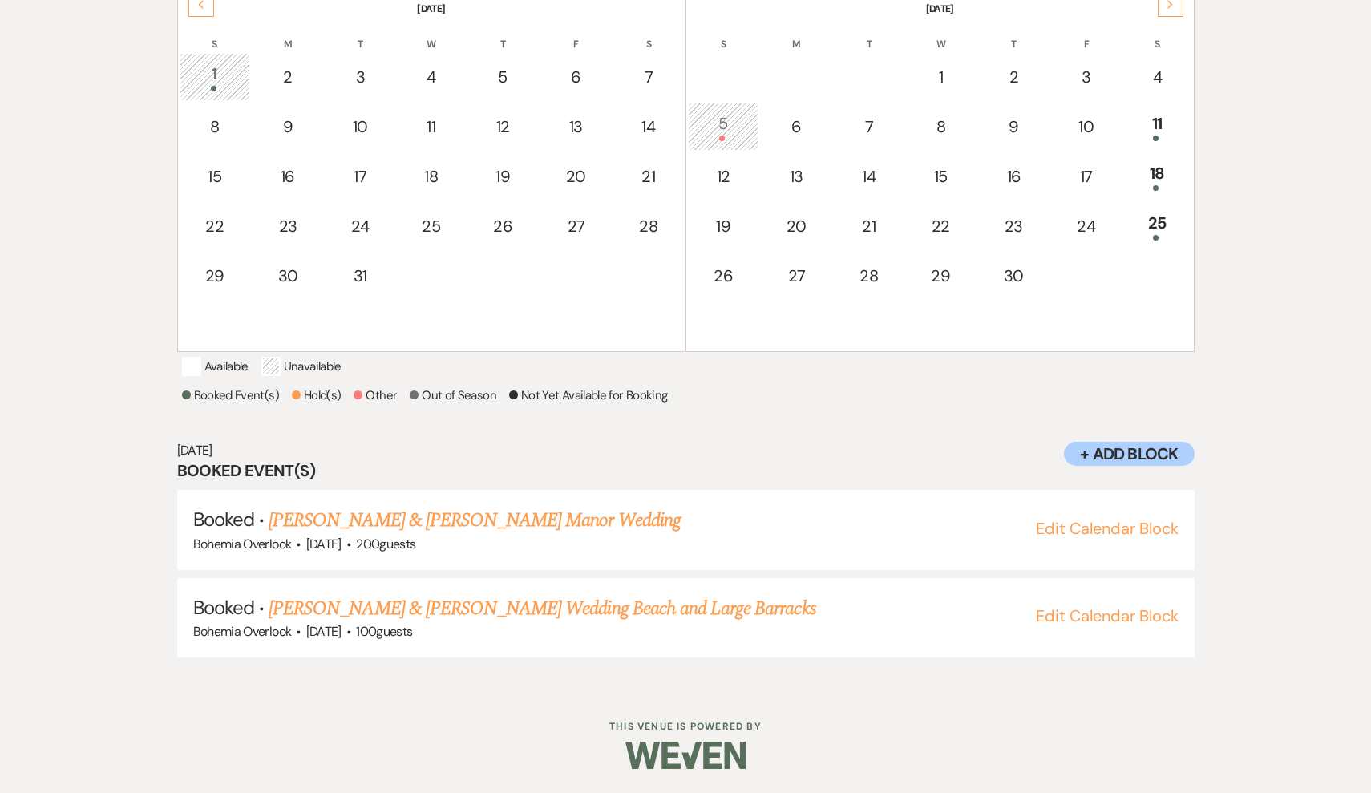
scroll to position [391, 0]
click at [1154, 161] on div "18" at bounding box center [1157, 176] width 51 height 30
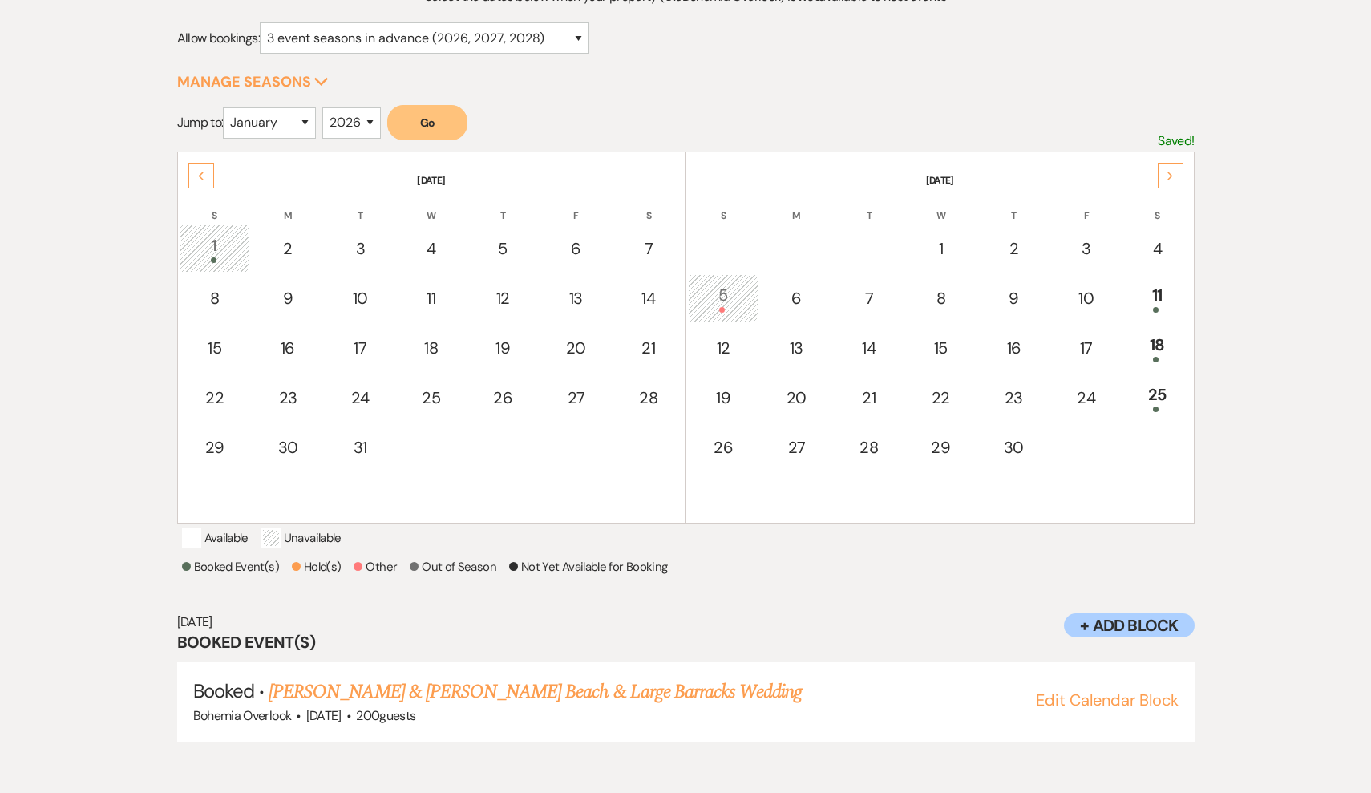
scroll to position [264, 0]
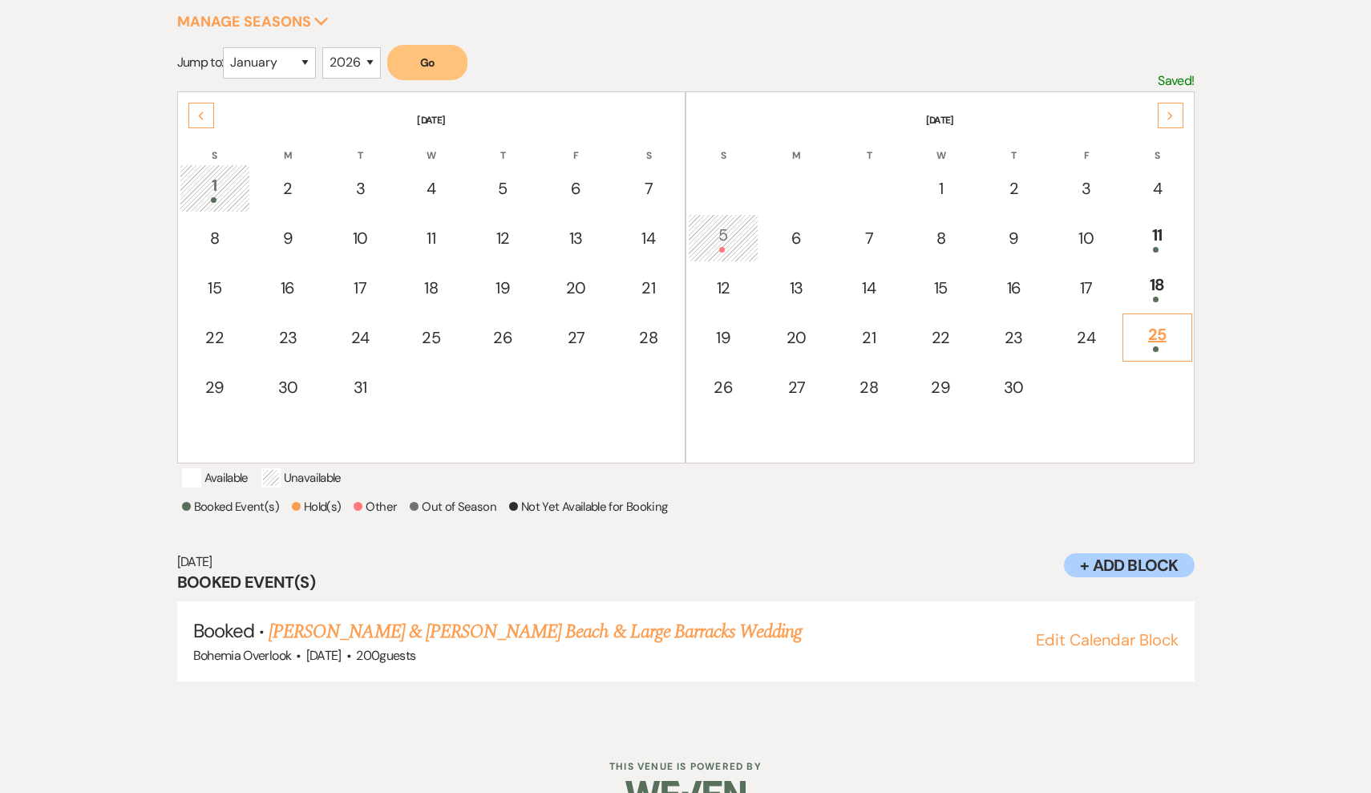
click at [1165, 332] on div "25" at bounding box center [1157, 337] width 51 height 30
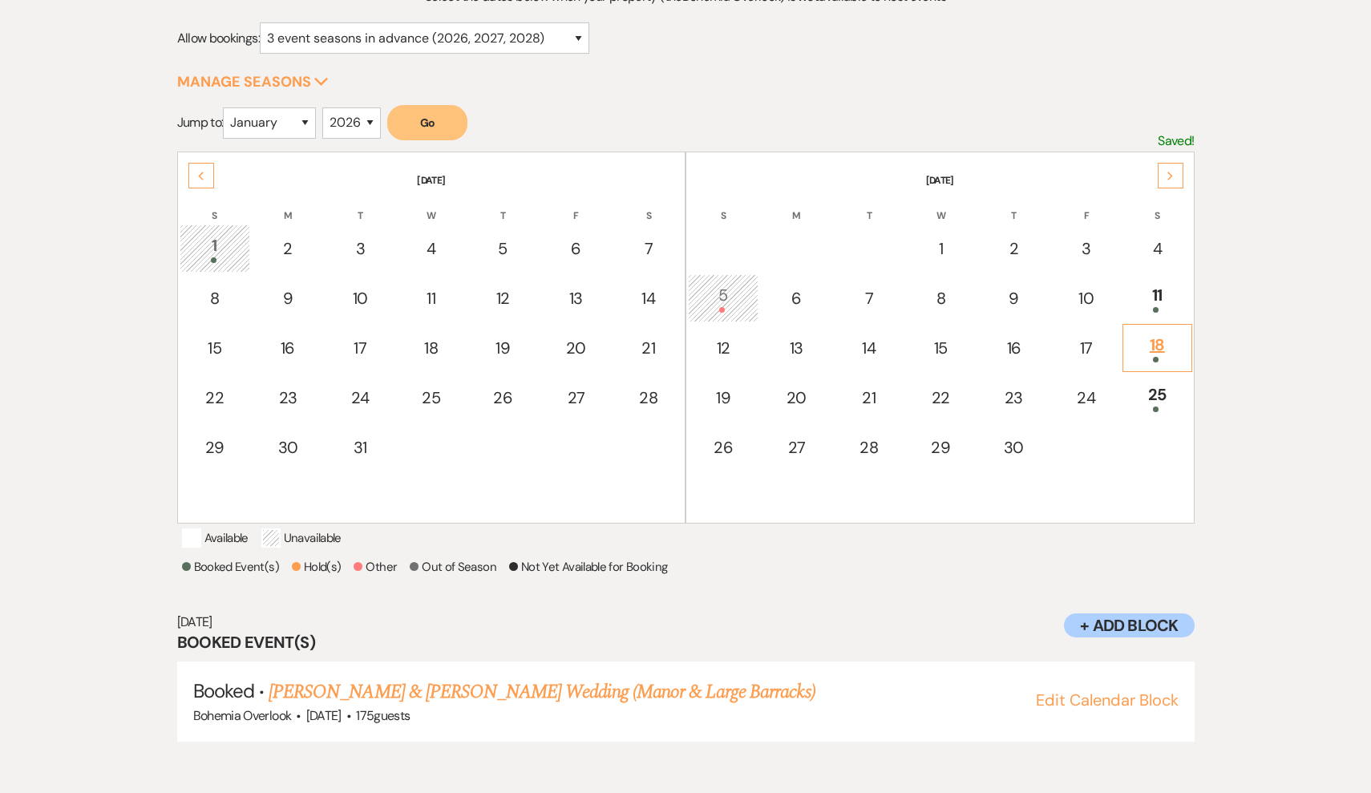
scroll to position [294, 0]
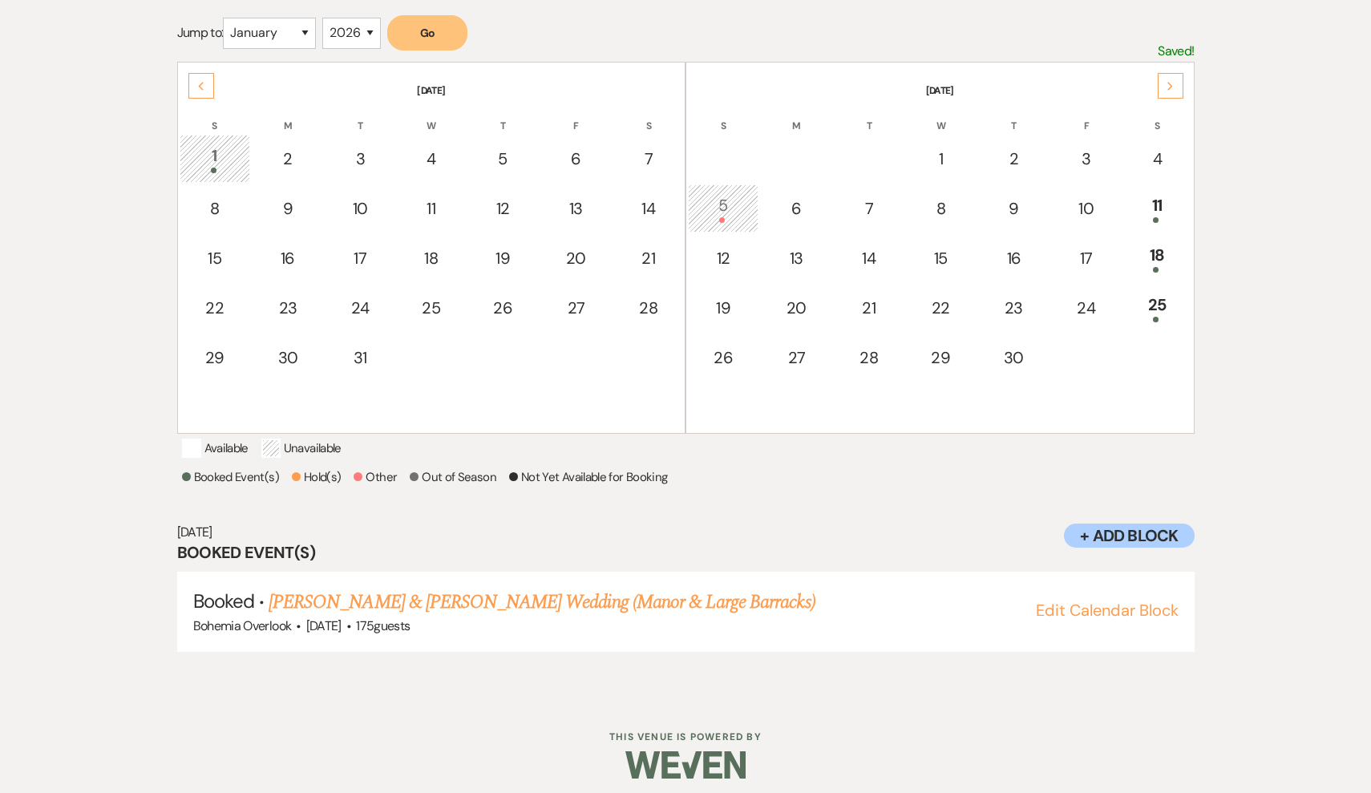
click at [1167, 87] on icon "Next" at bounding box center [1171, 87] width 8 height 10
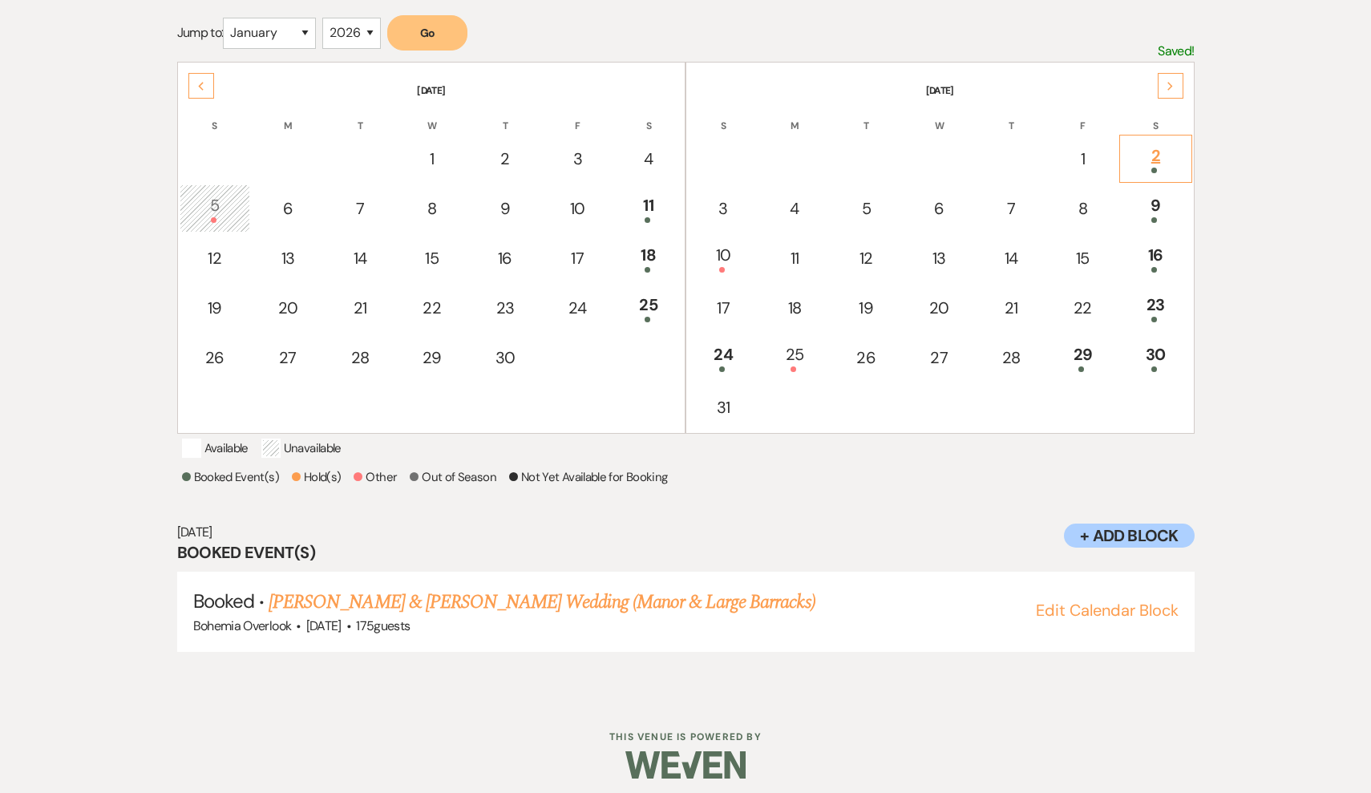
click at [1156, 152] on div "2" at bounding box center [1155, 159] width 55 height 30
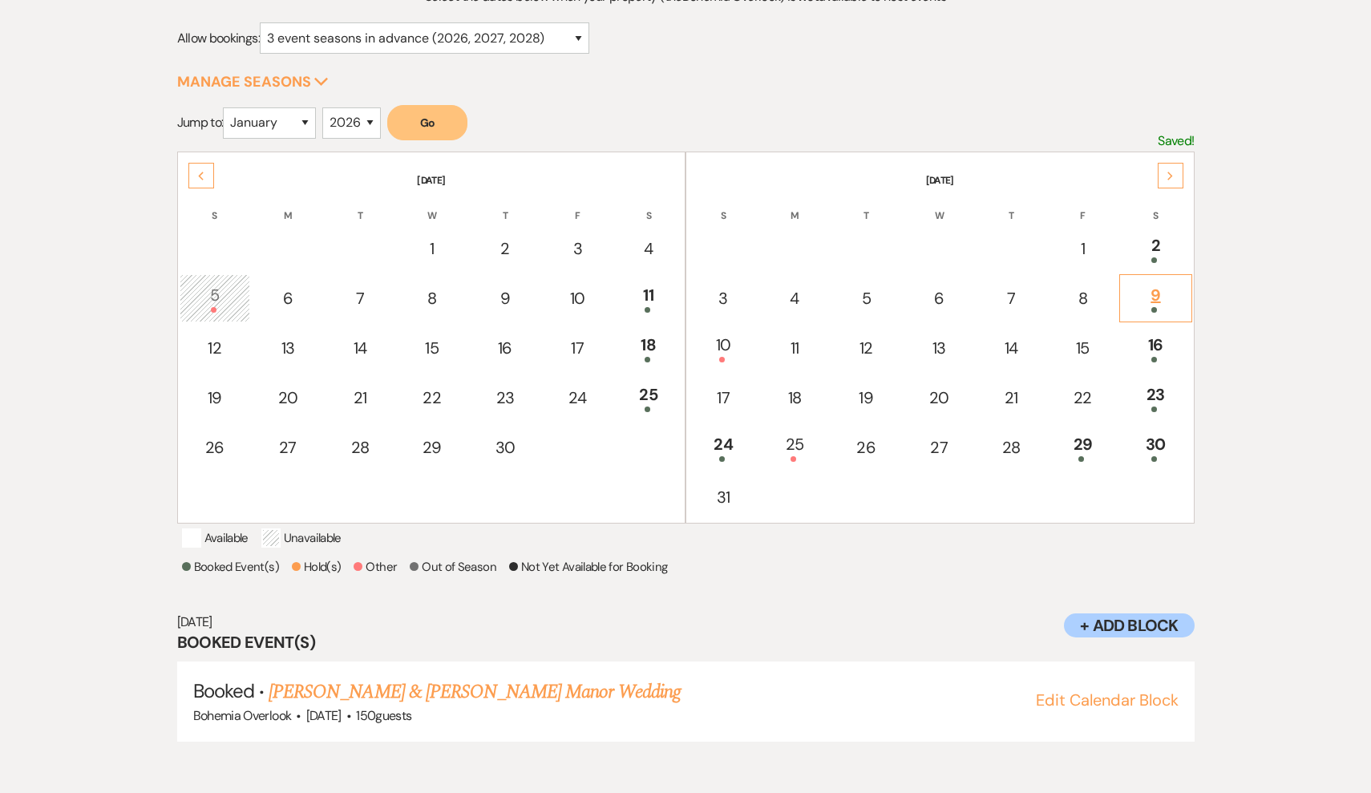
click at [1153, 311] on span at bounding box center [1155, 310] width 6 height 6
click at [721, 368] on td "10" at bounding box center [723, 348] width 71 height 48
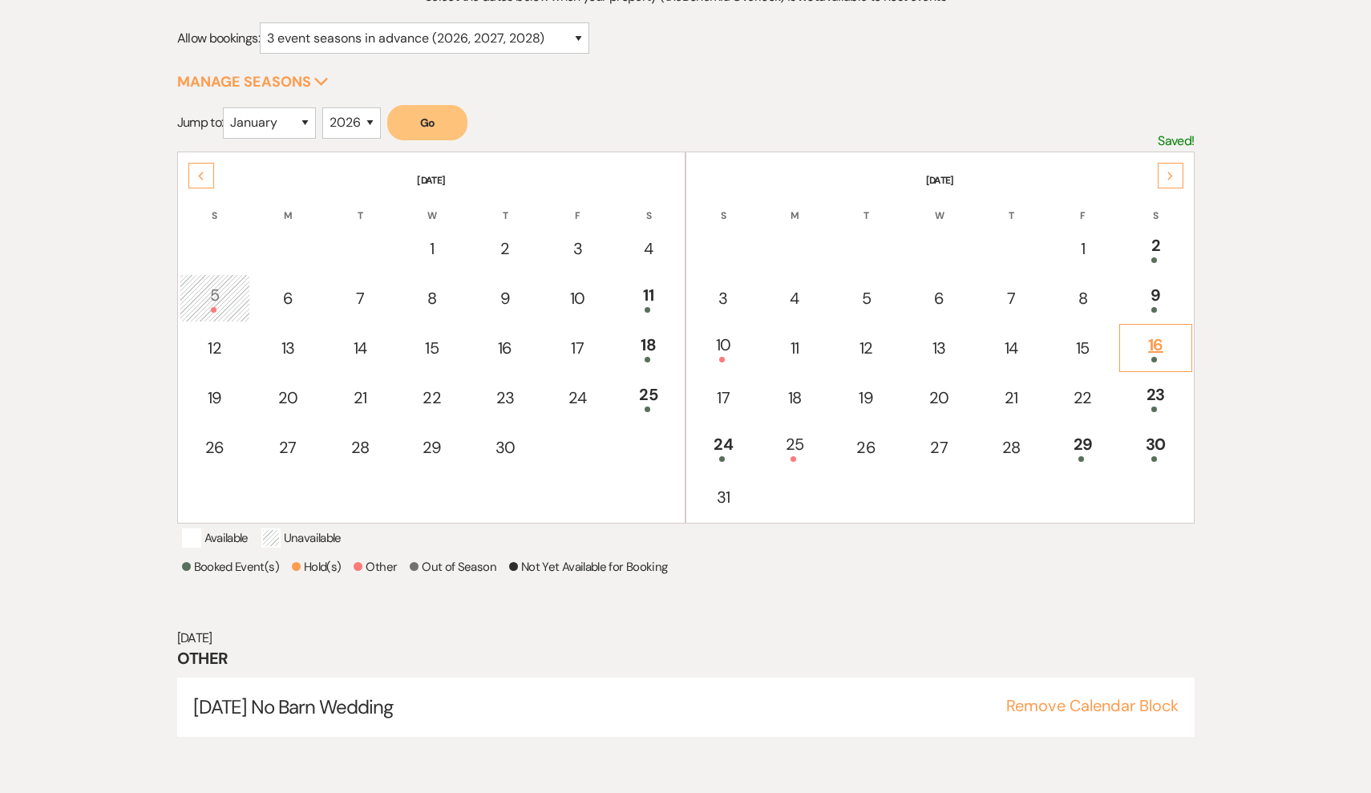
click at [1161, 324] on td "16" at bounding box center [1156, 348] width 72 height 48
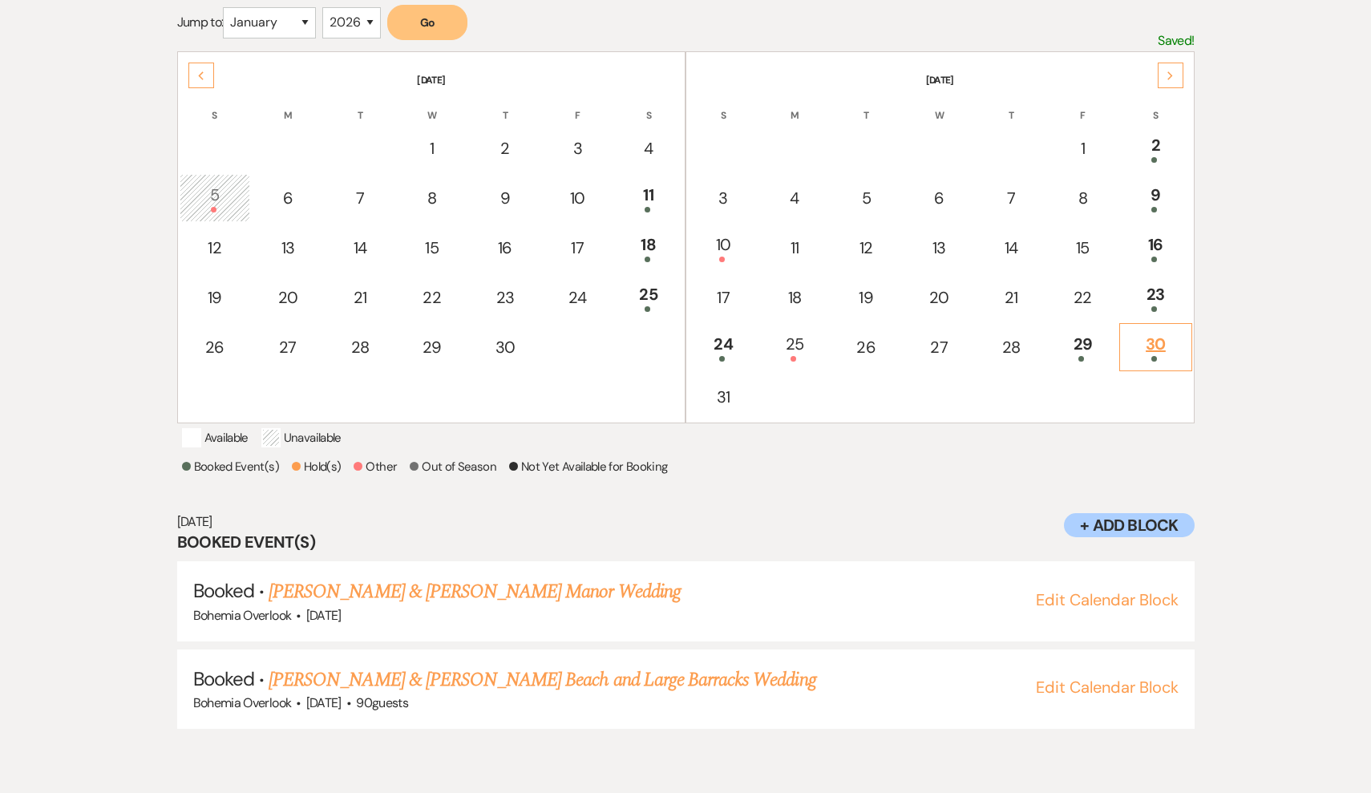
scroll to position [299, 0]
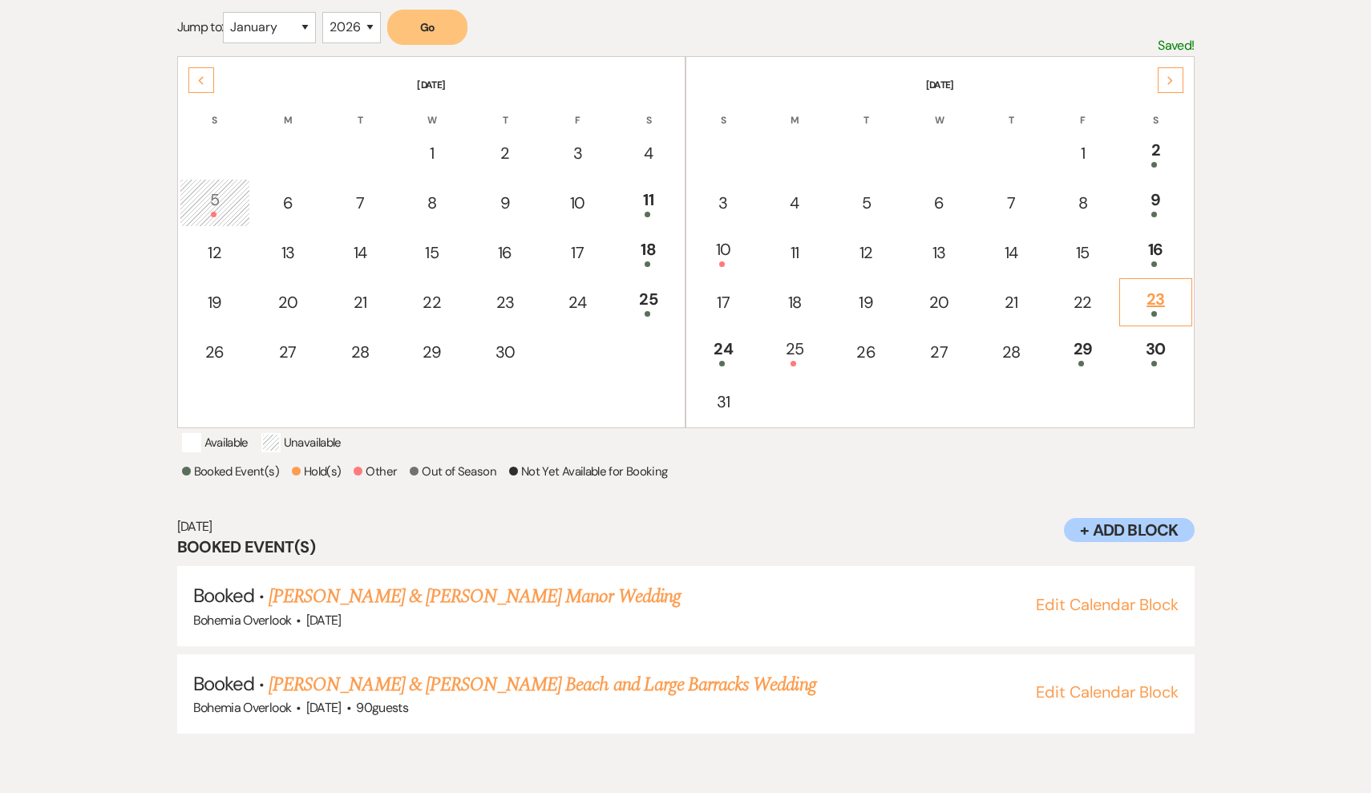
click at [1156, 294] on div "23" at bounding box center [1155, 302] width 55 height 30
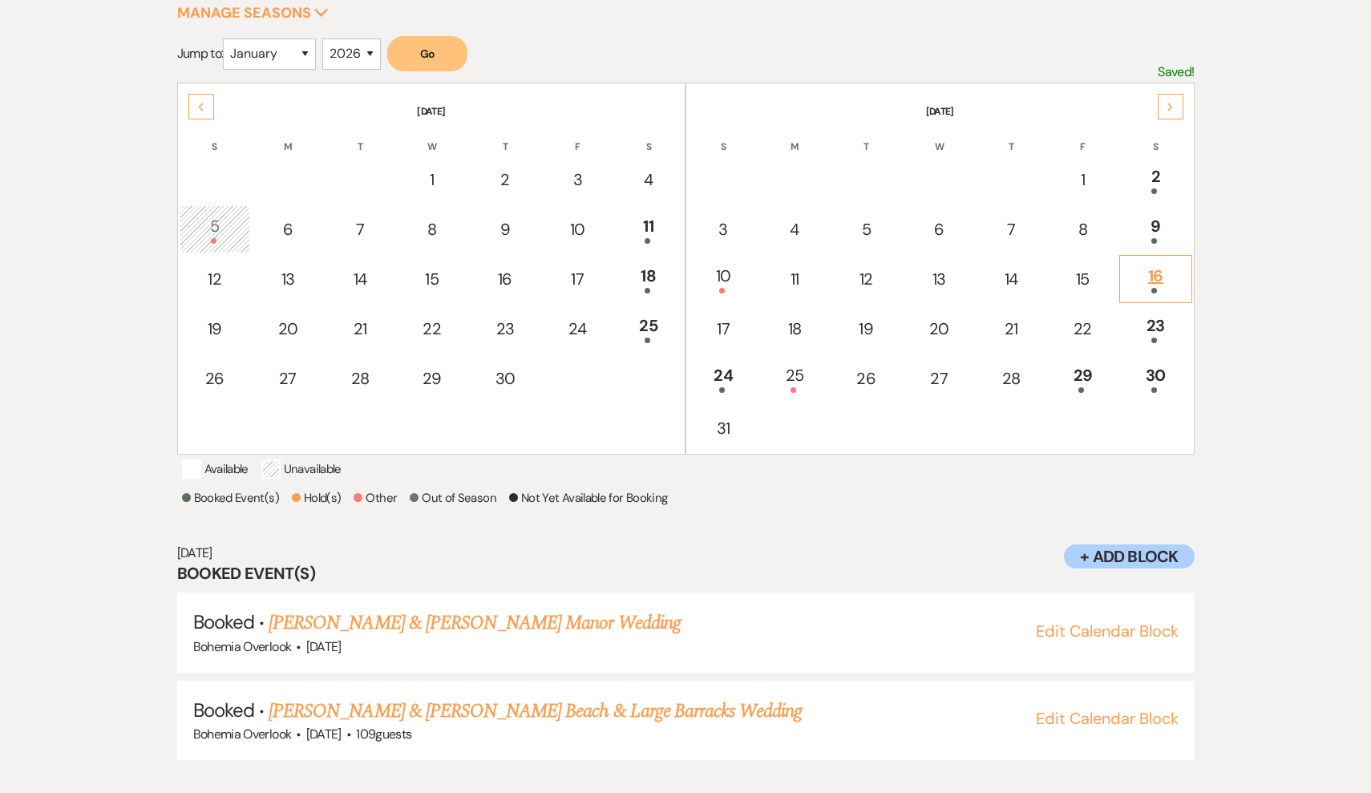
scroll to position [285, 0]
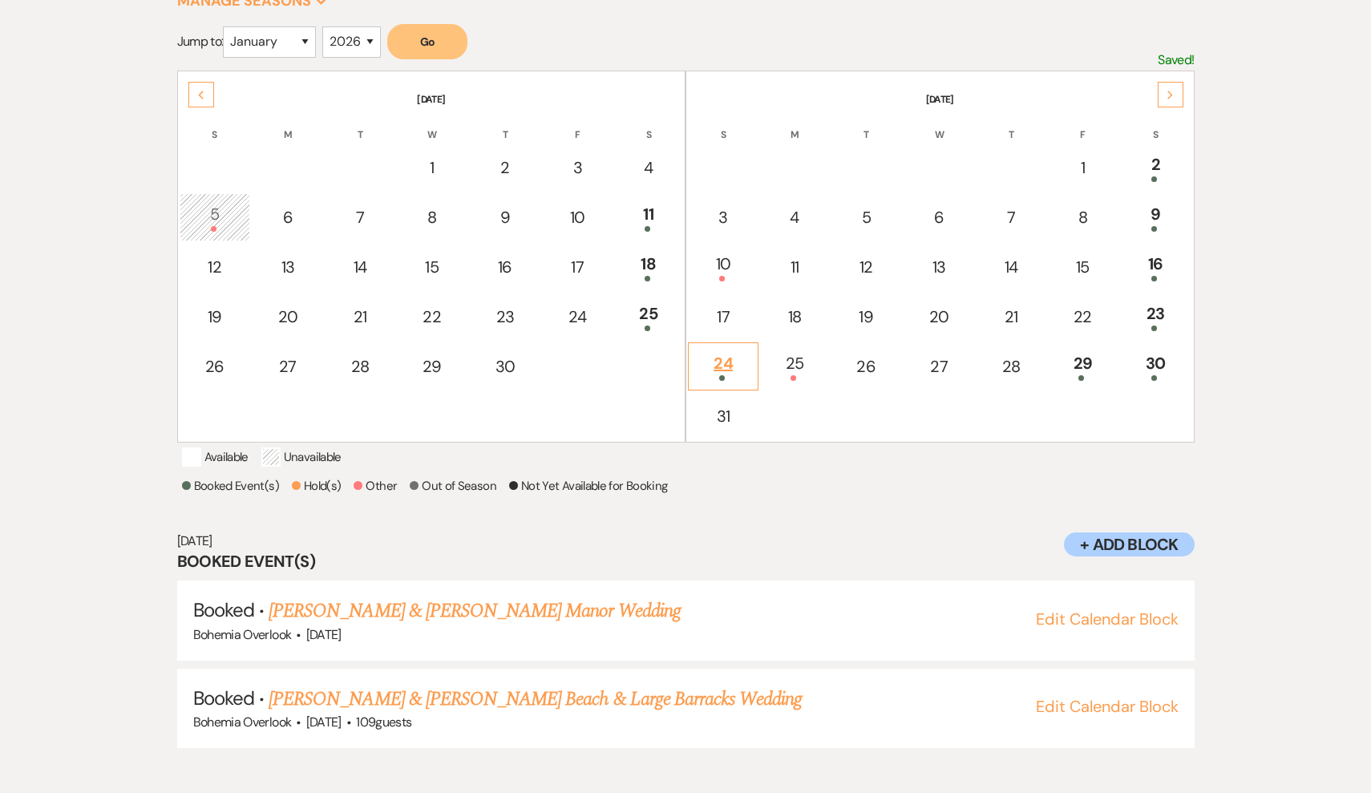
click at [725, 371] on div "24" at bounding box center [723, 366] width 53 height 30
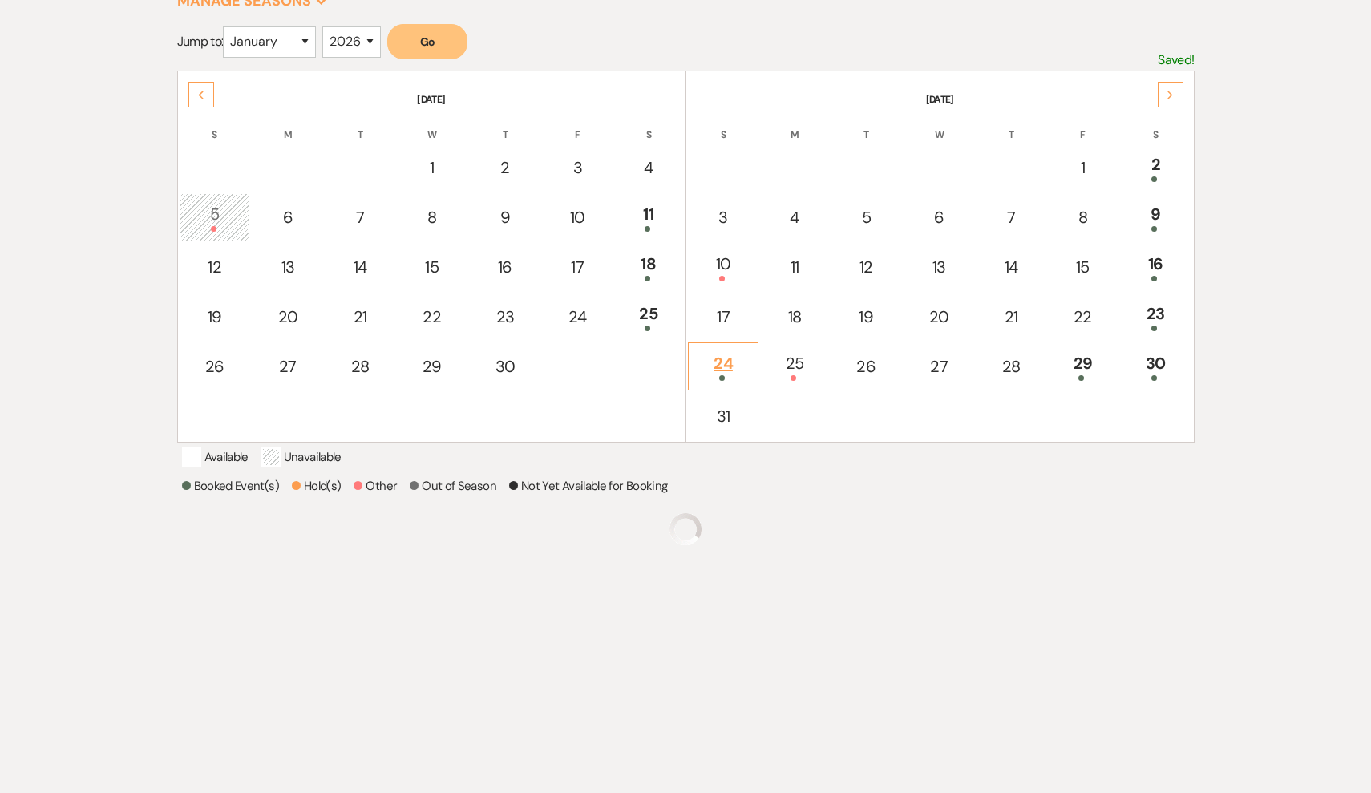
scroll to position [204, 0]
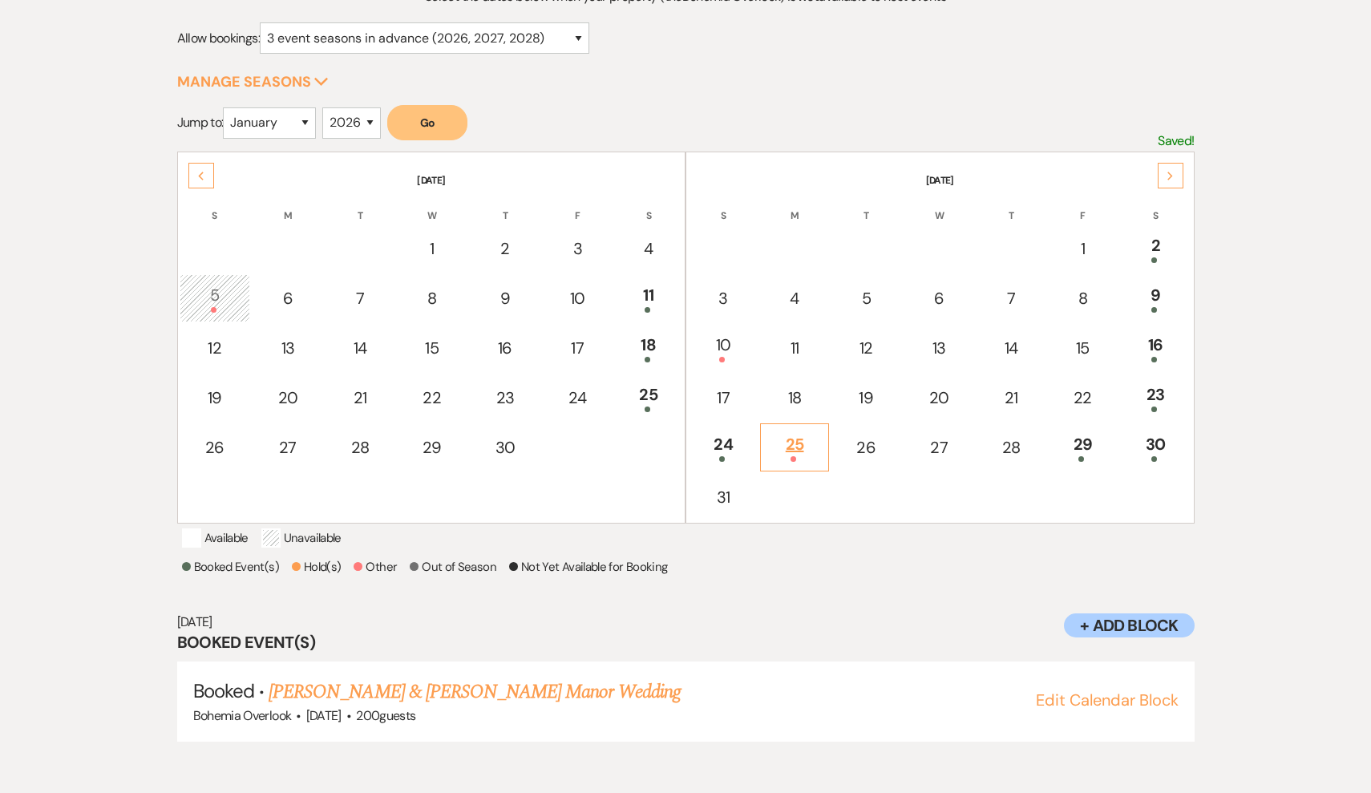
click at [806, 445] on div "25" at bounding box center [794, 447] width 51 height 30
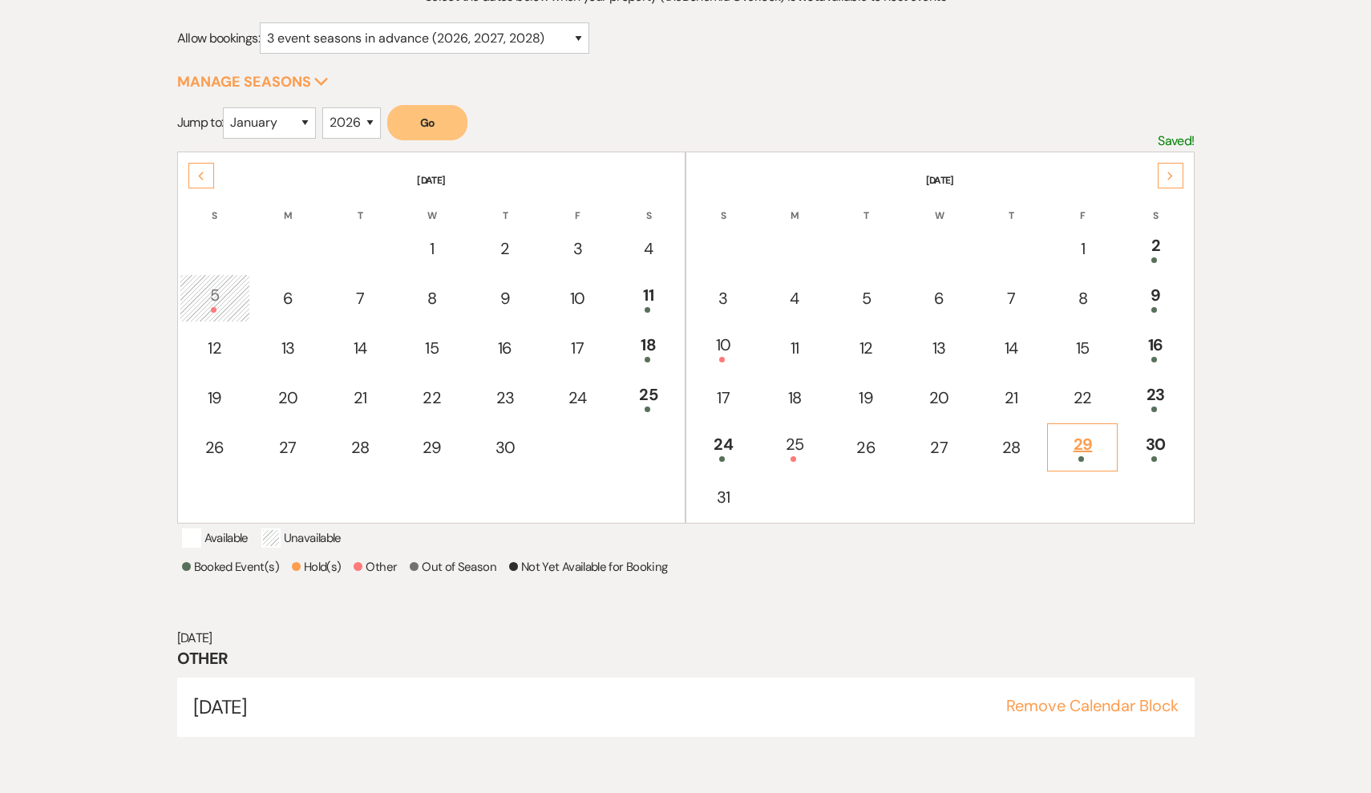
click at [1053, 439] on td "29" at bounding box center [1082, 447] width 71 height 48
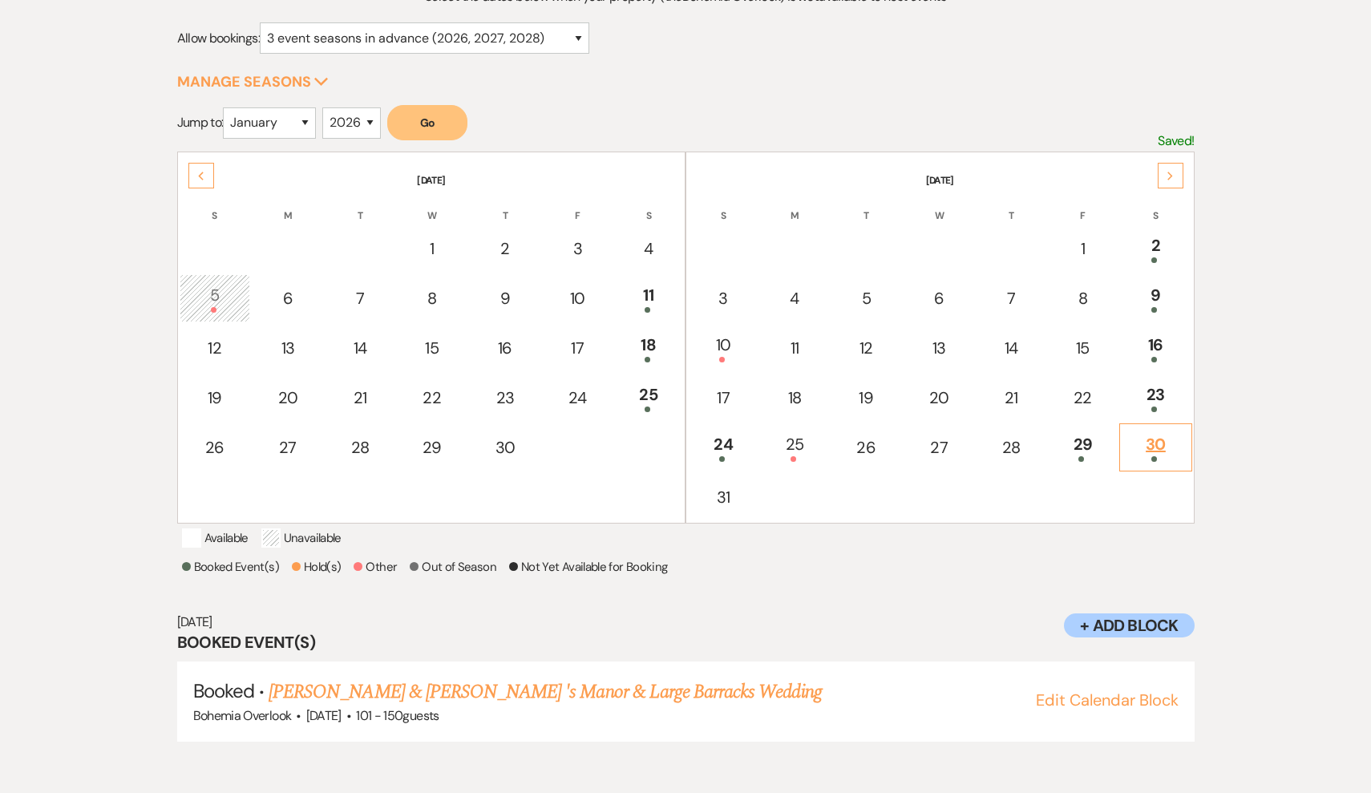
click at [1166, 431] on td "30" at bounding box center [1156, 447] width 72 height 48
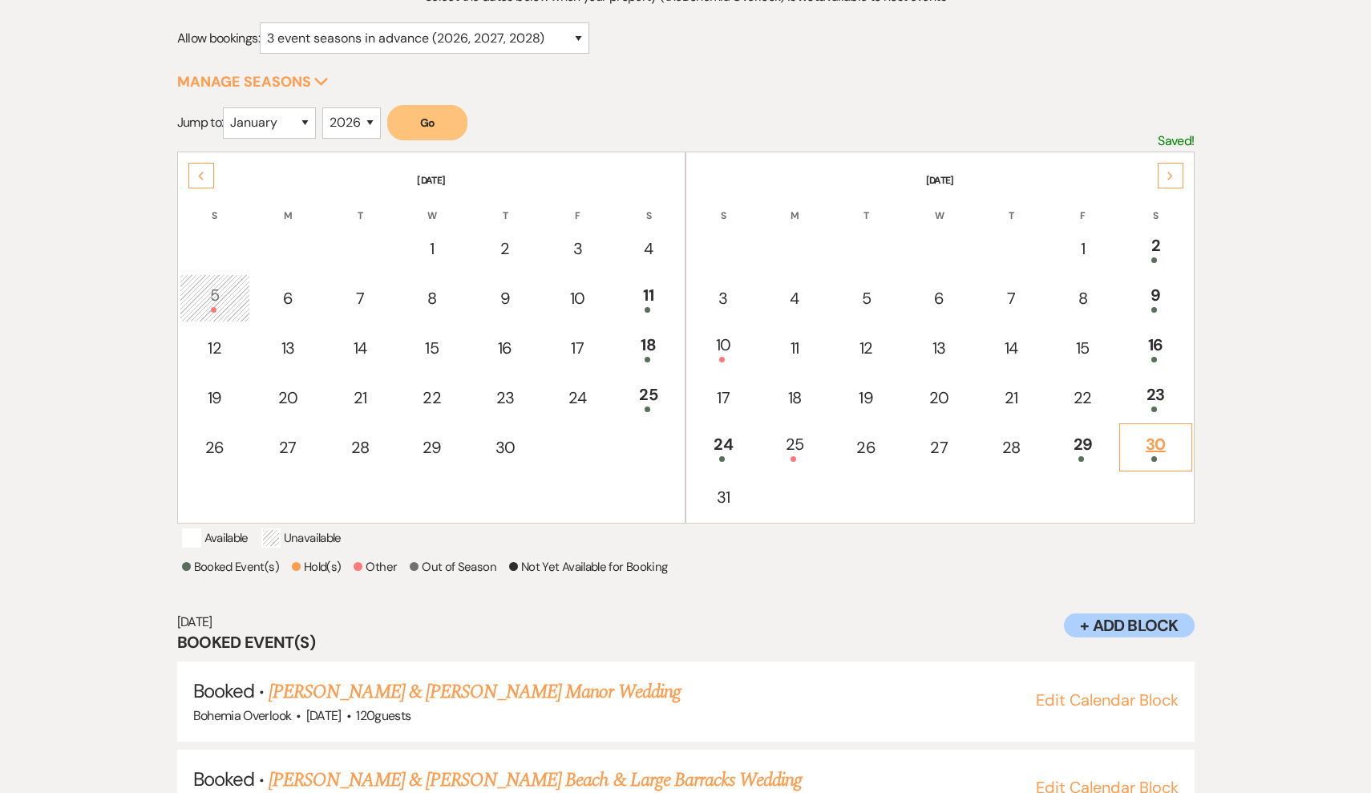
scroll to position [273, 0]
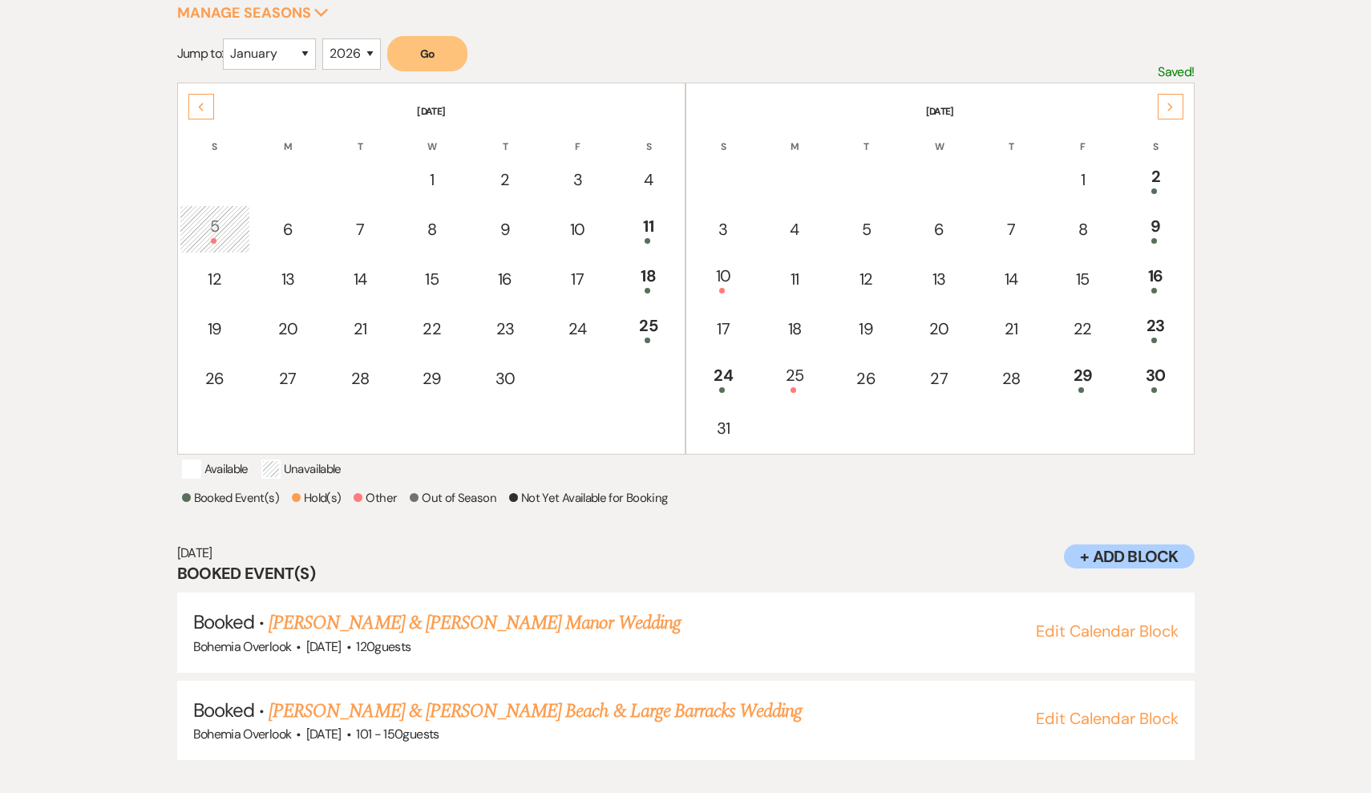
click at [1171, 111] on icon "Next" at bounding box center [1171, 108] width 8 height 10
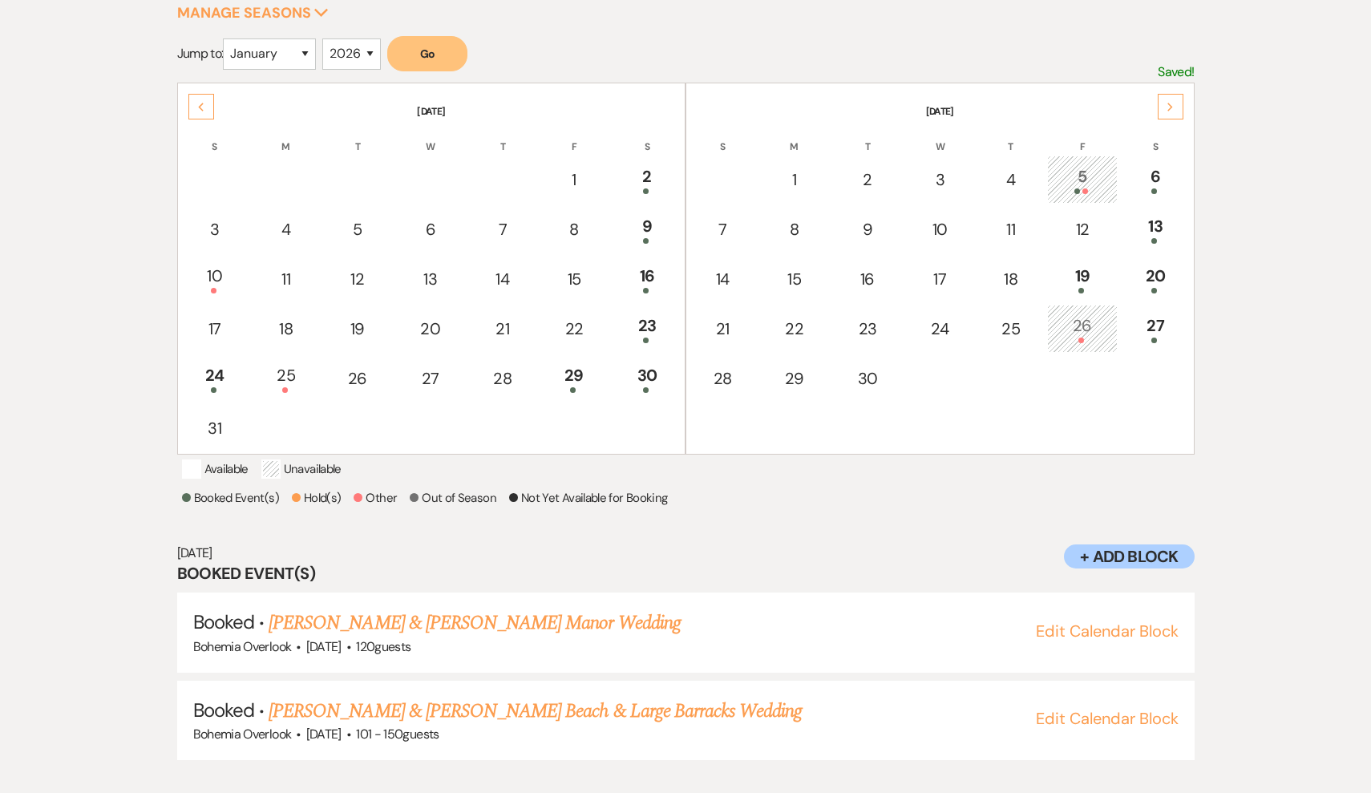
click at [1065, 192] on div at bounding box center [1082, 191] width 53 height 6
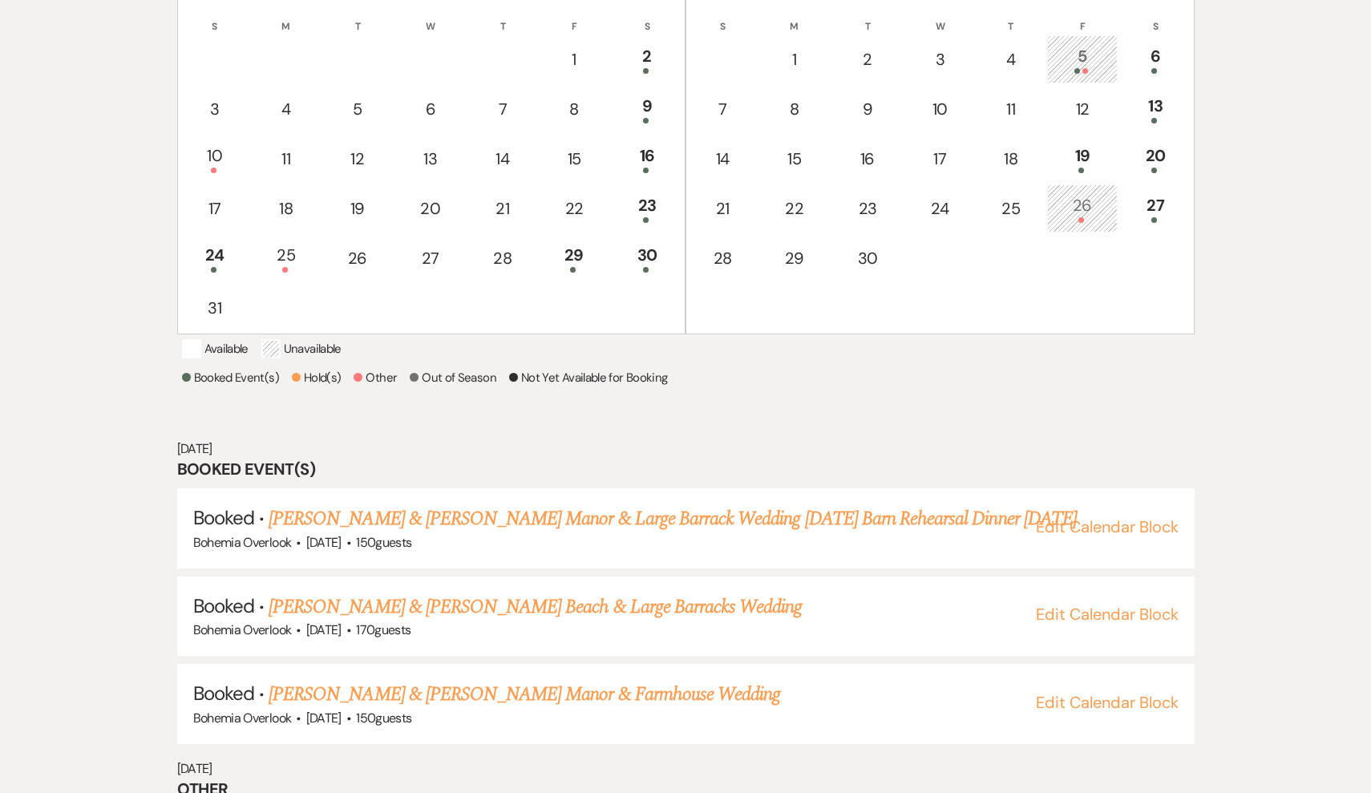
scroll to position [393, 0]
click at [1116, 4] on th "F" at bounding box center [1082, 17] width 71 height 34
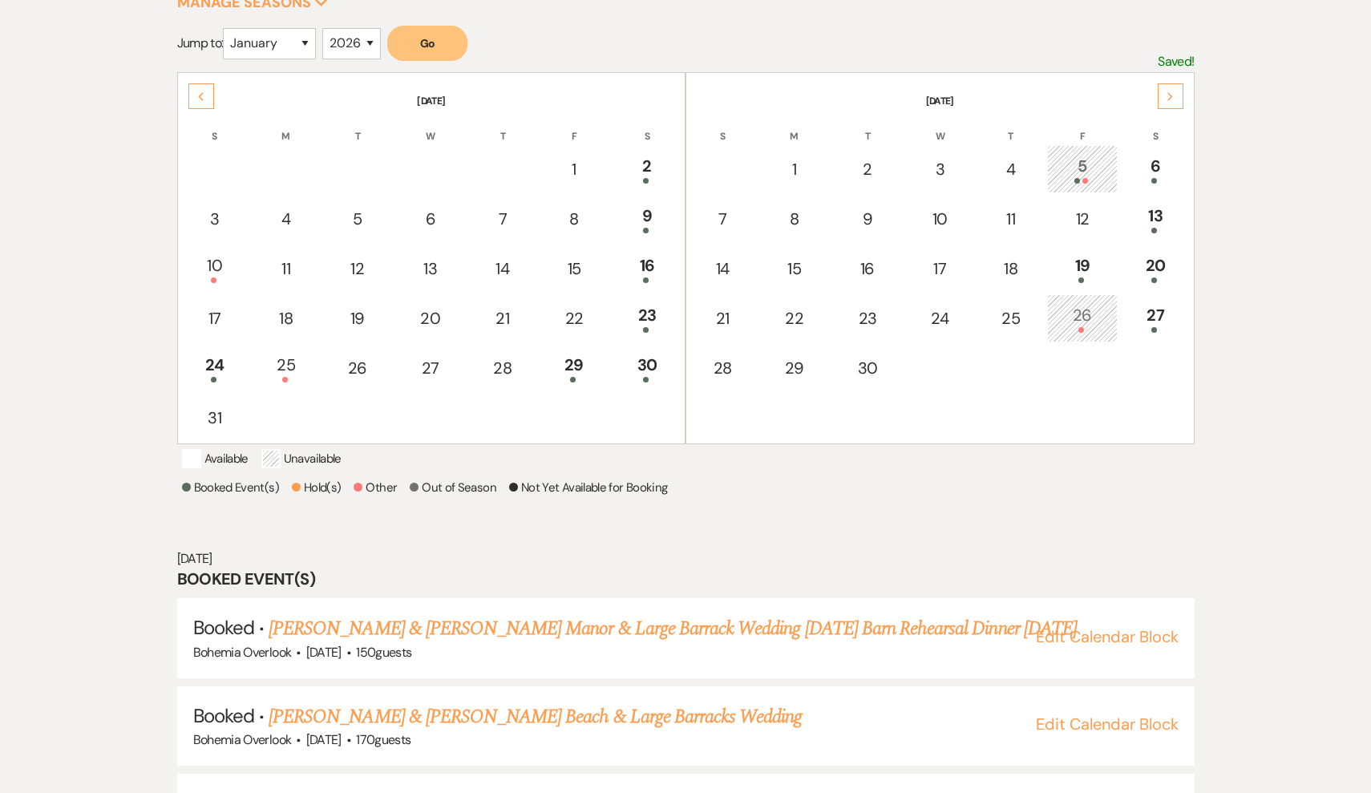
scroll to position [283, 0]
click at [1132, 178] on div at bounding box center [1155, 181] width 55 height 6
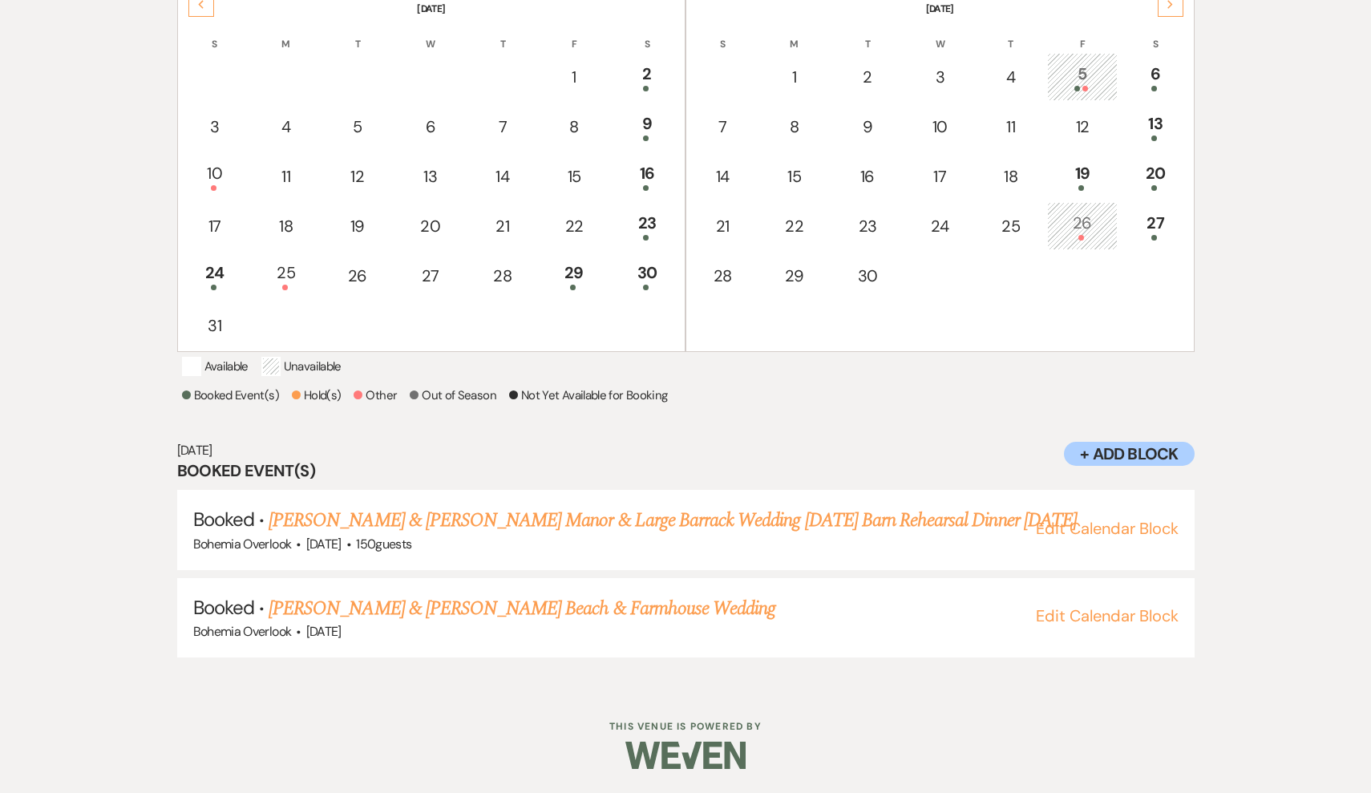
scroll to position [391, 0]
click at [1162, 103] on td "13" at bounding box center [1156, 127] width 72 height 48
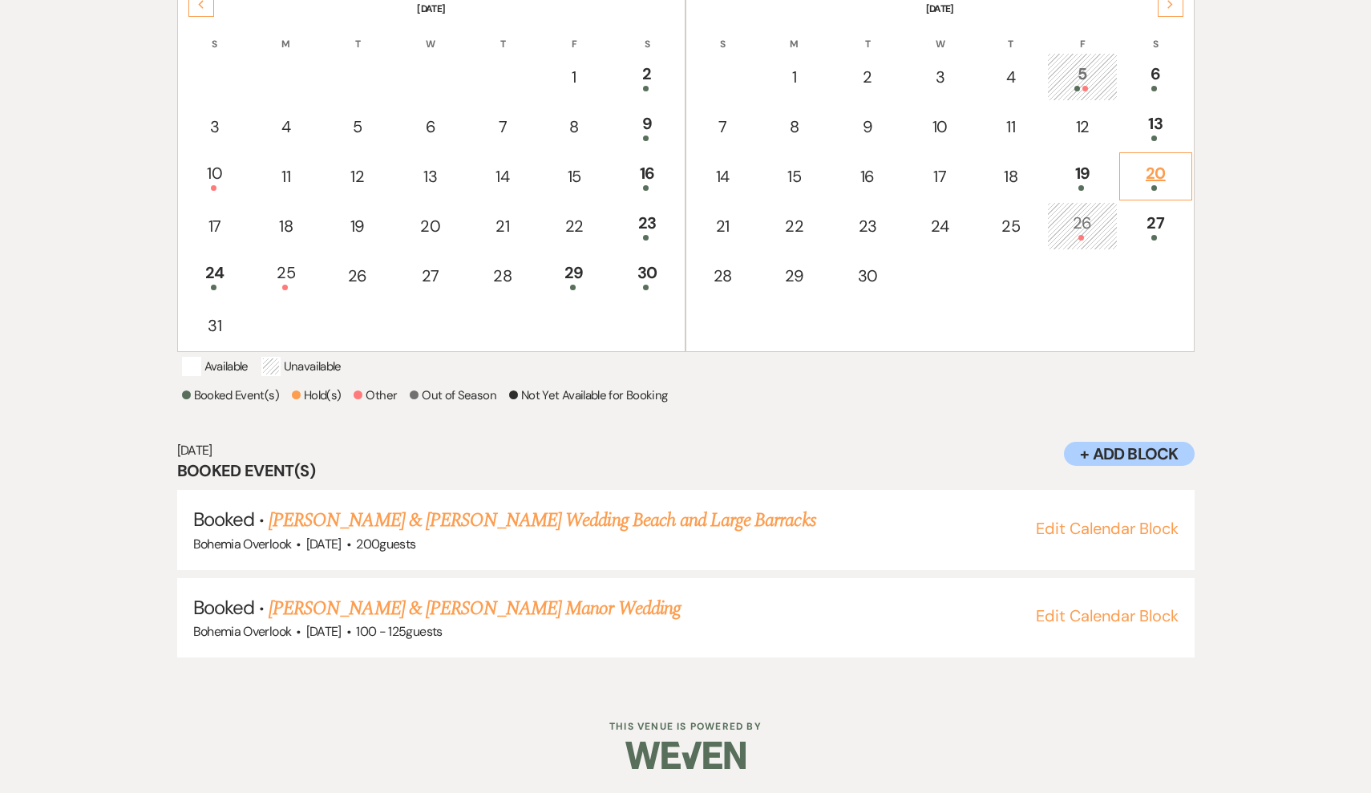
click at [1150, 161] on div "20" at bounding box center [1155, 176] width 55 height 30
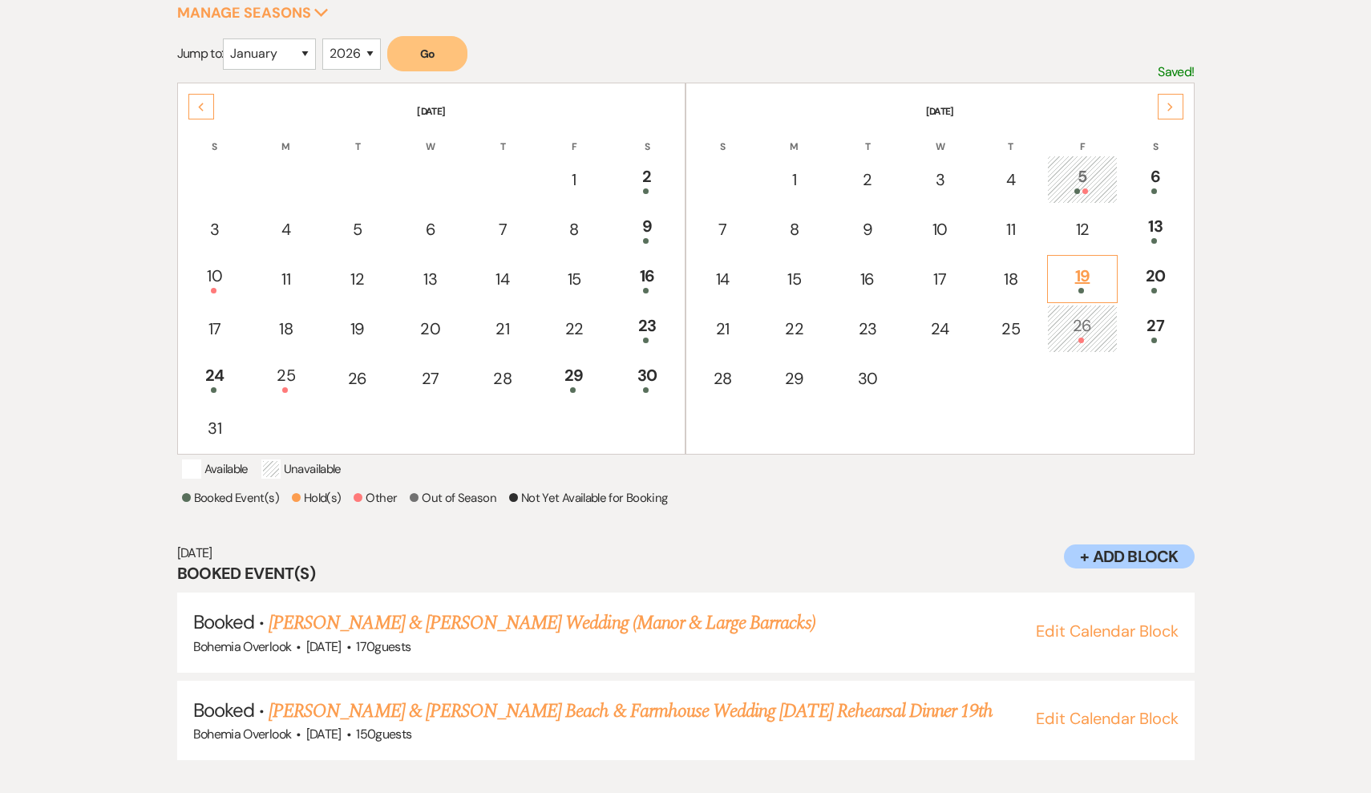
click at [1063, 298] on td "19" at bounding box center [1082, 279] width 71 height 48
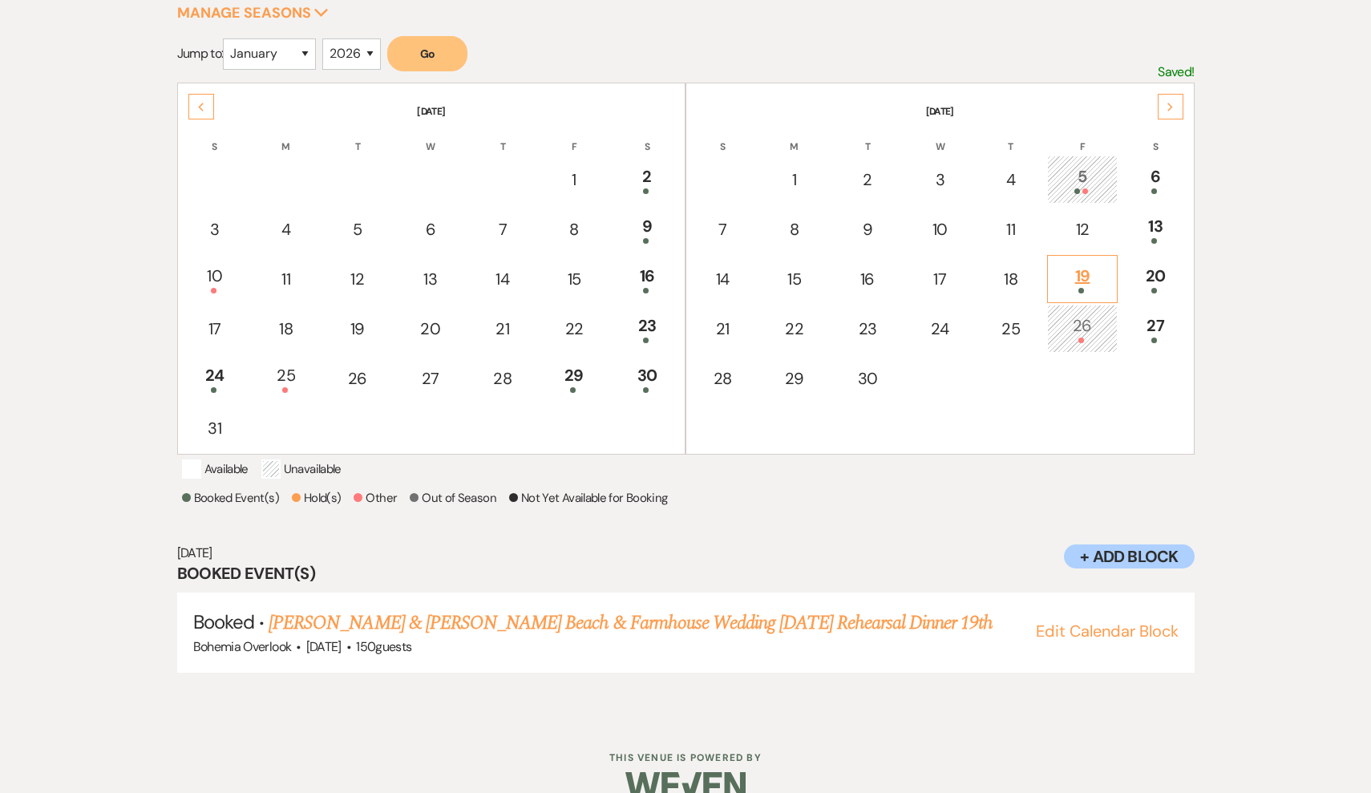
scroll to position [204, 0]
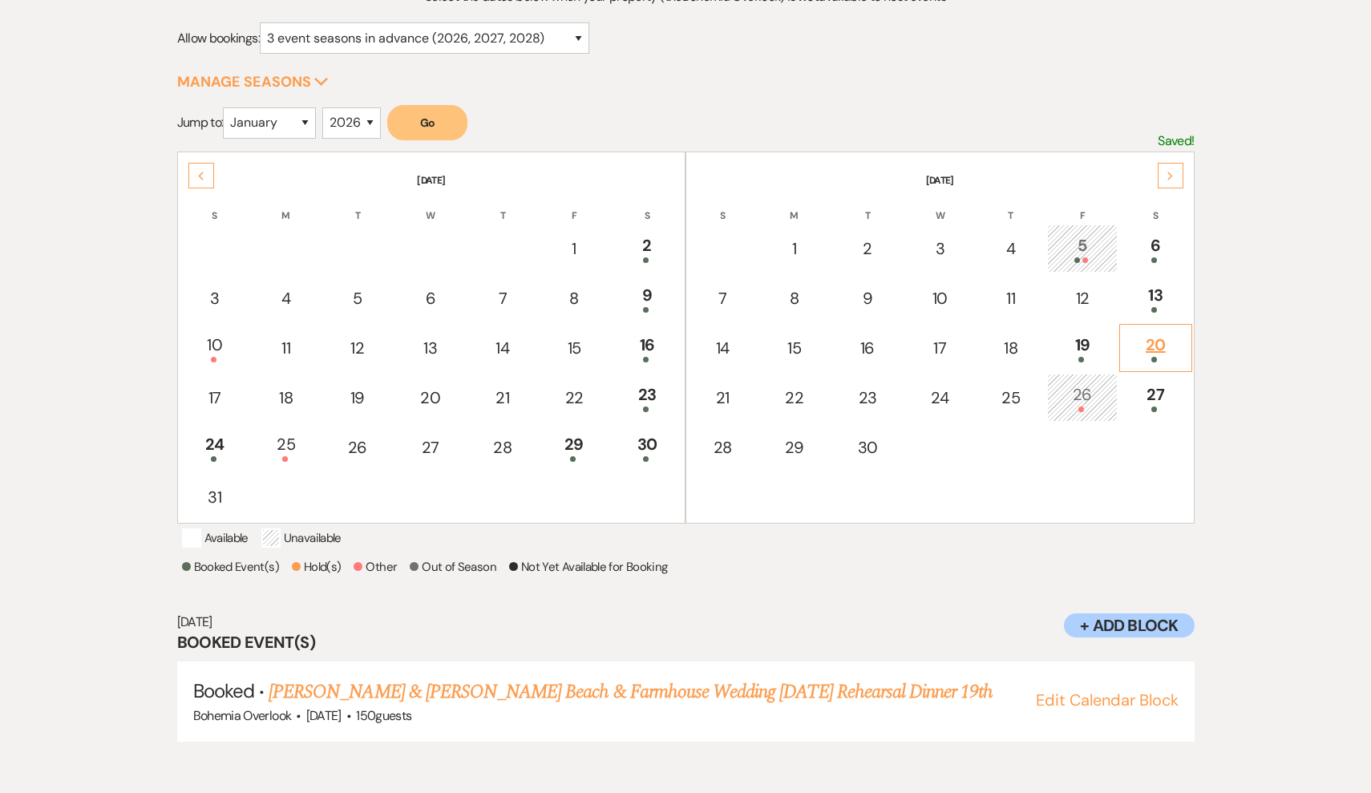
click at [1143, 359] on div at bounding box center [1155, 360] width 55 height 6
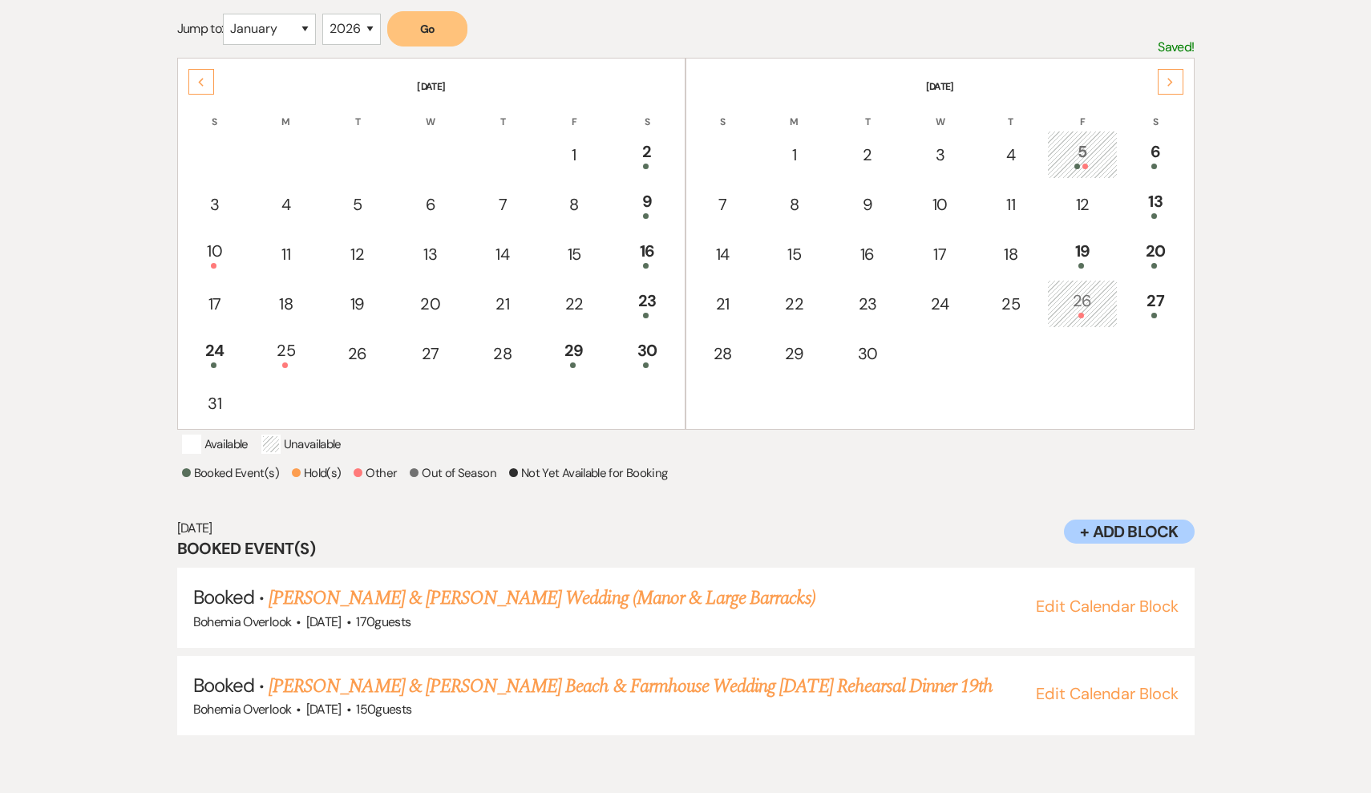
scroll to position [308, 0]
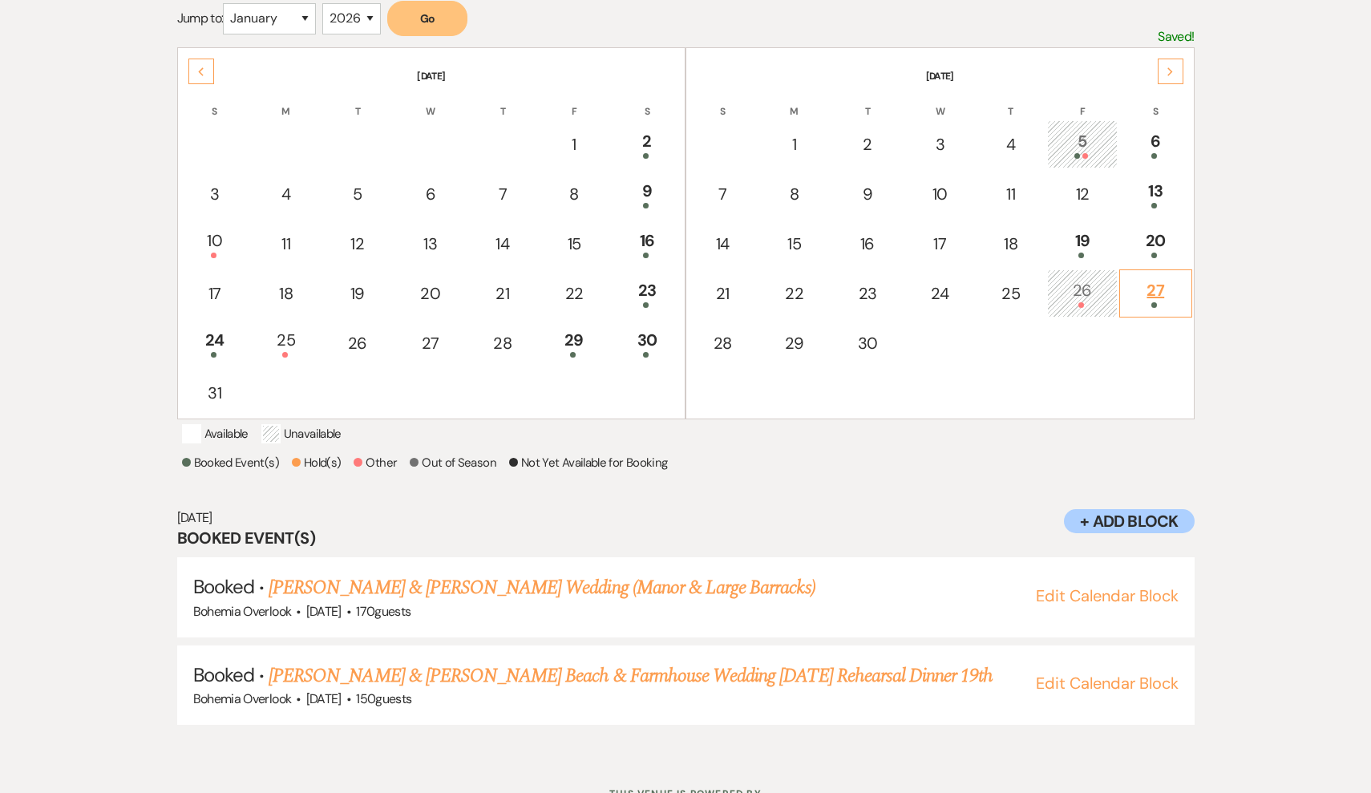
click at [1165, 294] on div "27" at bounding box center [1155, 293] width 55 height 30
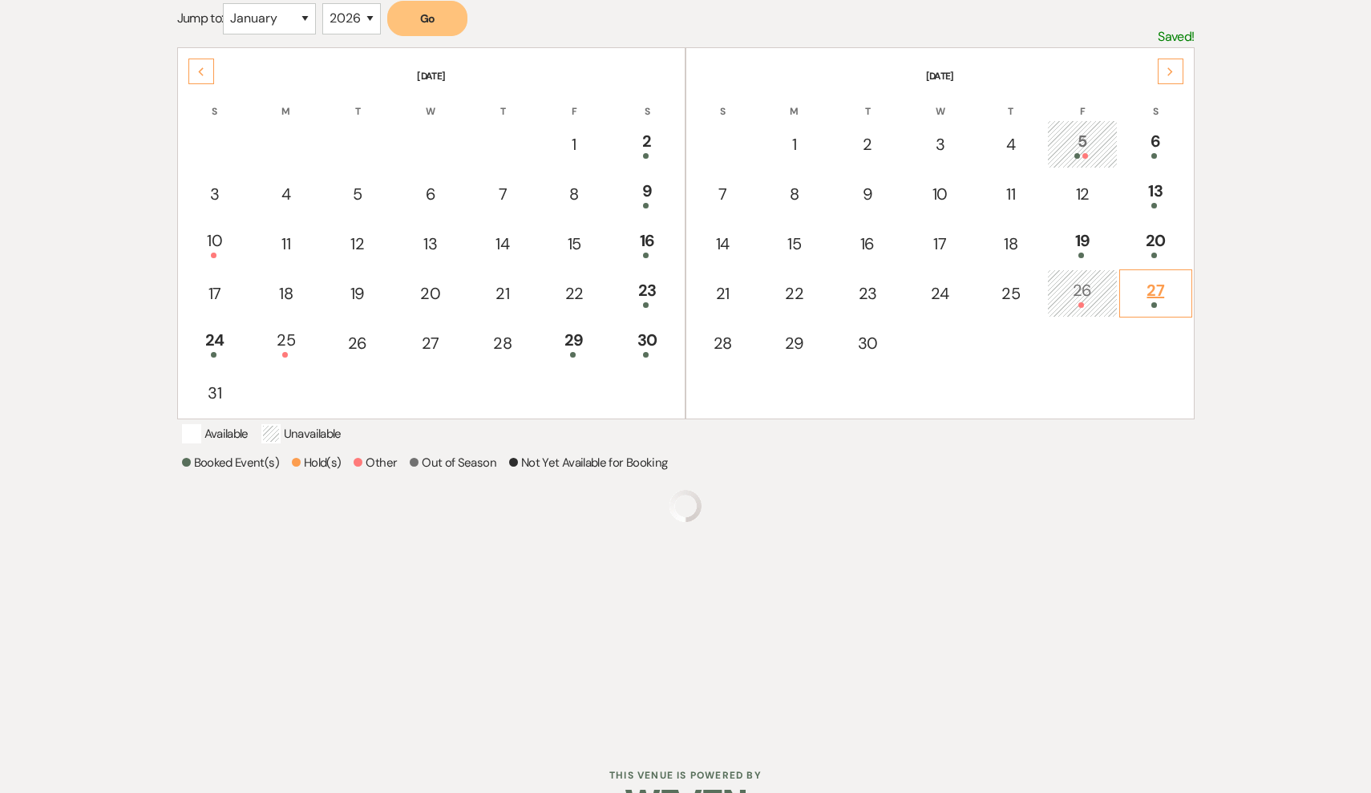
scroll to position [273, 0]
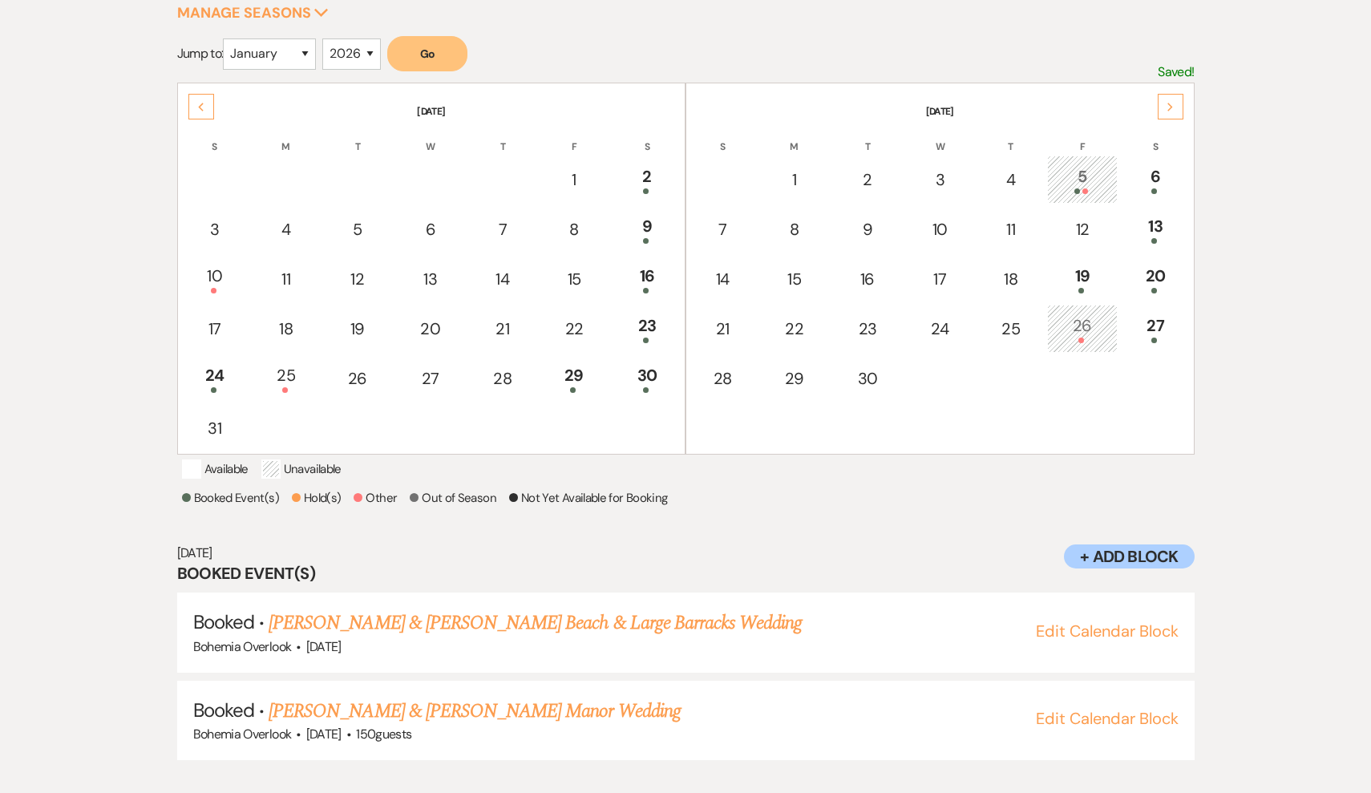
click at [1100, 318] on div "26" at bounding box center [1082, 329] width 53 height 30
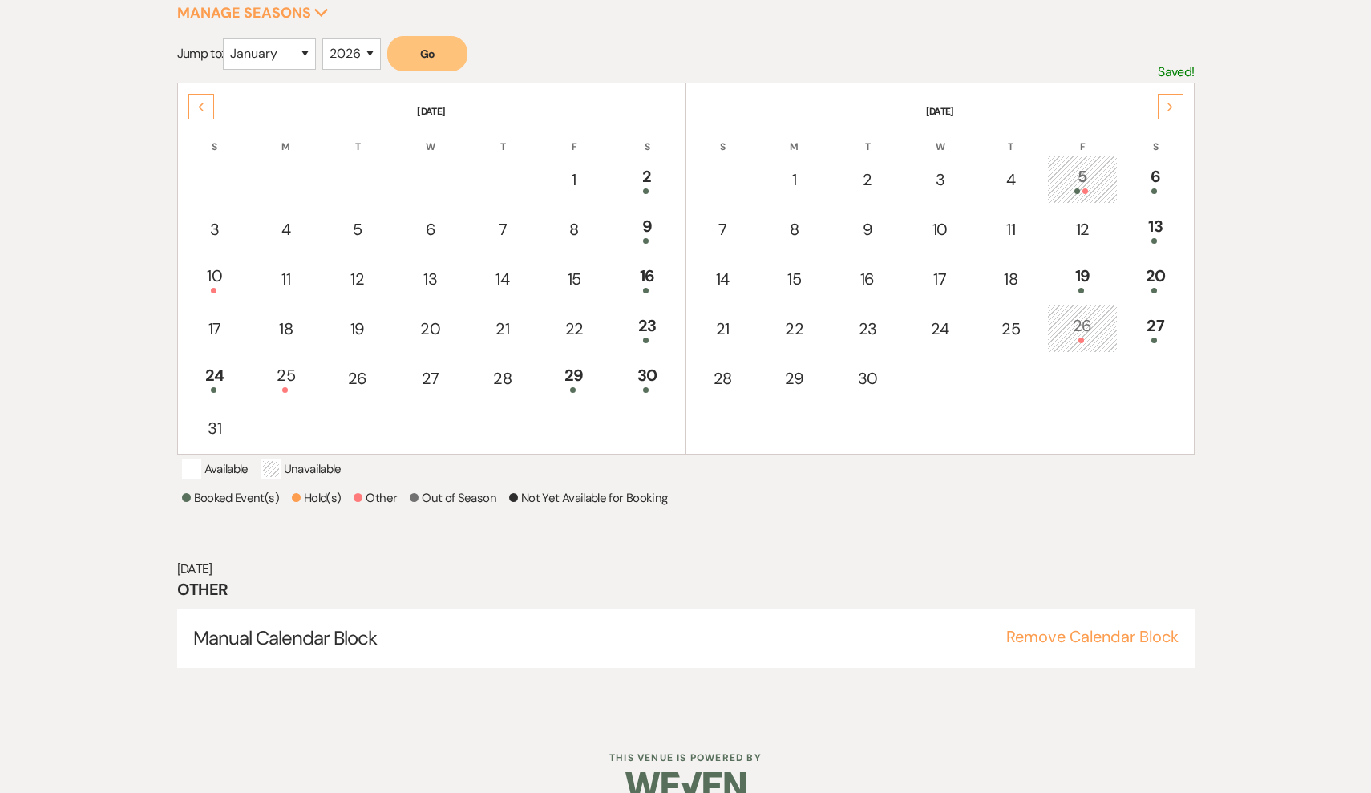
scroll to position [204, 0]
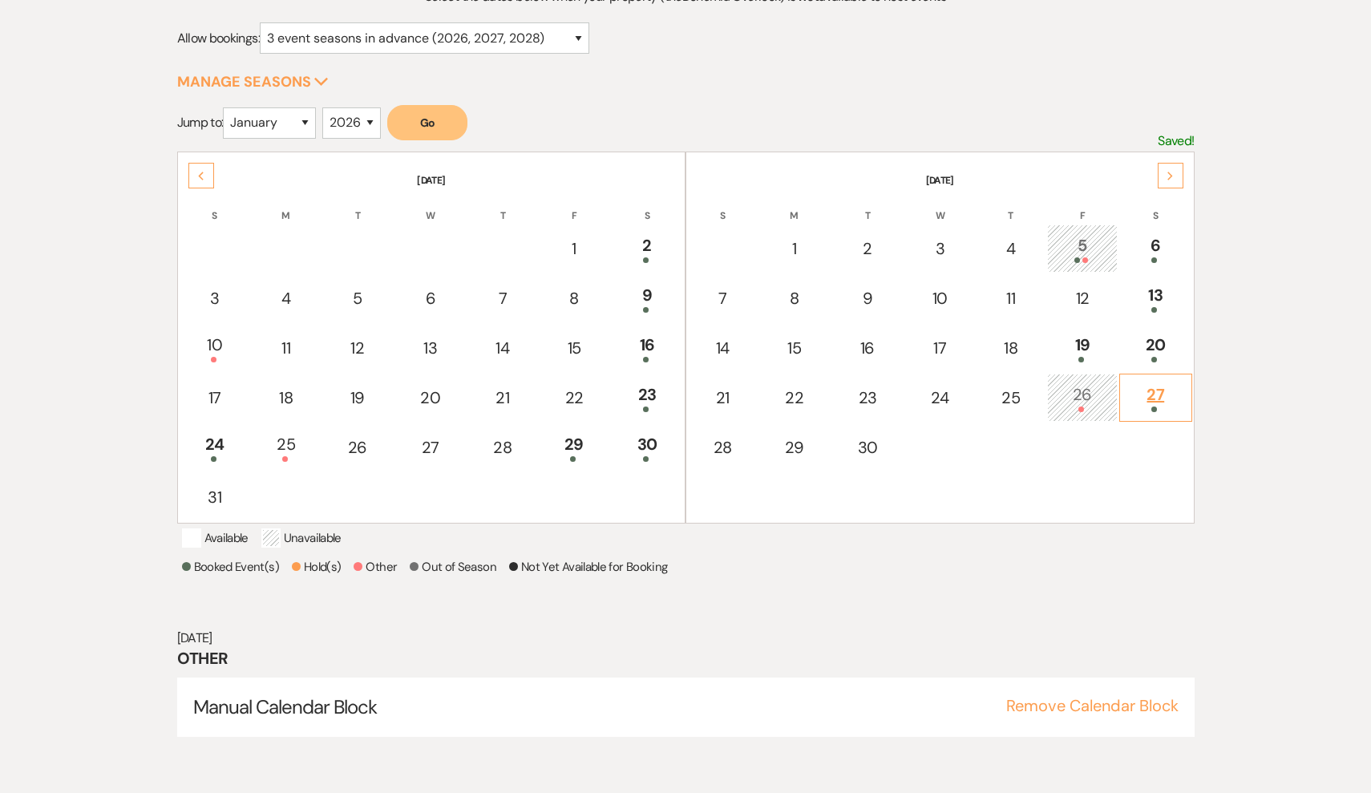
click at [1156, 395] on div "27" at bounding box center [1155, 398] width 55 height 30
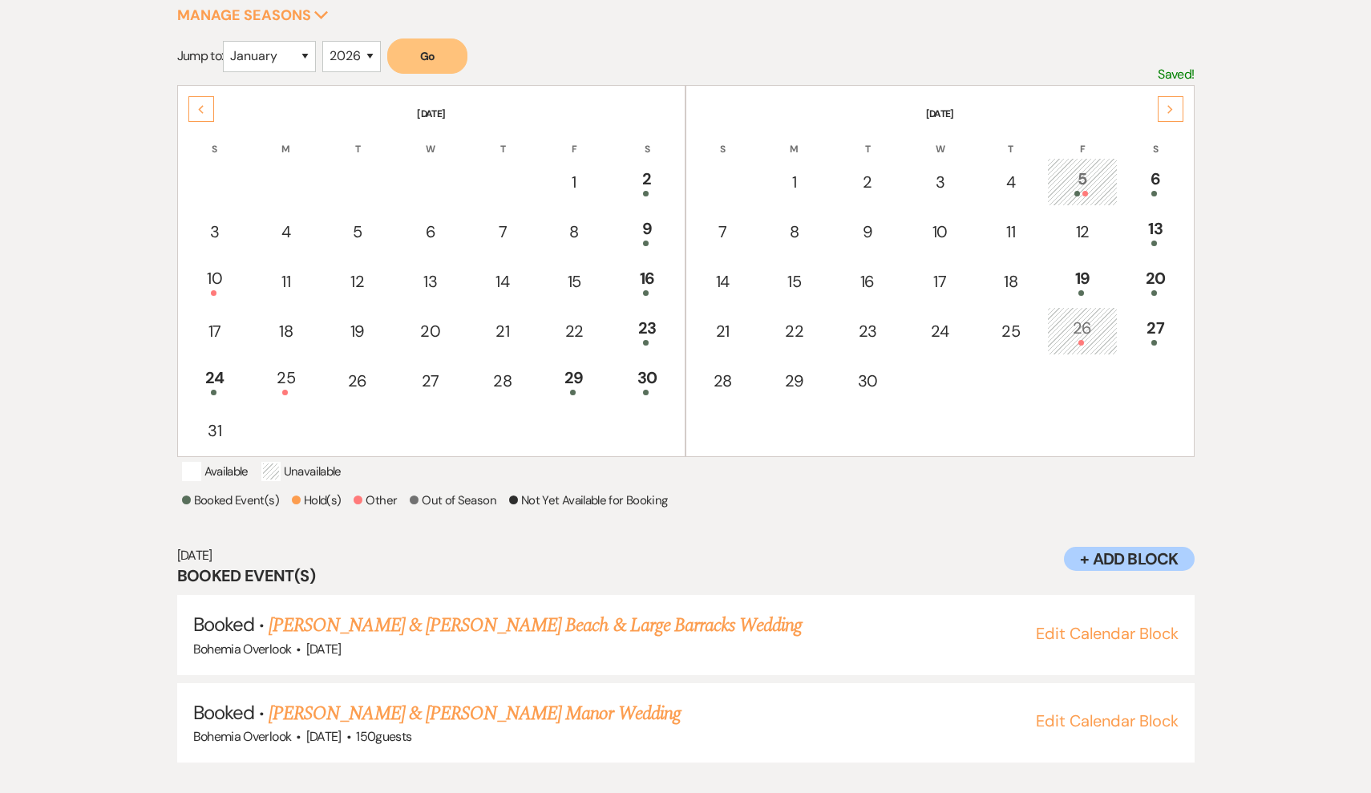
scroll to position [276, 0]
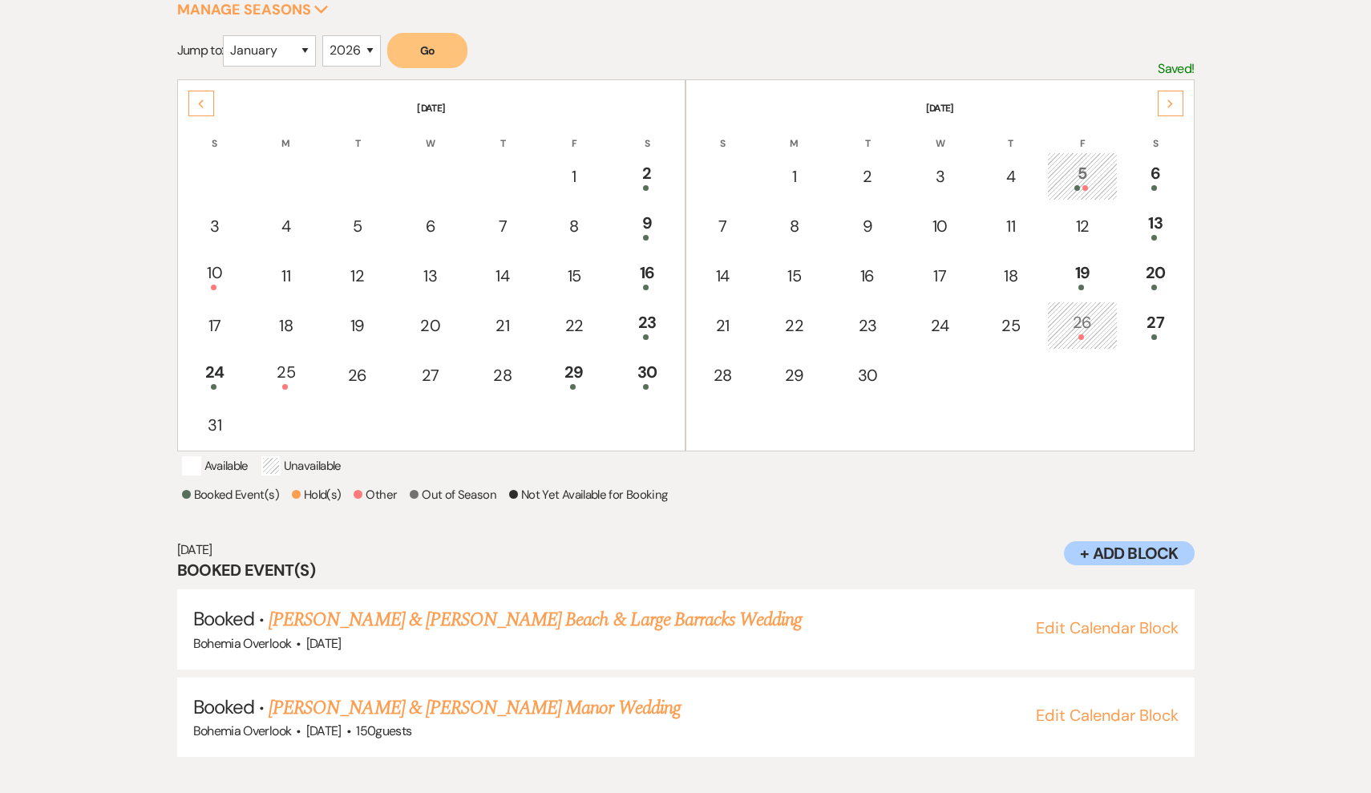
click at [1172, 109] on div "Next" at bounding box center [1171, 104] width 26 height 26
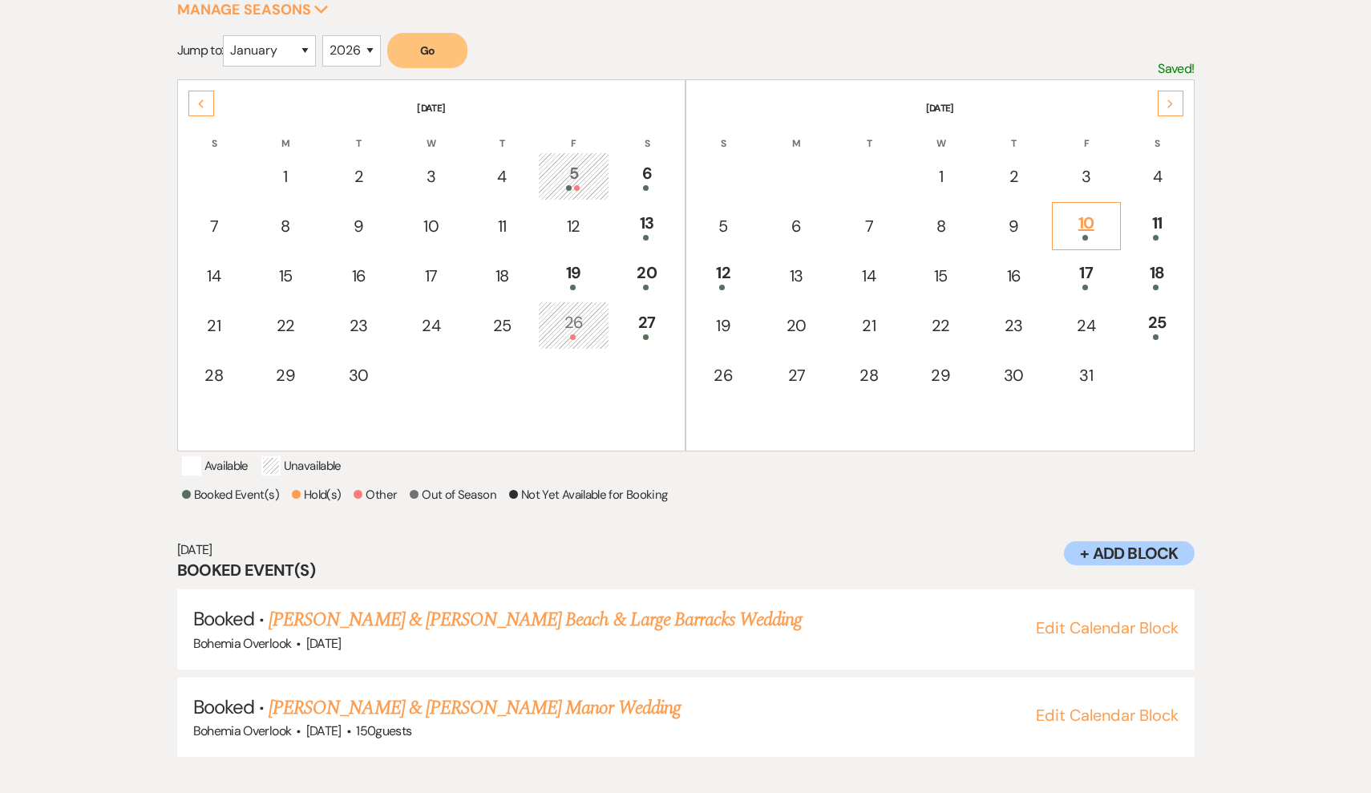
click at [1088, 233] on div "10" at bounding box center [1086, 226] width 51 height 30
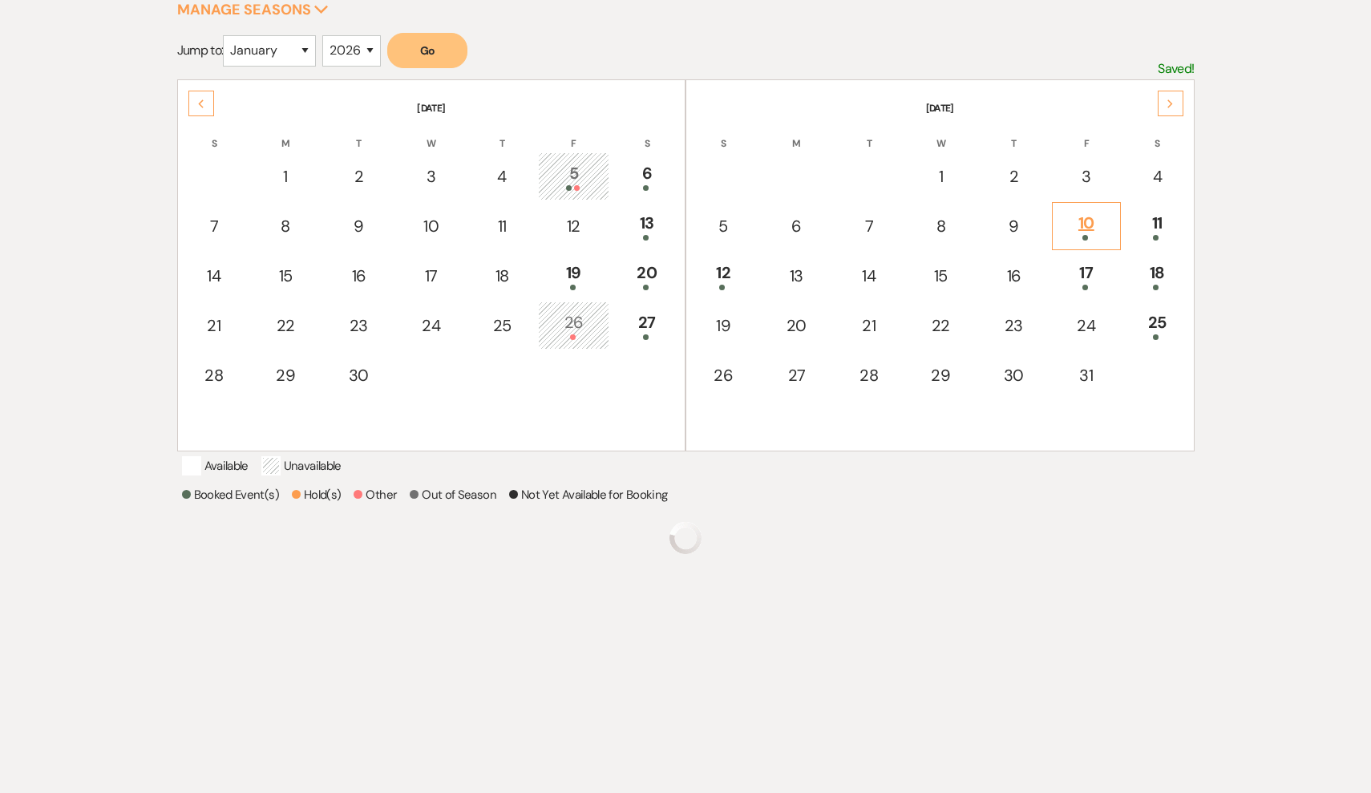
scroll to position [204, 0]
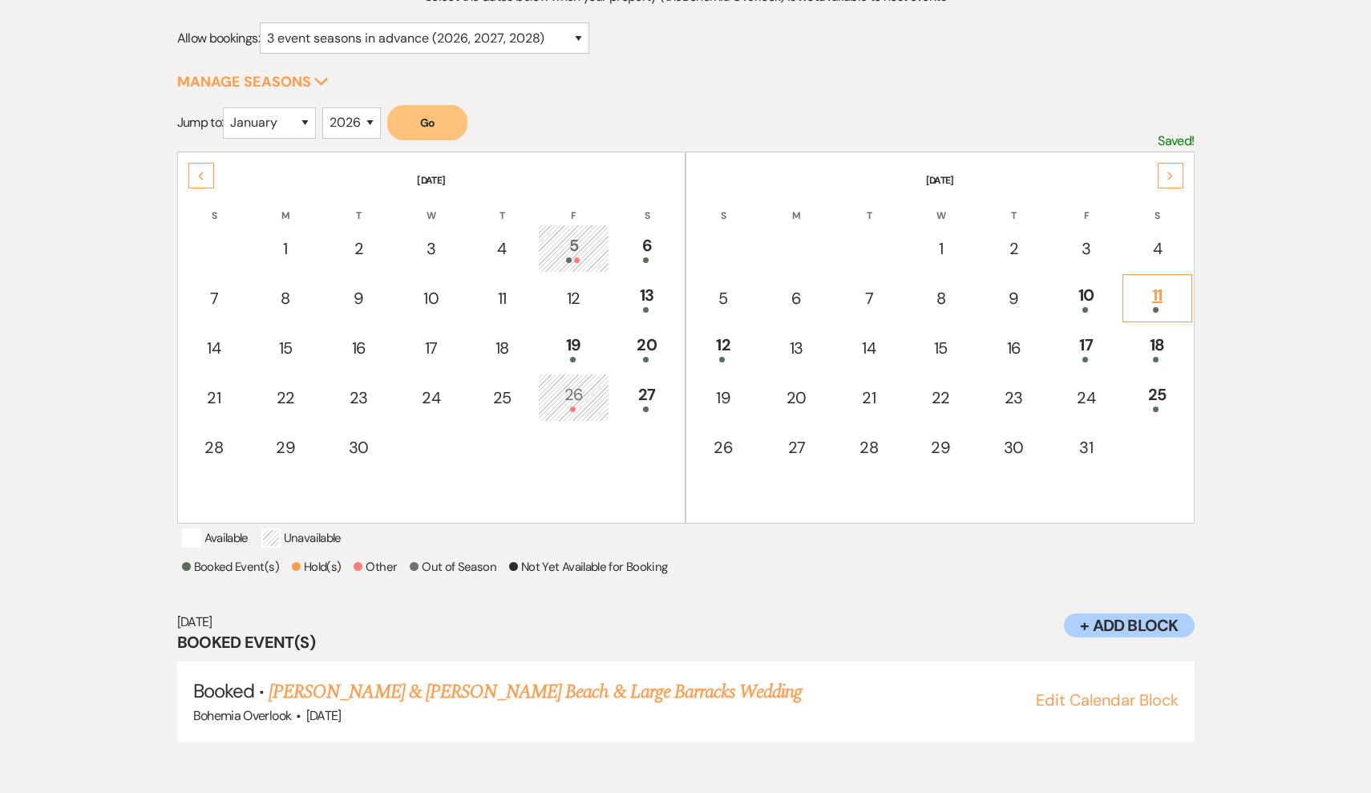
click at [1143, 307] on div at bounding box center [1157, 310] width 51 height 6
click at [717, 360] on div at bounding box center [723, 360] width 53 height 6
click at [1070, 357] on div at bounding box center [1086, 360] width 51 height 6
click at [1165, 338] on div "18" at bounding box center [1157, 348] width 51 height 30
click at [1166, 335] on div "18" at bounding box center [1157, 348] width 51 height 30
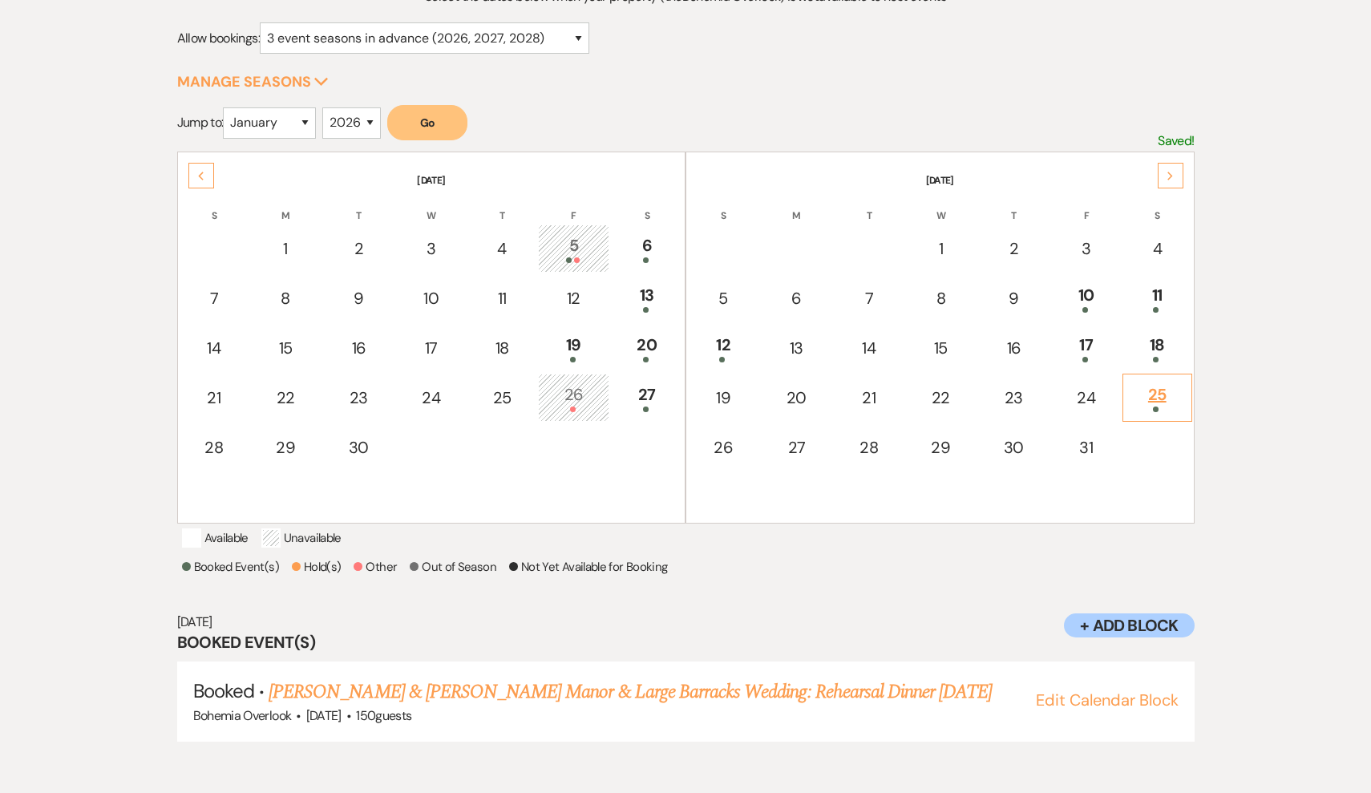
click at [1160, 388] on div "25" at bounding box center [1157, 398] width 51 height 30
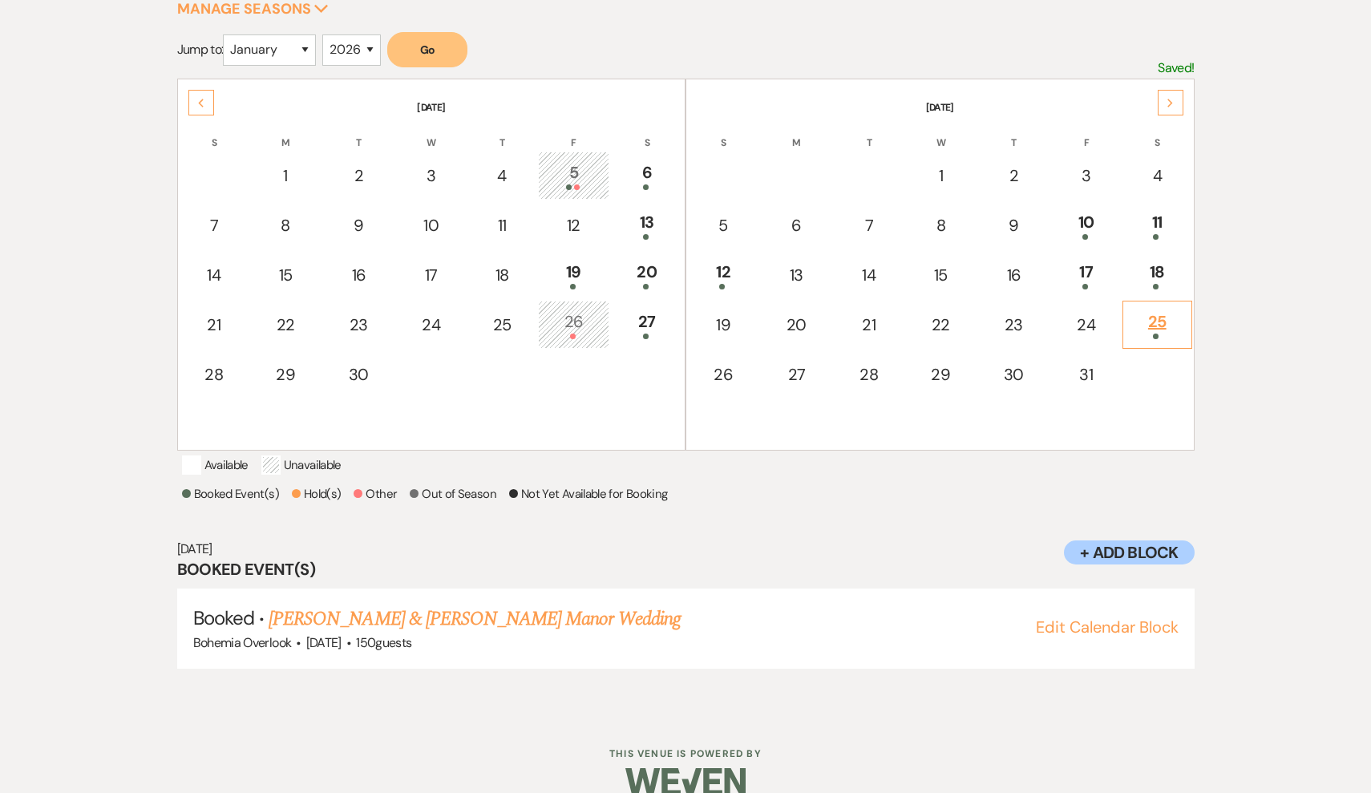
scroll to position [278, 0]
click at [1160, 319] on div "25" at bounding box center [1157, 323] width 51 height 30
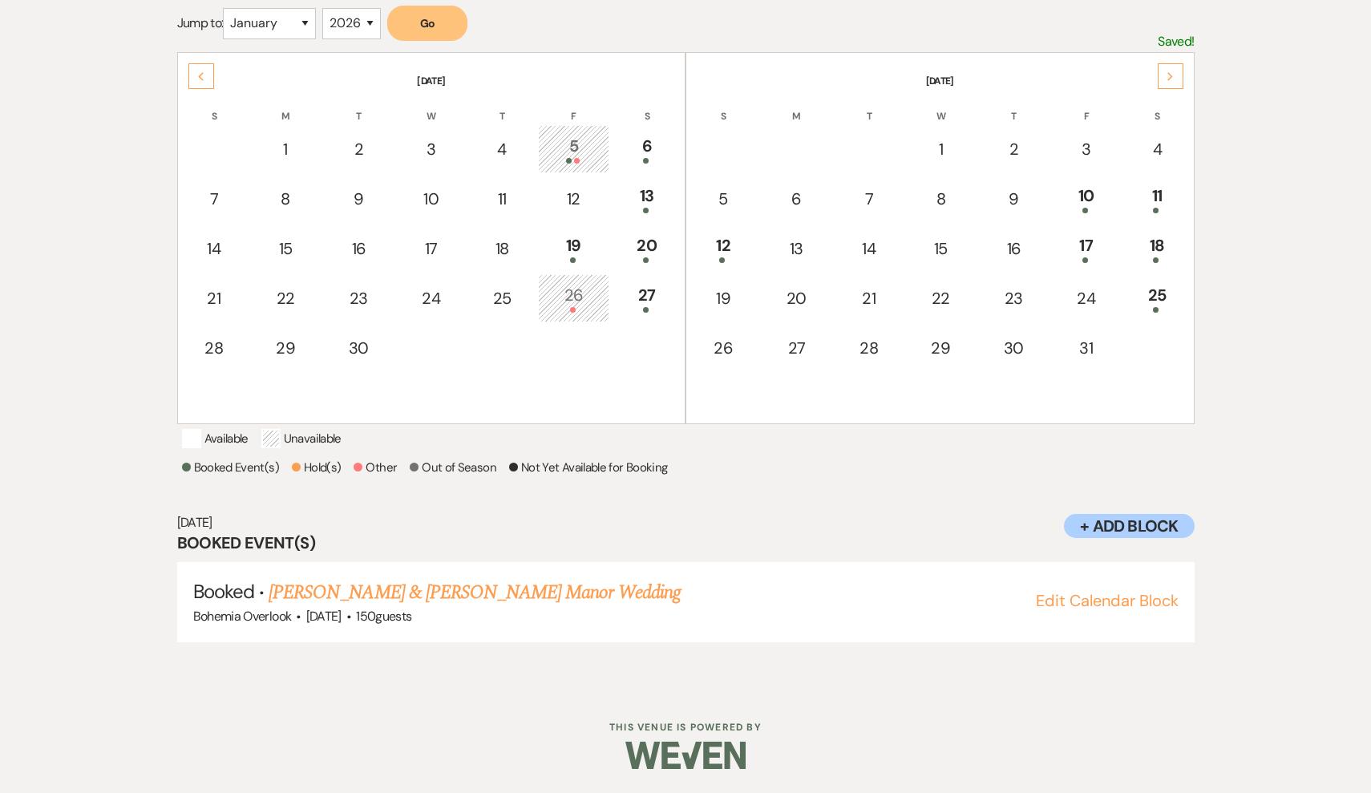
scroll to position [322, 0]
click at [1169, 66] on div "Next" at bounding box center [1171, 76] width 26 height 26
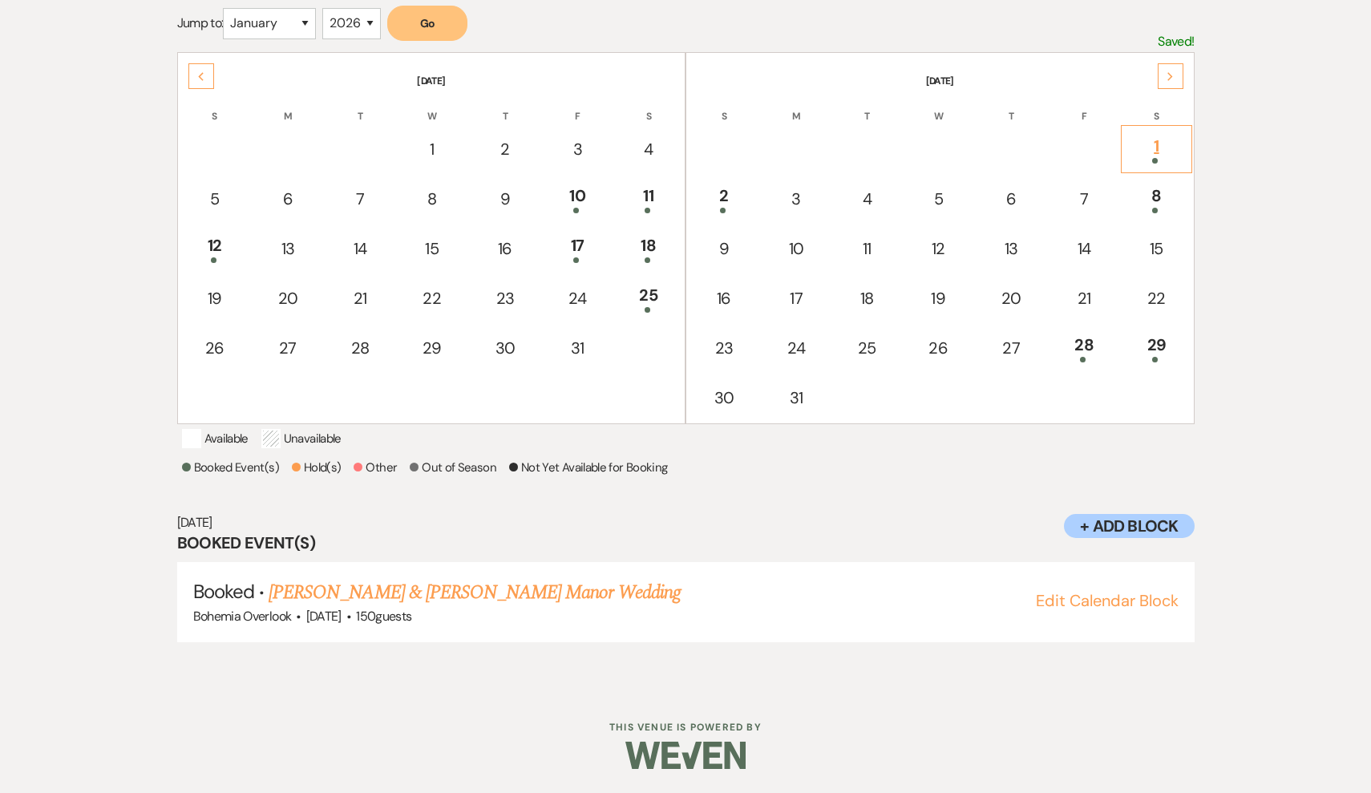
click at [1139, 134] on div "1" at bounding box center [1156, 149] width 53 height 30
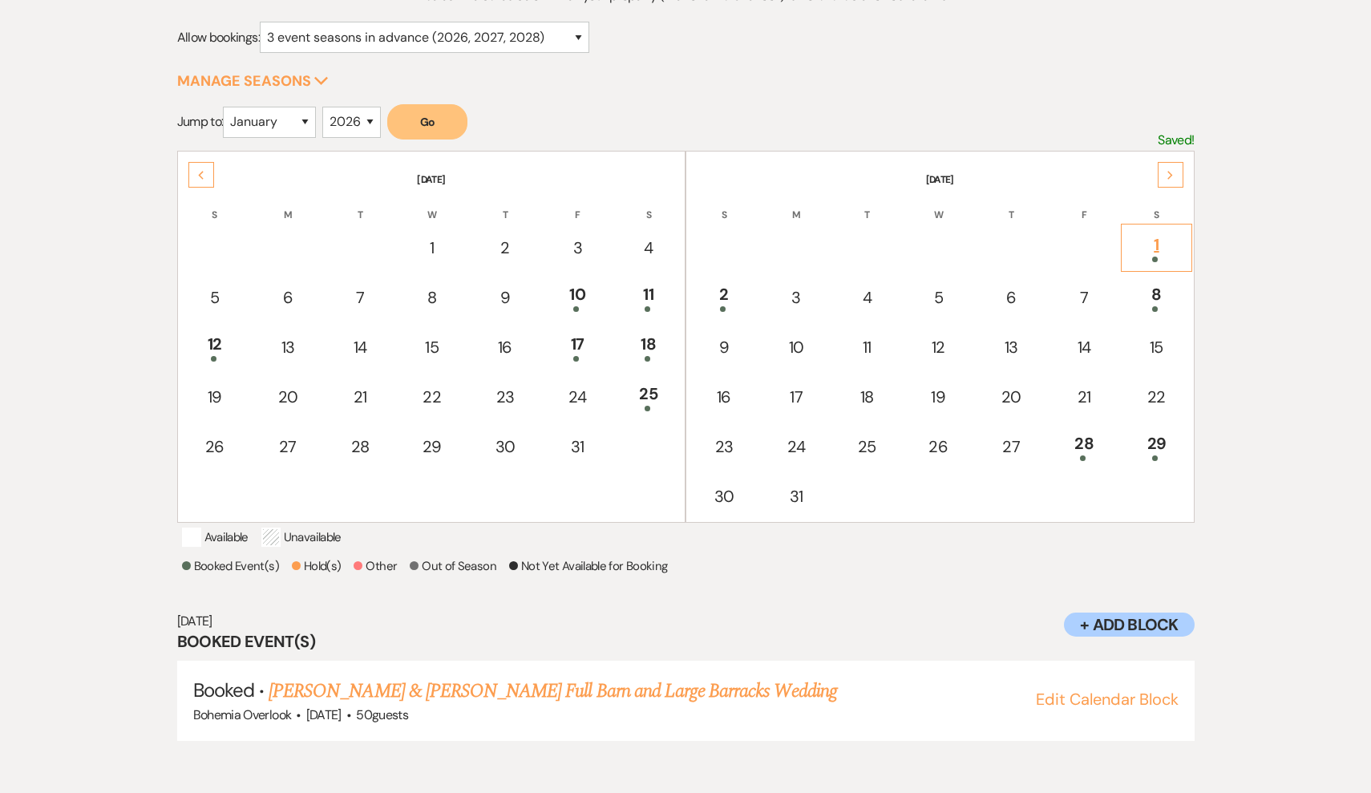
scroll to position [204, 0]
click at [738, 283] on div "2" at bounding box center [724, 298] width 55 height 30
click at [1160, 322] on table "[DATE] S M T W T F S 1 2 3 4 5 6 7 8 9 10 11 12 13 14 15 16 17 18 19 20 21 22 2…" at bounding box center [940, 338] width 509 height 372
click at [1150, 312] on div at bounding box center [1156, 310] width 53 height 6
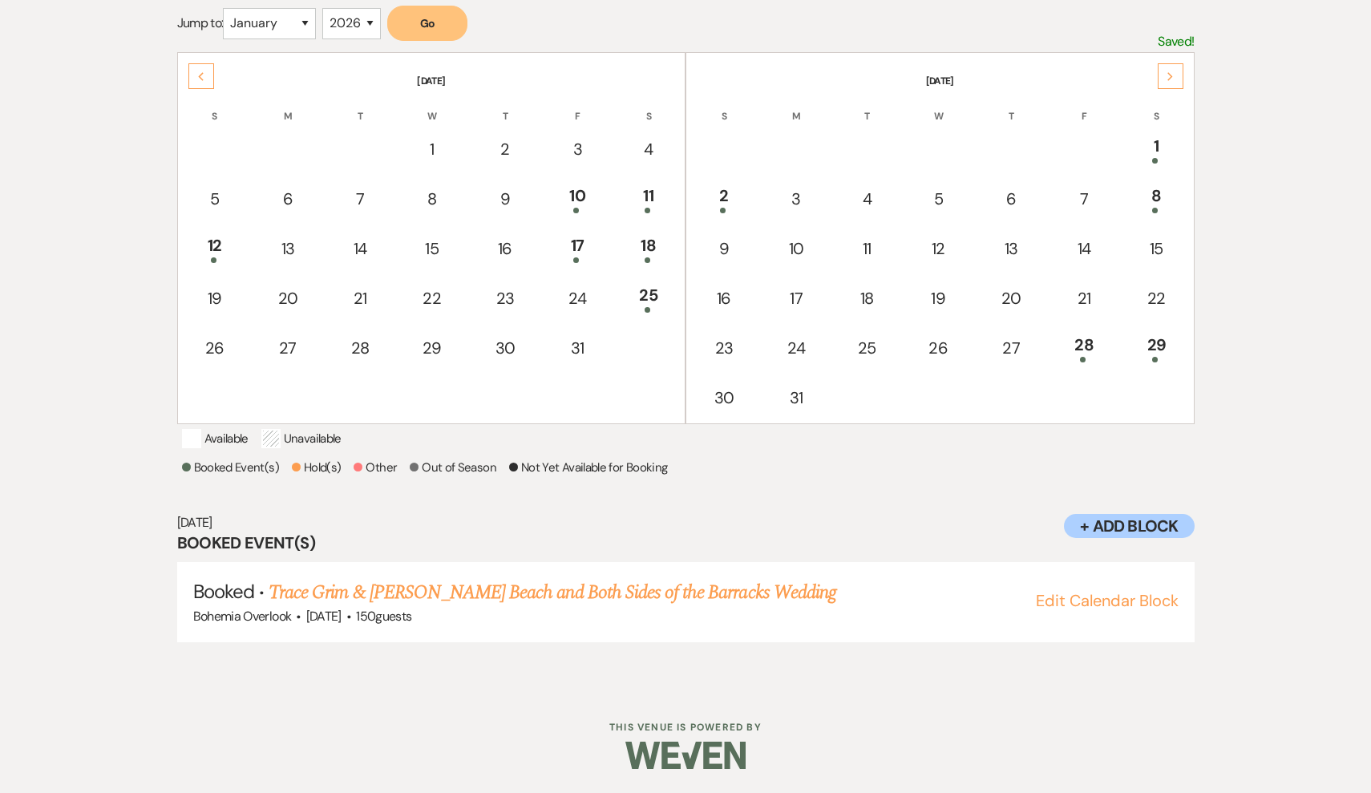
scroll to position [322, 0]
click at [1100, 333] on div "28" at bounding box center [1084, 348] width 53 height 30
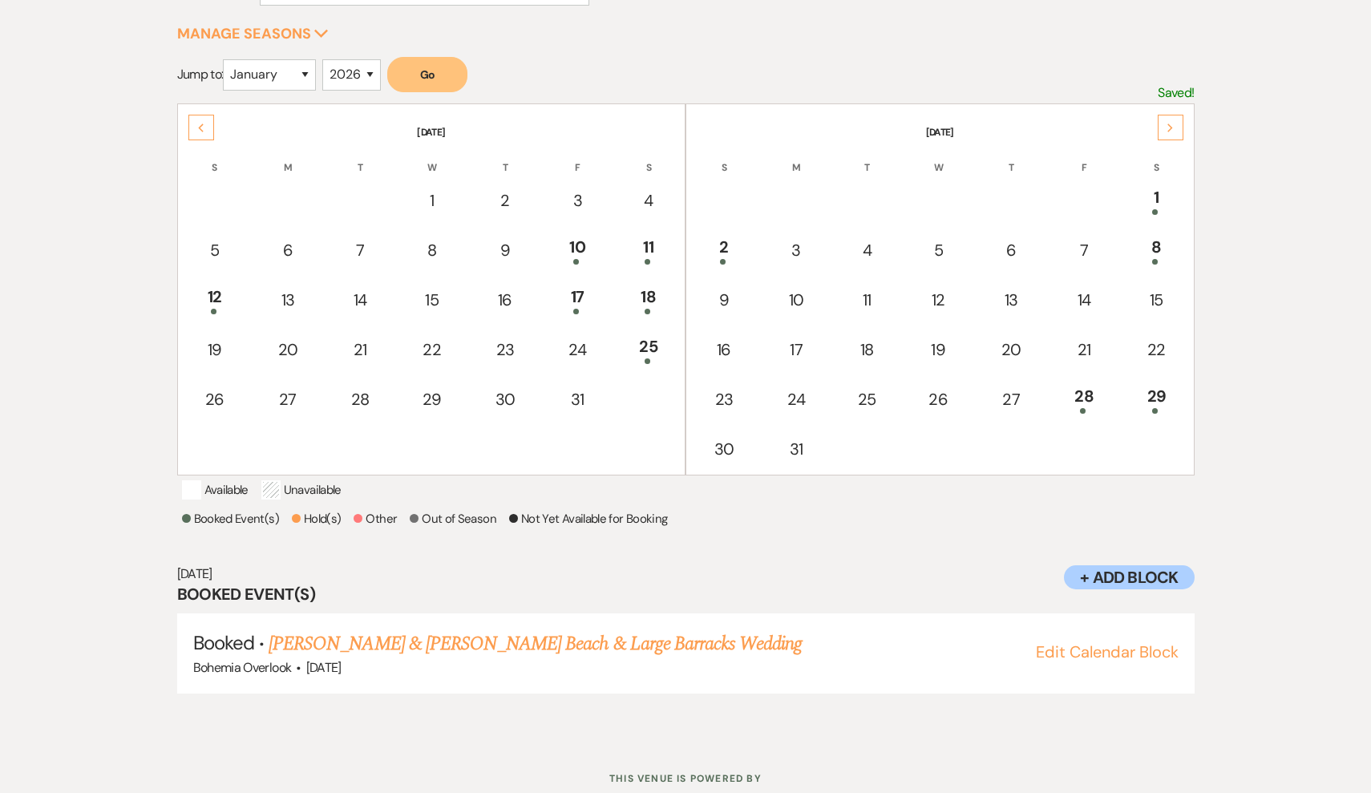
scroll to position [252, 0]
click at [1144, 395] on div "29" at bounding box center [1156, 399] width 53 height 30
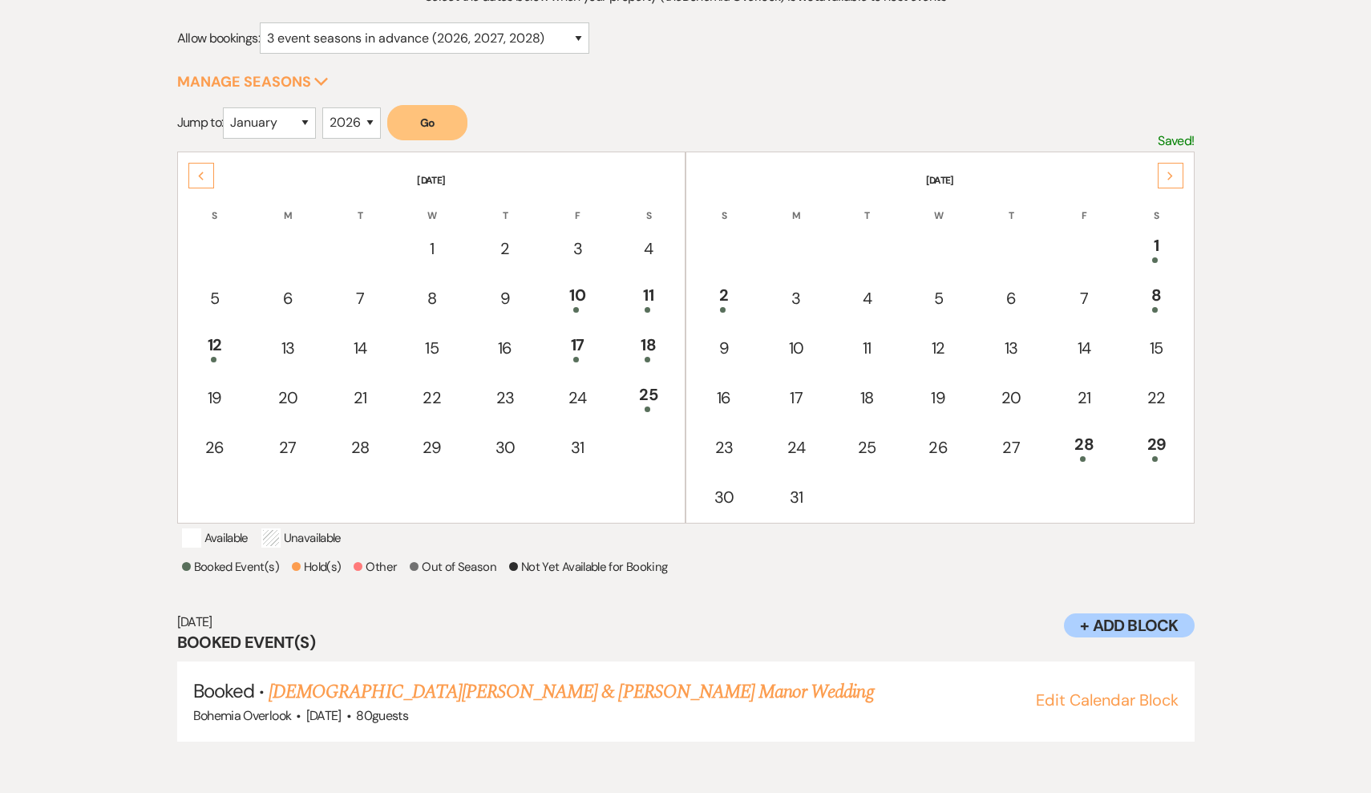
click at [1173, 175] on icon "Next" at bounding box center [1171, 177] width 8 height 10
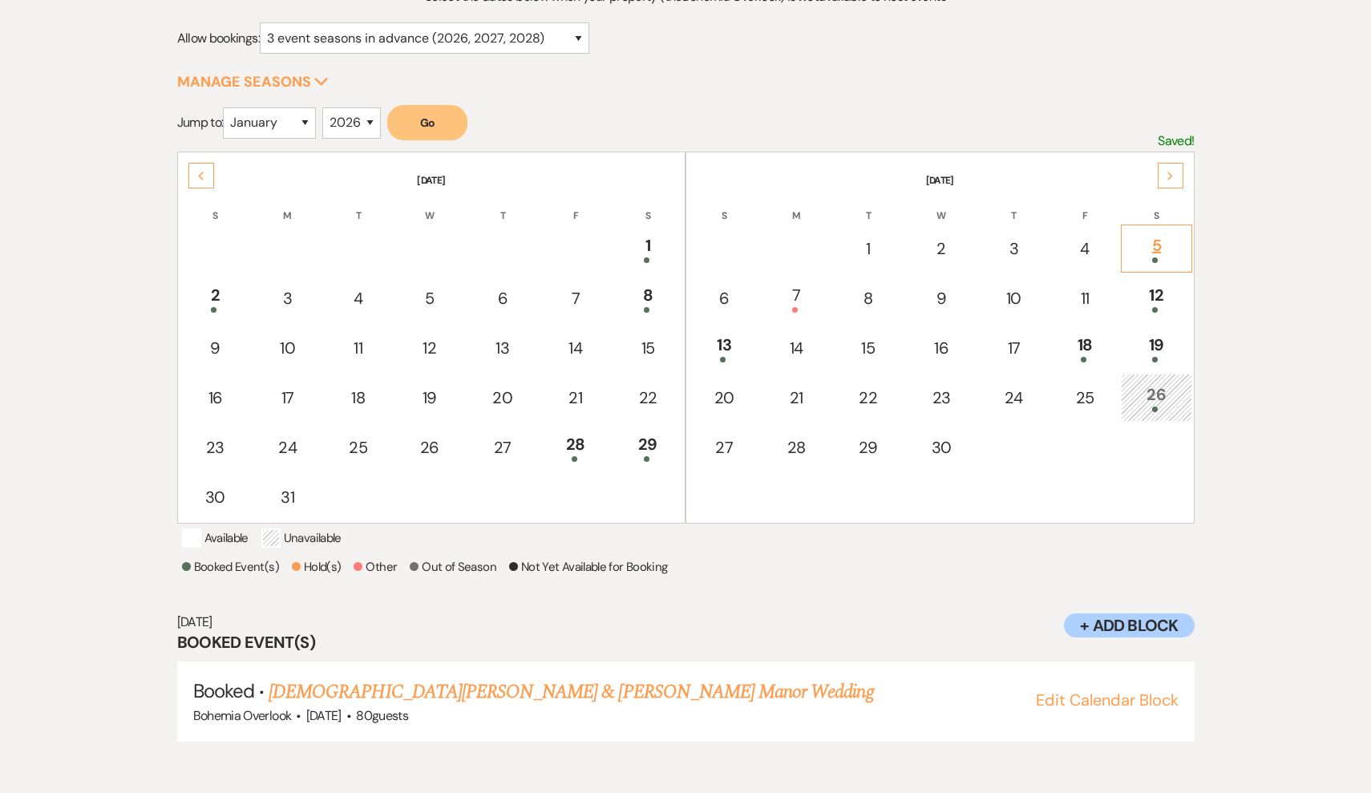
click at [1159, 261] on div at bounding box center [1156, 260] width 53 height 6
click at [782, 313] on td "7" at bounding box center [796, 298] width 69 height 48
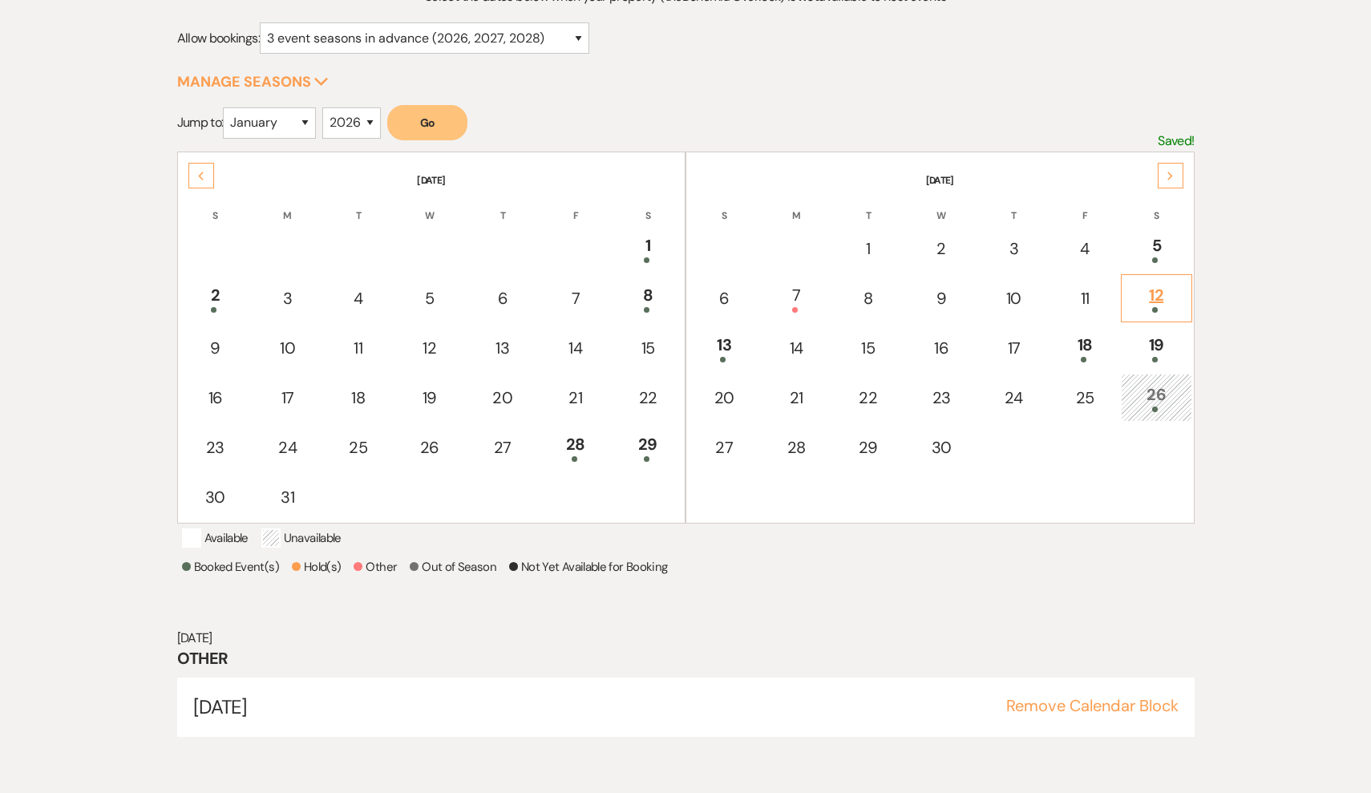
click at [1152, 305] on div "12" at bounding box center [1156, 298] width 53 height 30
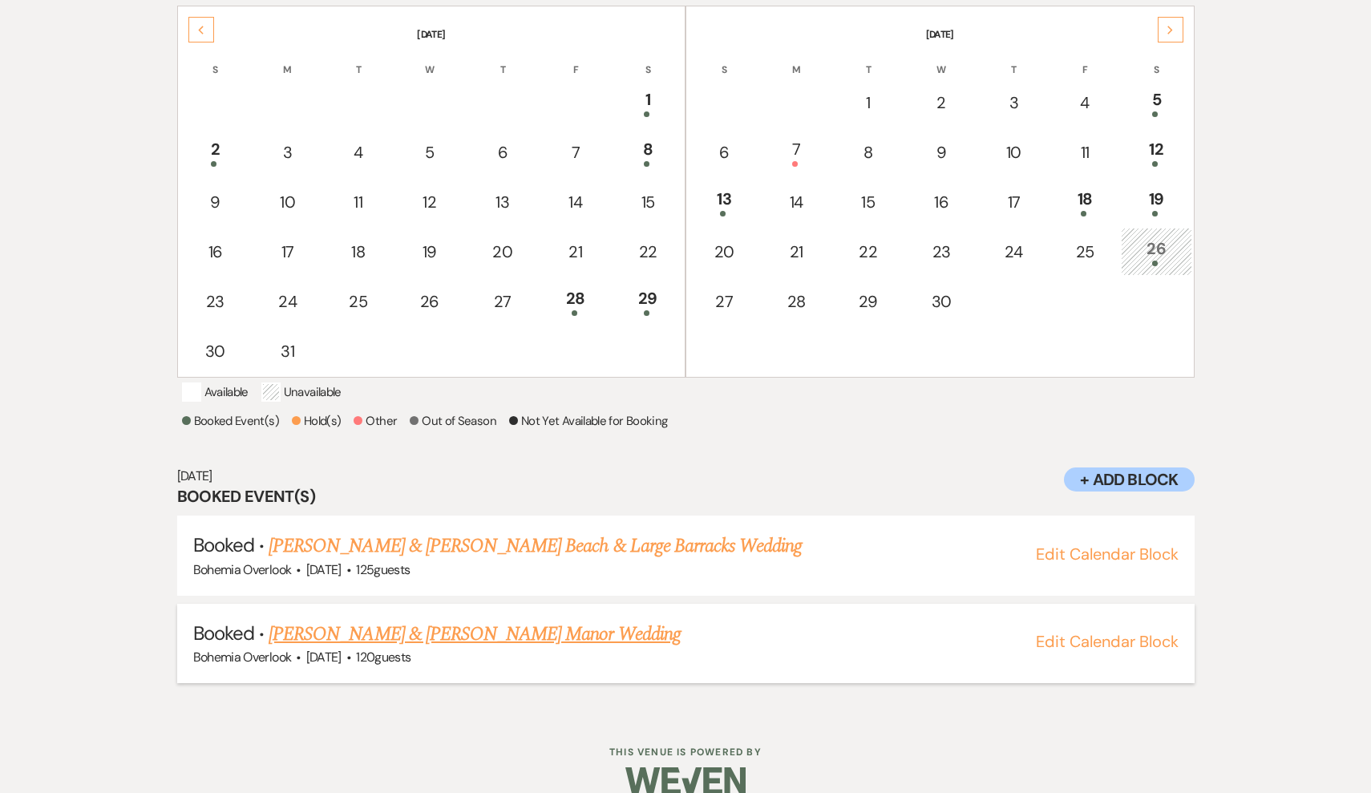
scroll to position [348, 0]
click at [1093, 200] on div "18" at bounding box center [1084, 203] width 51 height 30
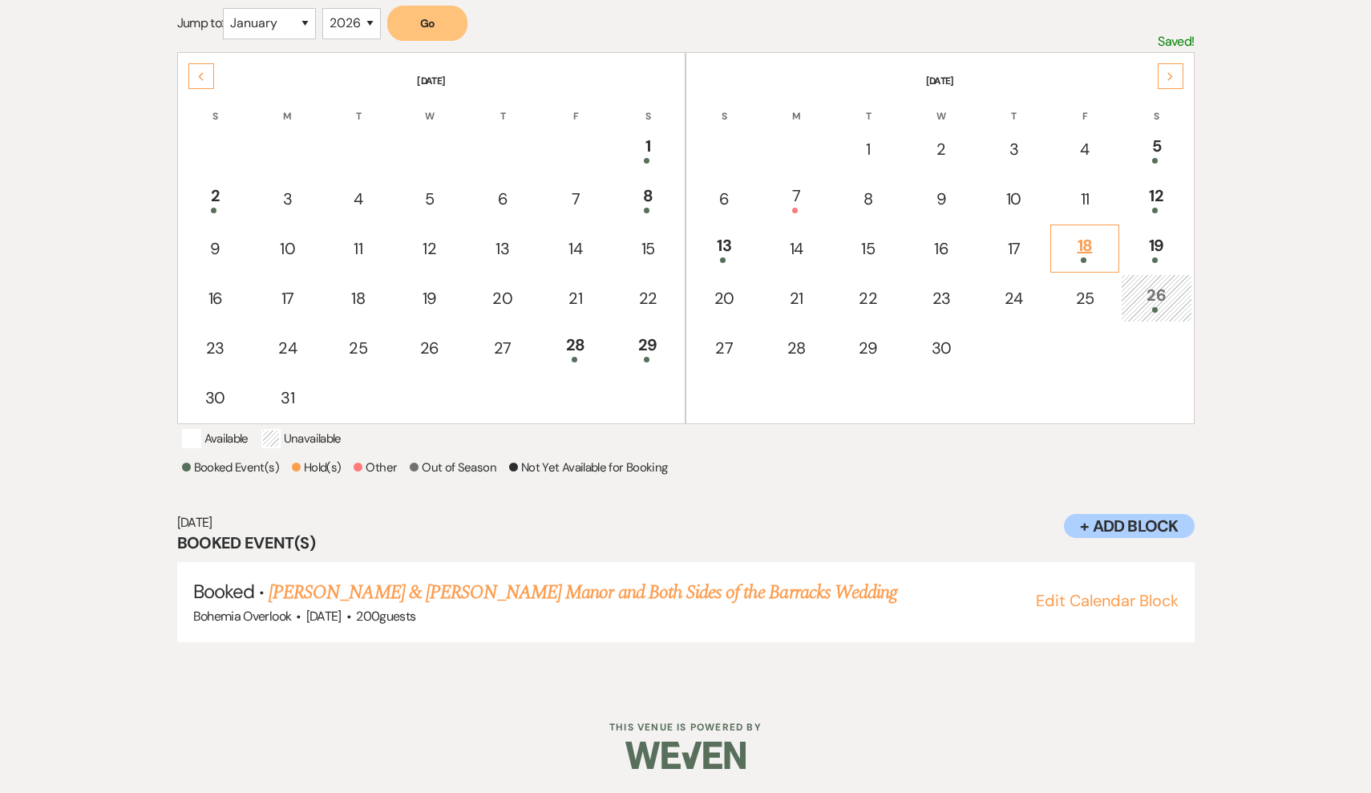
scroll to position [204, 0]
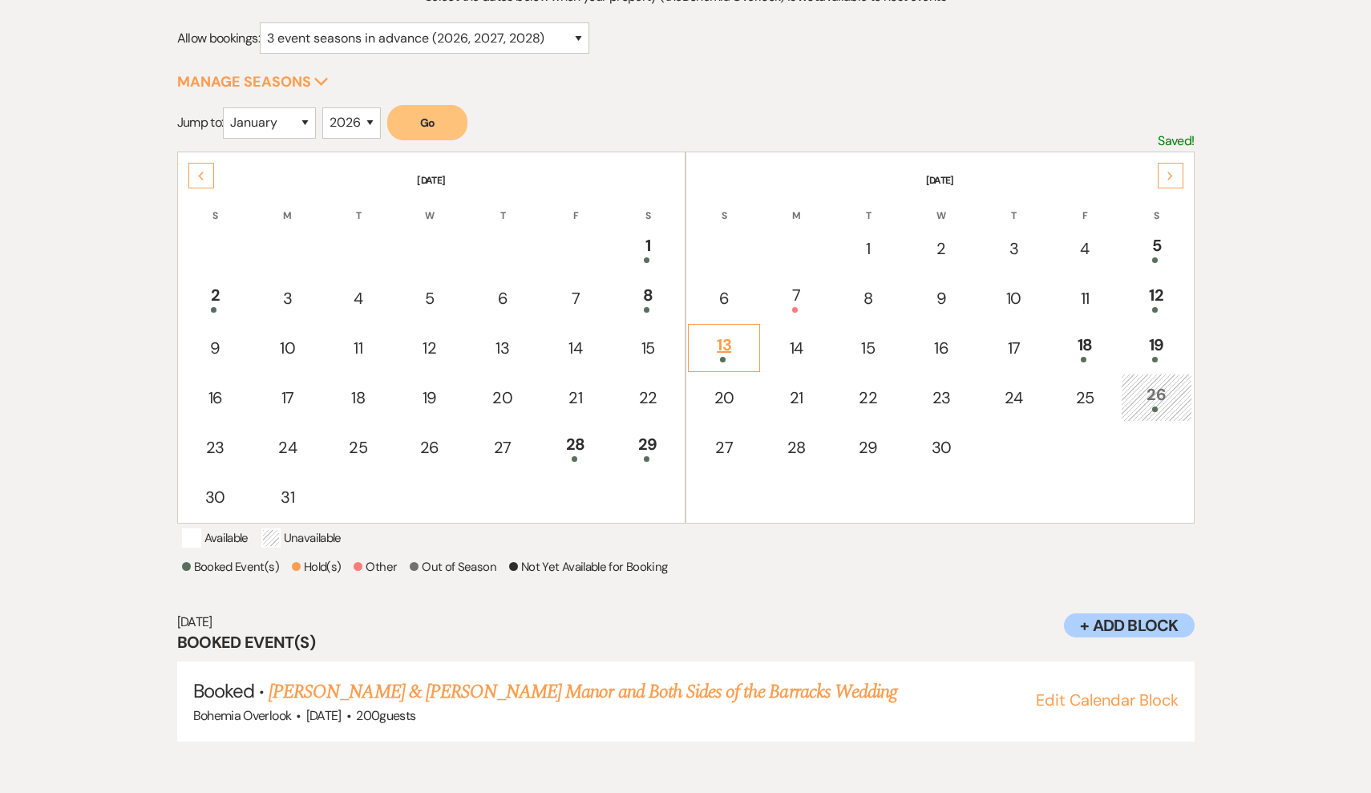
click at [711, 339] on div "13" at bounding box center [724, 348] width 55 height 30
click at [1092, 346] on div "18" at bounding box center [1084, 348] width 51 height 30
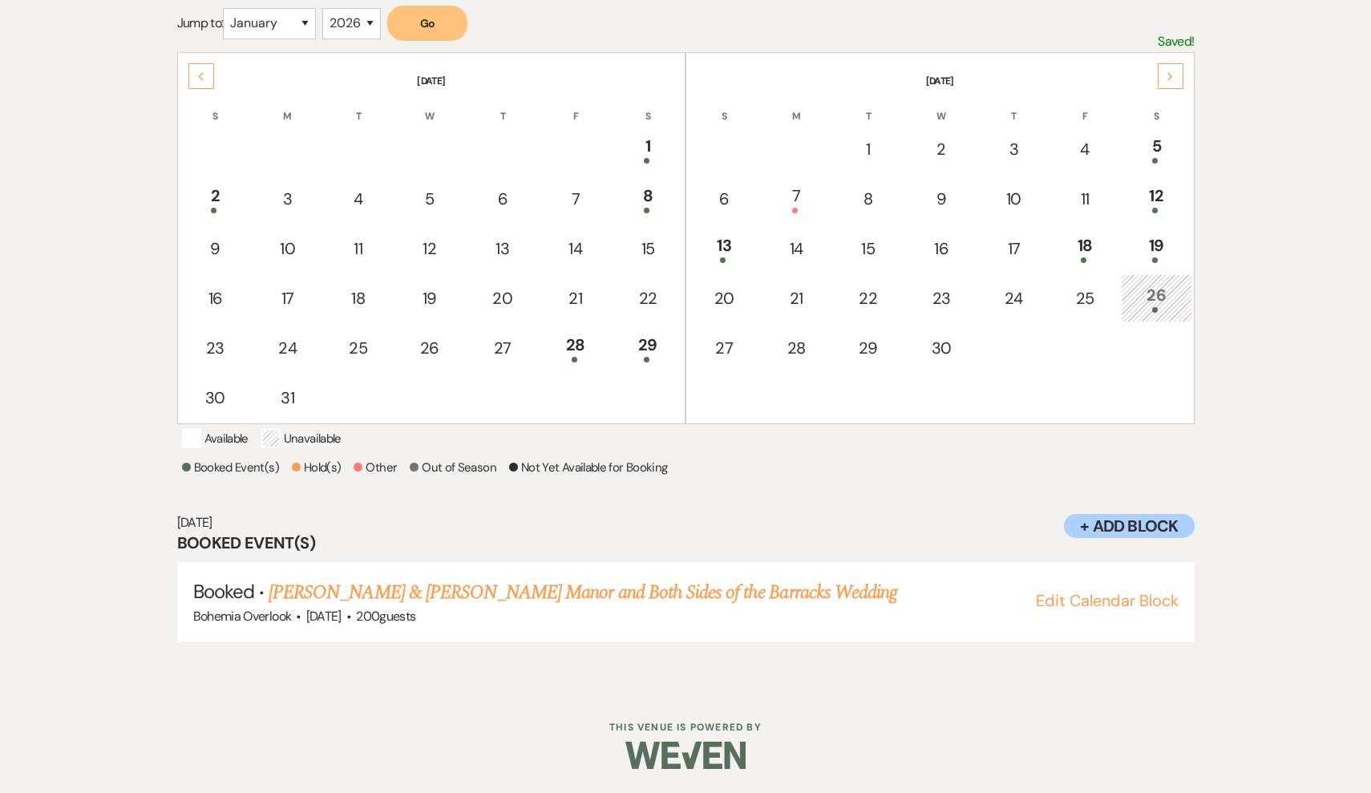
scroll to position [322, 0]
click at [1156, 237] on div "19" at bounding box center [1156, 248] width 53 height 30
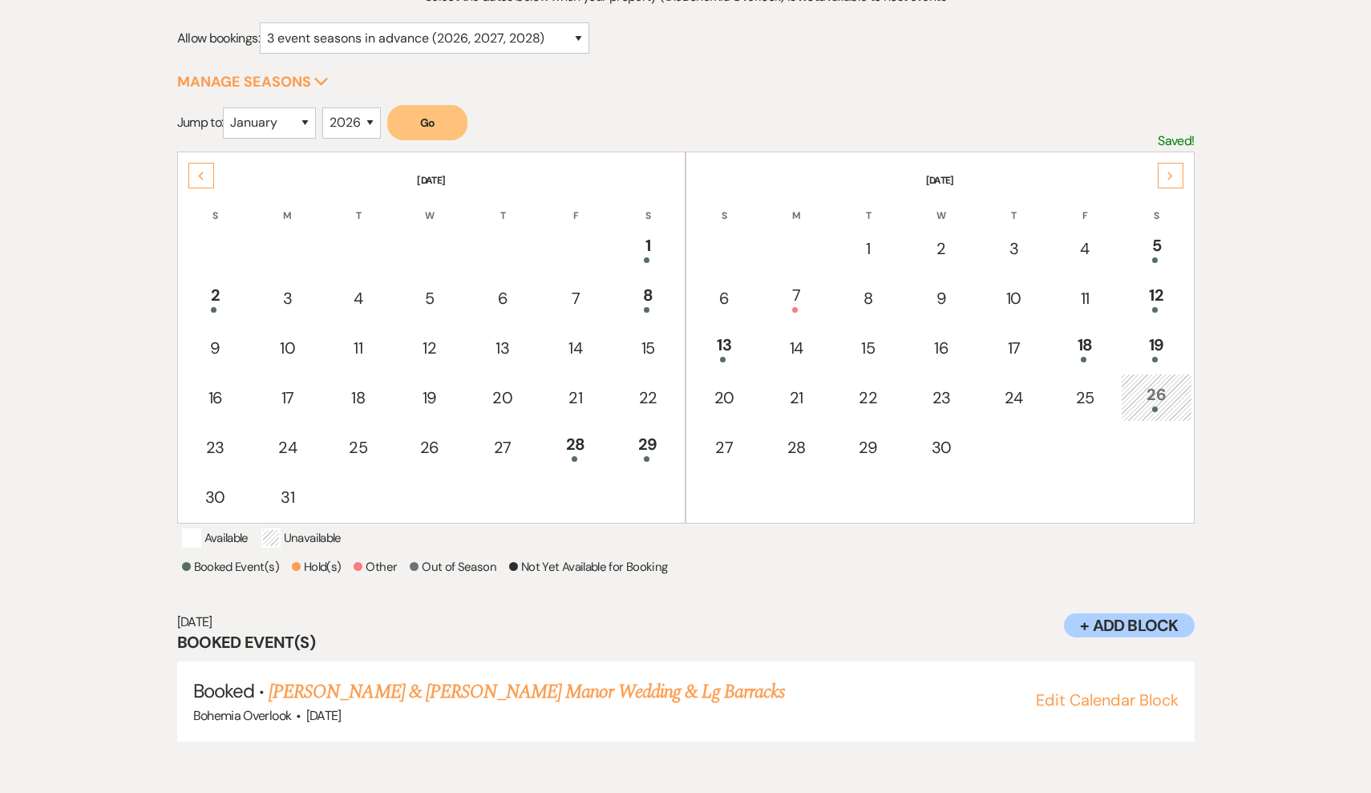
click at [1147, 393] on div "26" at bounding box center [1156, 398] width 53 height 30
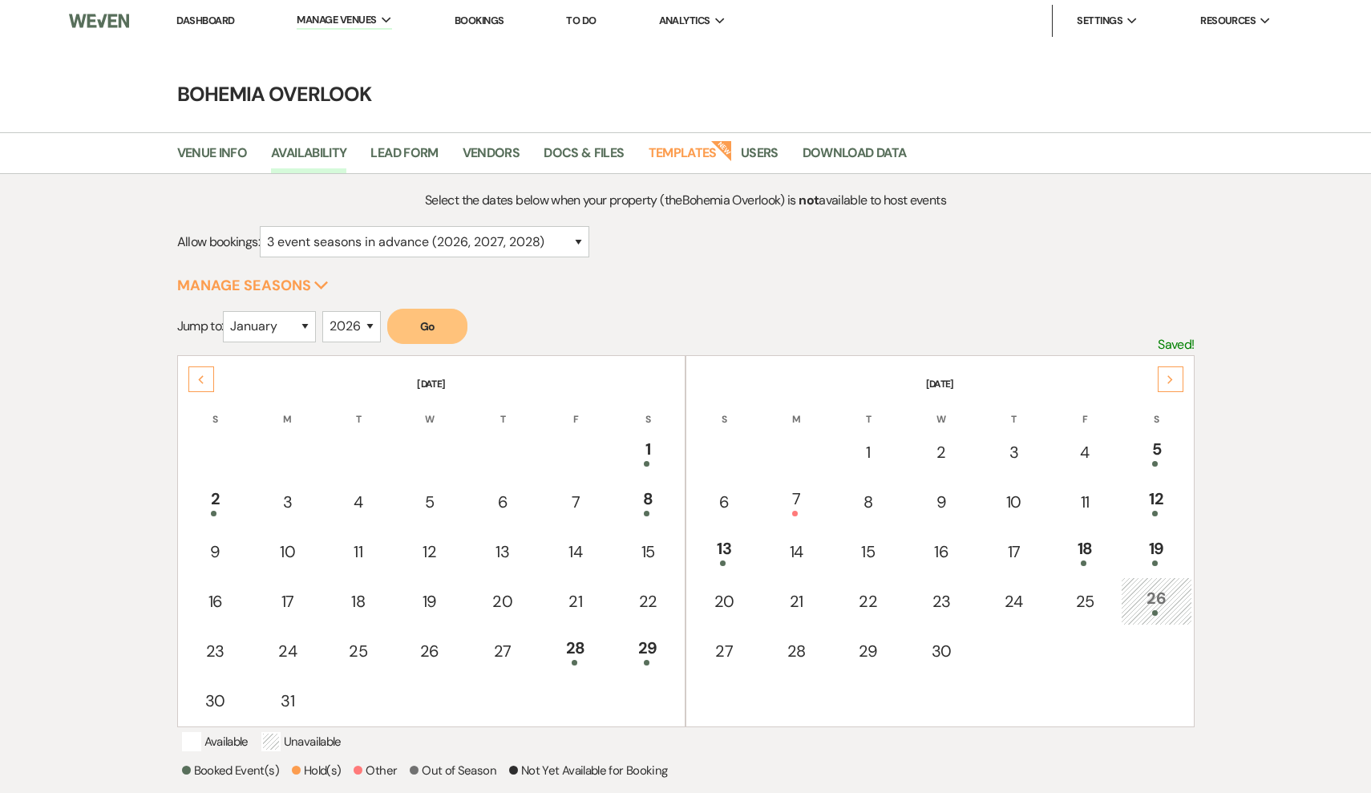
scroll to position [0, 0]
click at [1177, 371] on div "Next" at bounding box center [1171, 380] width 26 height 26
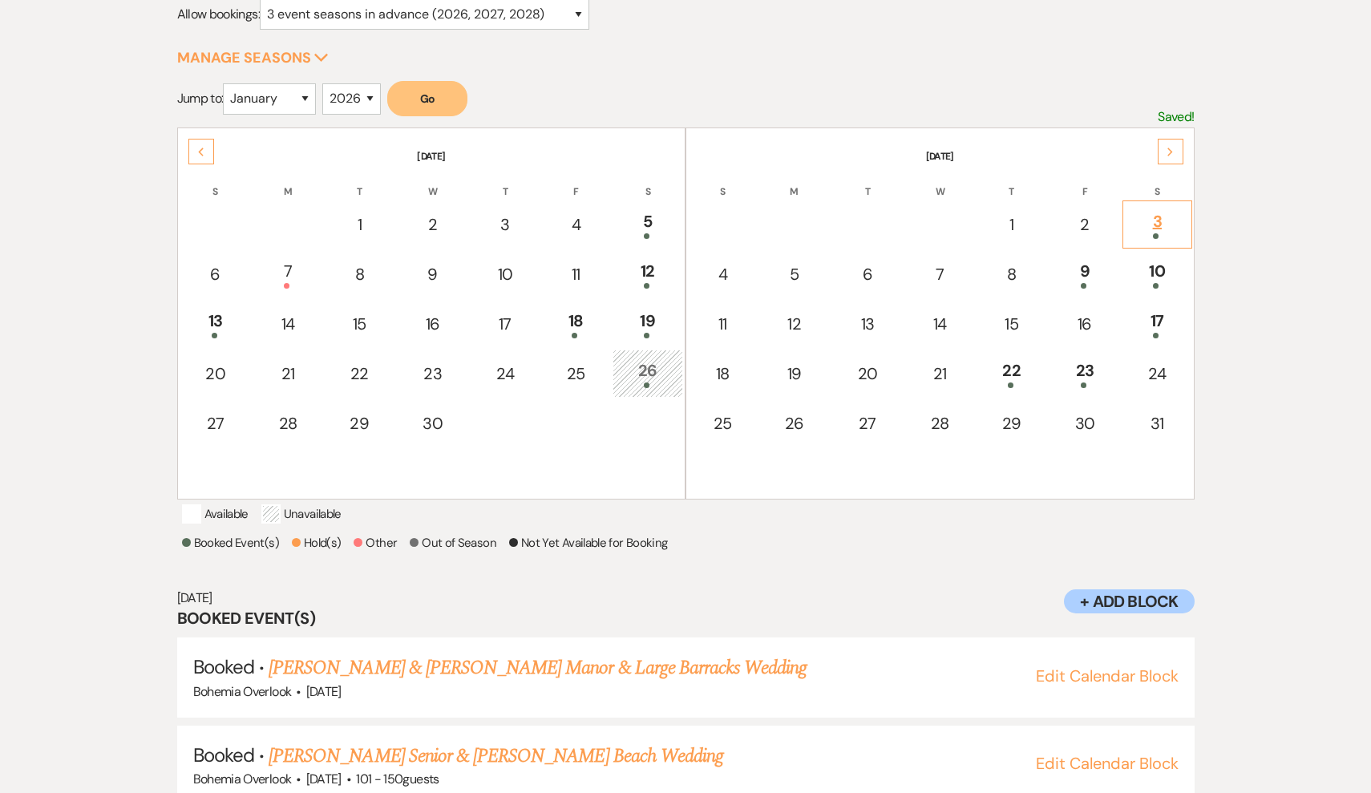
click at [1165, 213] on div "3" at bounding box center [1157, 224] width 51 height 30
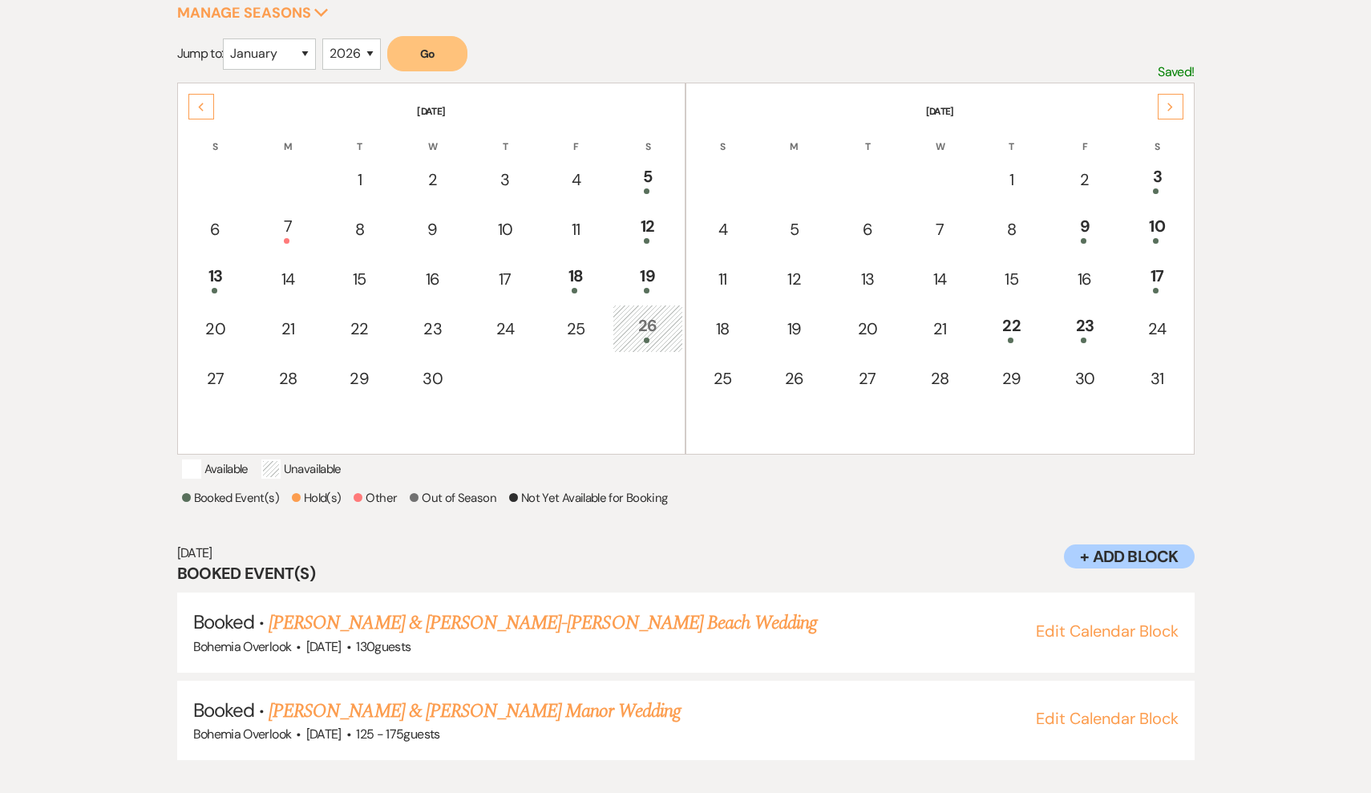
scroll to position [336, 0]
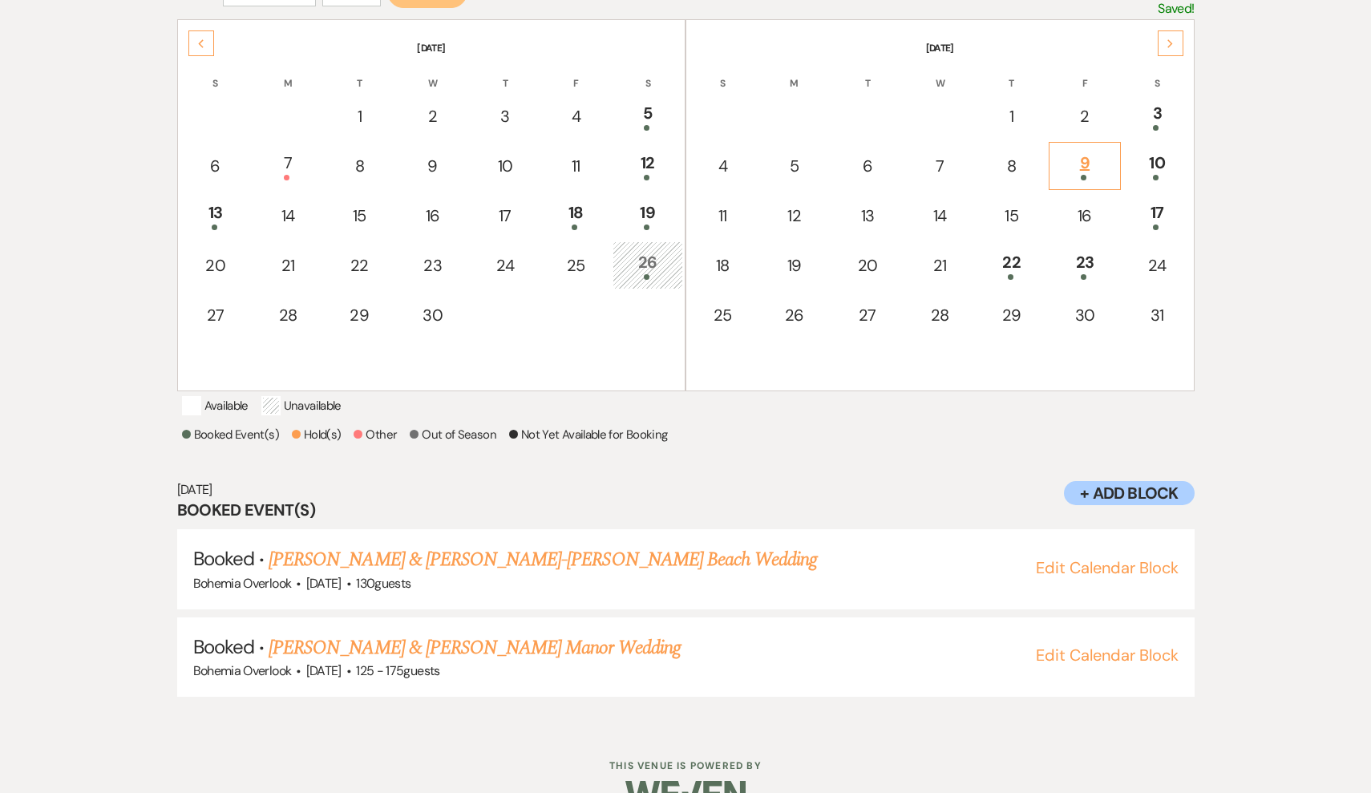
click at [1101, 159] on div "9" at bounding box center [1085, 166] width 55 height 30
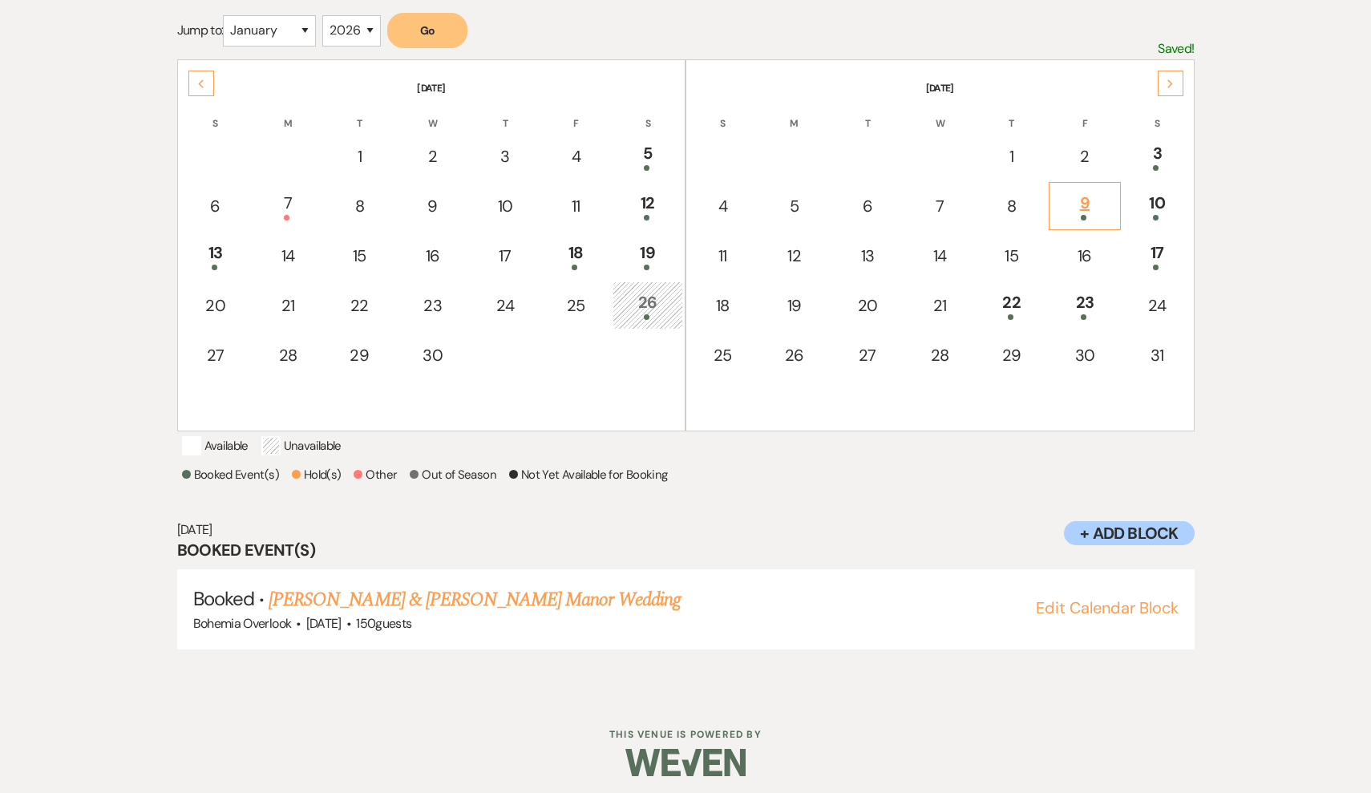
scroll to position [299, 0]
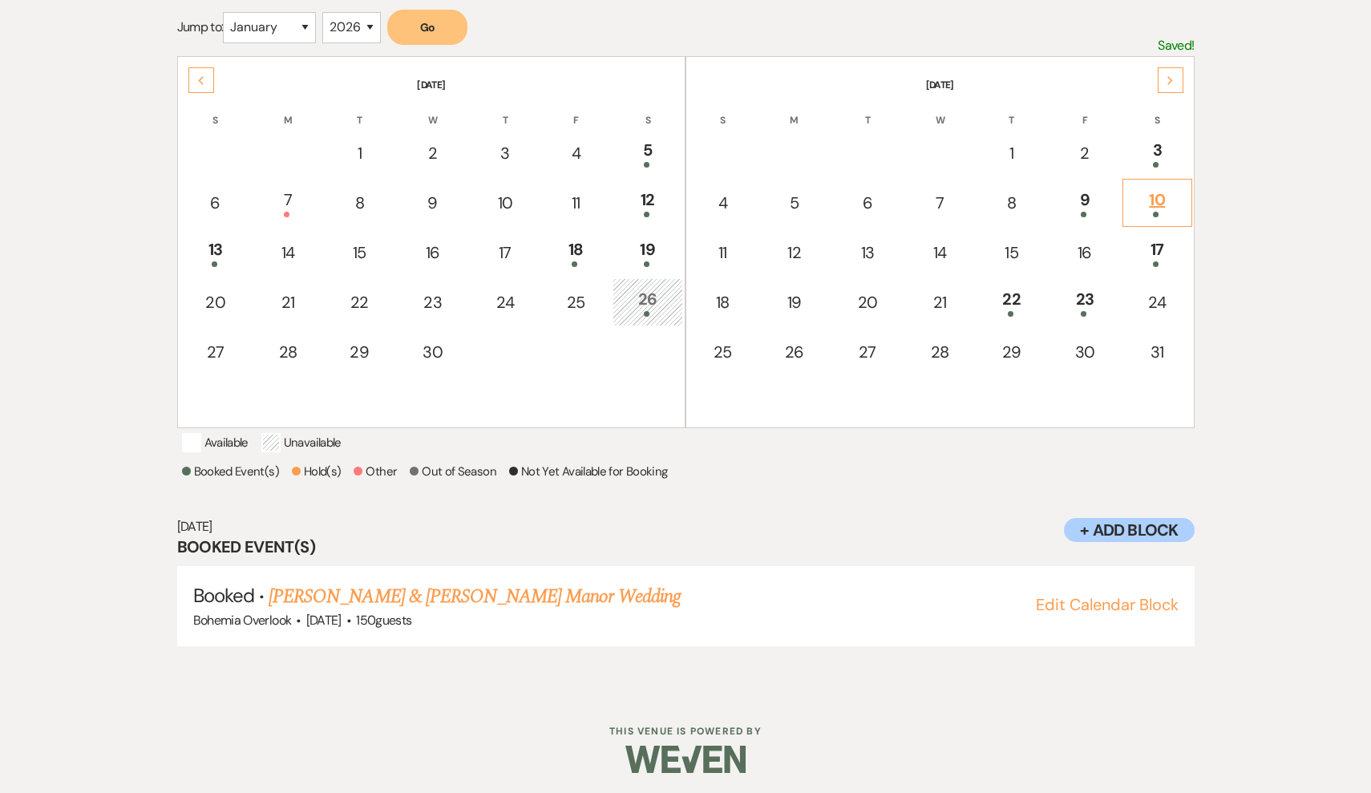
click at [1160, 213] on div at bounding box center [1157, 215] width 51 height 6
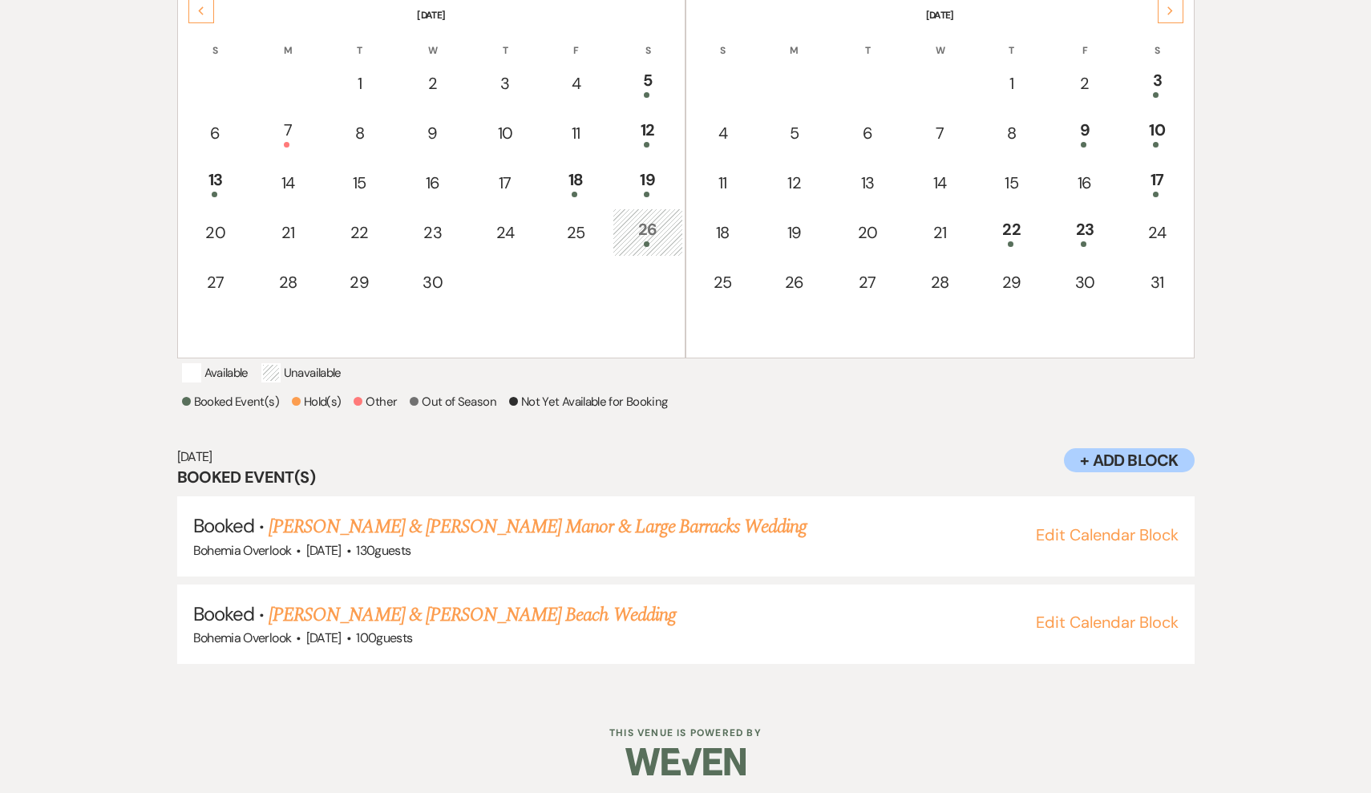
scroll to position [388, 0]
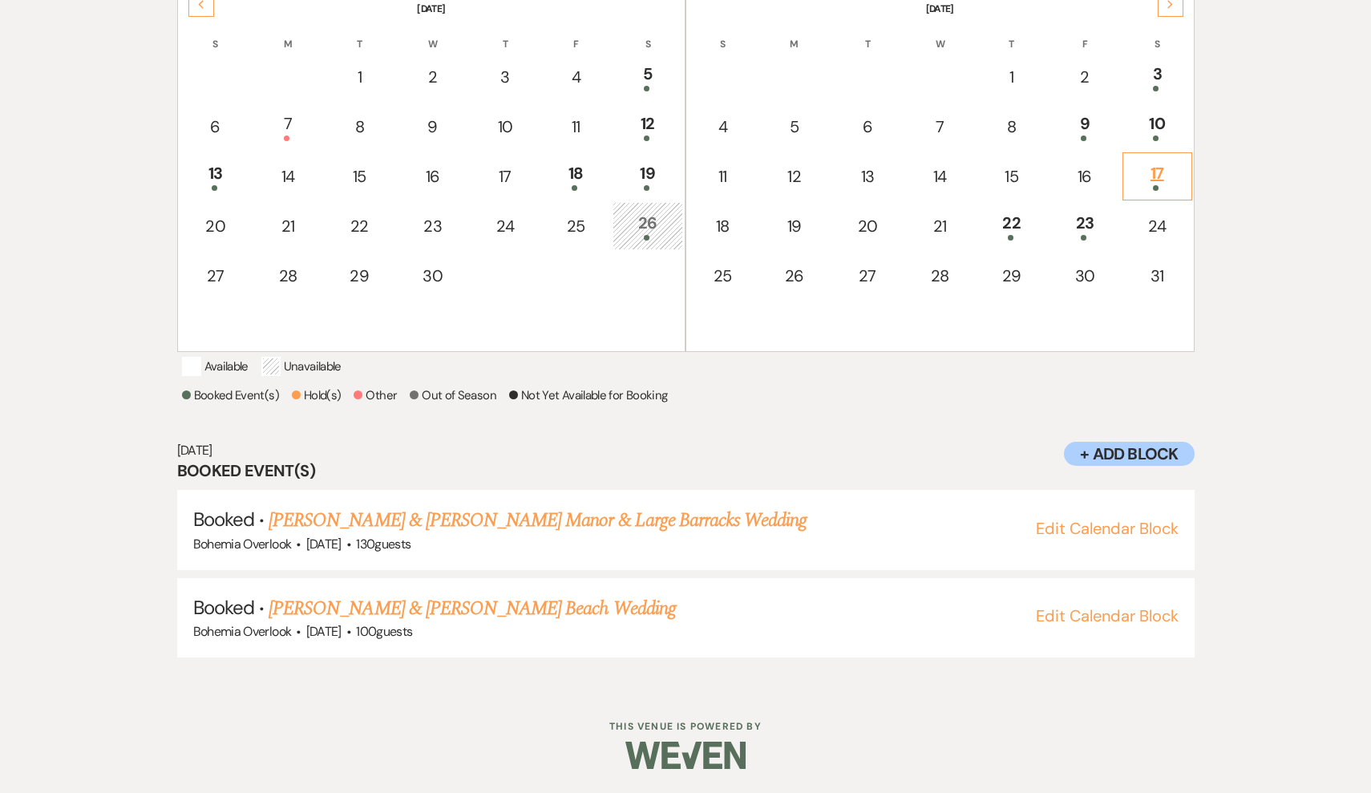
click at [1161, 185] on div at bounding box center [1157, 188] width 51 height 6
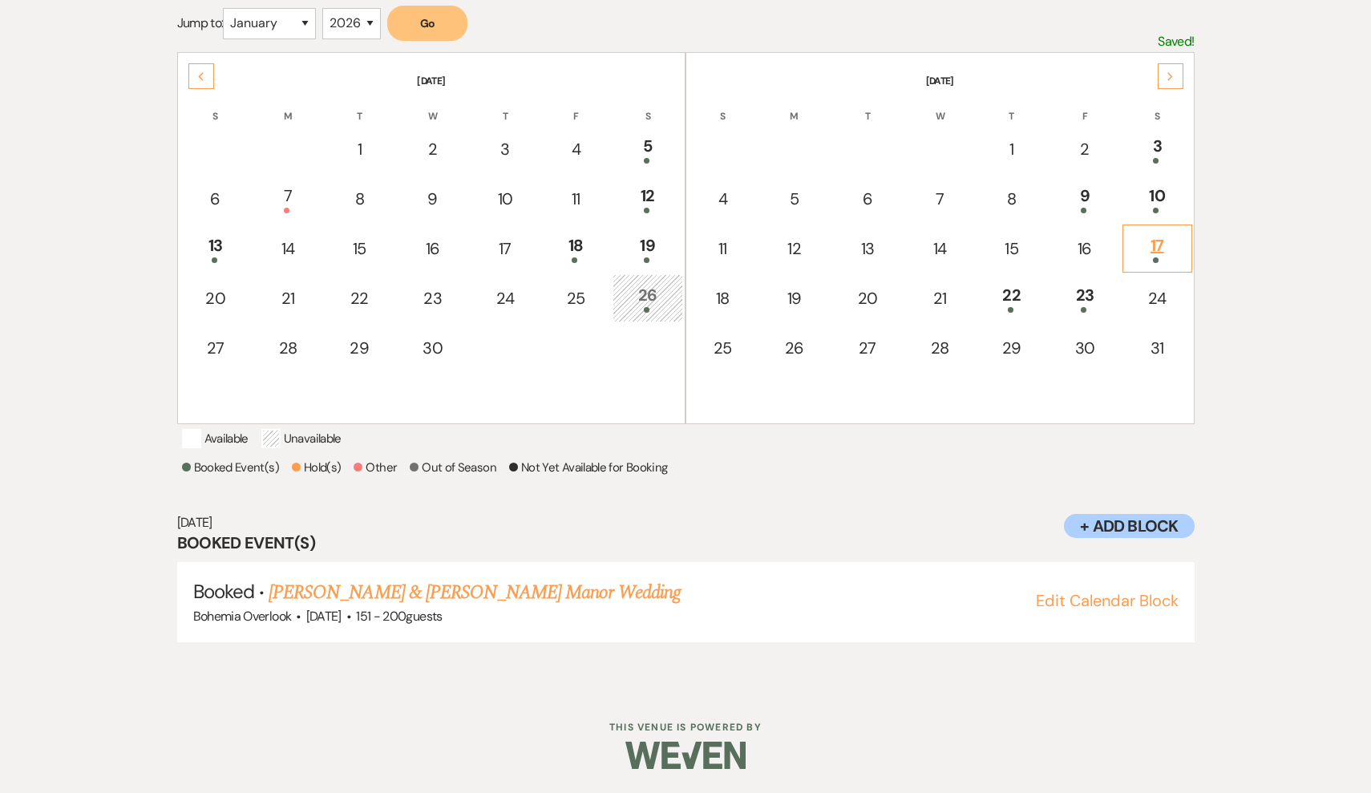
scroll to position [204, 0]
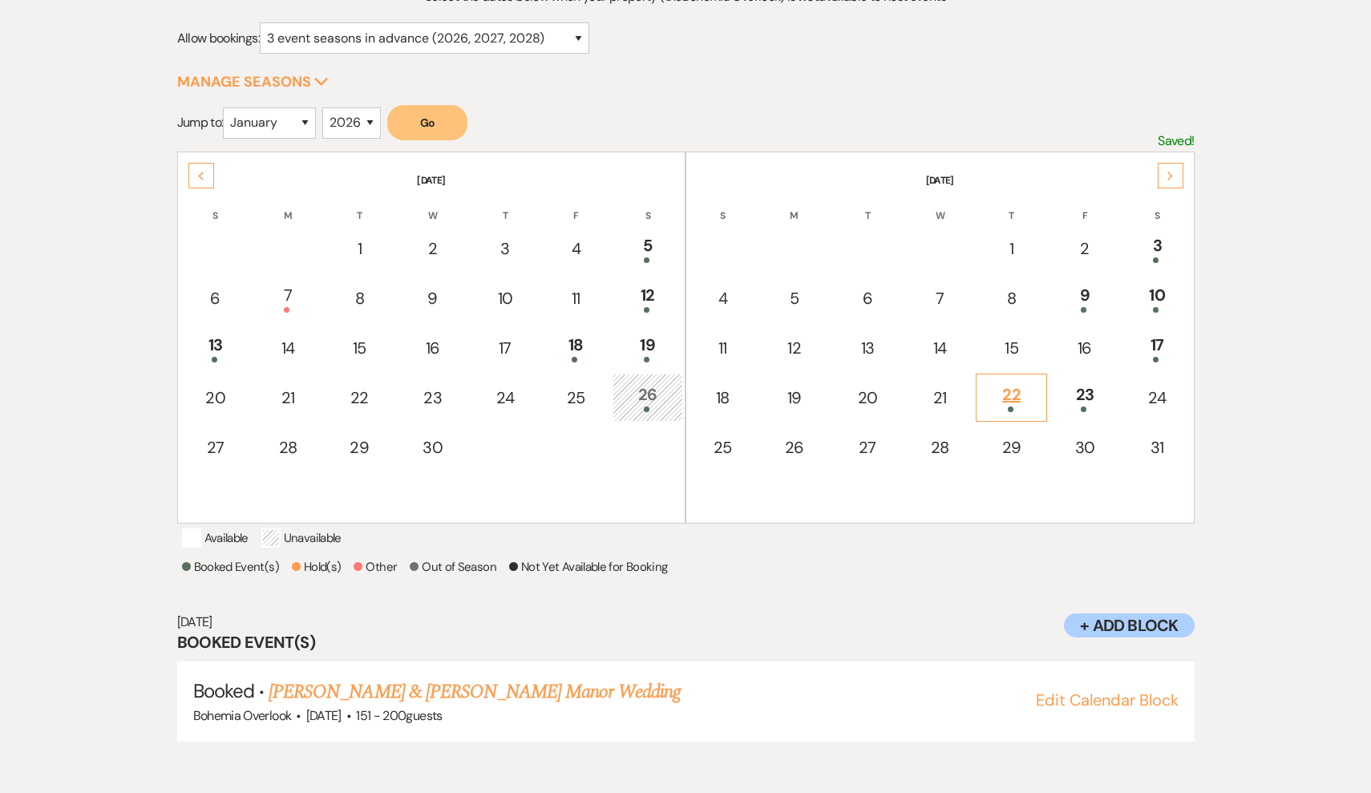
click at [1023, 395] on div "22" at bounding box center [1011, 398] width 53 height 30
click at [1013, 403] on div "22" at bounding box center [1011, 398] width 53 height 30
click at [1077, 396] on div "23" at bounding box center [1085, 398] width 55 height 30
click at [1176, 182] on div "Next" at bounding box center [1171, 176] width 26 height 26
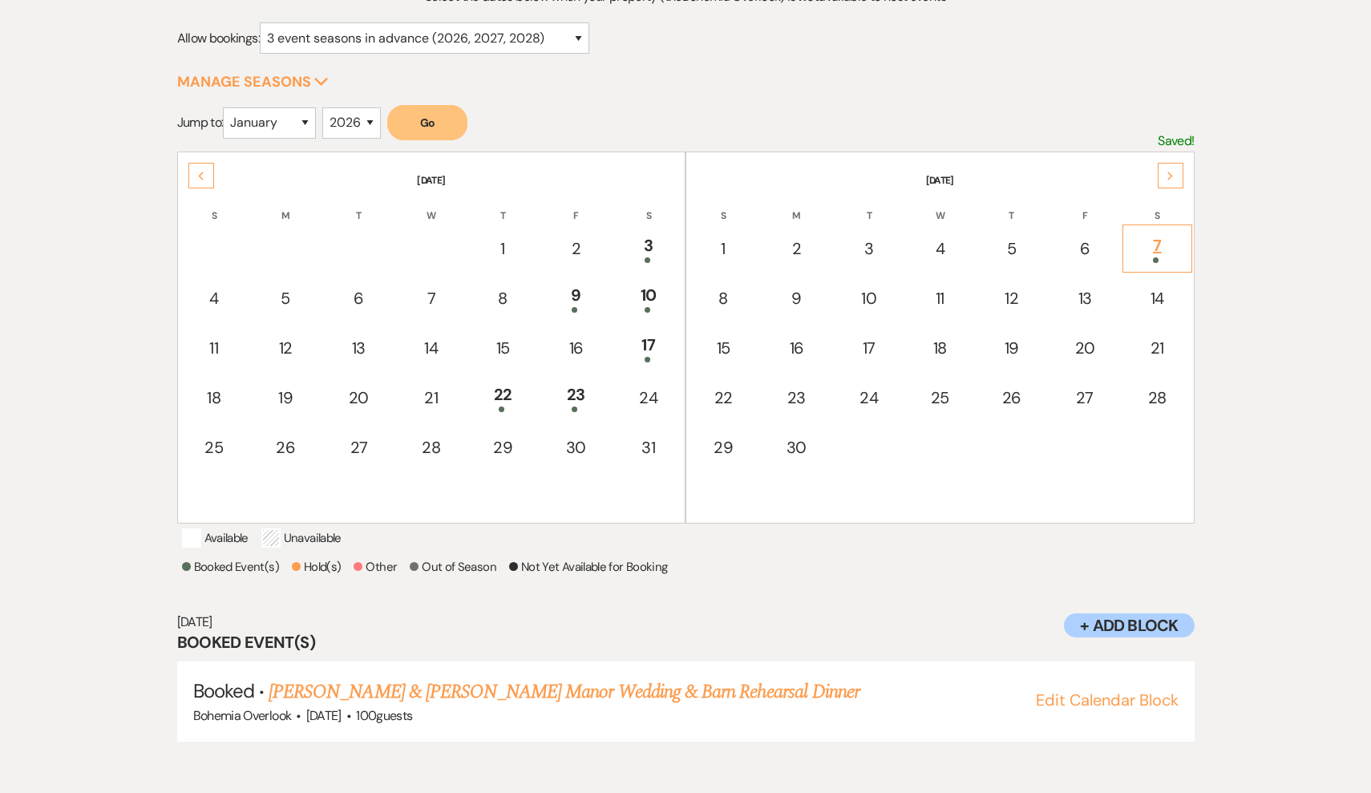
click at [1152, 241] on div "7" at bounding box center [1157, 248] width 51 height 30
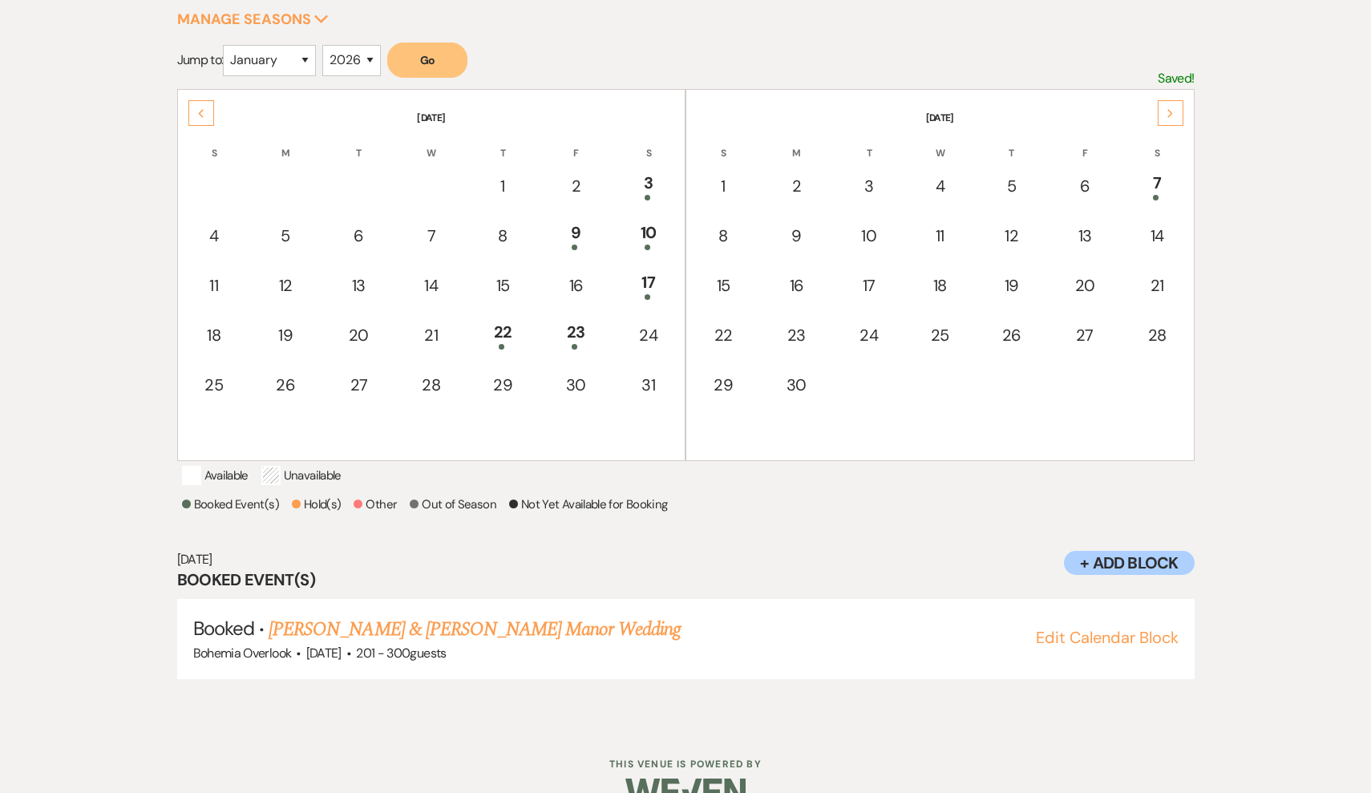
scroll to position [264, 0]
click at [581, 338] on div "23" at bounding box center [576, 337] width 55 height 30
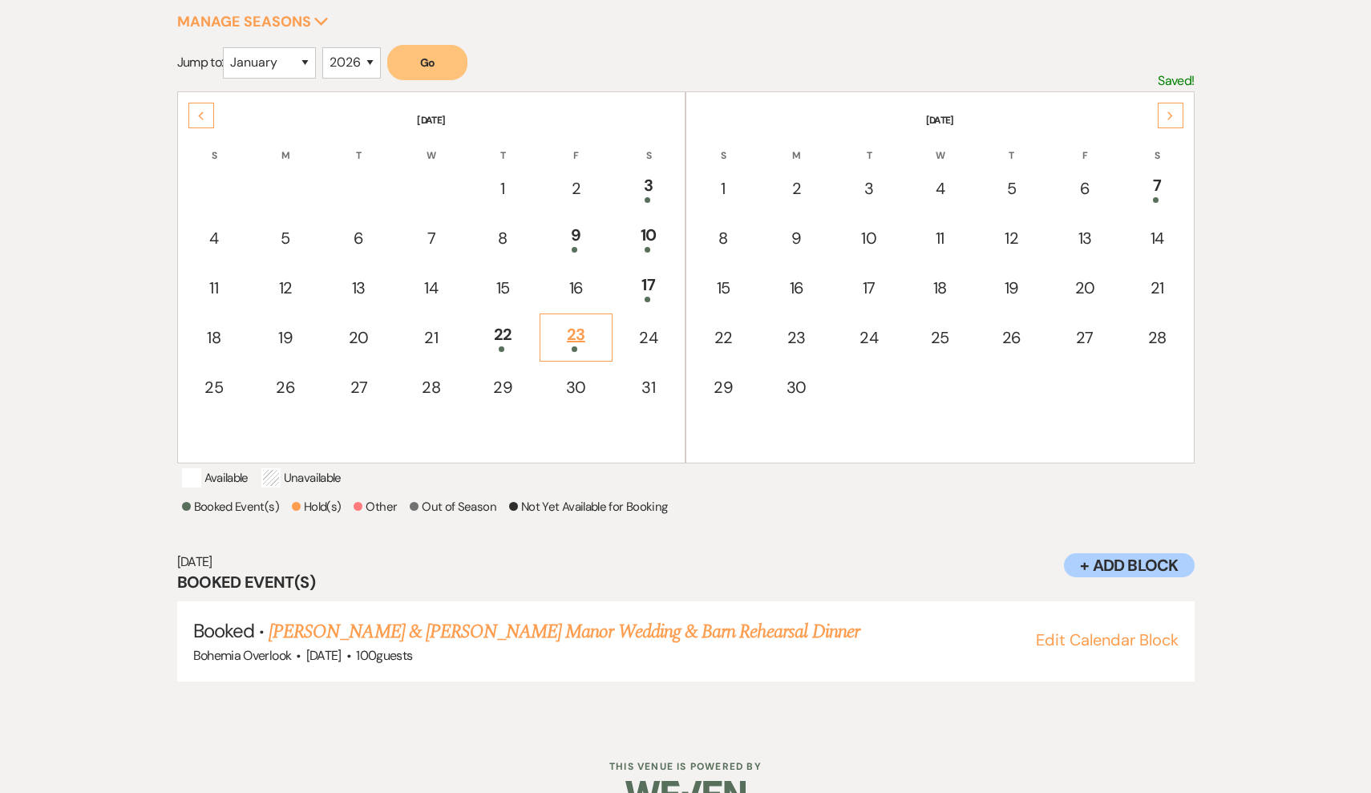
scroll to position [204, 0]
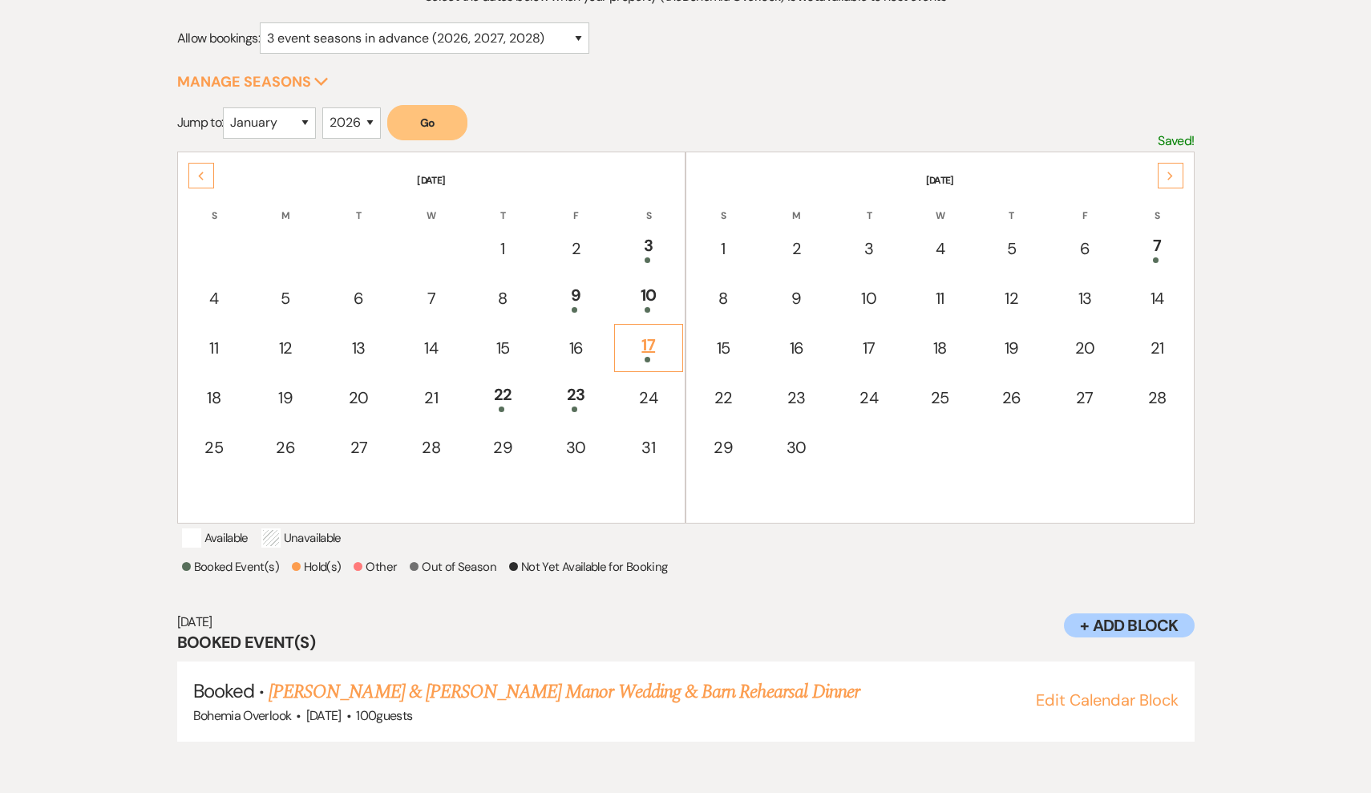
click at [650, 350] on div "17" at bounding box center [648, 348] width 51 height 30
click at [653, 294] on div "10" at bounding box center [648, 298] width 51 height 30
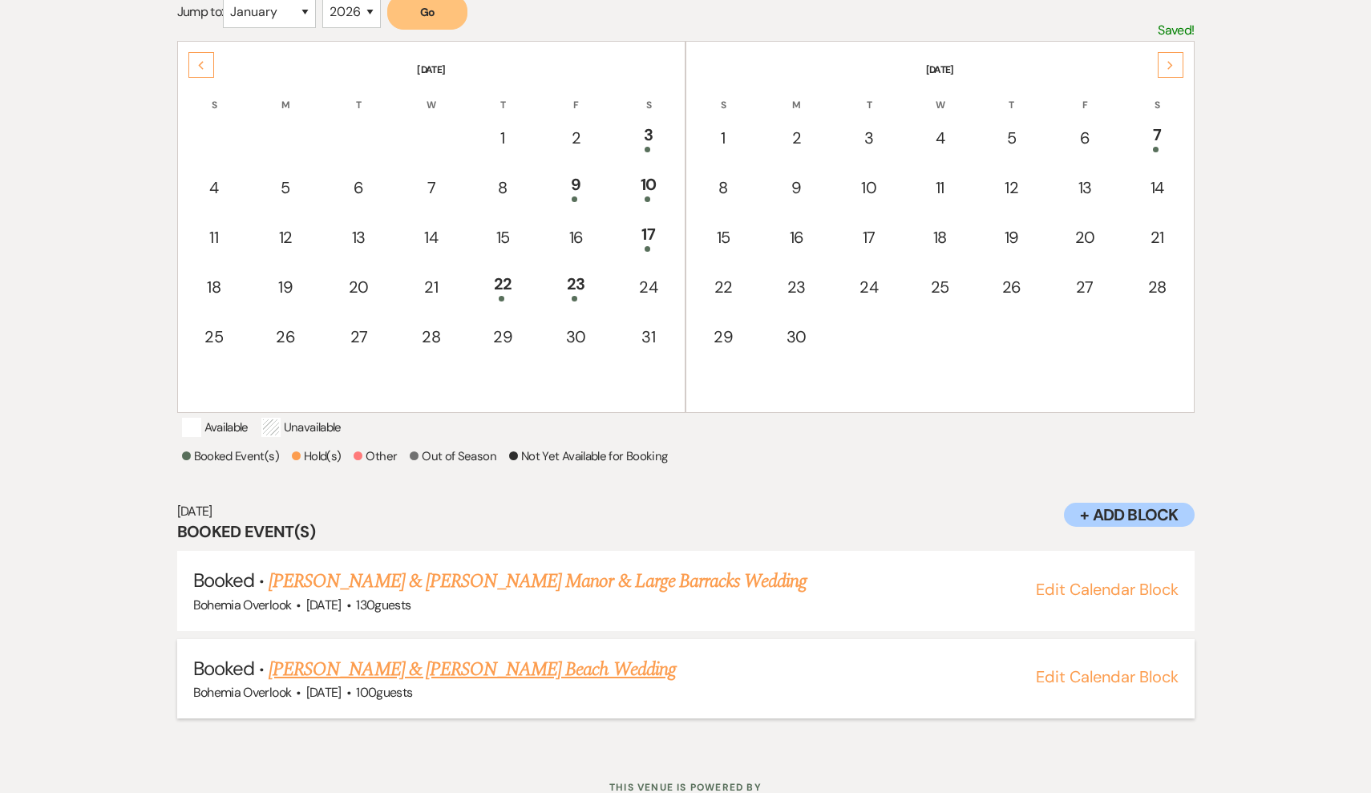
scroll to position [314, 0]
click at [573, 211] on td "9" at bounding box center [576, 188] width 72 height 48
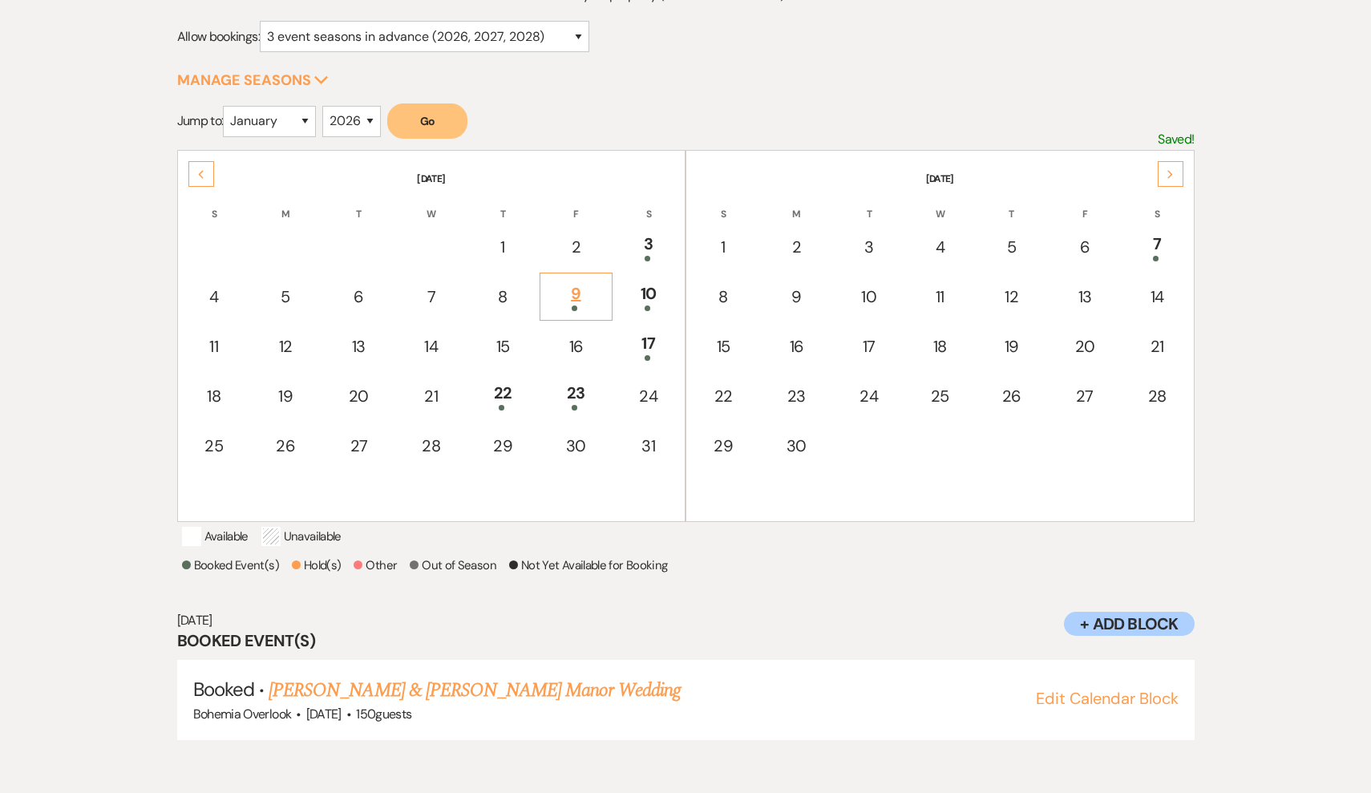
scroll to position [204, 0]
click at [646, 255] on div "3" at bounding box center [648, 248] width 51 height 30
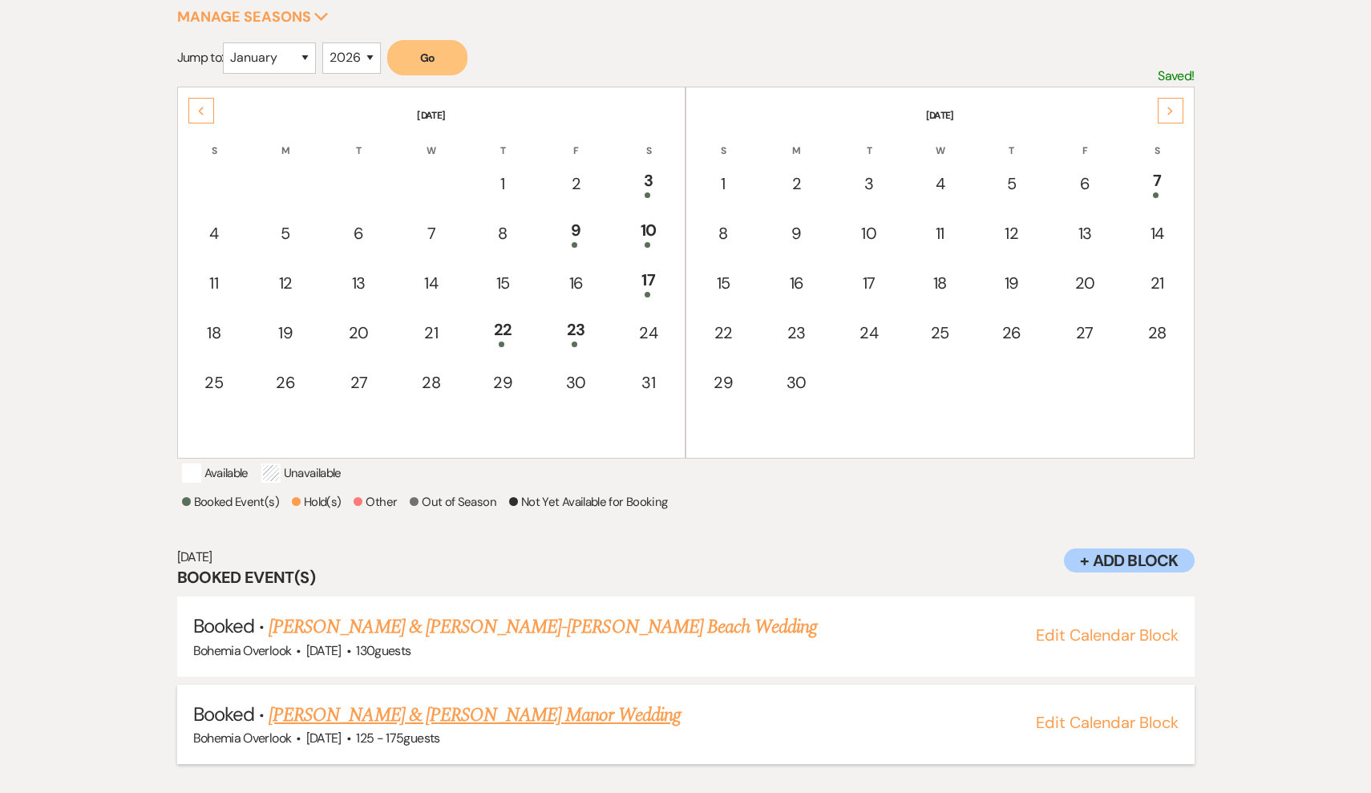
scroll to position [257, 0]
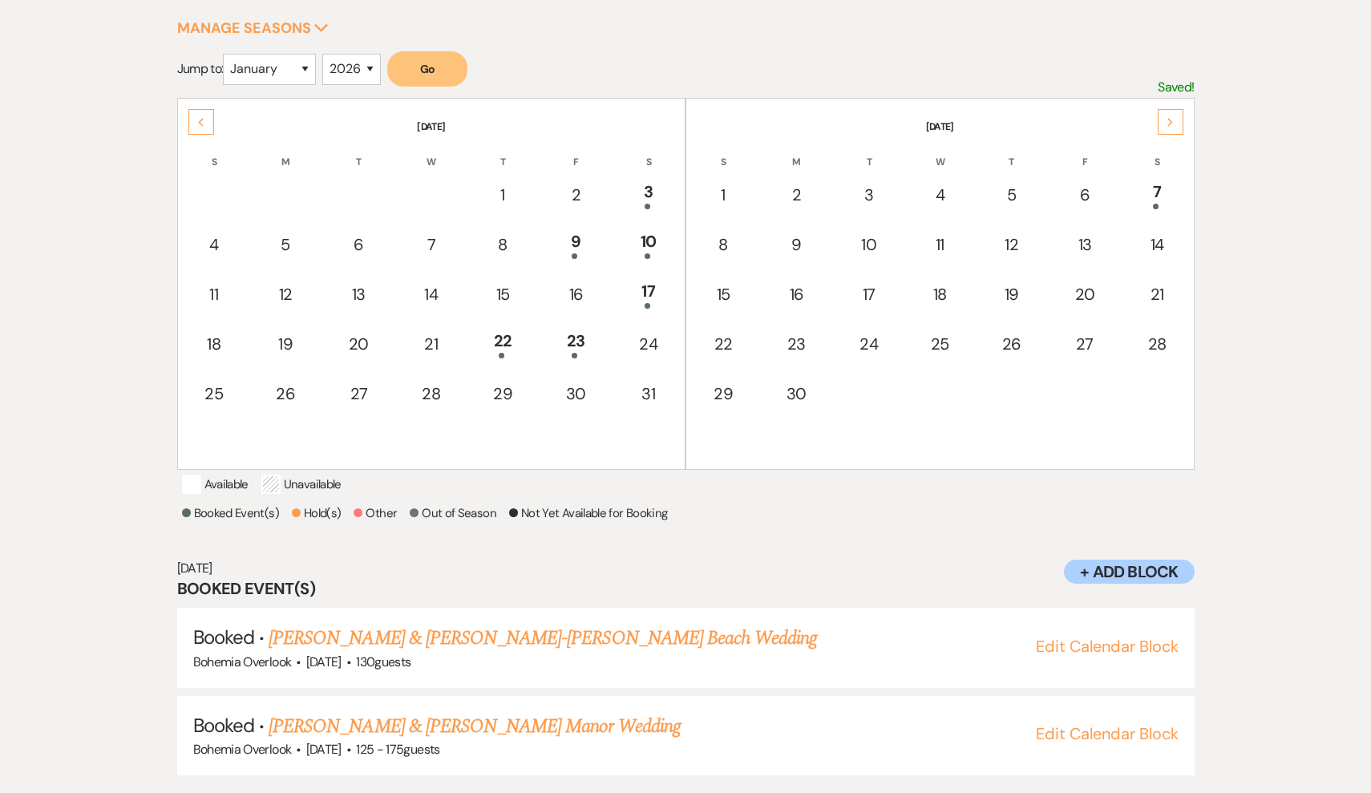
click at [195, 128] on div "Previous" at bounding box center [201, 122] width 26 height 26
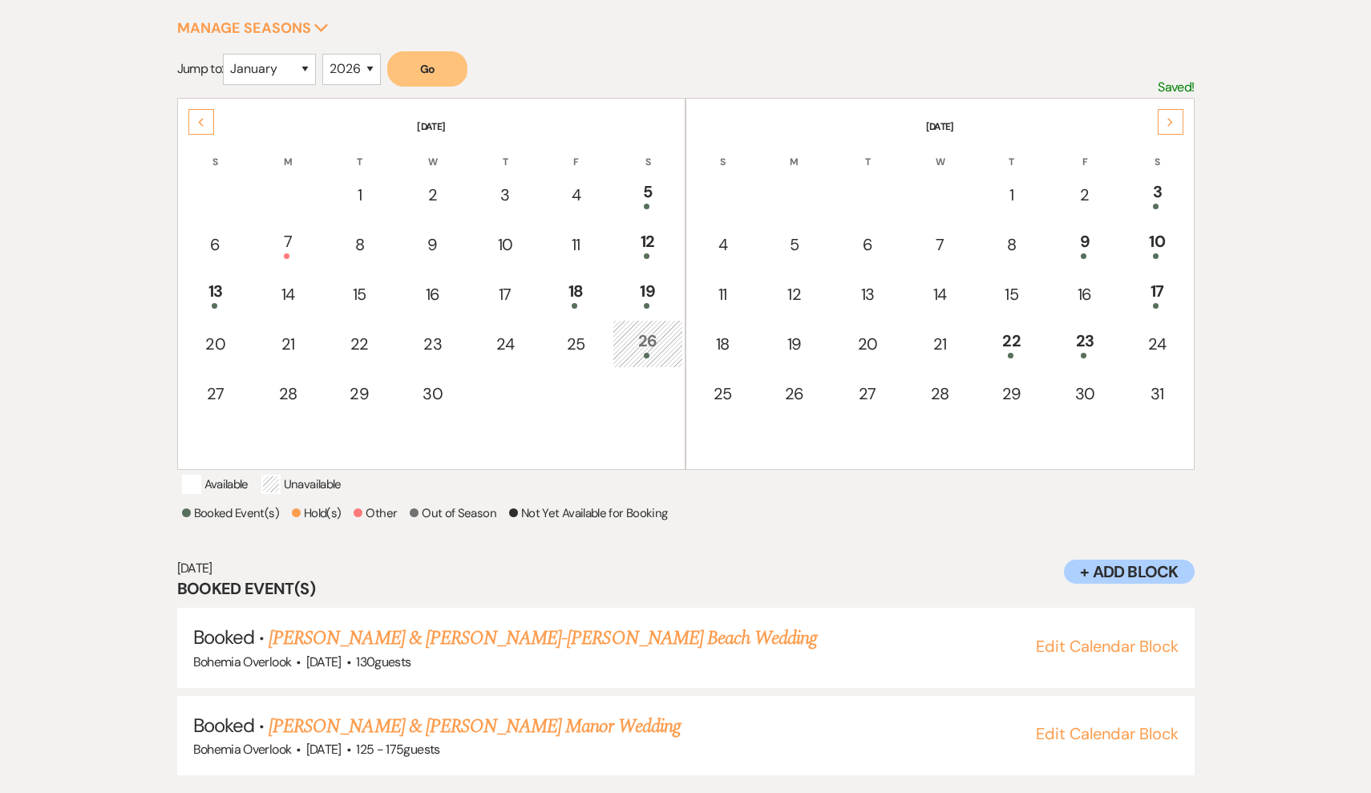
click at [1174, 119] on icon "Next" at bounding box center [1171, 123] width 8 height 10
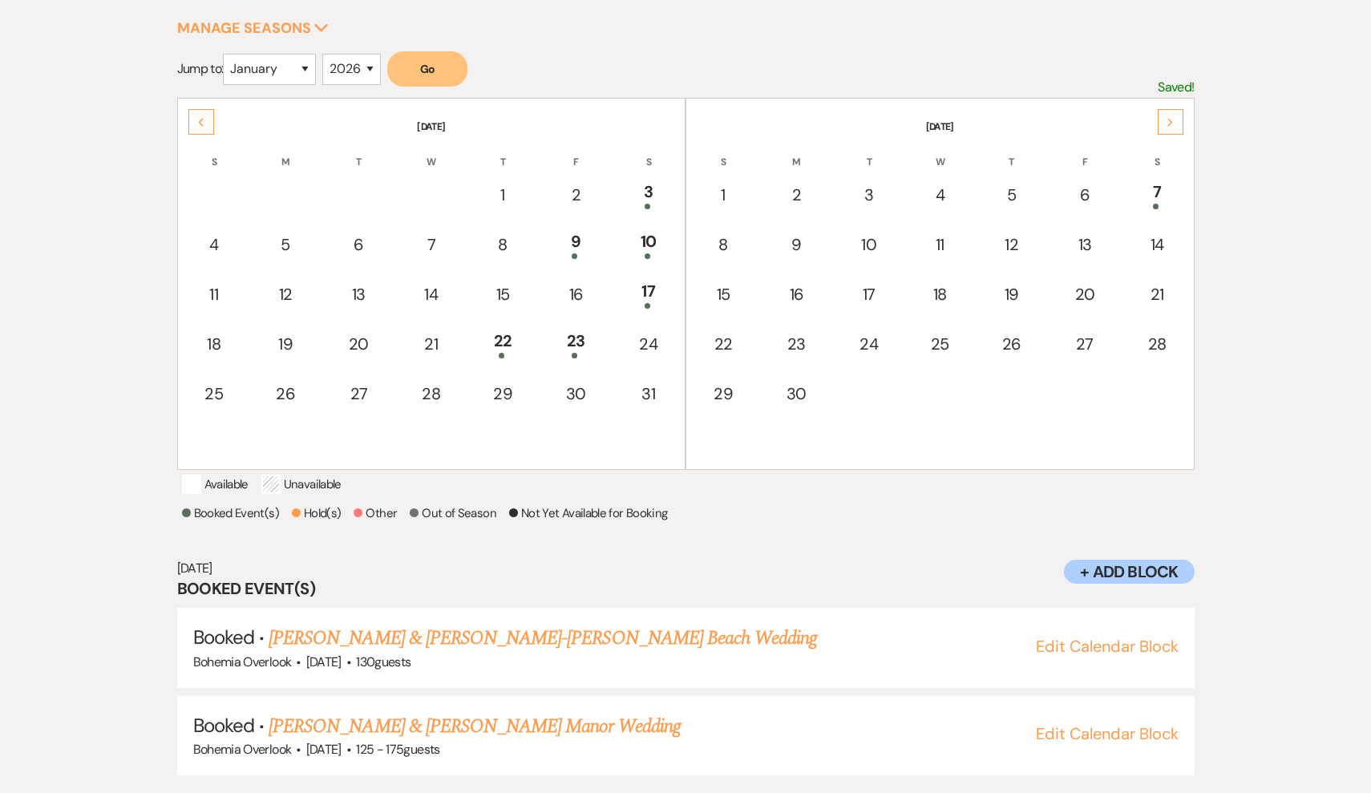
click at [206, 128] on div "Previous" at bounding box center [201, 122] width 26 height 26
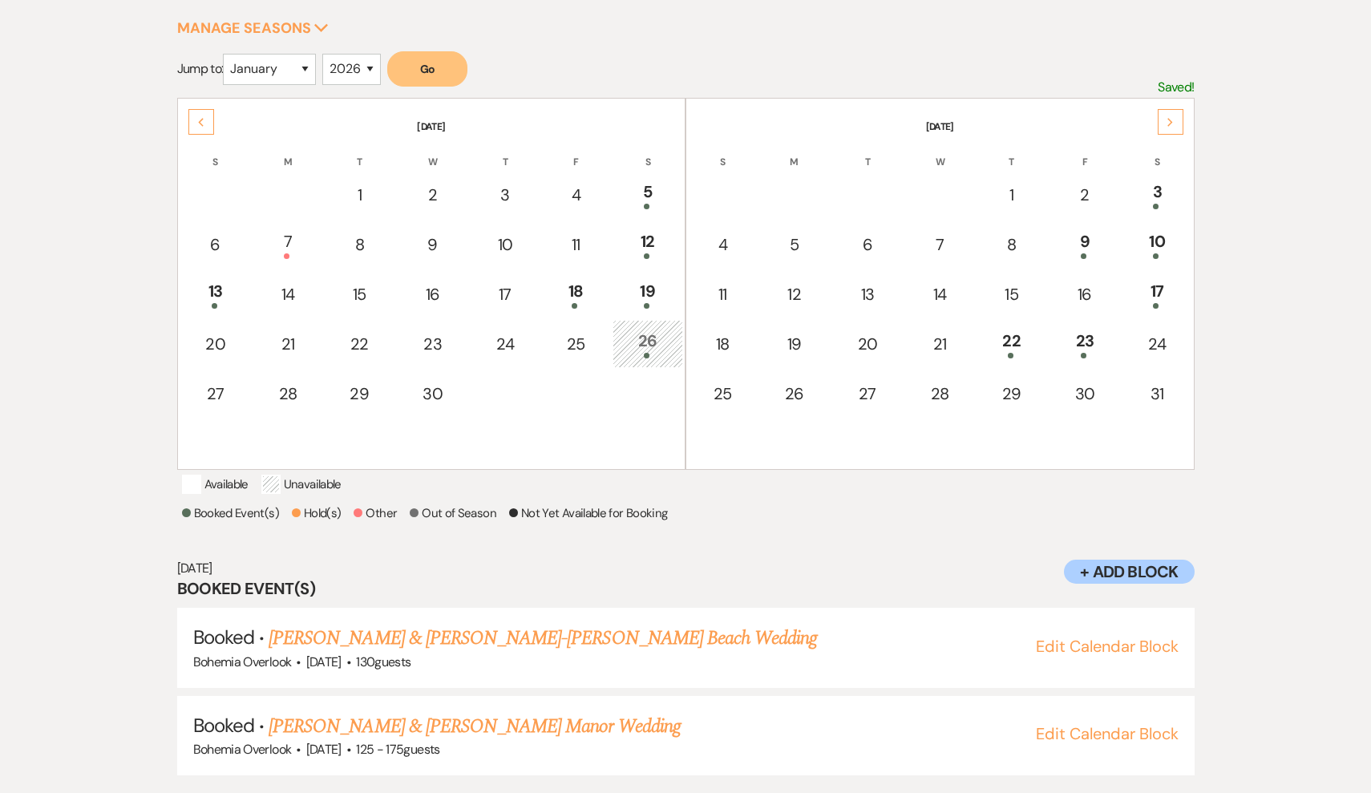
click at [662, 351] on div "26" at bounding box center [648, 344] width 53 height 30
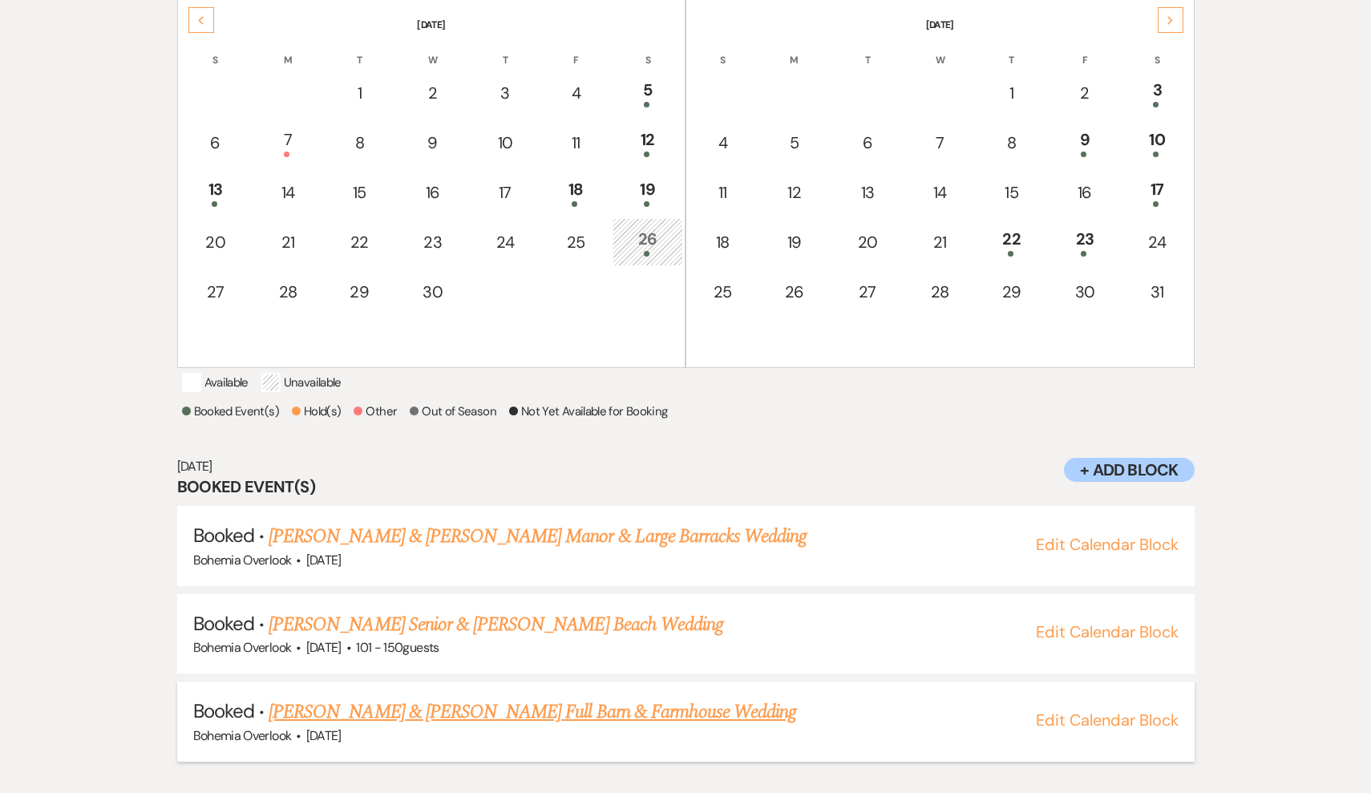
scroll to position [234, 0]
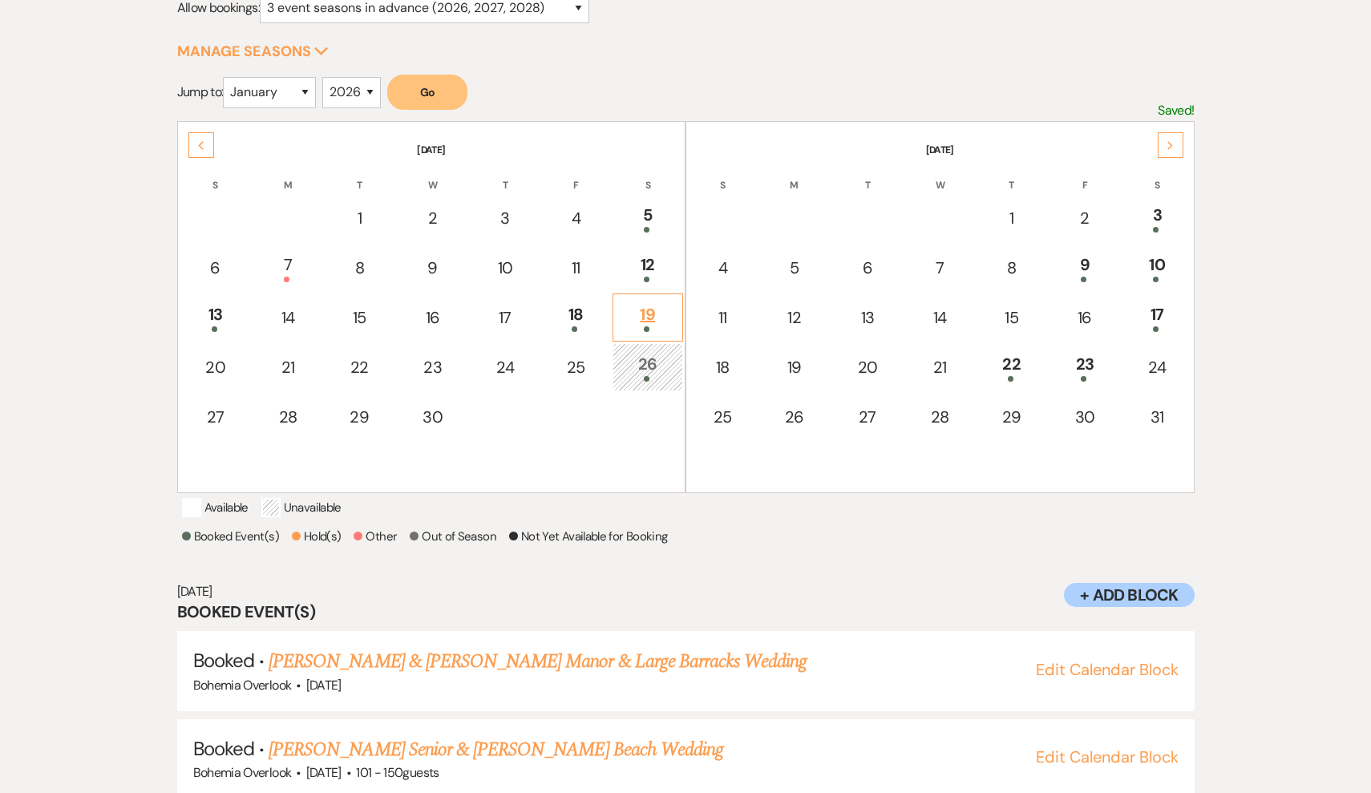
click at [647, 321] on div "19" at bounding box center [648, 317] width 53 height 30
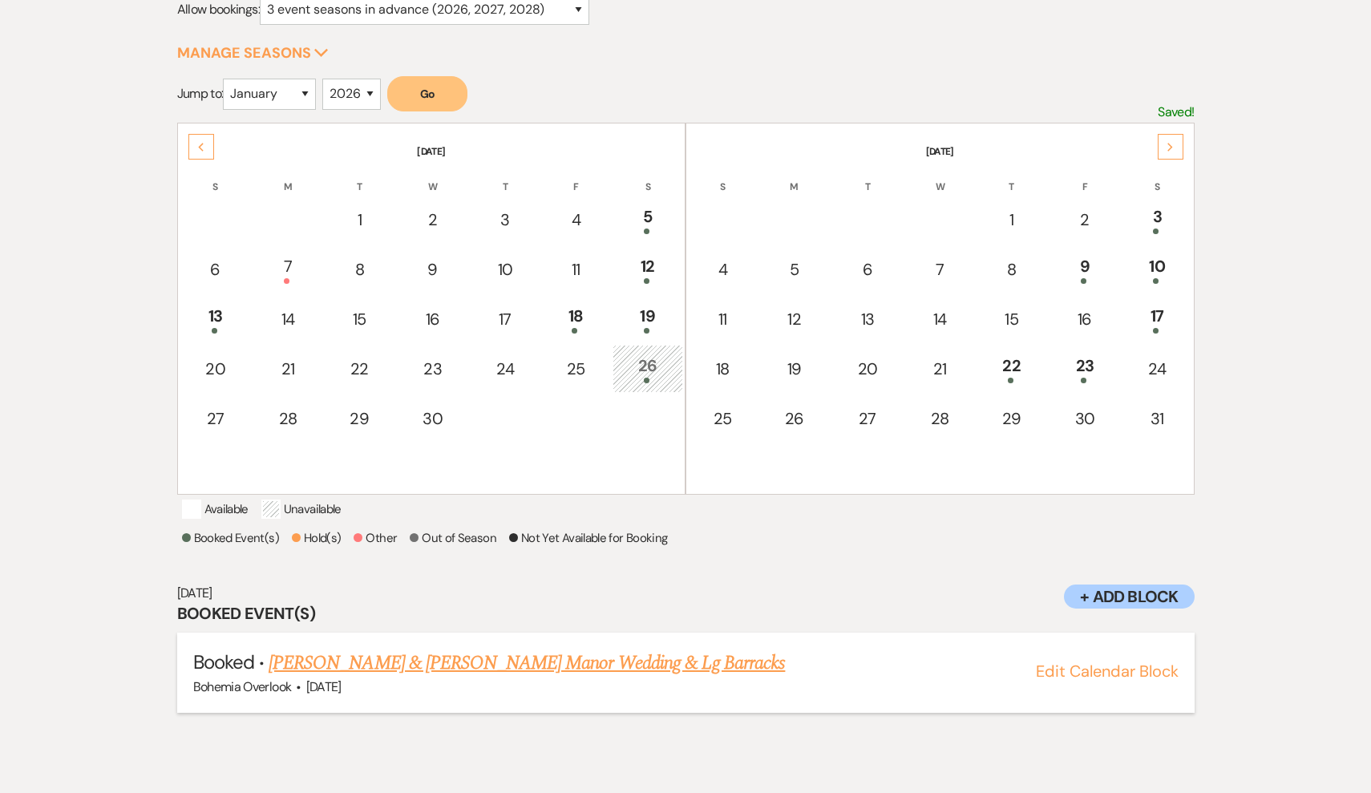
scroll to position [235, 0]
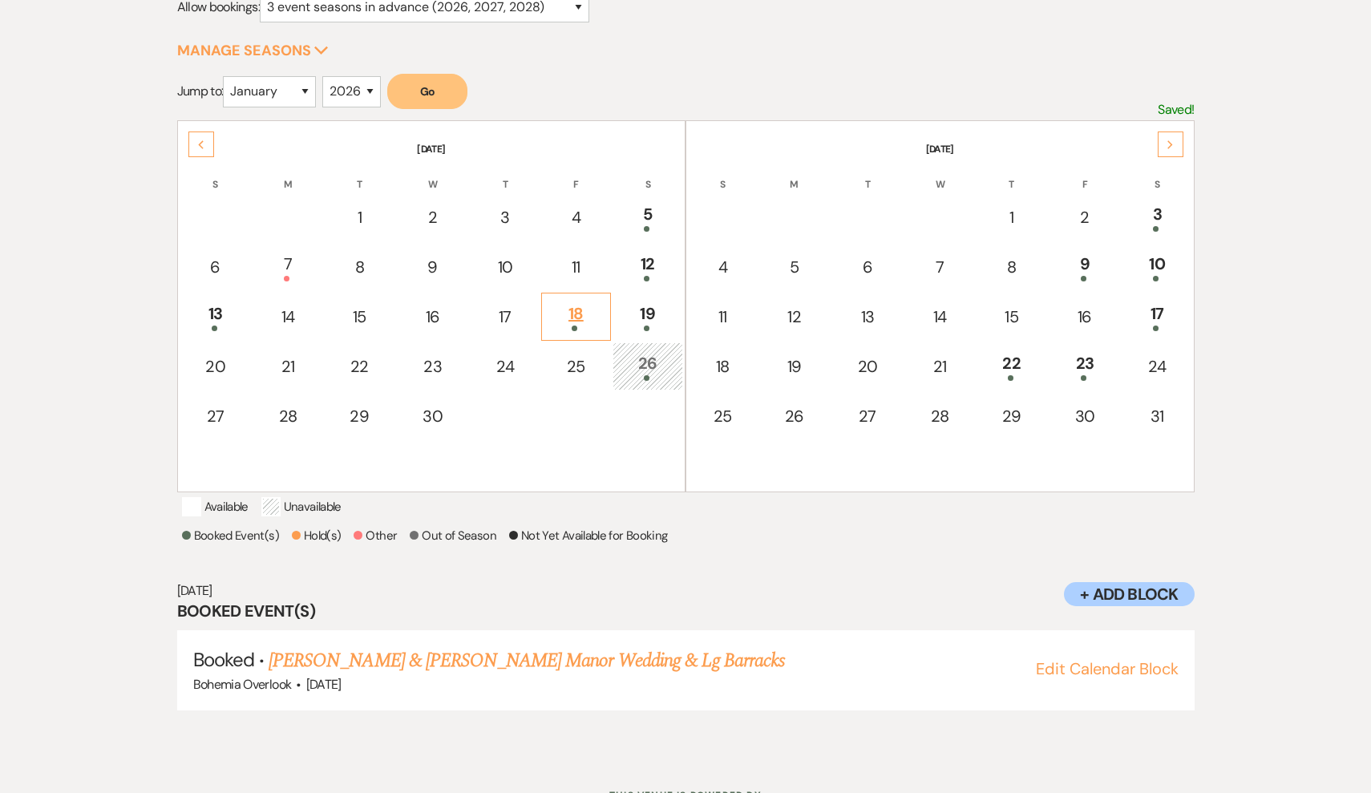
click at [577, 322] on div "18" at bounding box center [575, 317] width 51 height 30
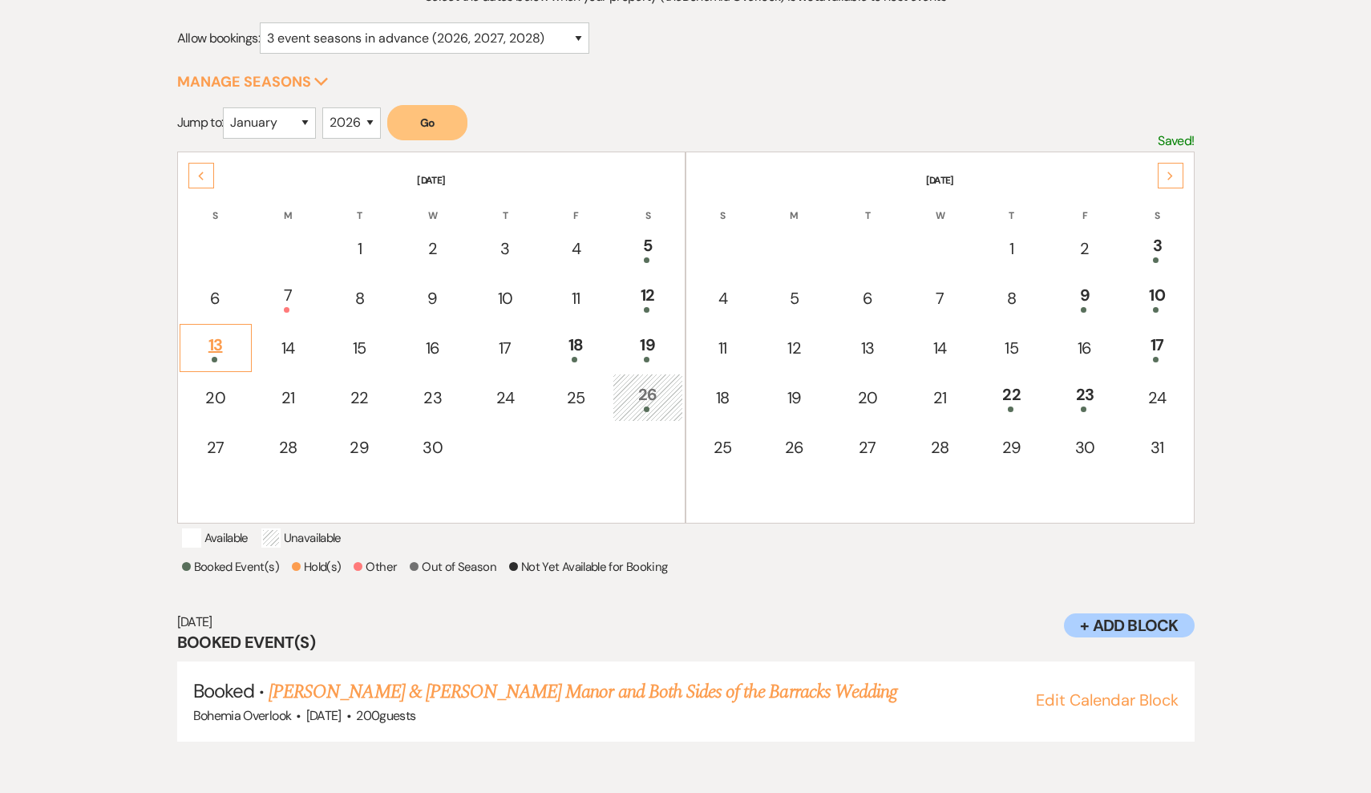
click at [239, 347] on div "13" at bounding box center [215, 348] width 55 height 30
click at [618, 306] on td "12" at bounding box center [648, 298] width 71 height 48
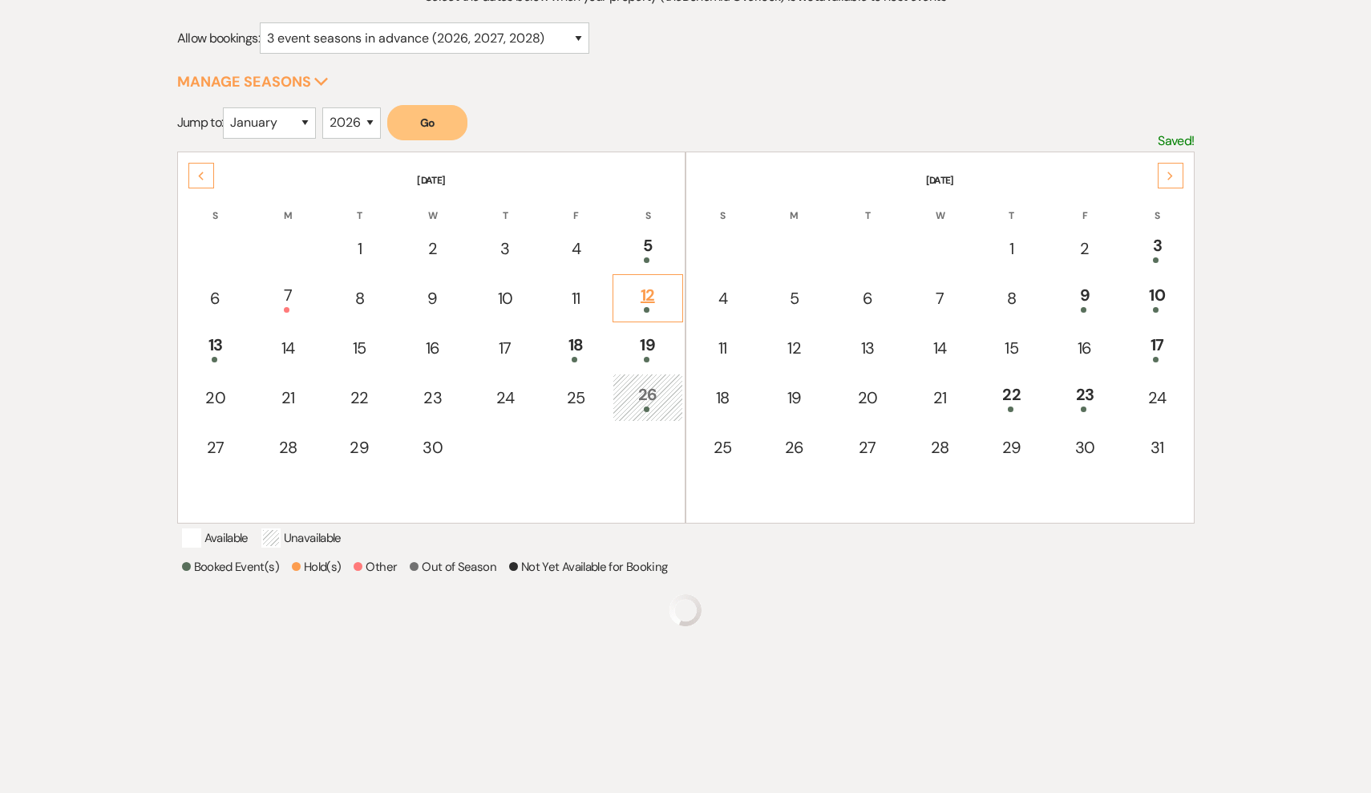
scroll to position [273, 0]
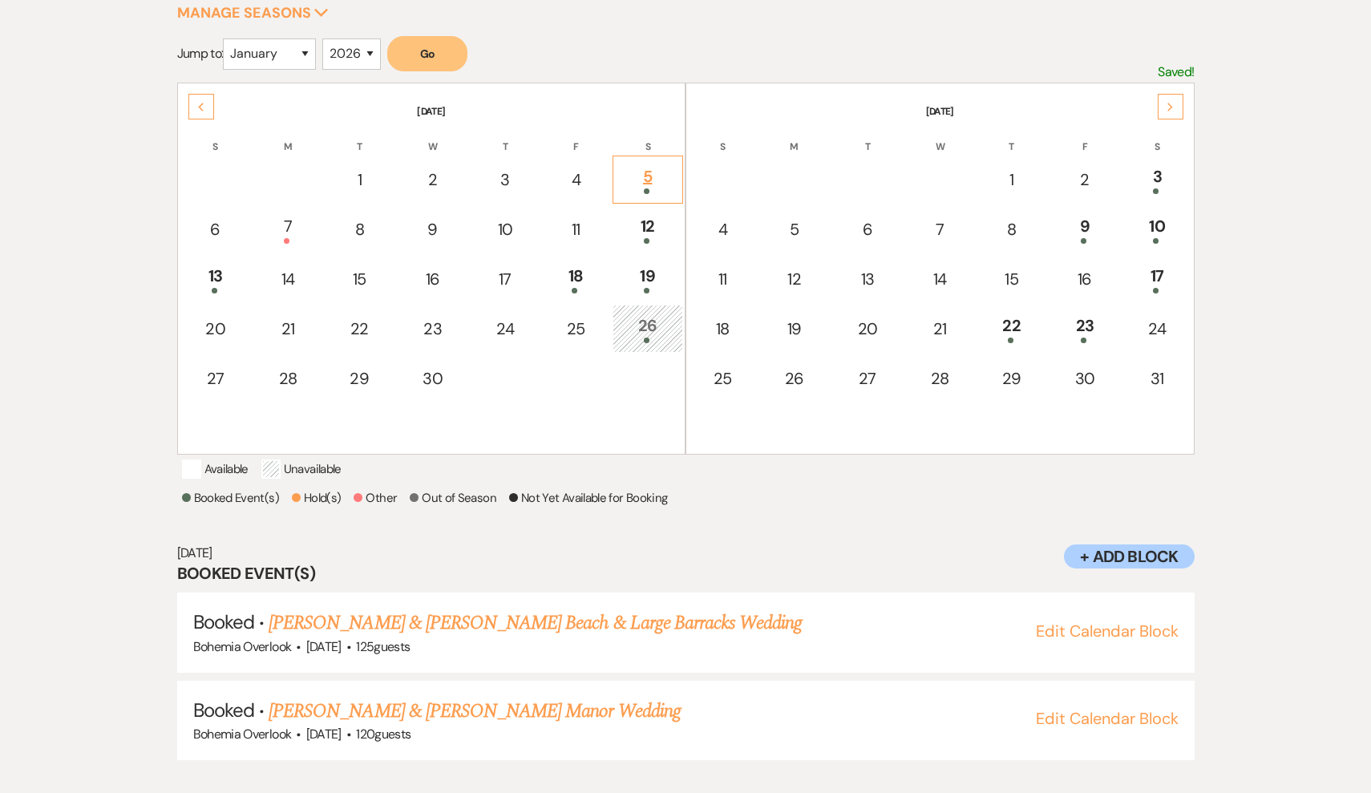
click at [634, 187] on div "5" at bounding box center [648, 179] width 53 height 30
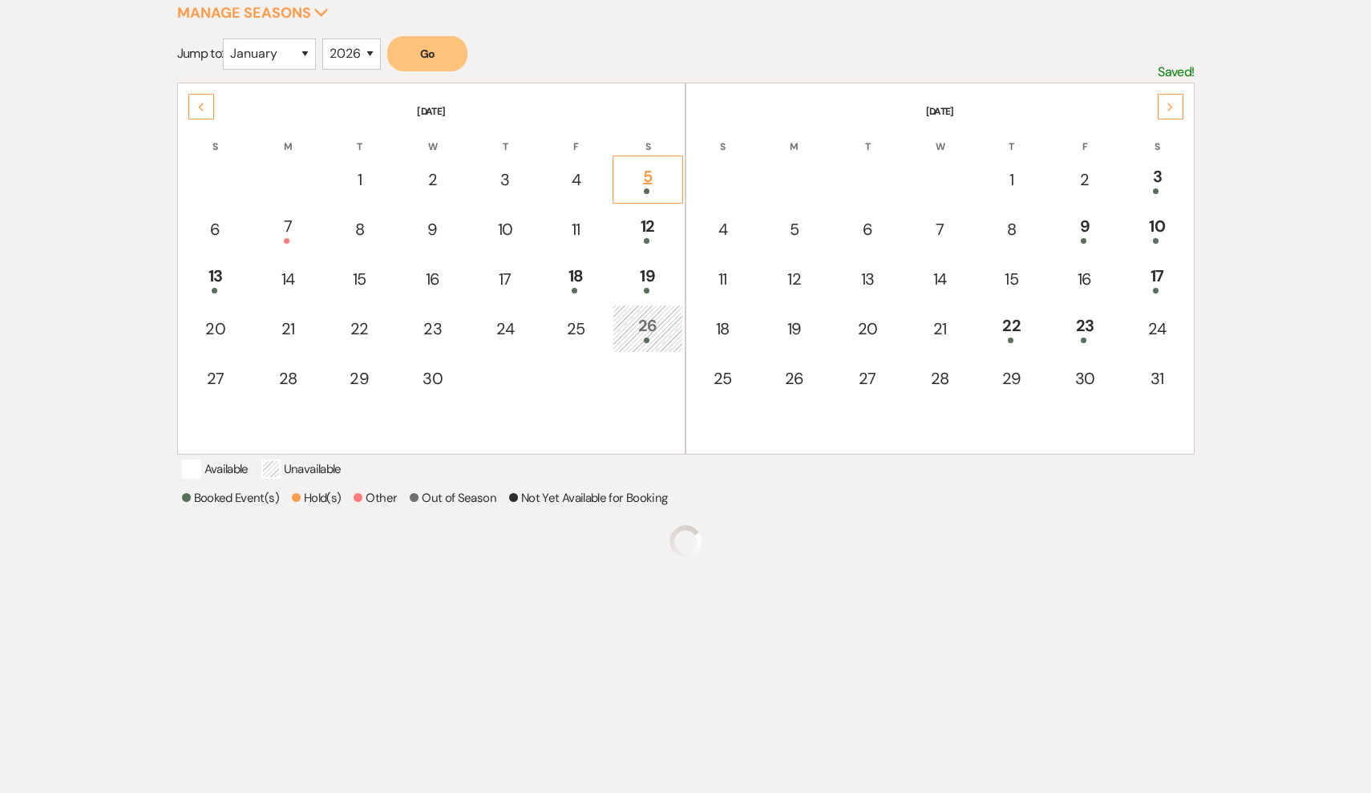
scroll to position [204, 0]
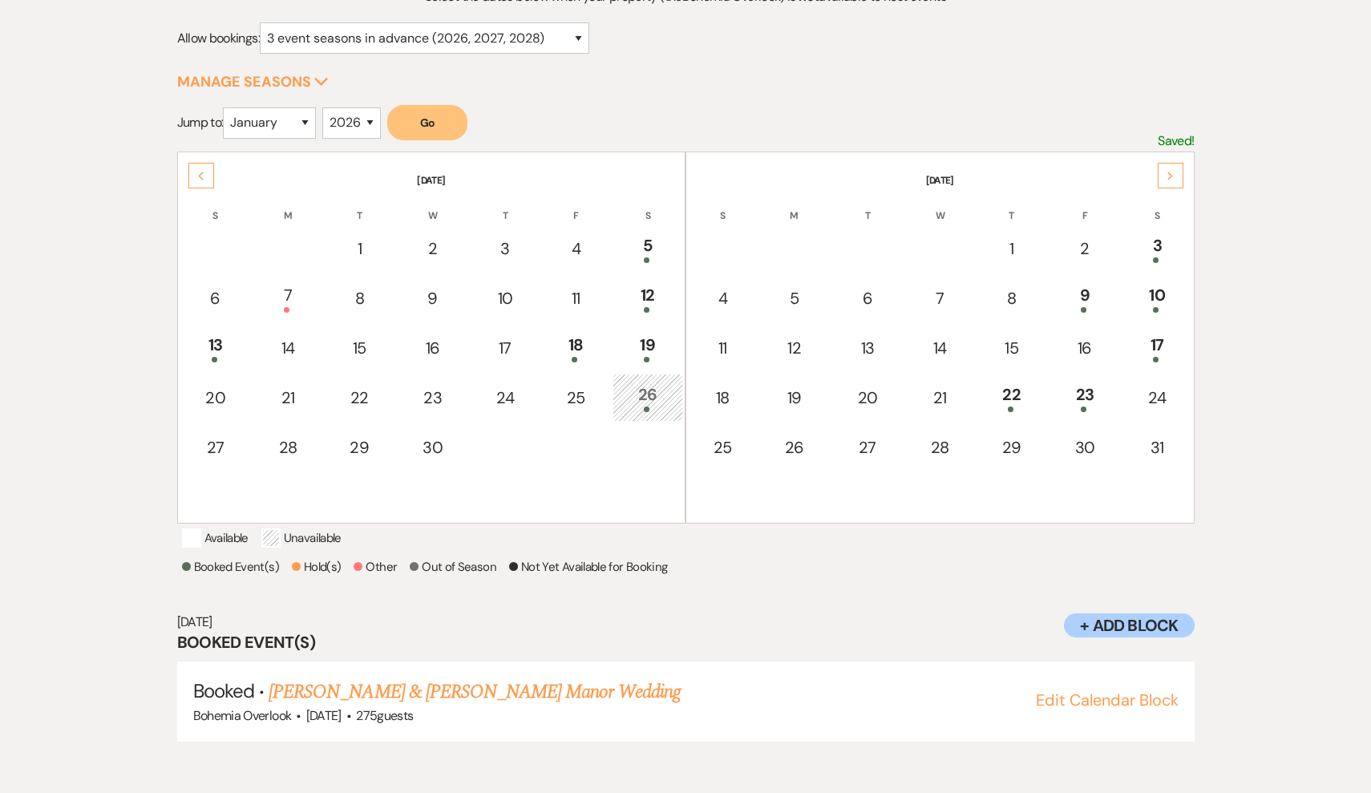
click at [209, 177] on div "Previous" at bounding box center [201, 176] width 26 height 26
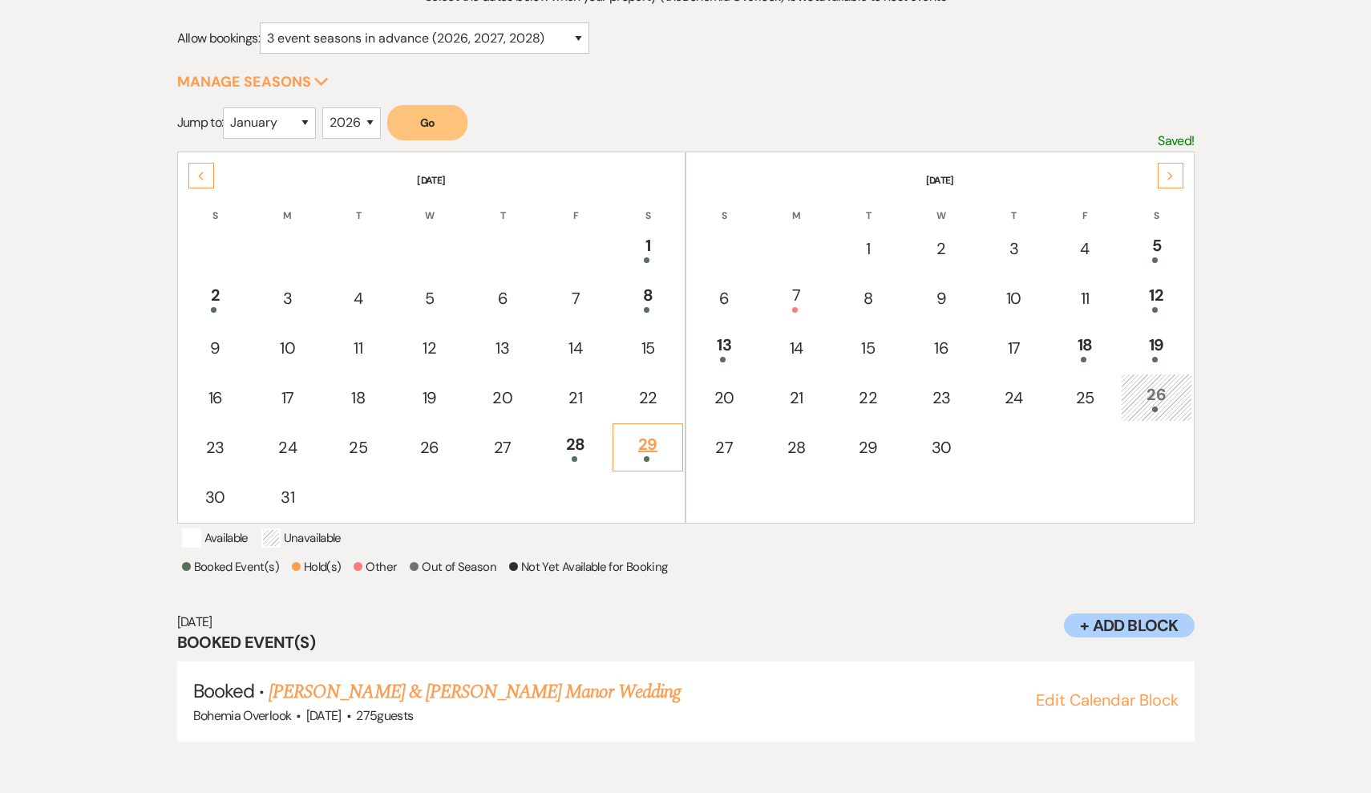
click at [655, 450] on div "29" at bounding box center [648, 447] width 53 height 30
click at [593, 444] on div "28" at bounding box center [575, 447] width 53 height 30
click at [670, 295] on div "8" at bounding box center [648, 298] width 53 height 30
click at [229, 308] on div at bounding box center [215, 310] width 55 height 6
click at [636, 251] on div "1" at bounding box center [648, 248] width 53 height 30
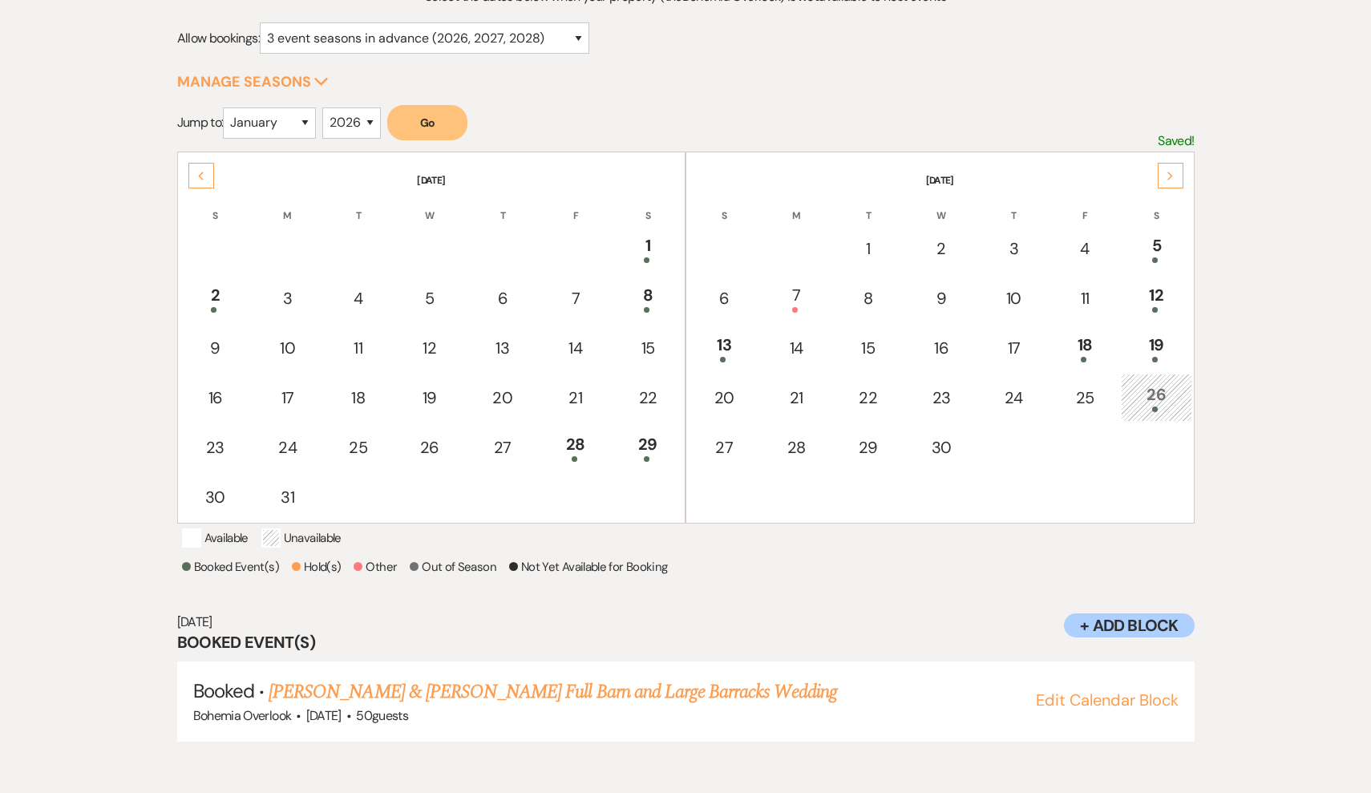
click at [201, 179] on icon "Previous" at bounding box center [201, 177] width 8 height 10
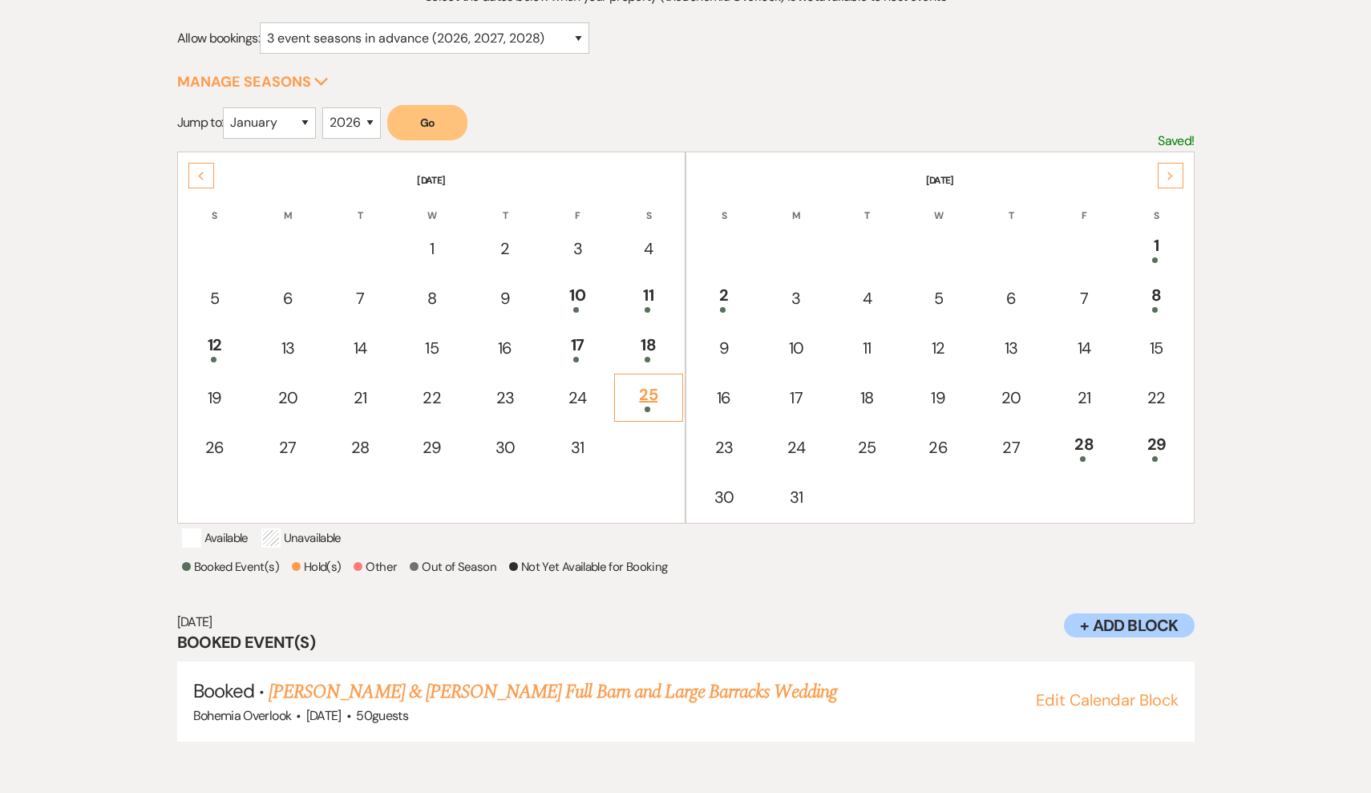
click at [670, 404] on div "25" at bounding box center [648, 398] width 51 height 30
click at [658, 351] on div "18" at bounding box center [648, 348] width 51 height 30
click at [602, 349] on div "17" at bounding box center [577, 348] width 51 height 30
click at [664, 350] on div "18" at bounding box center [648, 348] width 51 height 30
click at [239, 341] on div "12" at bounding box center [214, 348] width 53 height 30
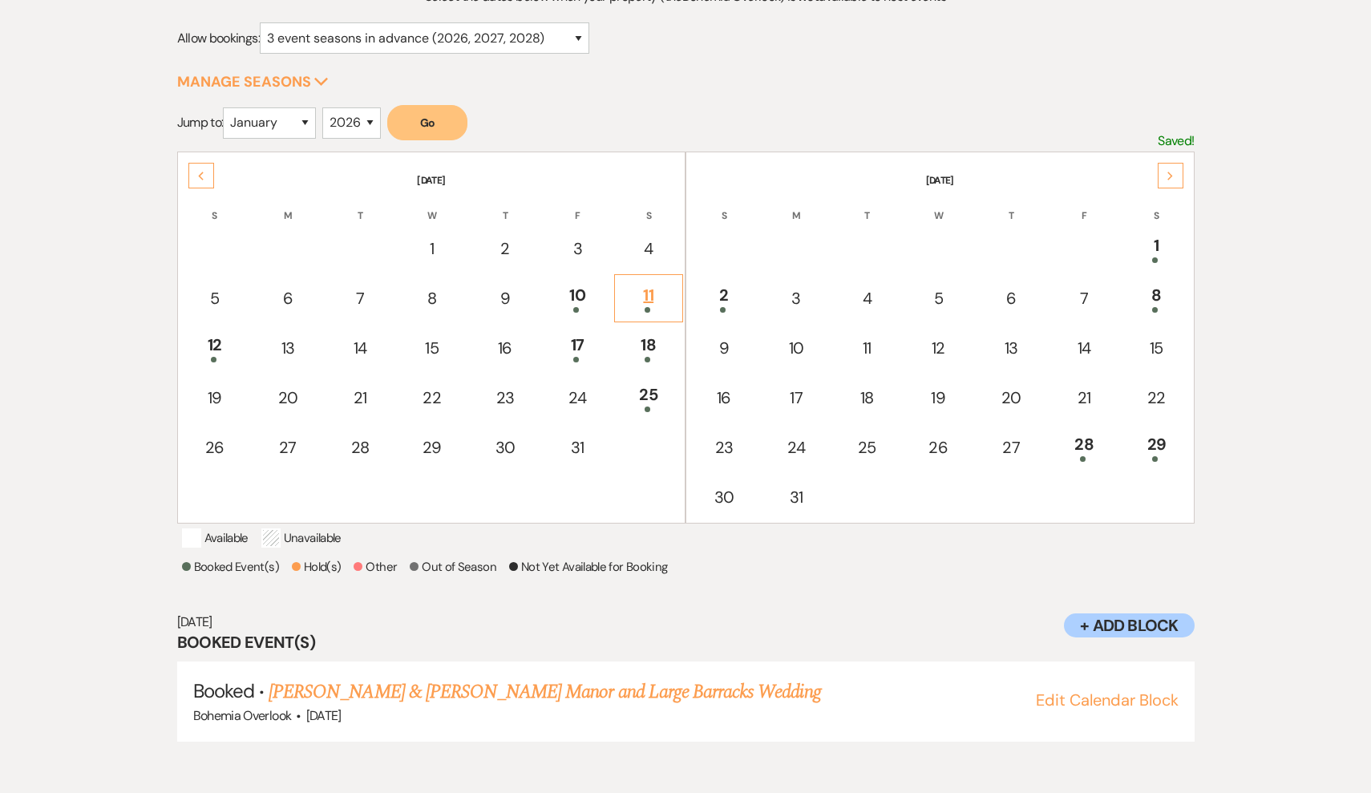
click at [646, 298] on div "11" at bounding box center [648, 298] width 51 height 30
click at [589, 304] on div "10" at bounding box center [577, 298] width 51 height 30
click at [199, 180] on icon "Previous" at bounding box center [201, 177] width 8 height 10
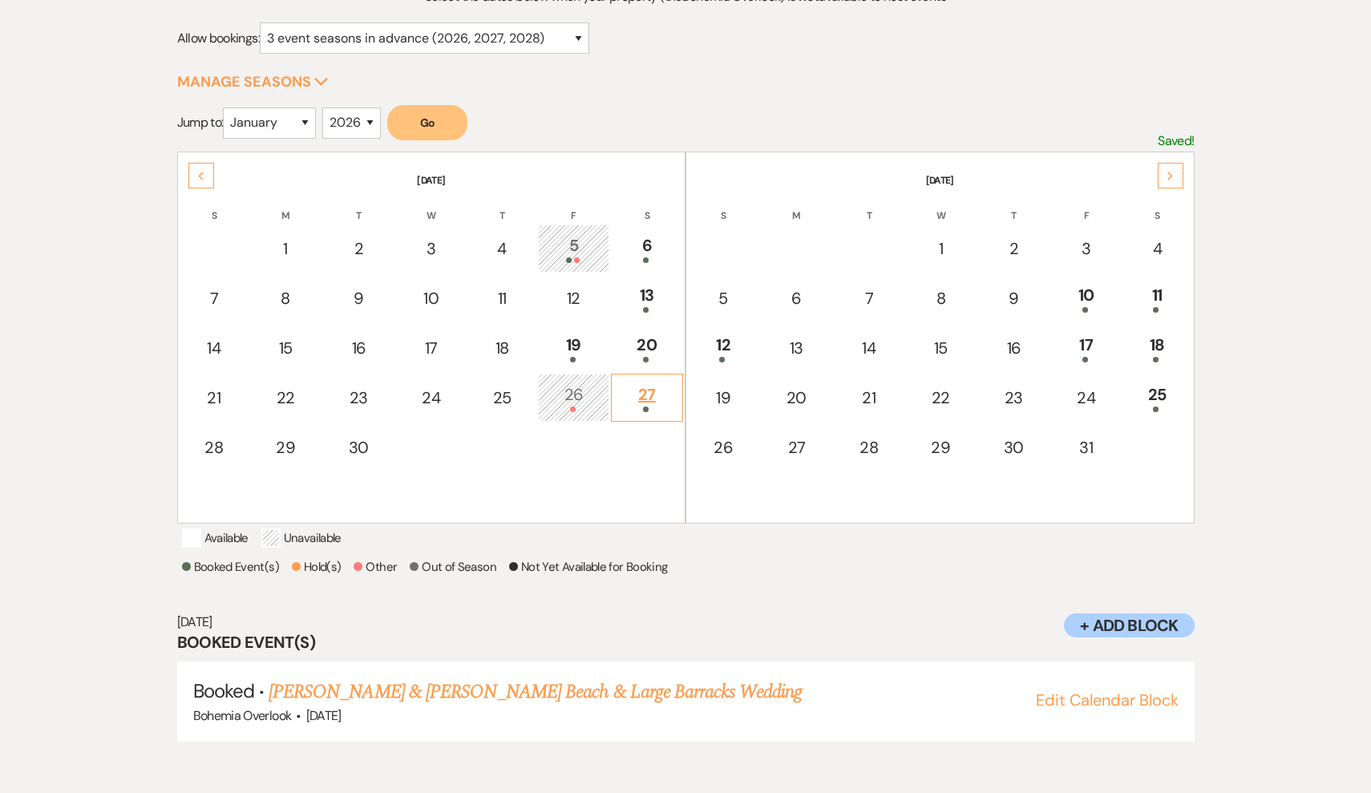
click at [650, 404] on div "27" at bounding box center [647, 398] width 55 height 30
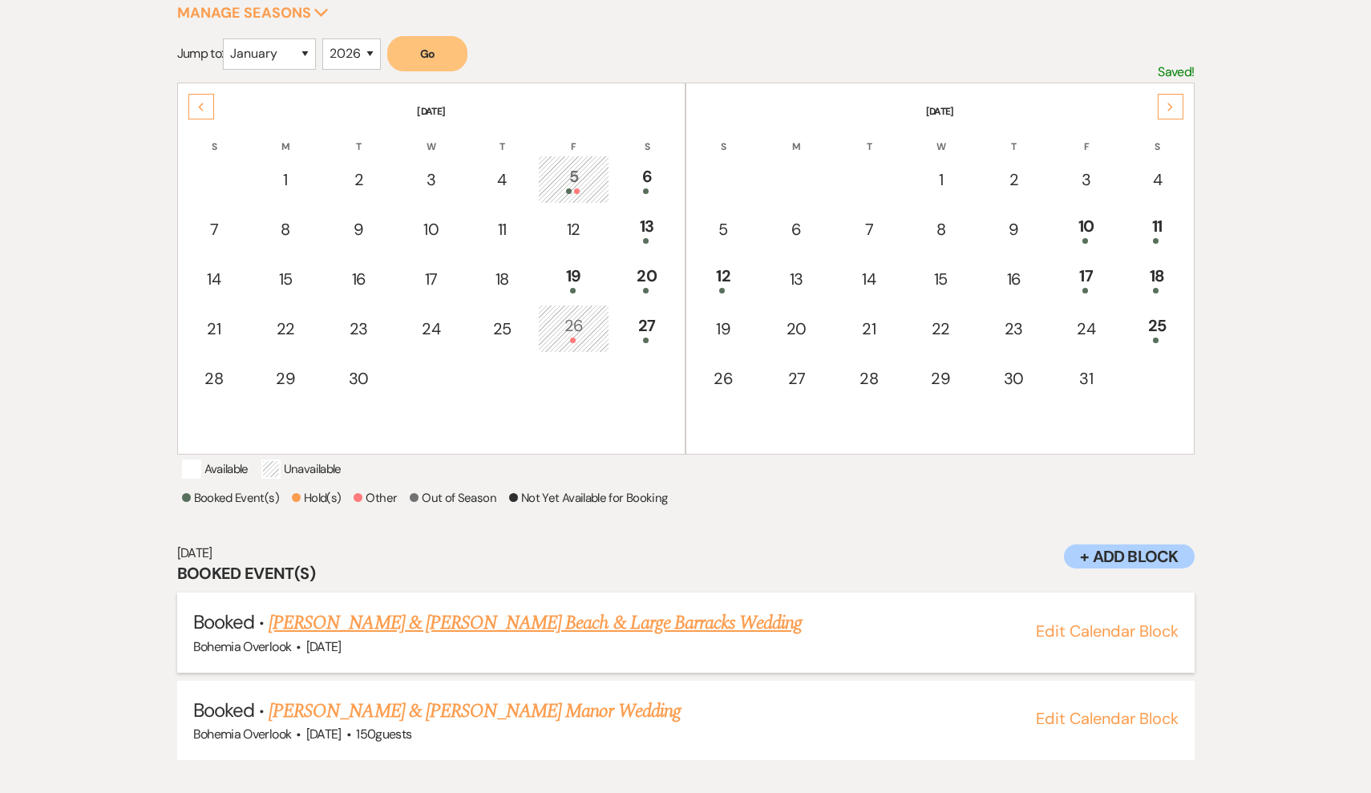
scroll to position [326, 0]
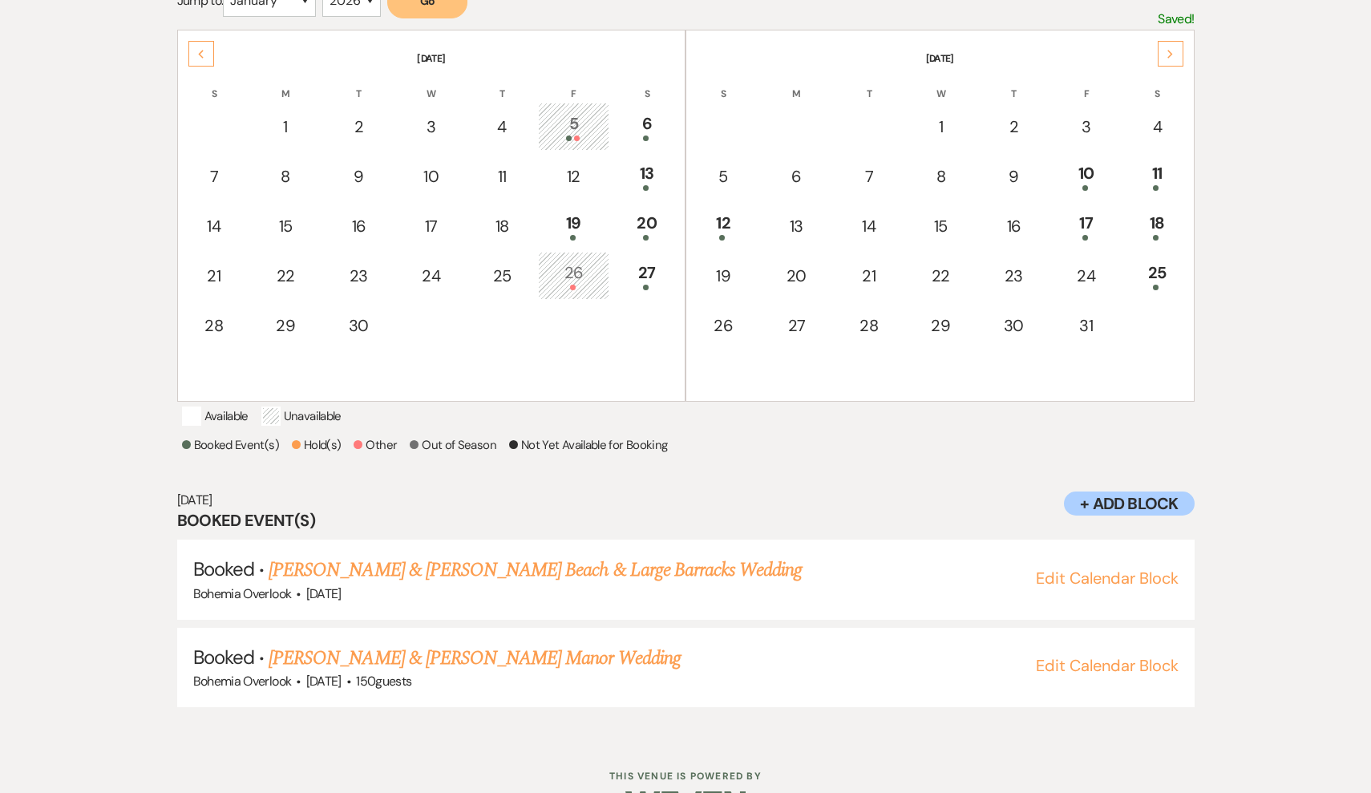
click at [581, 270] on div "26" at bounding box center [573, 276] width 53 height 30
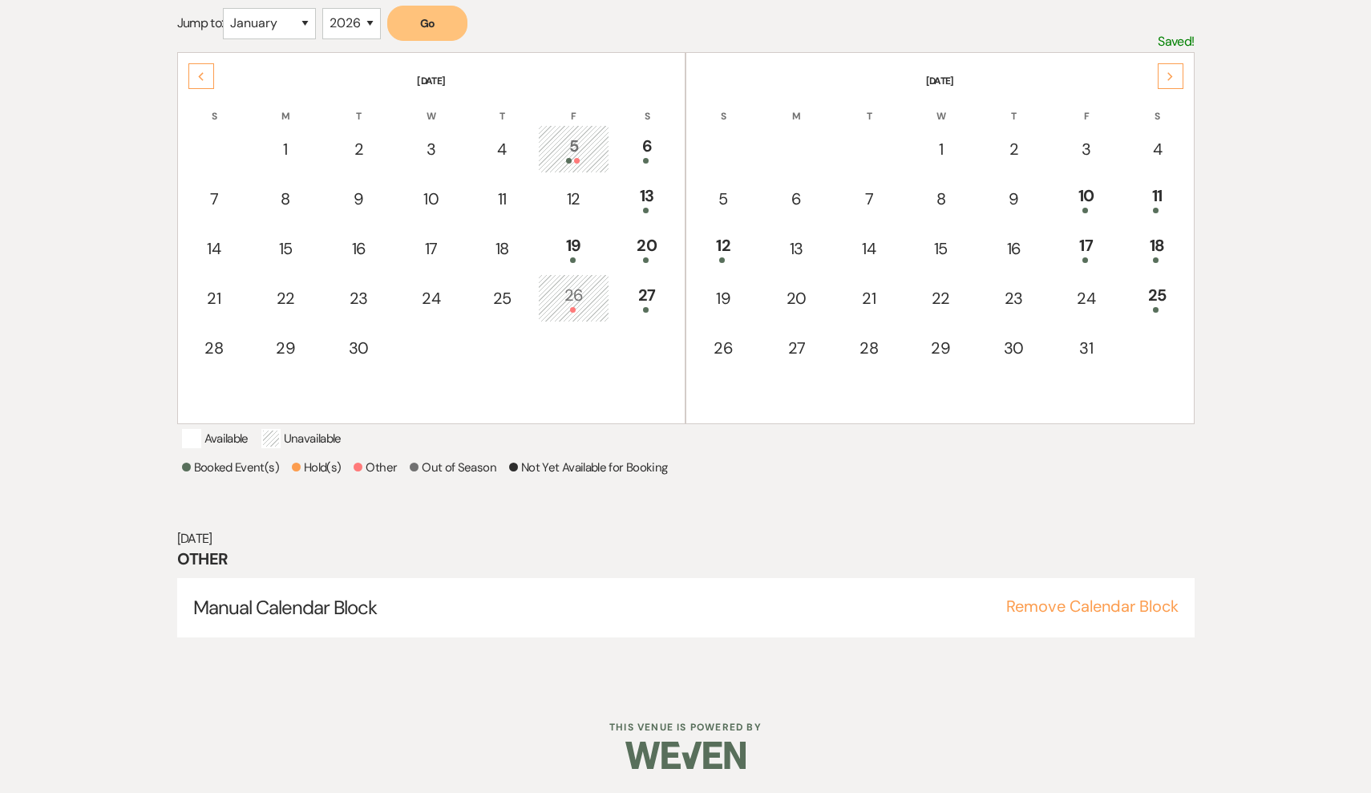
scroll to position [204, 0]
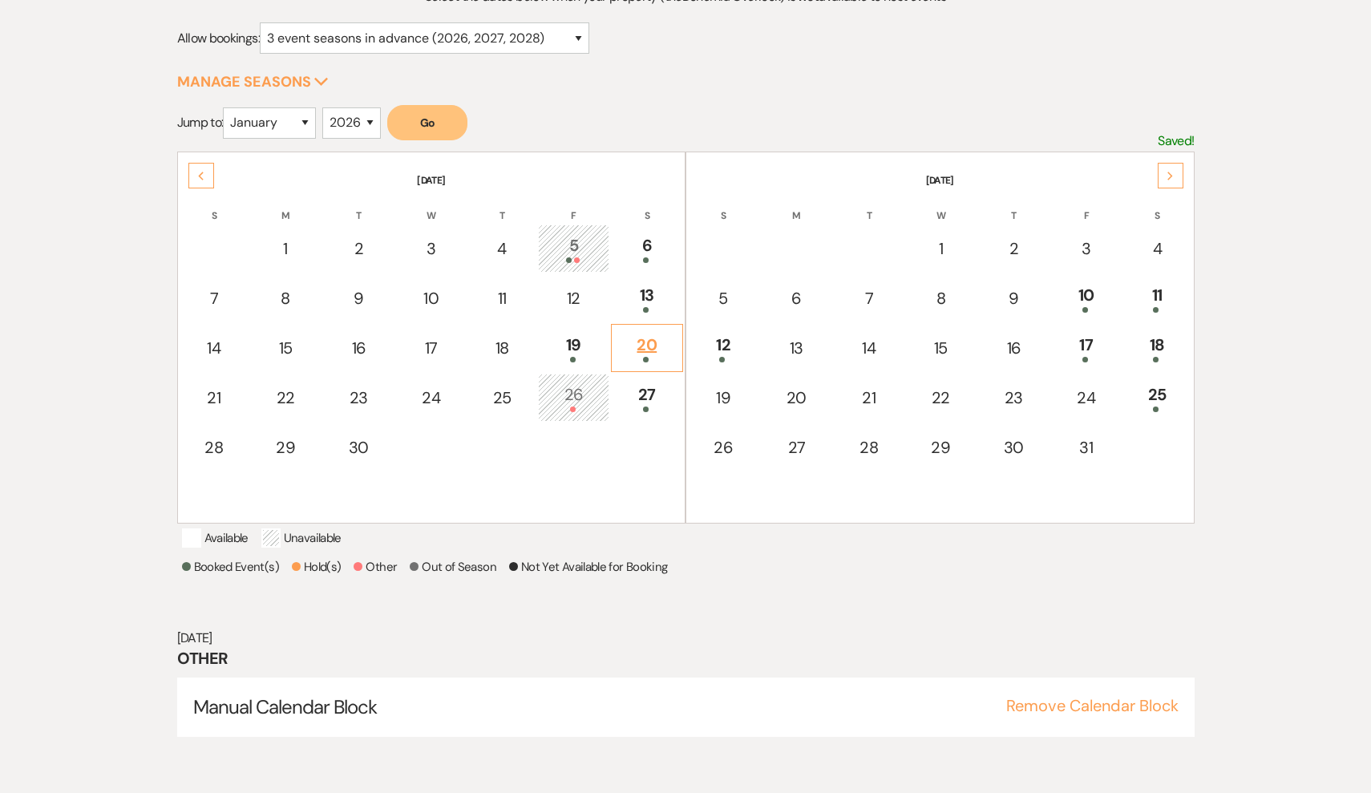
click at [653, 353] on div "20" at bounding box center [647, 348] width 55 height 30
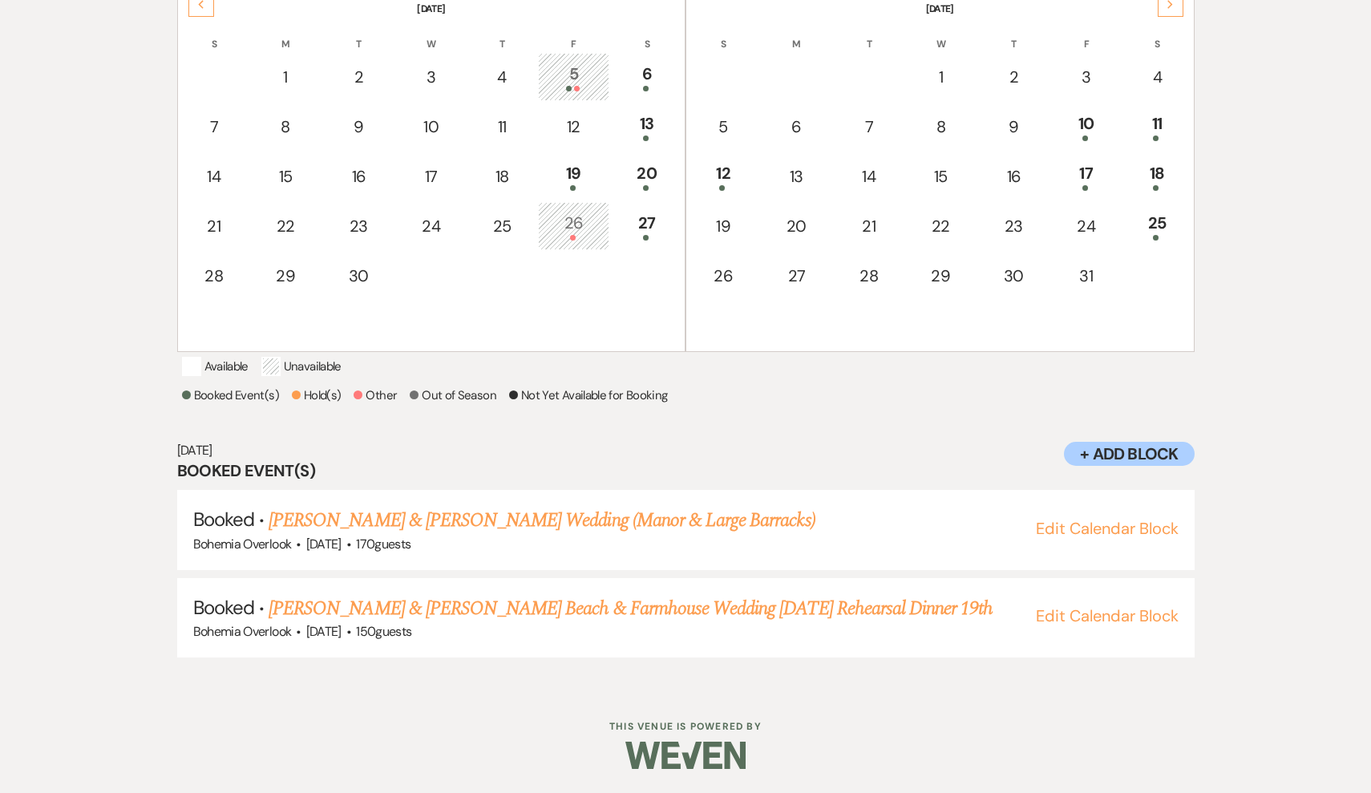
scroll to position [251, 0]
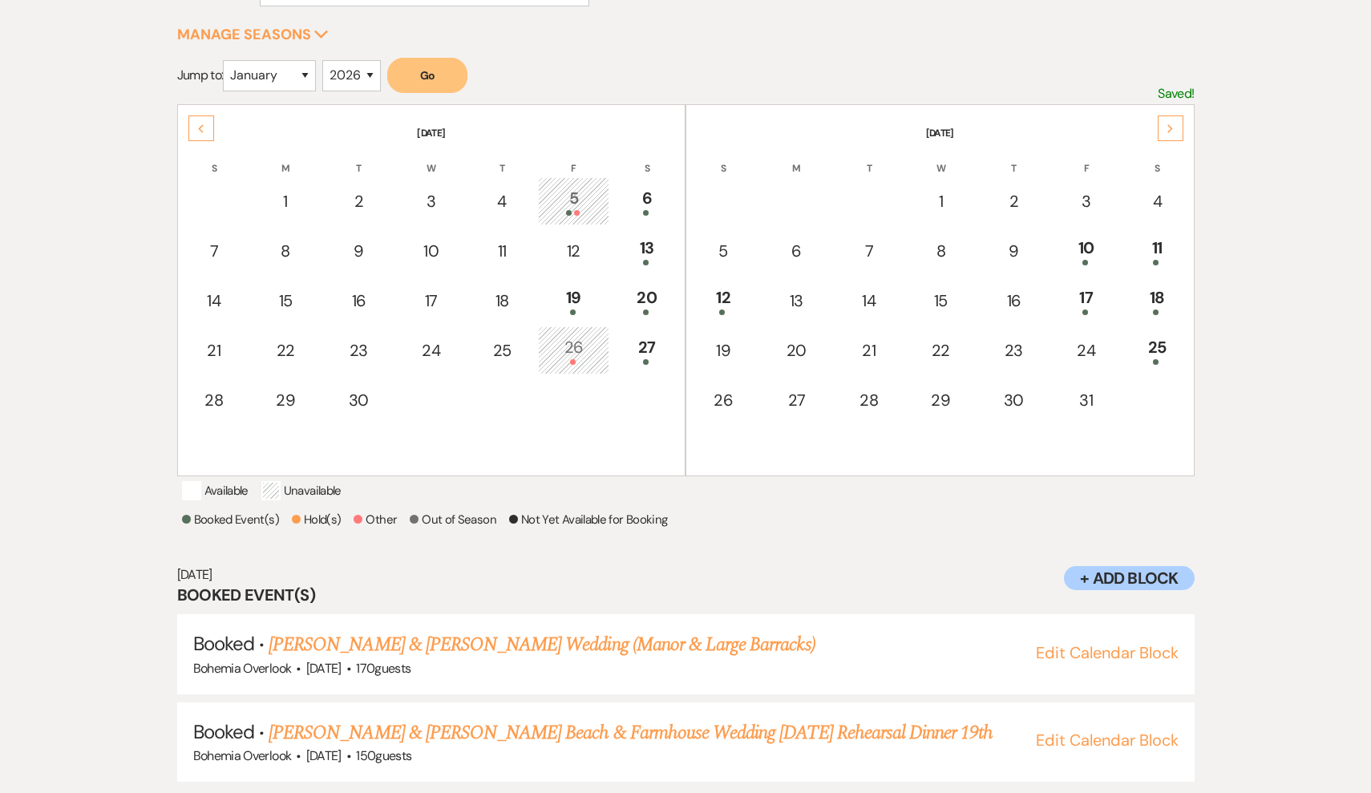
click at [576, 326] on td "26" at bounding box center [573, 350] width 71 height 48
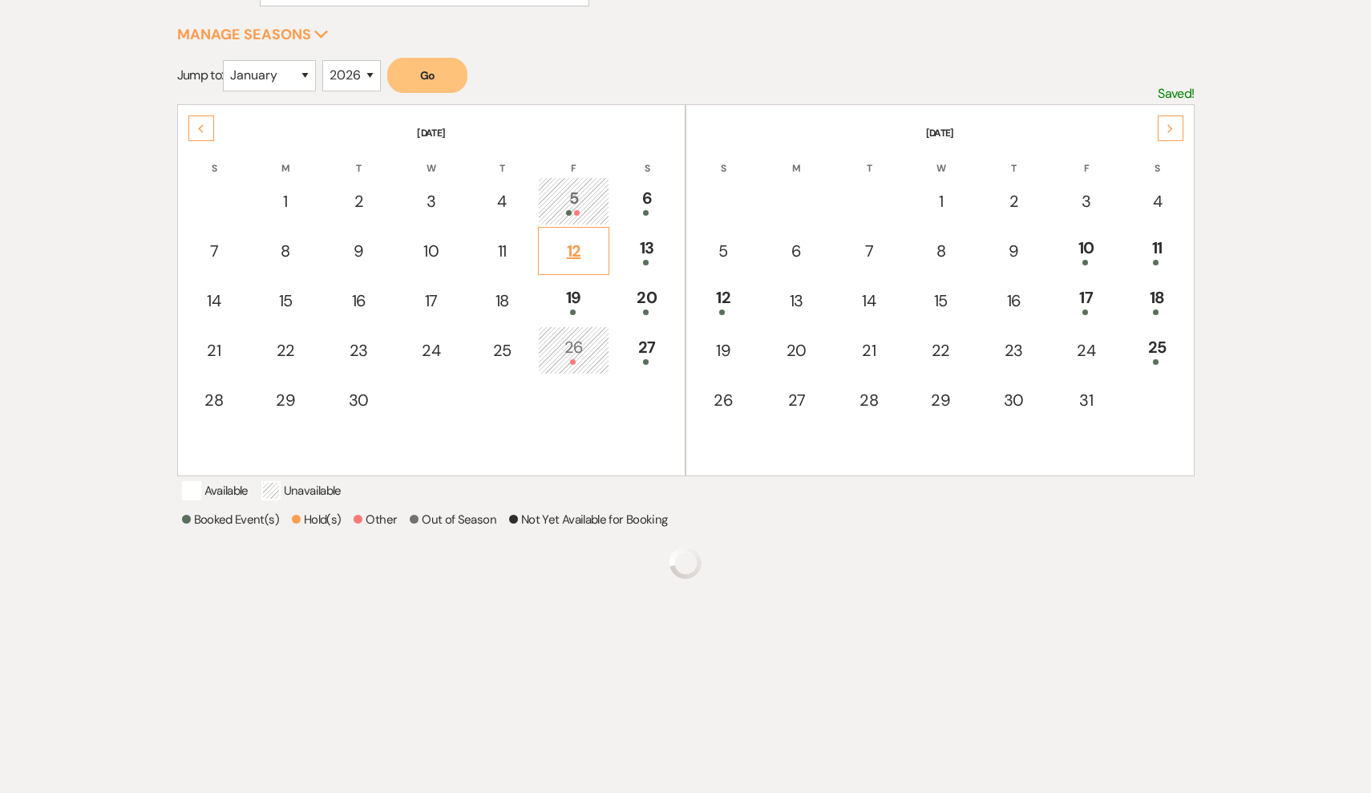
scroll to position [204, 0]
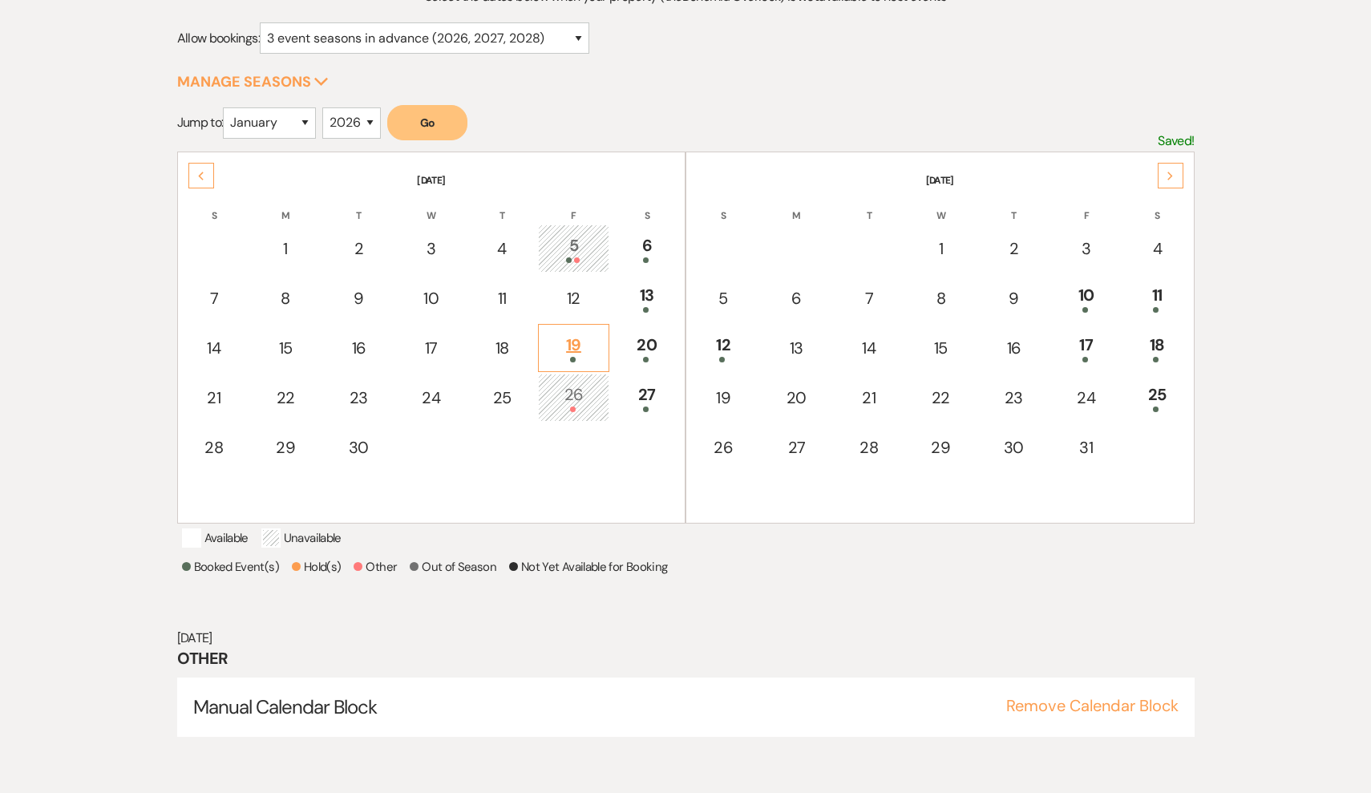
click at [576, 336] on div "19" at bounding box center [573, 348] width 53 height 30
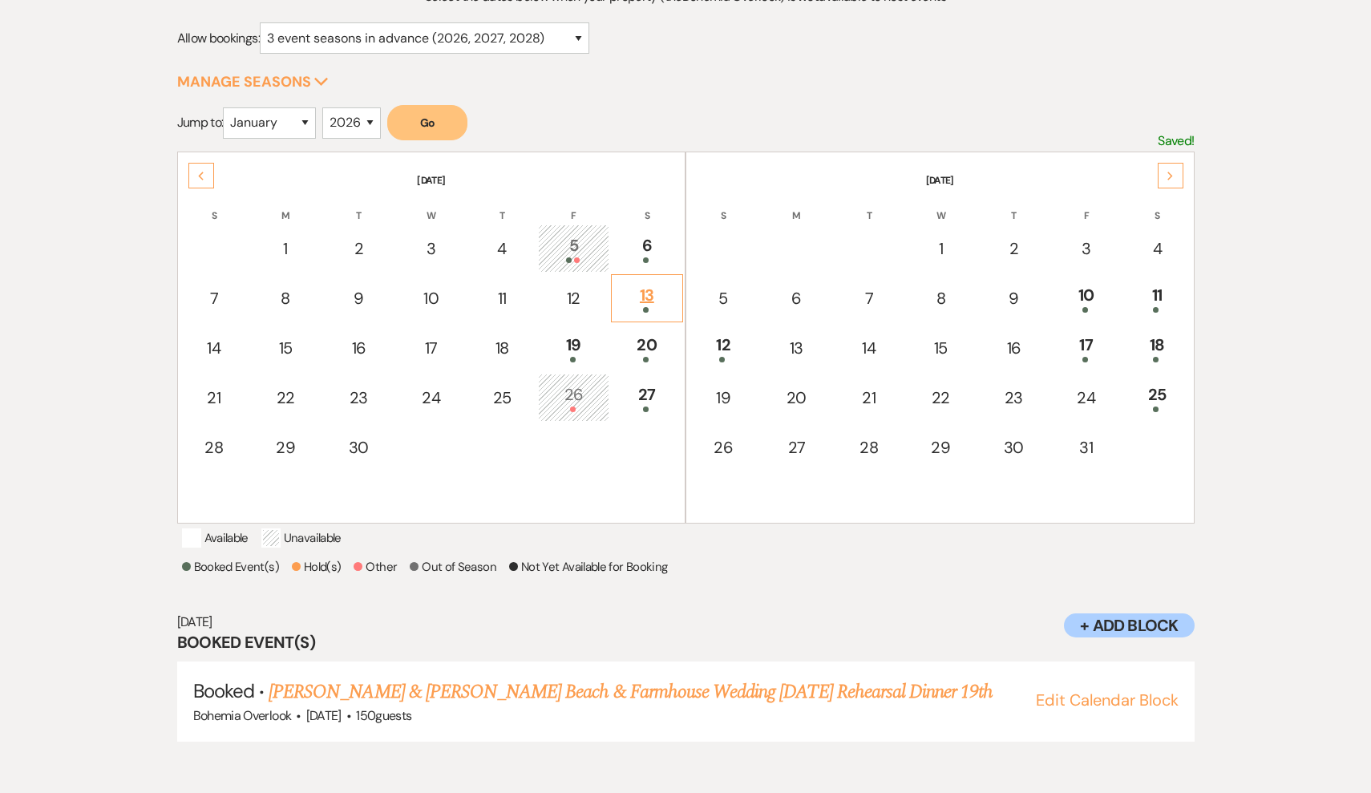
click at [654, 304] on div "13" at bounding box center [647, 298] width 55 height 30
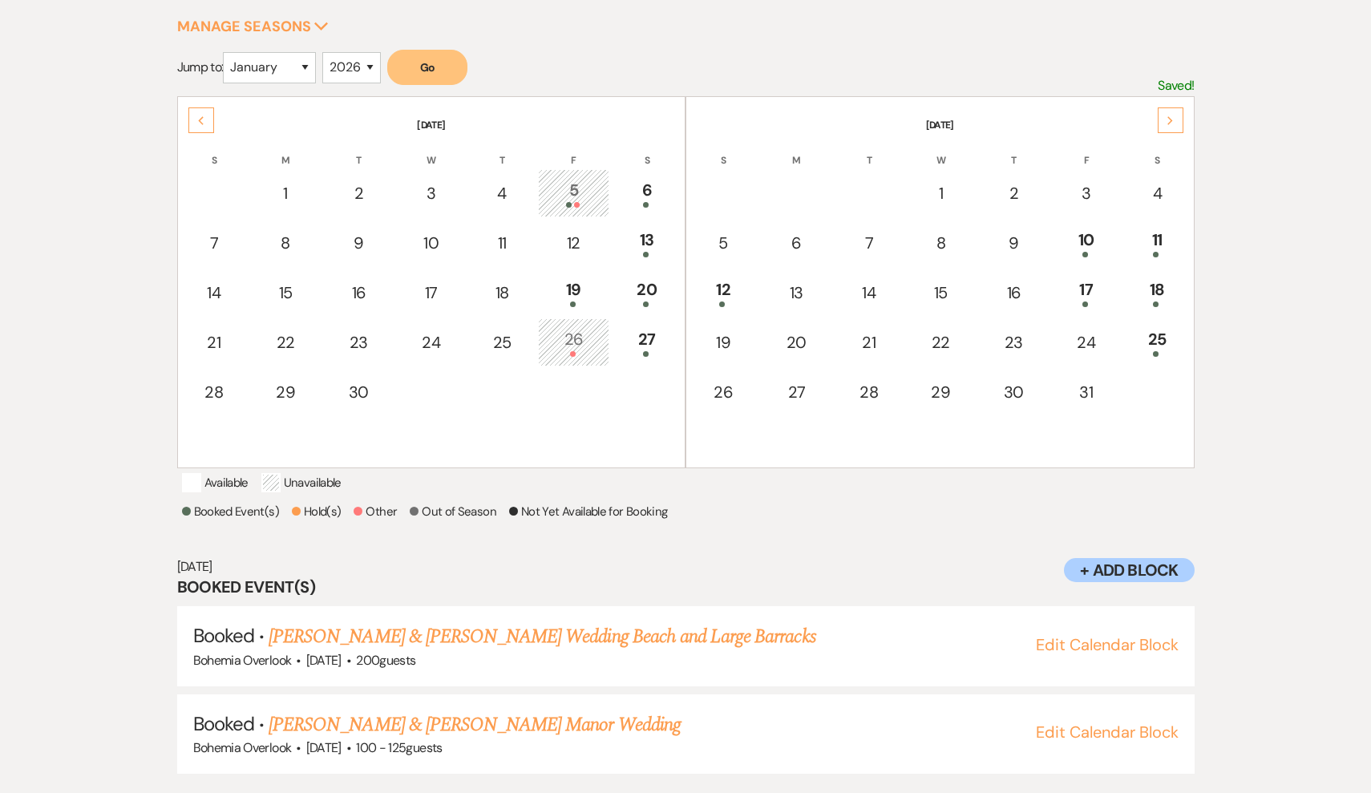
scroll to position [277, 0]
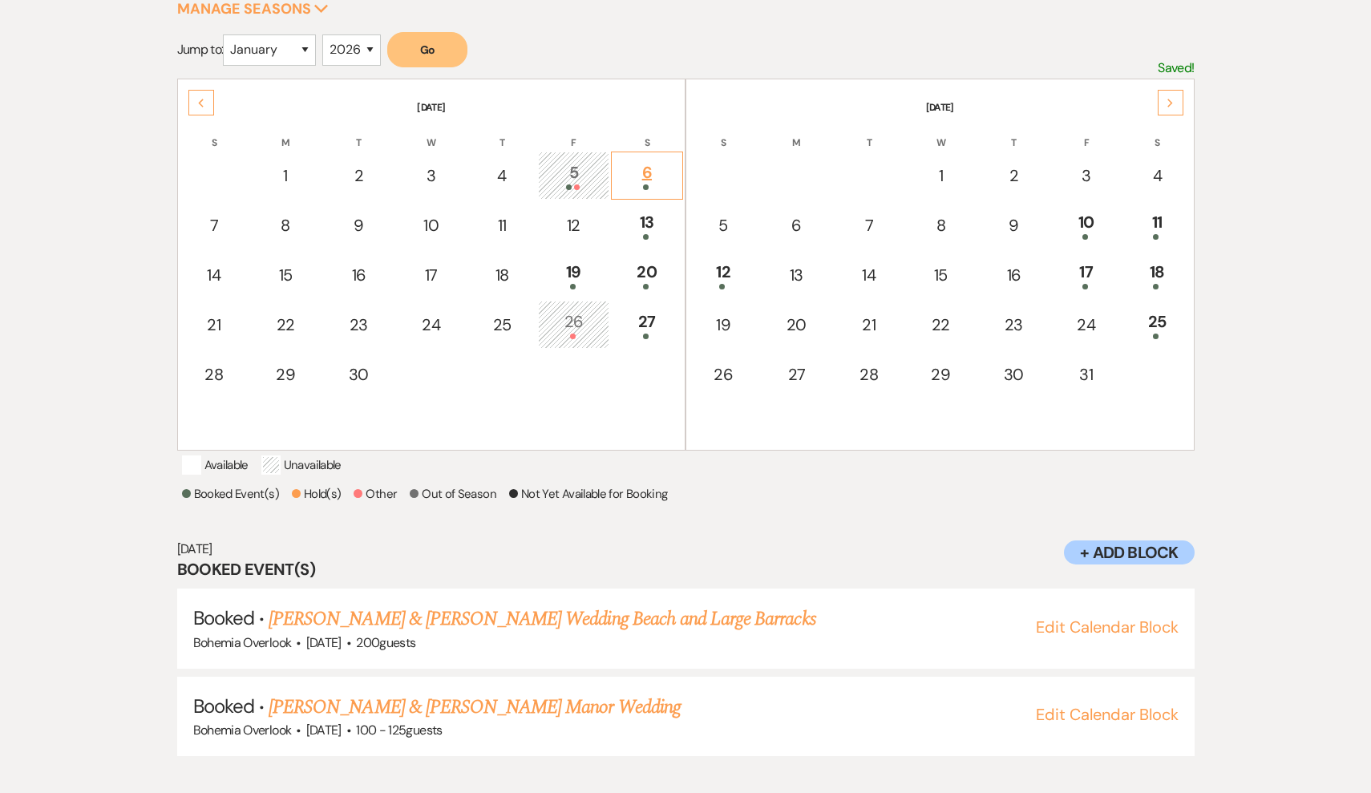
click at [647, 160] on div "6" at bounding box center [647, 175] width 55 height 30
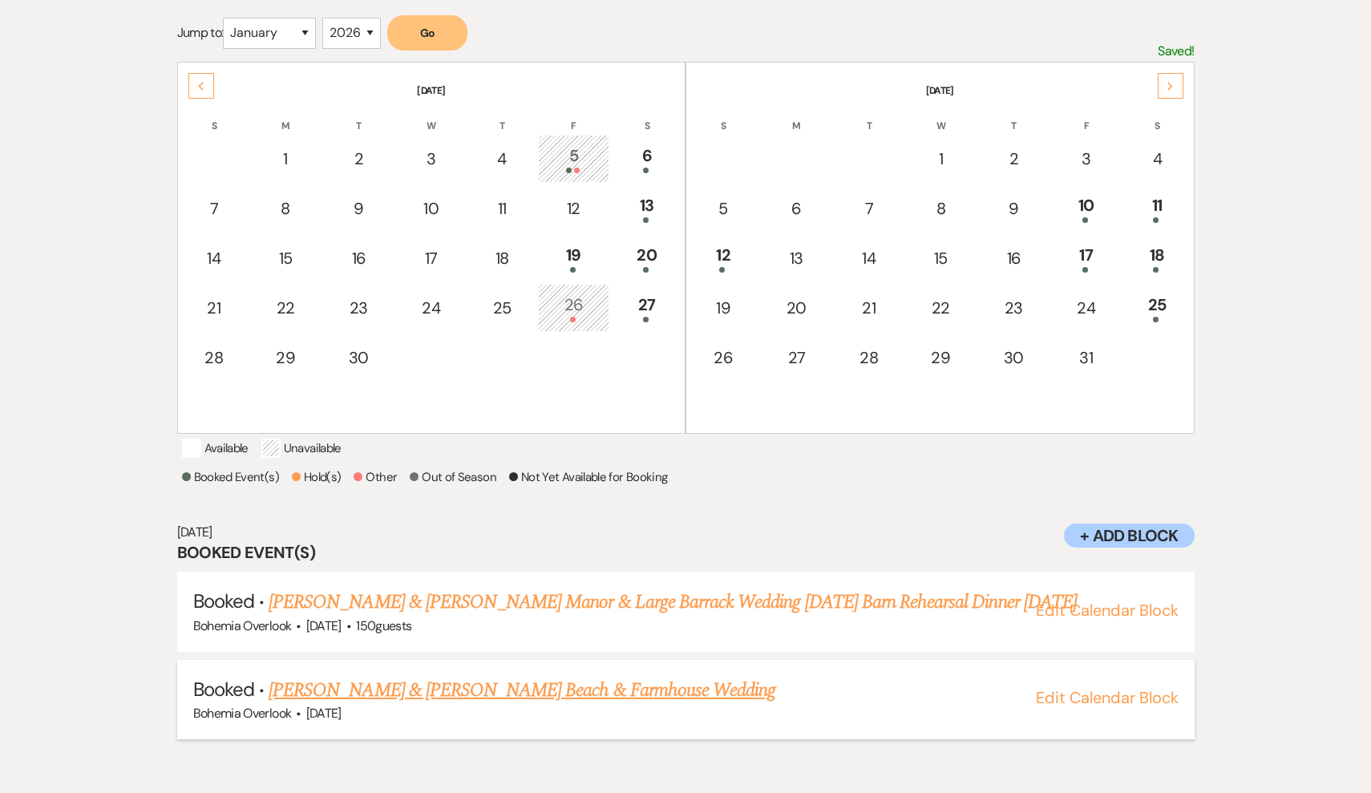
scroll to position [261, 0]
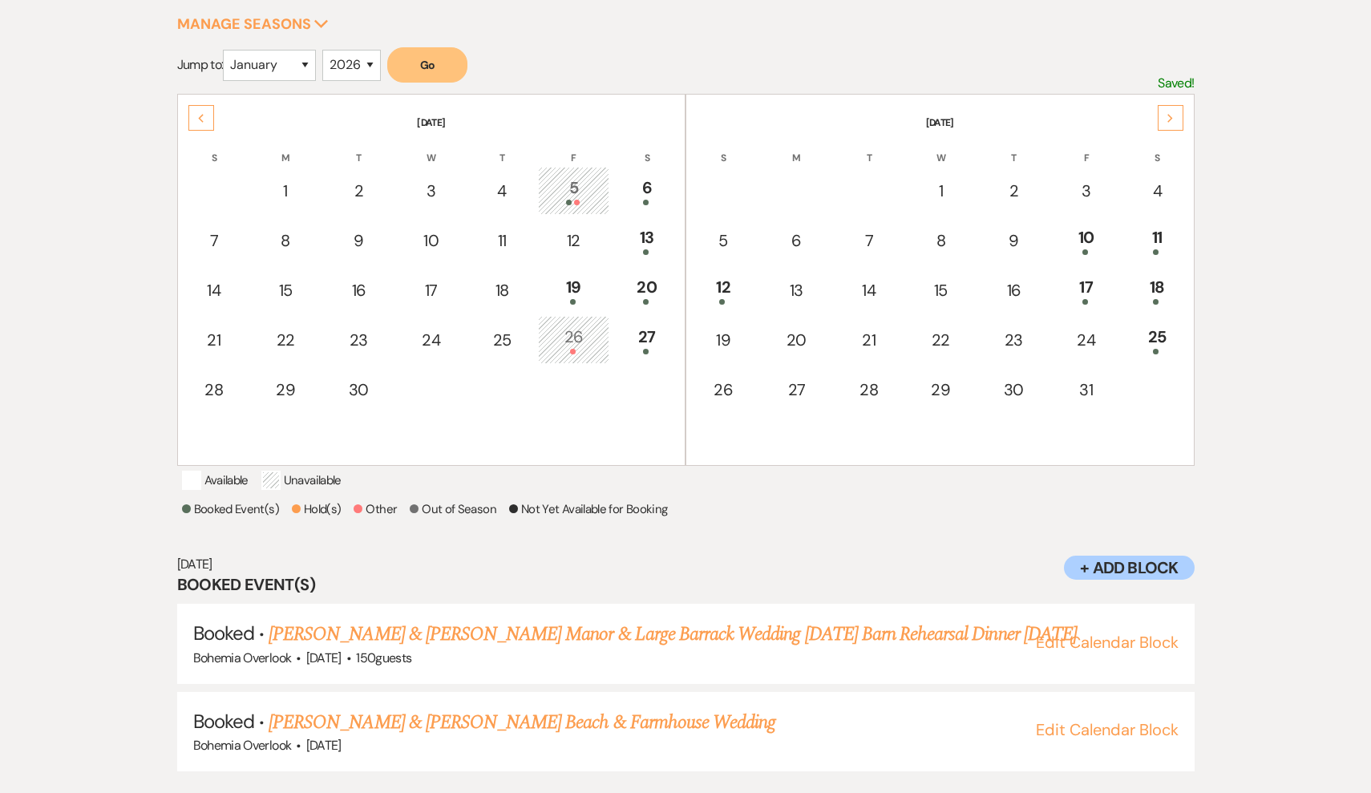
click at [567, 190] on div "5" at bounding box center [573, 191] width 53 height 30
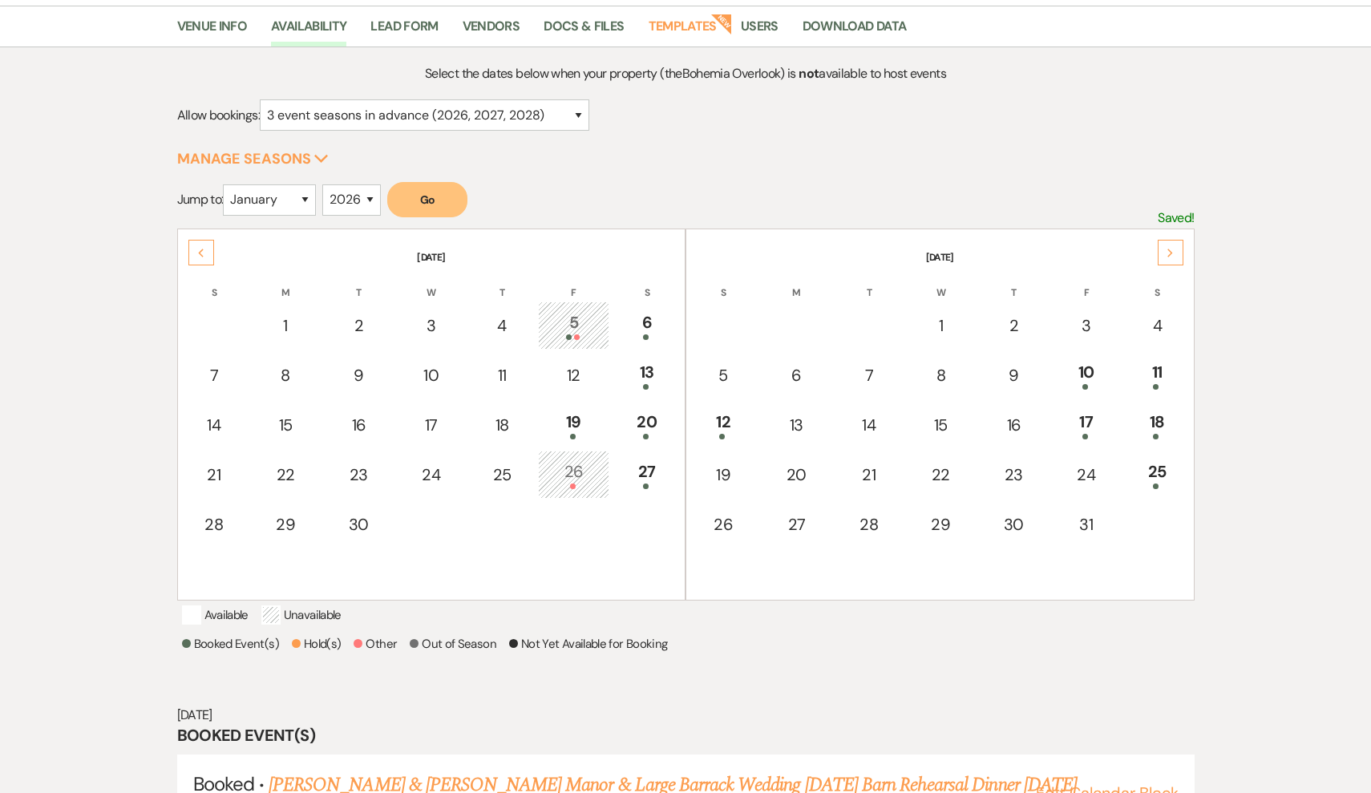
scroll to position [75, 0]
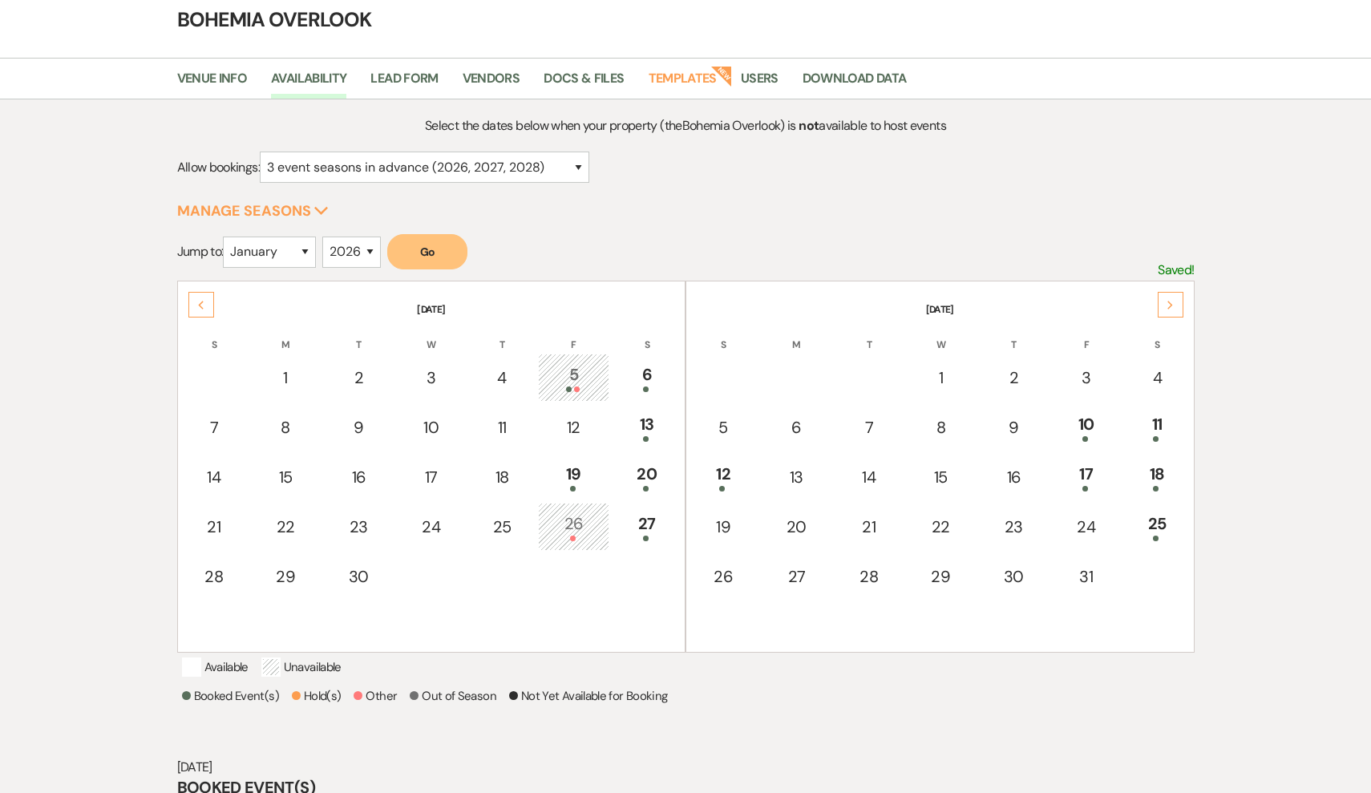
click at [206, 303] on div "Previous" at bounding box center [201, 305] width 26 height 26
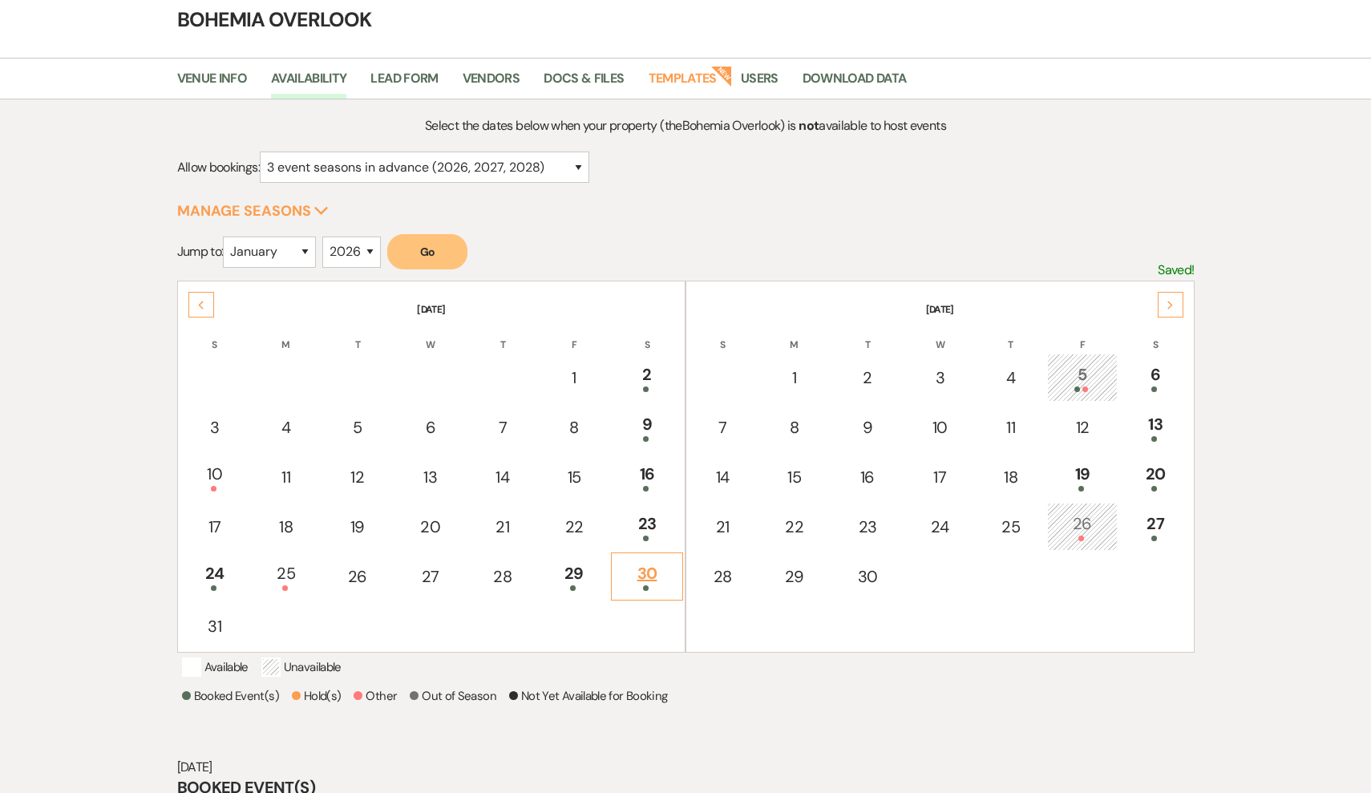
click at [647, 588] on span at bounding box center [646, 588] width 6 height 6
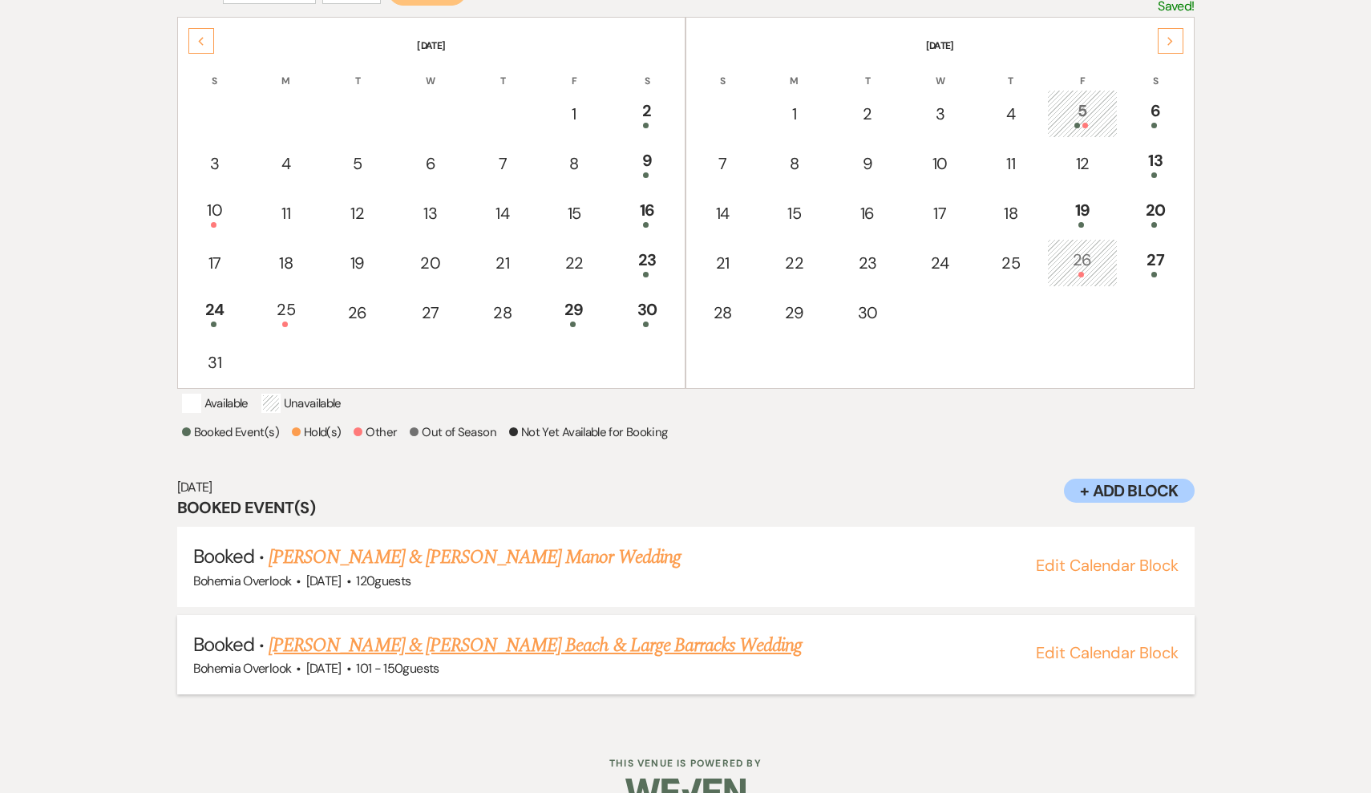
scroll to position [338, 0]
click at [591, 331] on td "29" at bounding box center [574, 313] width 71 height 48
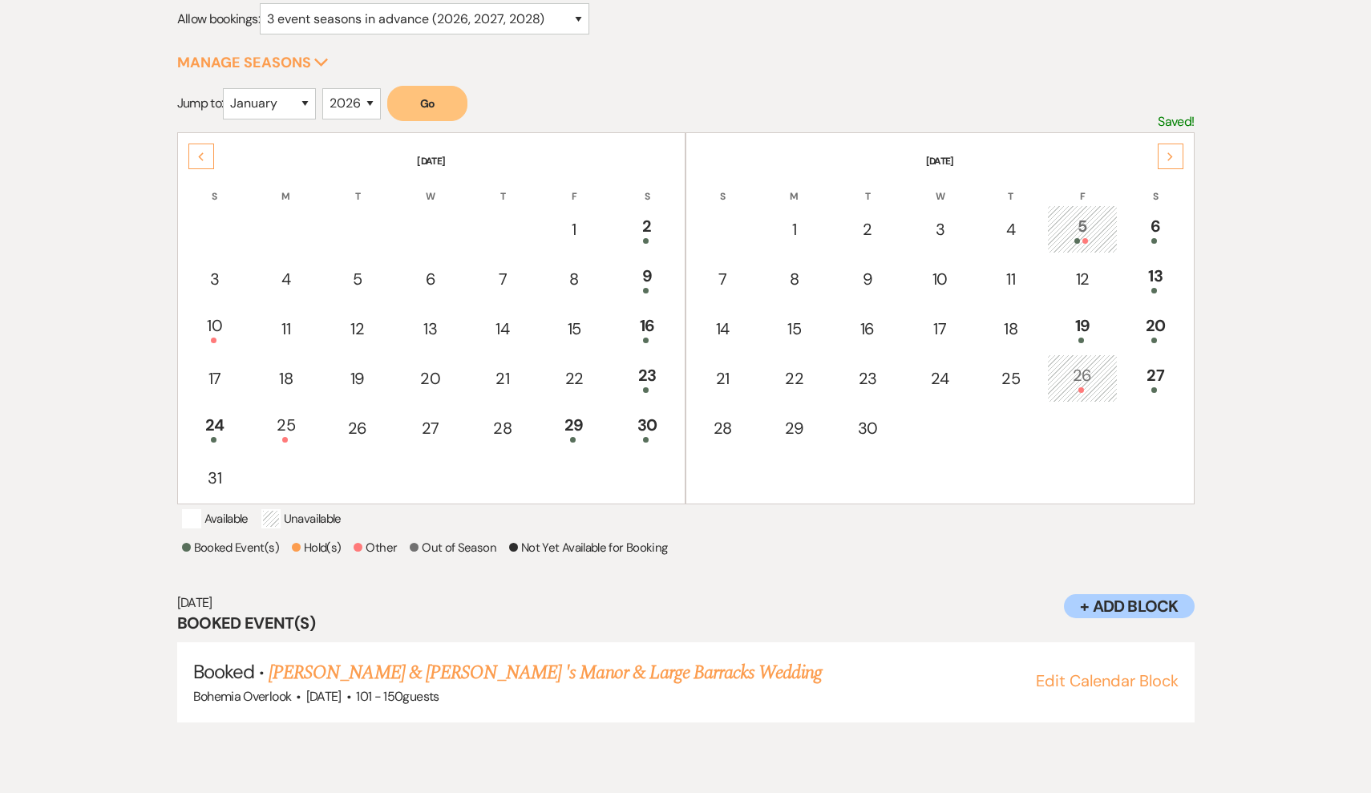
scroll to position [204, 0]
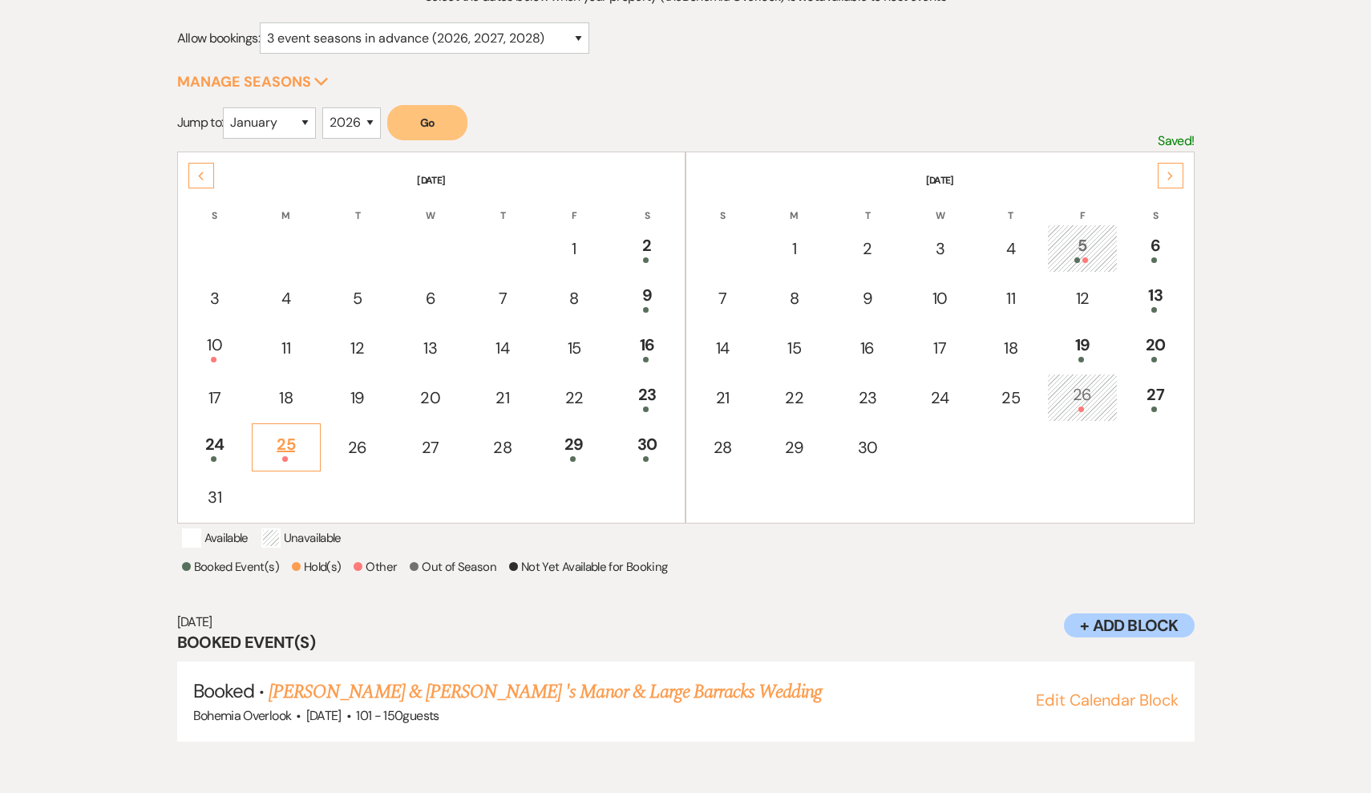
click at [298, 452] on div "25" at bounding box center [286, 447] width 51 height 30
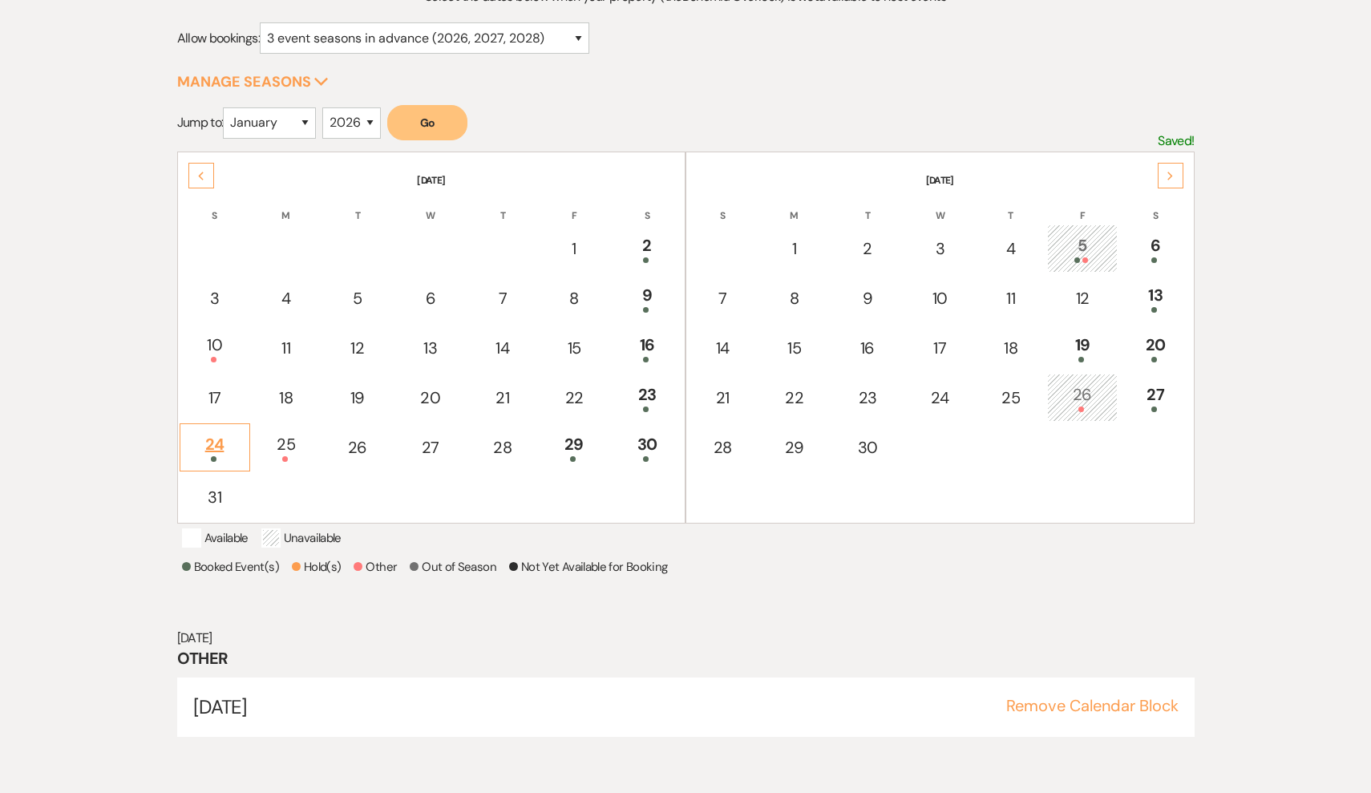
click at [241, 451] on div "24" at bounding box center [214, 447] width 53 height 30
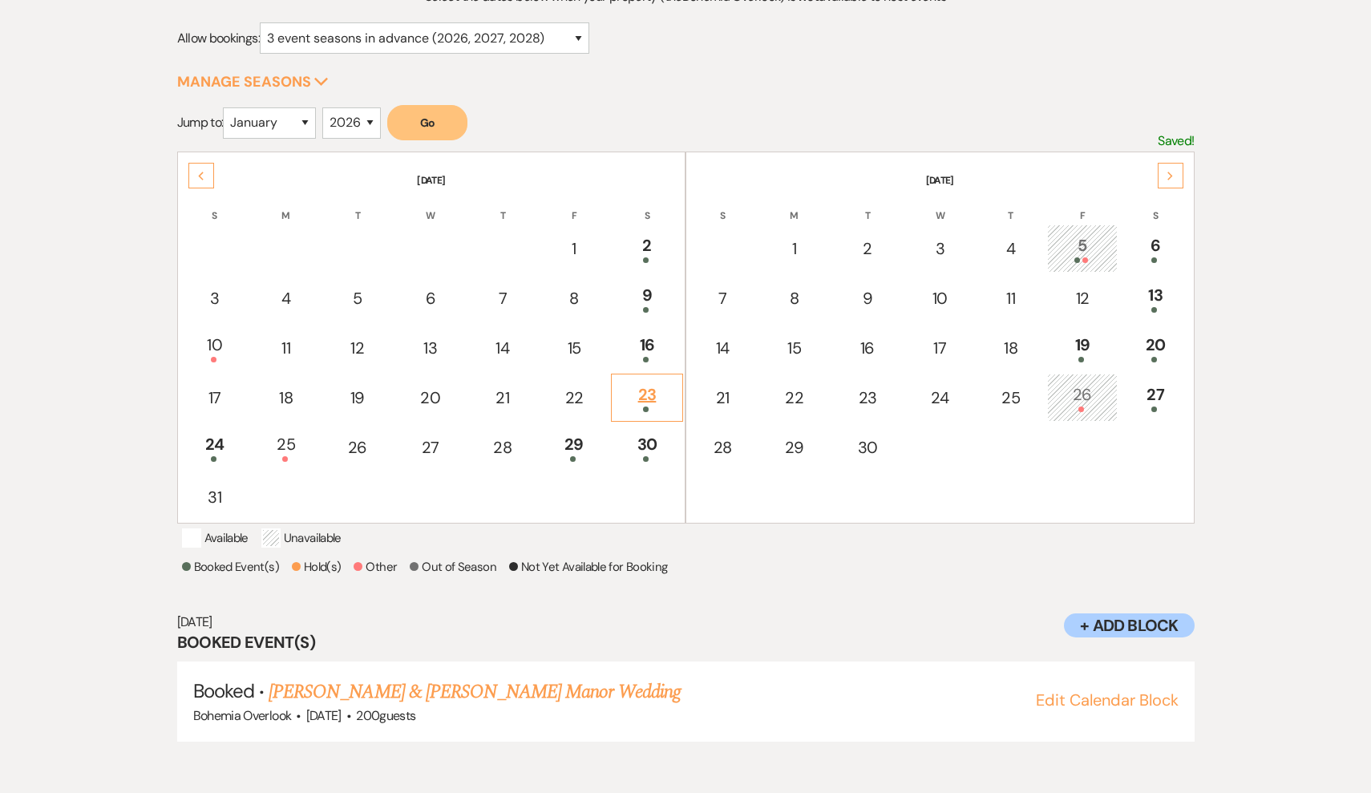
click at [639, 393] on div "23" at bounding box center [647, 398] width 55 height 30
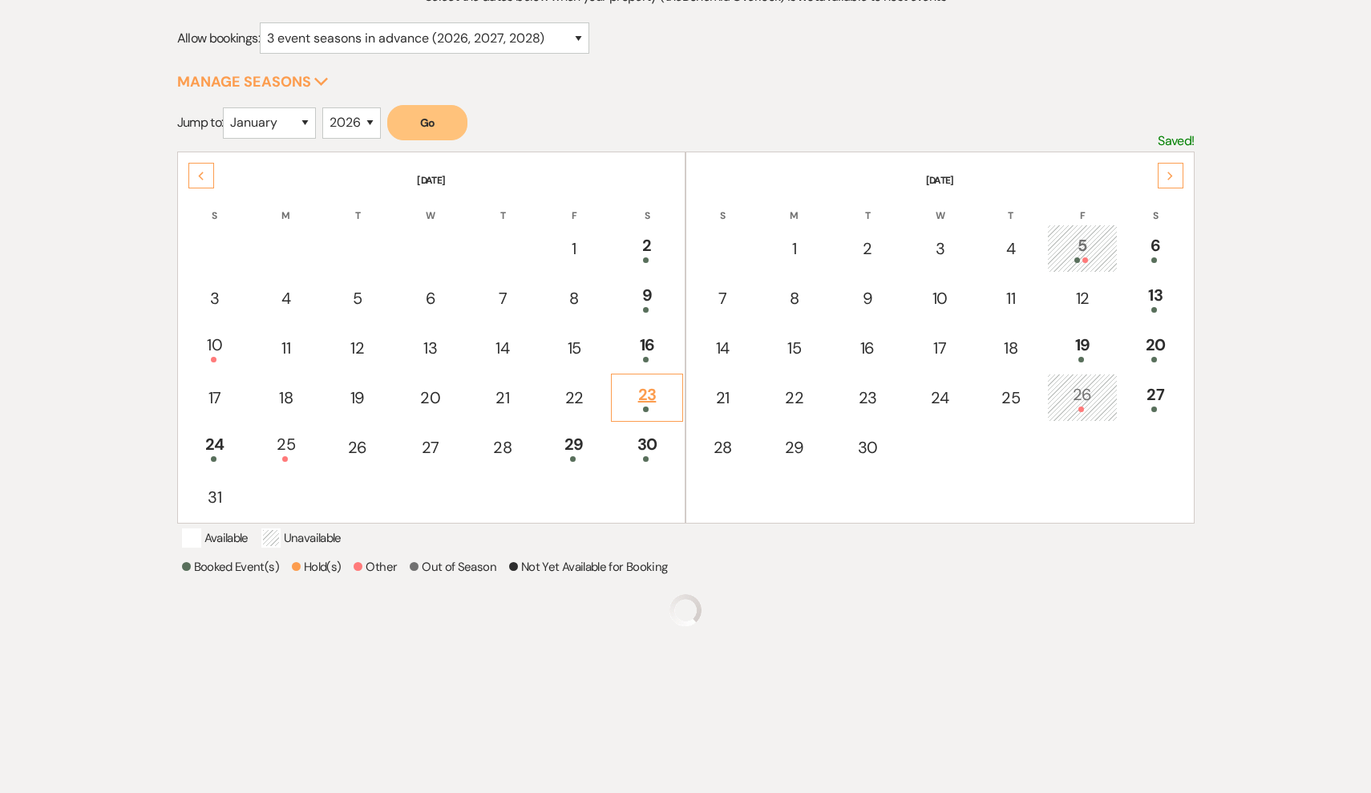
scroll to position [273, 0]
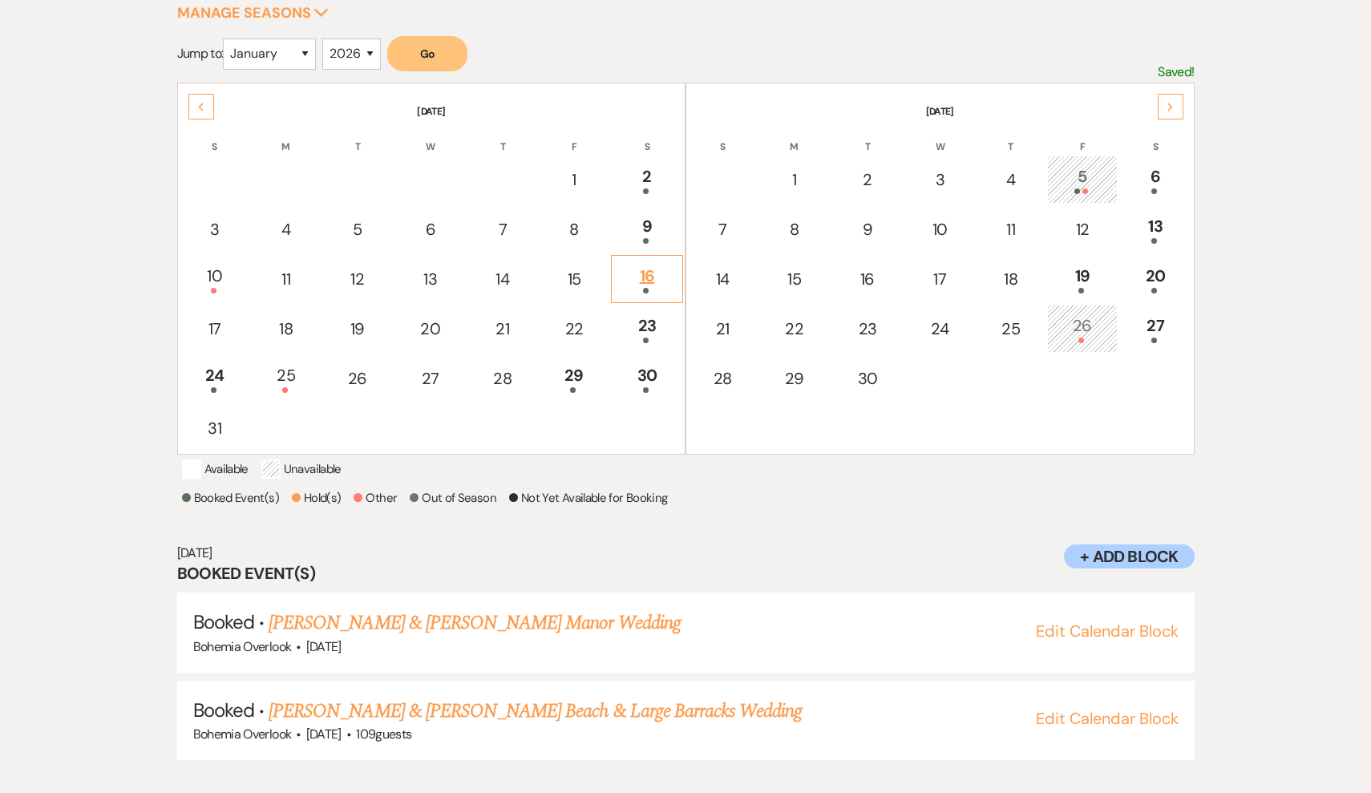
click at [642, 261] on td "16" at bounding box center [647, 279] width 72 height 48
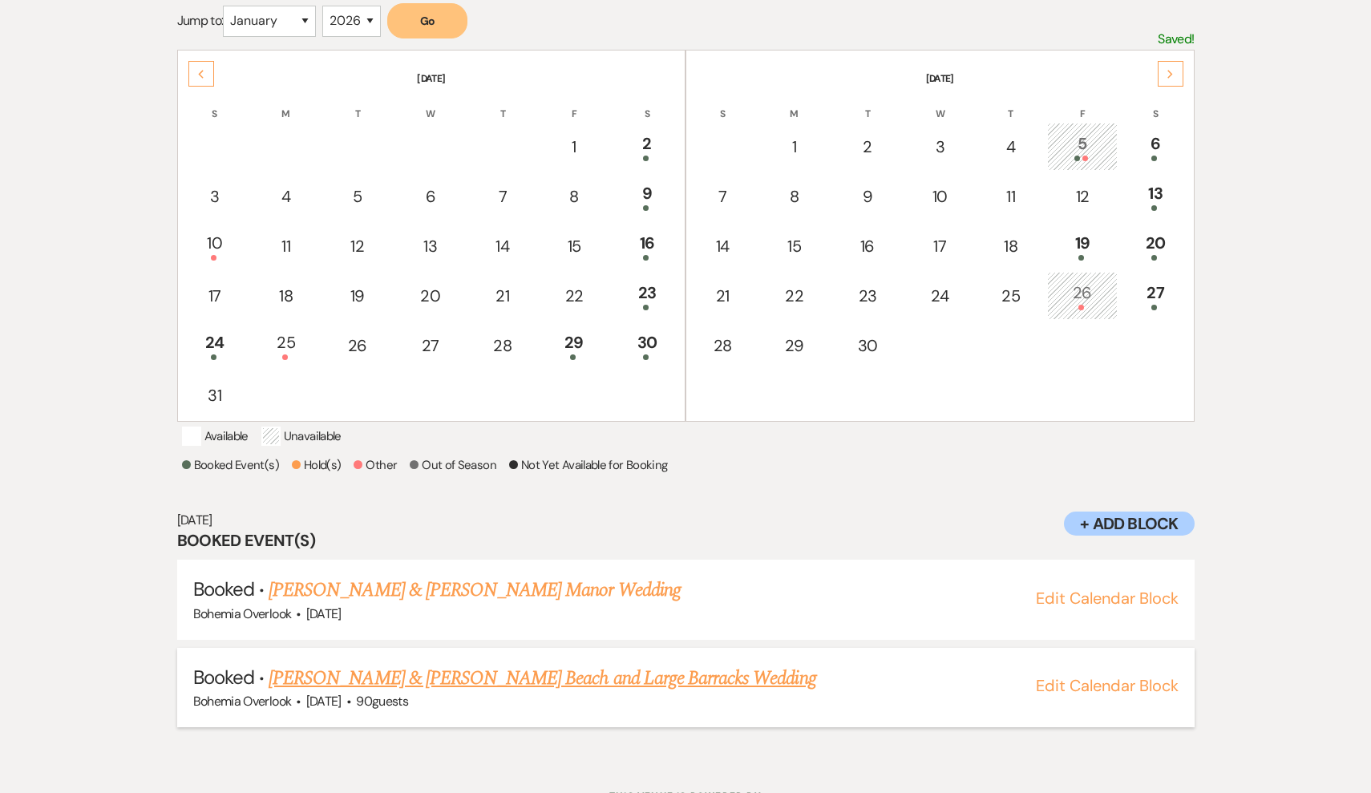
scroll to position [291, 0]
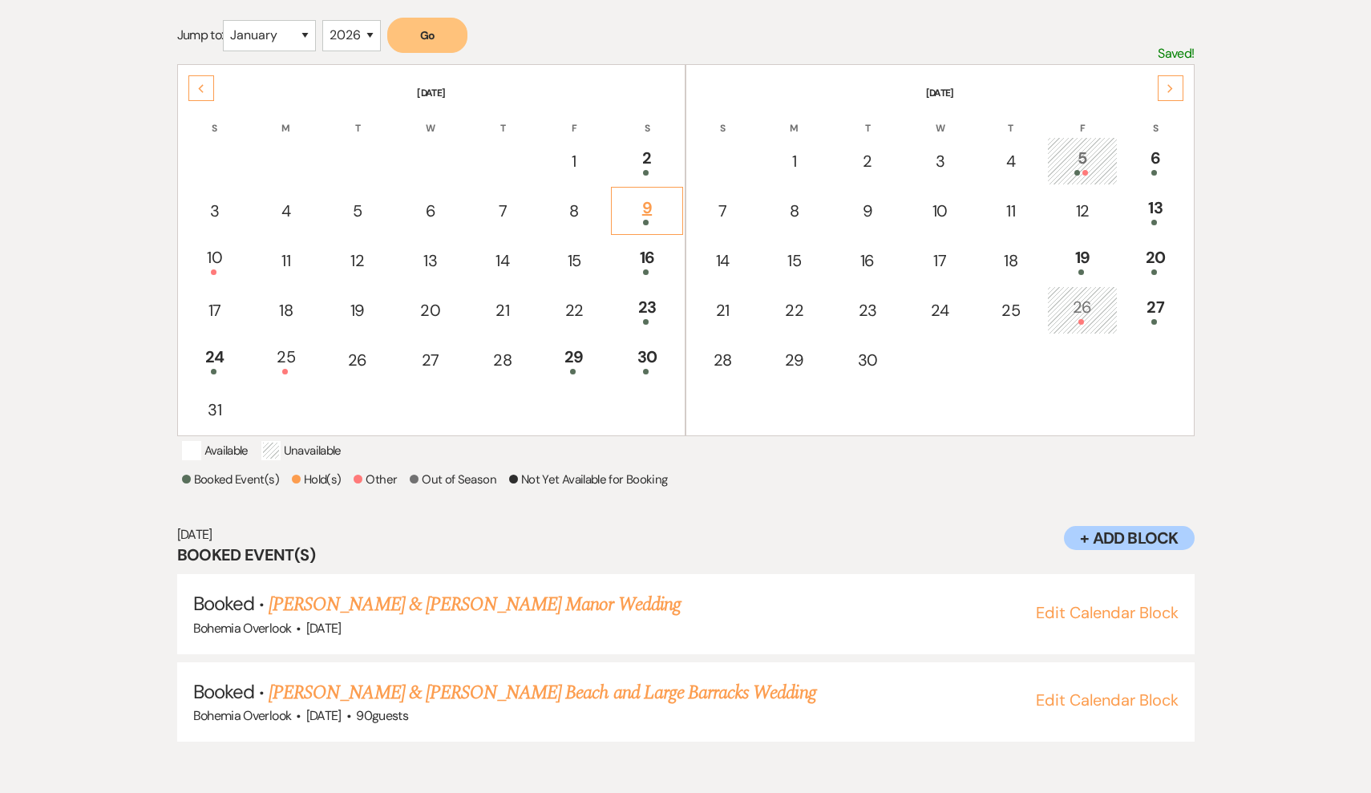
click at [643, 200] on div "9" at bounding box center [647, 211] width 55 height 30
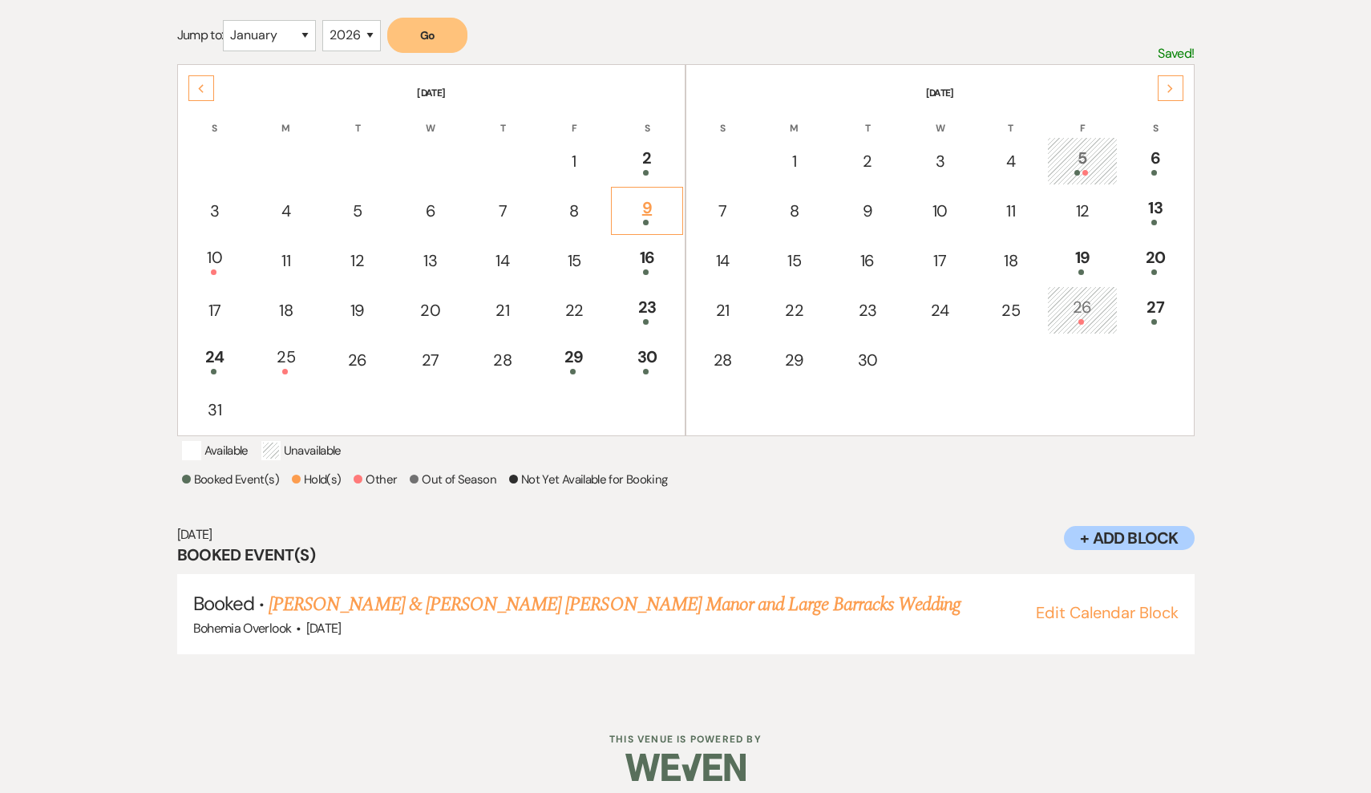
scroll to position [204, 0]
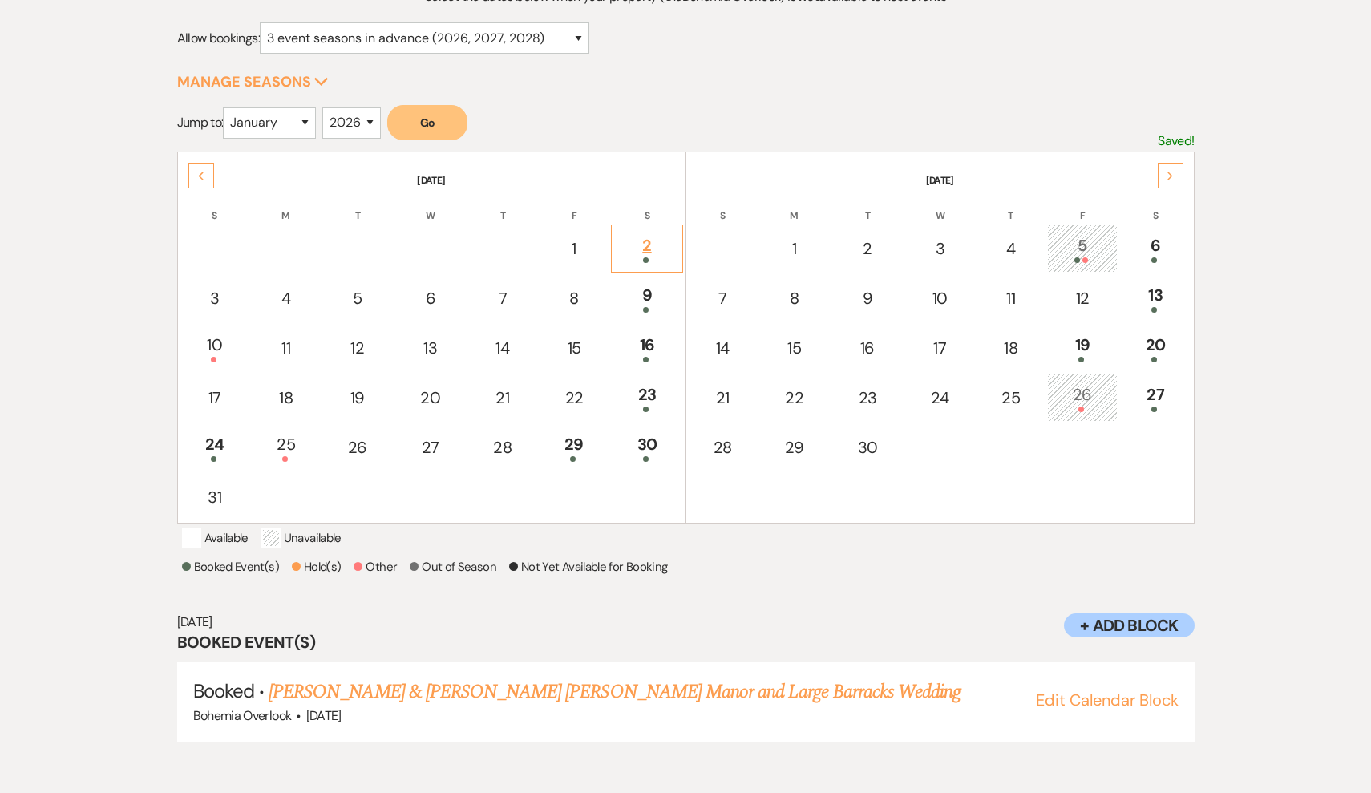
click at [655, 251] on div "2" at bounding box center [647, 248] width 55 height 30
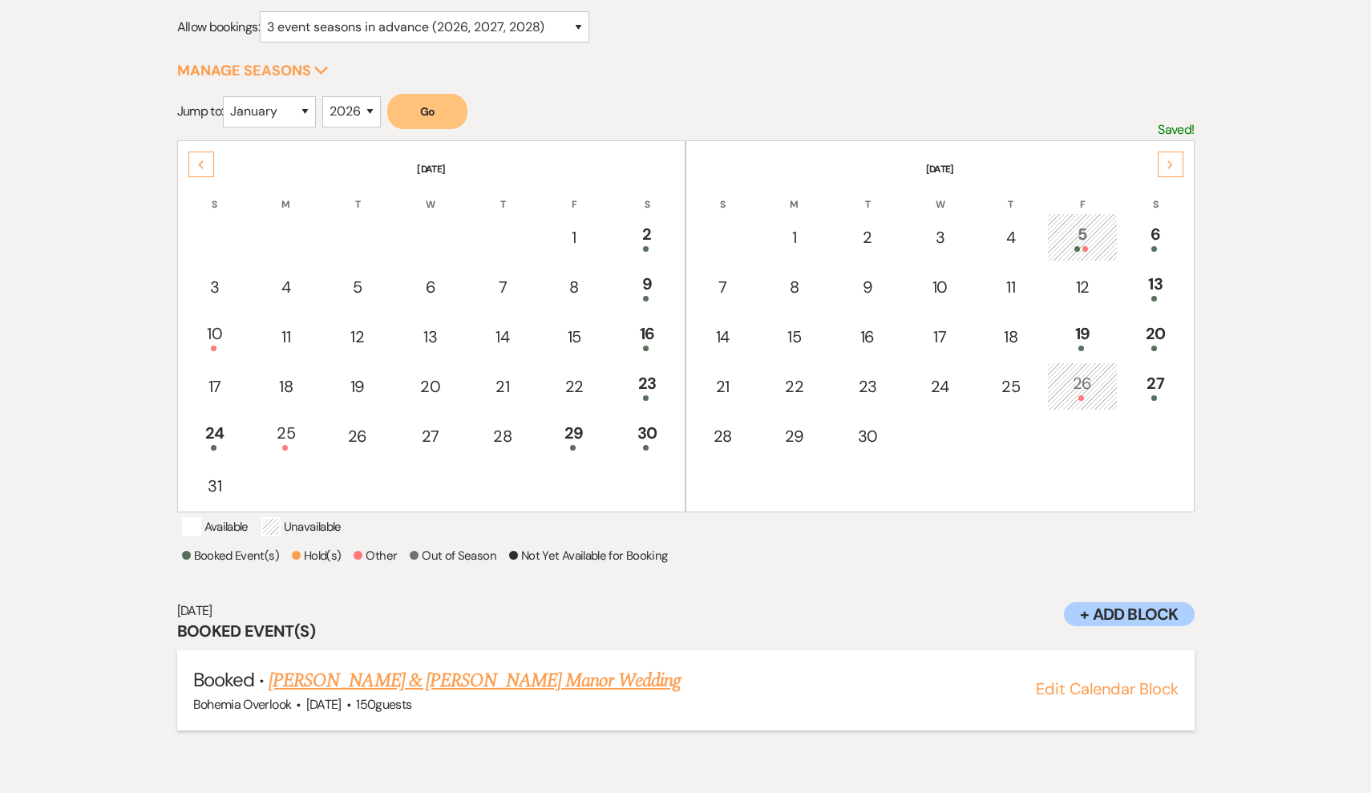
scroll to position [279, 0]
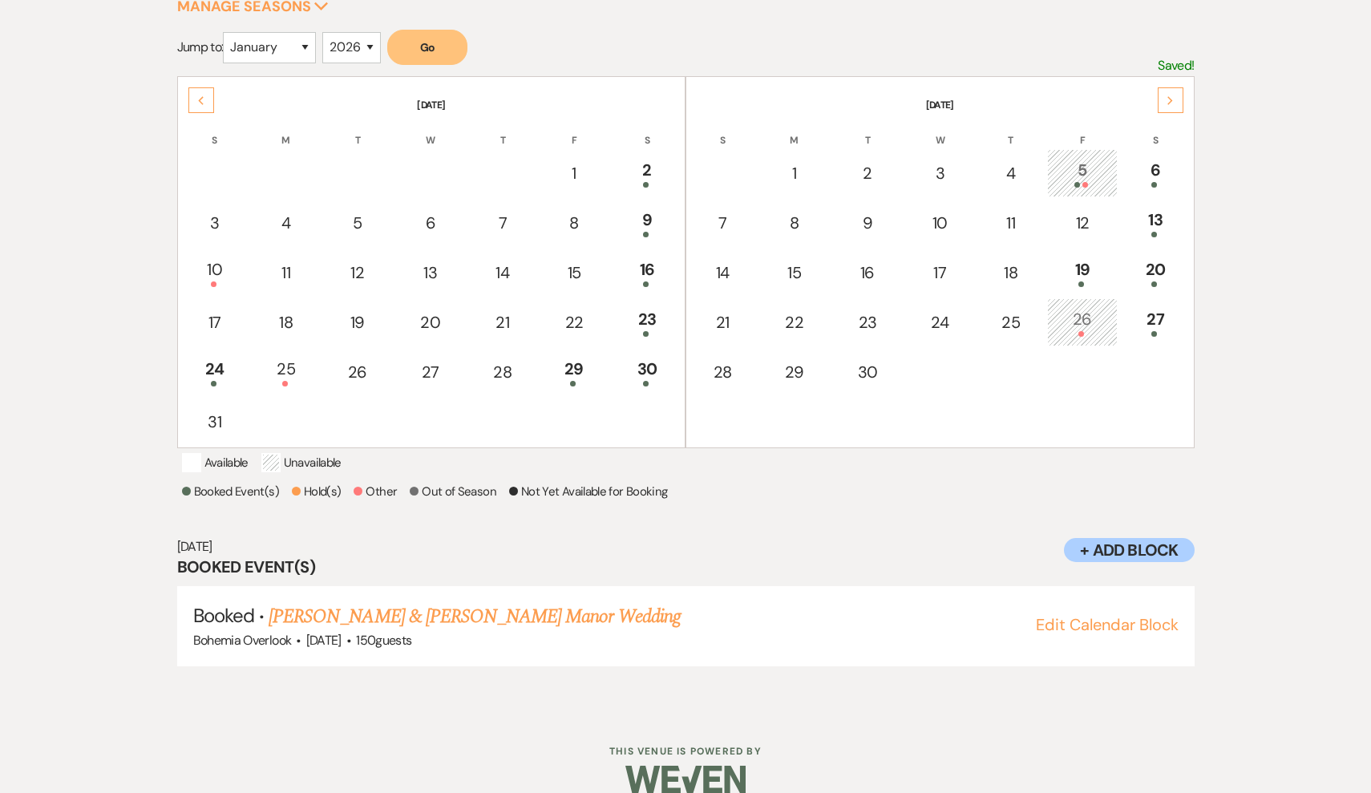
click at [203, 100] on icon "Previous" at bounding box center [201, 101] width 8 height 10
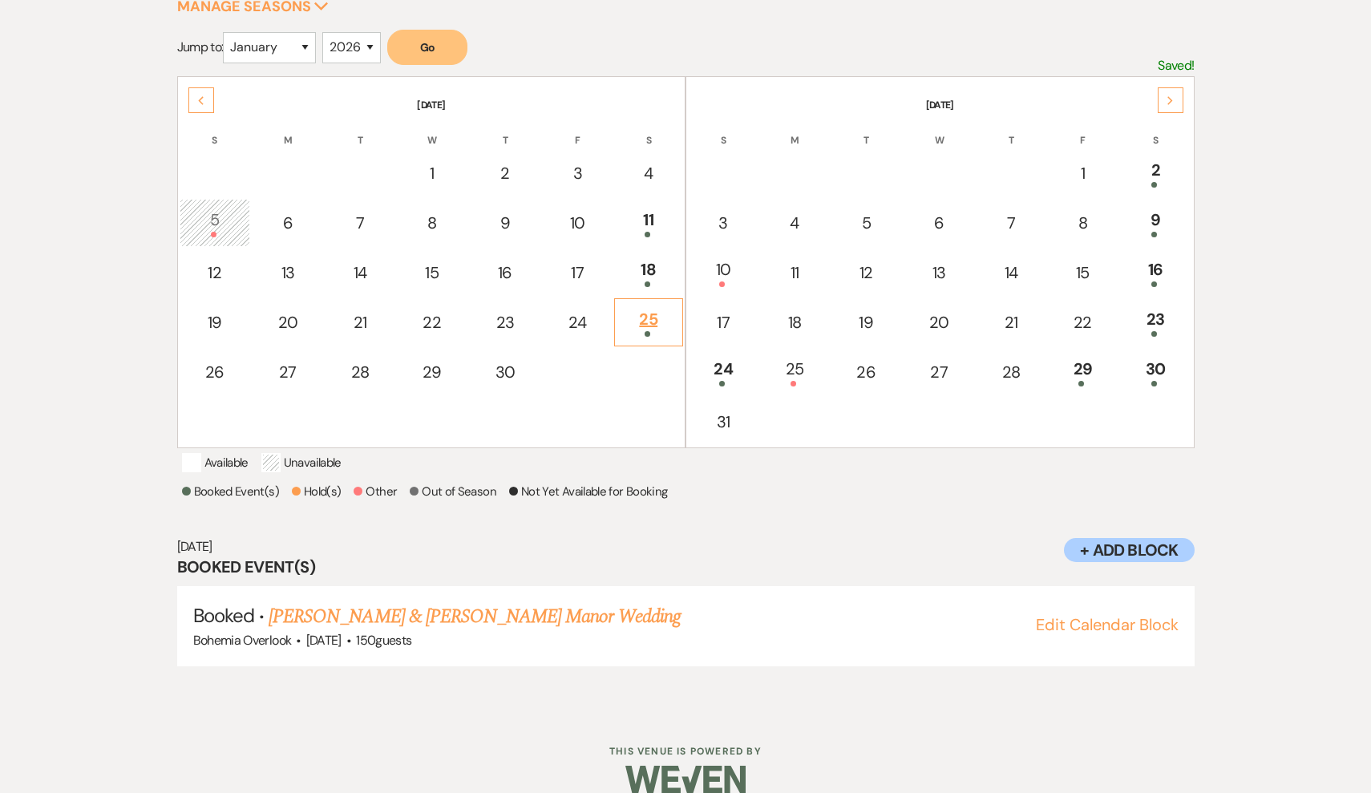
click at [640, 339] on td "25" at bounding box center [648, 322] width 69 height 48
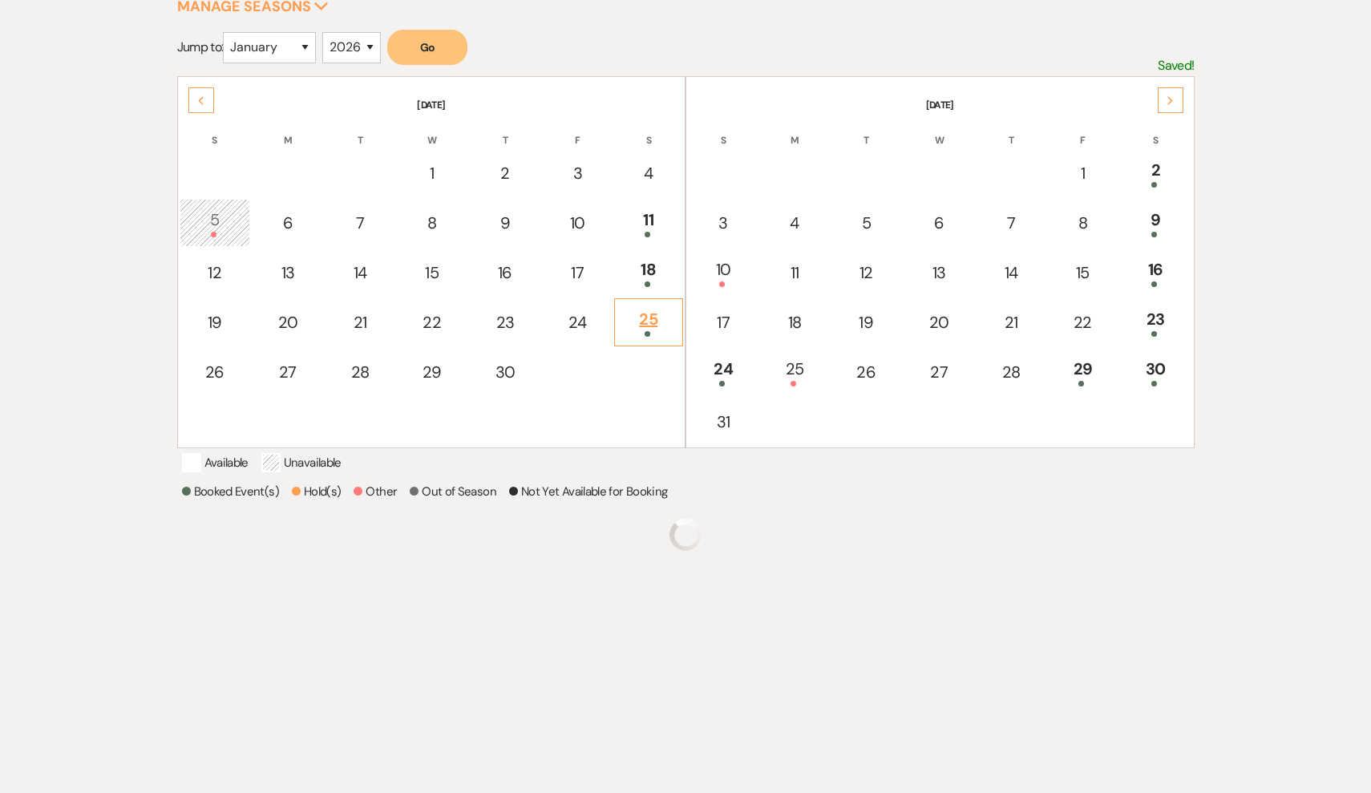
scroll to position [204, 0]
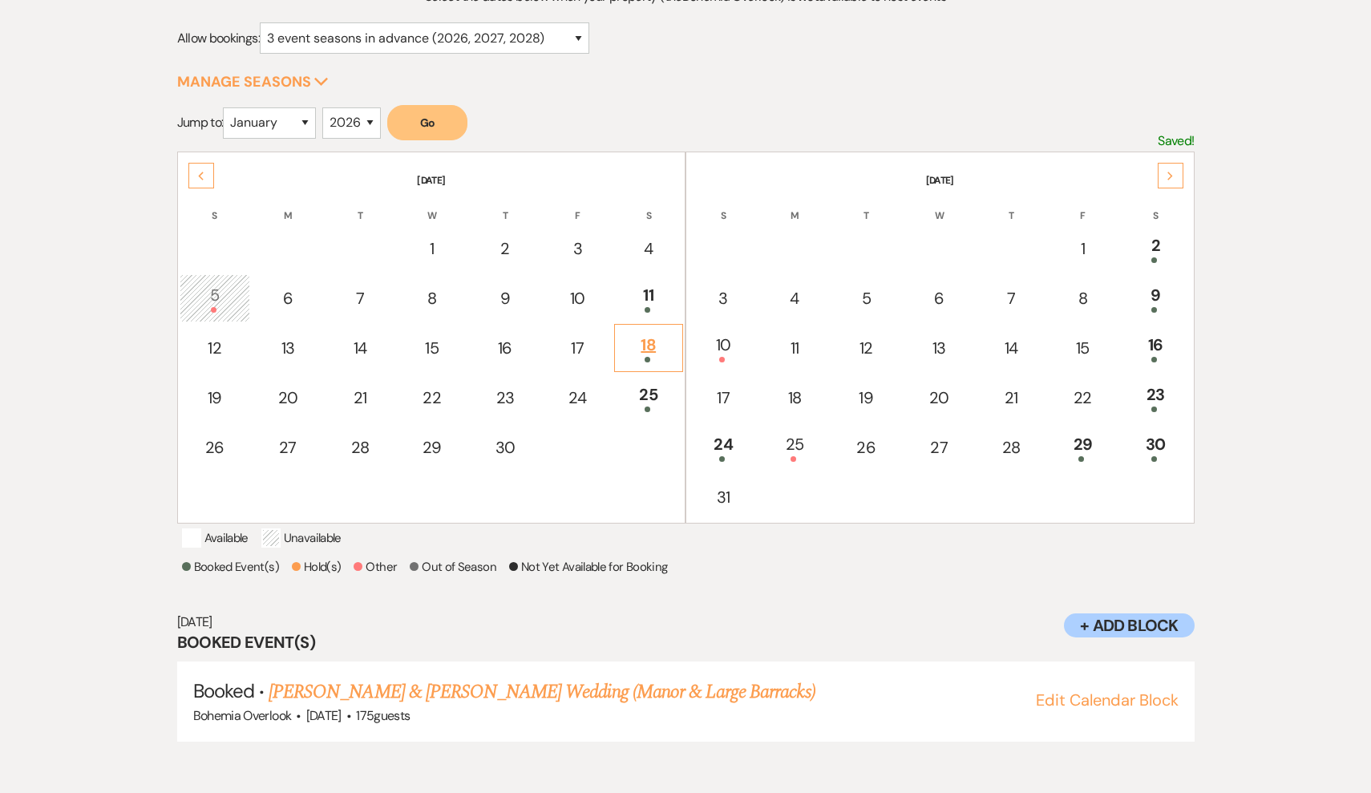
click at [670, 335] on div "18" at bounding box center [648, 348] width 51 height 30
click at [662, 296] on div "11" at bounding box center [648, 298] width 51 height 30
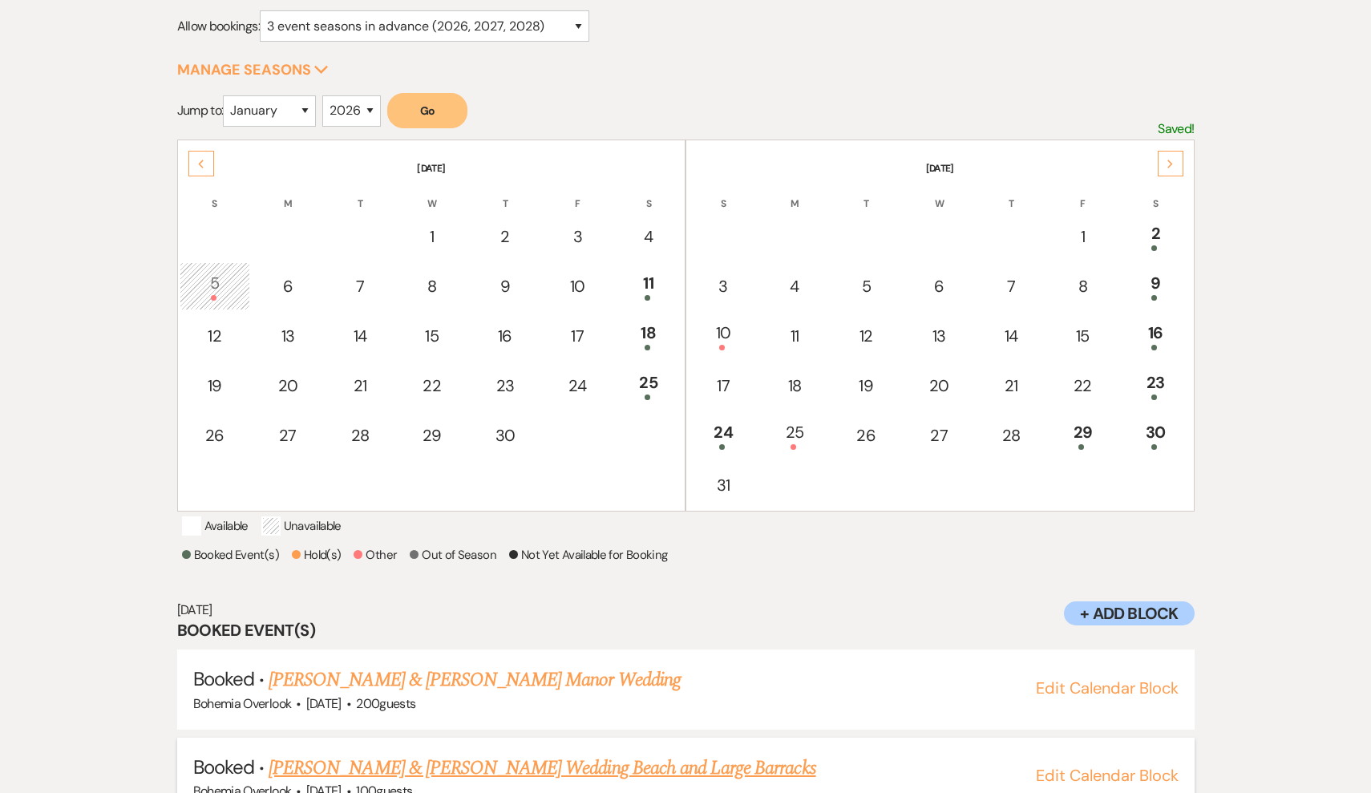
scroll to position [216, 0]
